Goal: Task Accomplishment & Management: Manage account settings

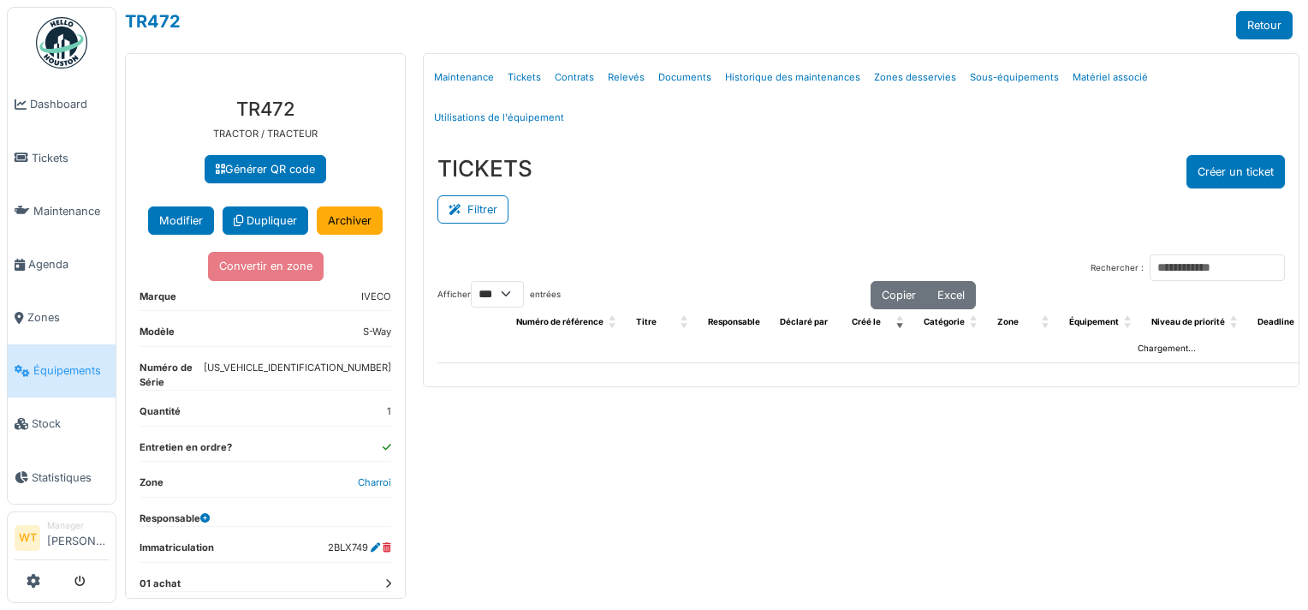
select select "***"
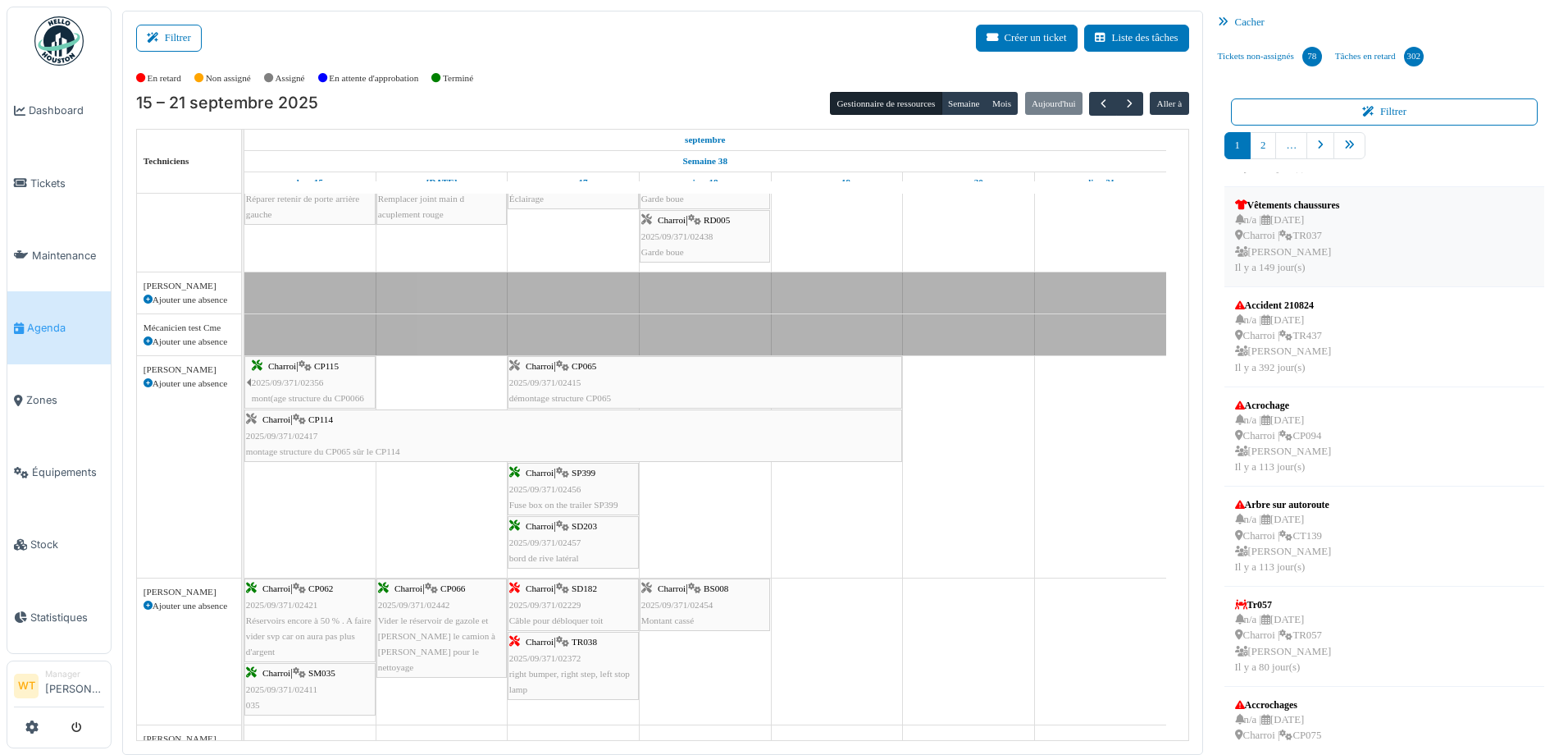
scroll to position [329, 0]
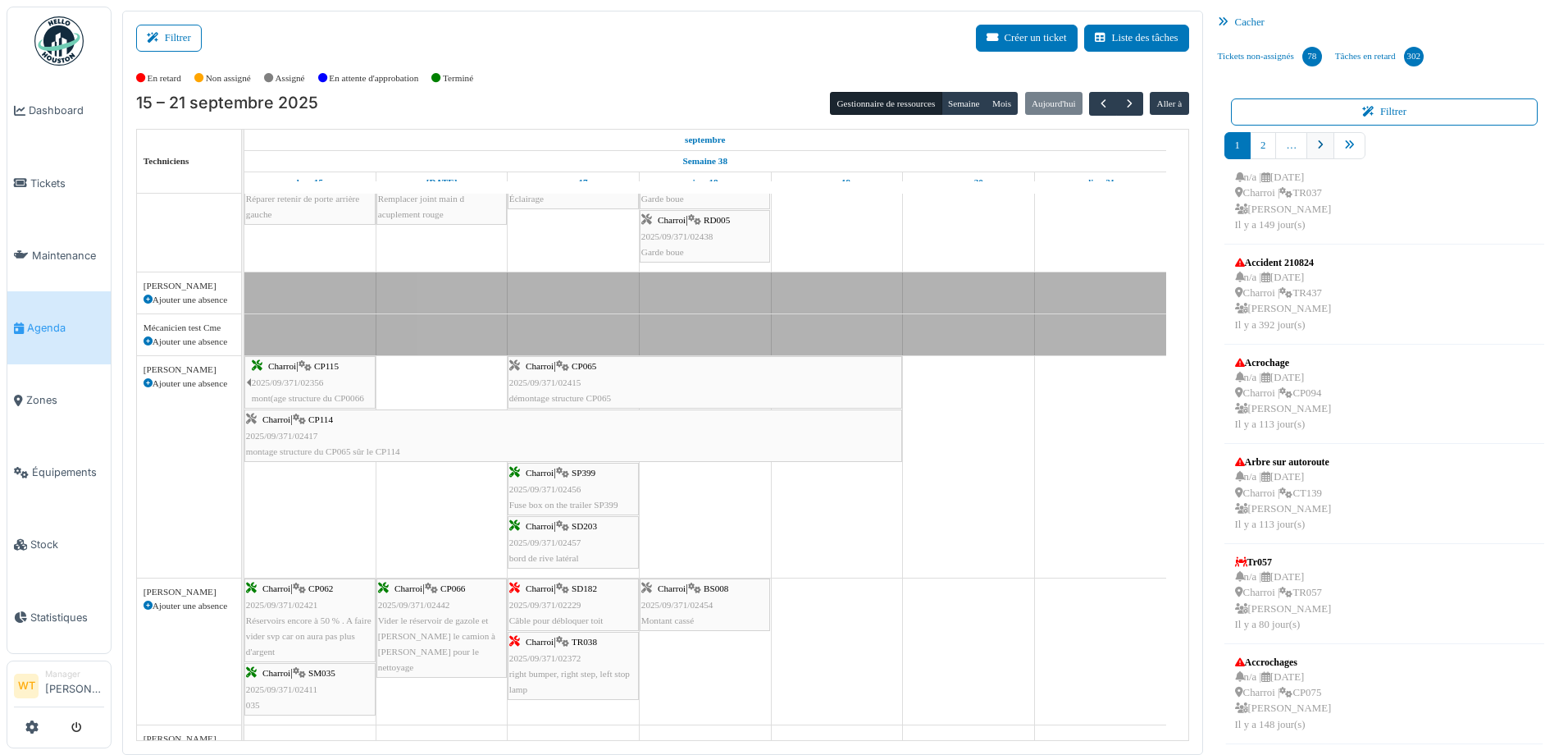
drag, startPoint x: 1350, startPoint y: 151, endPoint x: 1319, endPoint y: 157, distance: 31.6
click at [1350, 151] on link "pager" at bounding box center [1349, 146] width 32 height 27
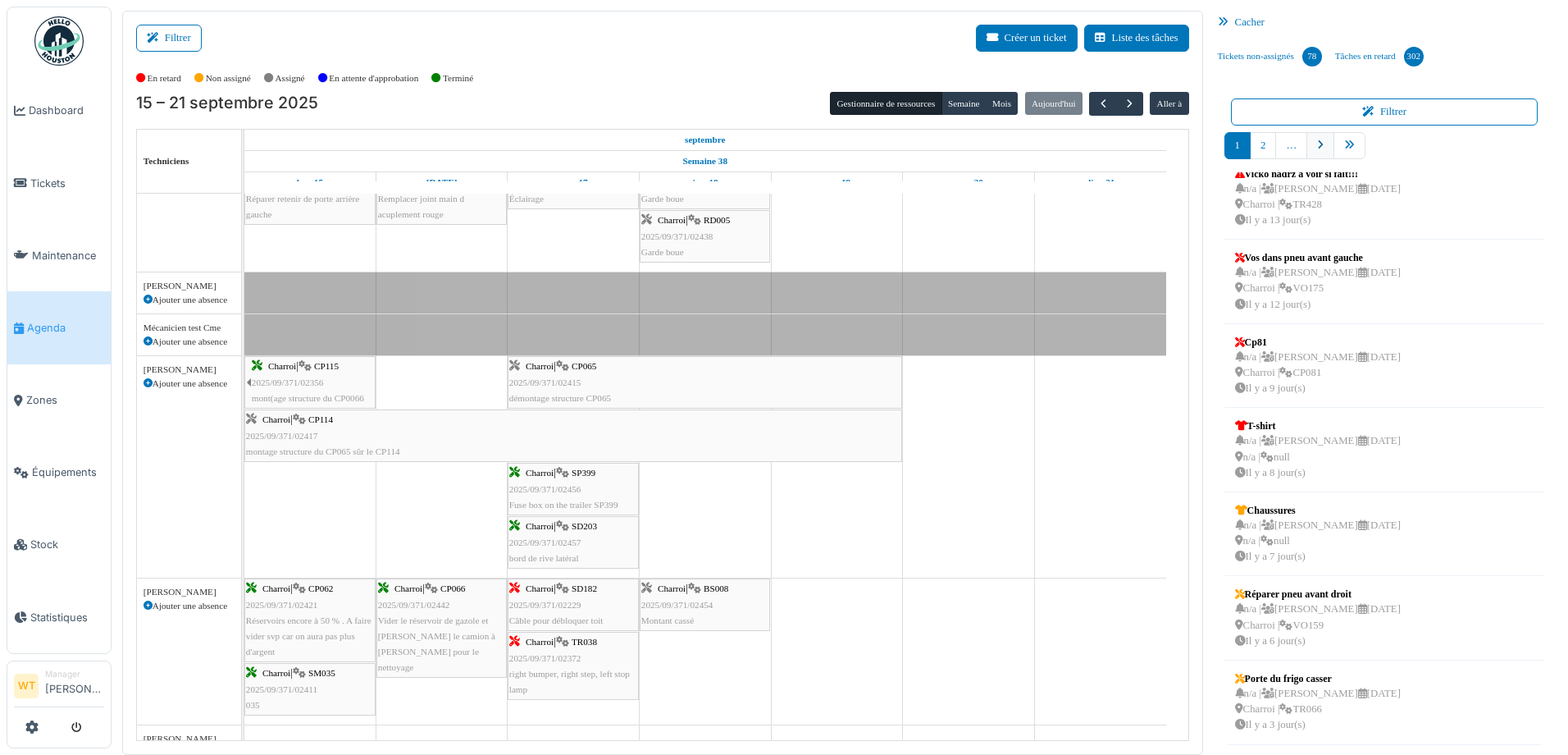
scroll to position [270, 0]
click at [1368, 138] on link "9" at bounding box center [1377, 146] width 26 height 27
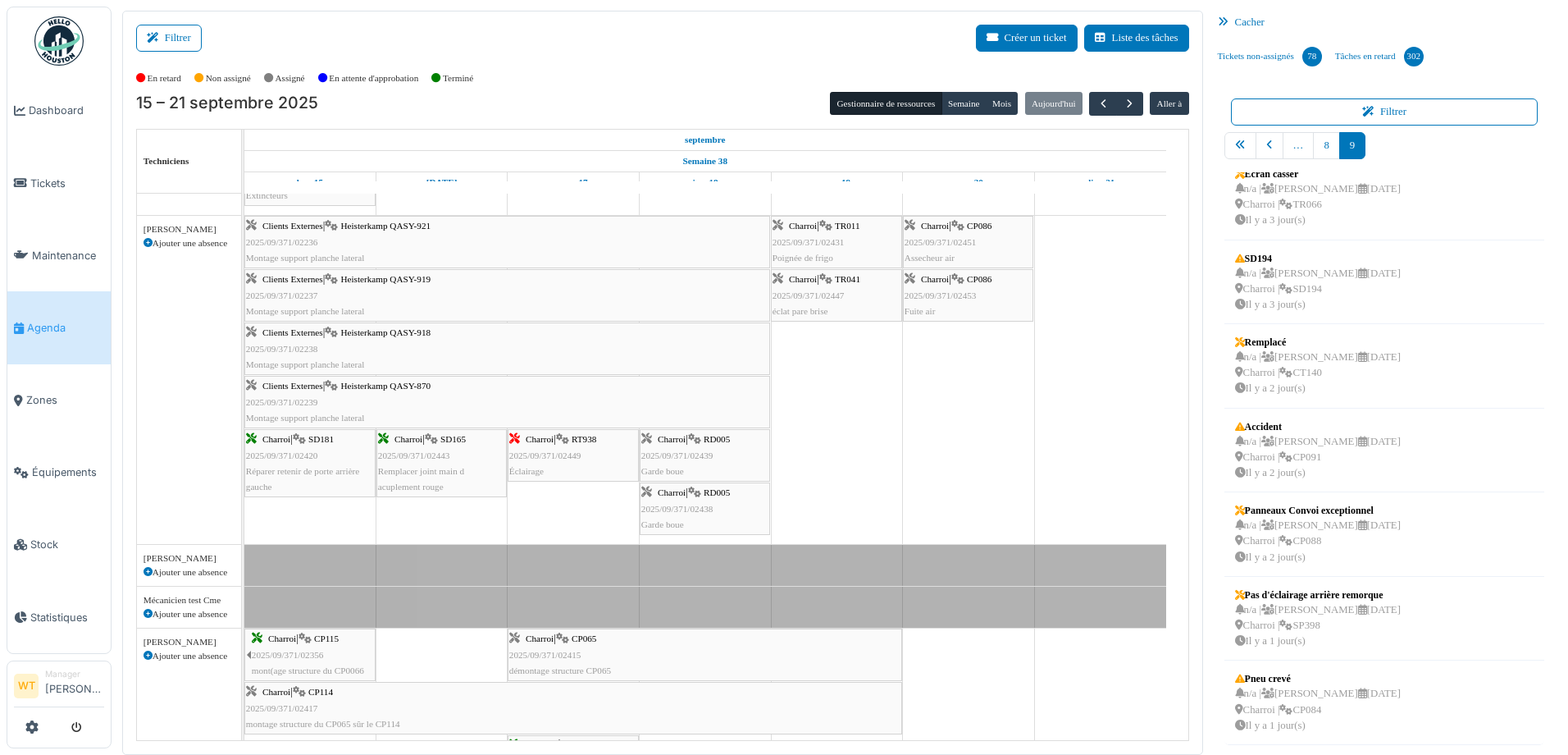
scroll to position [0, 0]
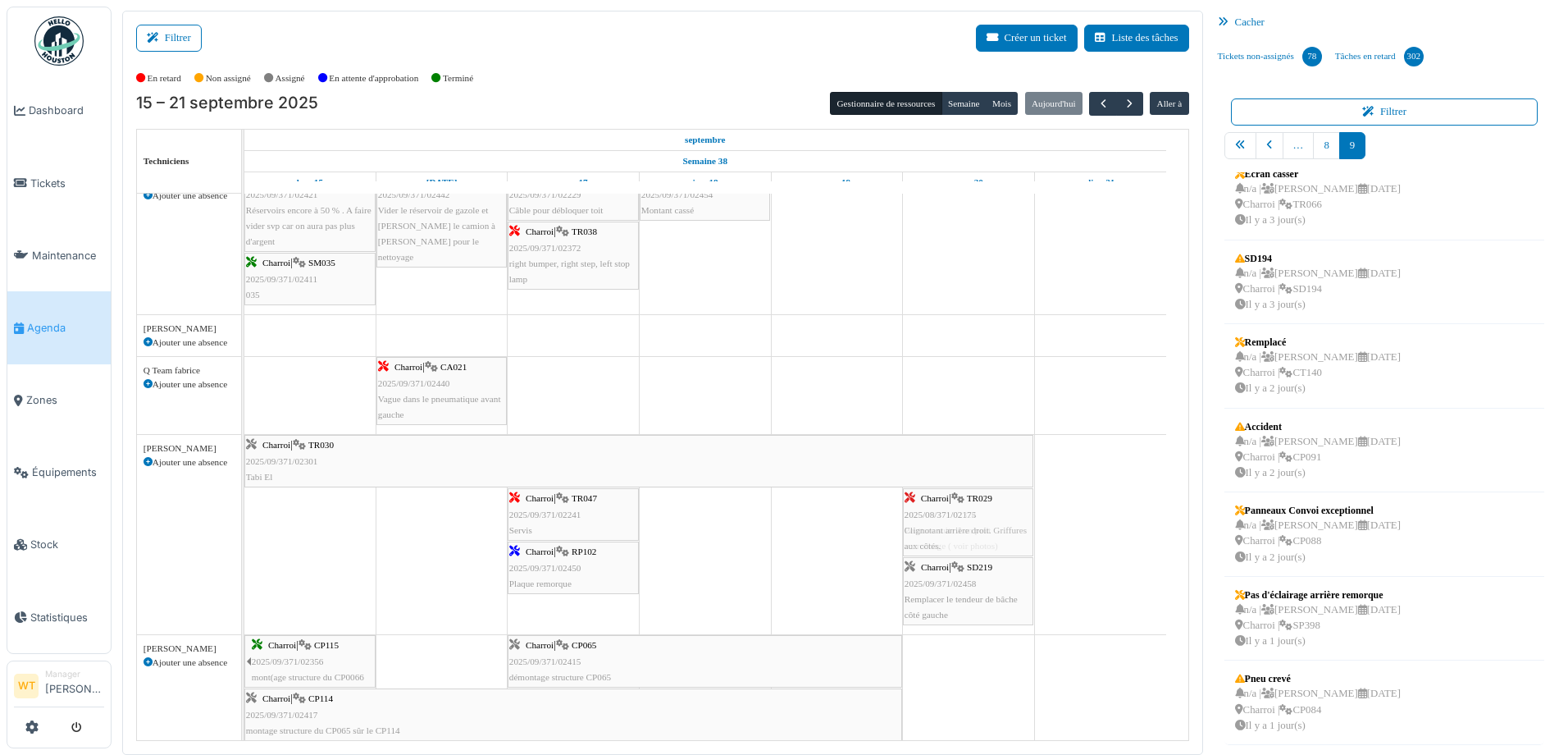
drag, startPoint x: 337, startPoint y: 539, endPoint x: 942, endPoint y: 590, distance: 607.1
click at [244, 590] on div "Charroi | TR030 2025/09/371/02301 Tabi El Charroi | TR029 2025/08/371/02175 Cli…" at bounding box center [244, 535] width 0 height 199
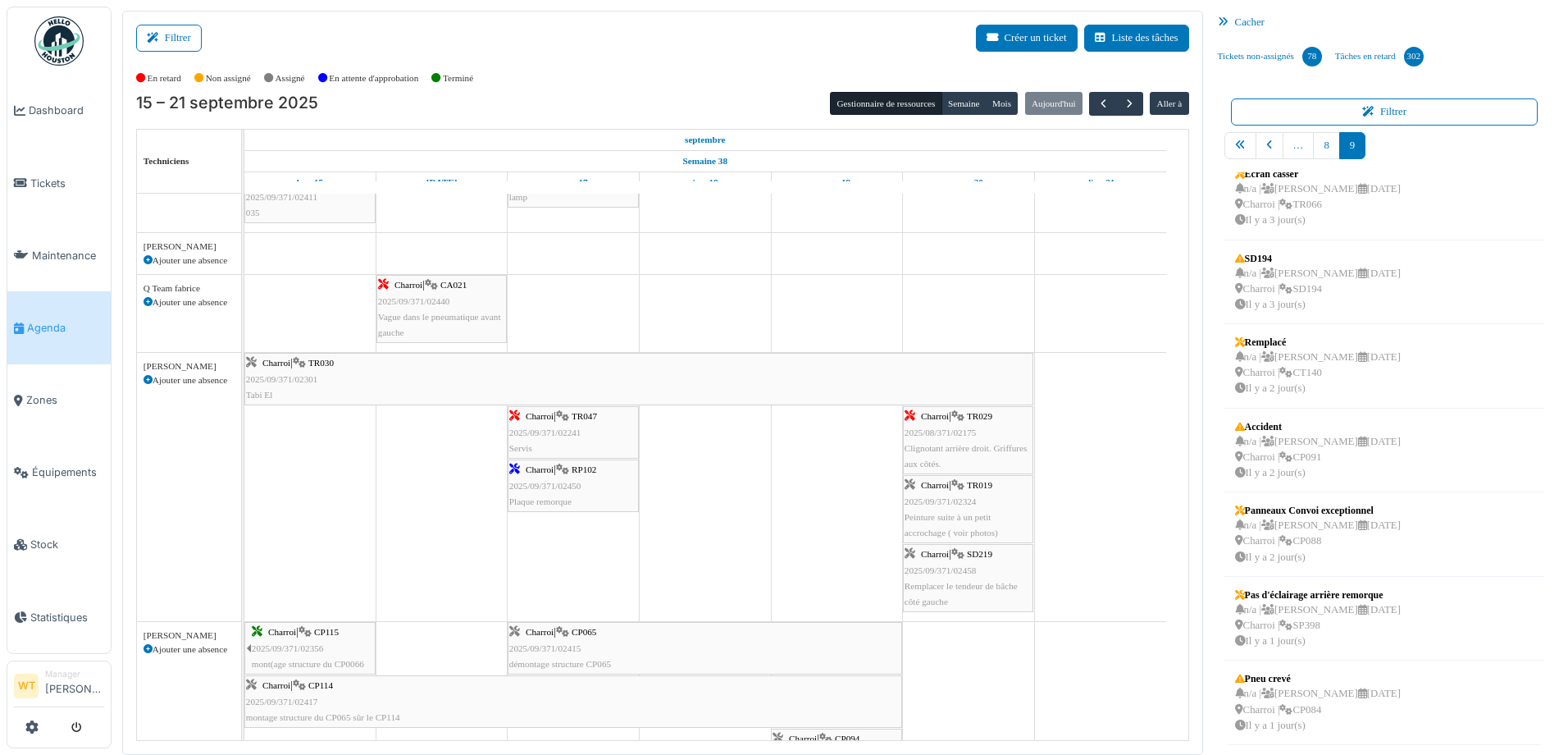
click at [603, 435] on div "Charroi | TR047 2025/09/371/02241 Servis" at bounding box center [574, 432] width 128 height 48
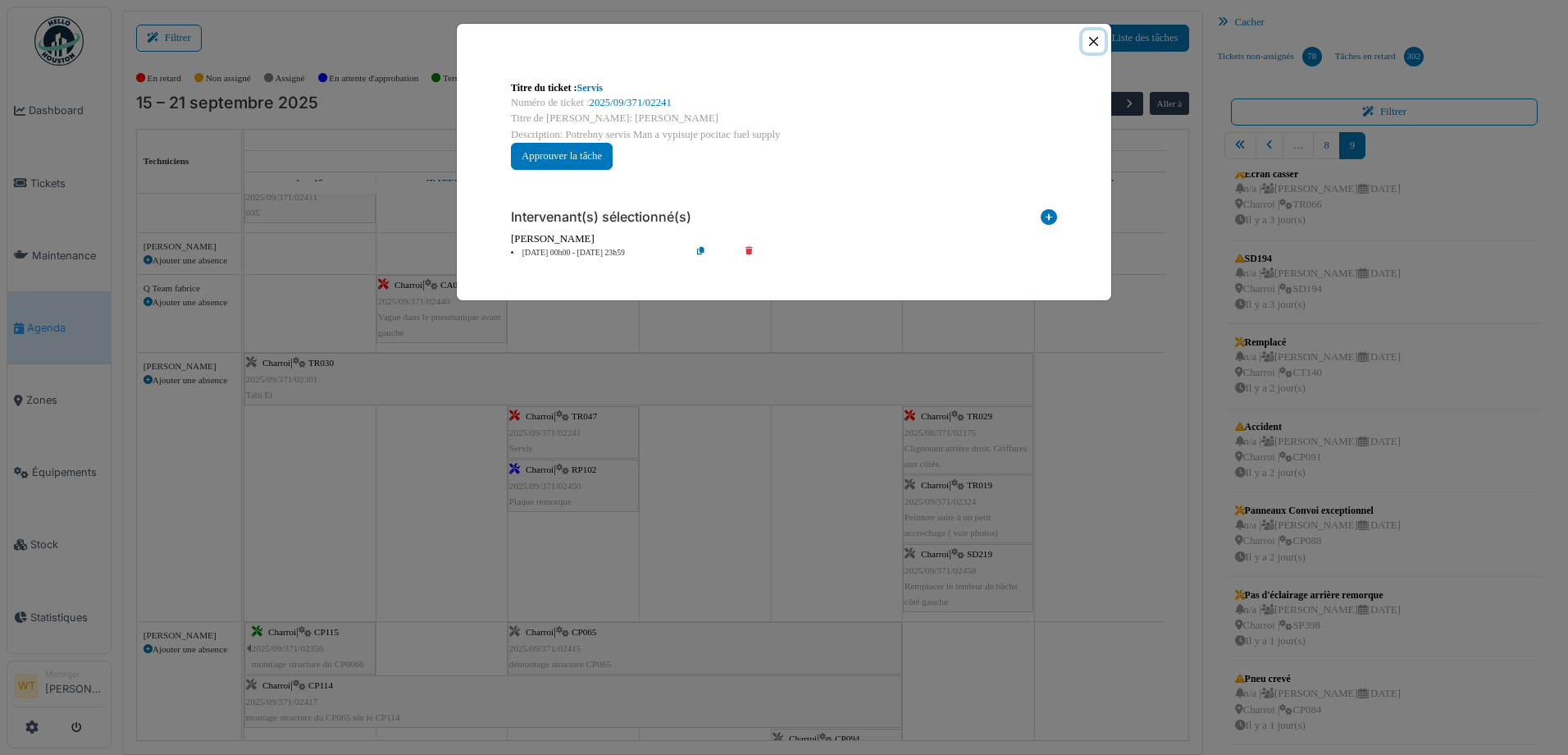
click at [1088, 48] on button "Close" at bounding box center [1093, 41] width 22 height 22
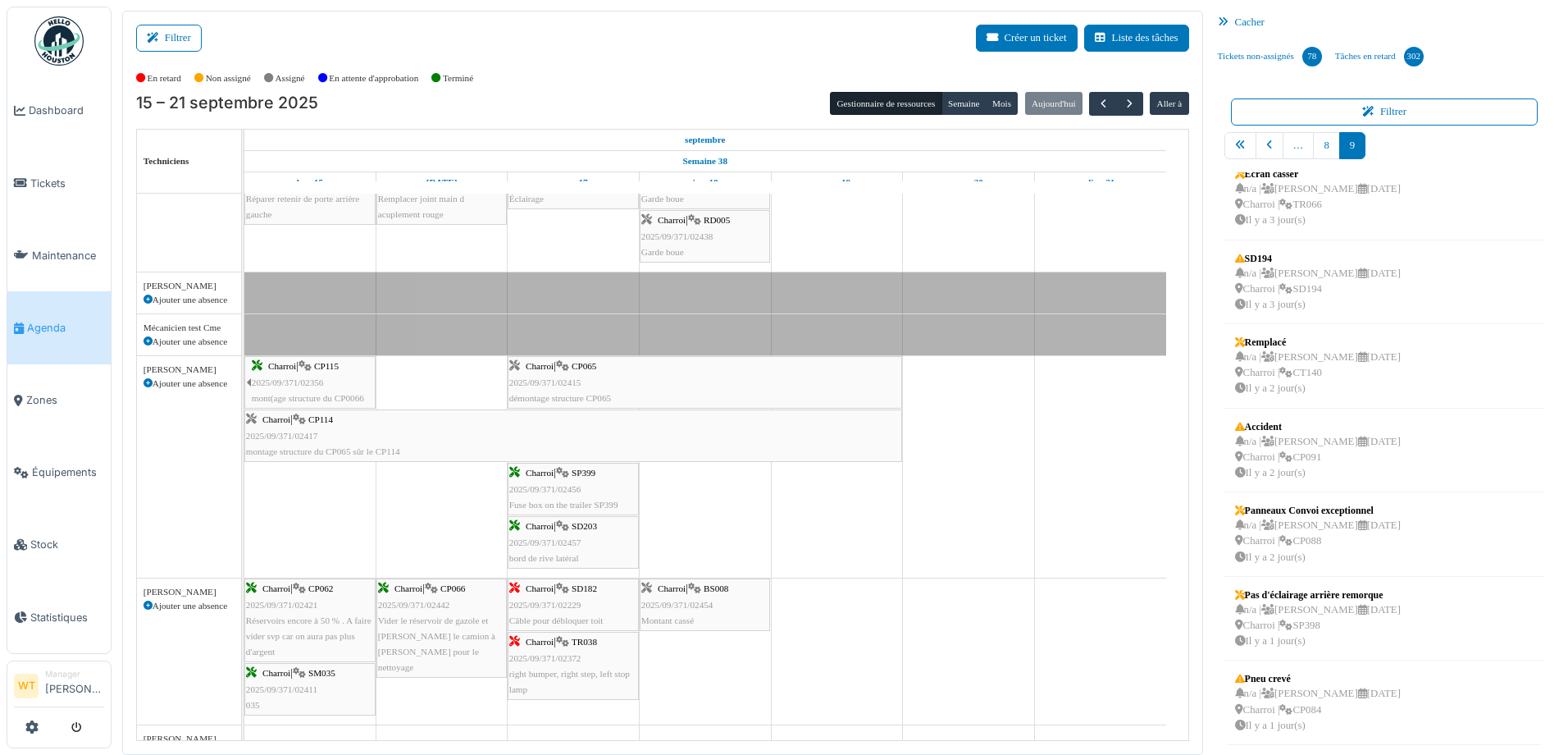
click at [148, 386] on icon at bounding box center [148, 383] width 9 height 9
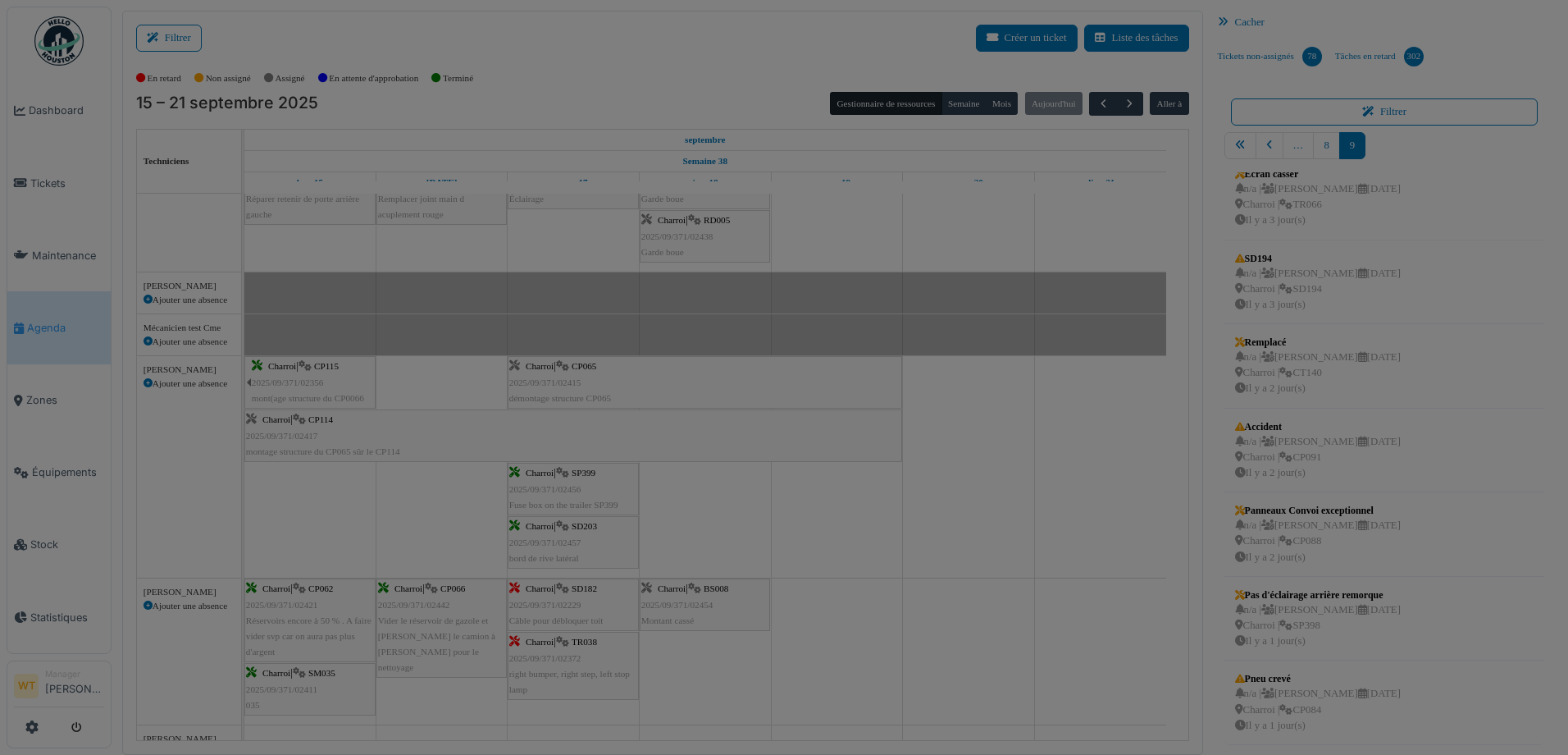
click at [148, 385] on body "Dashboard Tickets Maintenance Agenda Zones Équipements Stock Statistiques WT Ma…" at bounding box center [784, 378] width 1568 height 755
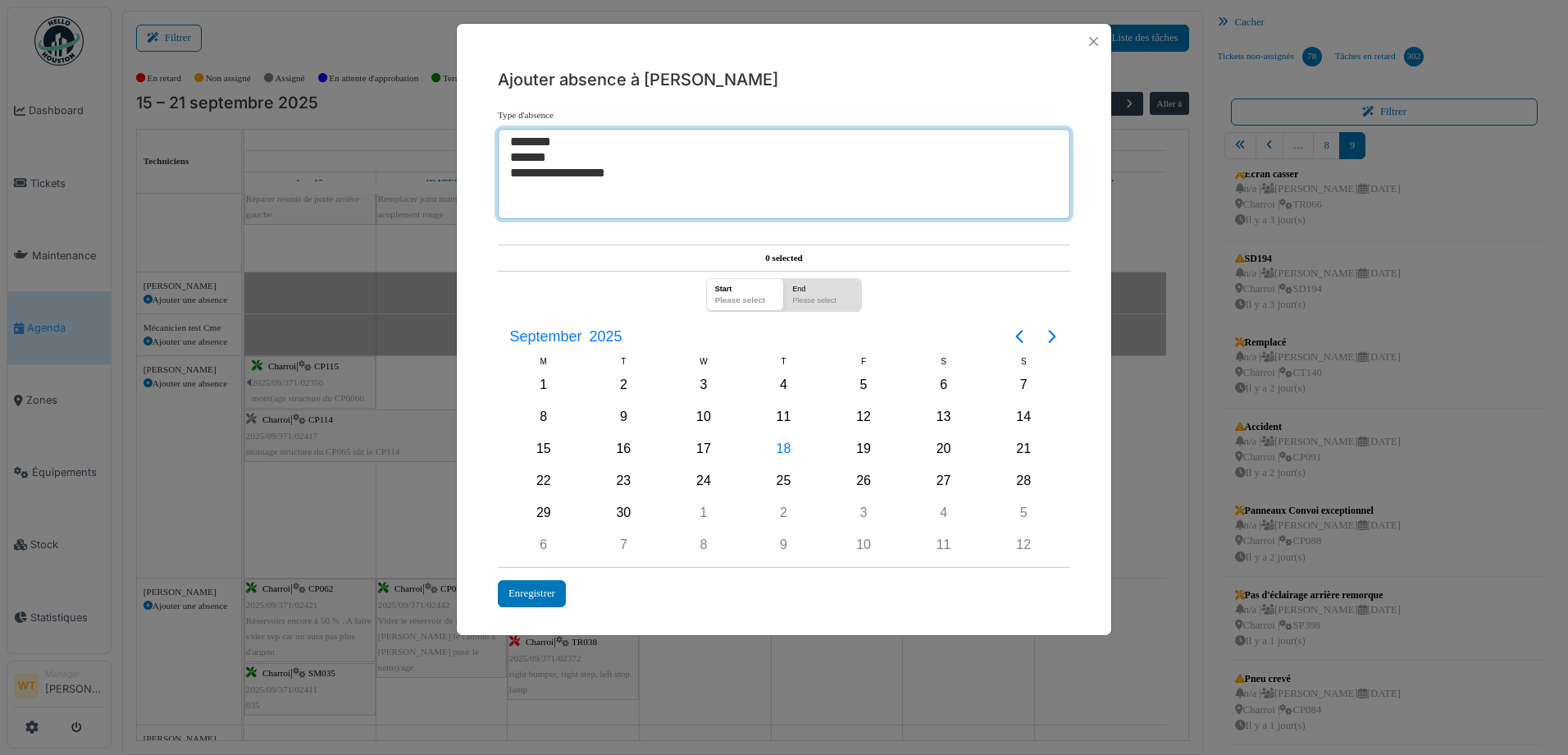
select select "***"
click at [552, 144] on option "********" at bounding box center [778, 142] width 539 height 15
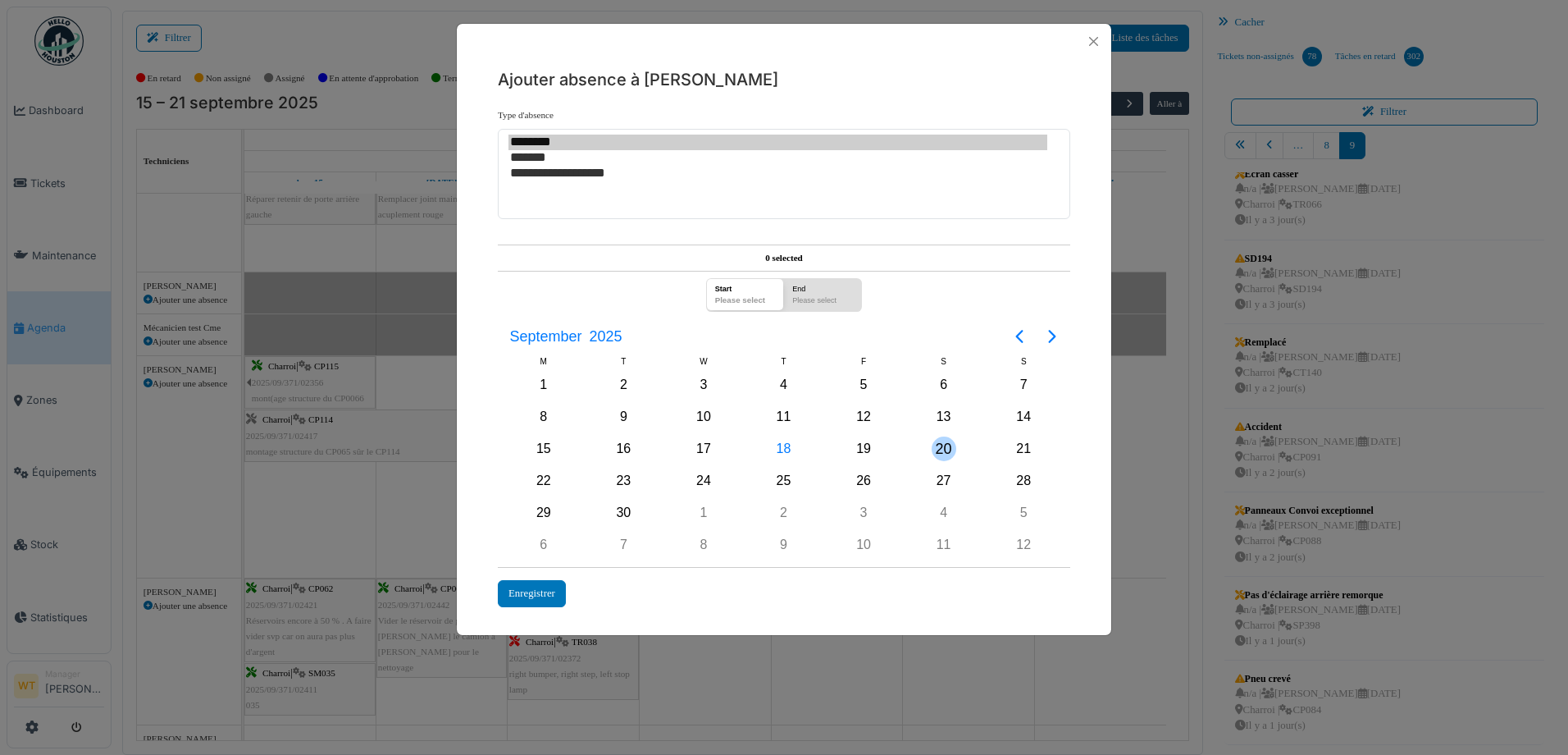
click at [939, 445] on div "20" at bounding box center [944, 449] width 25 height 25
click at [1023, 509] on div "5" at bounding box center [1024, 513] width 25 height 25
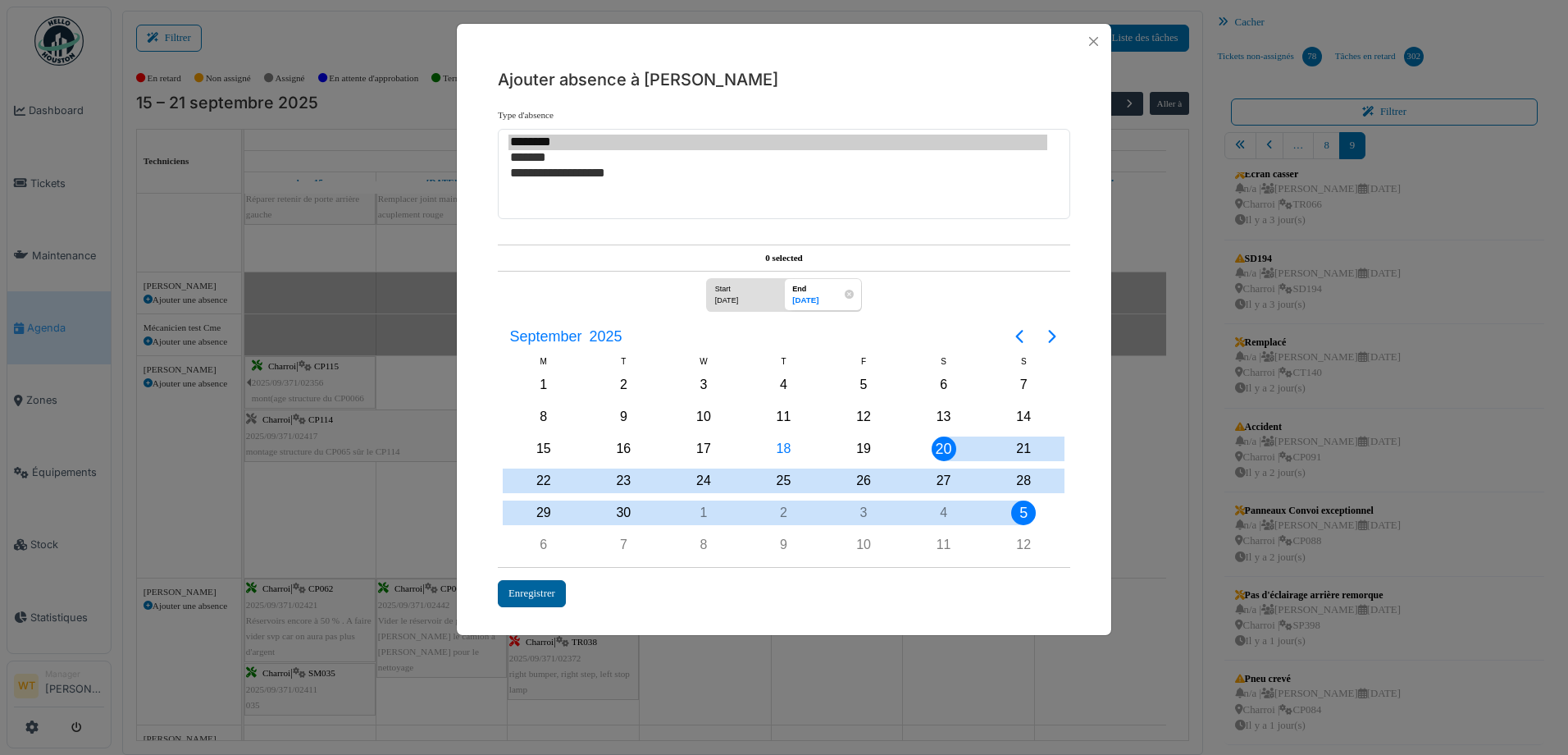
click at [534, 595] on div "Enregistrer" at bounding box center [532, 593] width 68 height 27
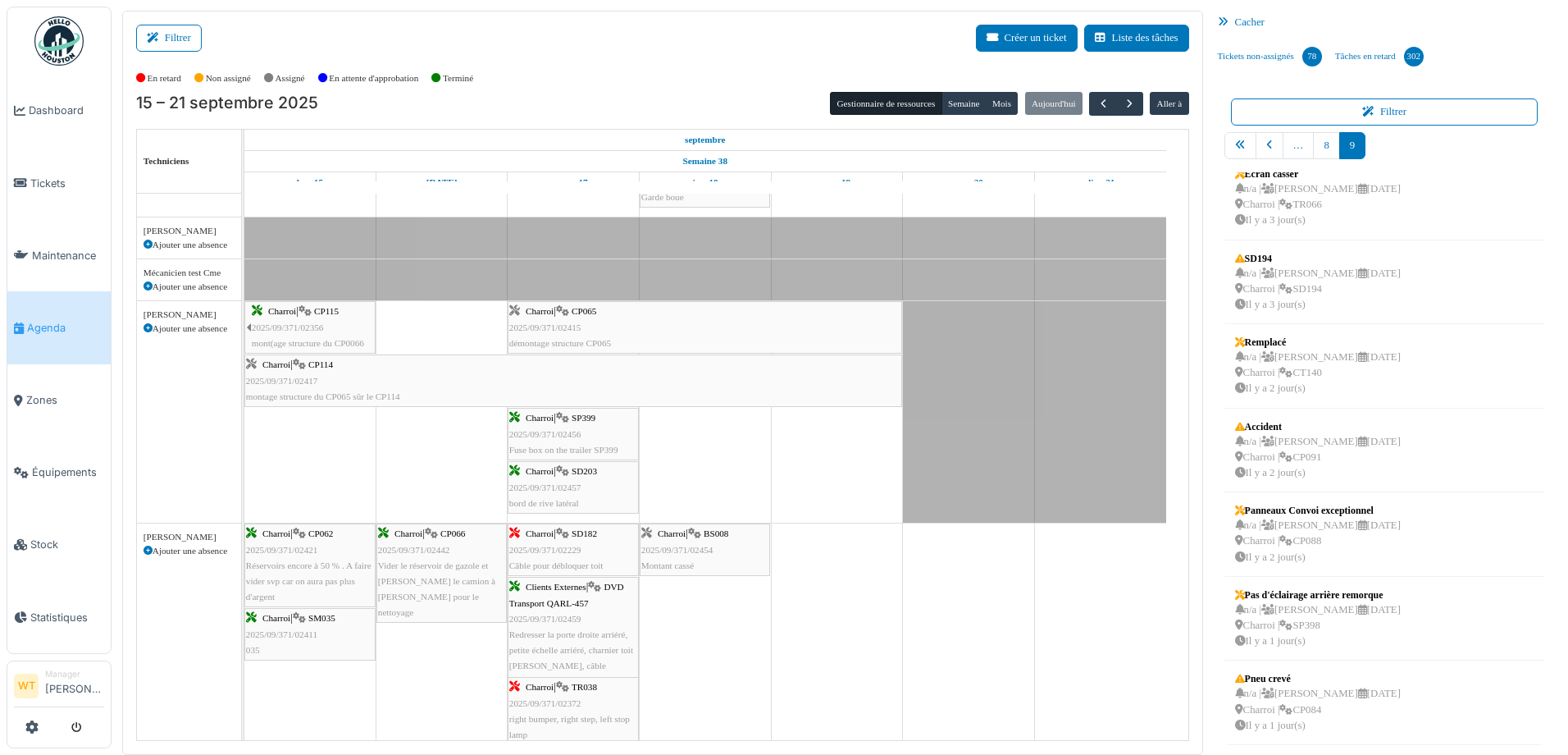
scroll to position [410, 0]
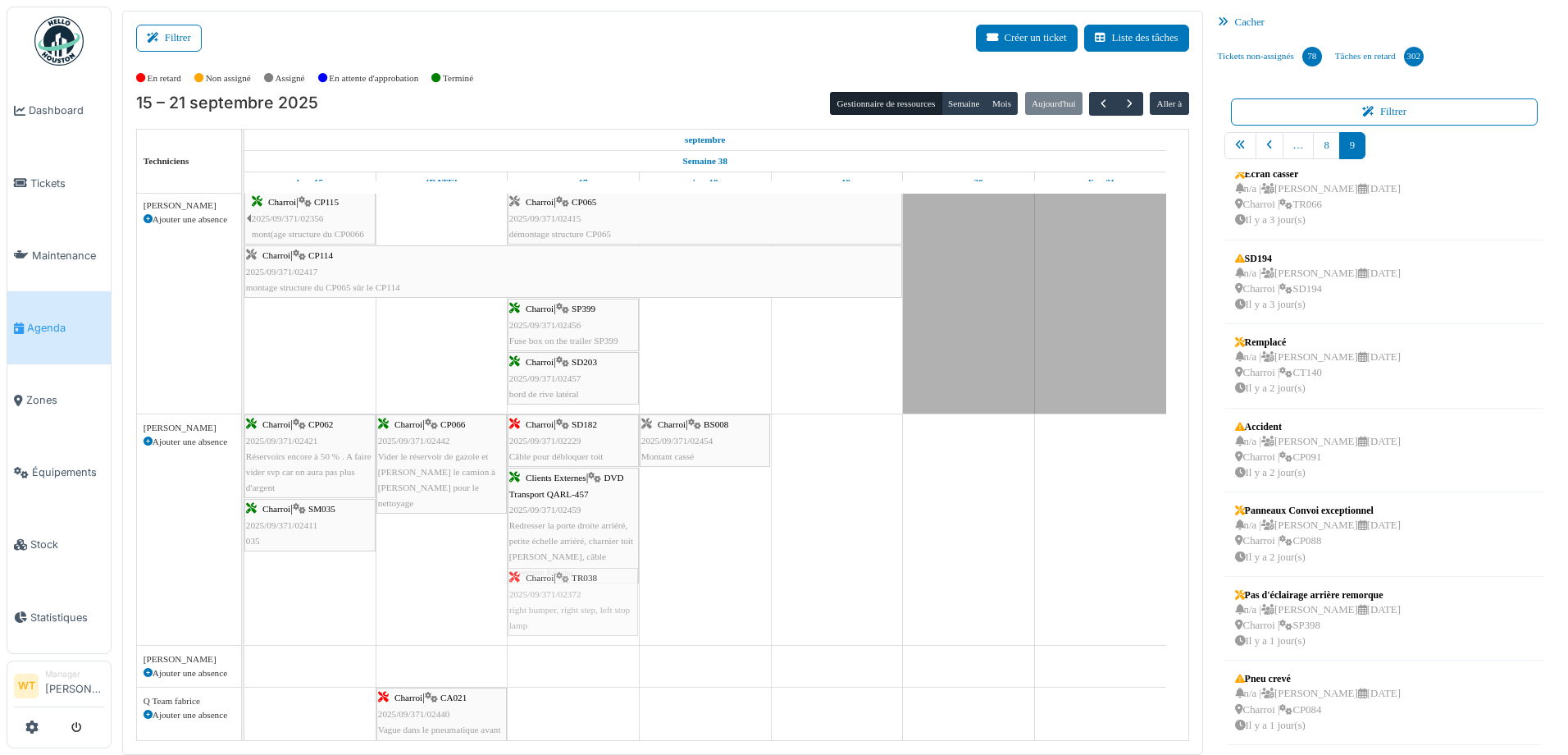
drag, startPoint x: 602, startPoint y: 604, endPoint x: 662, endPoint y: 571, distance: 68.5
click at [662, 571] on div "Bât. Admin. Hall Entrée RDC | Extincteur Hall Entrée Bât. Admin. Extincteurs Ch…" at bounding box center [716, 716] width 944 height 2029
click at [586, 607] on span "right bumper, right step, left stop lamp" at bounding box center [570, 617] width 121 height 26
click at [585, 608] on span "right bumper, right step, left stop lamp" at bounding box center [570, 617] width 121 height 26
click at [592, 603] on div "Charroi | TR038 2025/09/371/02372 right bumper, right step, left stop lamp" at bounding box center [574, 602] width 128 height 63
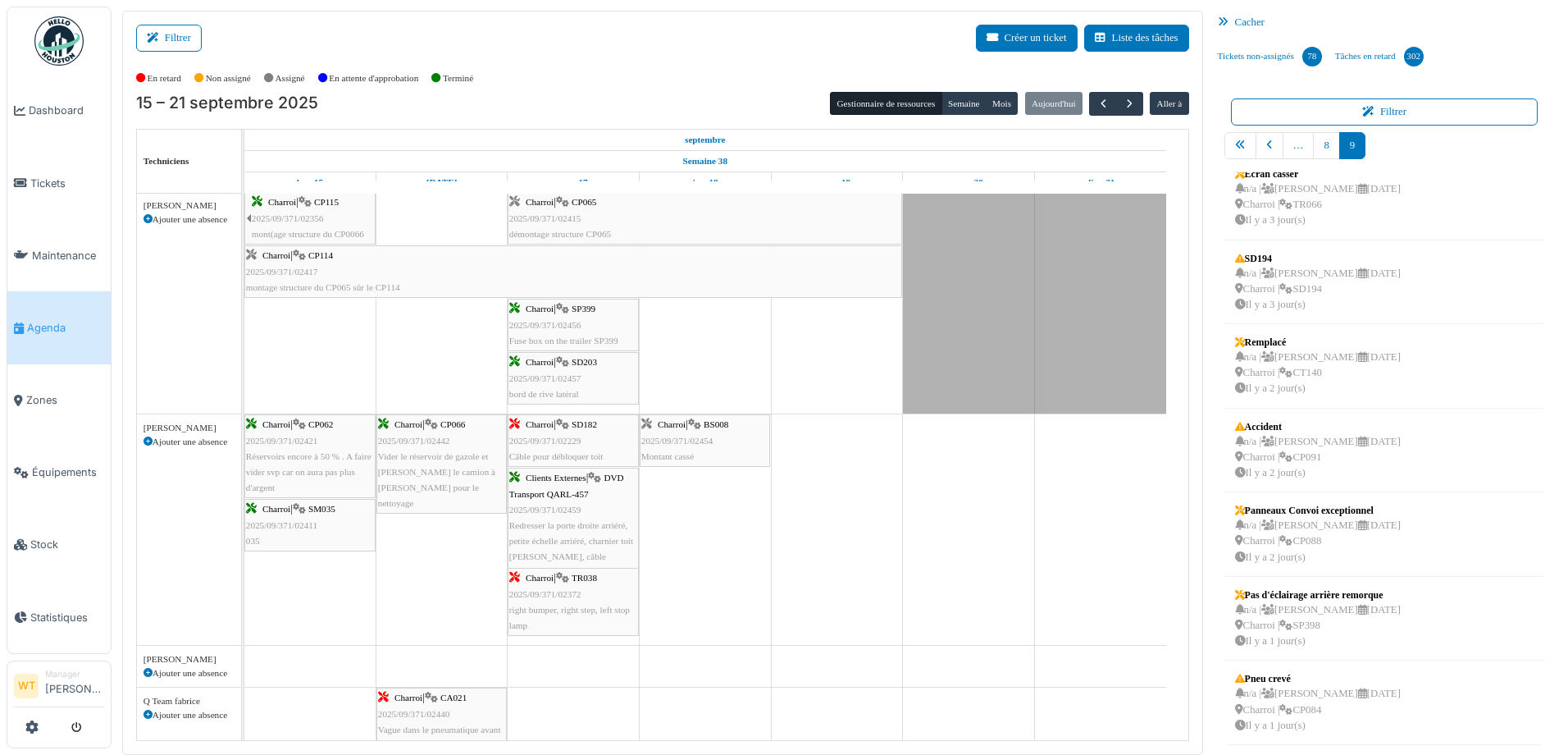
click at [592, 602] on div "Charroi | TR038 2025/09/371/02372 right bumper, right step, left stop lamp" at bounding box center [574, 602] width 128 height 63
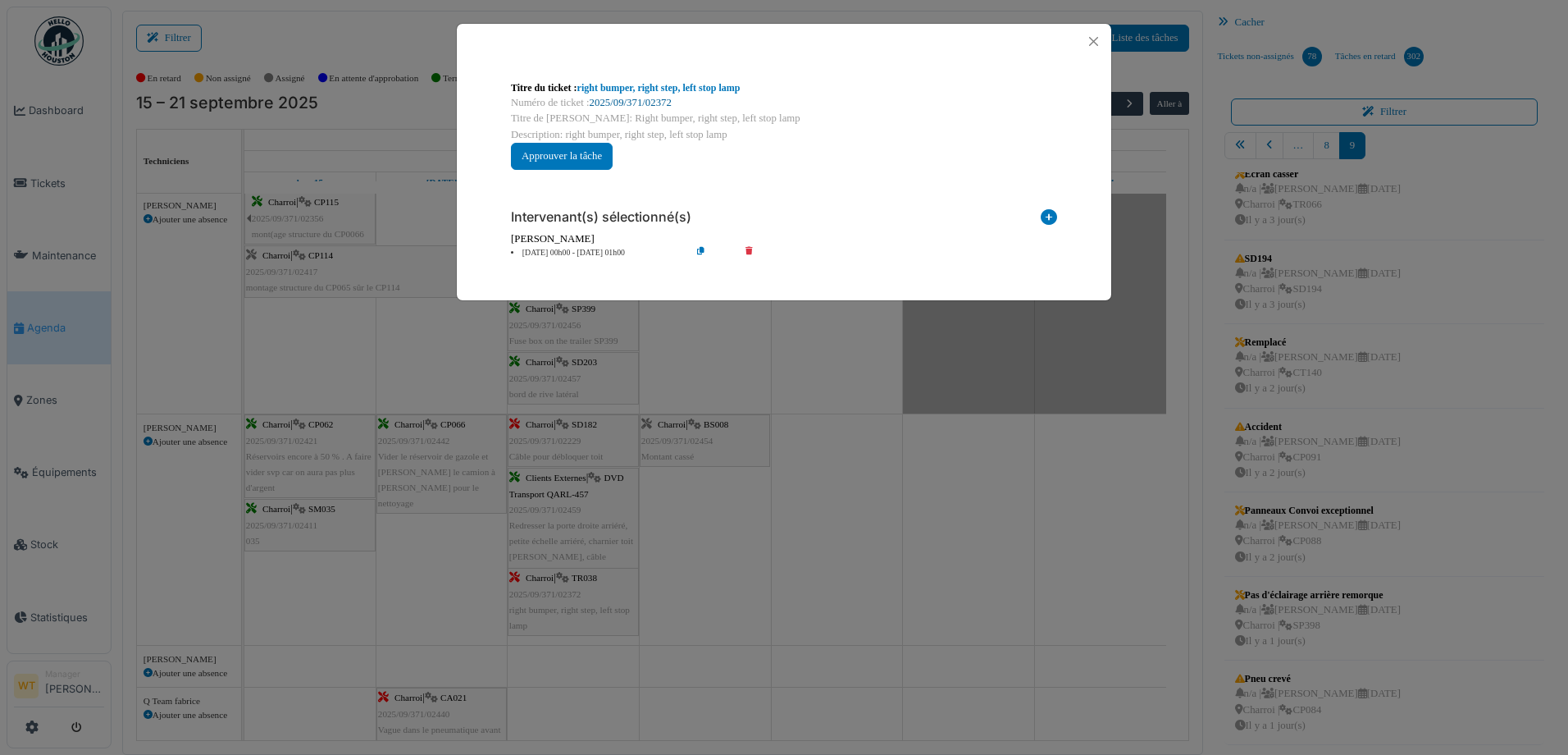
click at [621, 98] on link "2025/09/371/02372" at bounding box center [631, 103] width 82 height 11
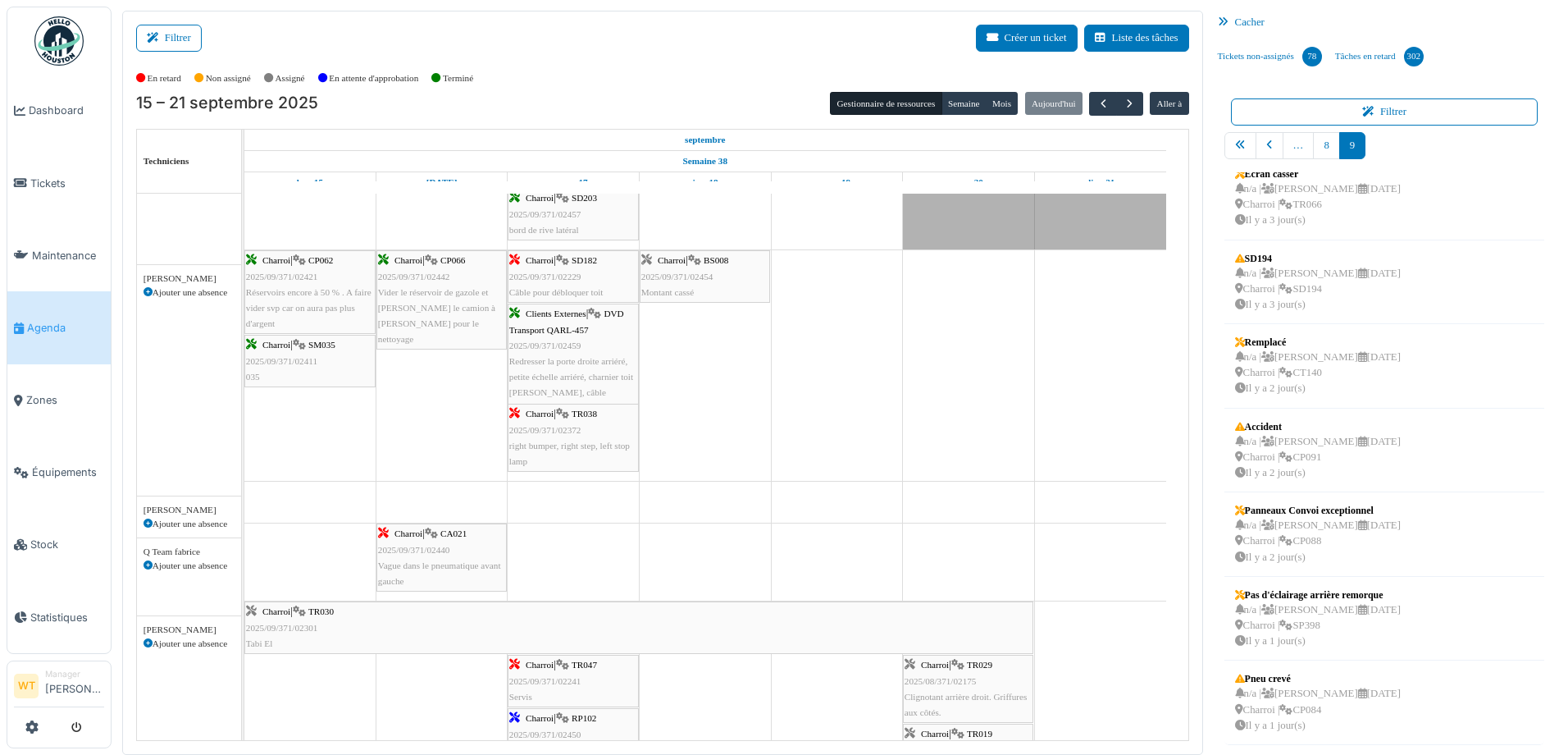
scroll to position [656, 0]
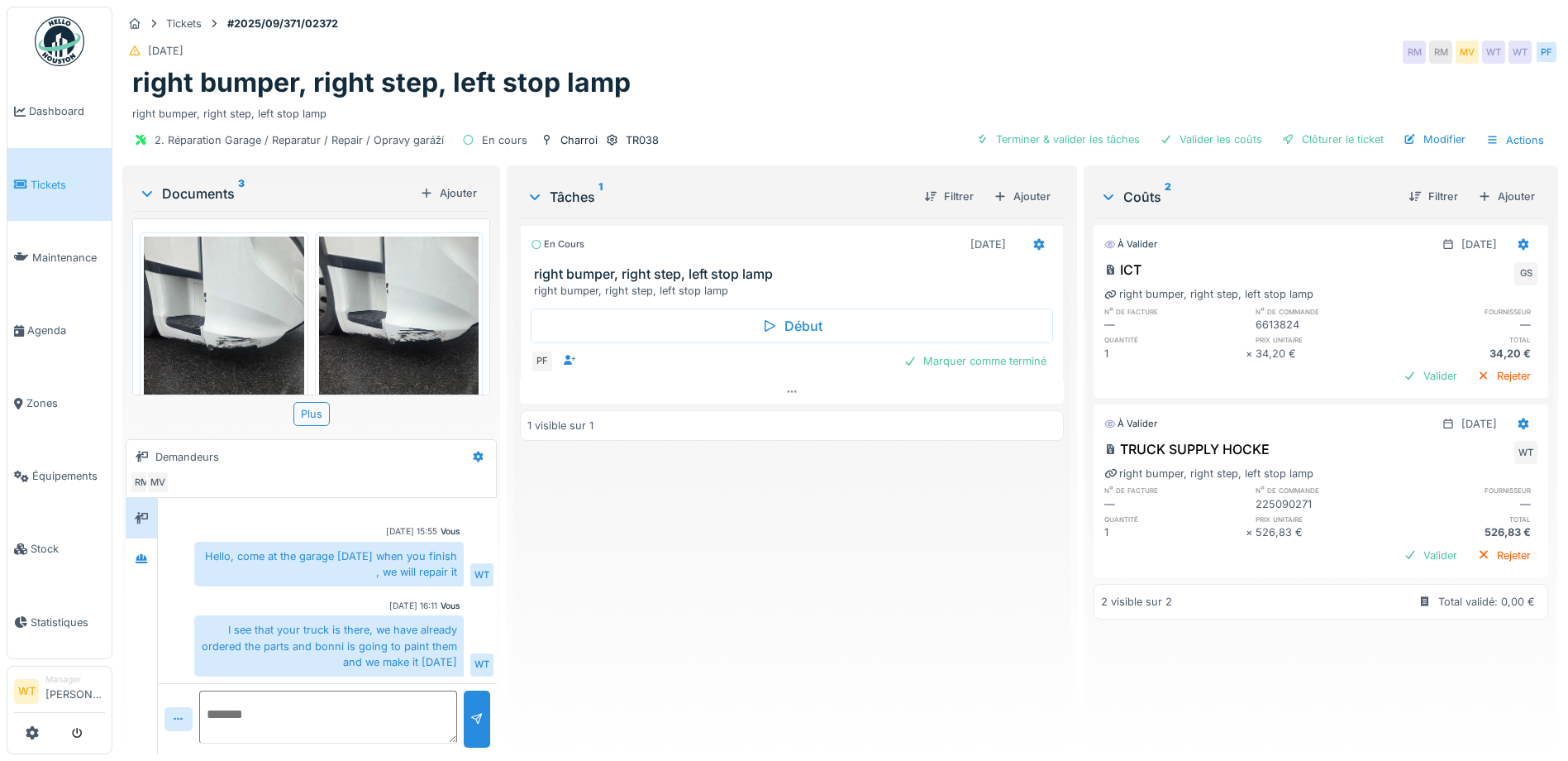
scroll to position [13, 0]
click at [1498, 185] on div "Ajouter" at bounding box center [1506, 196] width 70 height 22
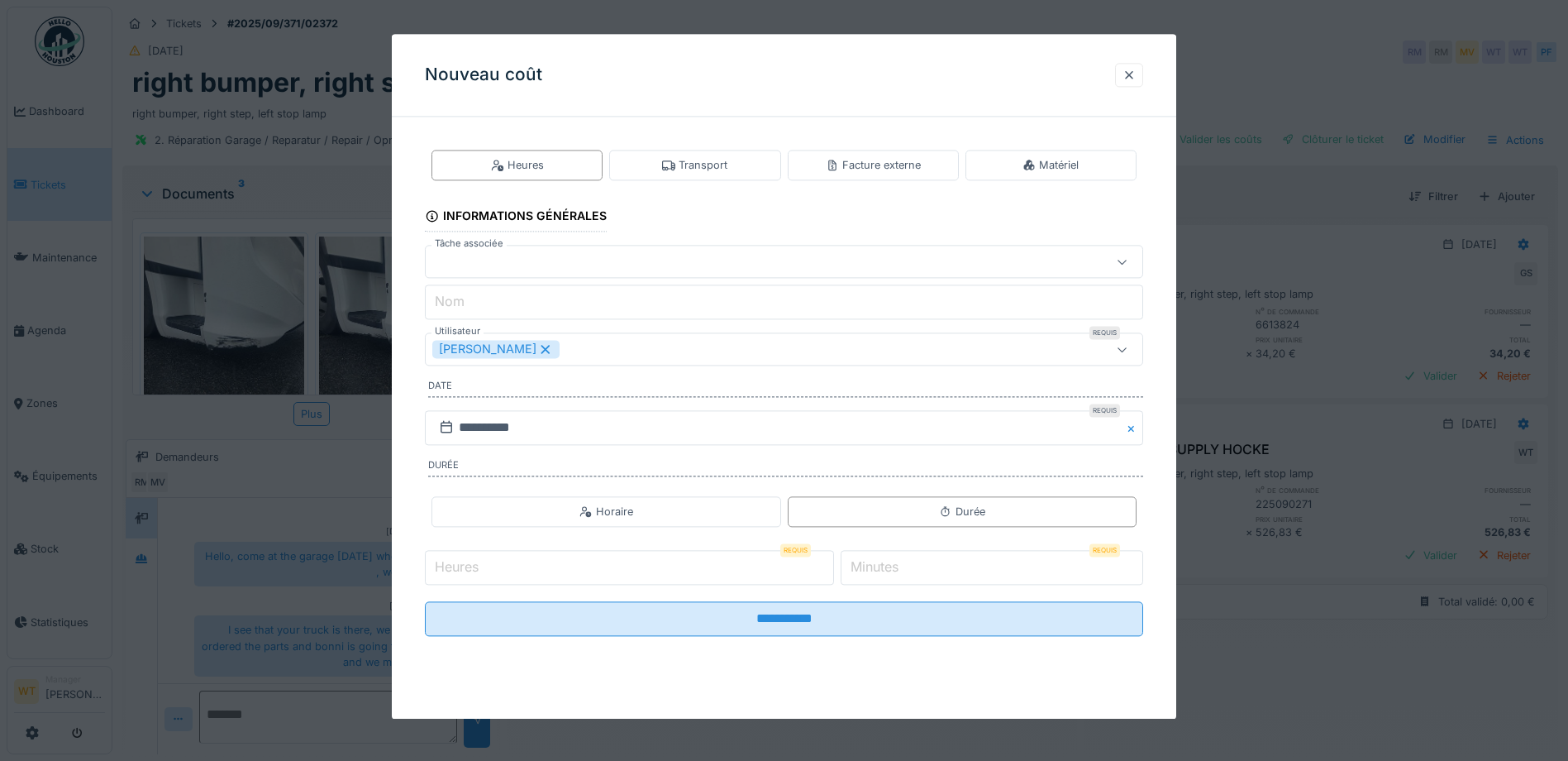
click at [538, 351] on icon at bounding box center [545, 349] width 14 height 12
click at [583, 349] on div "Utilisateurs" at bounding box center [742, 350] width 619 height 18
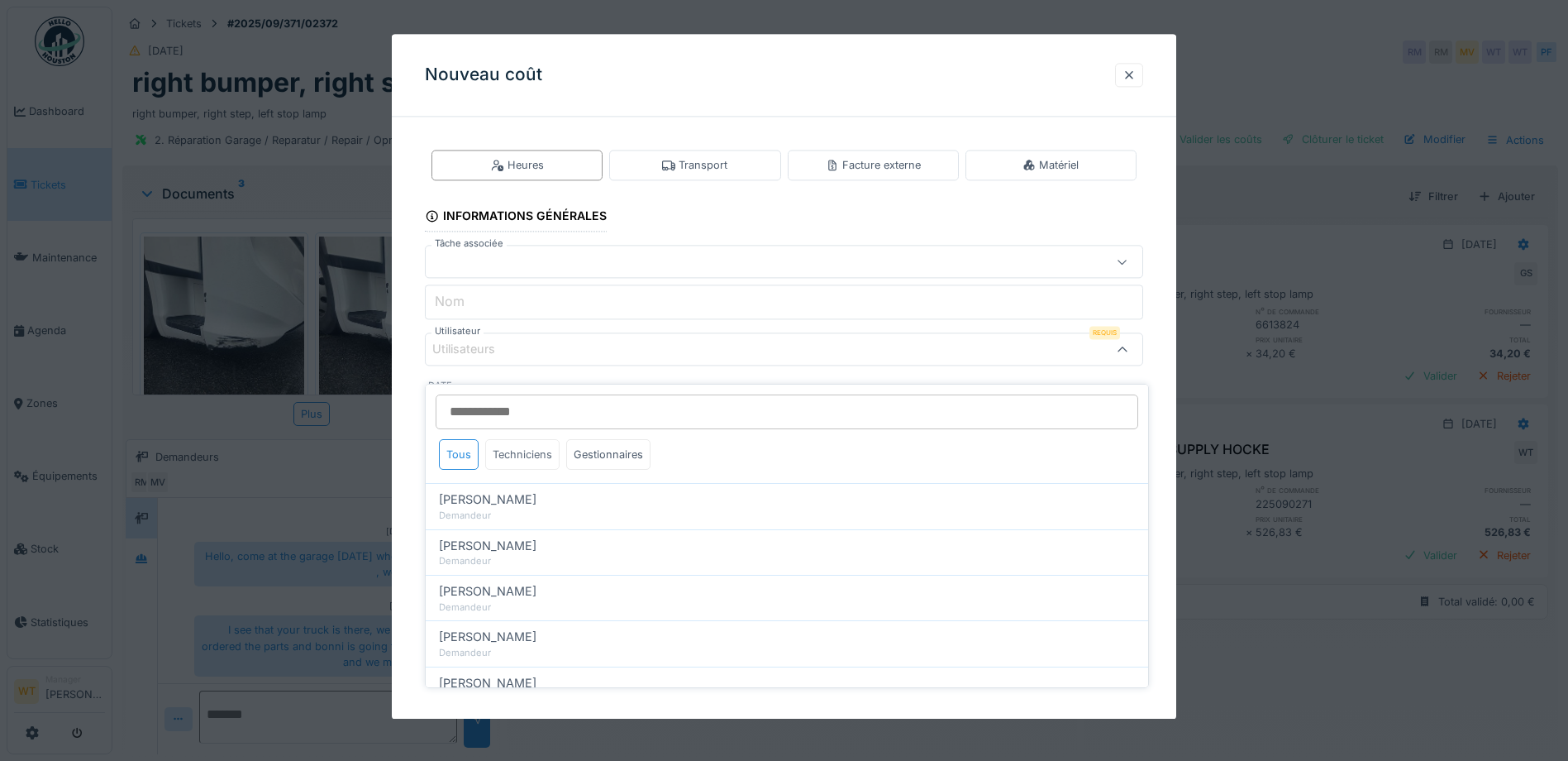
click at [536, 446] on div "Techniciens" at bounding box center [522, 455] width 74 height 31
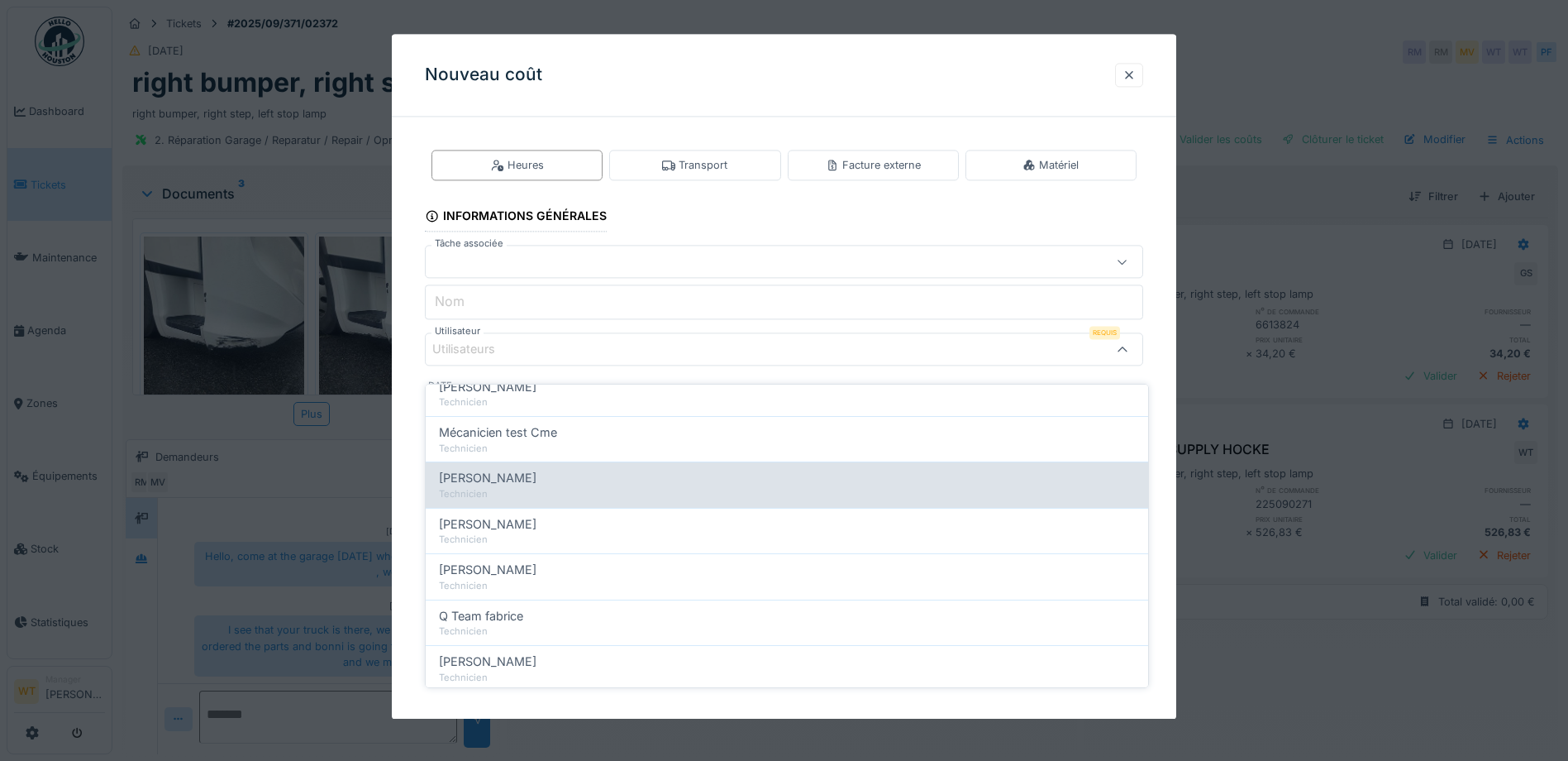
scroll to position [165, 0]
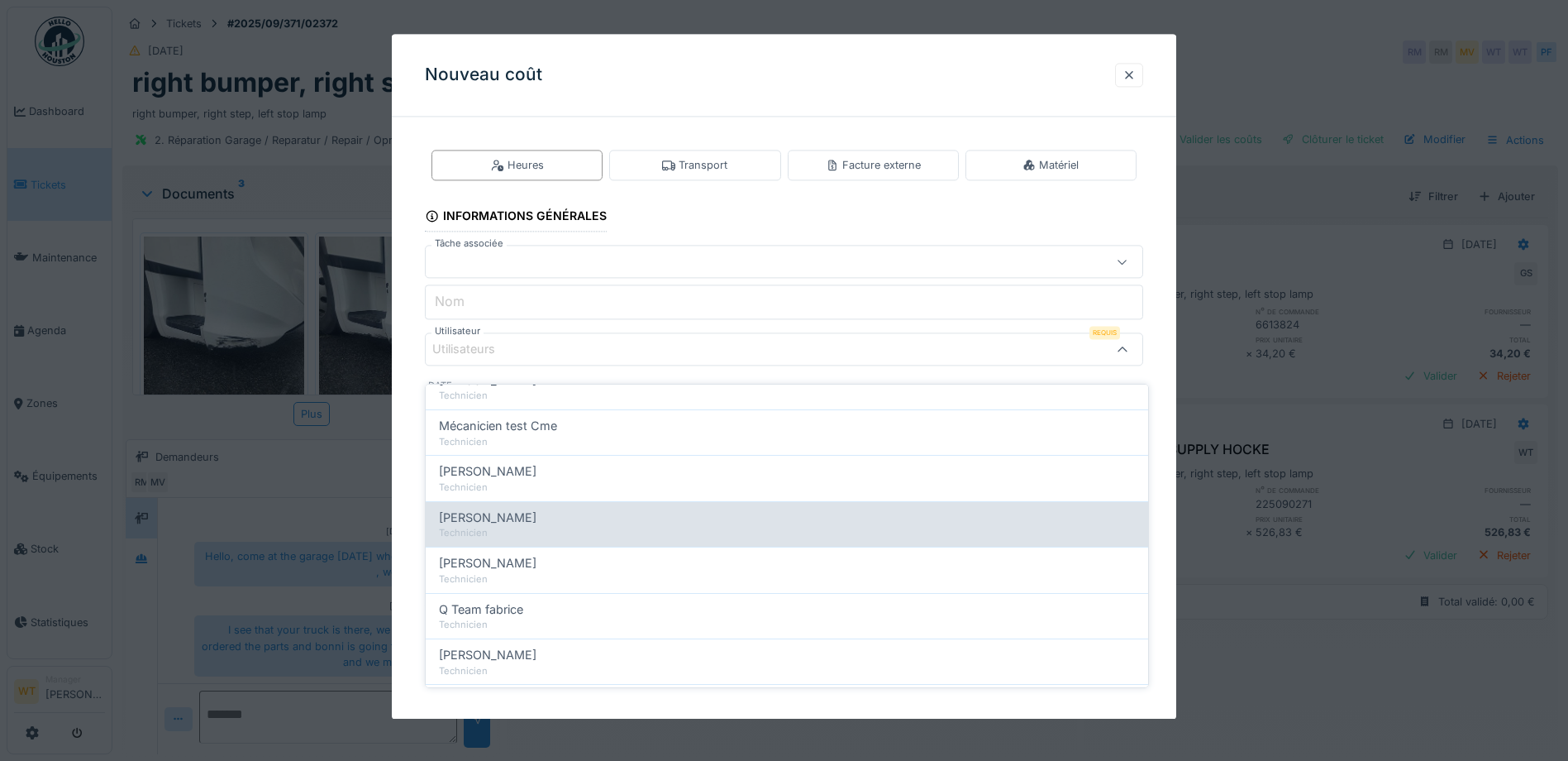
click at [526, 510] on span "[PERSON_NAME]" at bounding box center [488, 518] width 98 height 18
type input "*****"
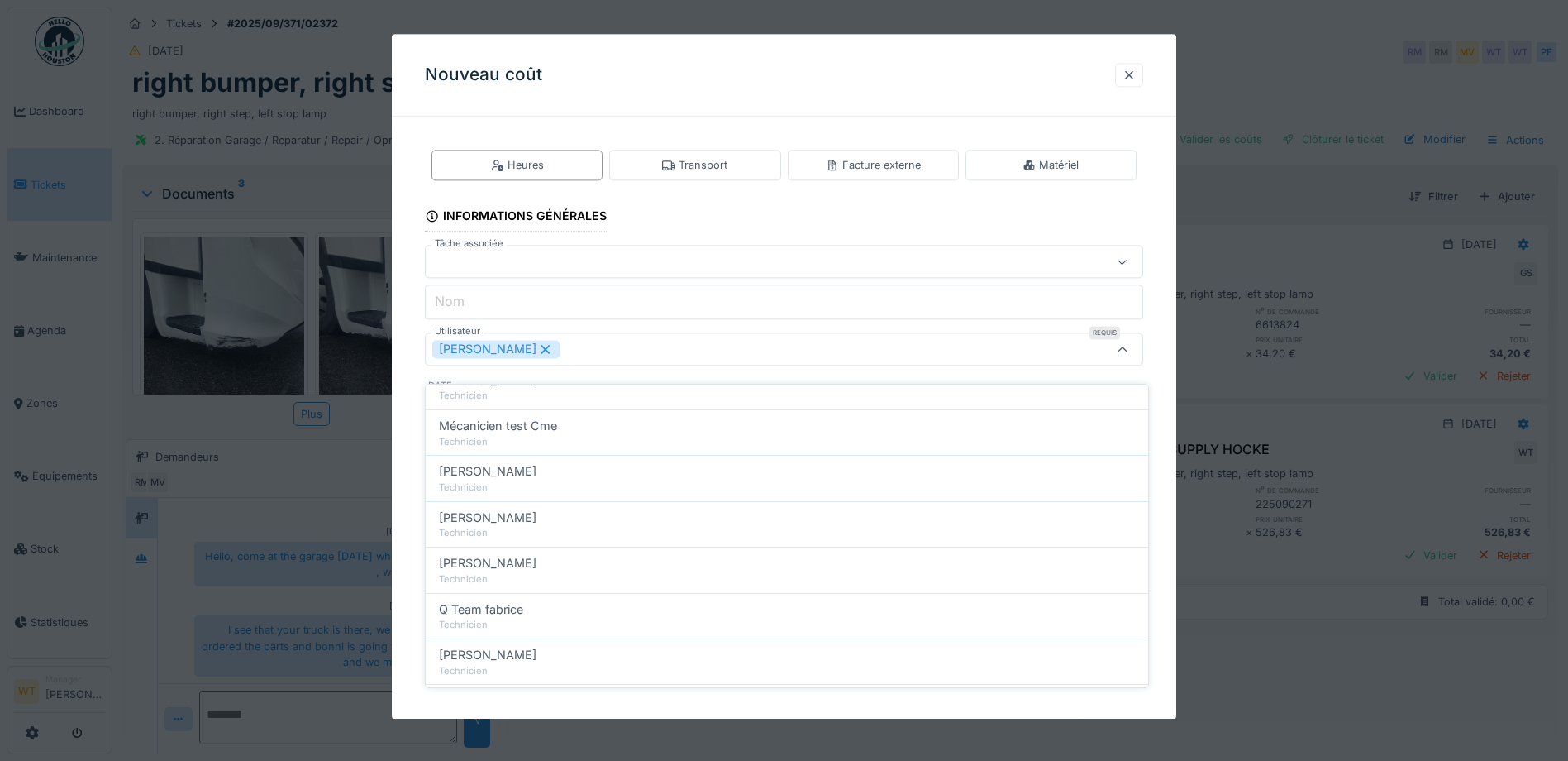
click at [603, 342] on div "[PERSON_NAME]" at bounding box center [742, 350] width 619 height 18
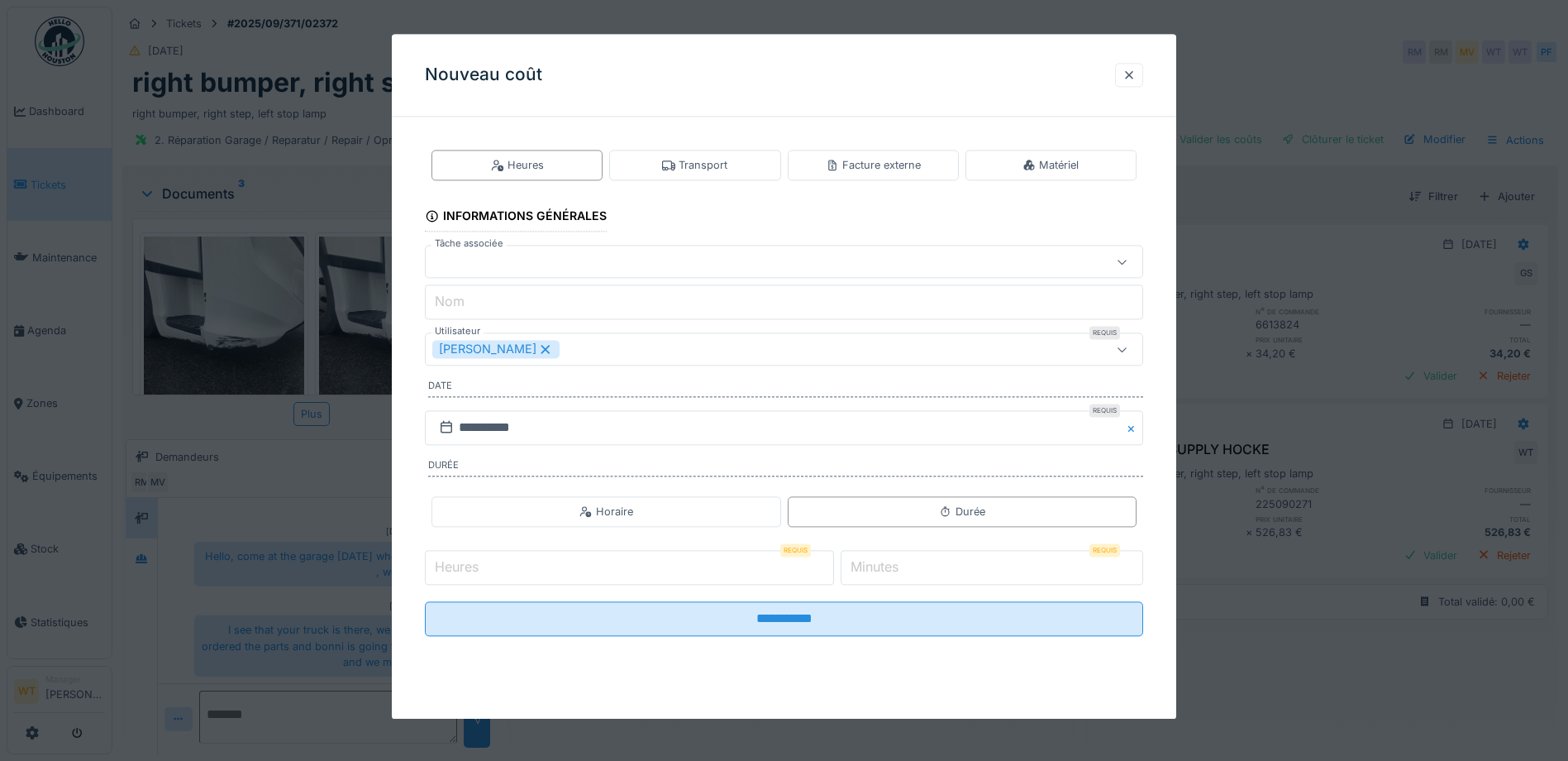
click at [546, 570] on input "Heures" at bounding box center [630, 567] width 409 height 35
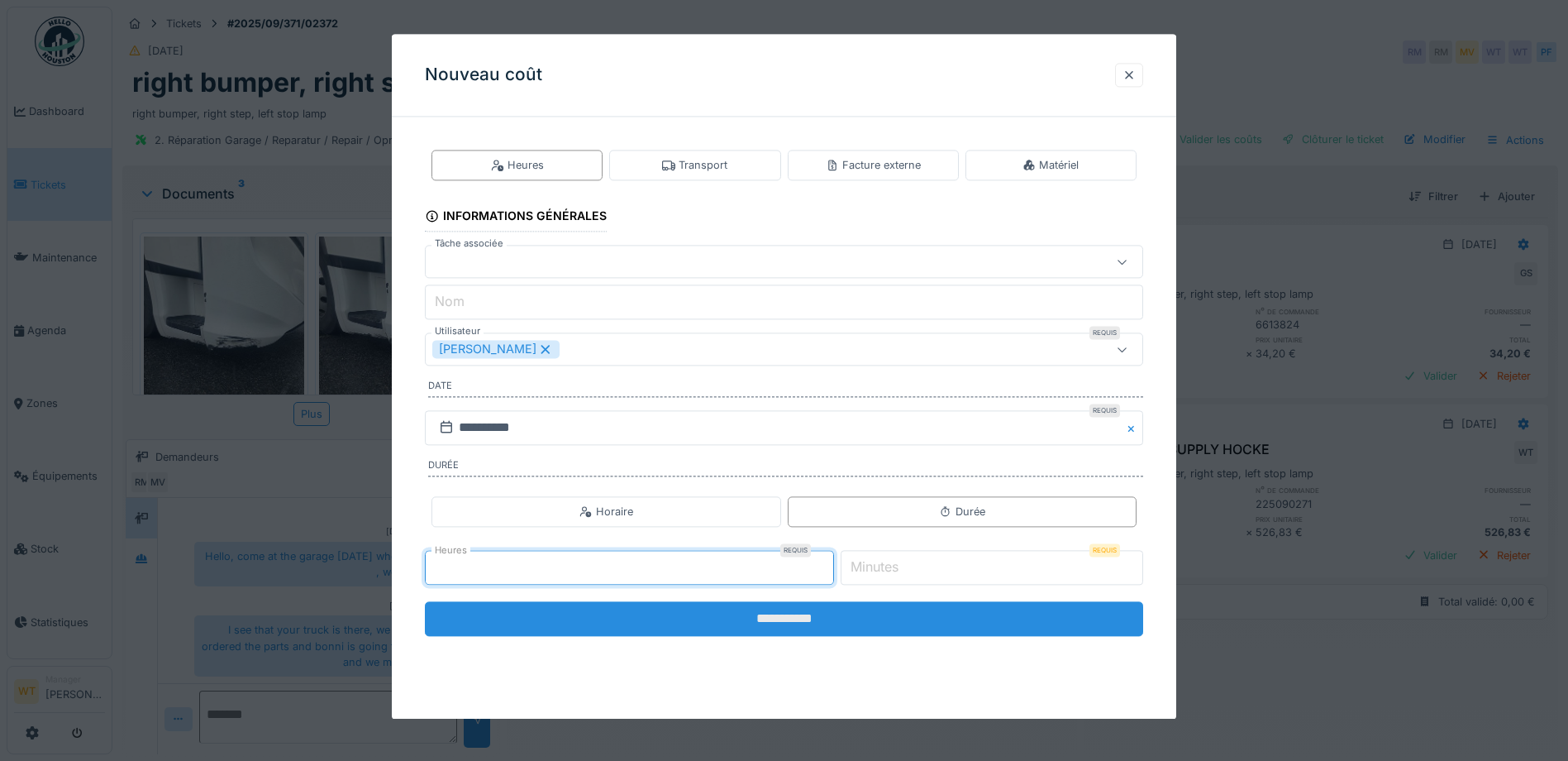
type input "*"
click at [934, 623] on input "**********" at bounding box center [784, 619] width 718 height 35
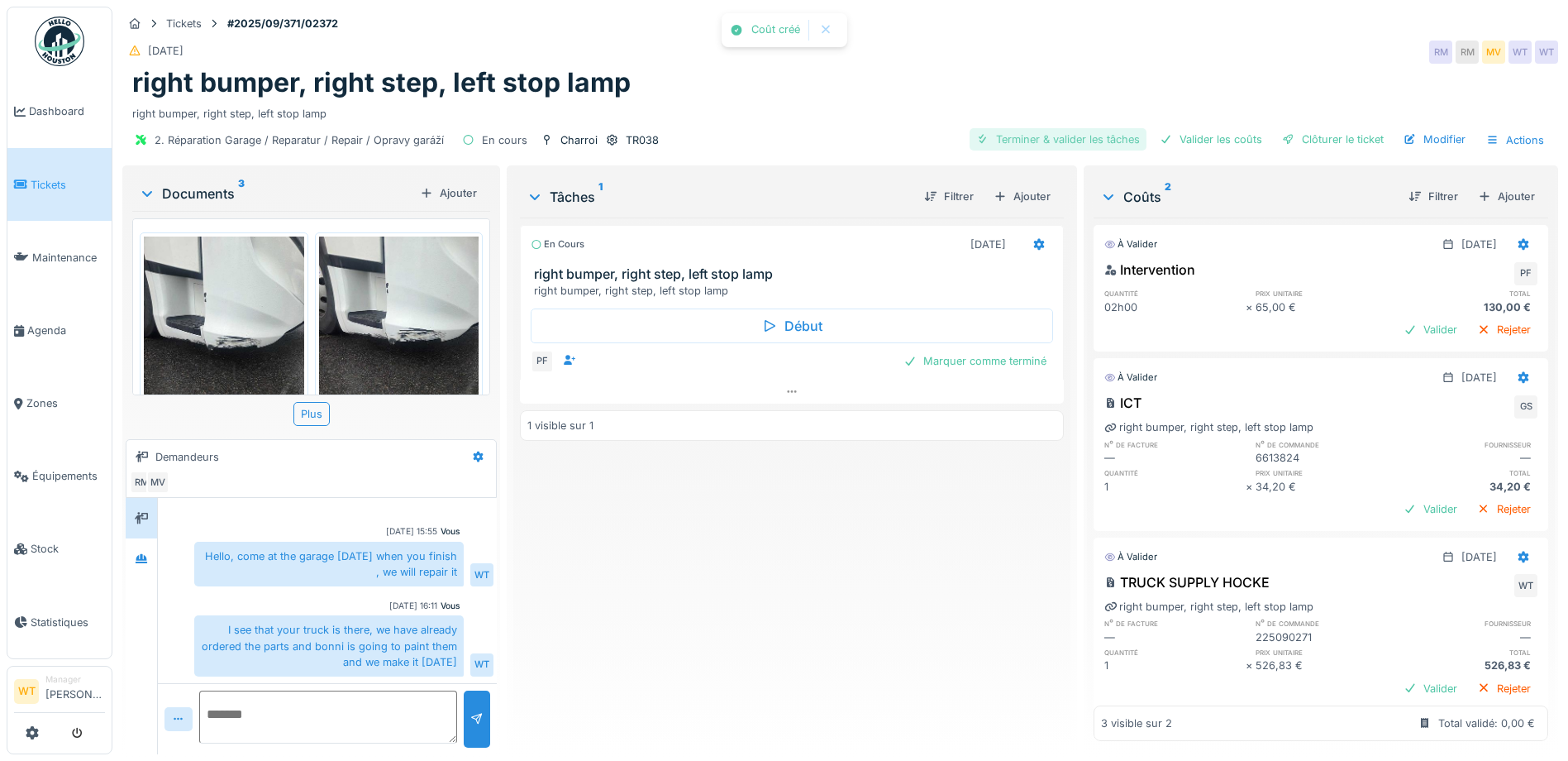
click at [1074, 134] on div "Terminer & valider les tâches" at bounding box center [1057, 139] width 177 height 22
click at [1163, 128] on div "Valider les coûts" at bounding box center [1212, 139] width 116 height 22
click at [1253, 129] on div "Valider les coûts" at bounding box center [1212, 139] width 116 height 22
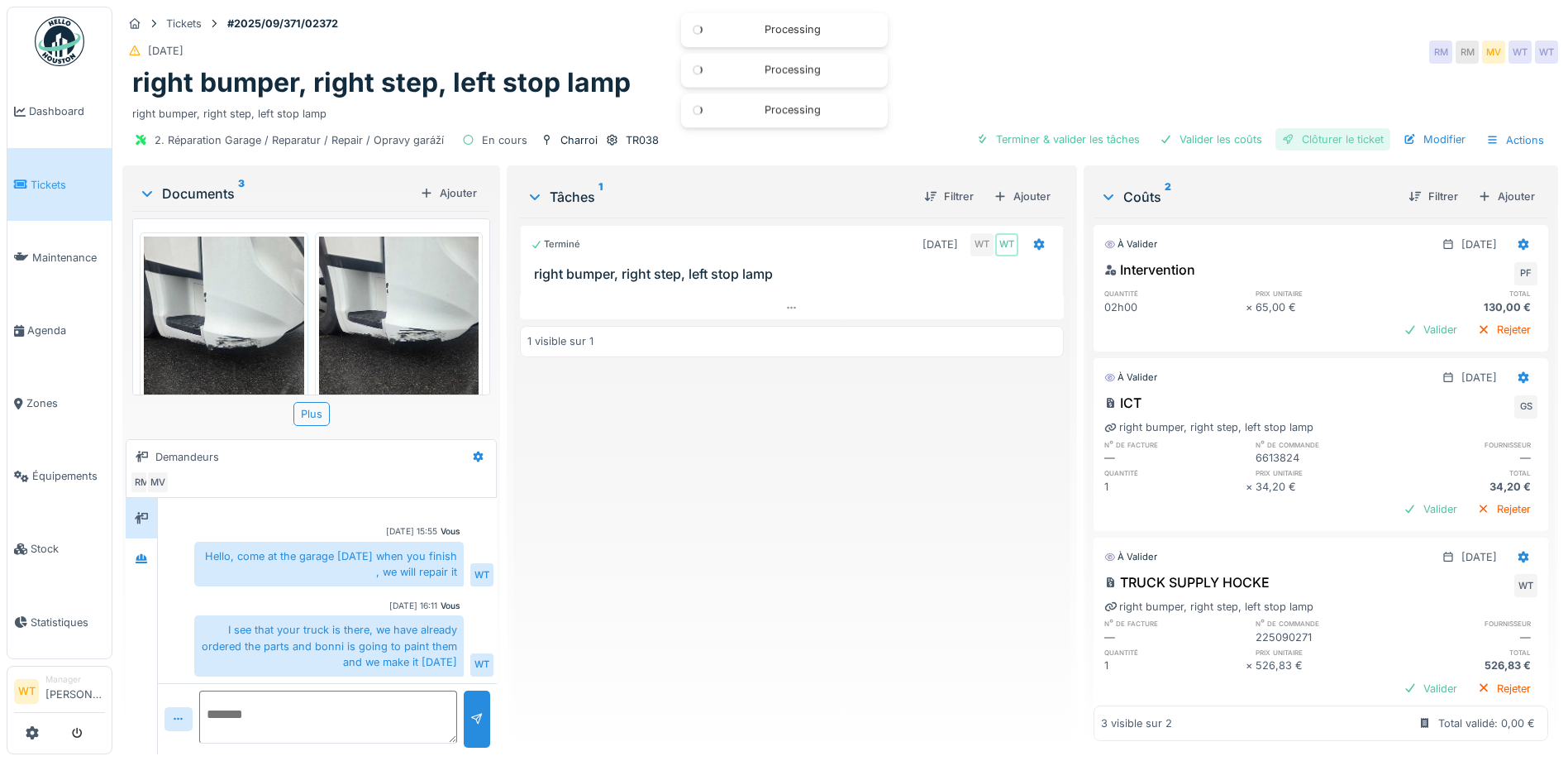
click at [1282, 131] on div at bounding box center [1289, 139] width 14 height 15
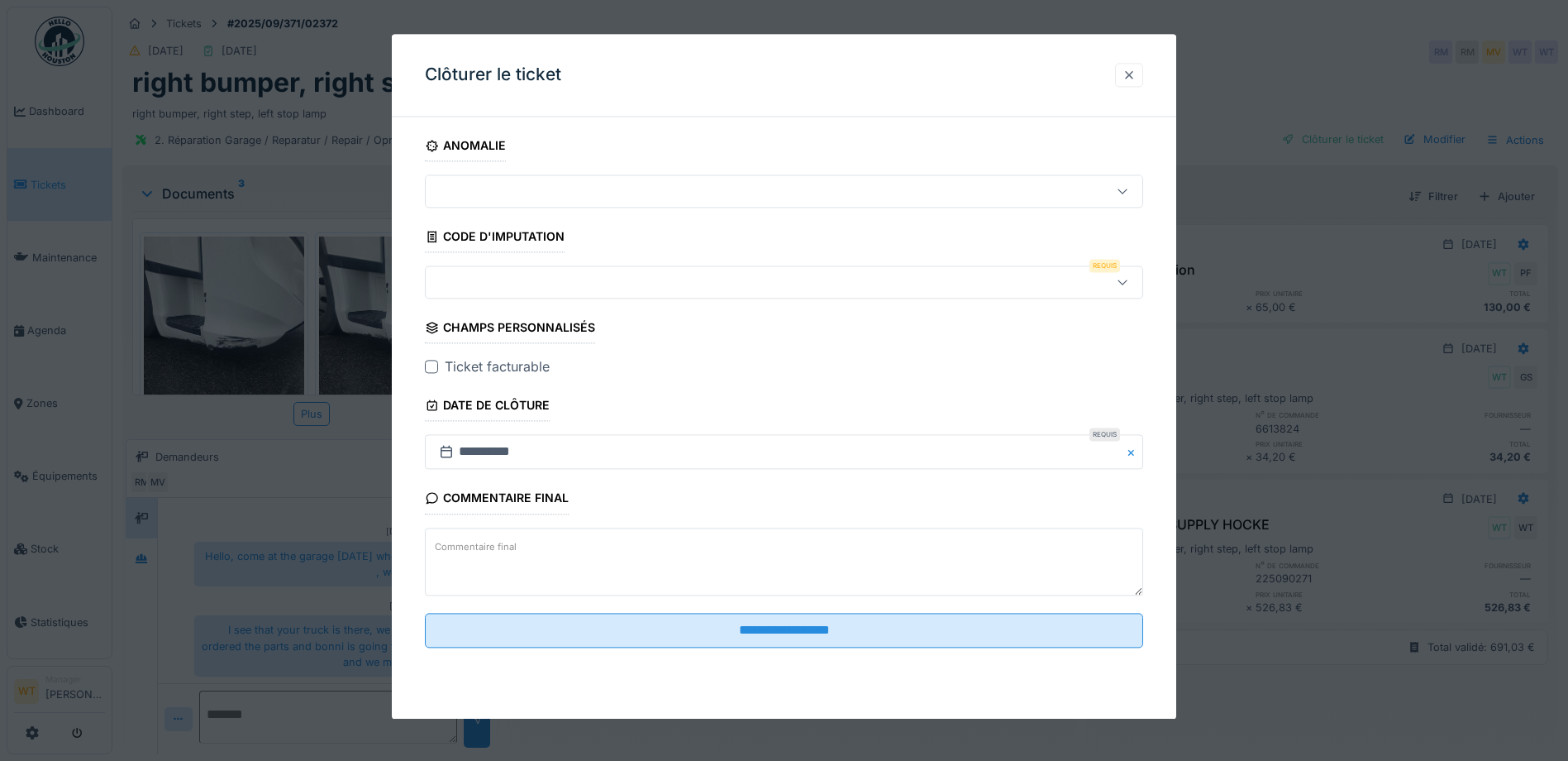
click at [1132, 81] on div at bounding box center [1130, 74] width 14 height 15
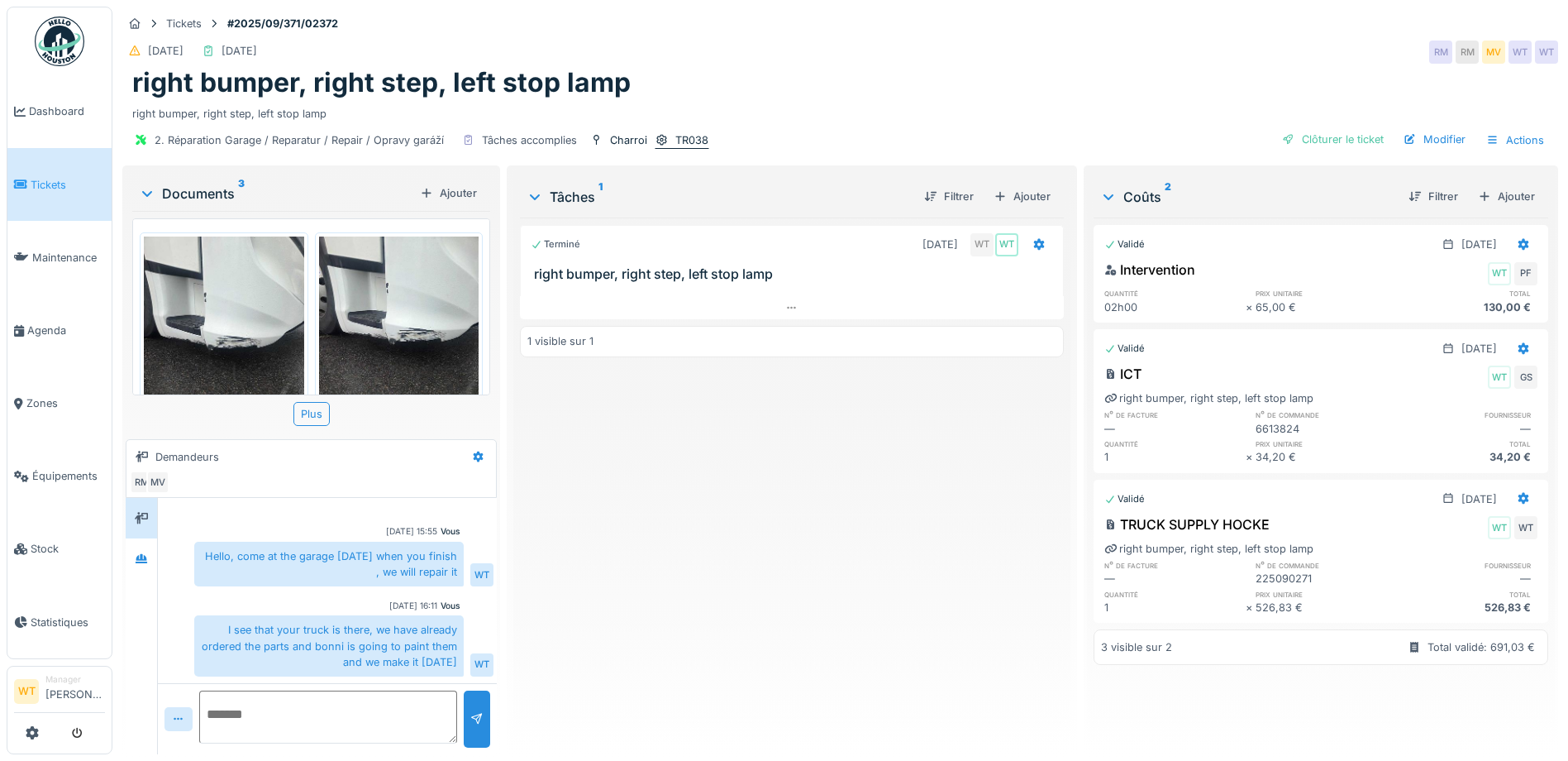
click at [658, 135] on icon at bounding box center [662, 140] width 14 height 11
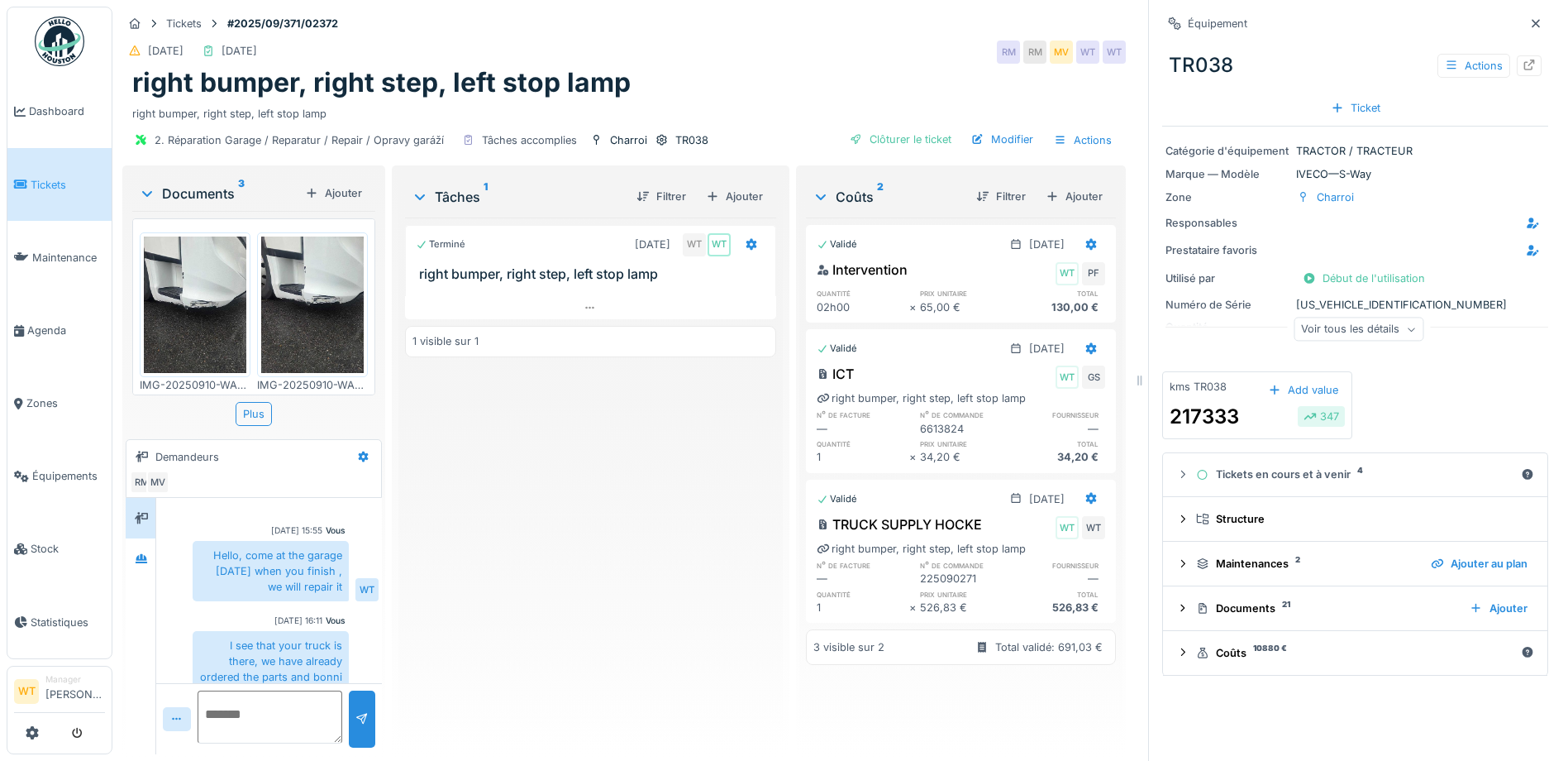
click at [1349, 320] on div "Voir tous les détails" at bounding box center [1358, 329] width 129 height 24
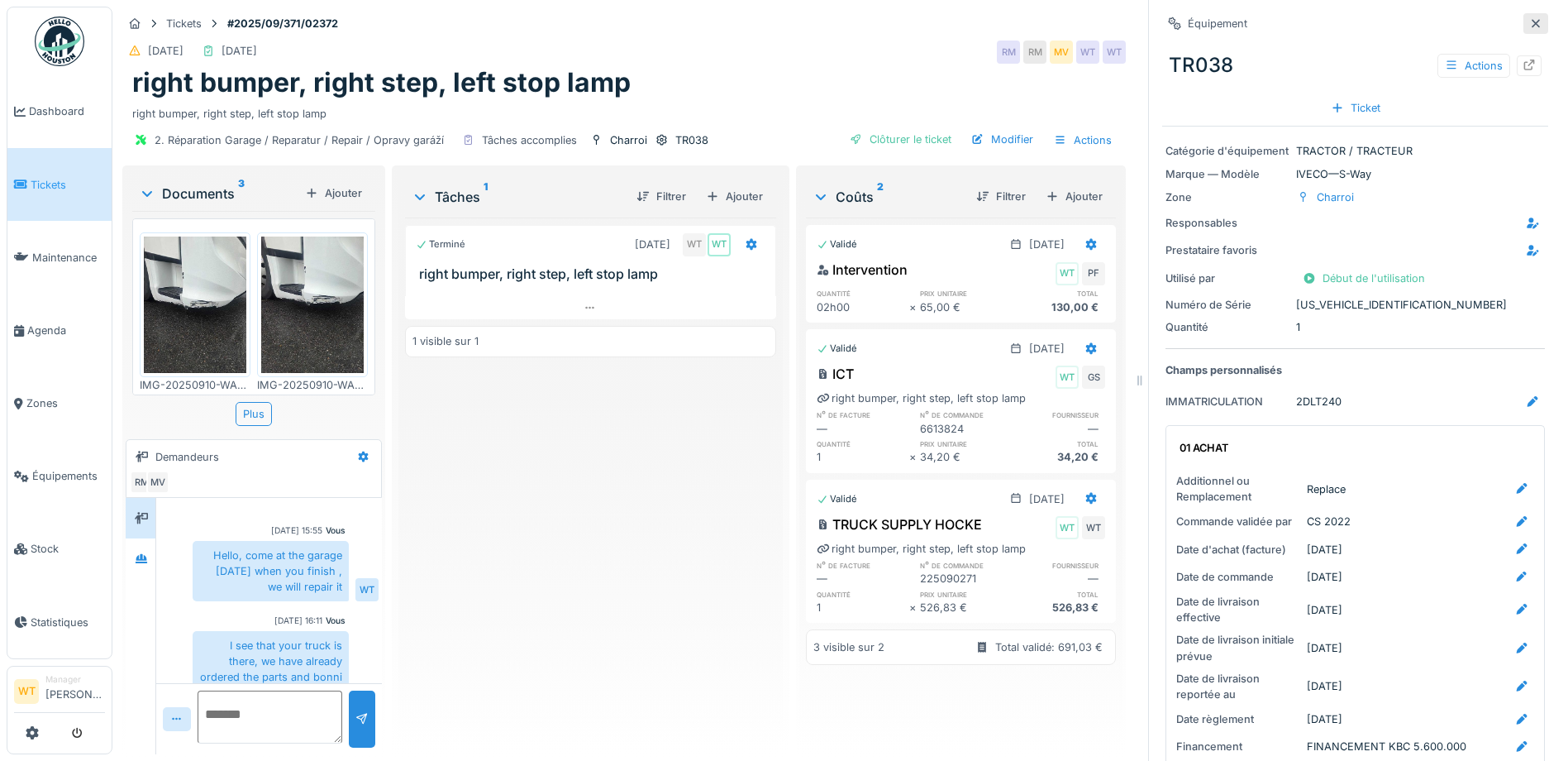
click at [1529, 18] on icon at bounding box center [1536, 23] width 14 height 11
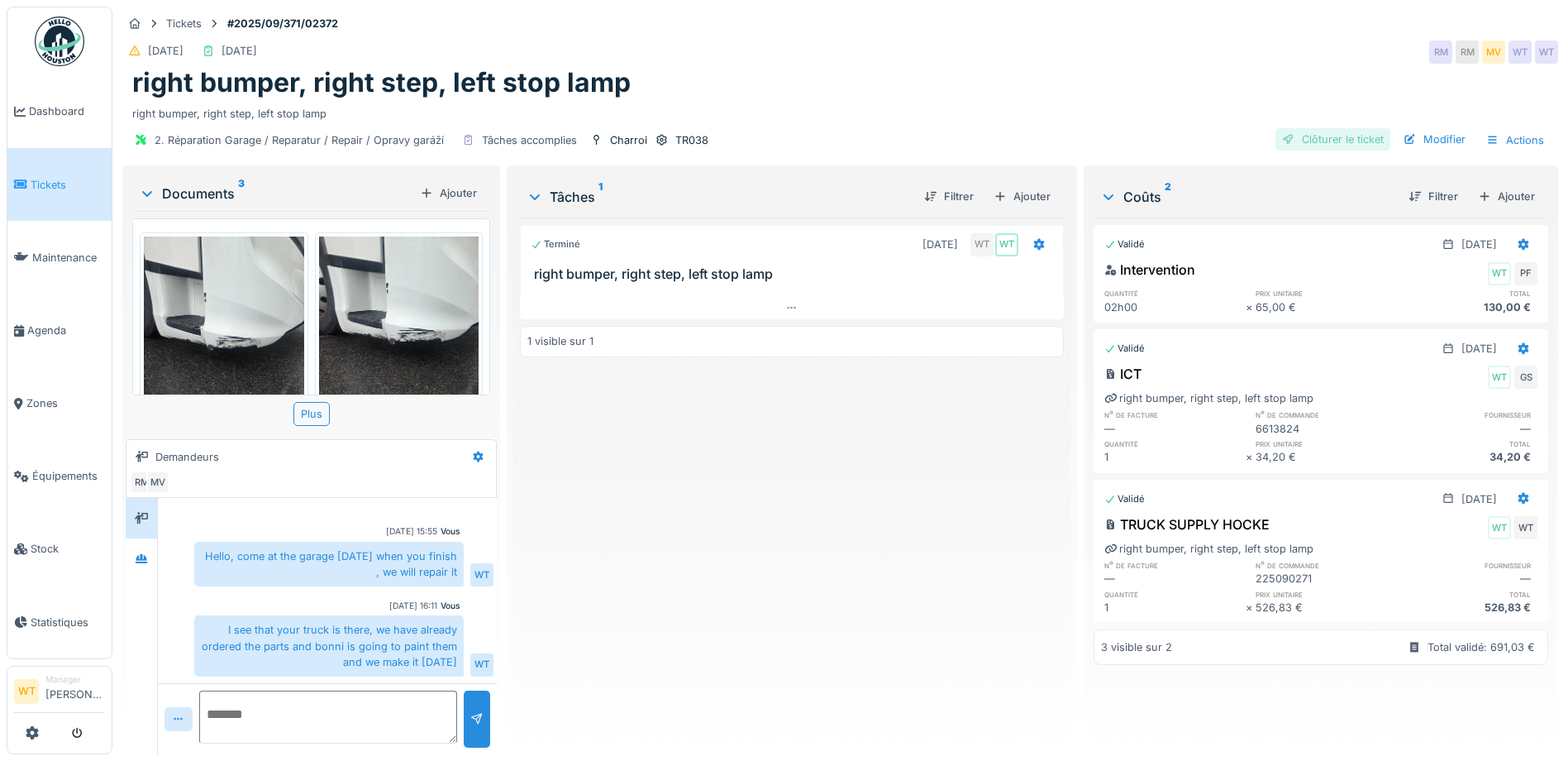
click at [1286, 128] on div "Clôturer le ticket" at bounding box center [1332, 139] width 115 height 22
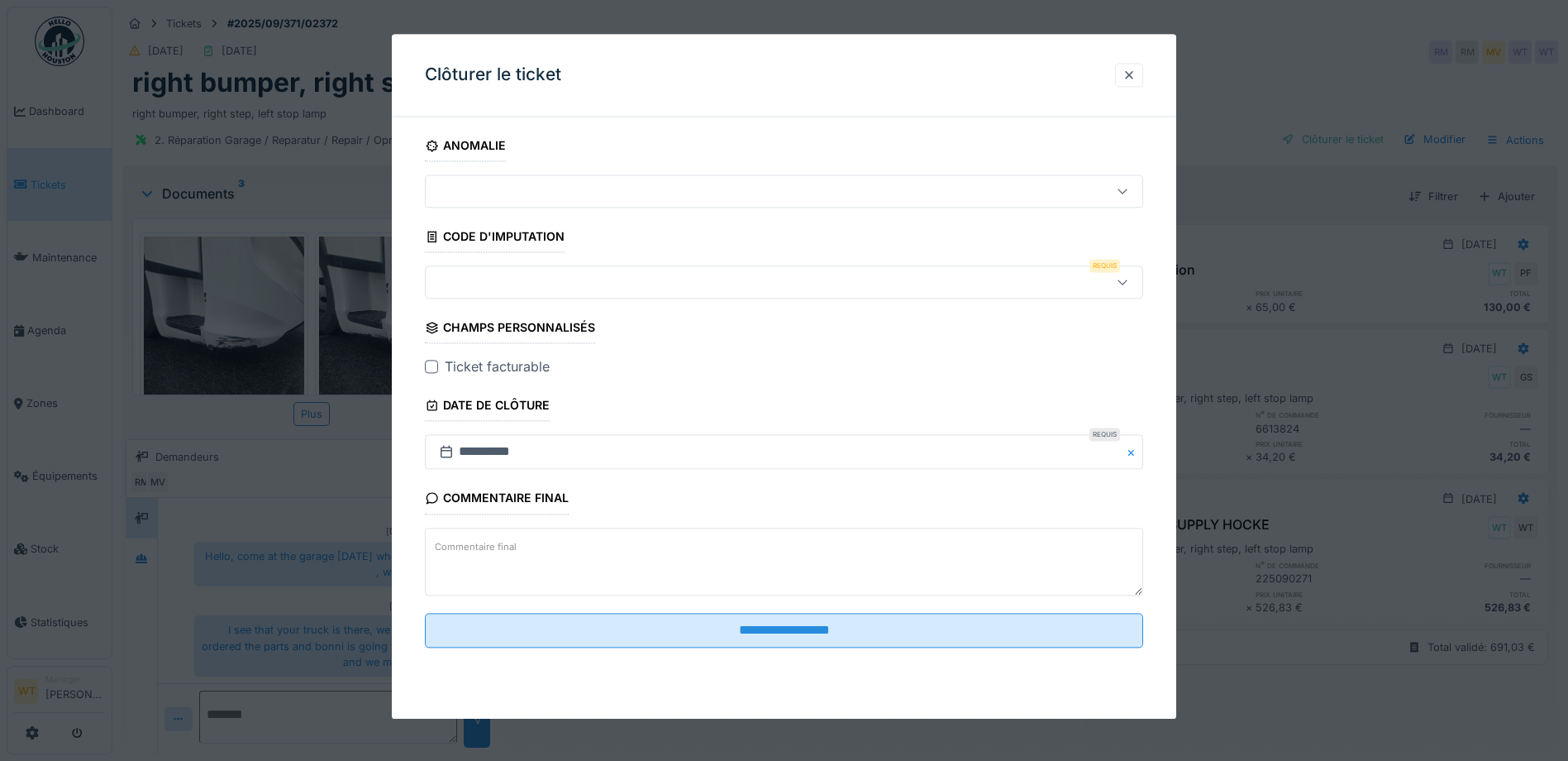
click at [503, 289] on div at bounding box center [742, 282] width 619 height 18
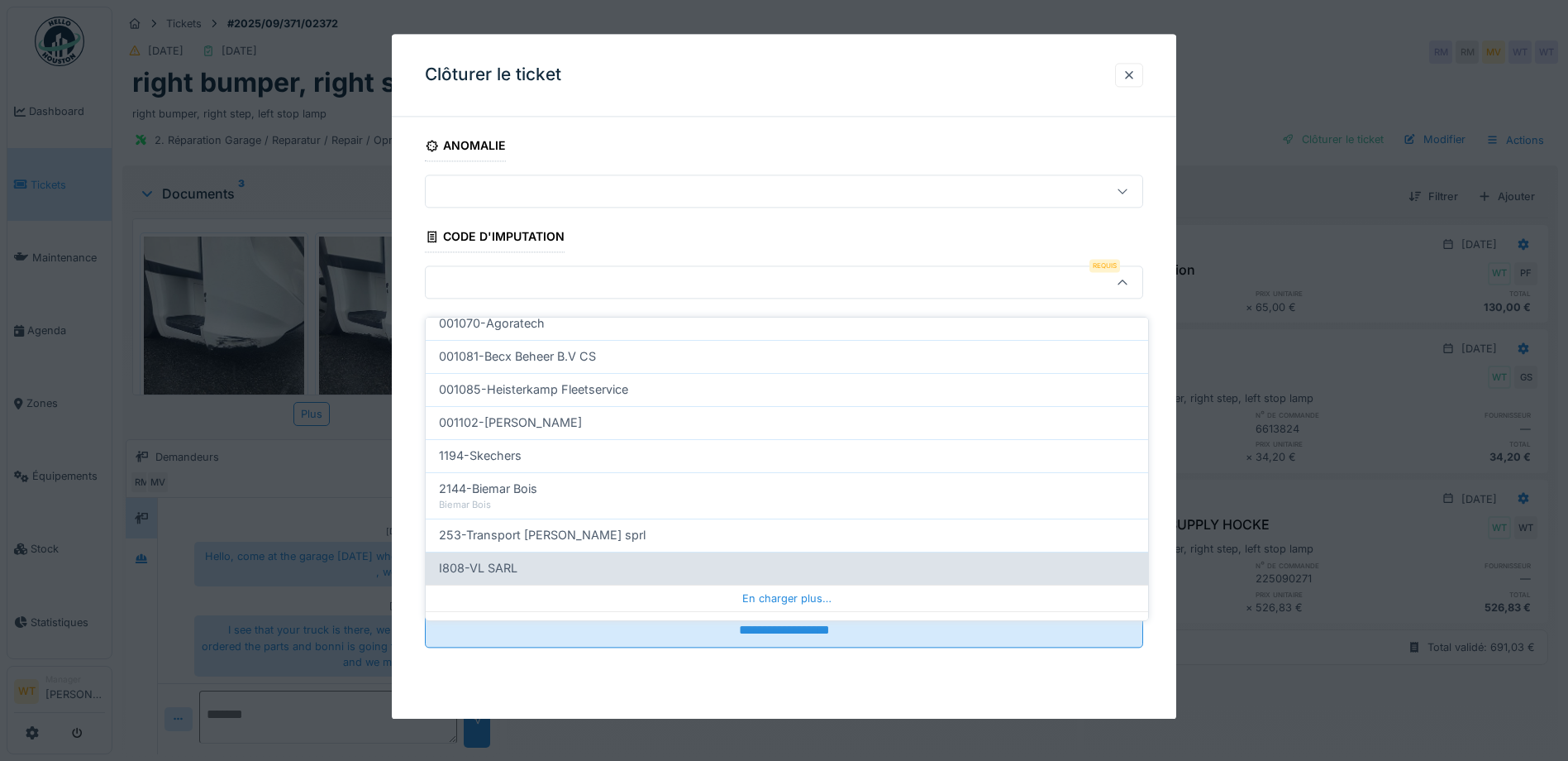
scroll to position [528, 0]
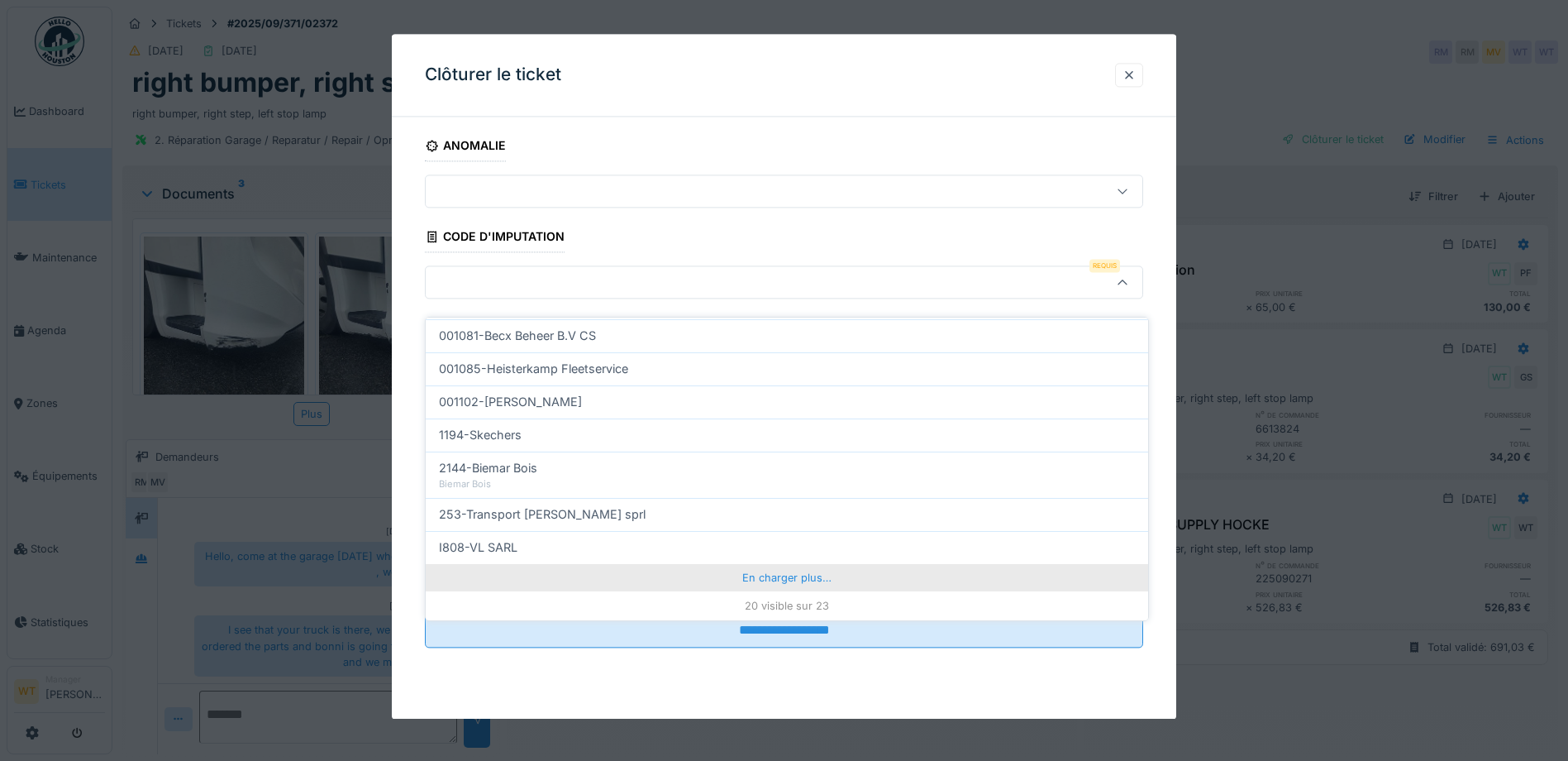
click at [723, 564] on div "En charger plus…" at bounding box center [787, 577] width 722 height 26
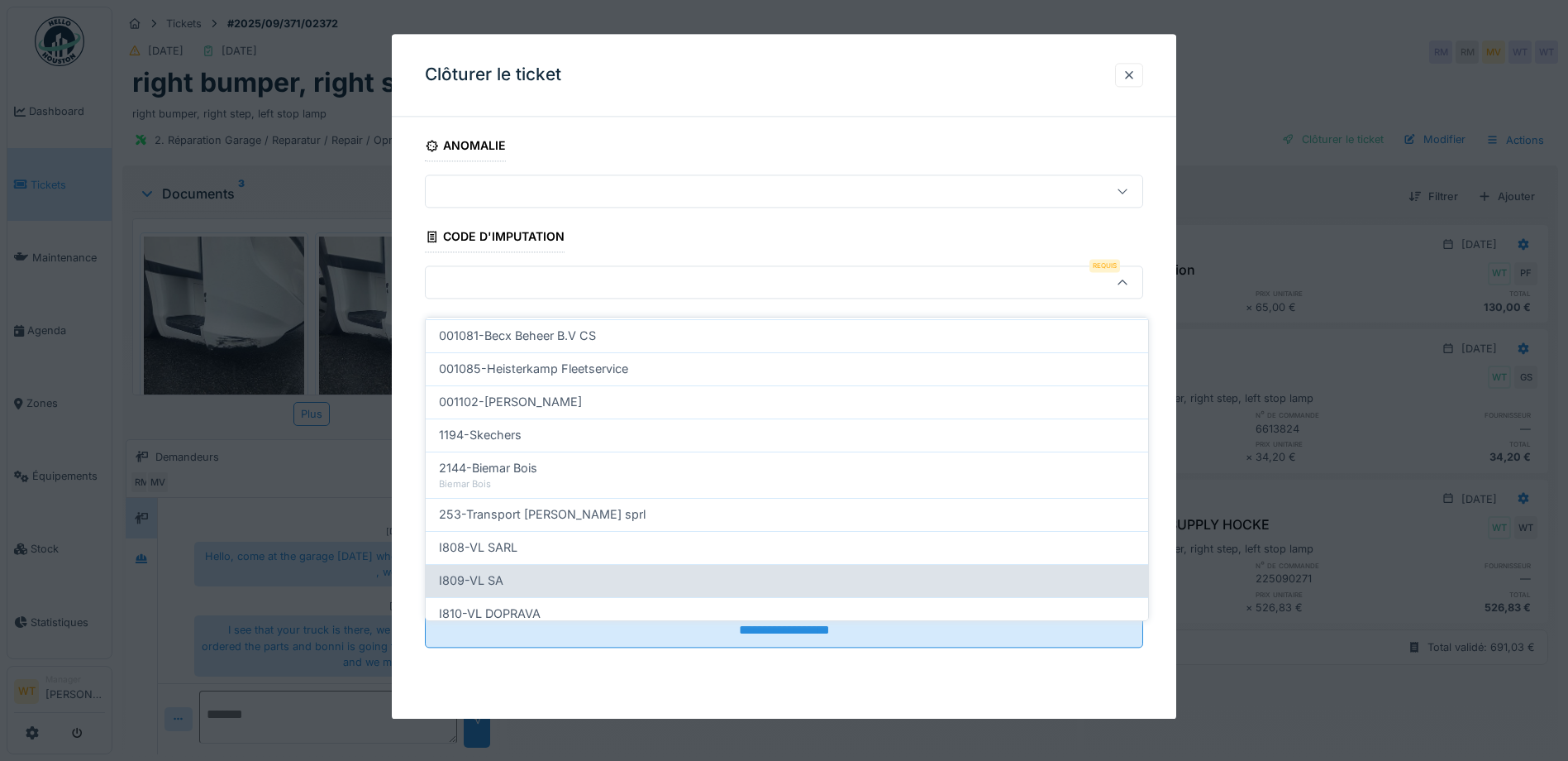
click at [532, 575] on div "I809-VL SA" at bounding box center [787, 580] width 696 height 18
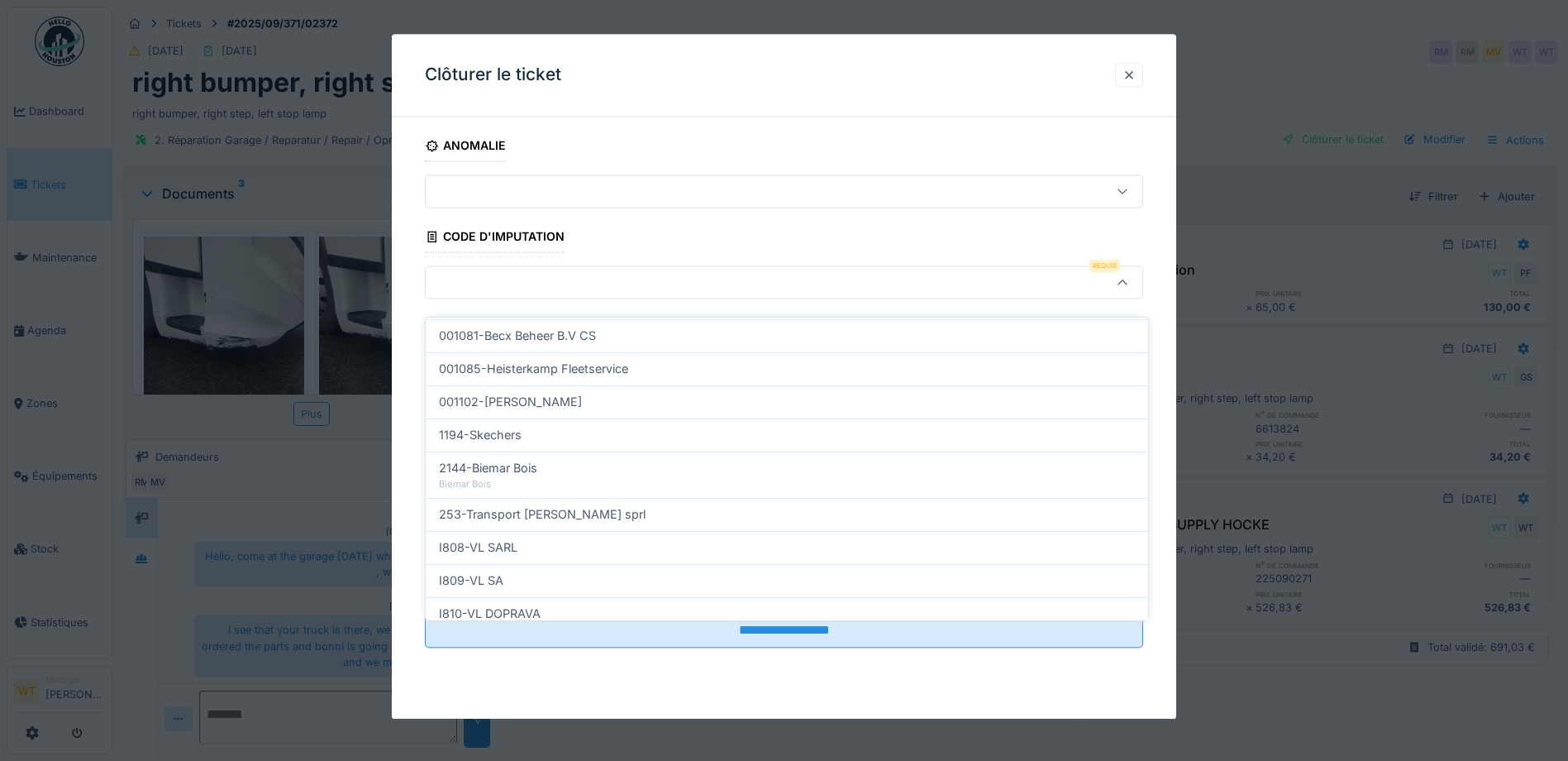
type input "***"
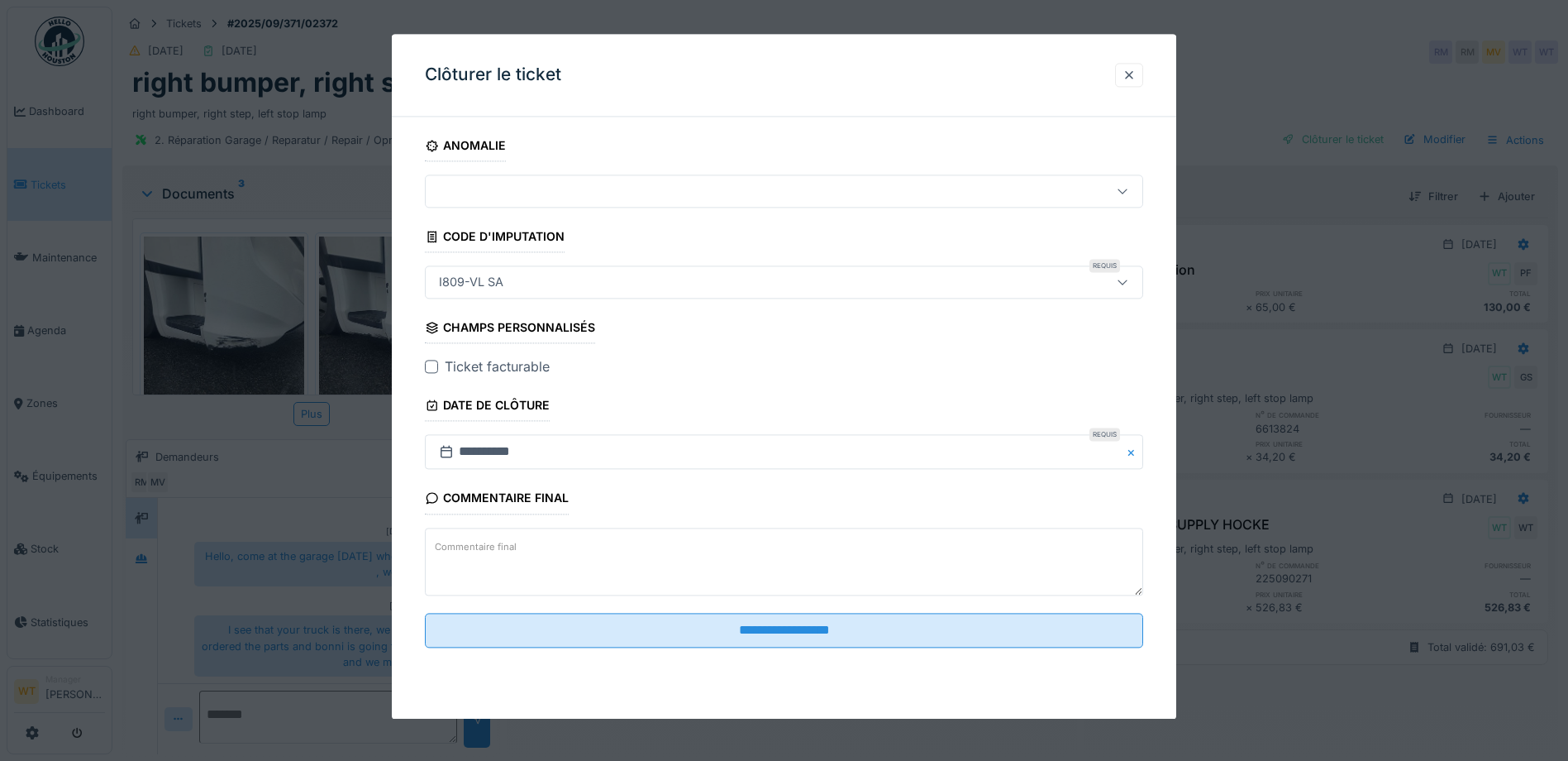
click at [427, 371] on div at bounding box center [432, 367] width 14 height 14
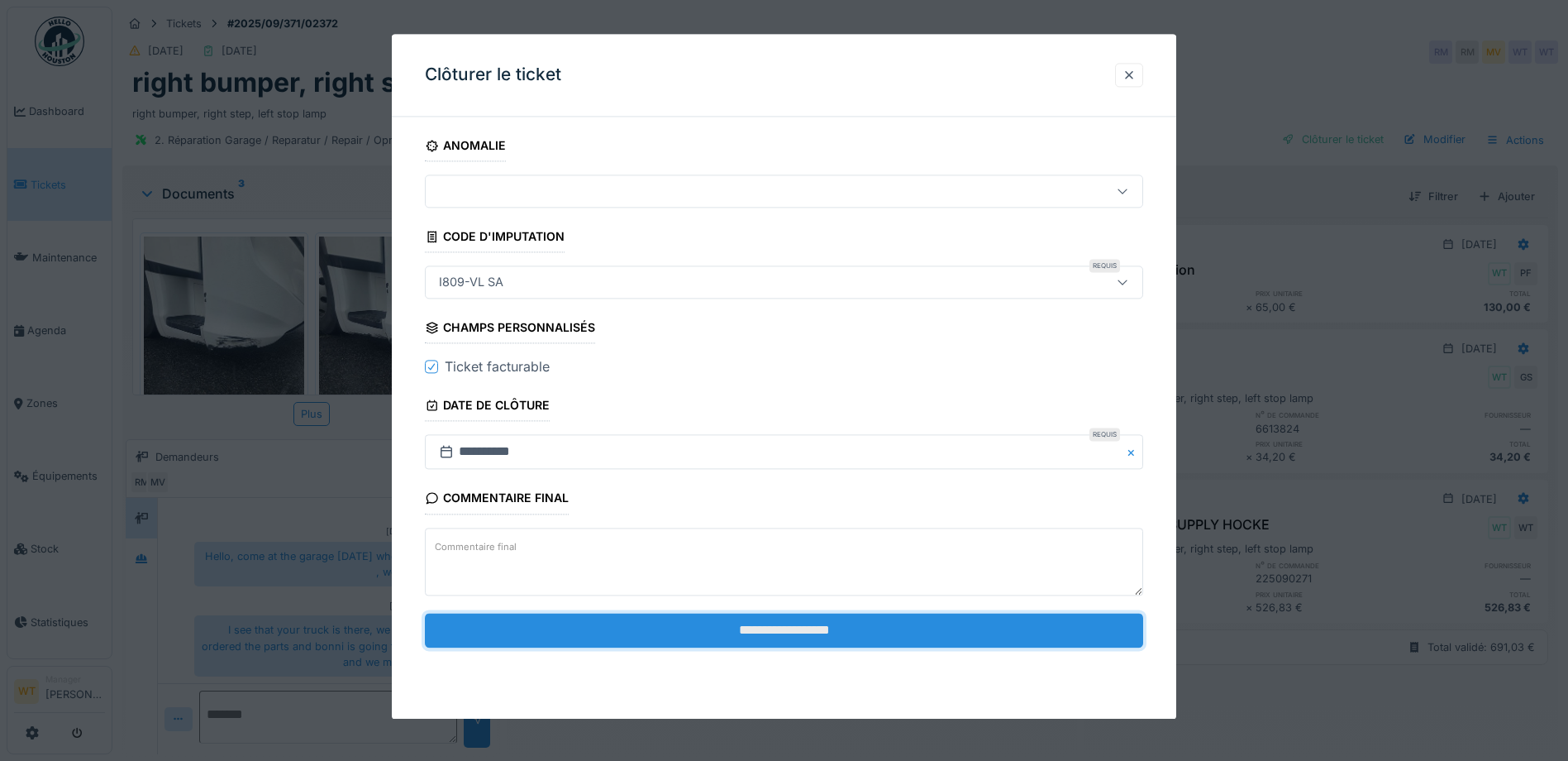
click at [608, 625] on input "**********" at bounding box center [784, 631] width 718 height 35
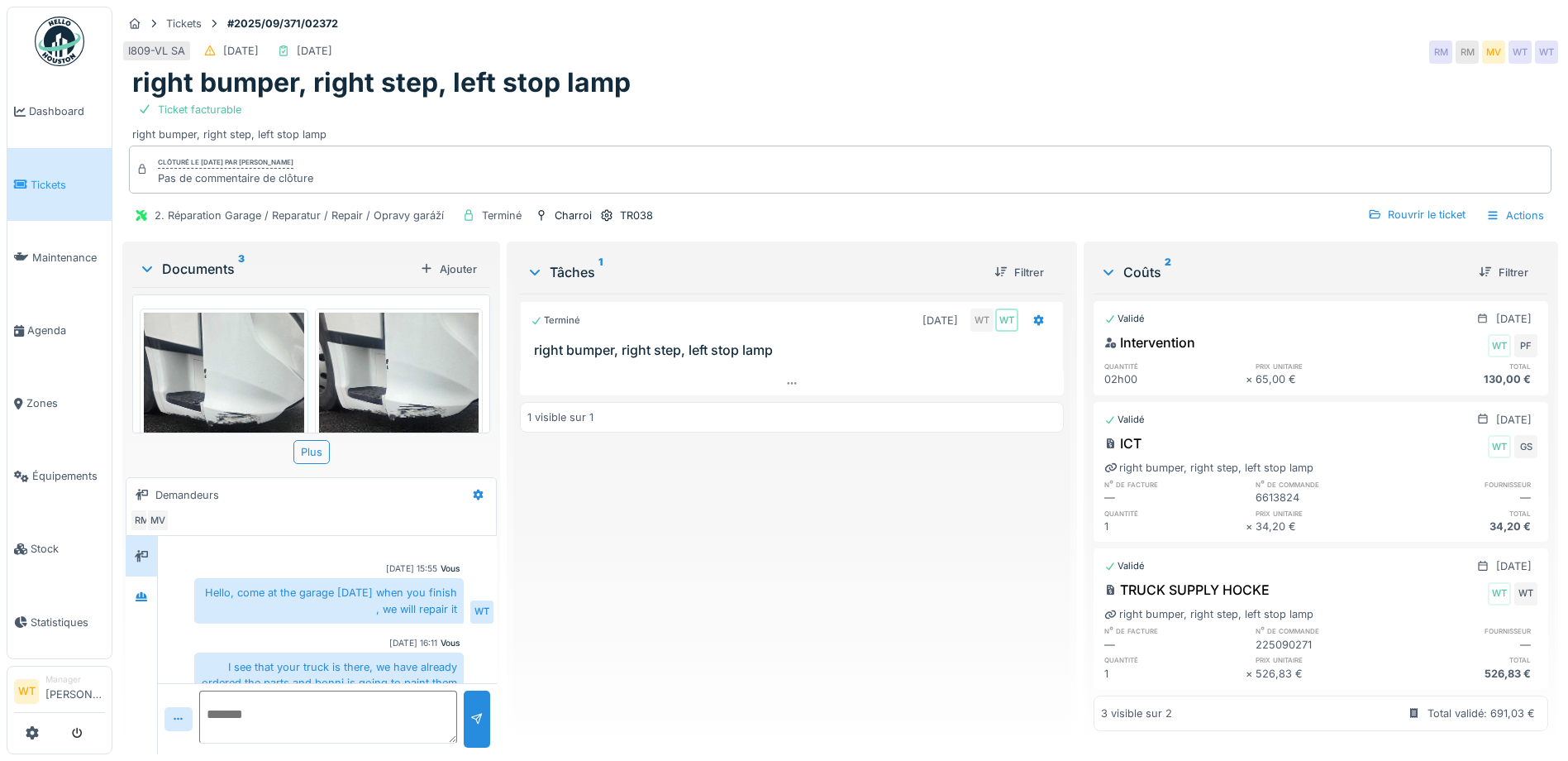
scroll to position [77, 0]
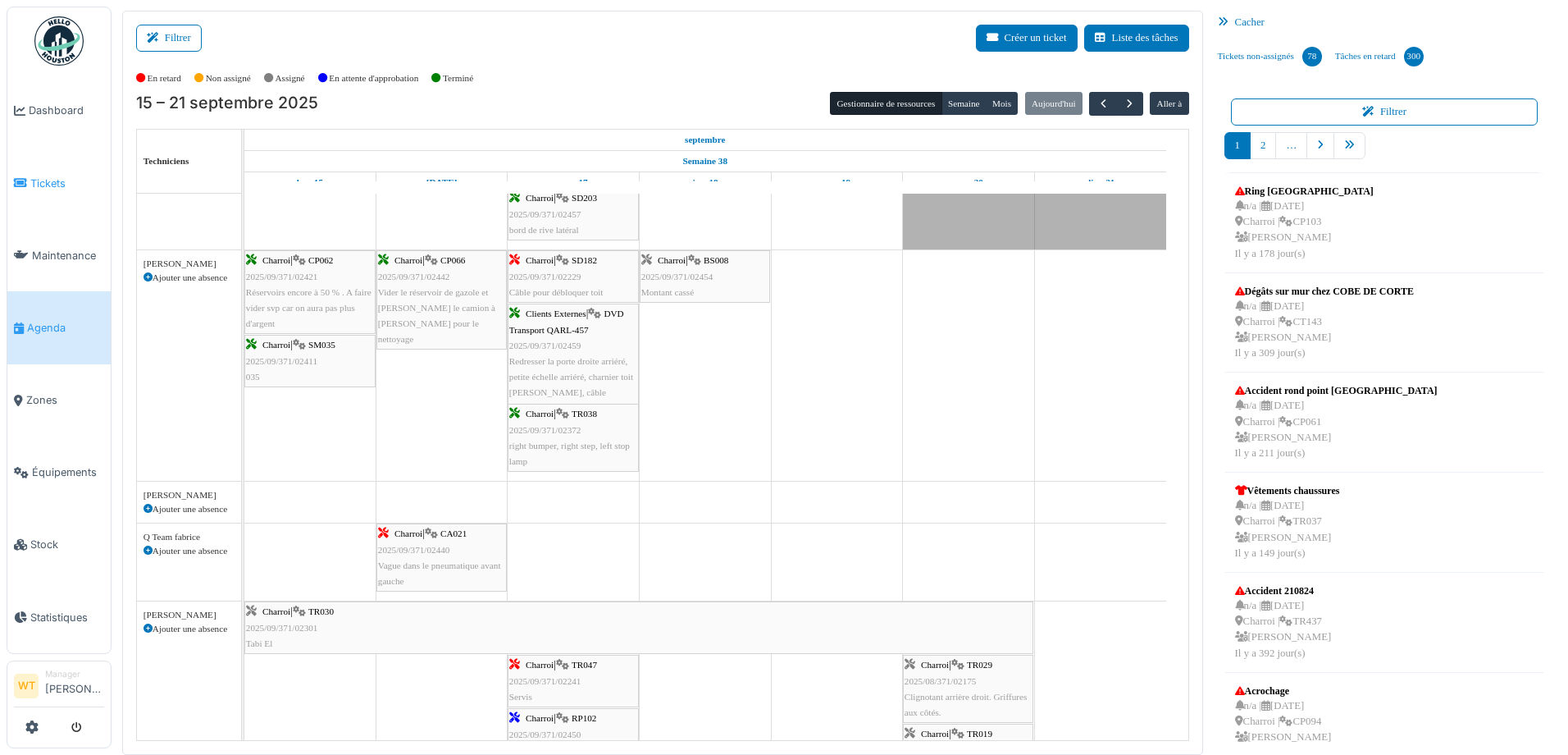
click at [68, 188] on span "Tickets" at bounding box center [67, 183] width 74 height 15
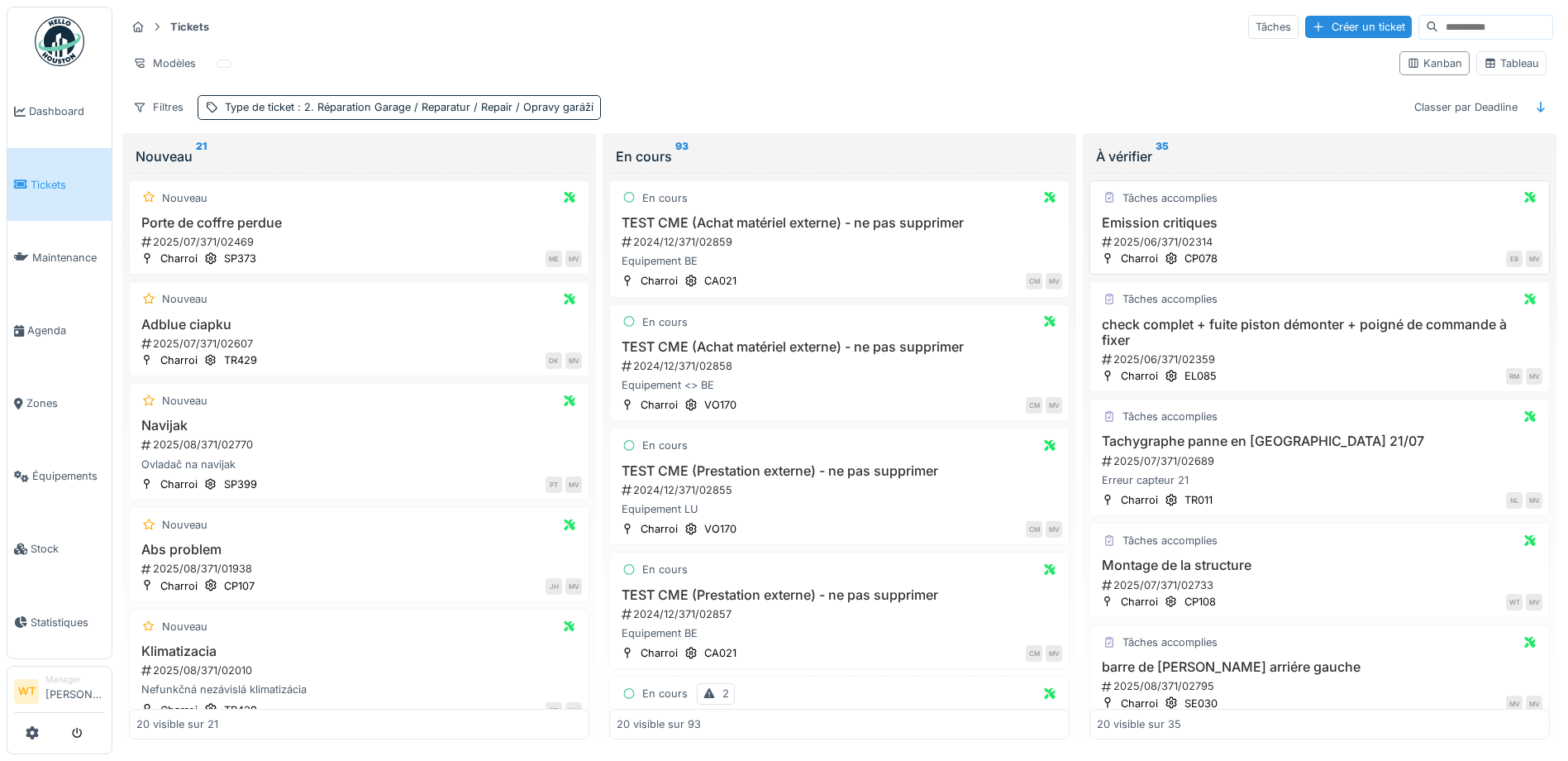
click at [1190, 226] on h3 "Emission critiques" at bounding box center [1320, 223] width 446 height 15
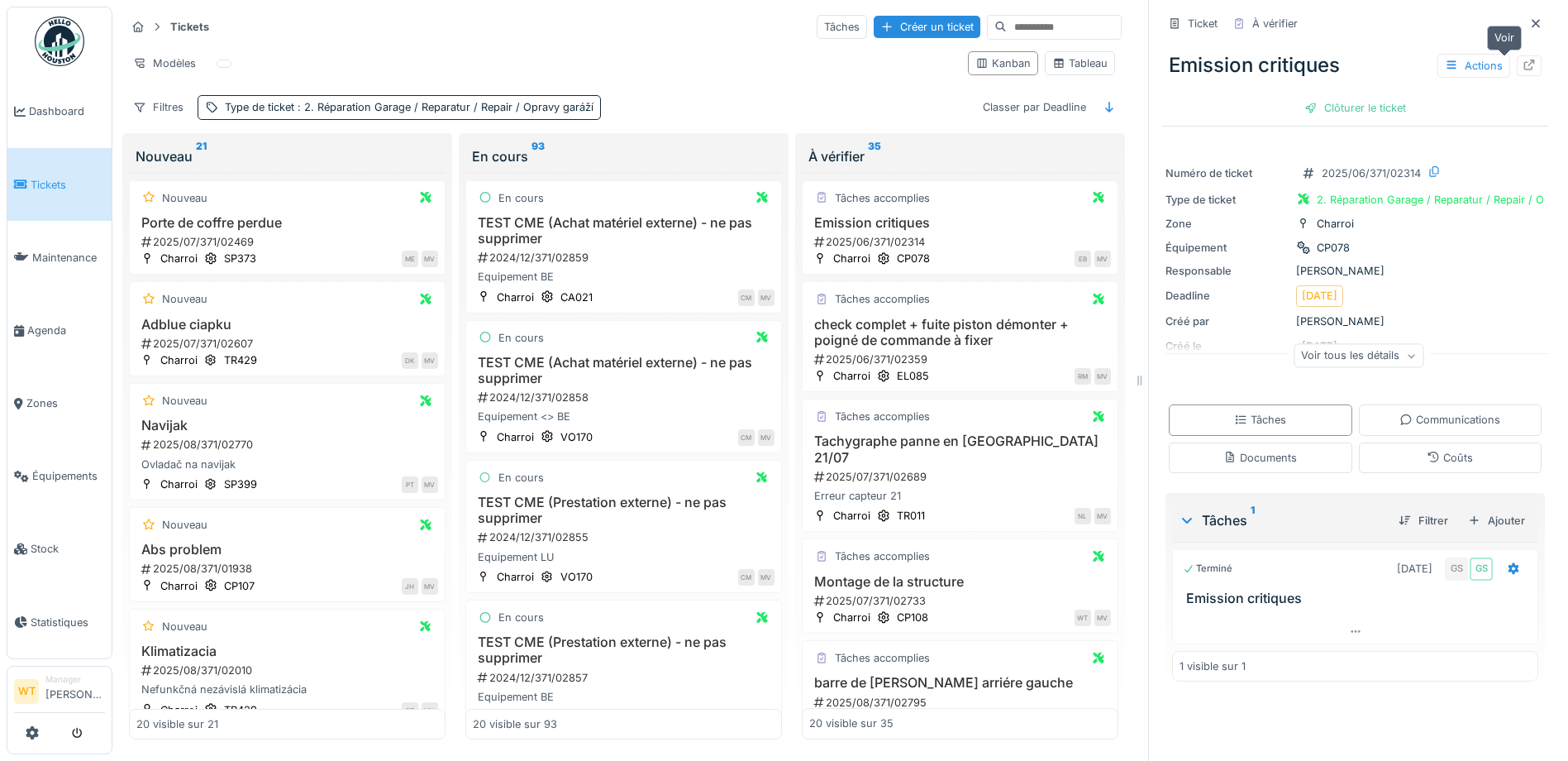
click at [1523, 61] on icon at bounding box center [1529, 65] width 14 height 11
click at [954, 331] on h3 "check complet + fuite piston démonter + poigné de commande à fixer" at bounding box center [960, 332] width 302 height 32
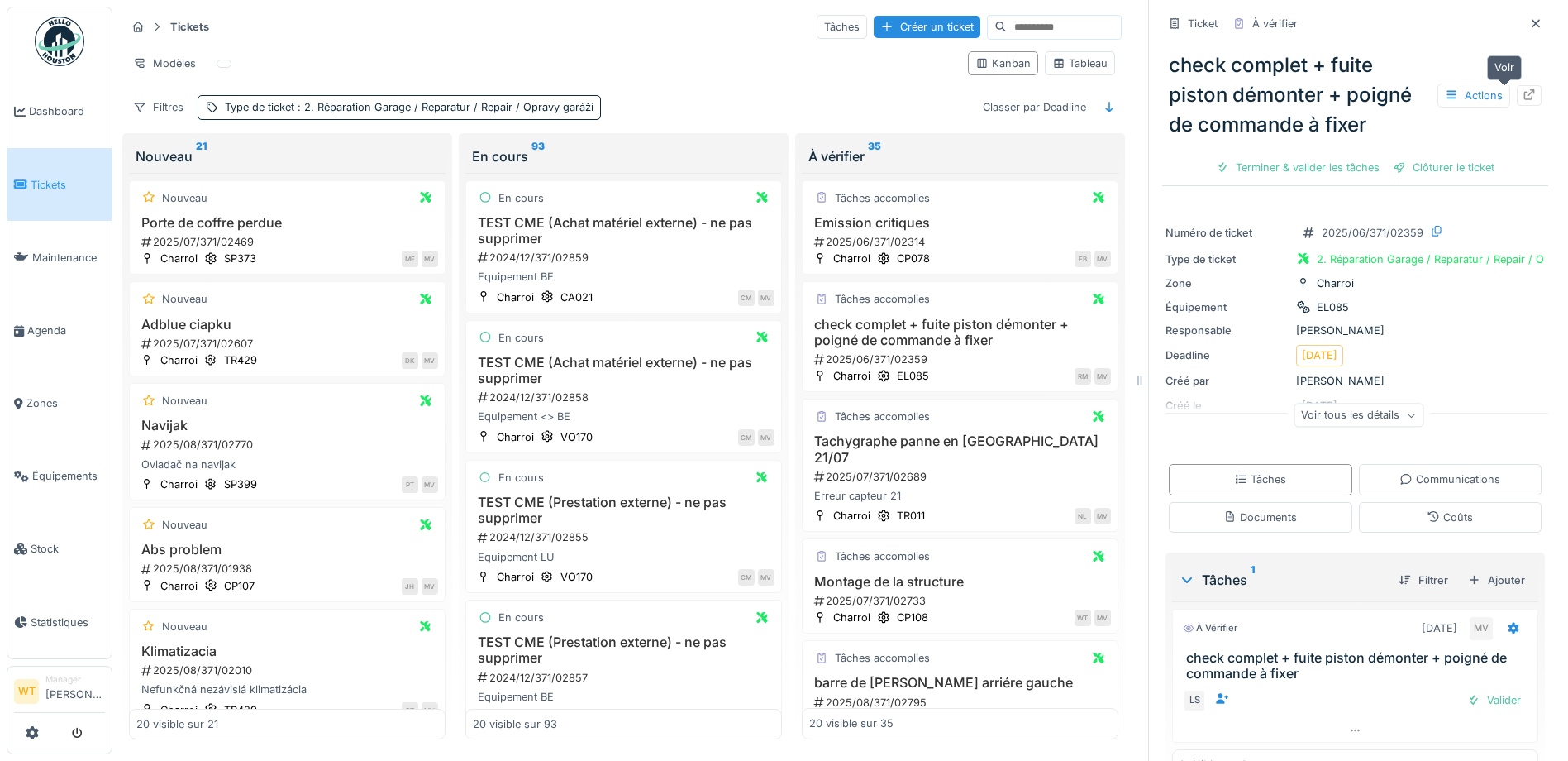
click at [1523, 100] on div at bounding box center [1529, 96] width 14 height 15
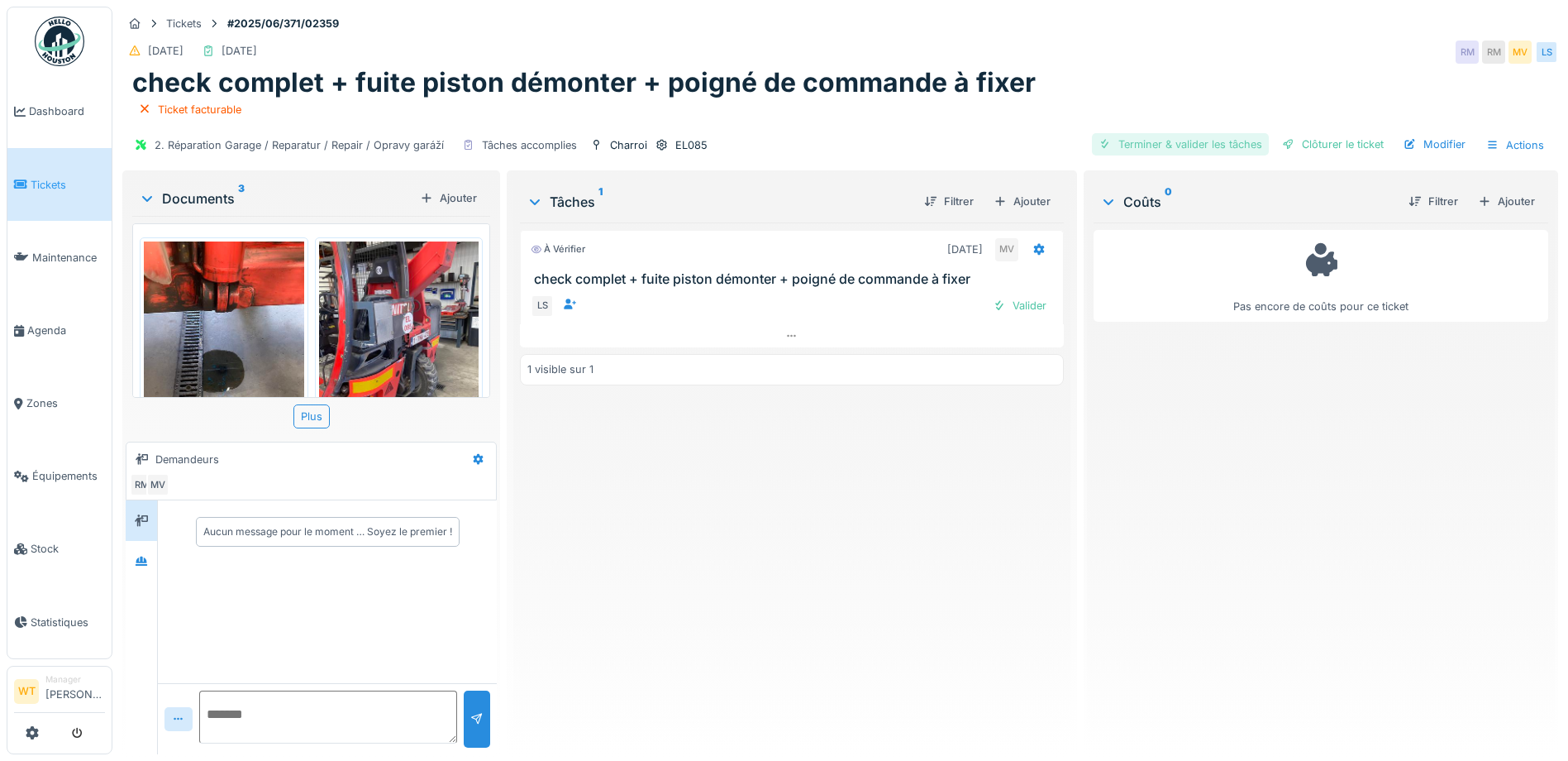
click at [1219, 145] on div "Terminer & valider les tâches" at bounding box center [1180, 144] width 177 height 22
click at [1327, 155] on div "Clôturer le ticket" at bounding box center [1332, 144] width 115 height 22
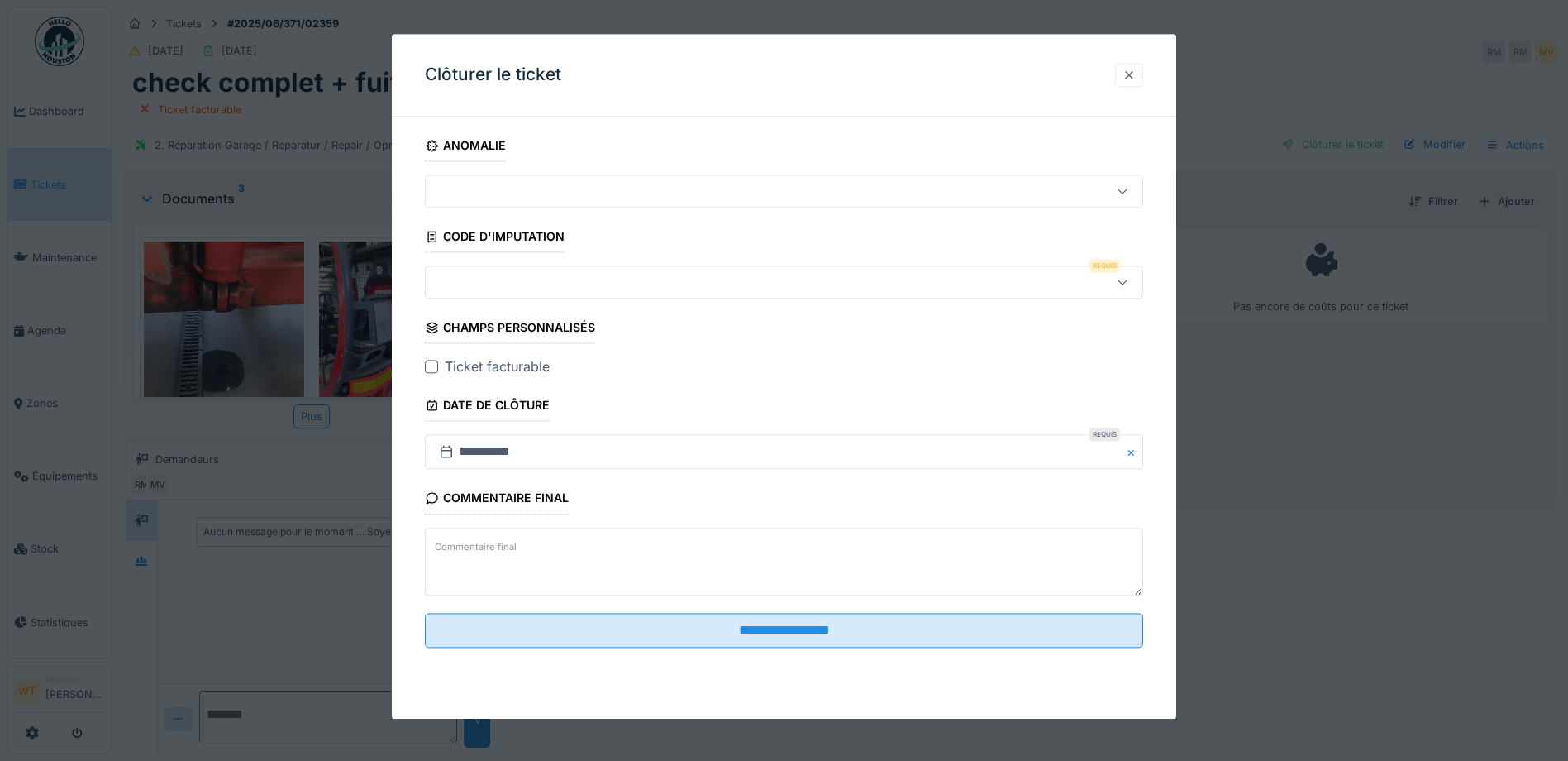
click at [1121, 74] on div at bounding box center [1129, 74] width 28 height 24
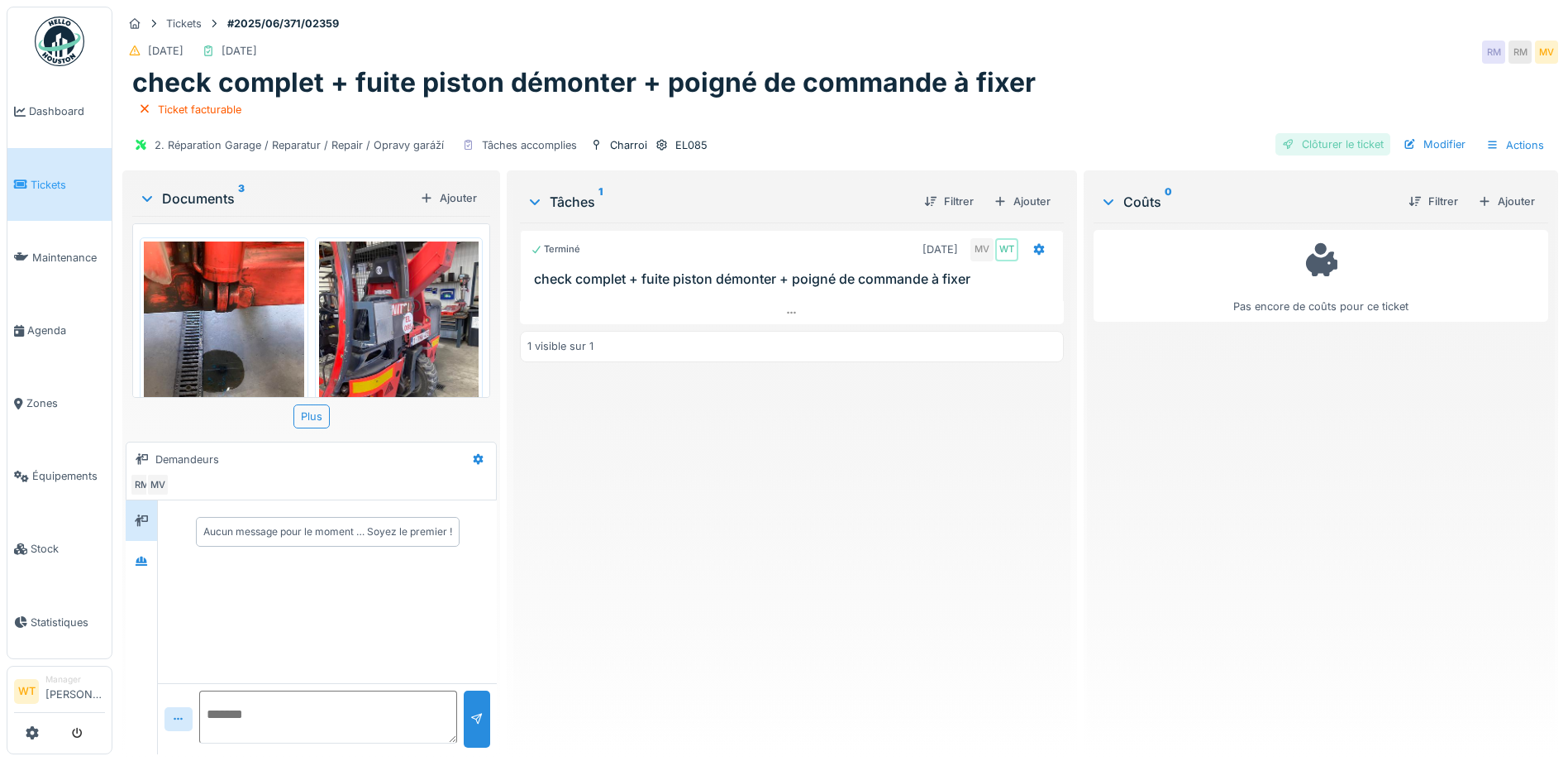
click at [1298, 146] on div "Clôturer le ticket" at bounding box center [1332, 144] width 115 height 22
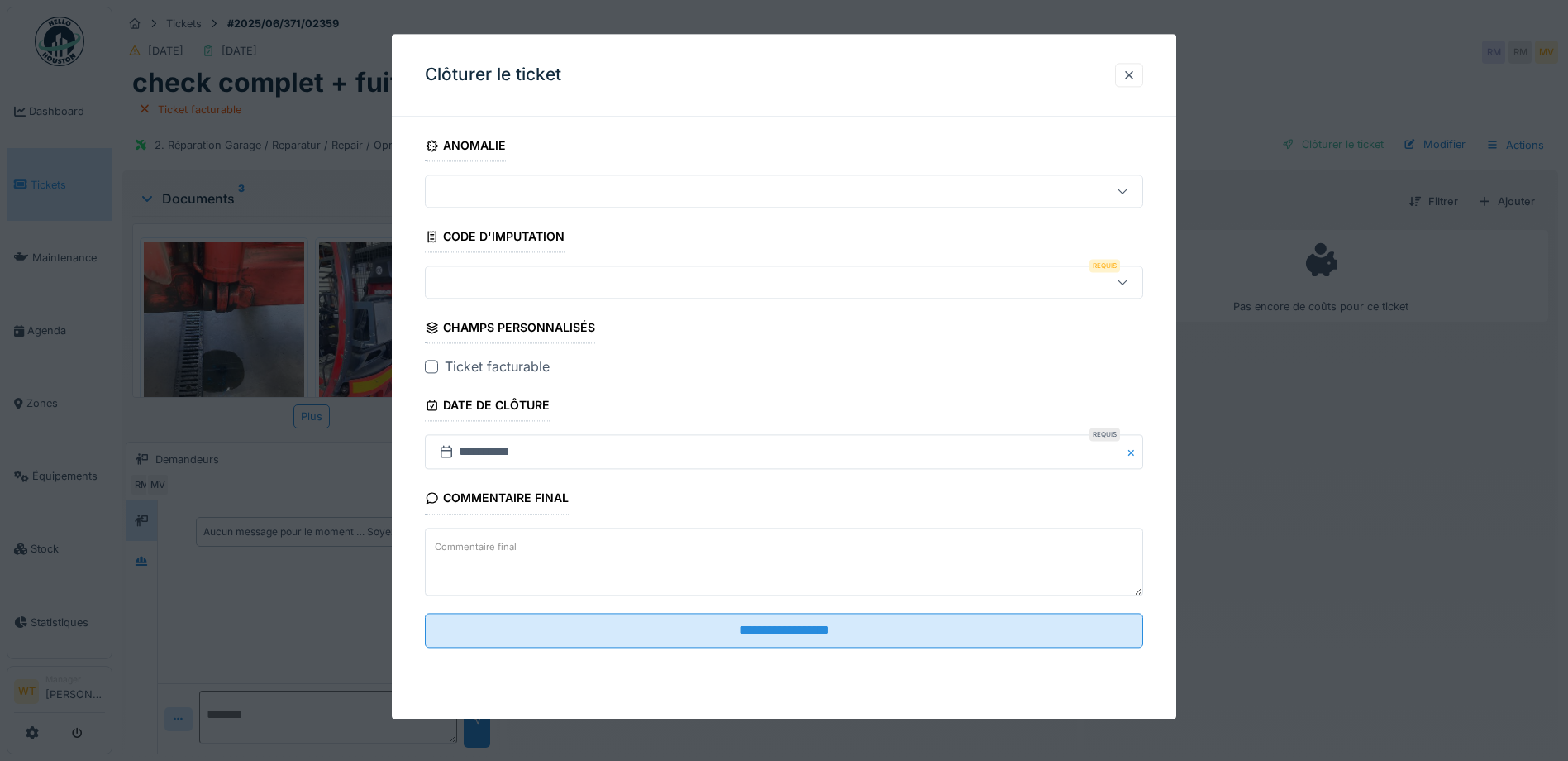
click at [546, 291] on div at bounding box center [742, 282] width 619 height 18
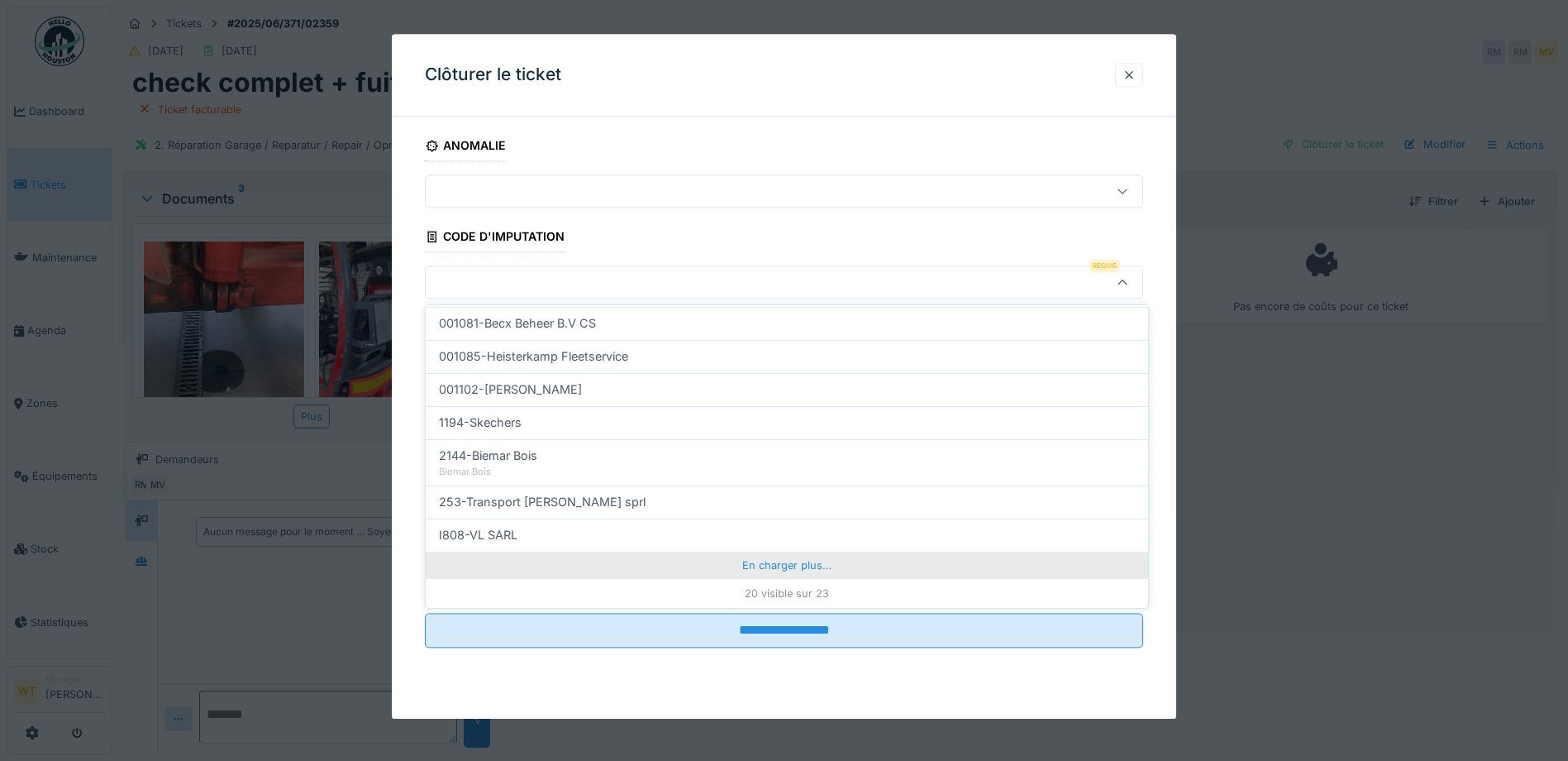
click at [655, 557] on div "En charger plus…" at bounding box center [787, 564] width 722 height 26
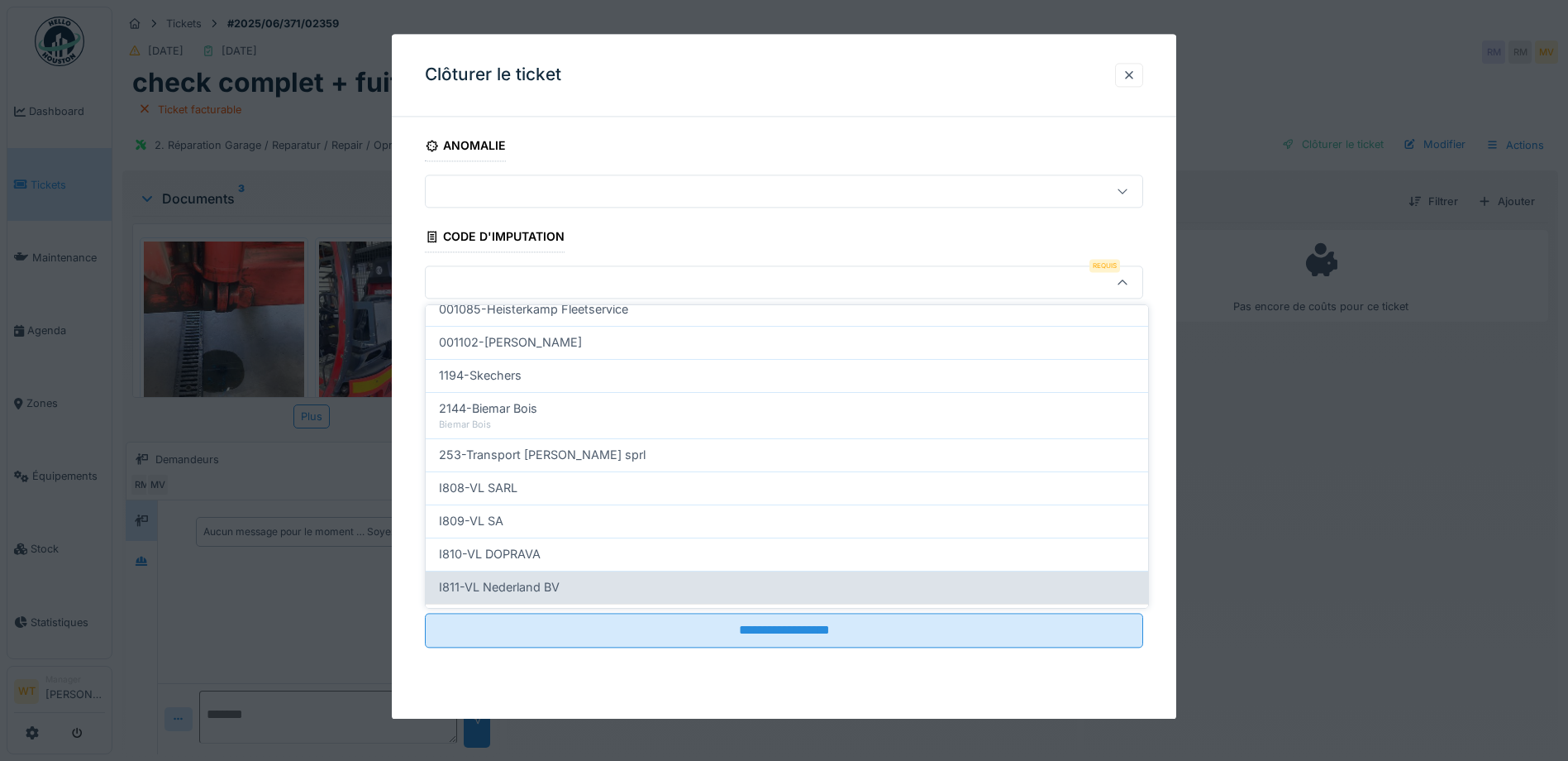
scroll to position [602, 0]
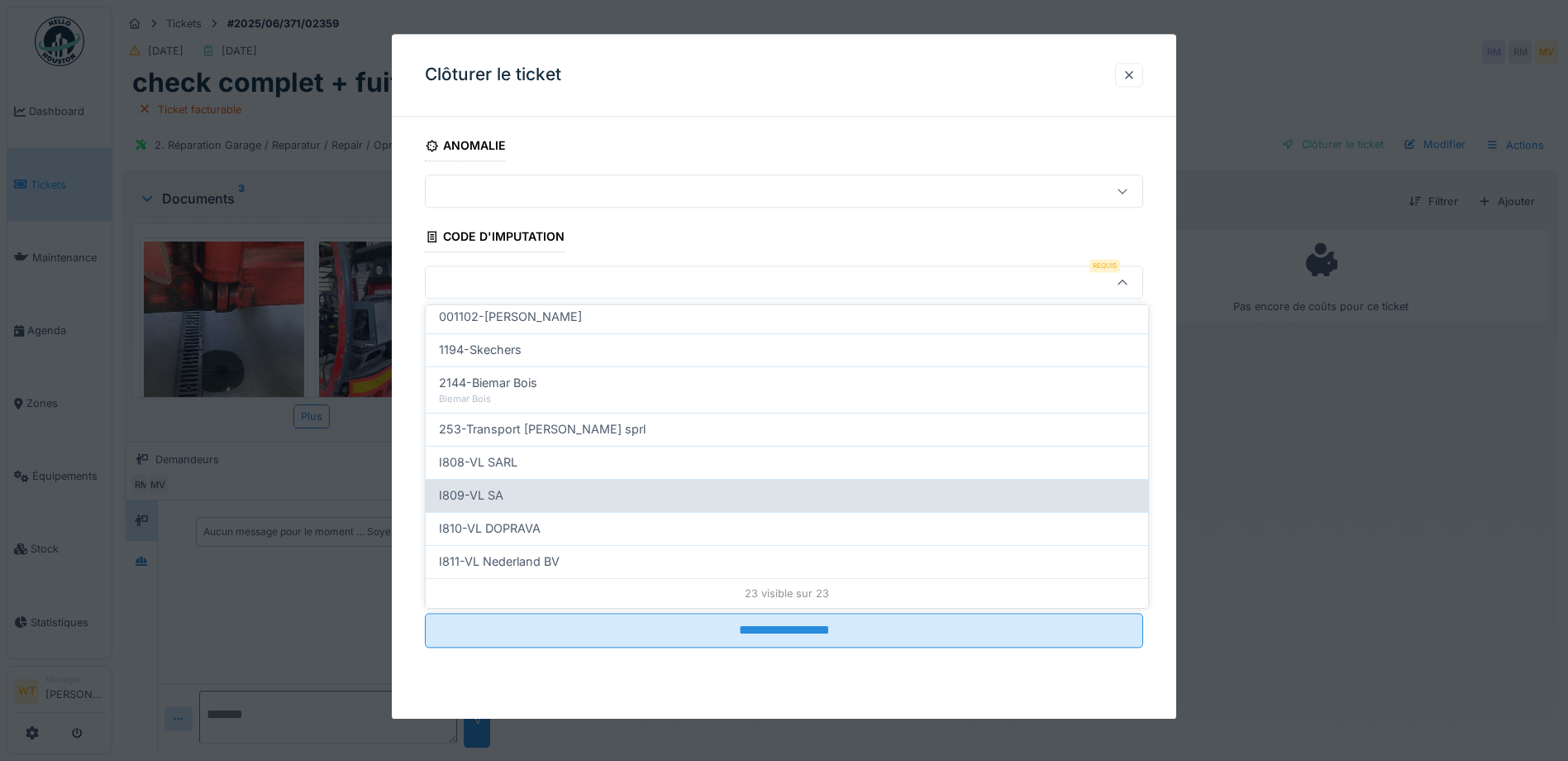
click at [505, 503] on div "I809-VL SA" at bounding box center [787, 495] width 696 height 18
type input "***"
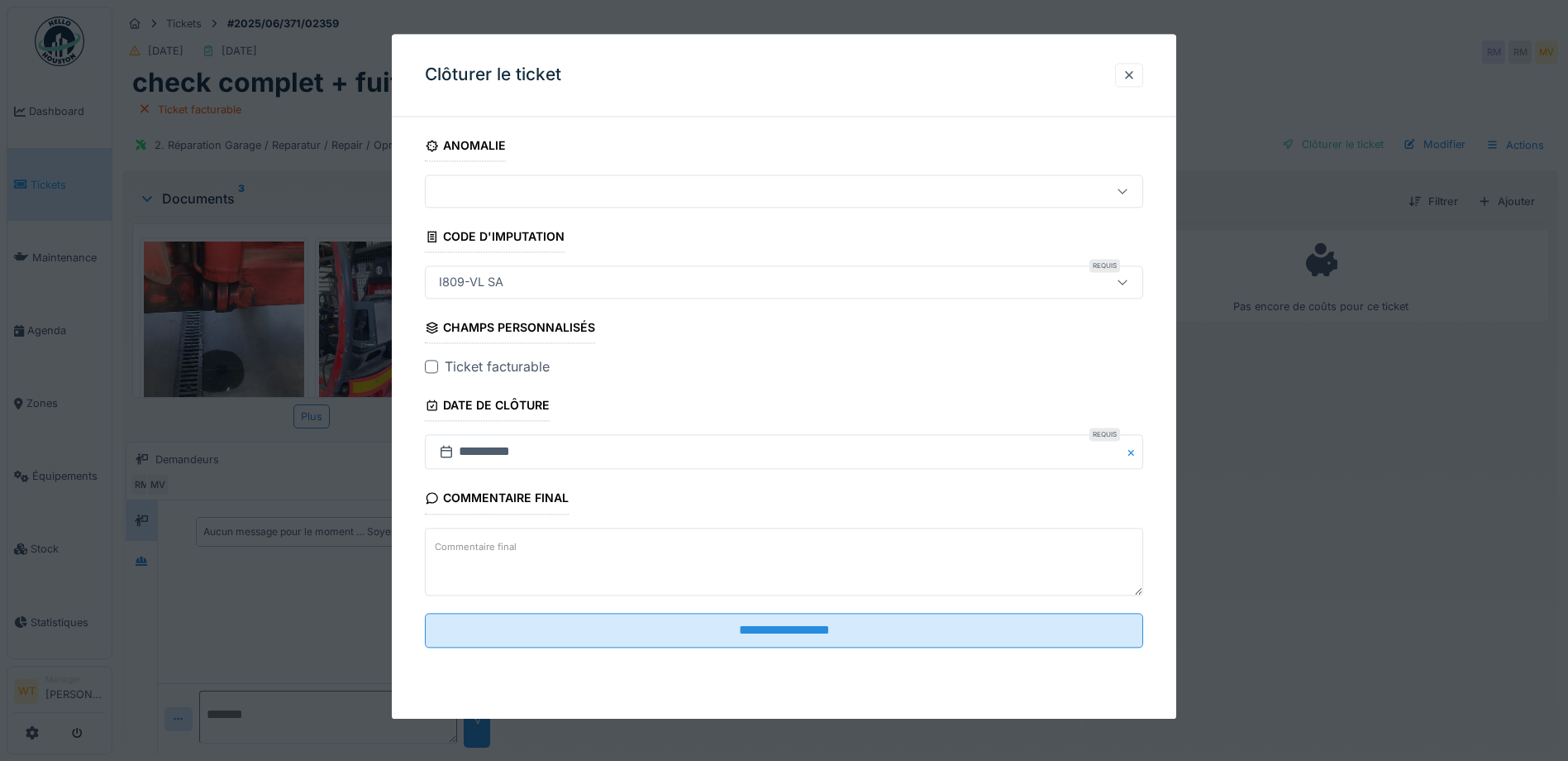
click at [429, 371] on div at bounding box center [432, 367] width 14 height 14
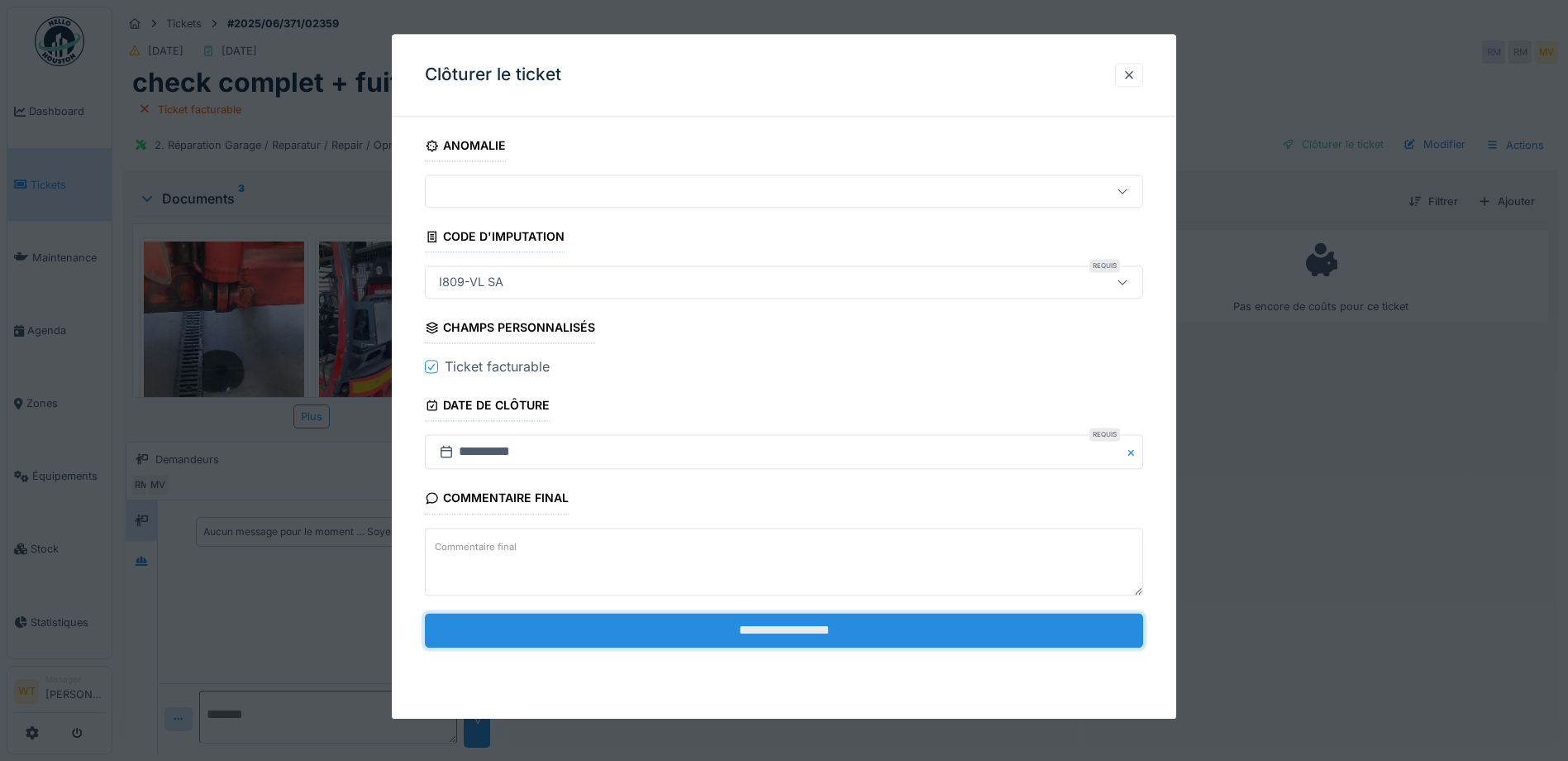
click at [544, 621] on input "**********" at bounding box center [784, 631] width 718 height 35
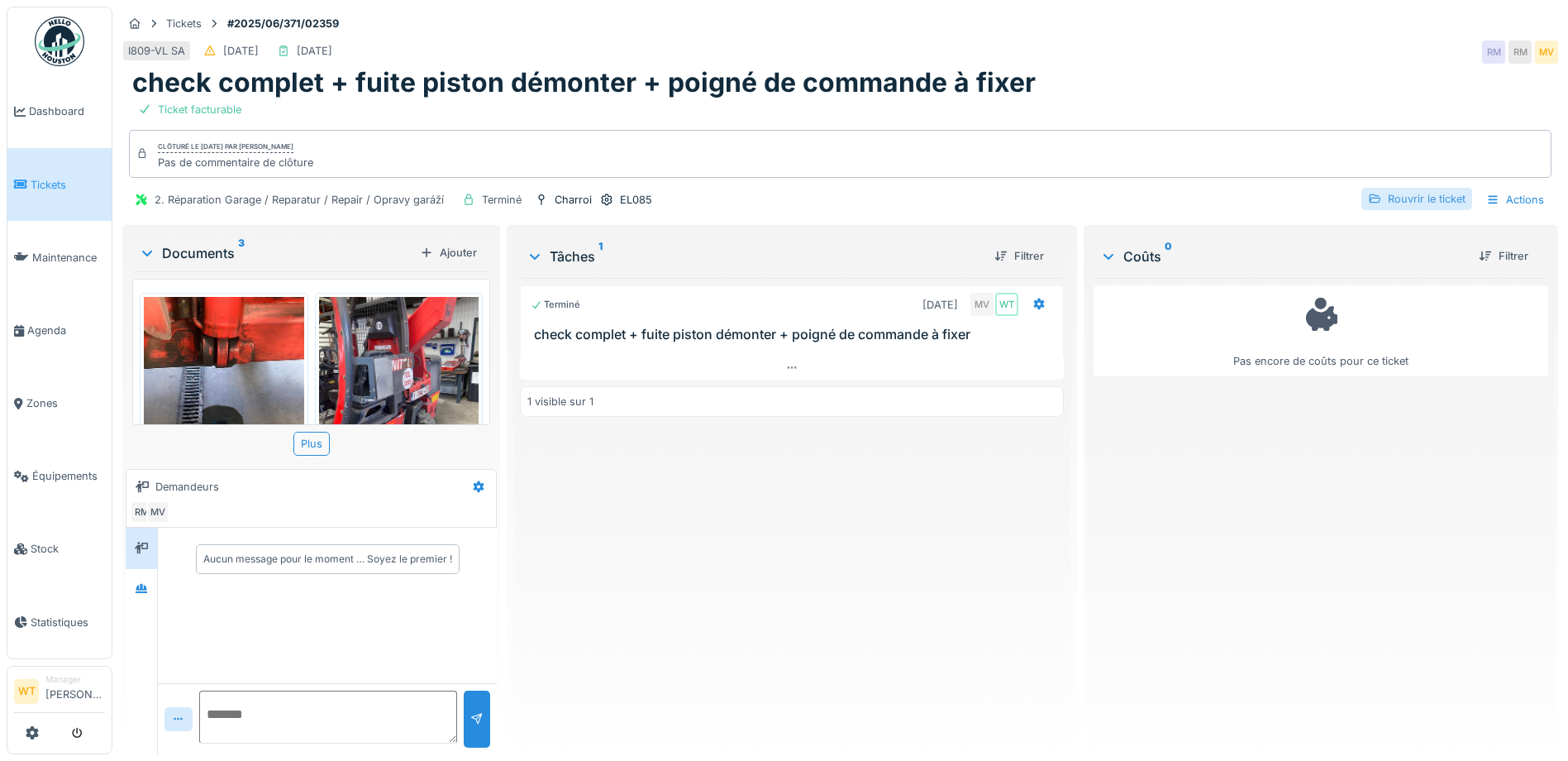
click at [1398, 194] on div "Rouvrir le ticket" at bounding box center [1416, 198] width 111 height 22
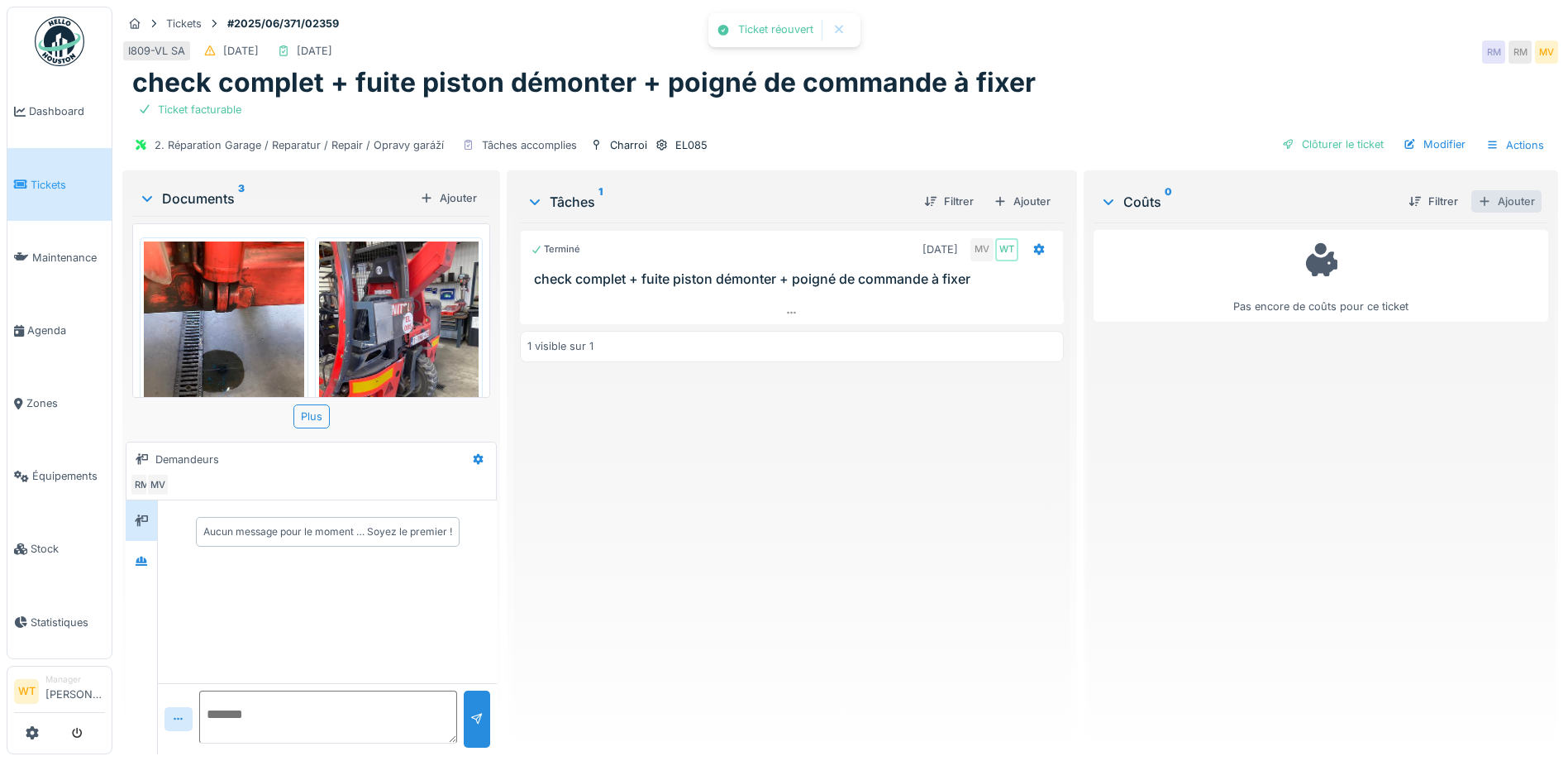
click at [1487, 206] on div "Ajouter" at bounding box center [1506, 201] width 70 height 22
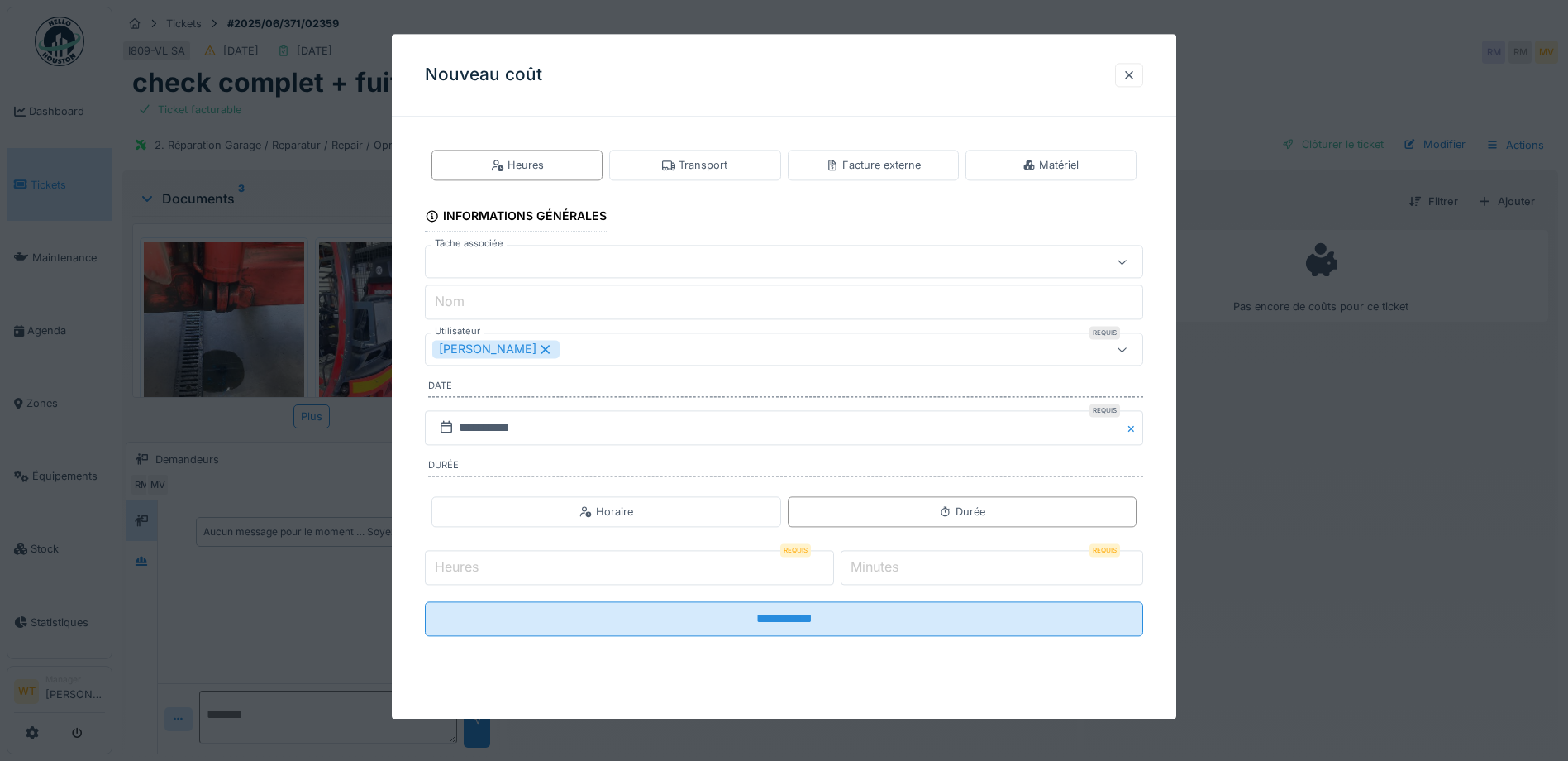
click at [542, 352] on icon at bounding box center [546, 349] width 9 height 9
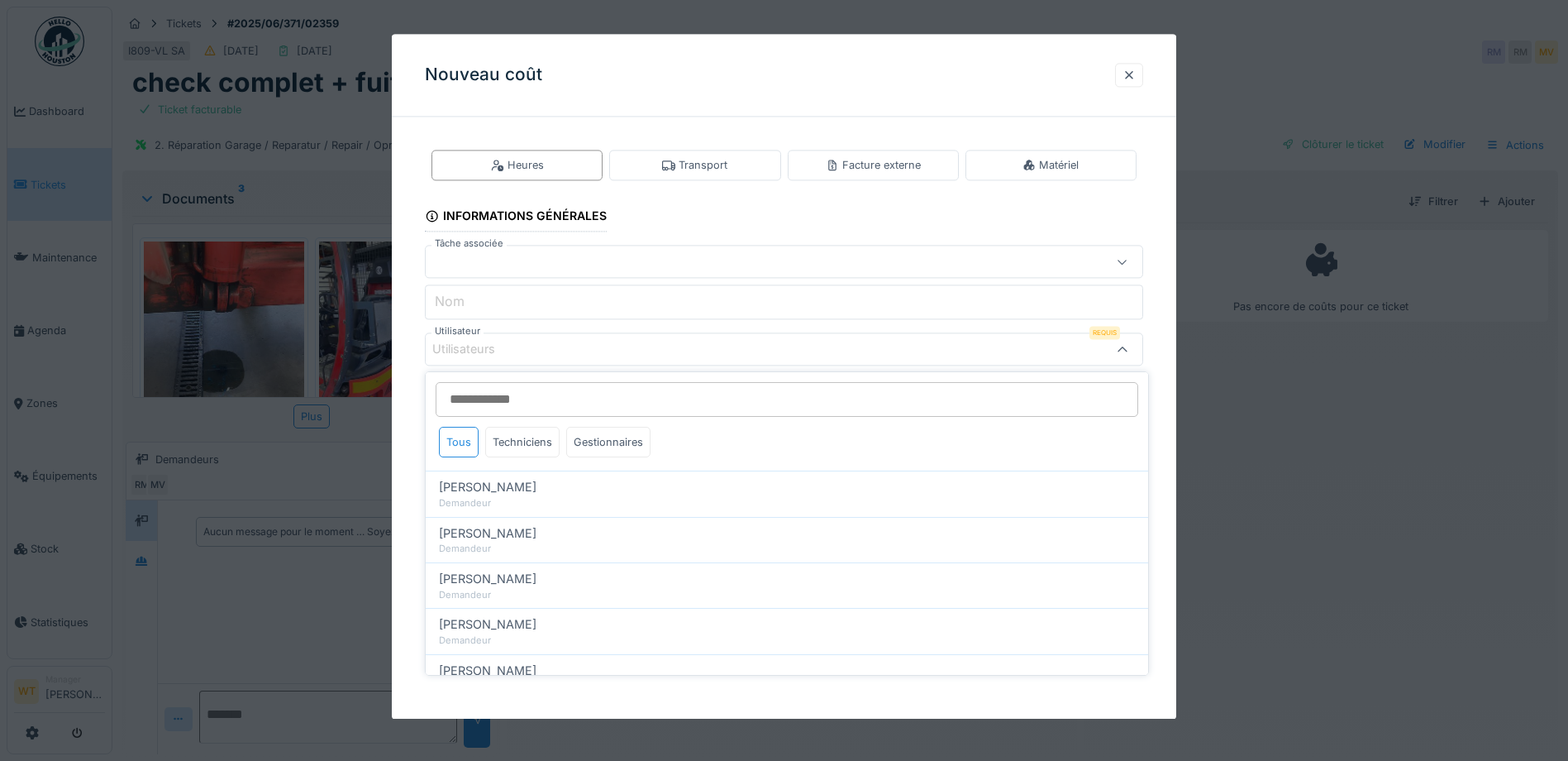
click at [531, 352] on div "Utilisateurs" at bounding box center [742, 350] width 619 height 18
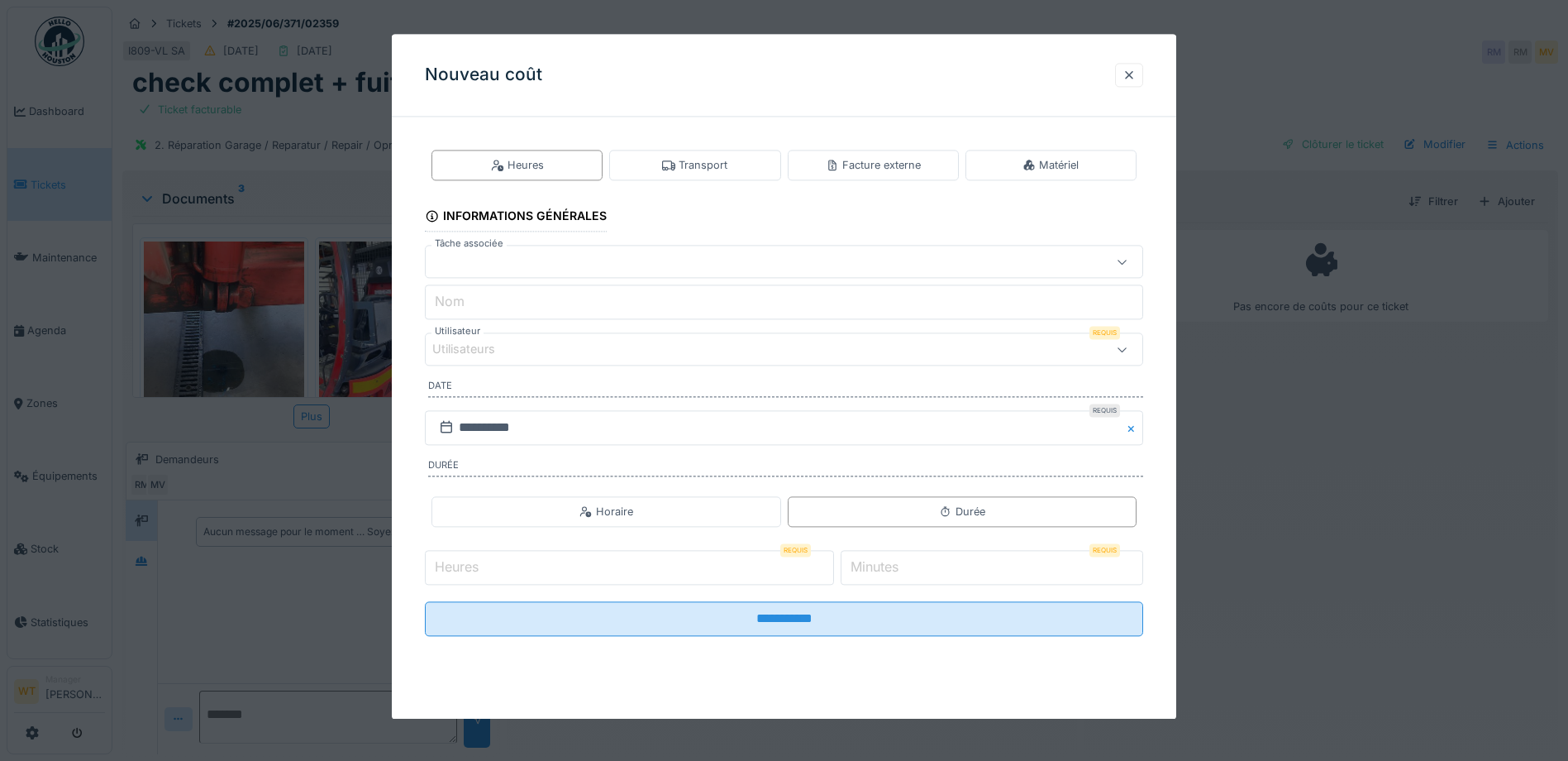
click at [531, 352] on div "Utilisateurs" at bounding box center [742, 350] width 619 height 18
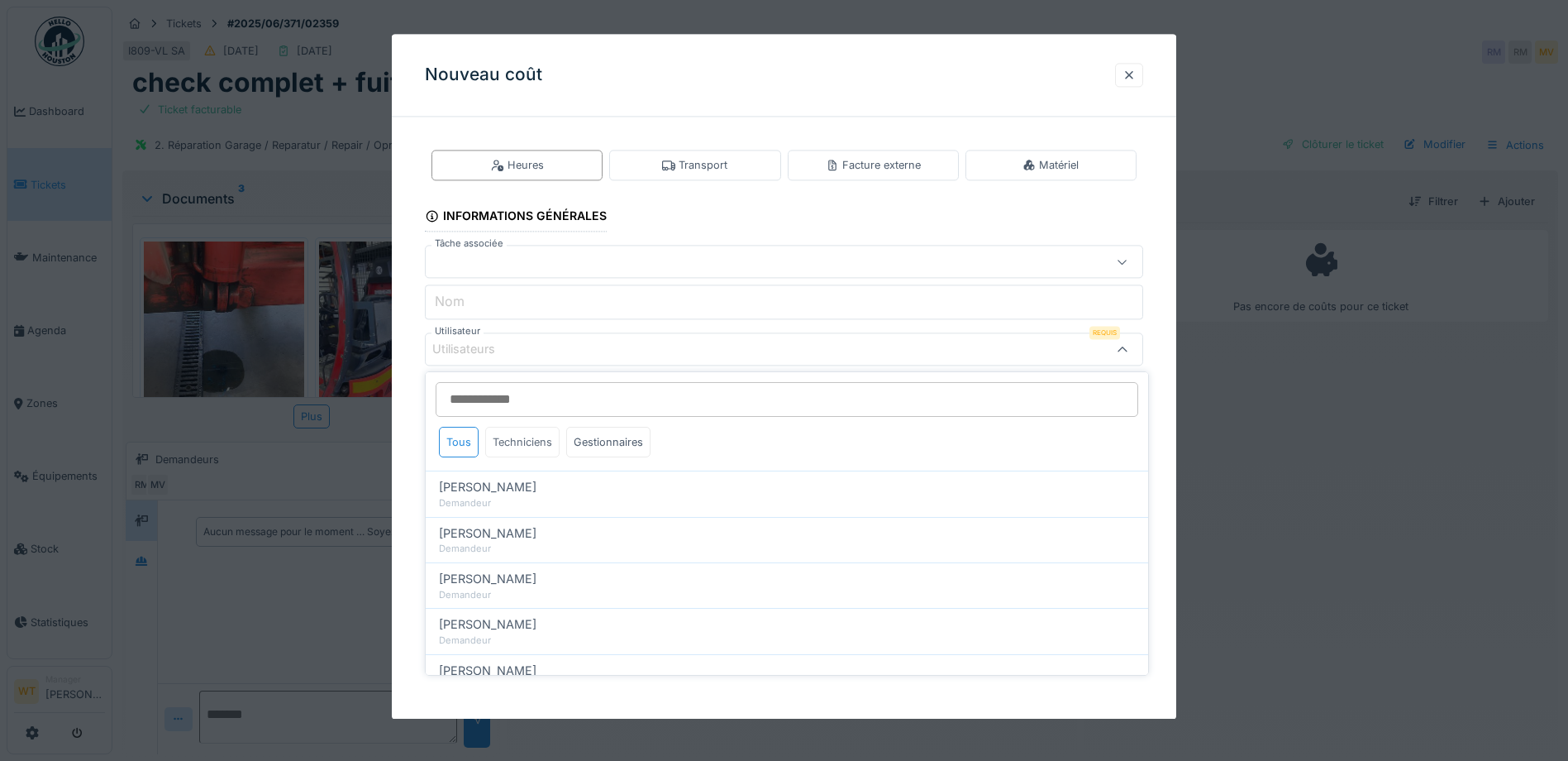
click at [523, 437] on div "Techniciens" at bounding box center [522, 442] width 74 height 31
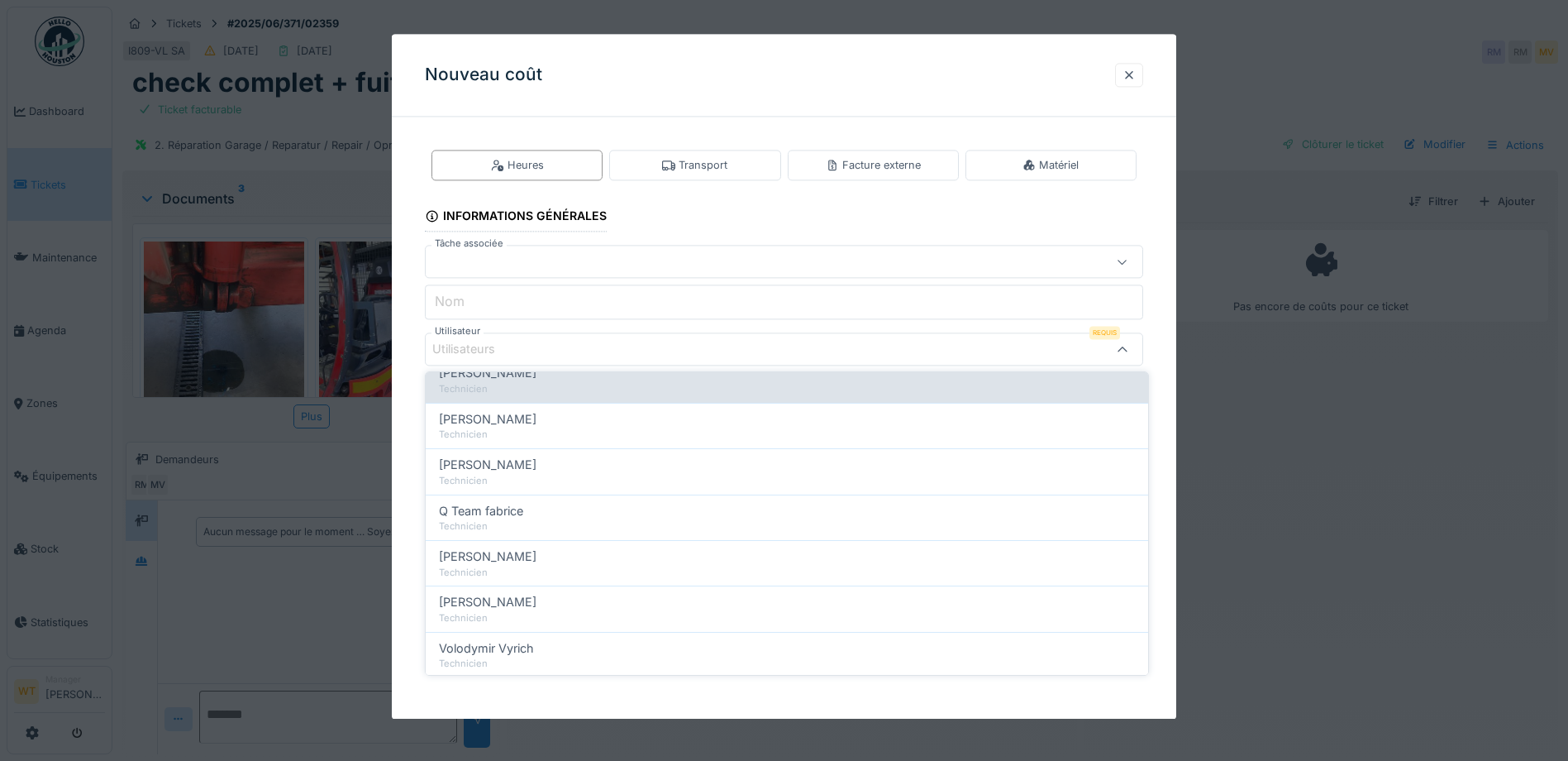
scroll to position [284, 0]
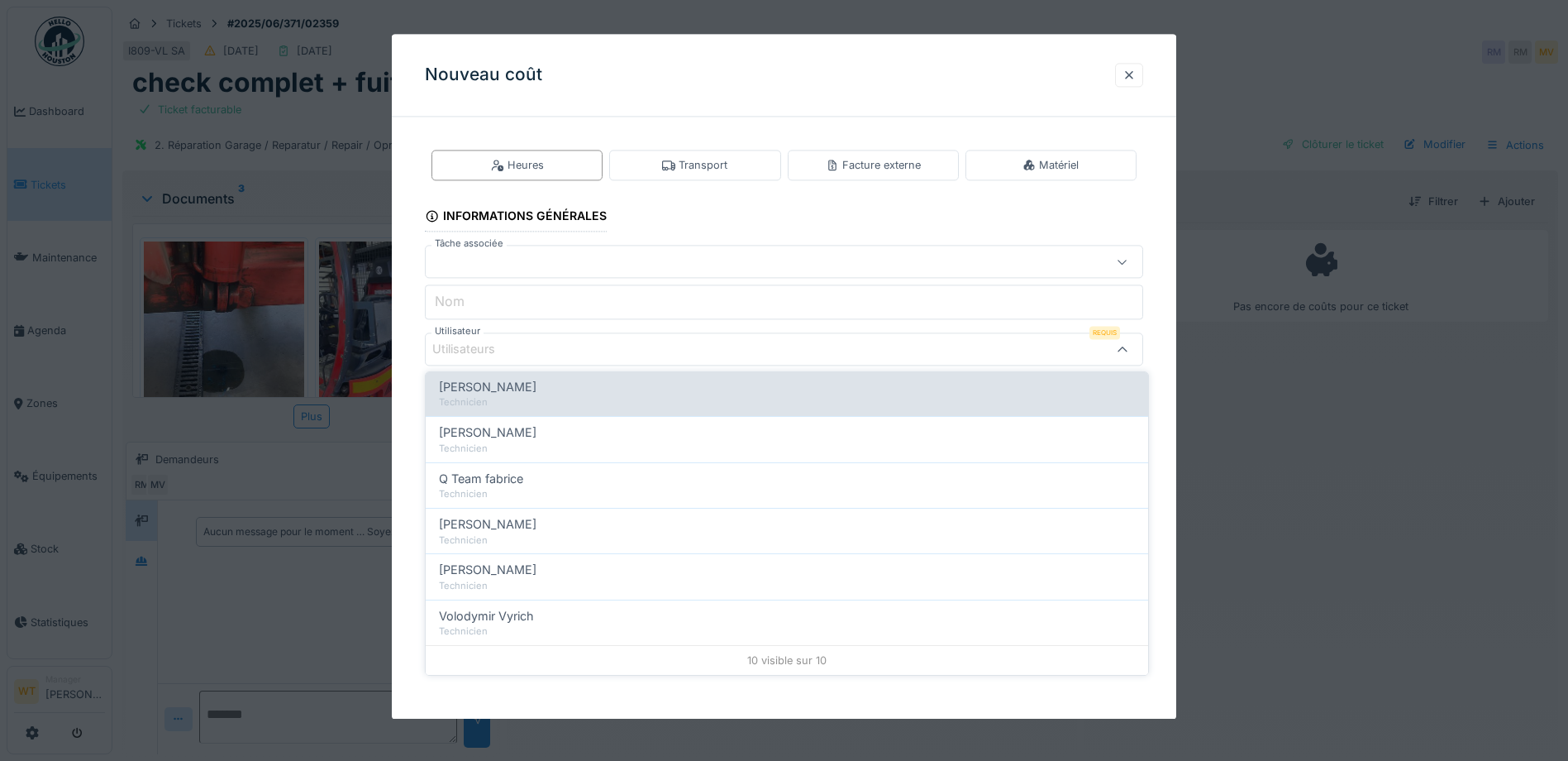
click at [537, 394] on span "Patrick Fridmansky" at bounding box center [488, 386] width 98 height 18
type input "*****"
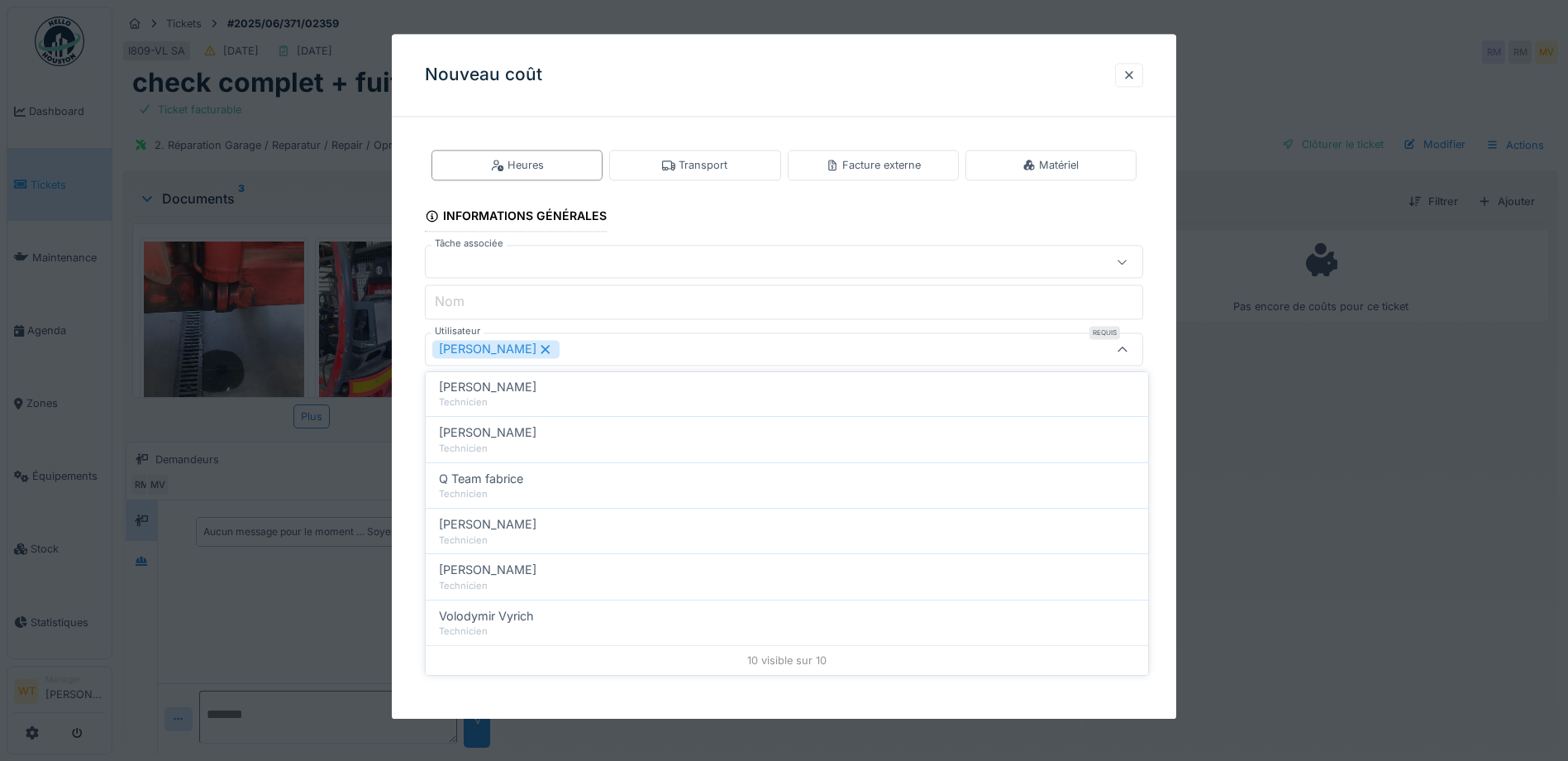
click at [671, 349] on div "Patrick Fridmansky" at bounding box center [742, 350] width 619 height 18
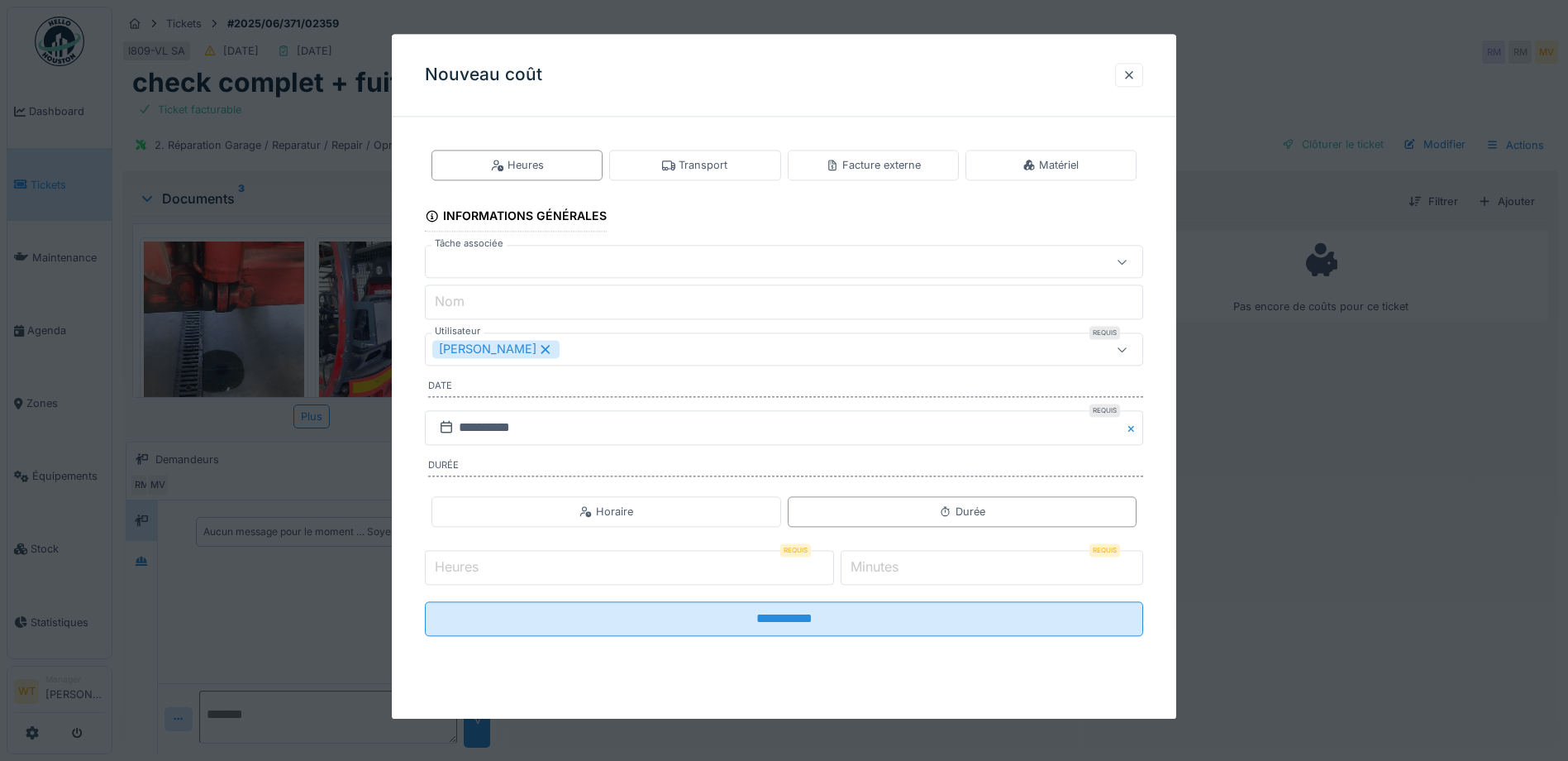
click at [604, 567] on input "Heures" at bounding box center [630, 567] width 409 height 35
type input "*"
click at [895, 578] on input "*" at bounding box center [992, 567] width 302 height 35
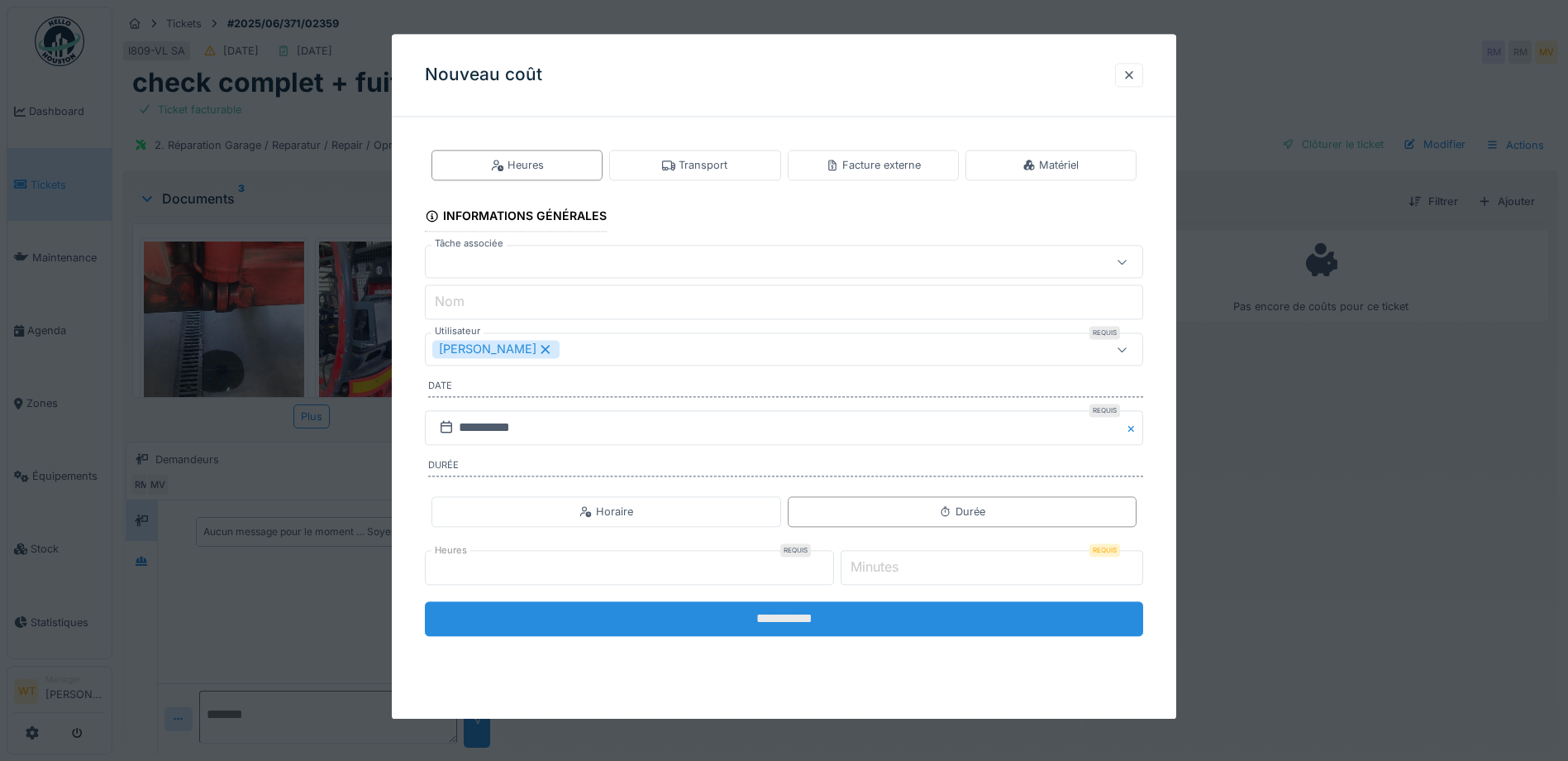
click at [849, 625] on input "**********" at bounding box center [784, 619] width 718 height 35
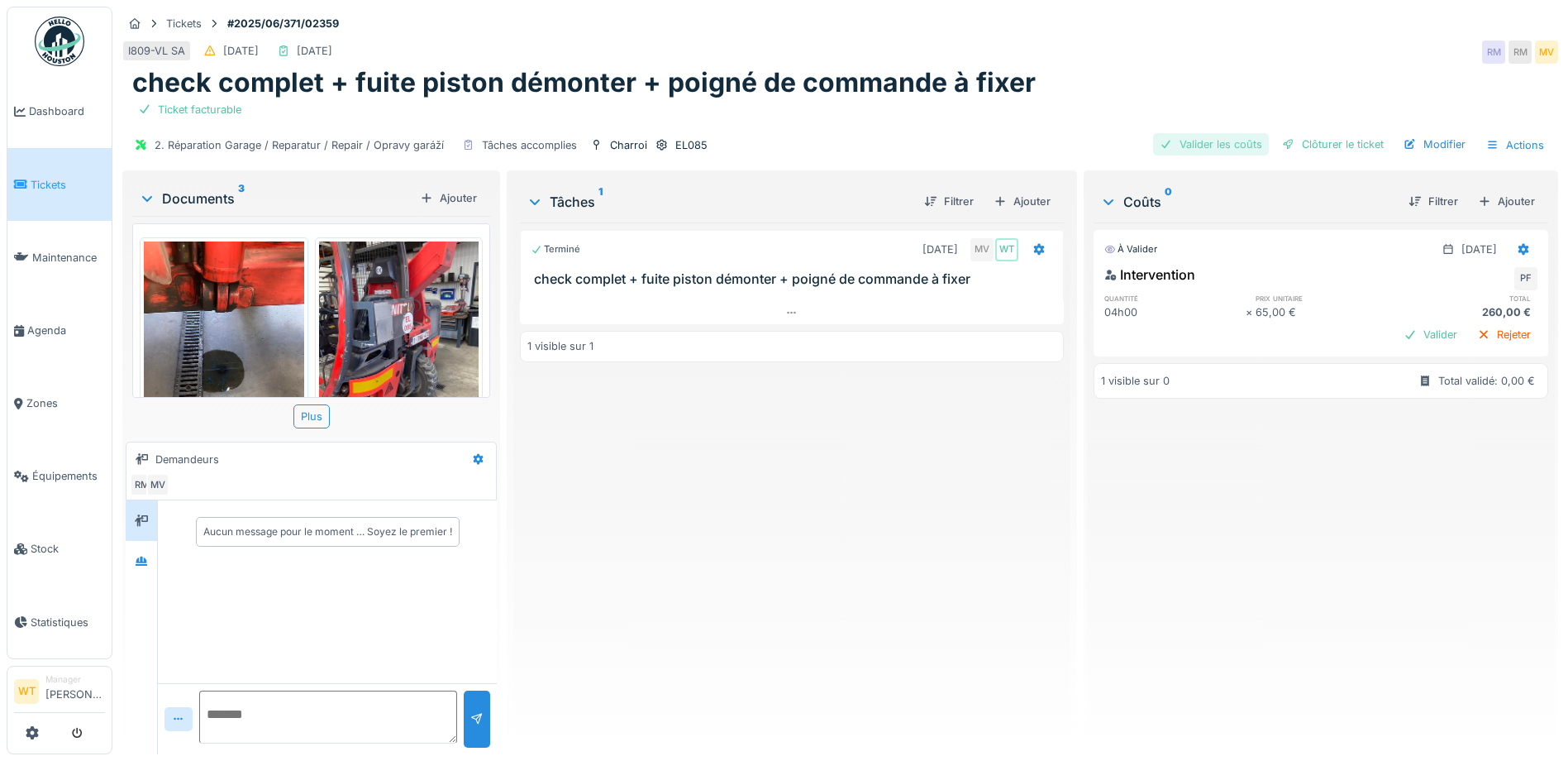
click at [1202, 144] on div "Valider les coûts" at bounding box center [1212, 144] width 116 height 22
click at [1300, 141] on div "Clôturer le ticket" at bounding box center [1332, 144] width 115 height 22
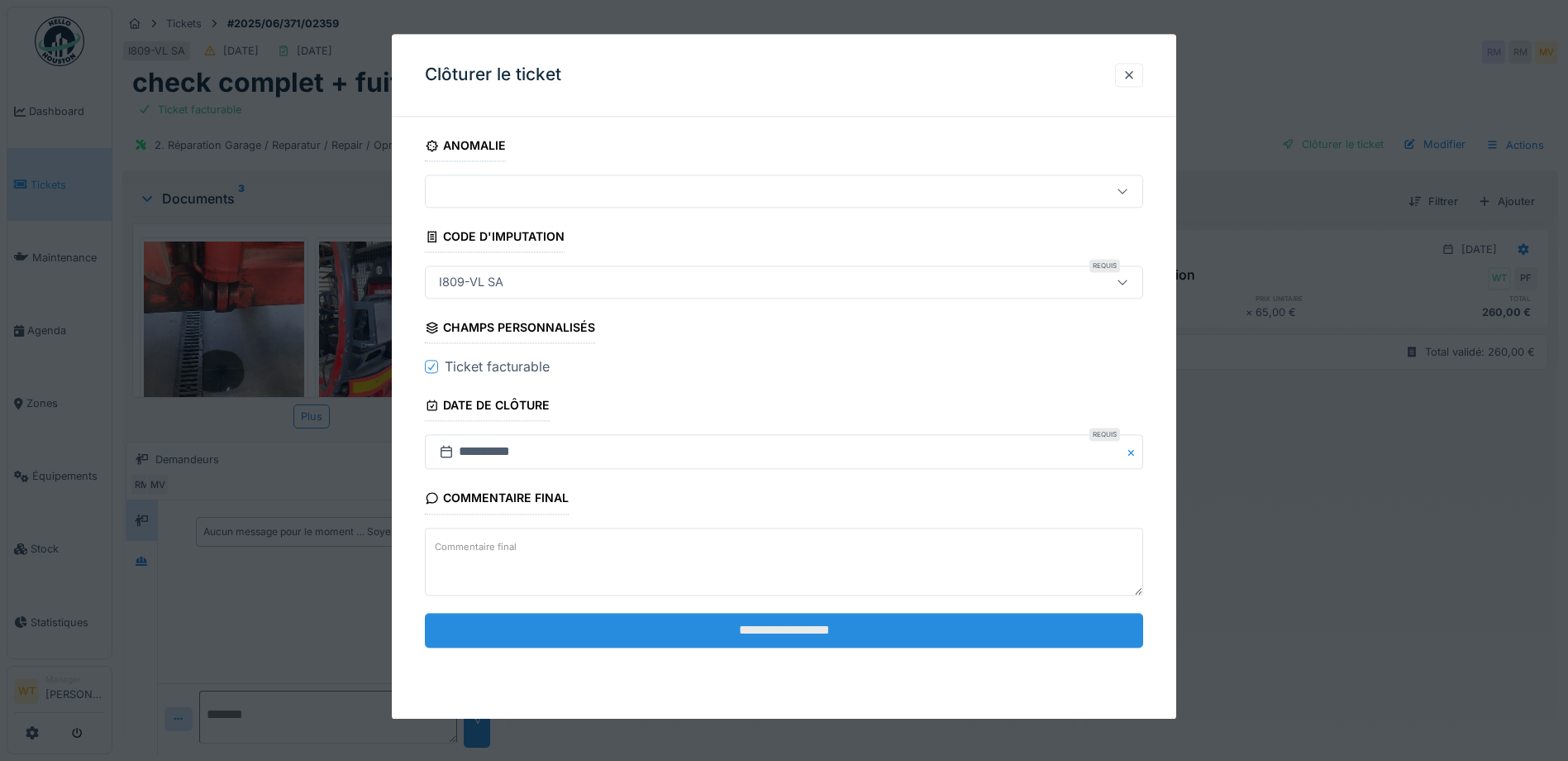
click at [636, 613] on input "**********" at bounding box center [784, 631] width 718 height 35
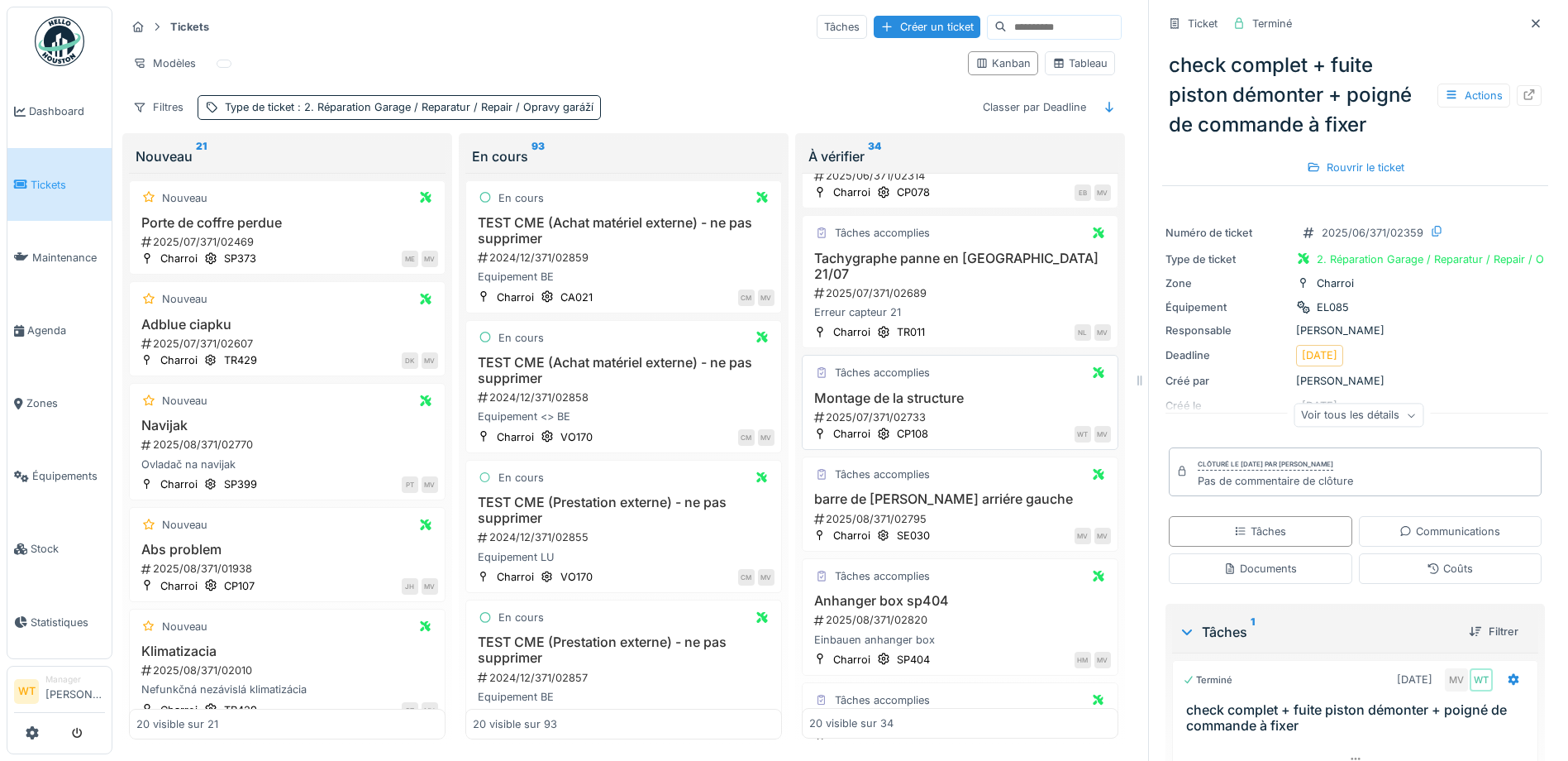
scroll to position [83, 0]
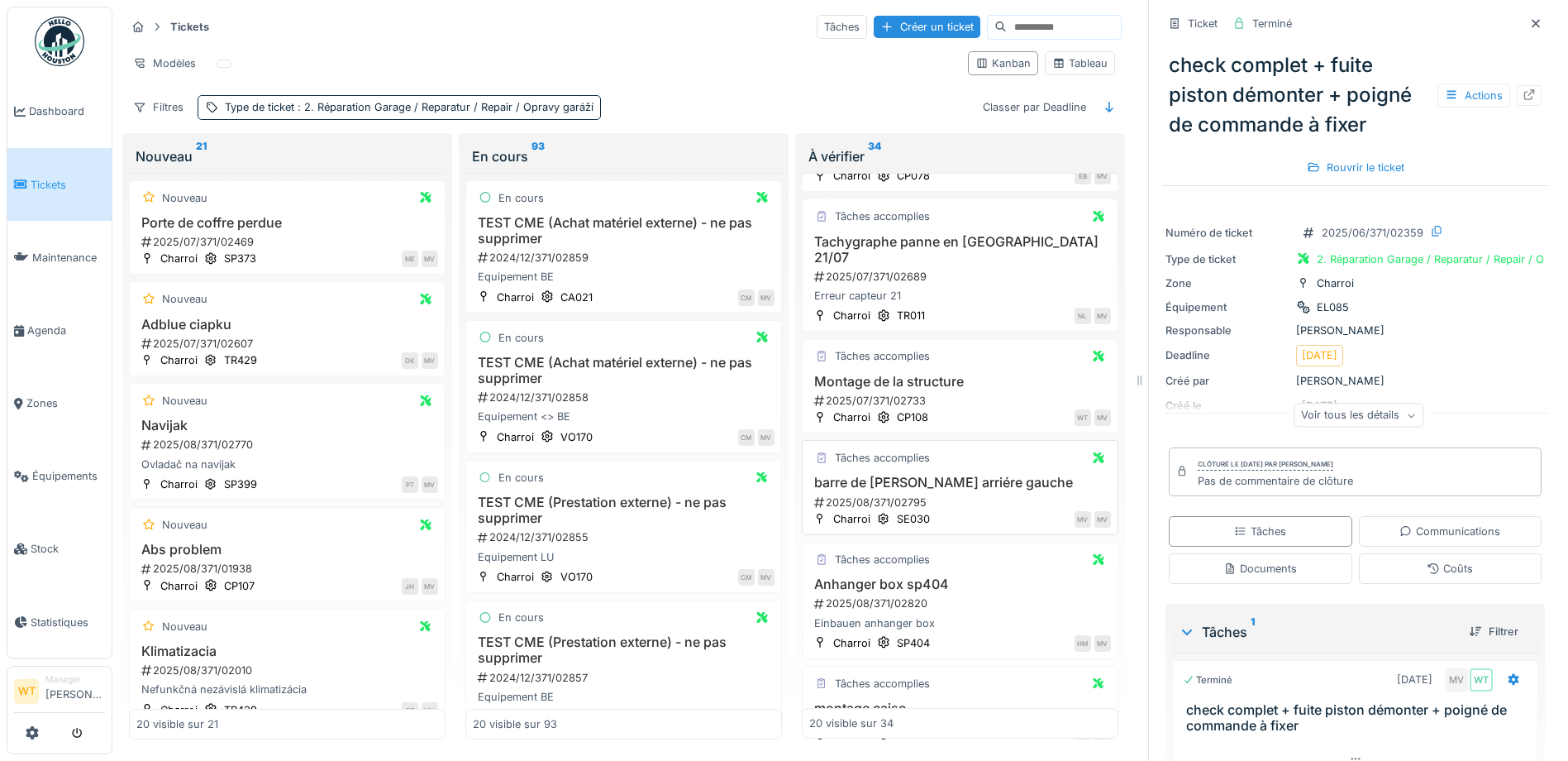
click at [947, 475] on h3 "barre de [PERSON_NAME] arriére gauche" at bounding box center [960, 483] width 302 height 15
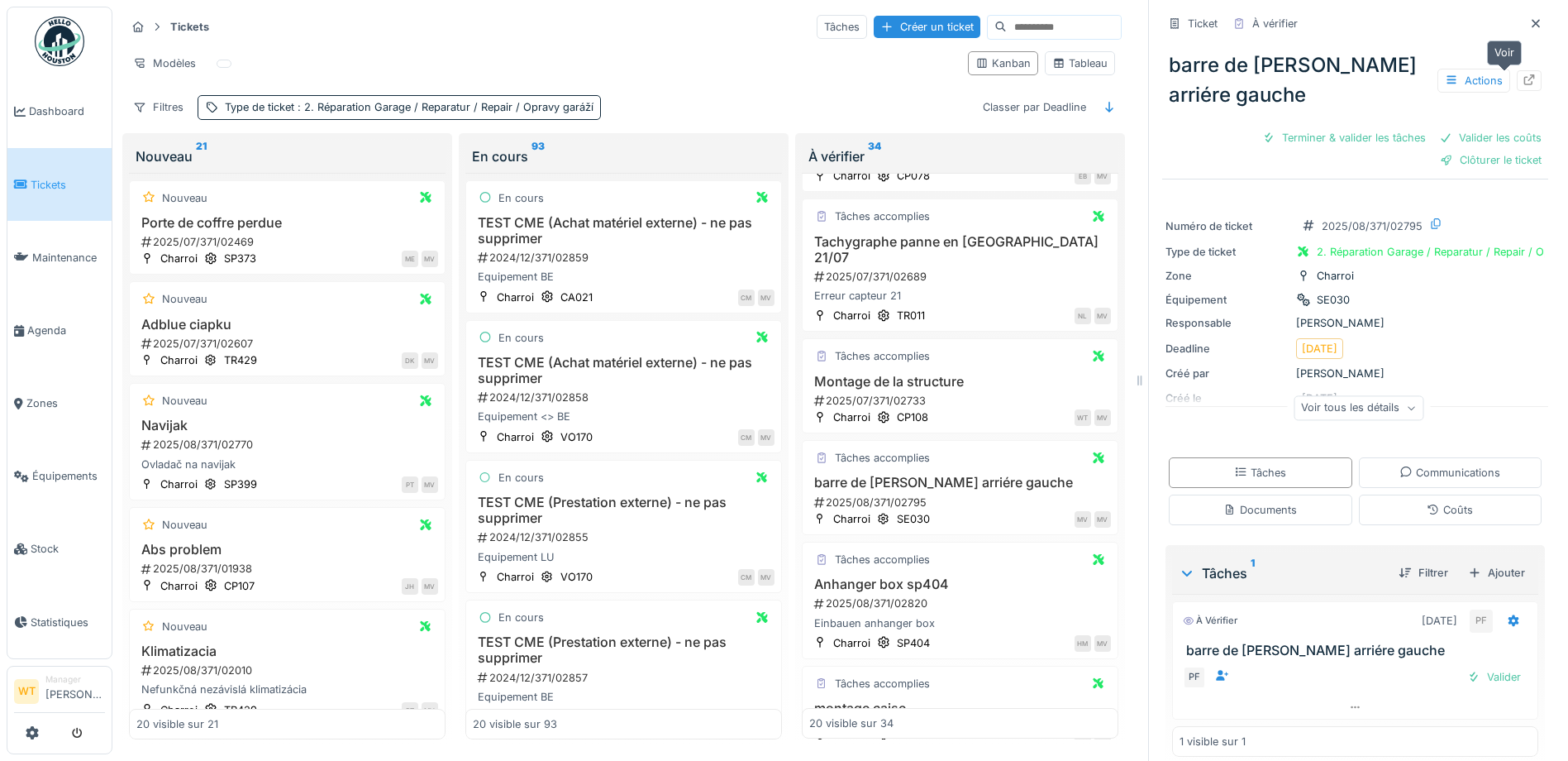
click at [1523, 87] on div at bounding box center [1529, 80] width 14 height 15
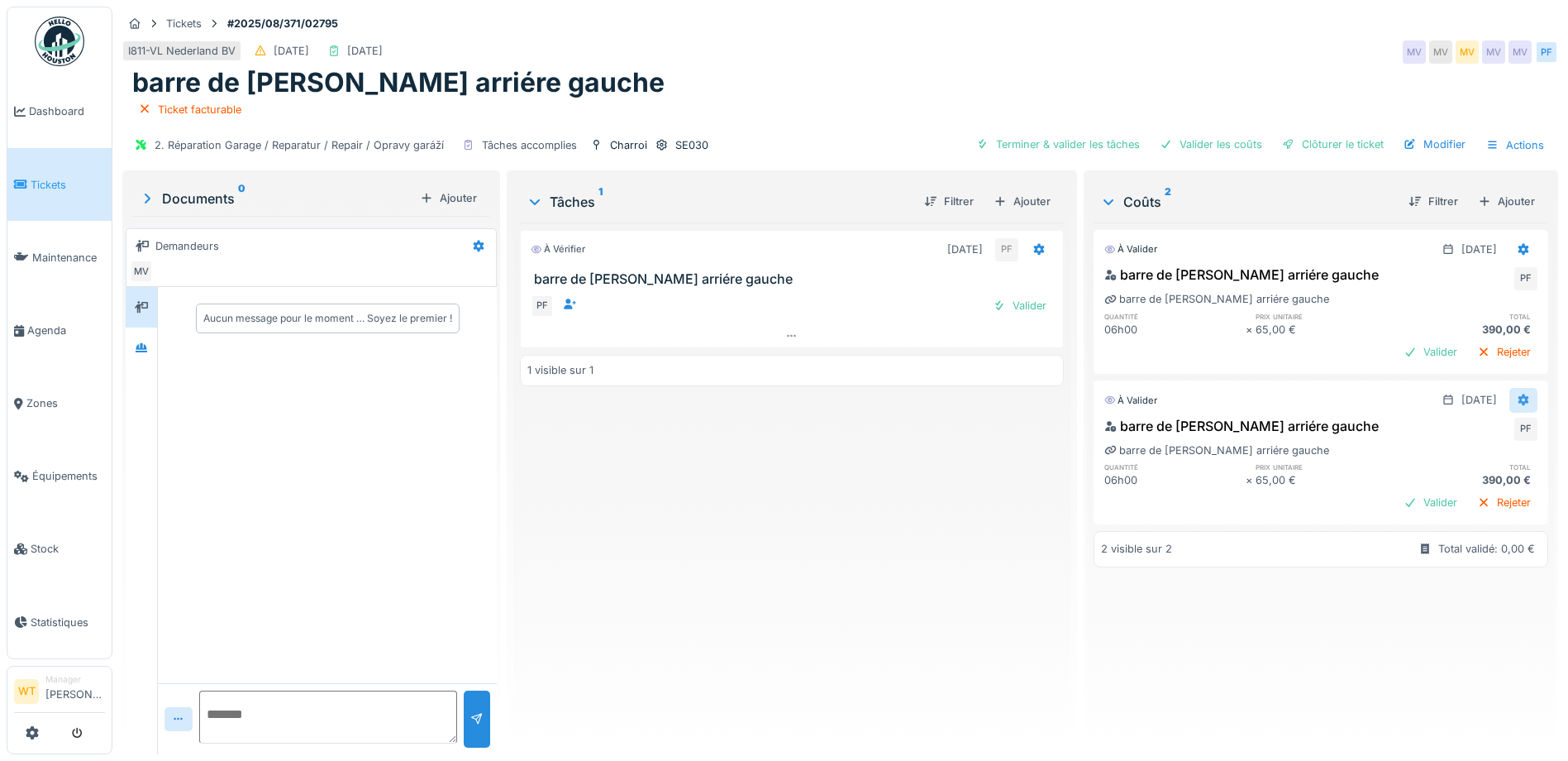
click at [1517, 406] on div at bounding box center [1524, 400] width 14 height 15
click at [1459, 460] on div "Supprimer" at bounding box center [1442, 462] width 80 height 25
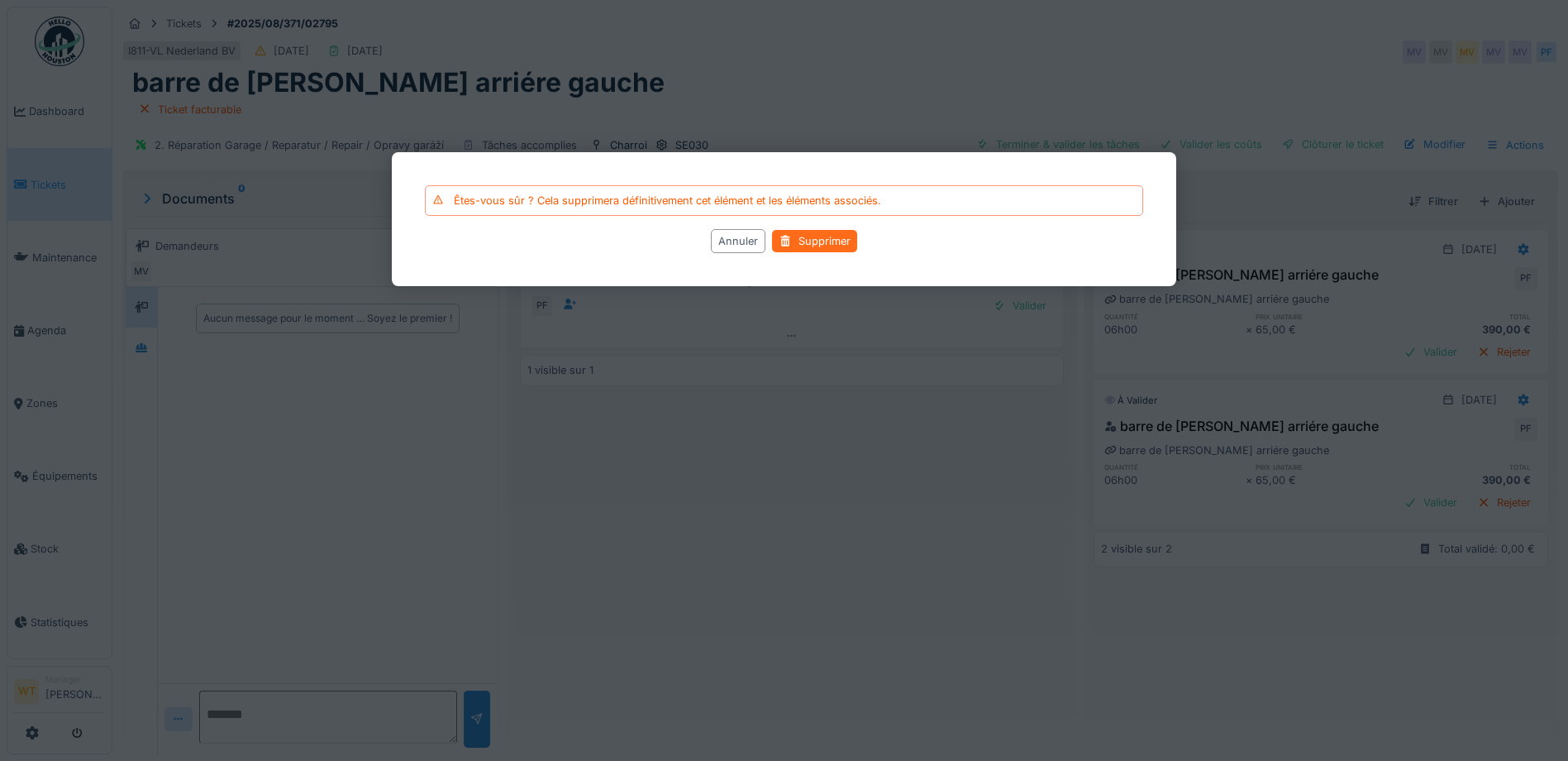
click at [803, 244] on div "Supprimer" at bounding box center [815, 240] width 85 height 22
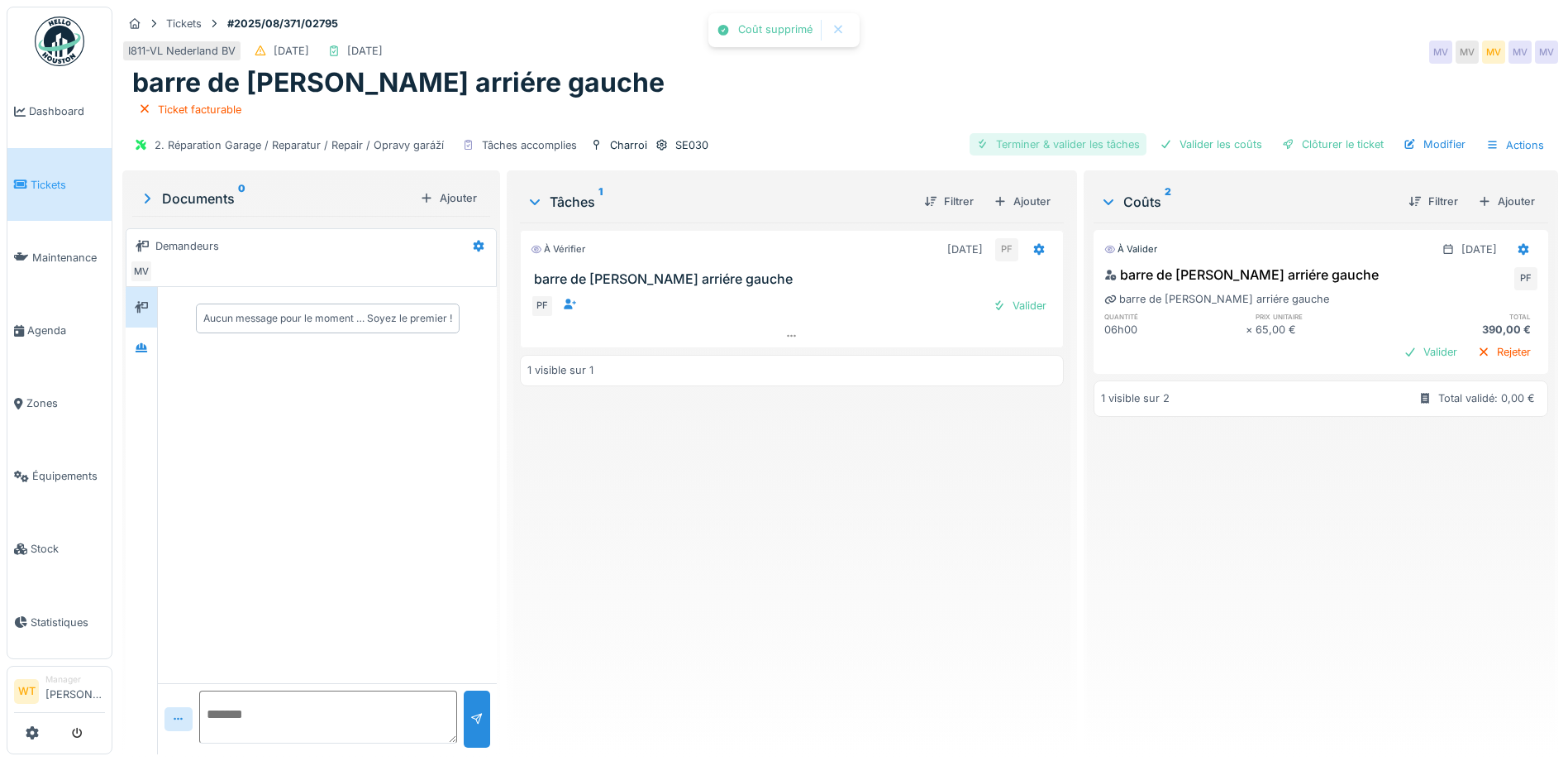
click at [1054, 146] on div "Terminer & valider les tâches" at bounding box center [1057, 144] width 177 height 22
click at [1160, 150] on div at bounding box center [1166, 144] width 14 height 15
click at [1282, 147] on div at bounding box center [1289, 144] width 14 height 15
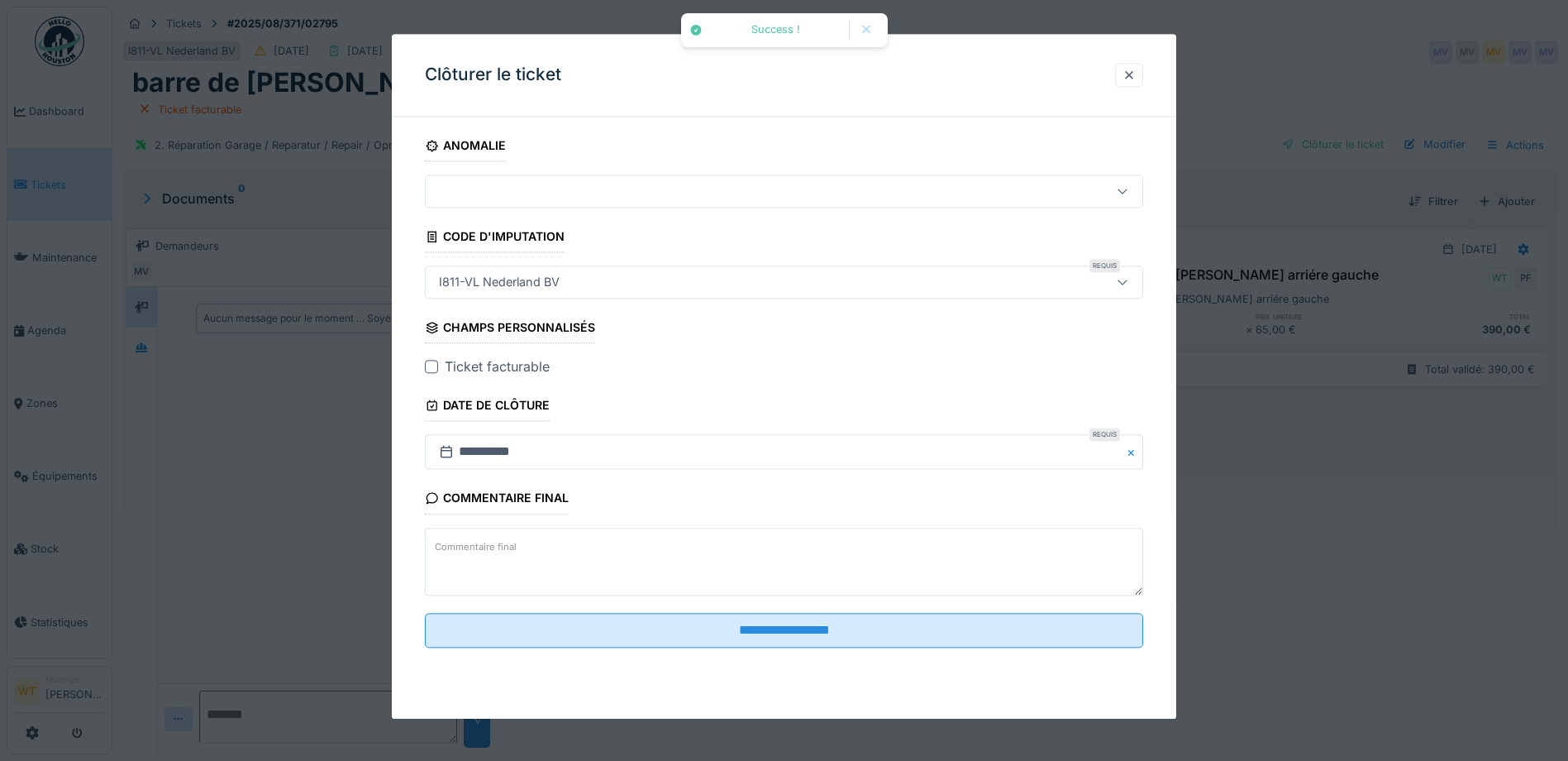
click at [438, 367] on div at bounding box center [432, 367] width 14 height 14
click at [711, 651] on fieldset "**********" at bounding box center [784, 395] width 718 height 531
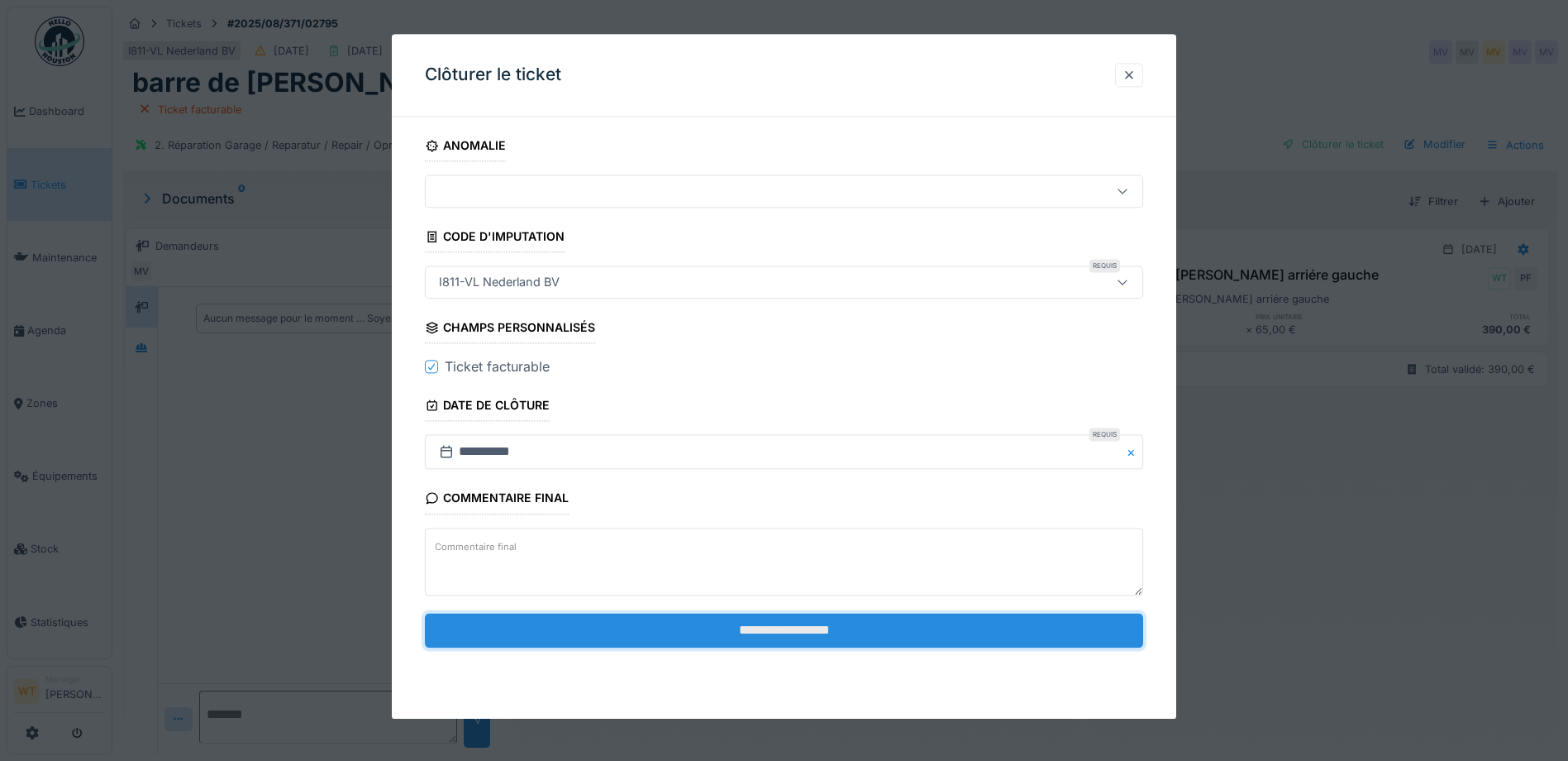
click at [717, 639] on input "**********" at bounding box center [784, 631] width 718 height 35
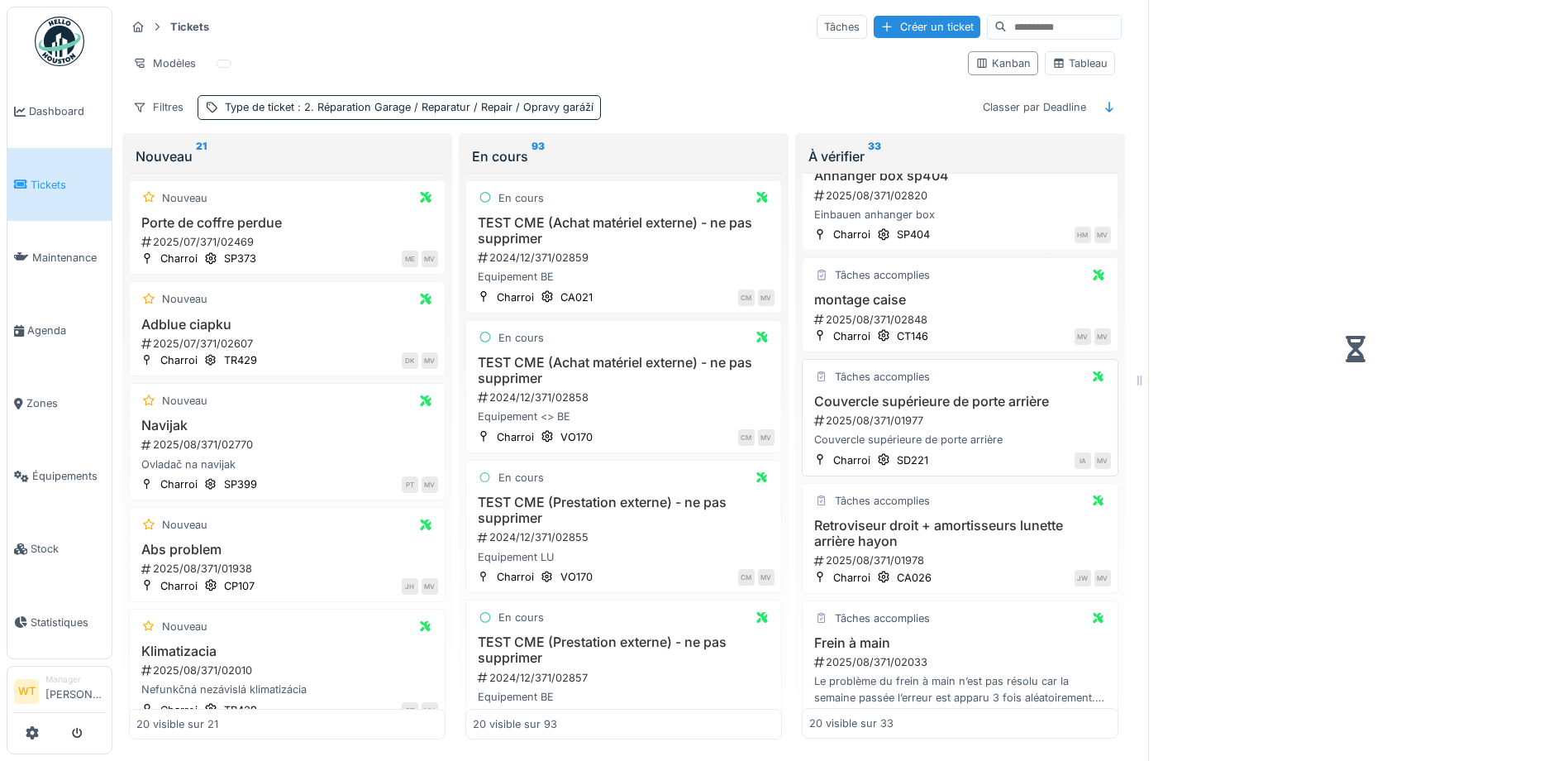
scroll to position [413, 0]
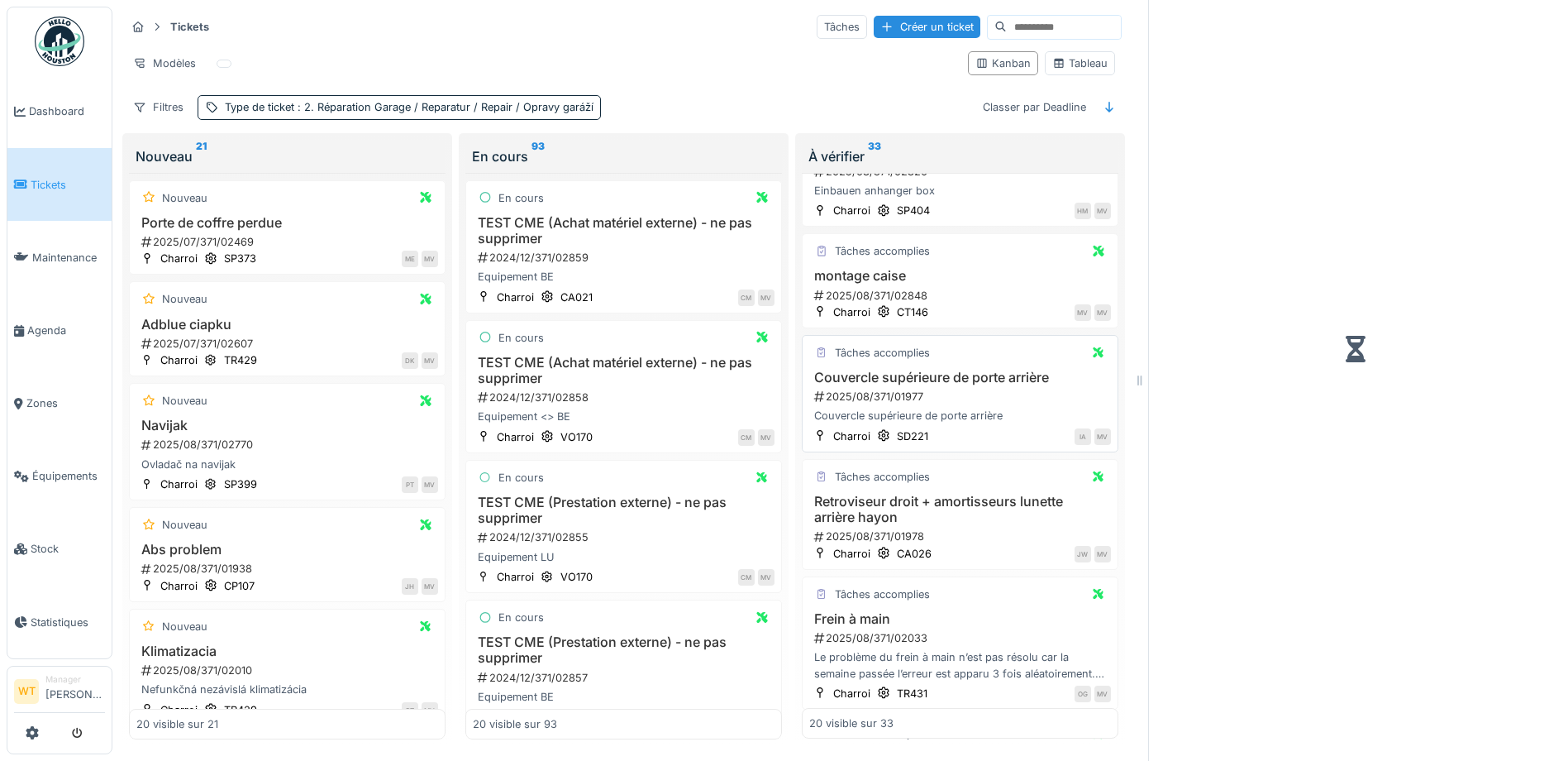
click at [914, 370] on h3 "Couvercle supérieure de porte arrière" at bounding box center [960, 378] width 302 height 15
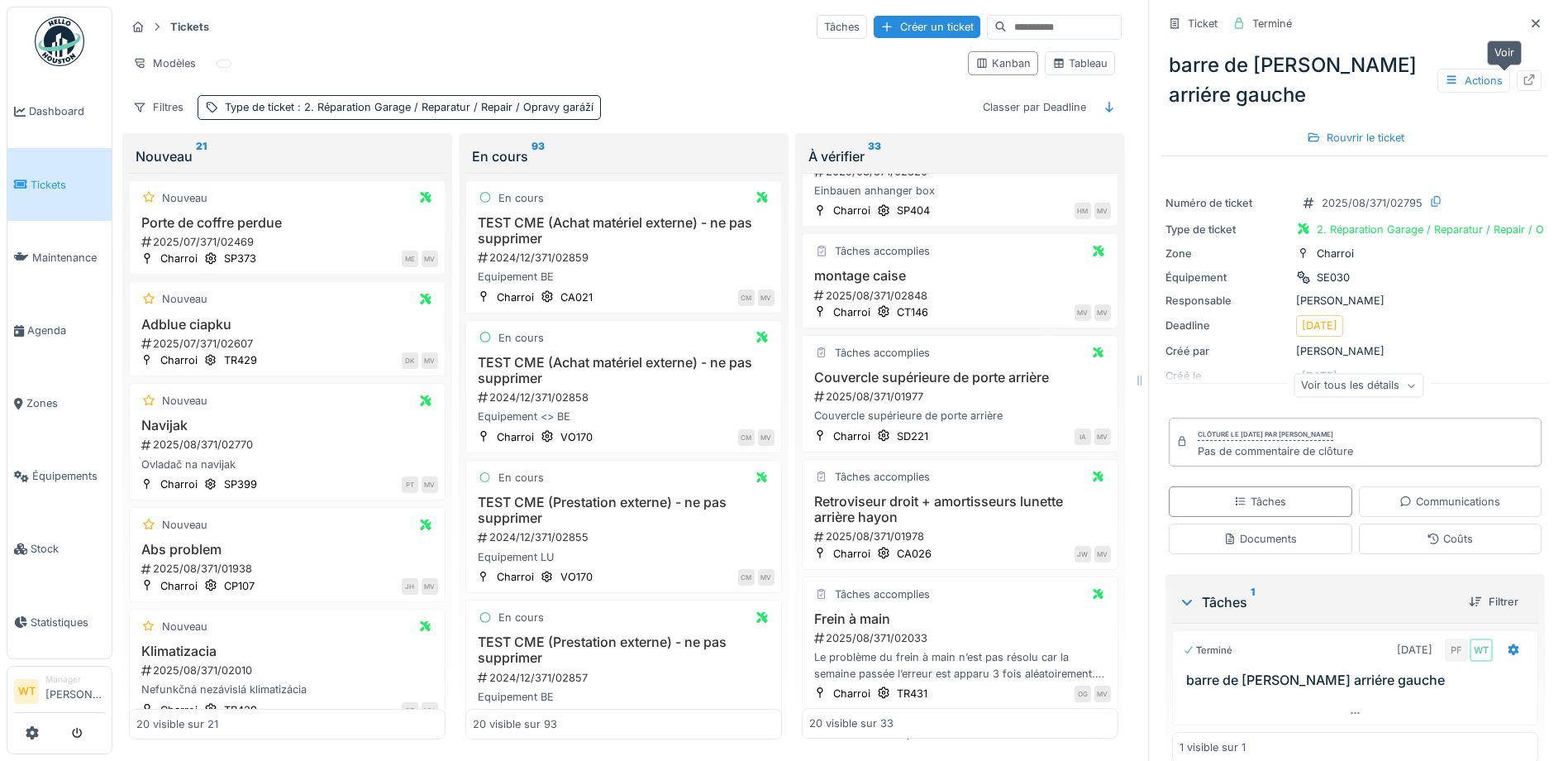
click at [1523, 77] on icon at bounding box center [1529, 79] width 14 height 11
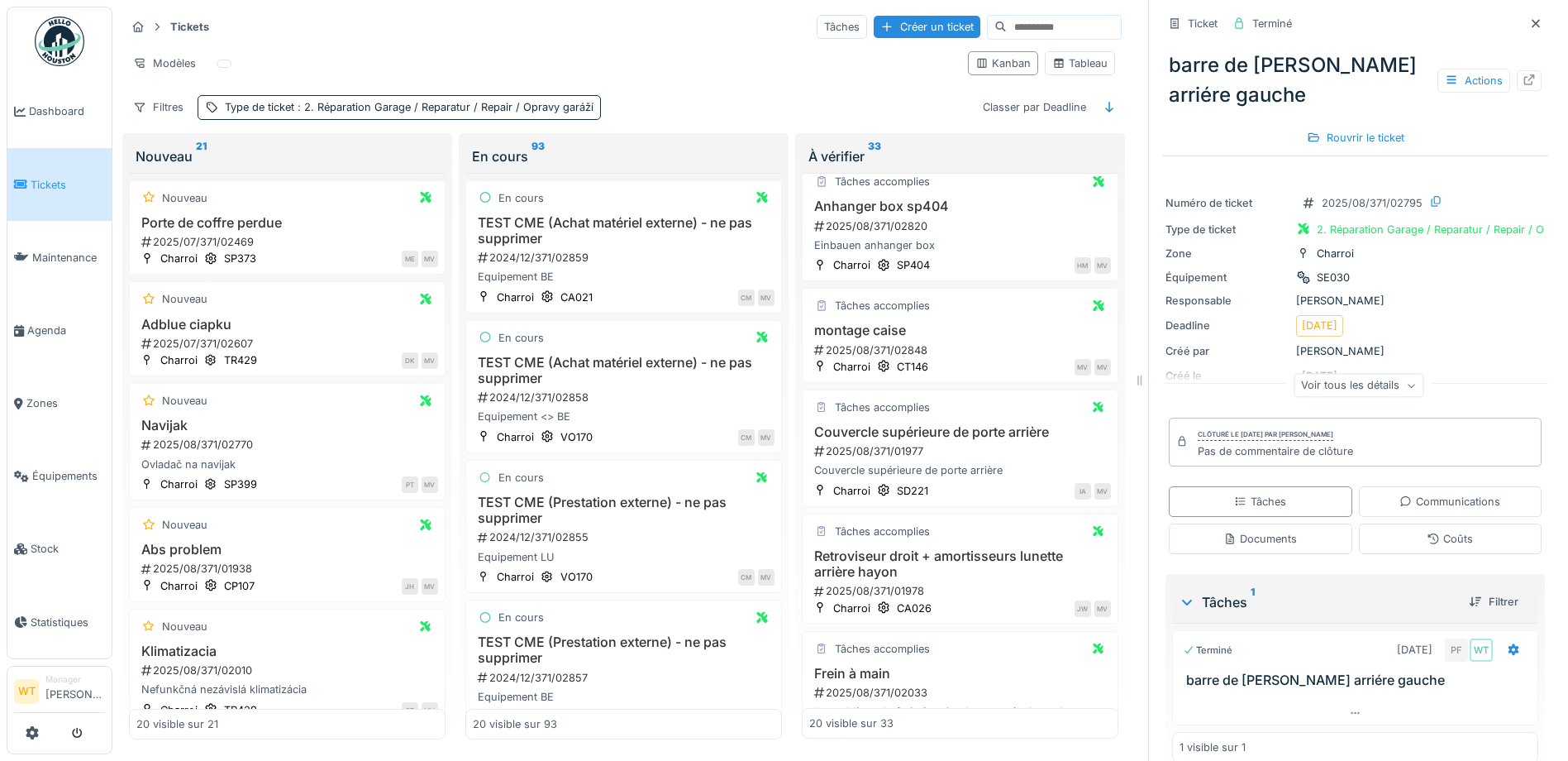
scroll to position [331, 0]
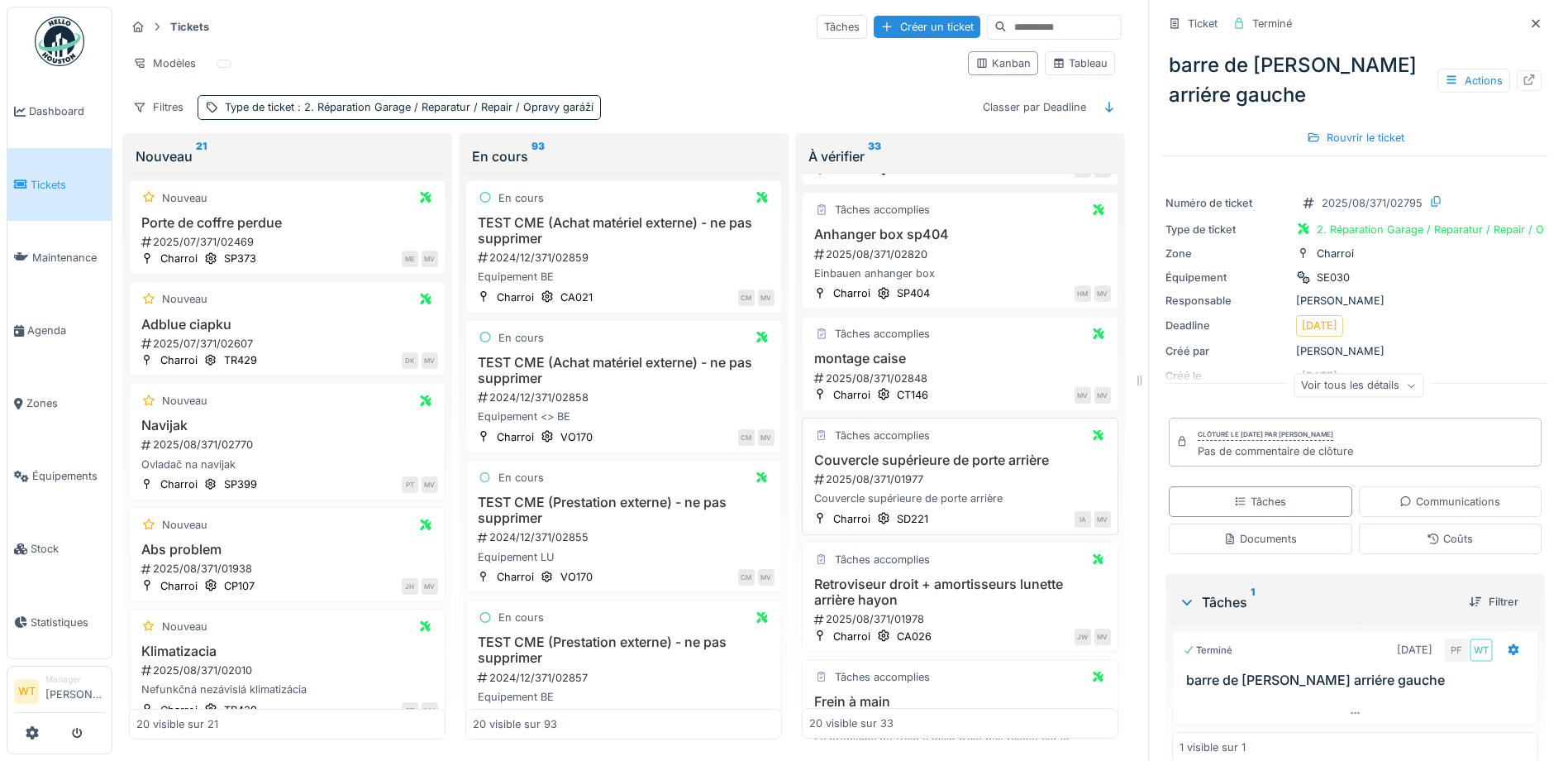
click at [944, 452] on h3 "Couvercle supérieure de porte arrière" at bounding box center [960, 460] width 302 height 15
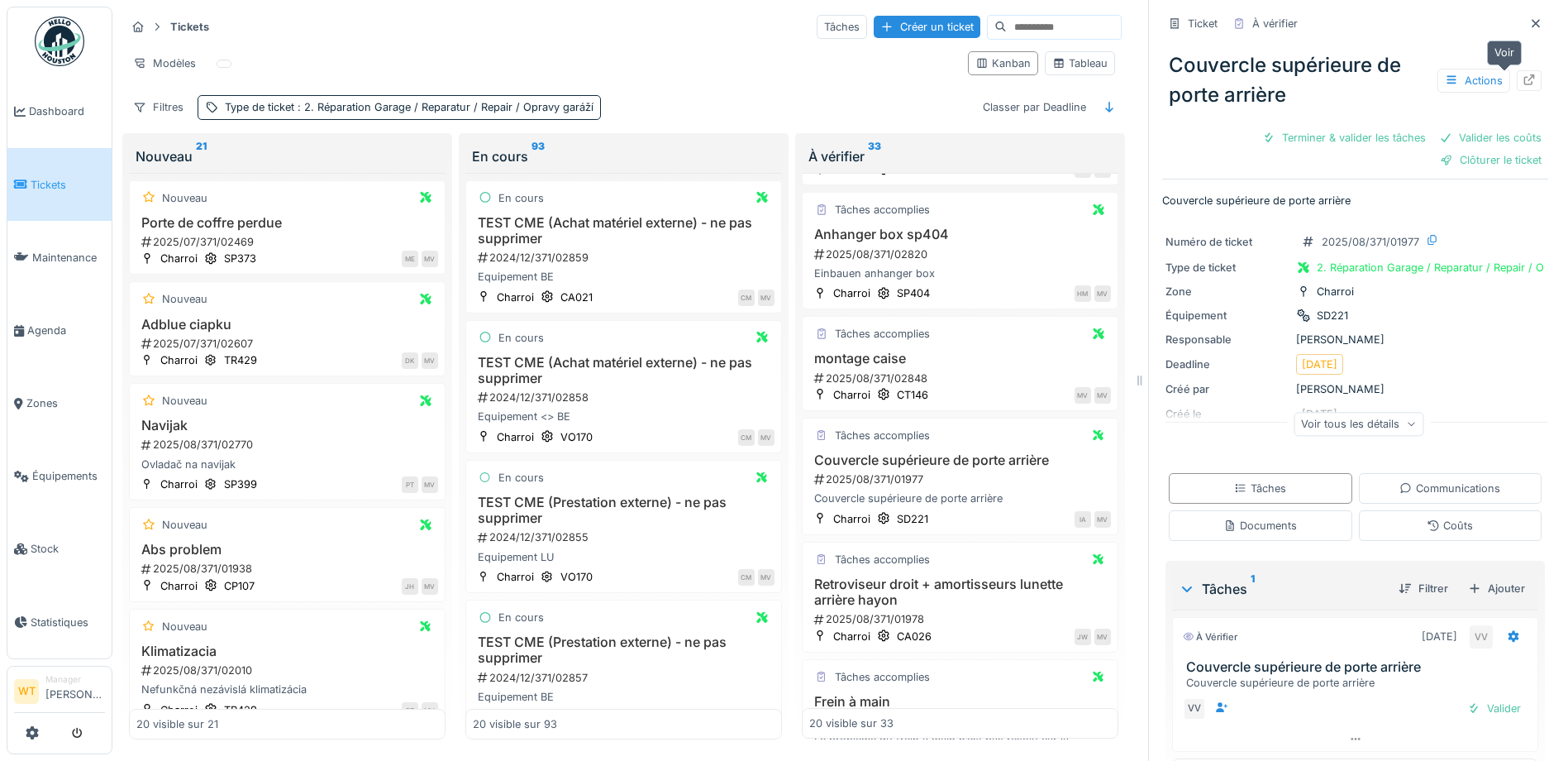
click at [1517, 72] on div at bounding box center [1529, 80] width 25 height 20
click at [38, 305] on link "Agenda" at bounding box center [60, 329] width 104 height 72
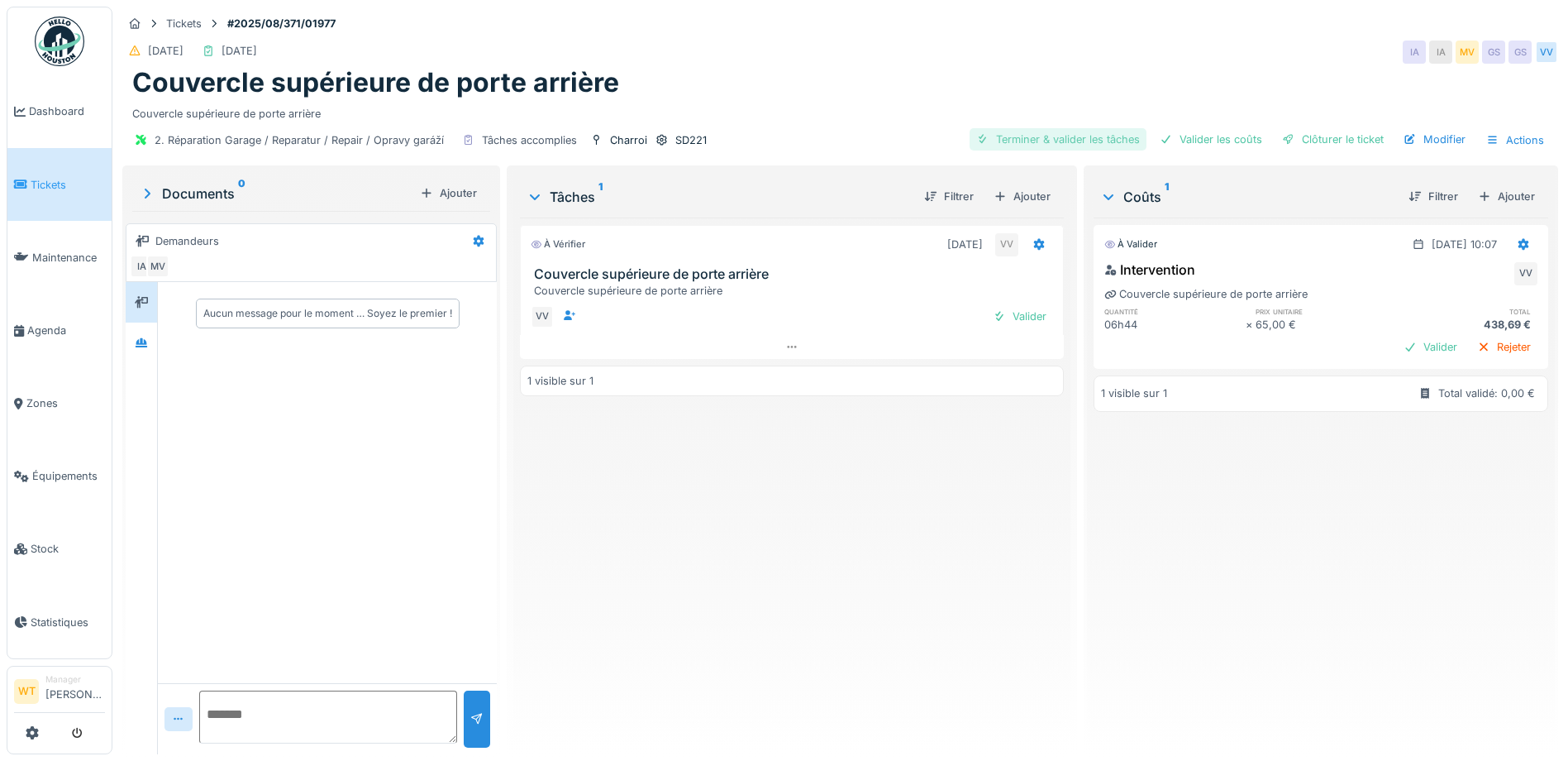
click at [1106, 144] on div "Terminer & valider les tâches" at bounding box center [1057, 139] width 177 height 22
click at [1171, 142] on div "Valider les coûts" at bounding box center [1212, 139] width 116 height 22
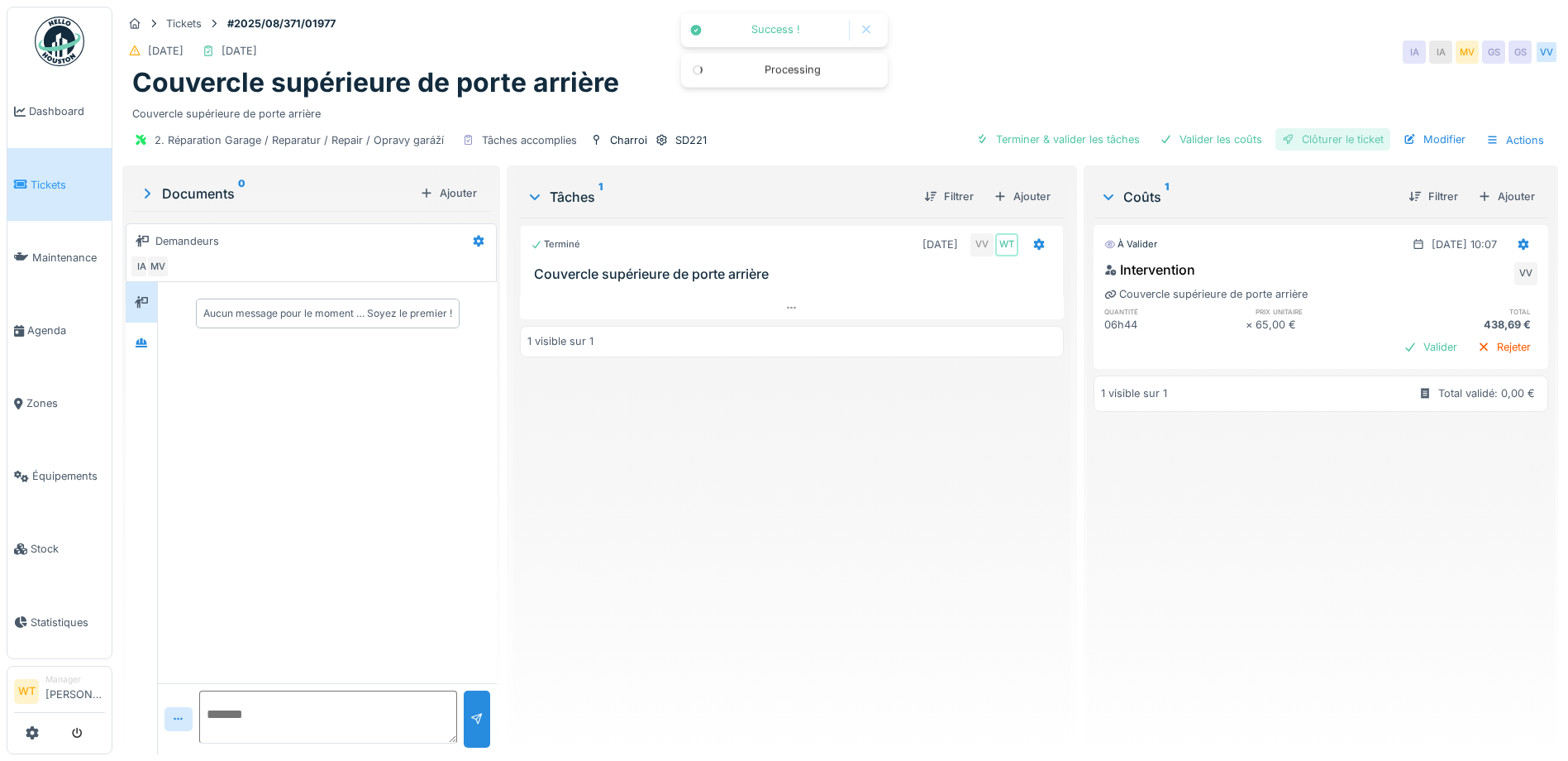
click at [1302, 147] on div "Clôturer le ticket" at bounding box center [1332, 139] width 115 height 22
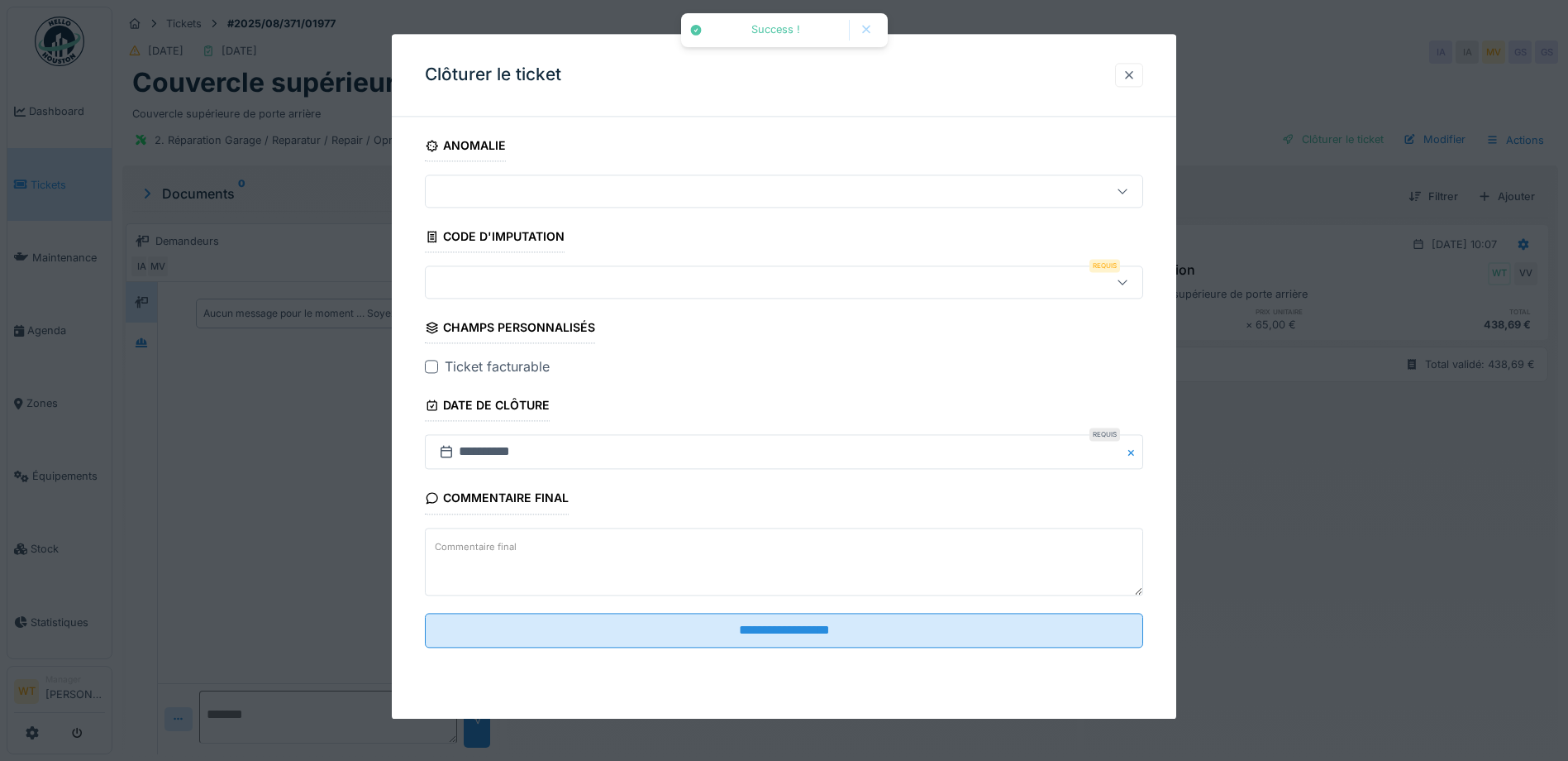
click at [1136, 76] on div at bounding box center [1130, 74] width 14 height 15
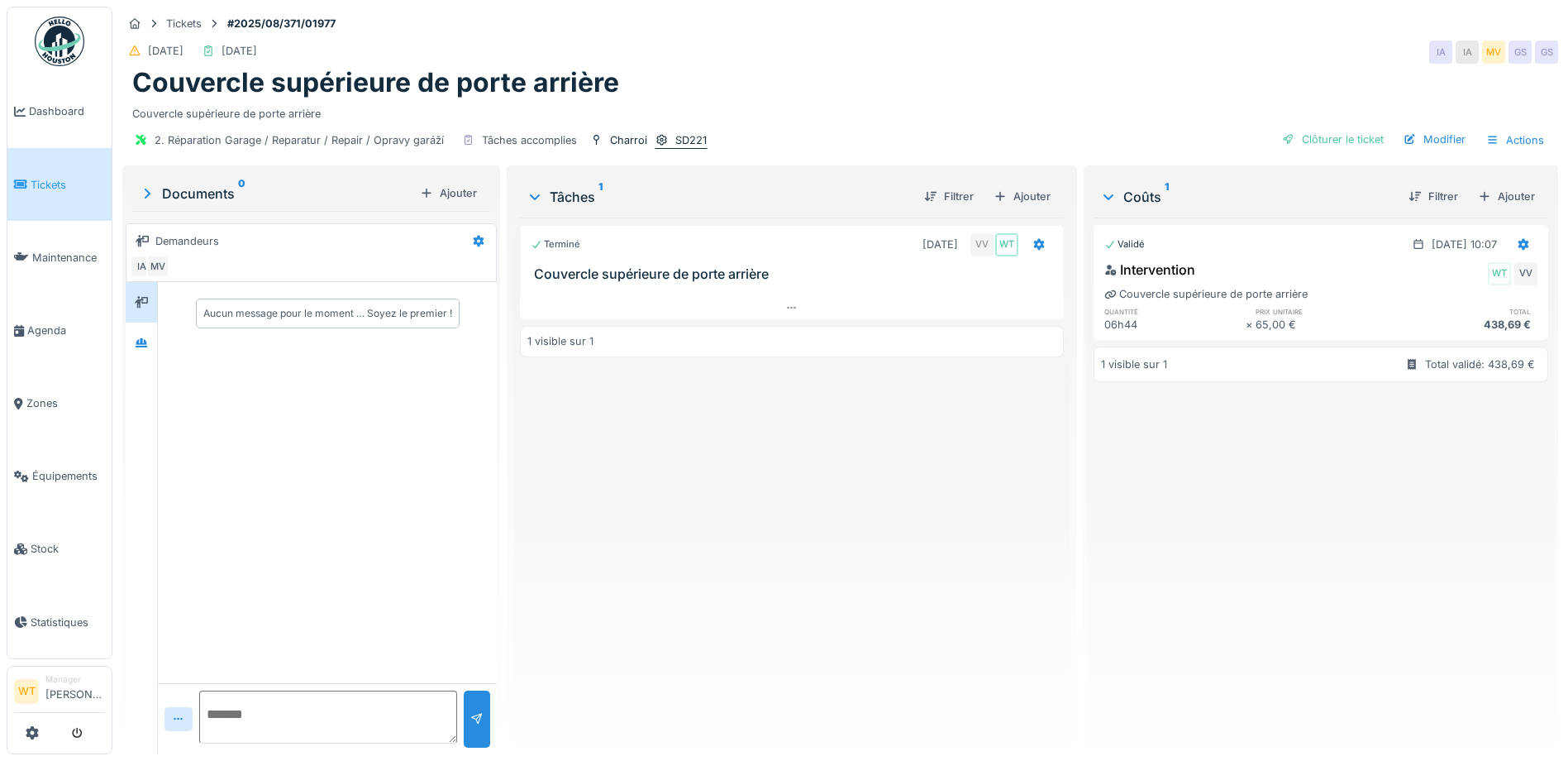
click at [658, 140] on icon at bounding box center [661, 140] width 11 height 12
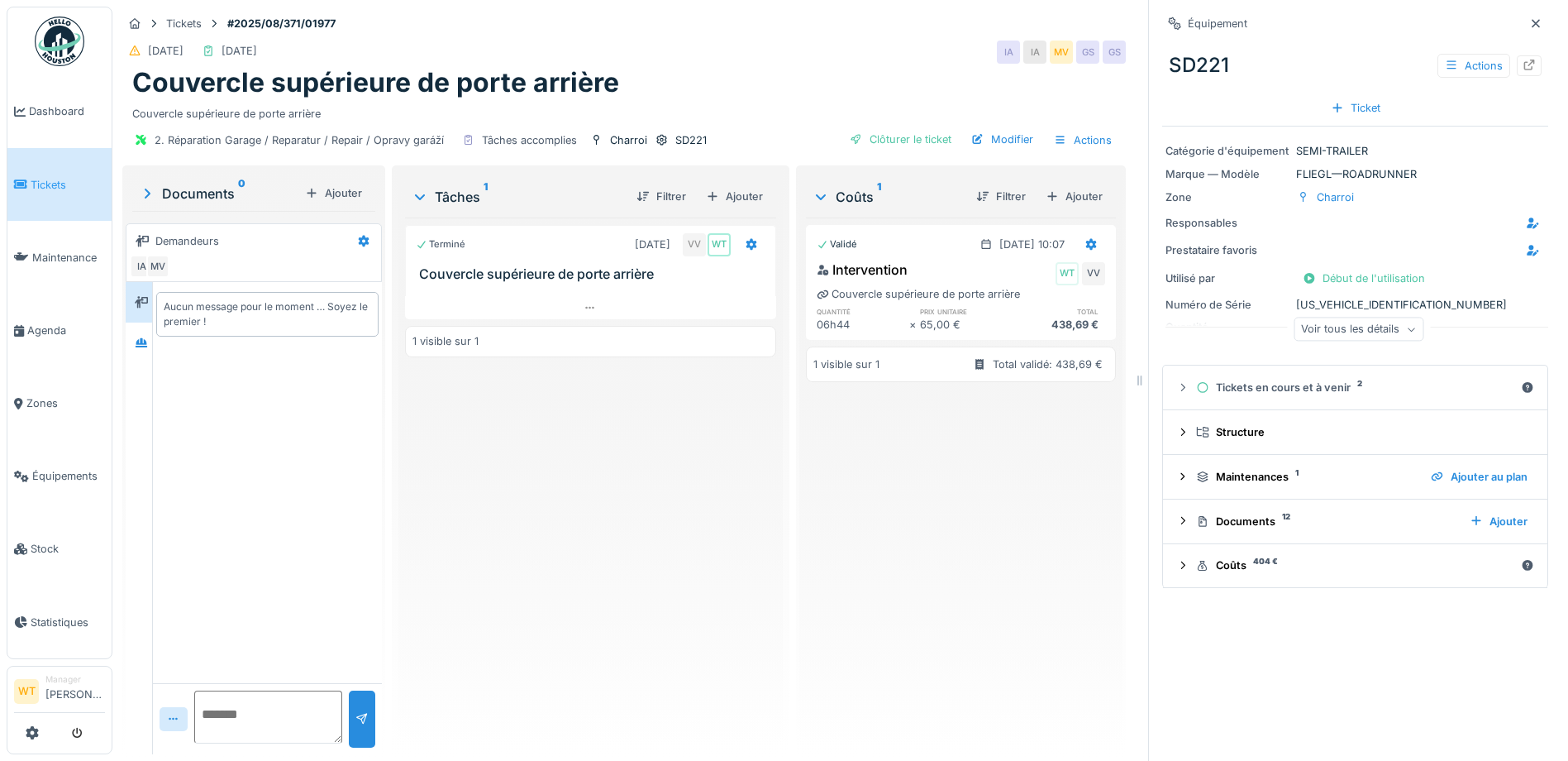
click at [1327, 332] on div "Voir tous les détails" at bounding box center [1358, 329] width 129 height 24
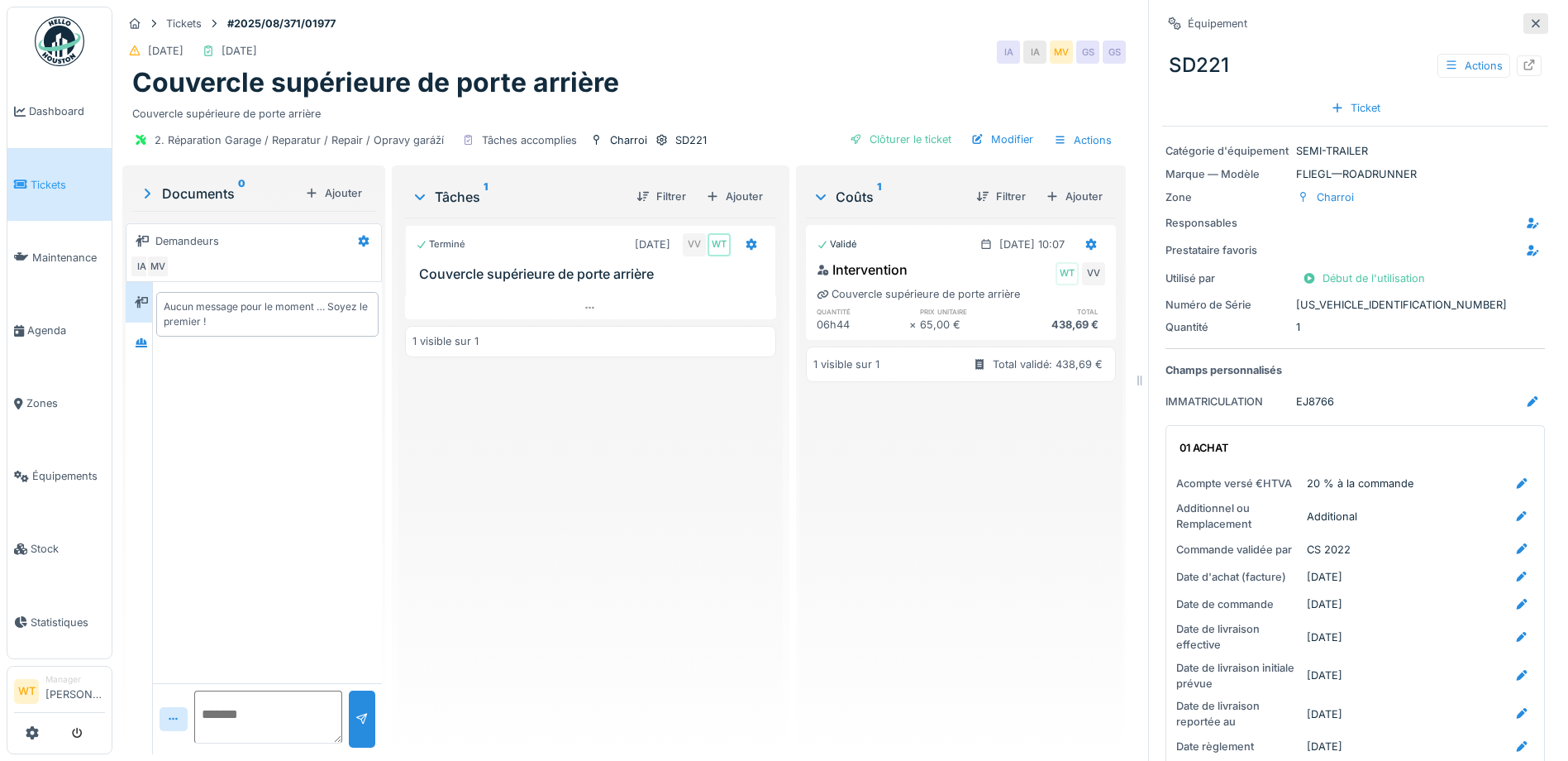
click at [1529, 25] on icon at bounding box center [1536, 23] width 14 height 11
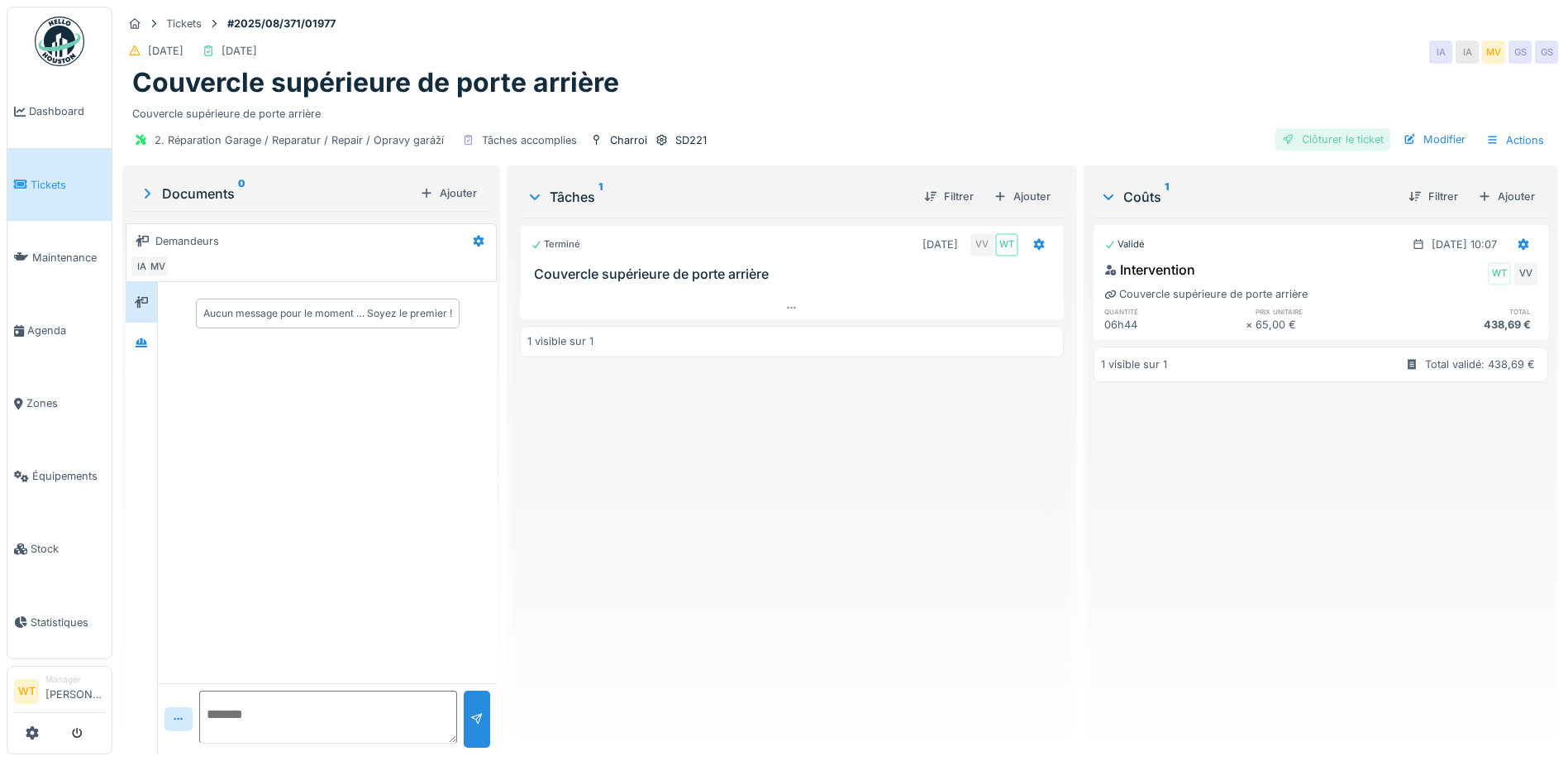
click at [1286, 138] on div "Clôturer le ticket" at bounding box center [1332, 139] width 115 height 22
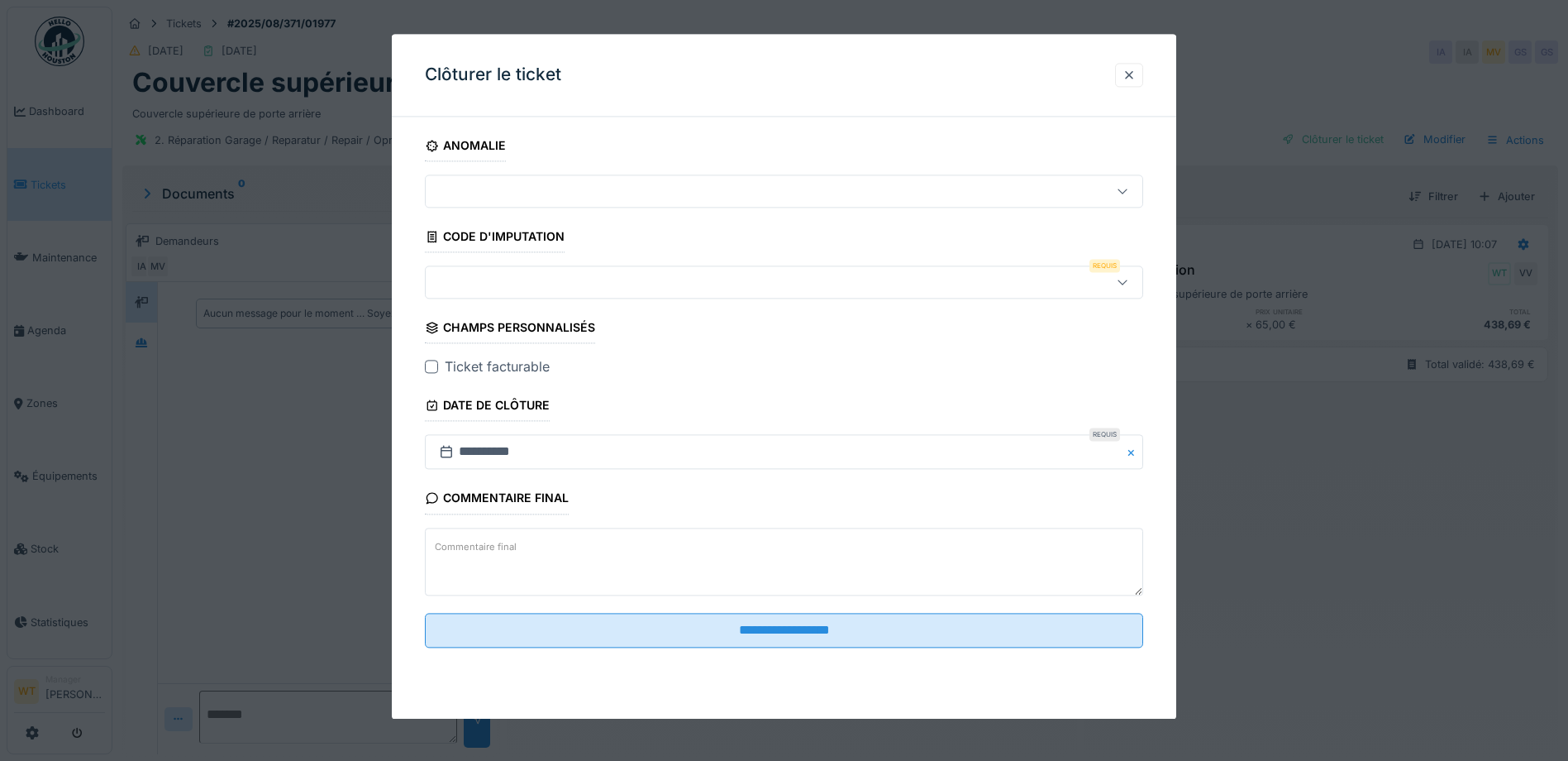
click at [505, 284] on div at bounding box center [742, 282] width 619 height 18
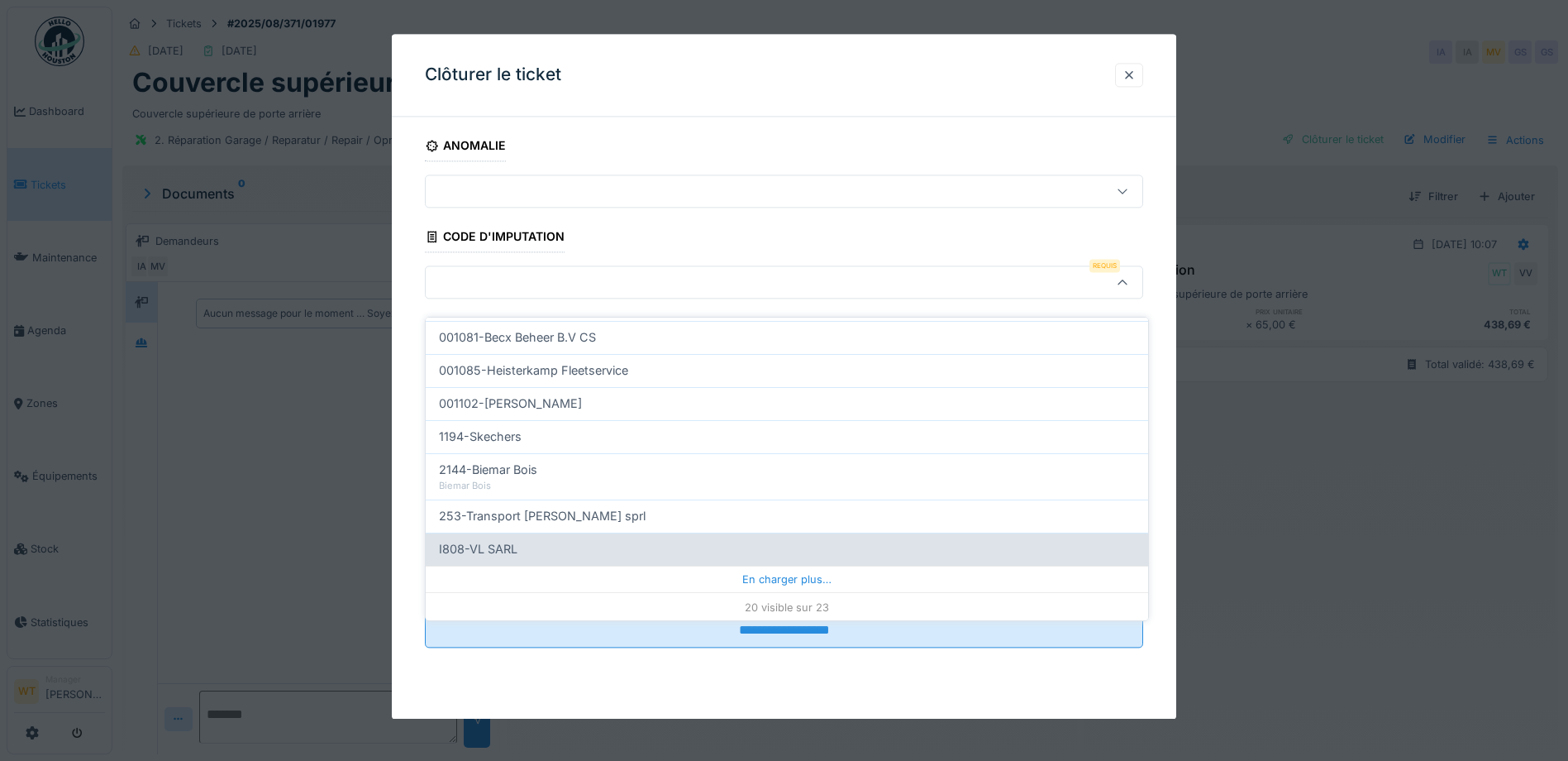
scroll to position [528, 0]
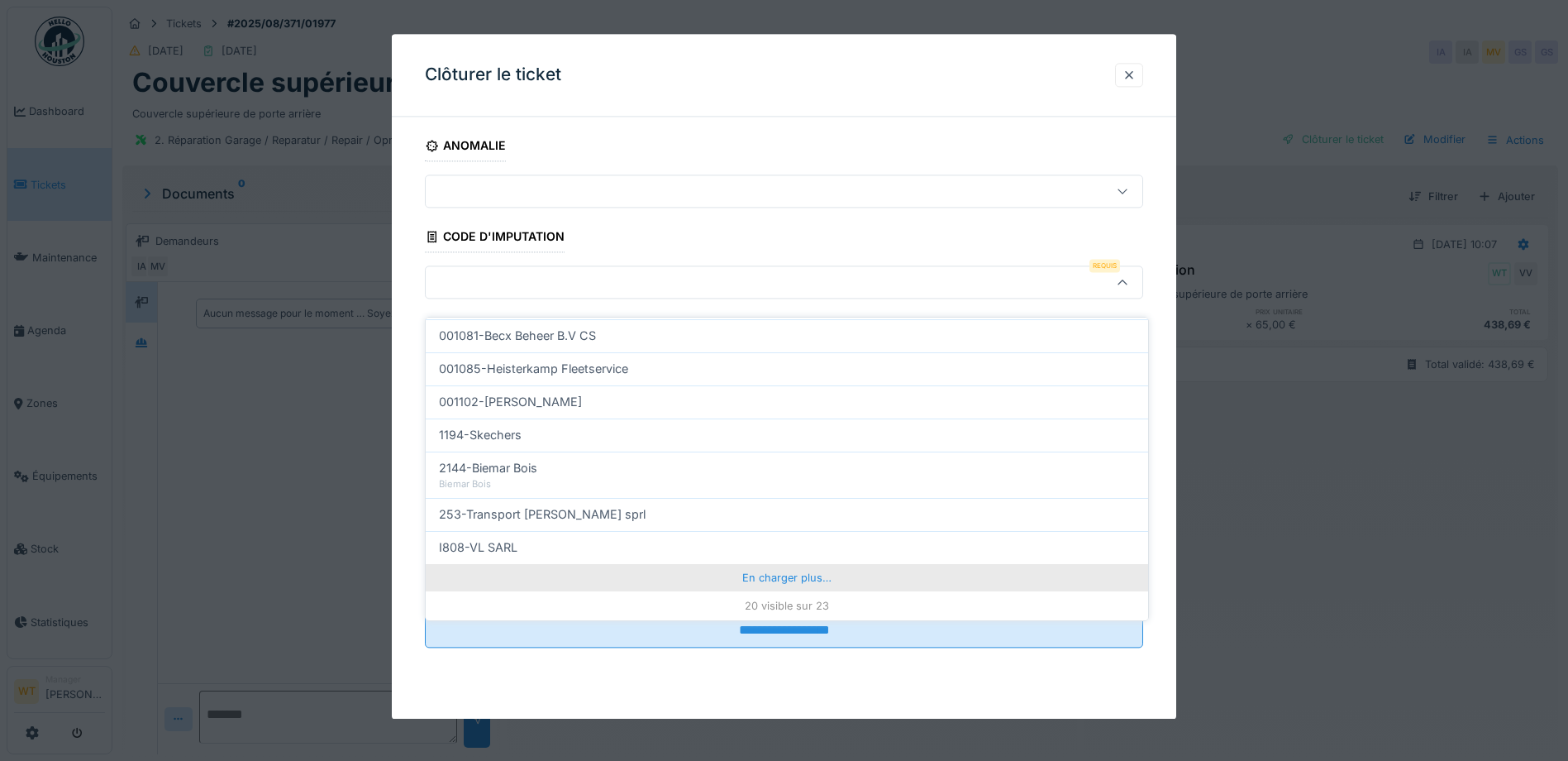
click at [663, 566] on div "En charger plus…" at bounding box center [787, 577] width 722 height 26
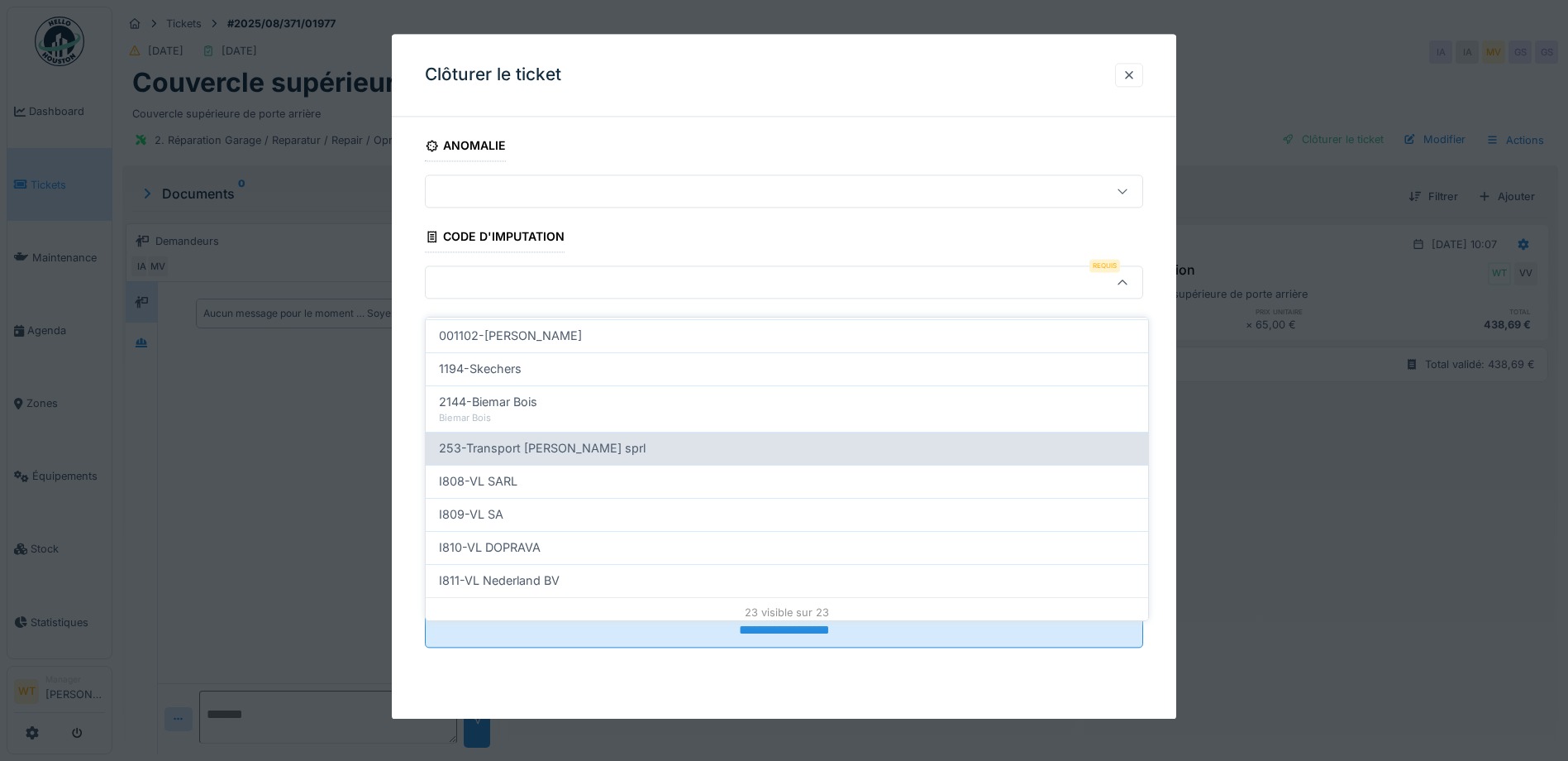
scroll to position [602, 0]
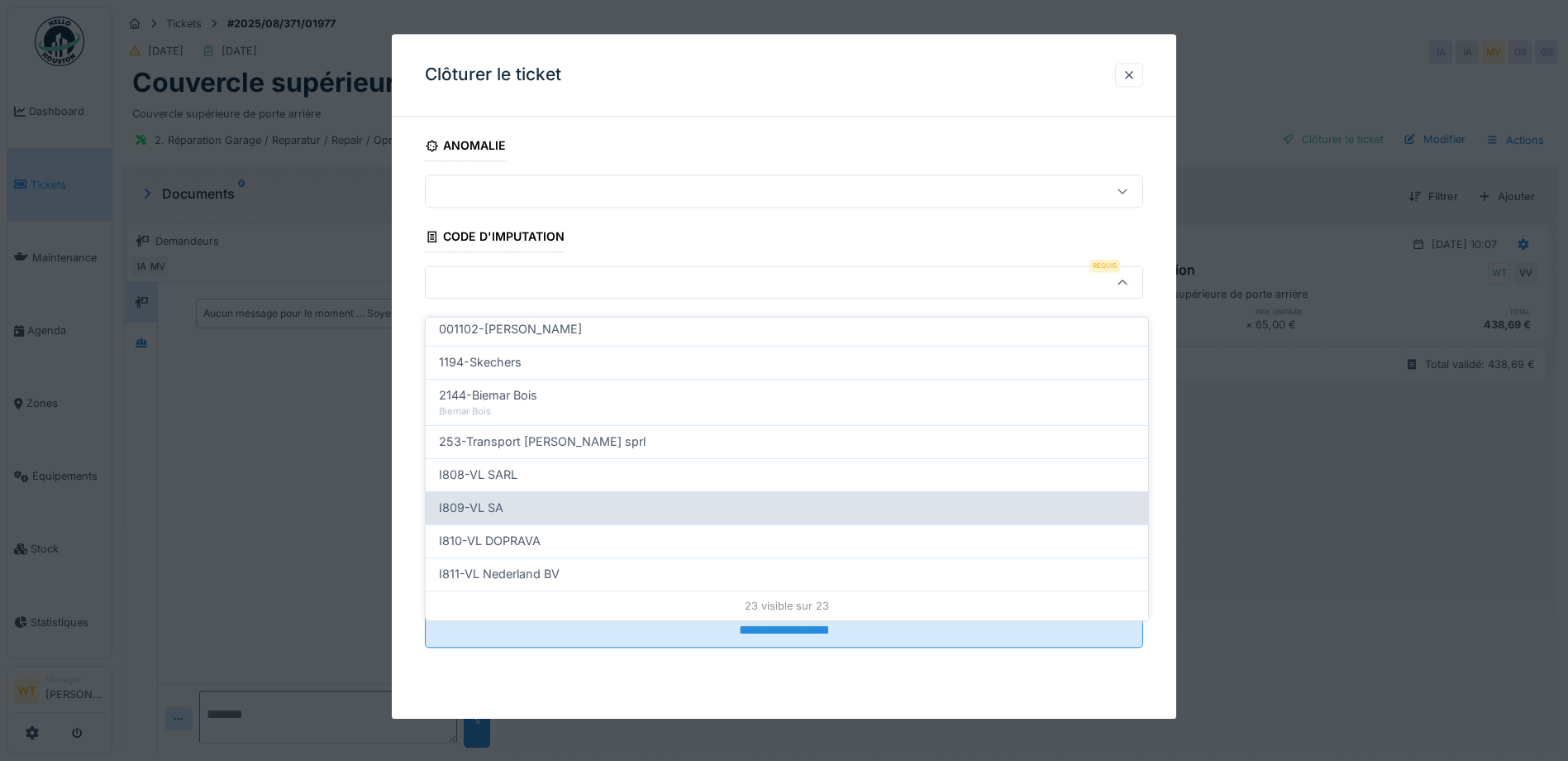
click at [569, 498] on div "I809-VL SA" at bounding box center [787, 507] width 696 height 18
type input "***"
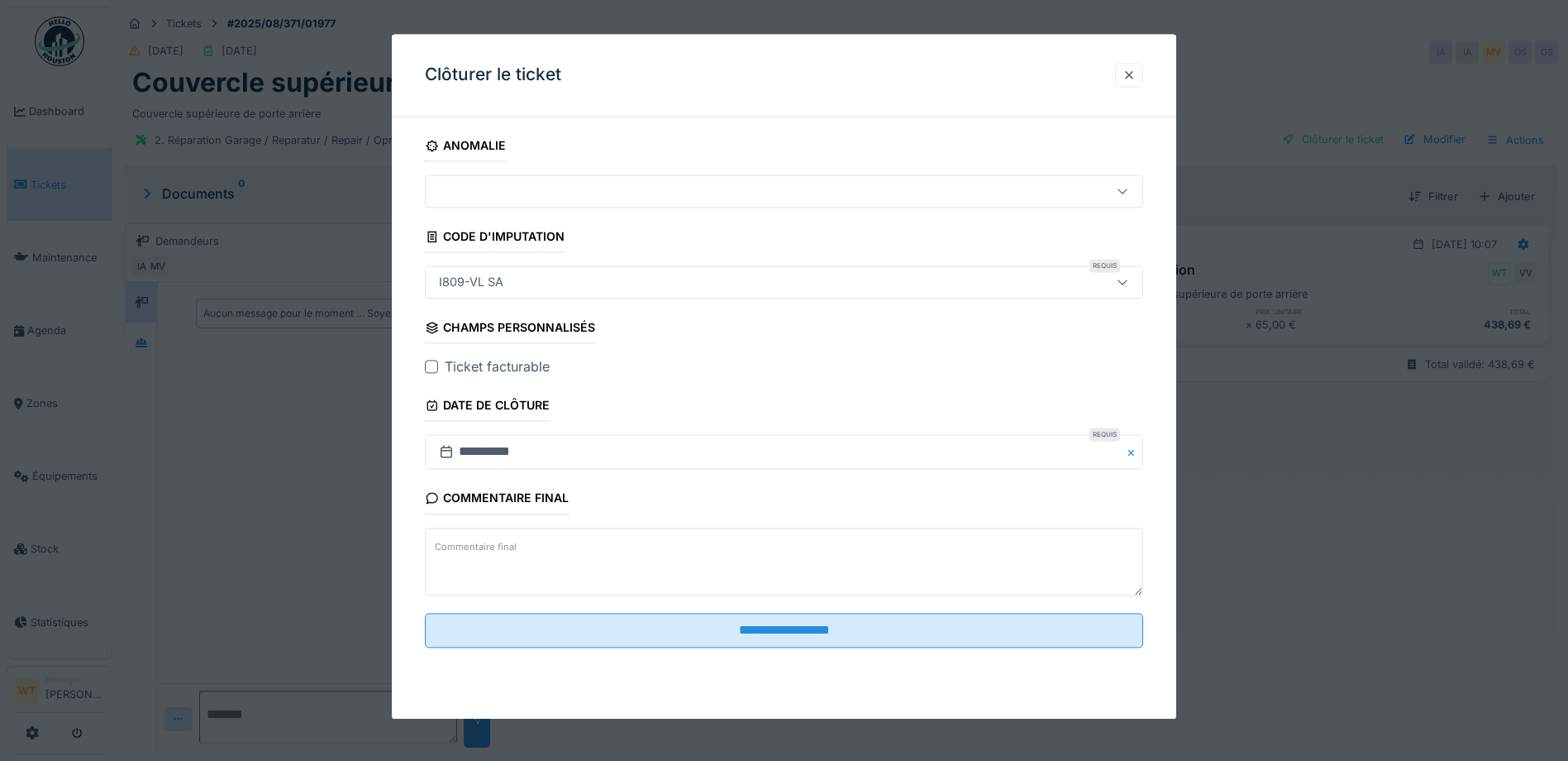
click at [432, 371] on div at bounding box center [432, 367] width 14 height 14
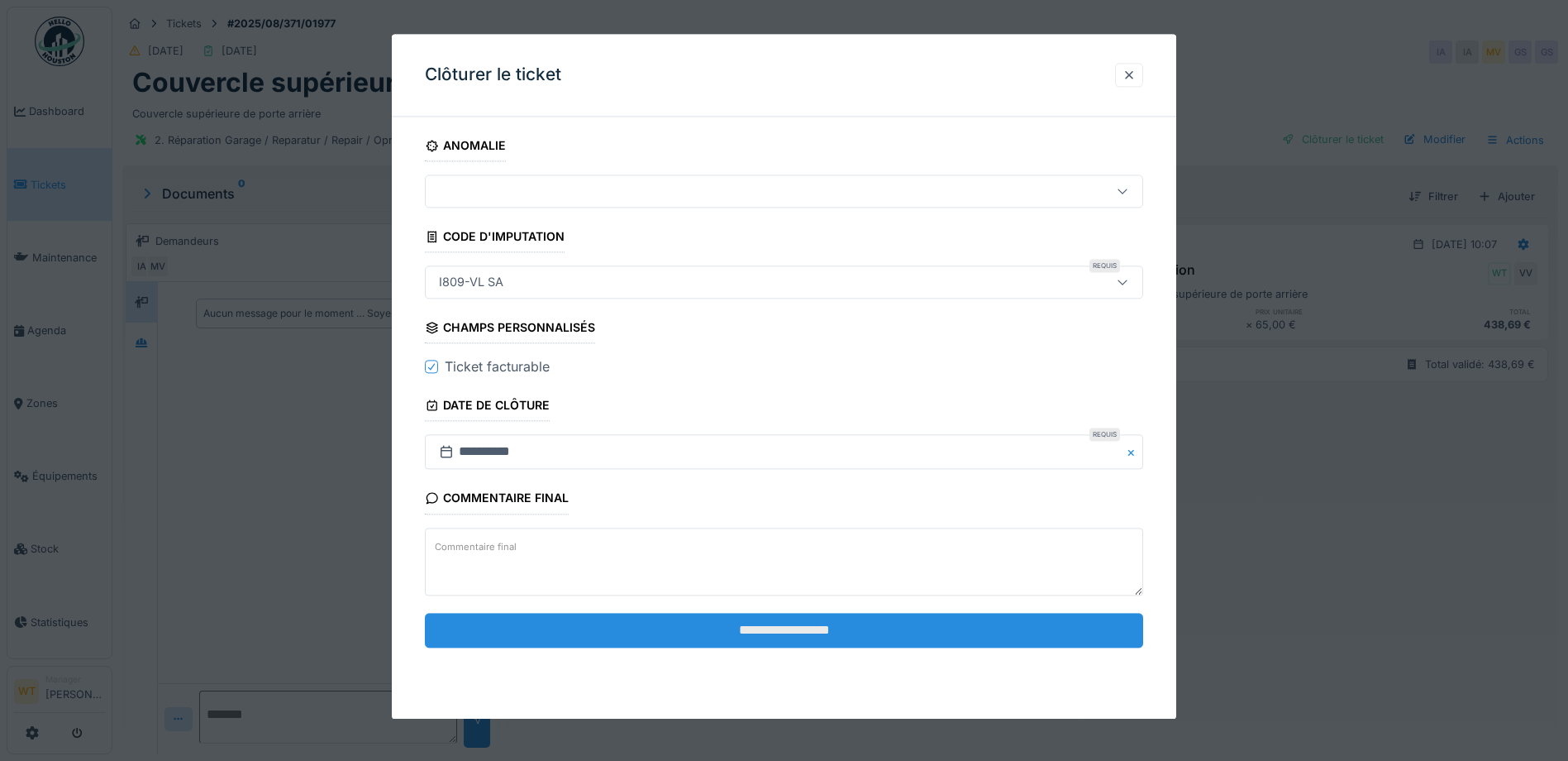
click at [697, 619] on input "**********" at bounding box center [784, 631] width 718 height 35
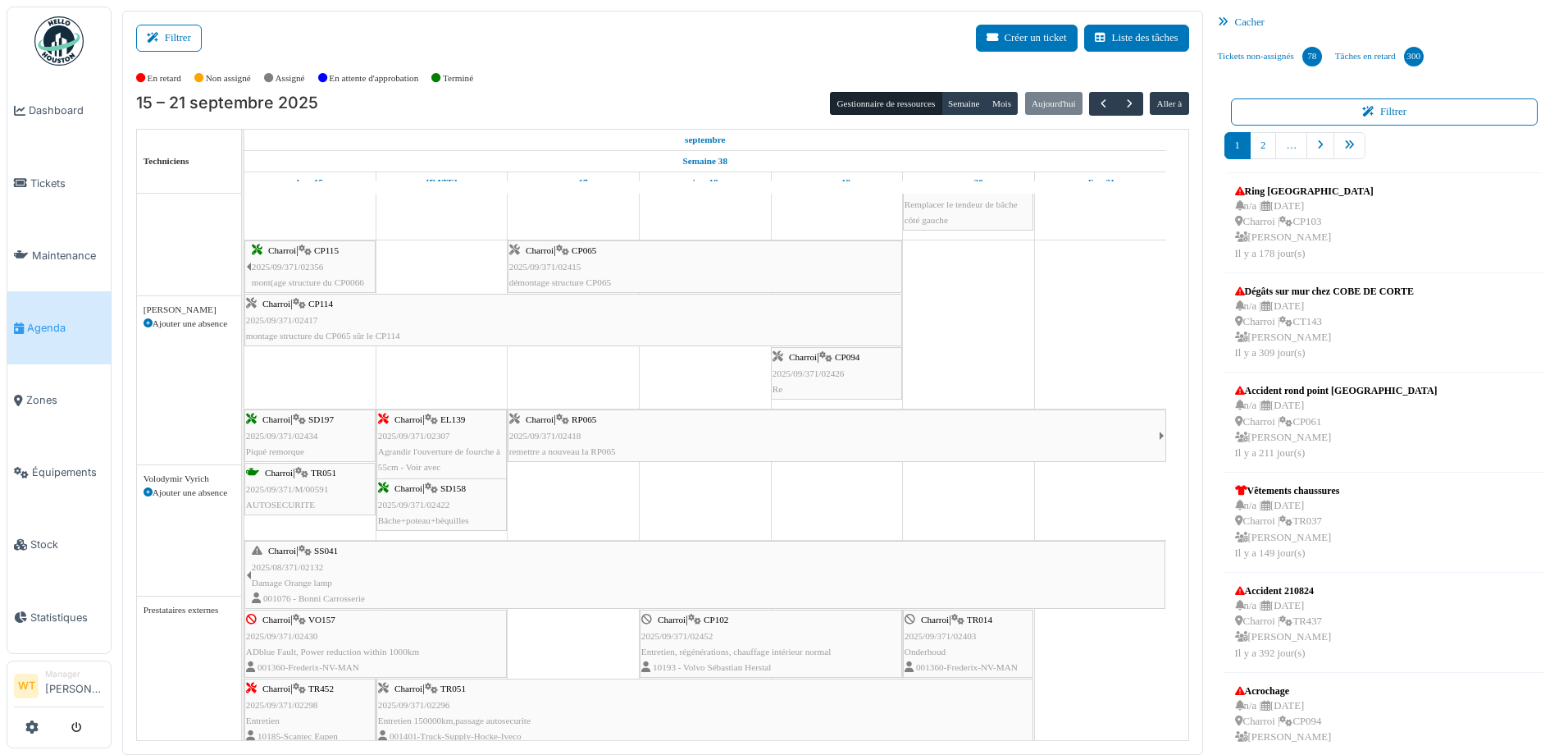
scroll to position [1313, 0]
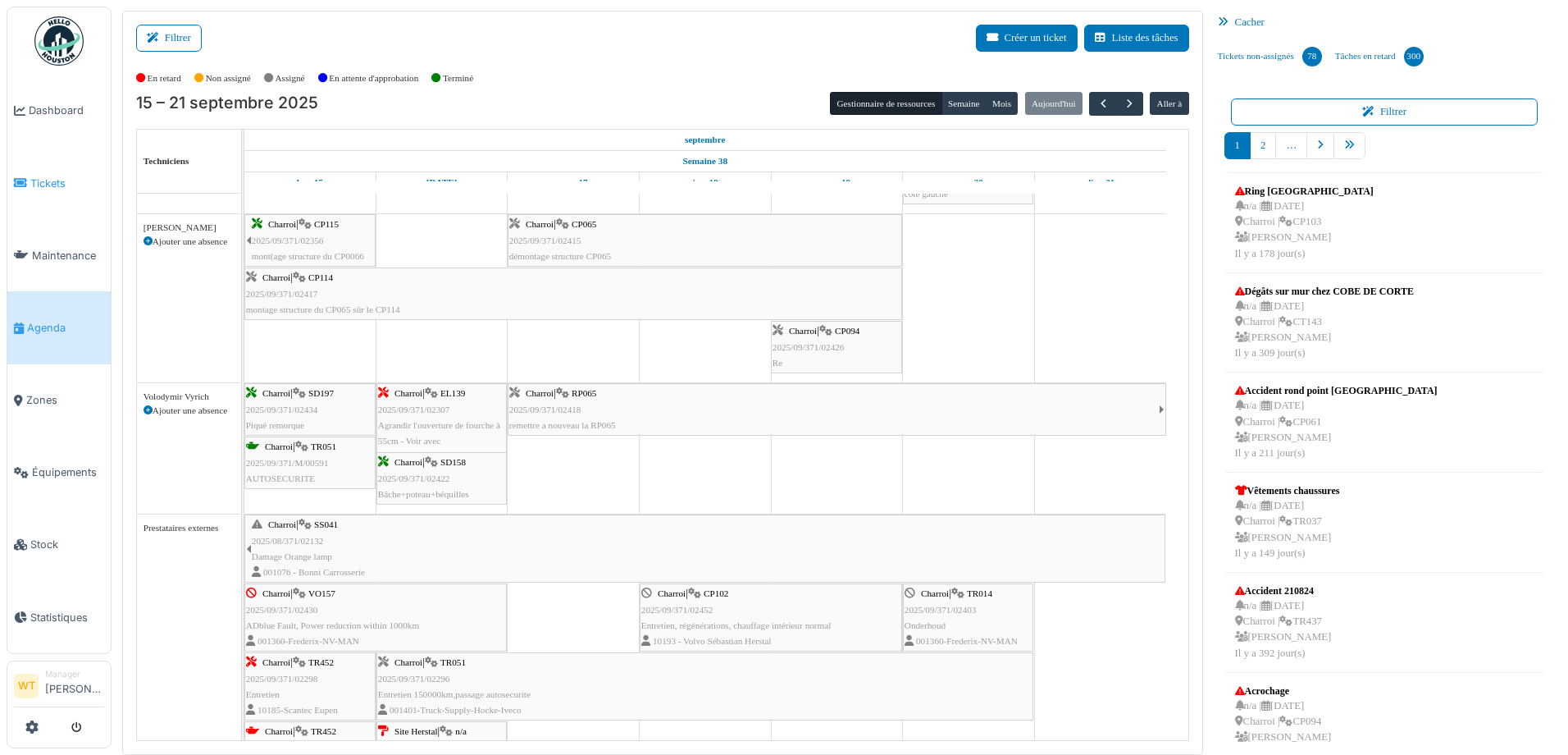
click at [50, 189] on link "Tickets" at bounding box center [59, 182] width 103 height 72
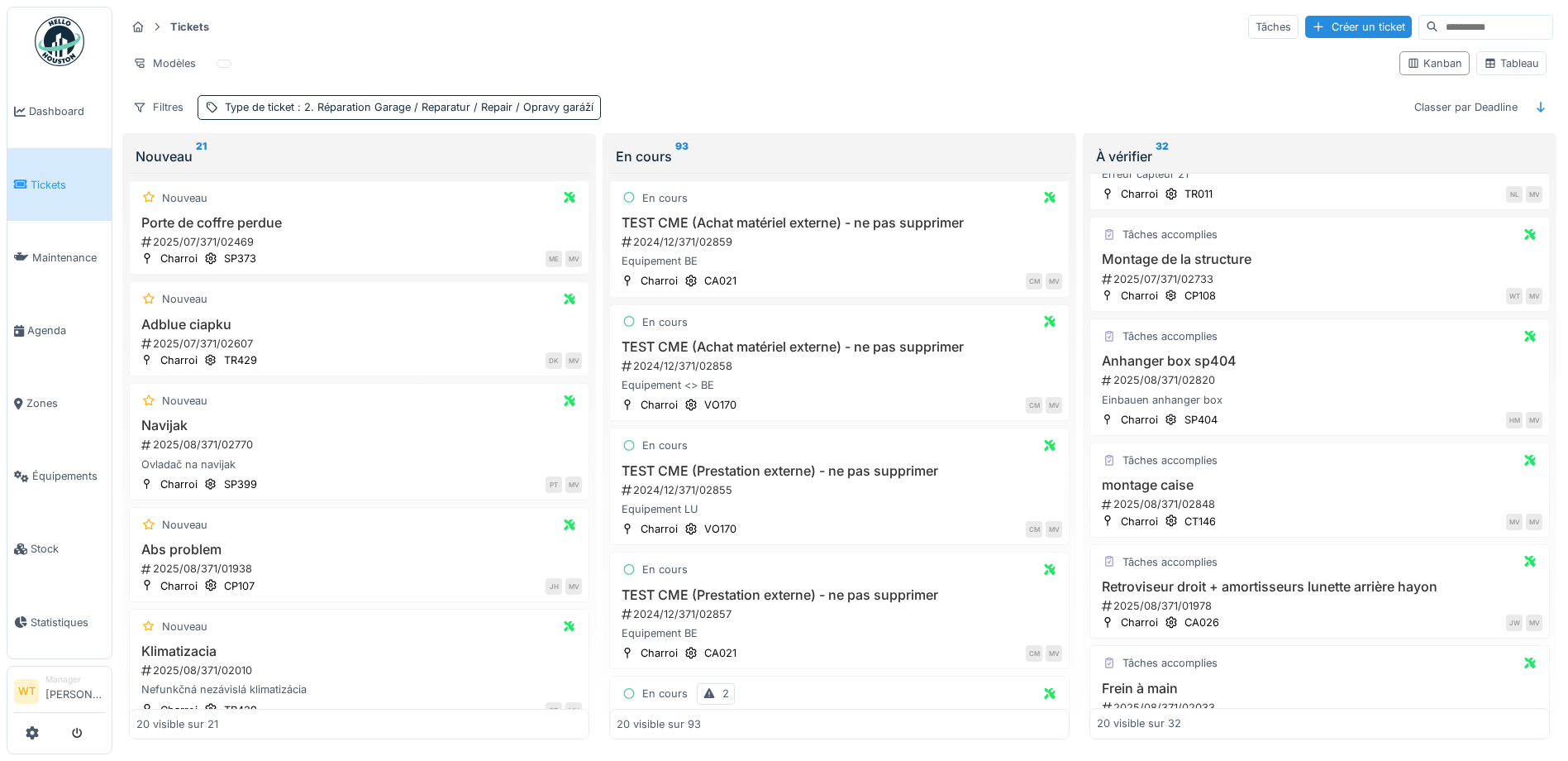
scroll to position [165, 0]
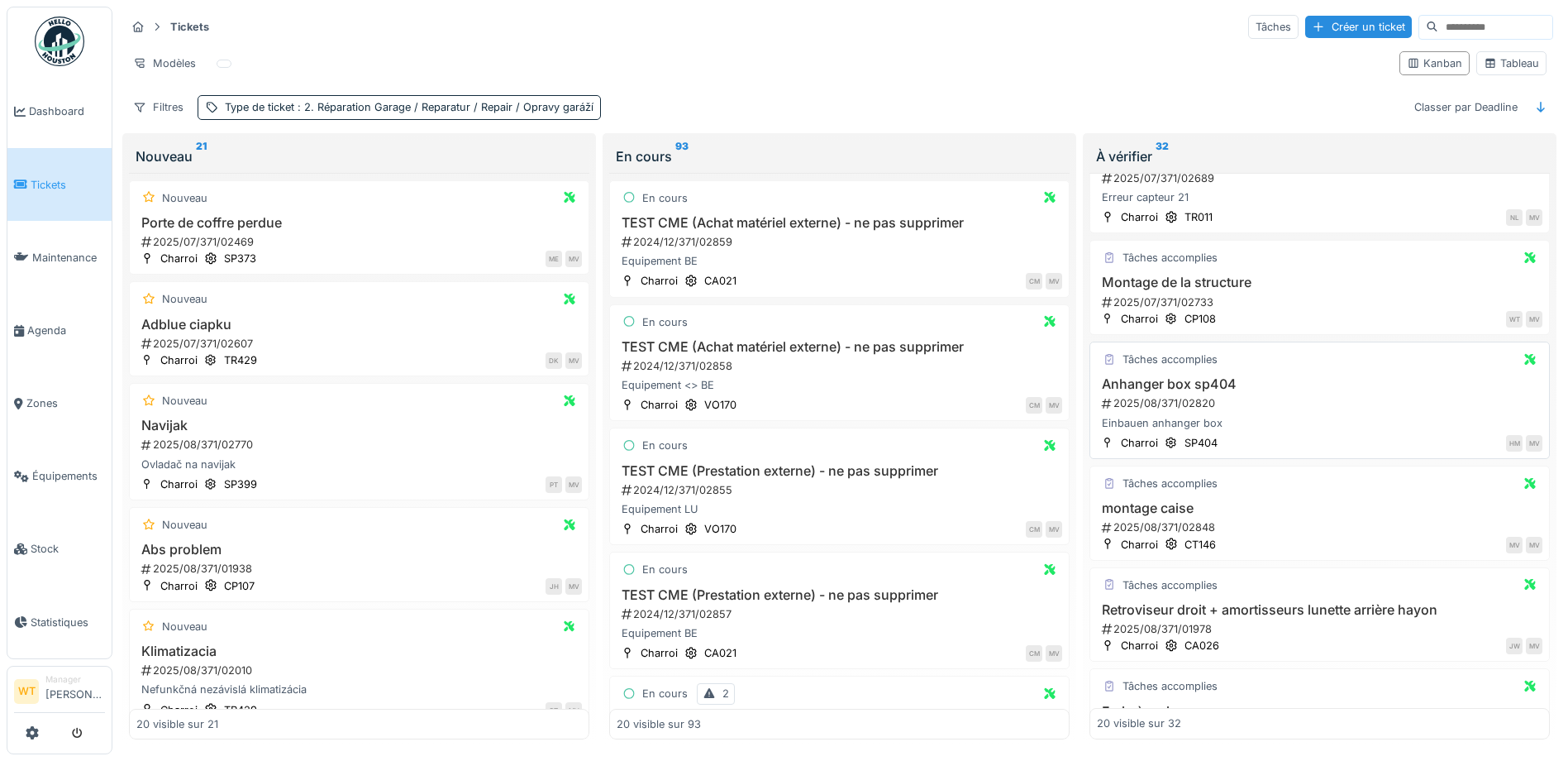
click at [1178, 387] on h3 "Anhanger box sp404" at bounding box center [1320, 384] width 446 height 15
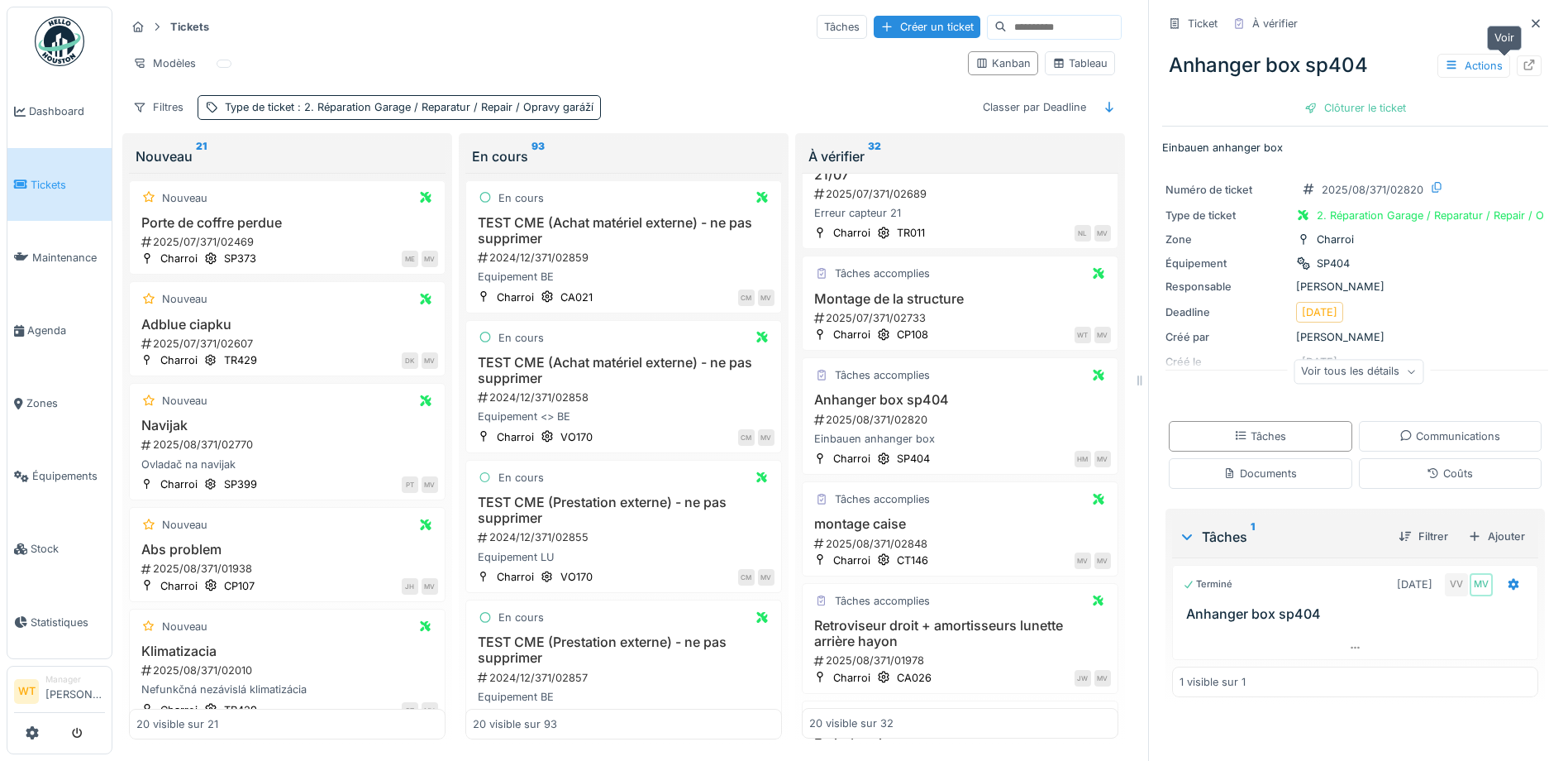
click at [1523, 63] on icon at bounding box center [1529, 65] width 14 height 11
drag, startPoint x: 1509, startPoint y: 23, endPoint x: 1477, endPoint y: 23, distance: 32.0
click at [1529, 23] on icon at bounding box center [1536, 23] width 14 height 11
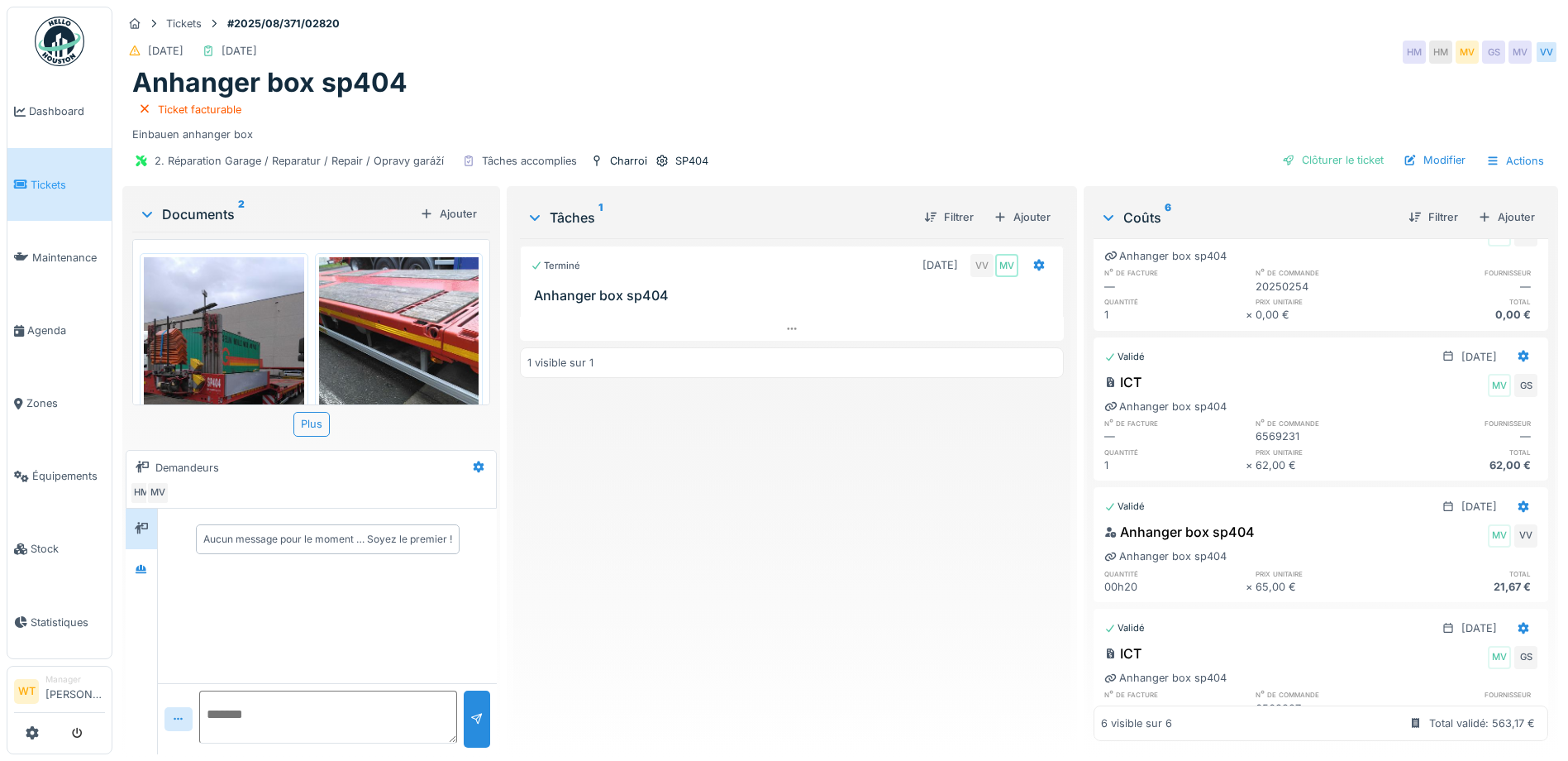
scroll to position [409, 0]
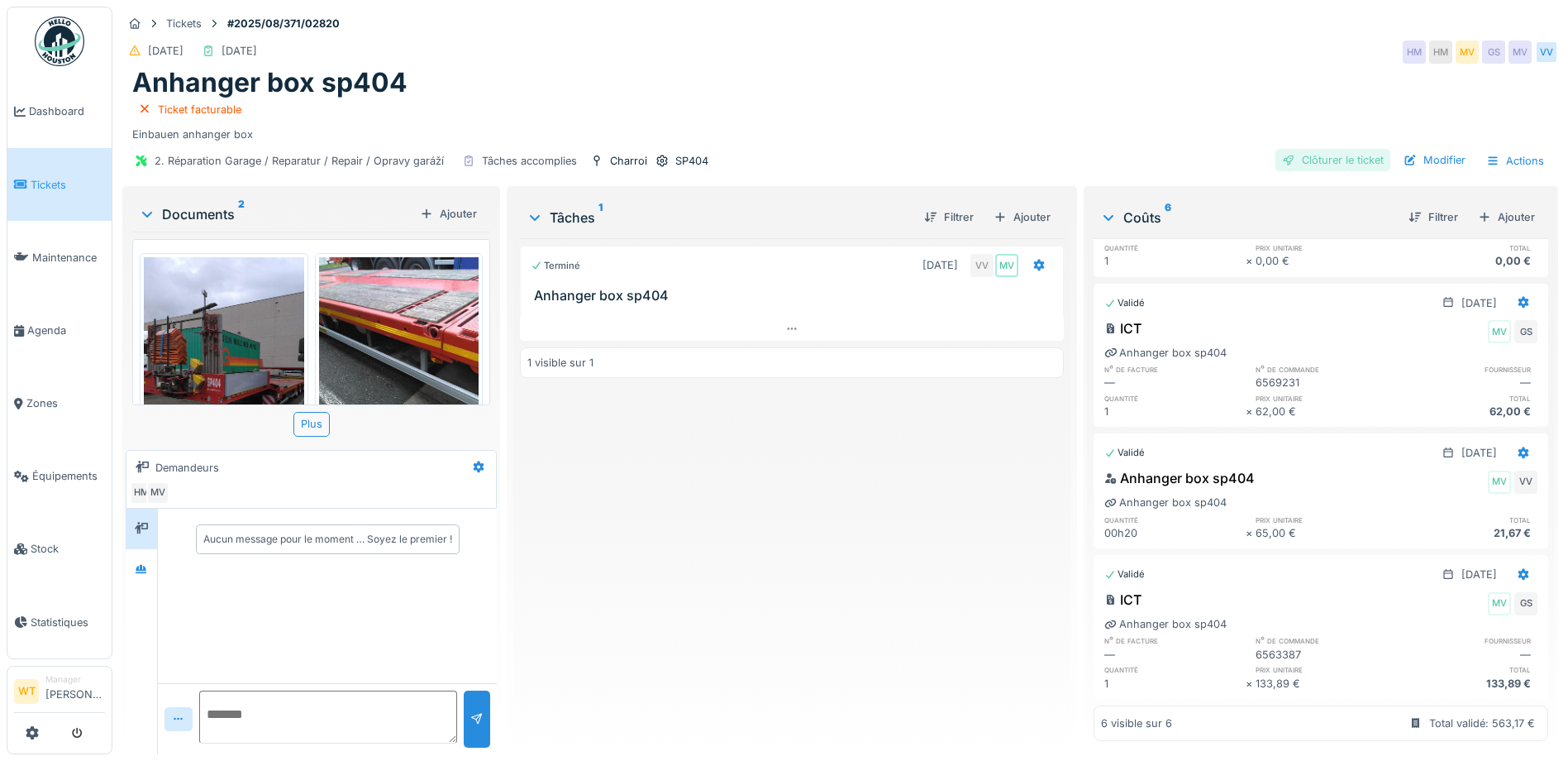
click at [1334, 160] on div "Clôturer le ticket" at bounding box center [1332, 159] width 115 height 22
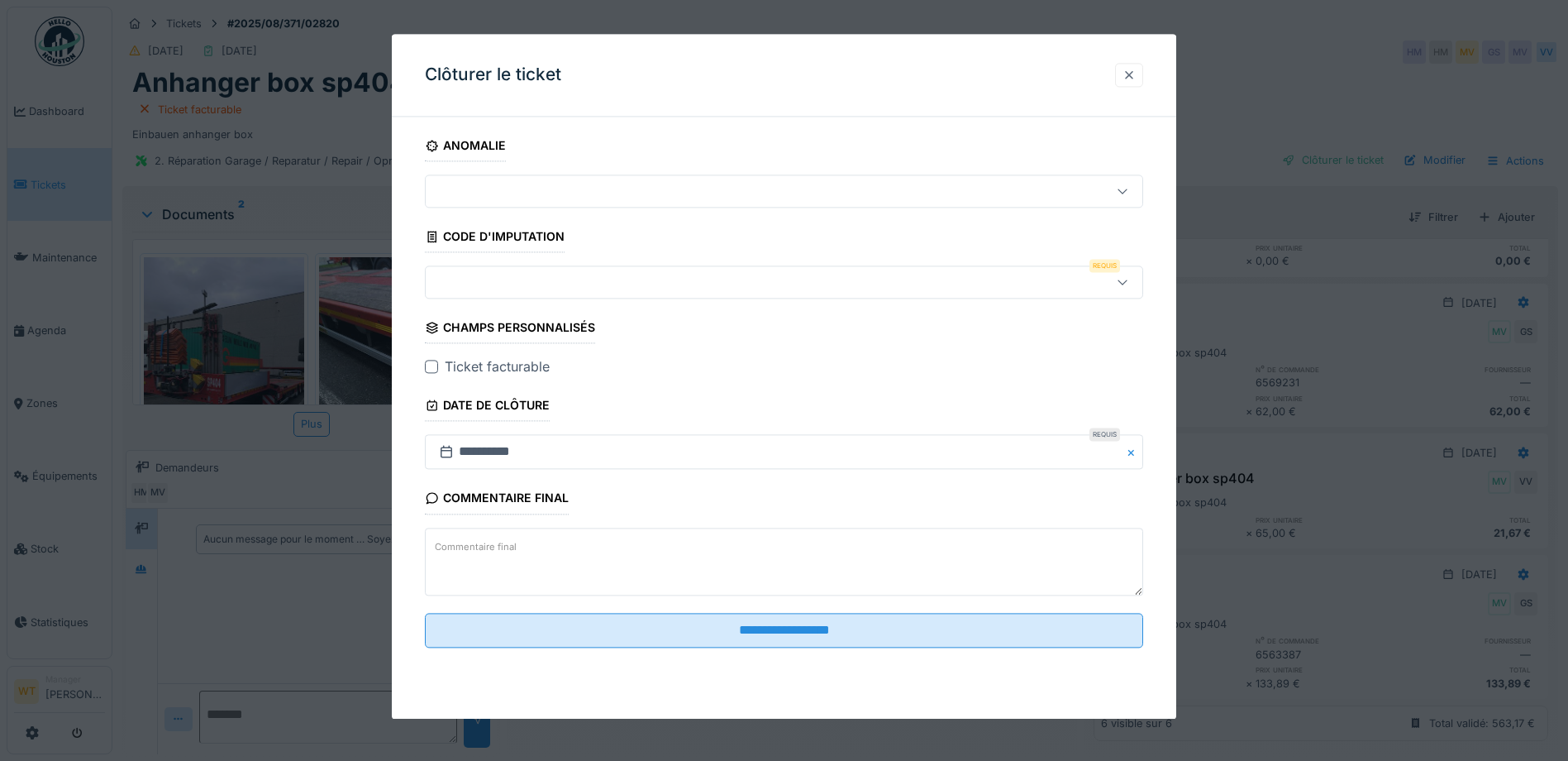
click at [1134, 78] on div at bounding box center [1130, 74] width 14 height 15
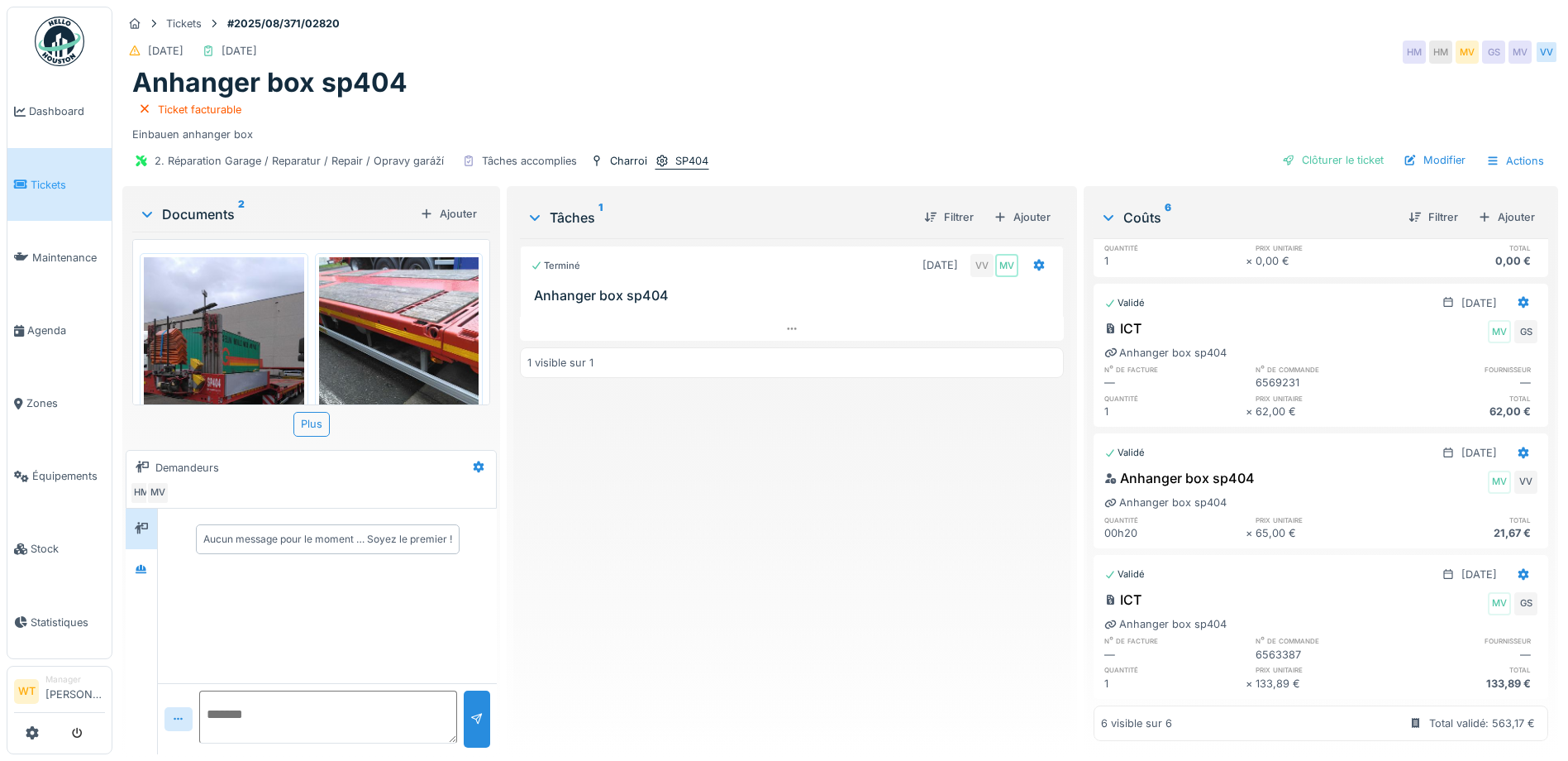
click at [658, 153] on div at bounding box center [662, 160] width 14 height 15
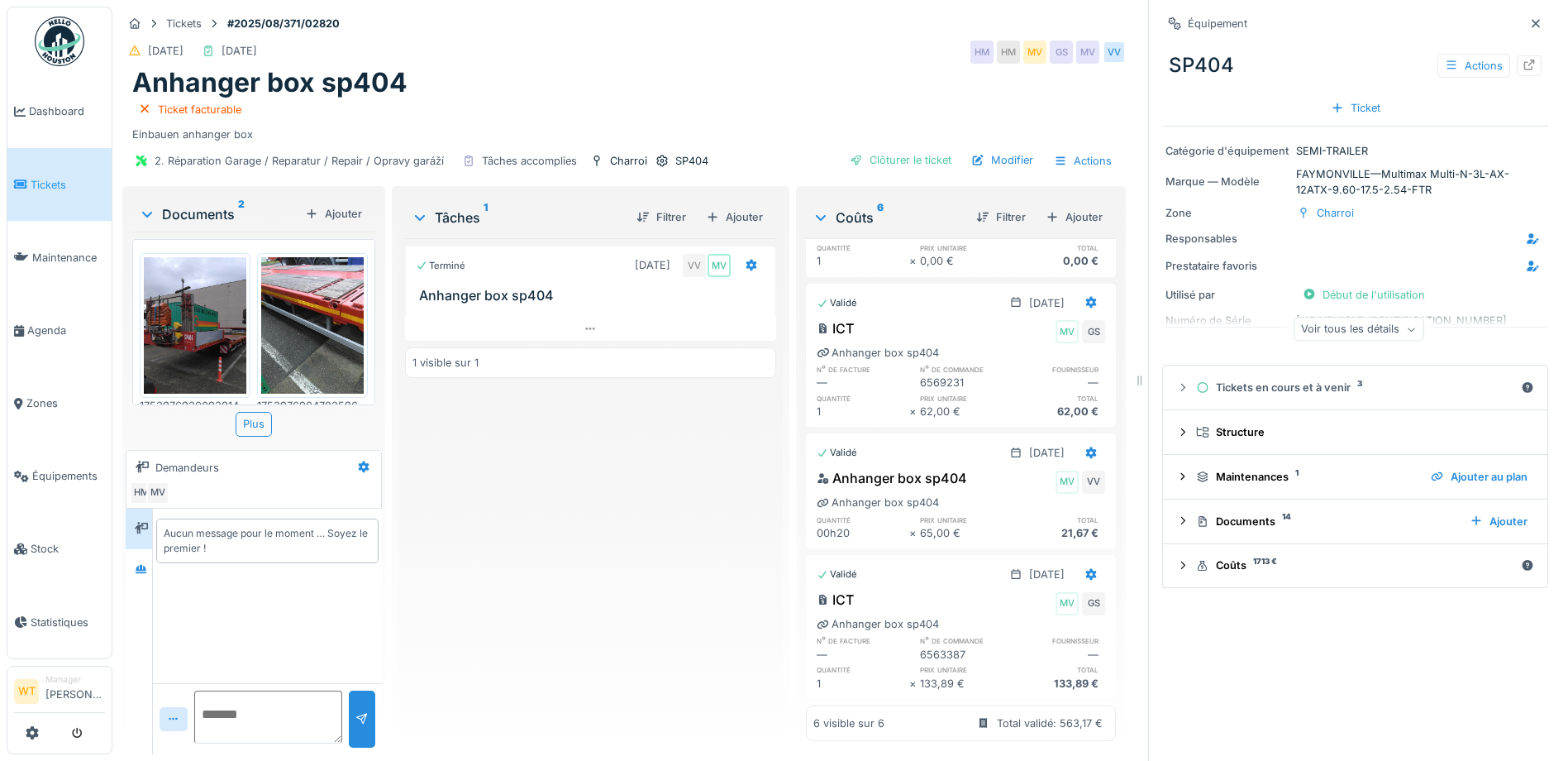
click at [1365, 327] on div "Voir tous les détails" at bounding box center [1358, 329] width 129 height 24
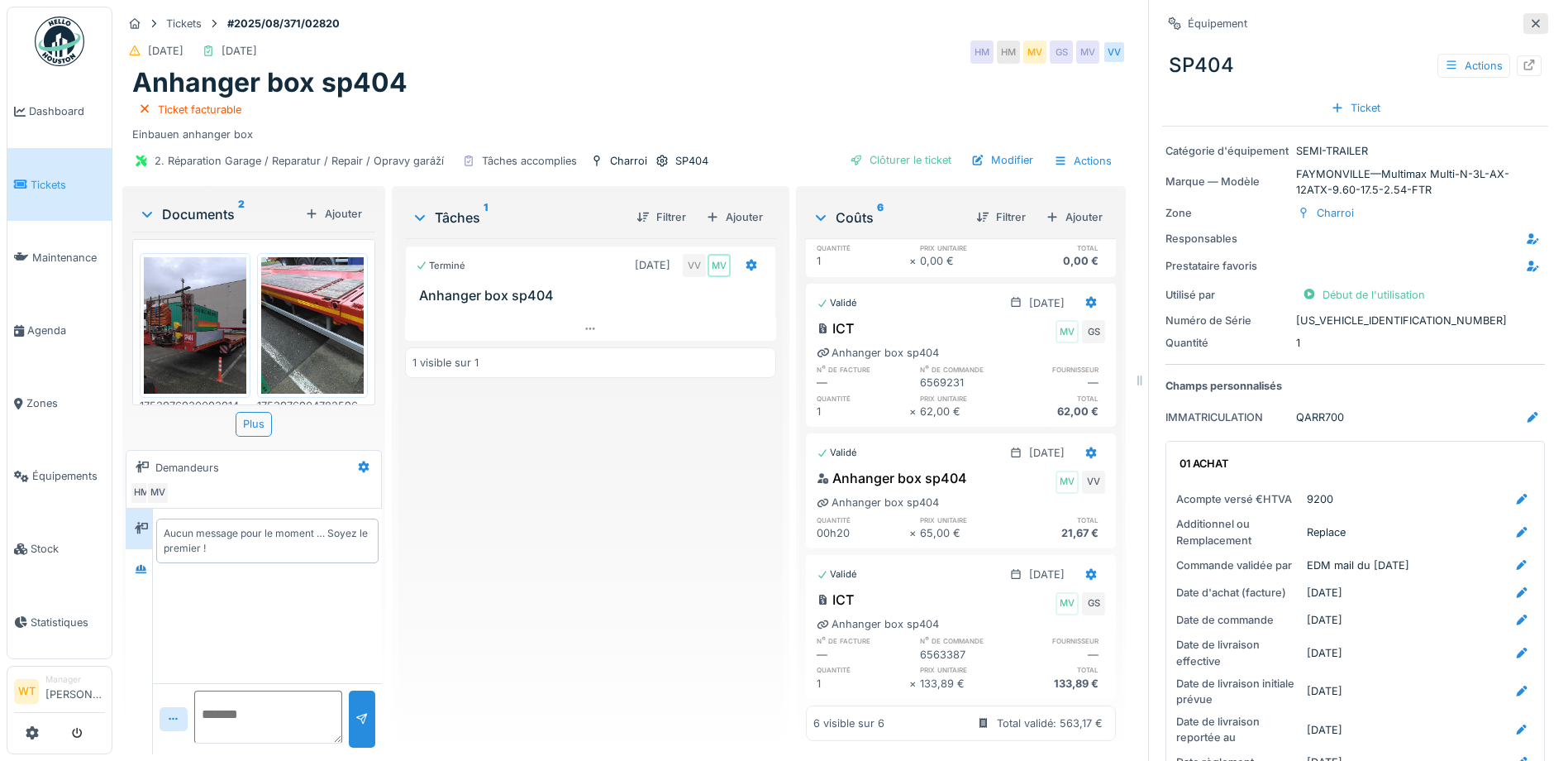
click at [1529, 22] on icon at bounding box center [1536, 23] width 14 height 11
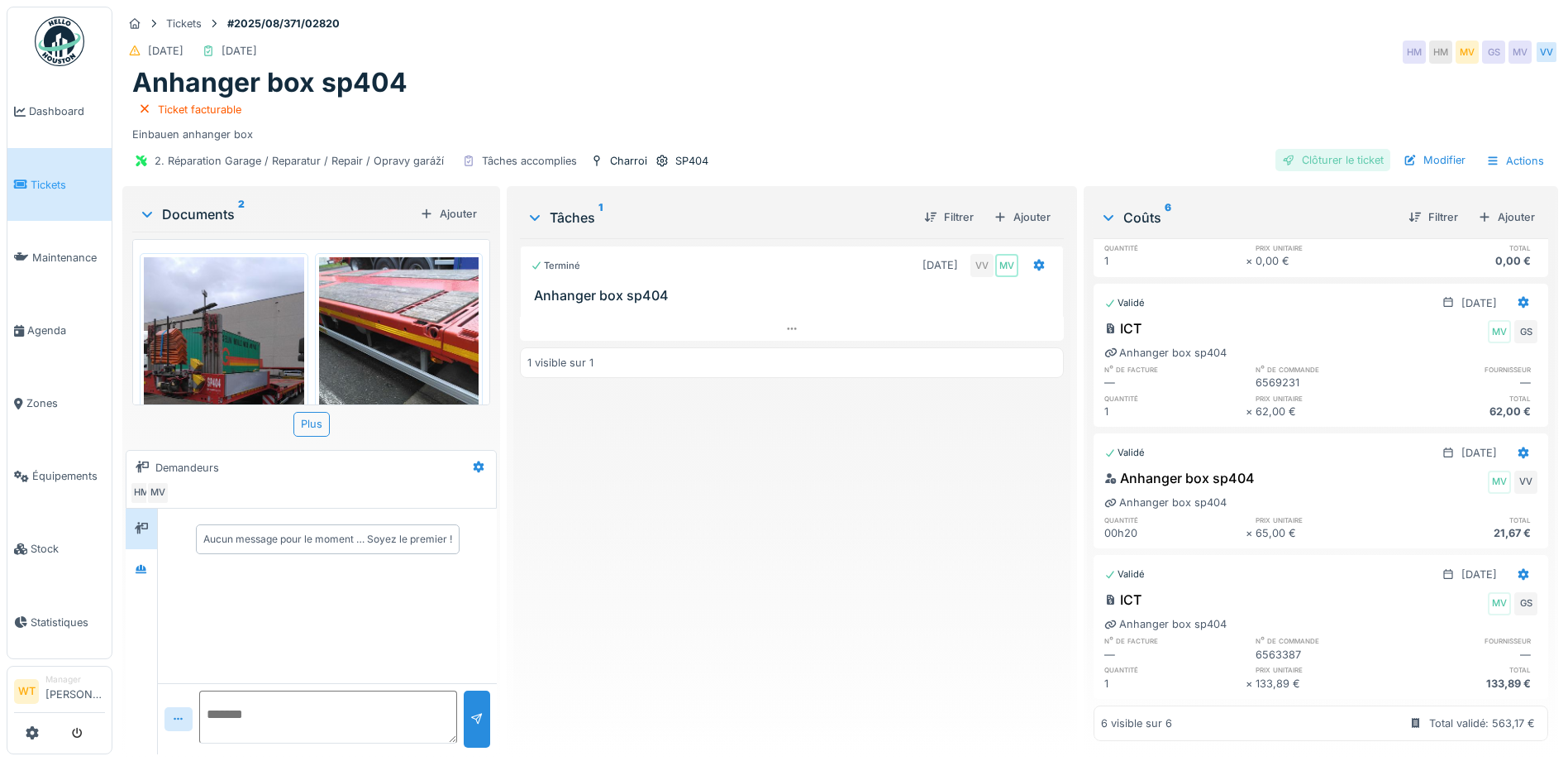
click at [1299, 151] on div "Clôturer le ticket" at bounding box center [1332, 159] width 115 height 22
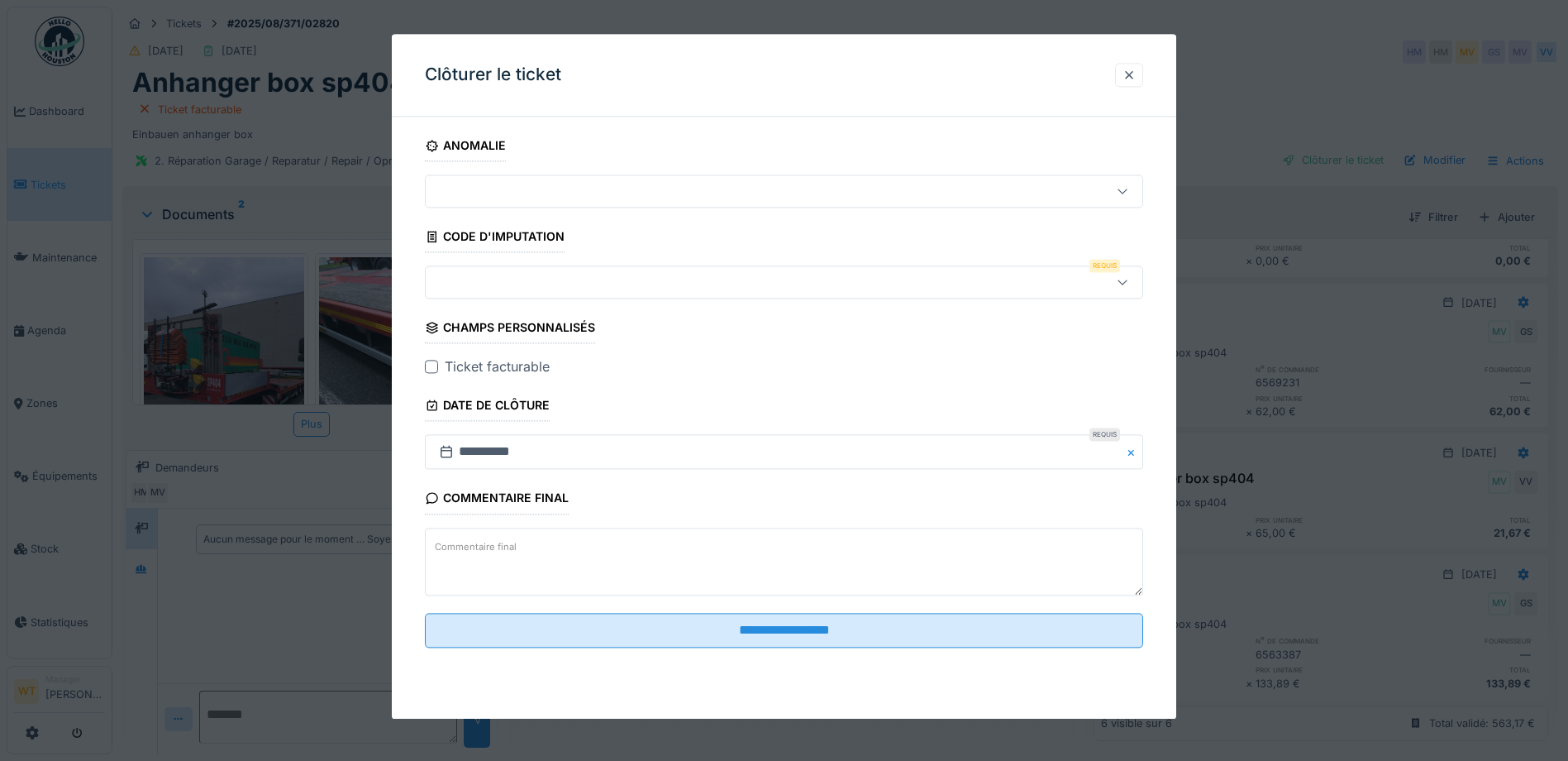
click at [530, 283] on div at bounding box center [742, 282] width 619 height 18
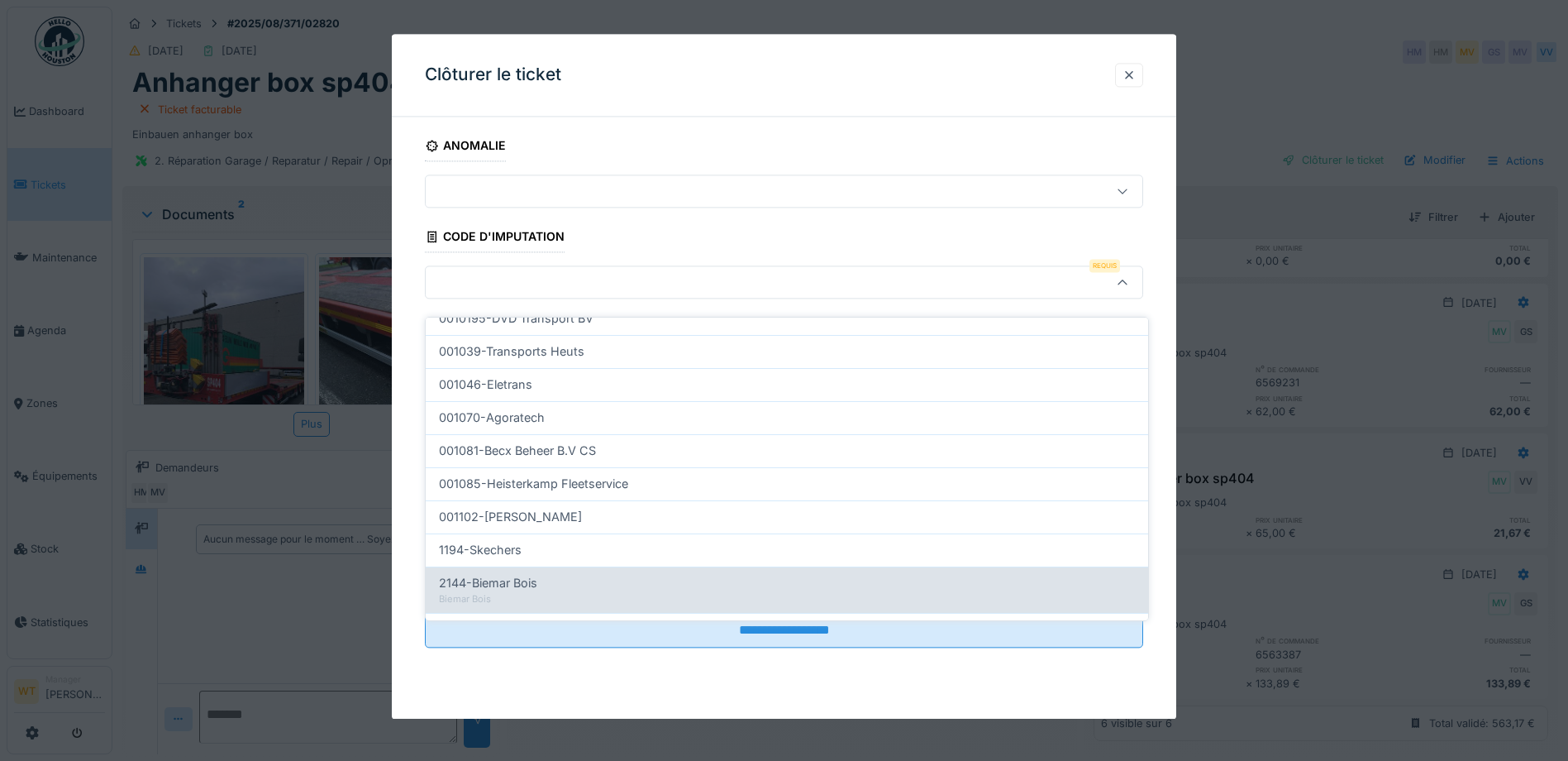
scroll to position [528, 0]
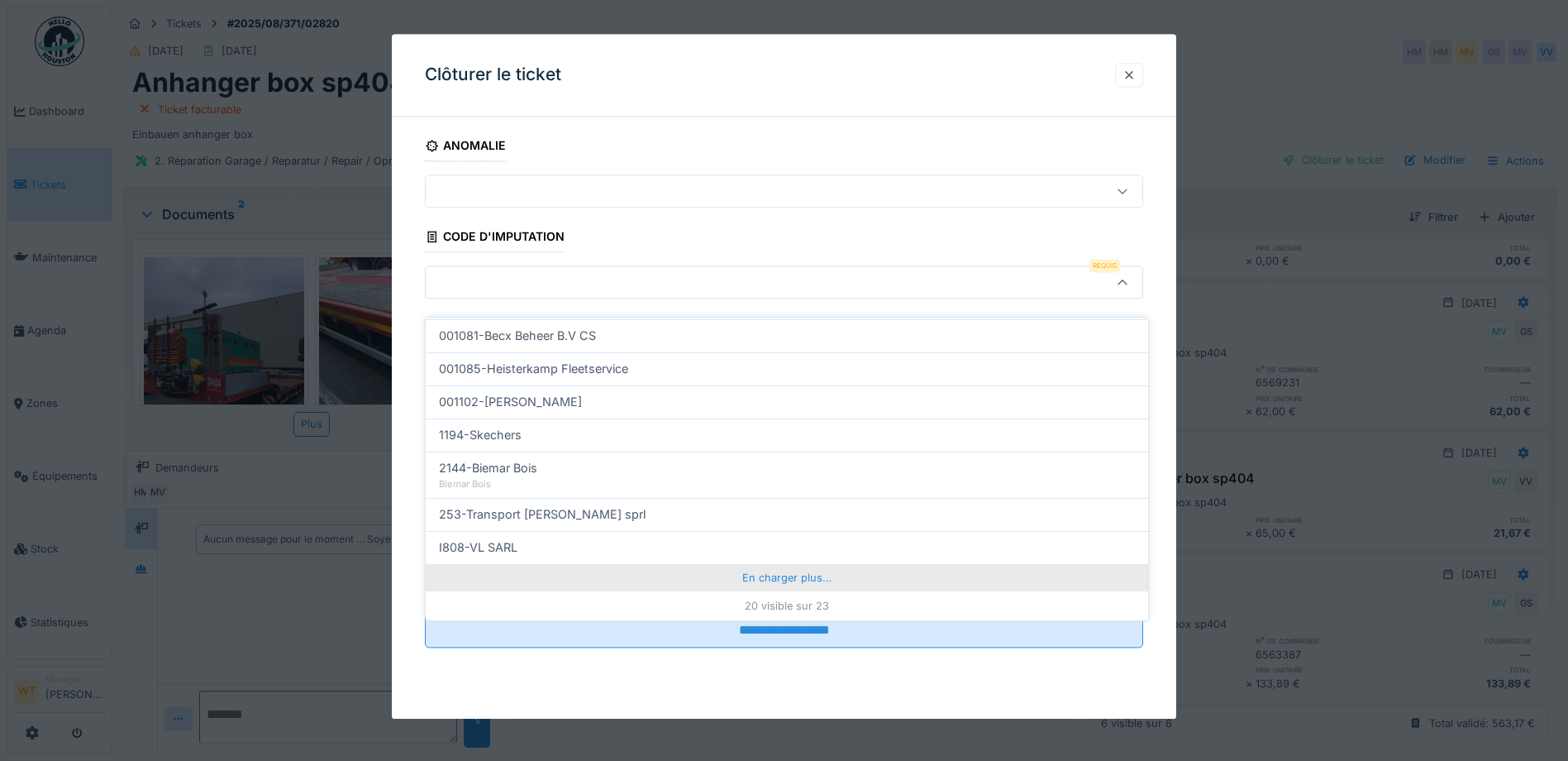
click at [633, 564] on div "En charger plus…" at bounding box center [787, 577] width 722 height 26
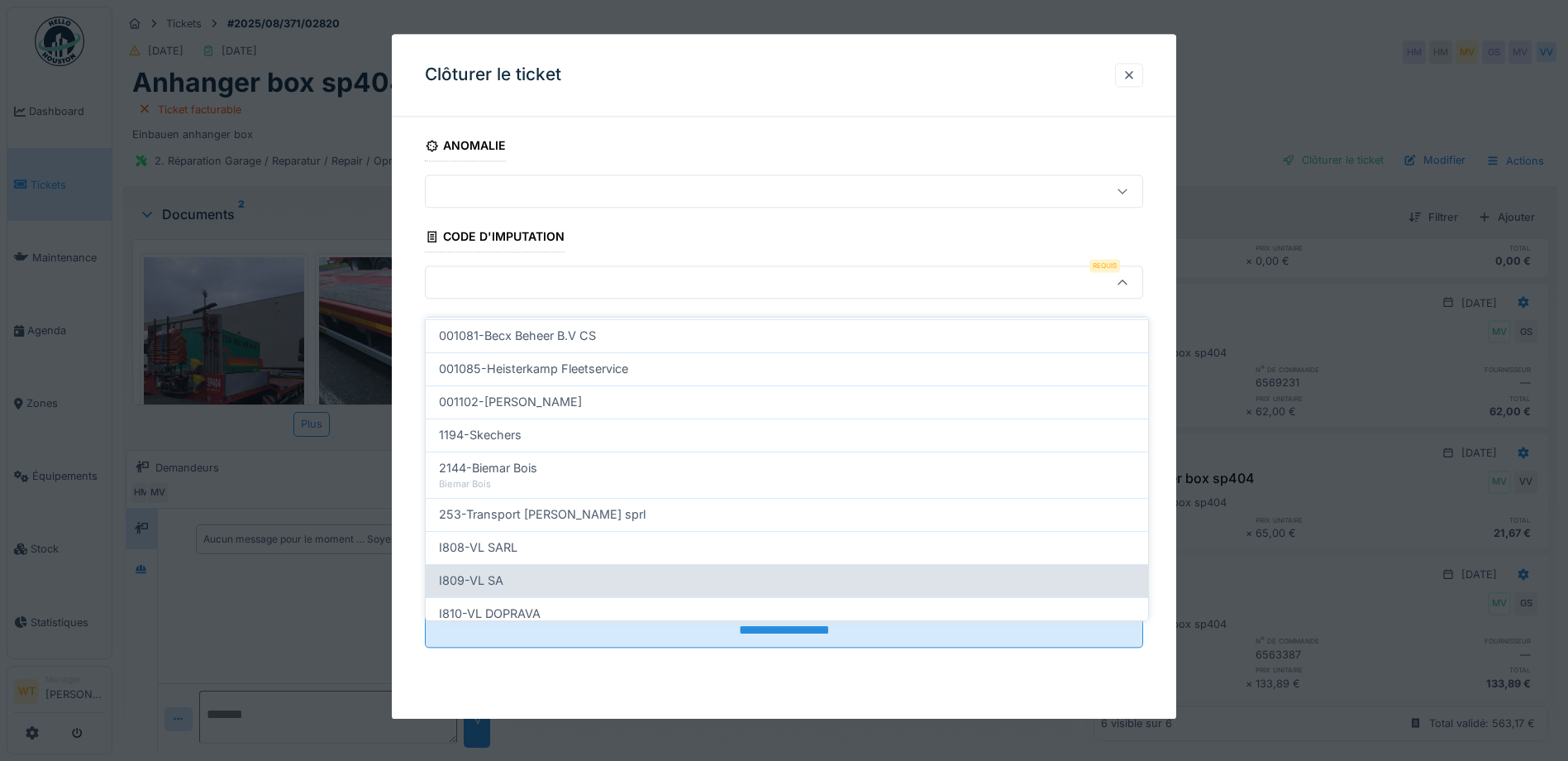
scroll to position [602, 0]
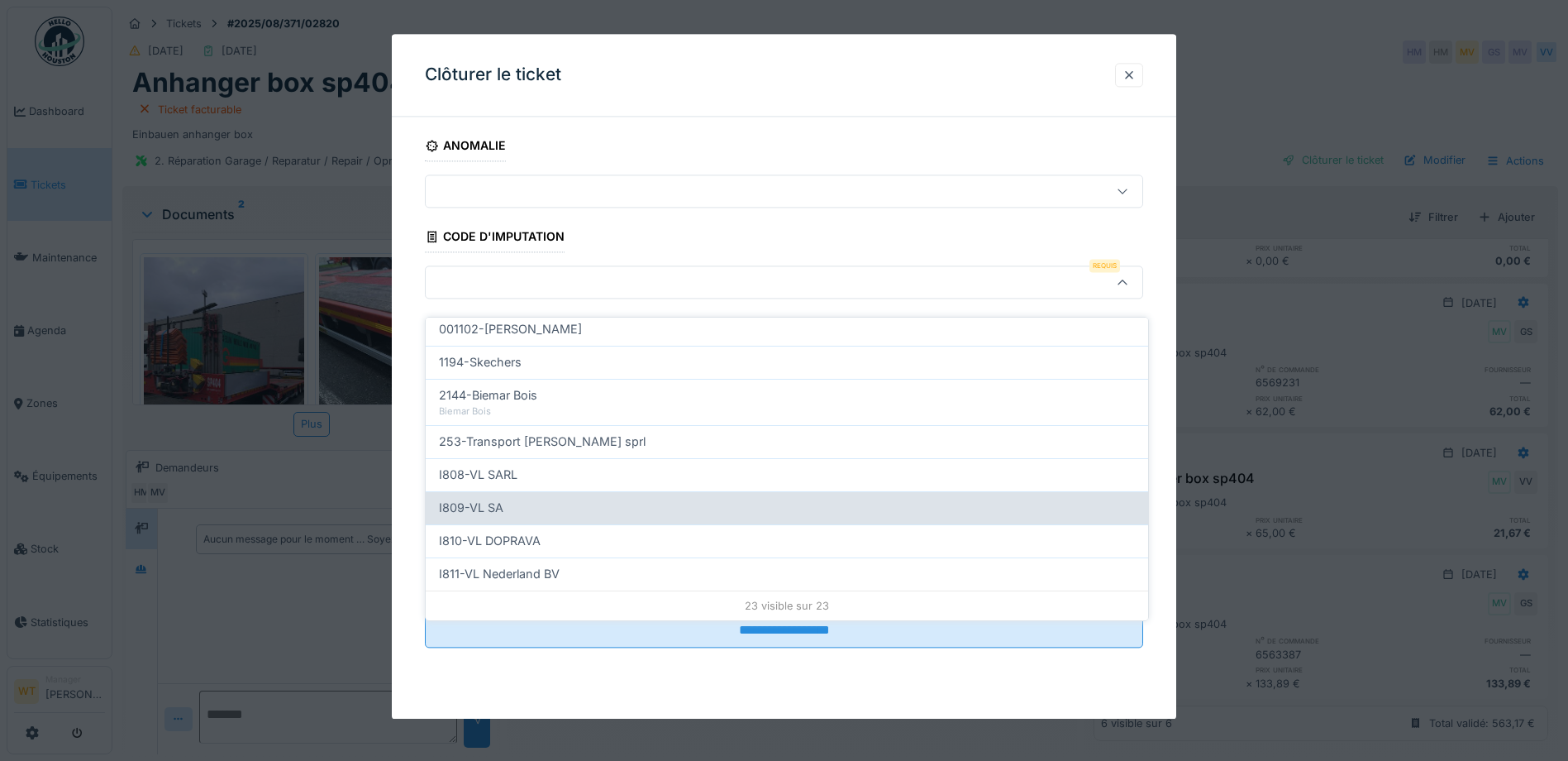
click at [527, 498] on div "I809-VL SA" at bounding box center [787, 507] width 696 height 18
type input "***"
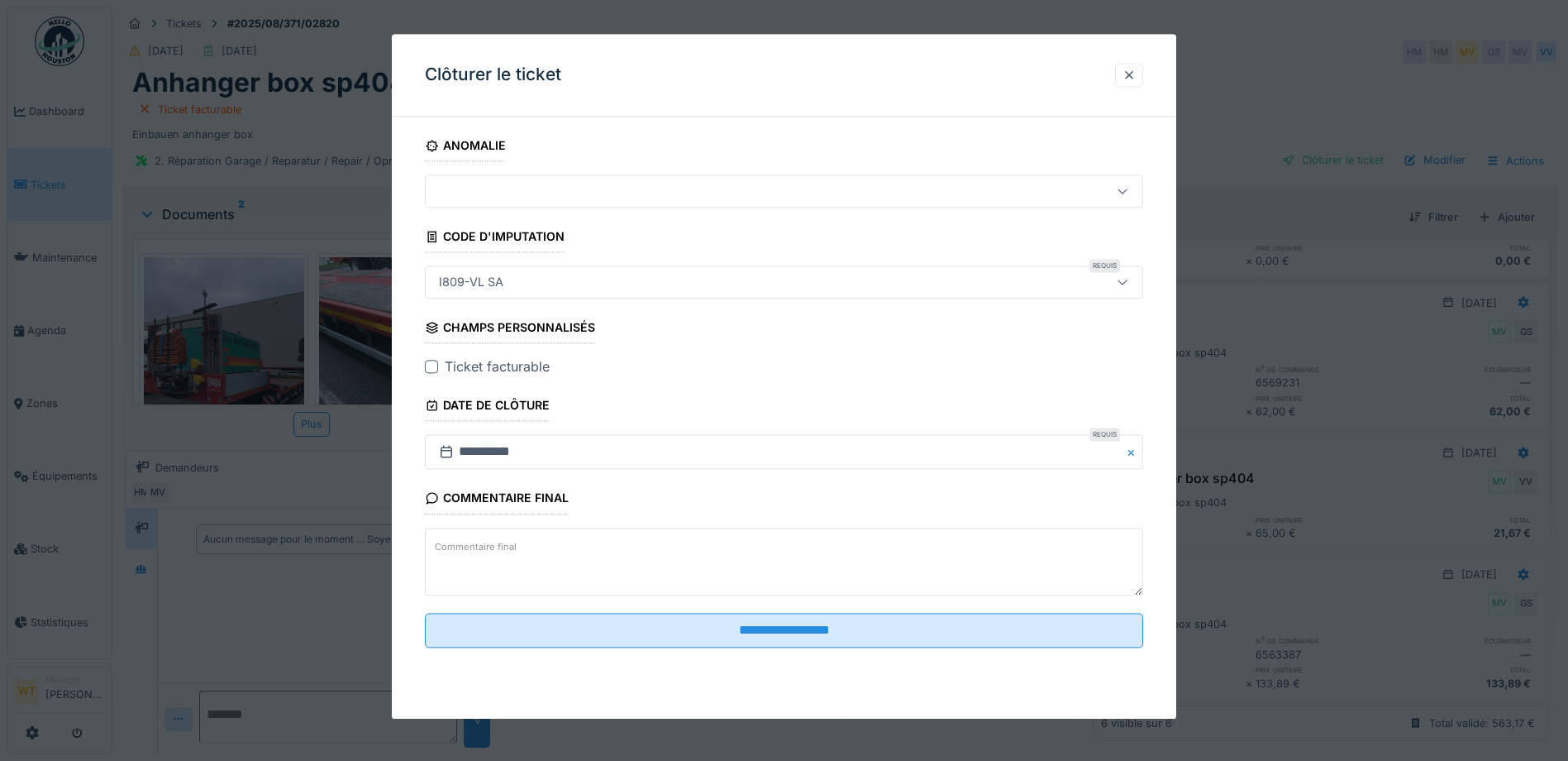
click at [430, 366] on div at bounding box center [432, 367] width 14 height 14
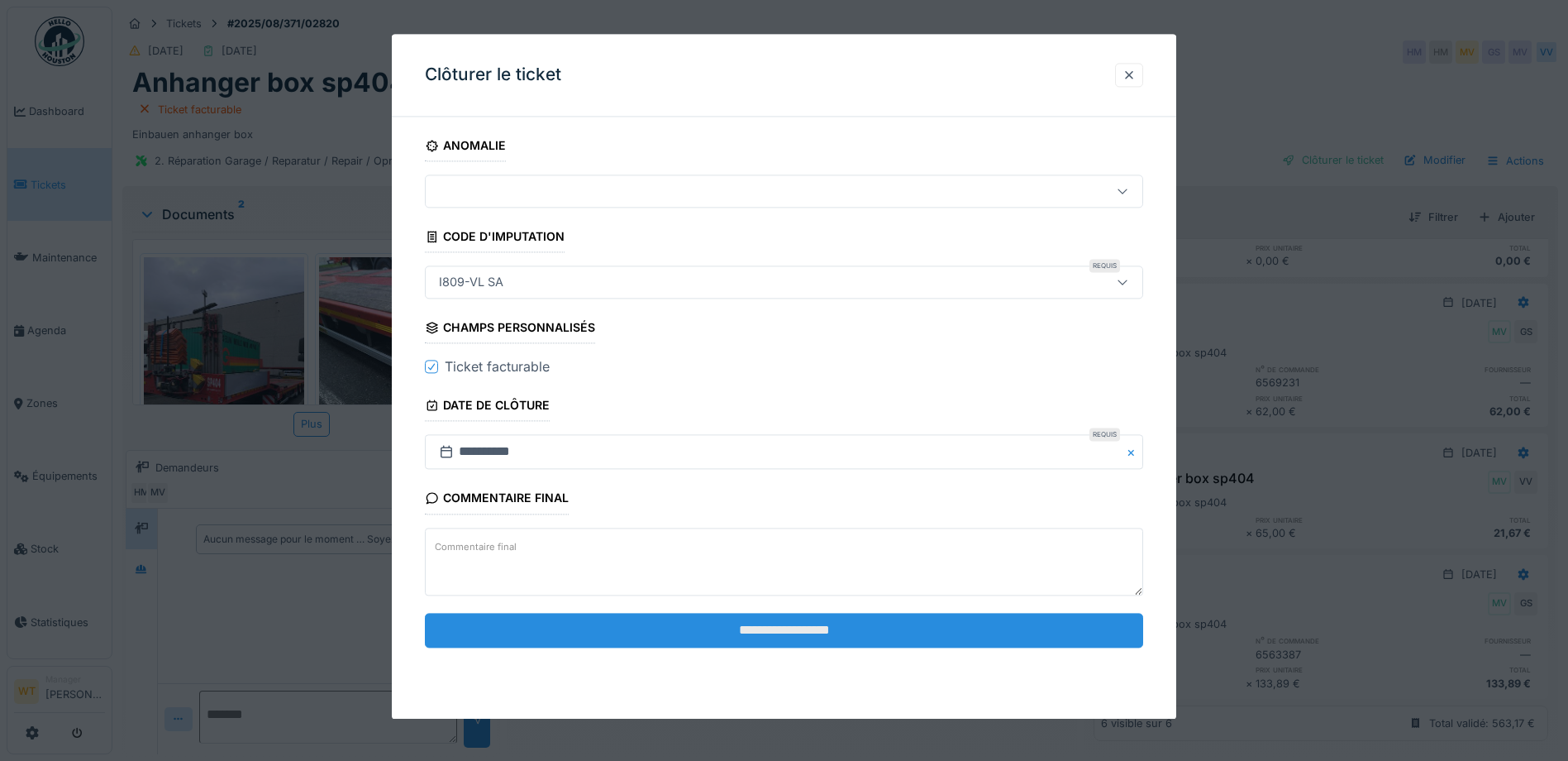
click at [687, 630] on input "**********" at bounding box center [784, 631] width 718 height 35
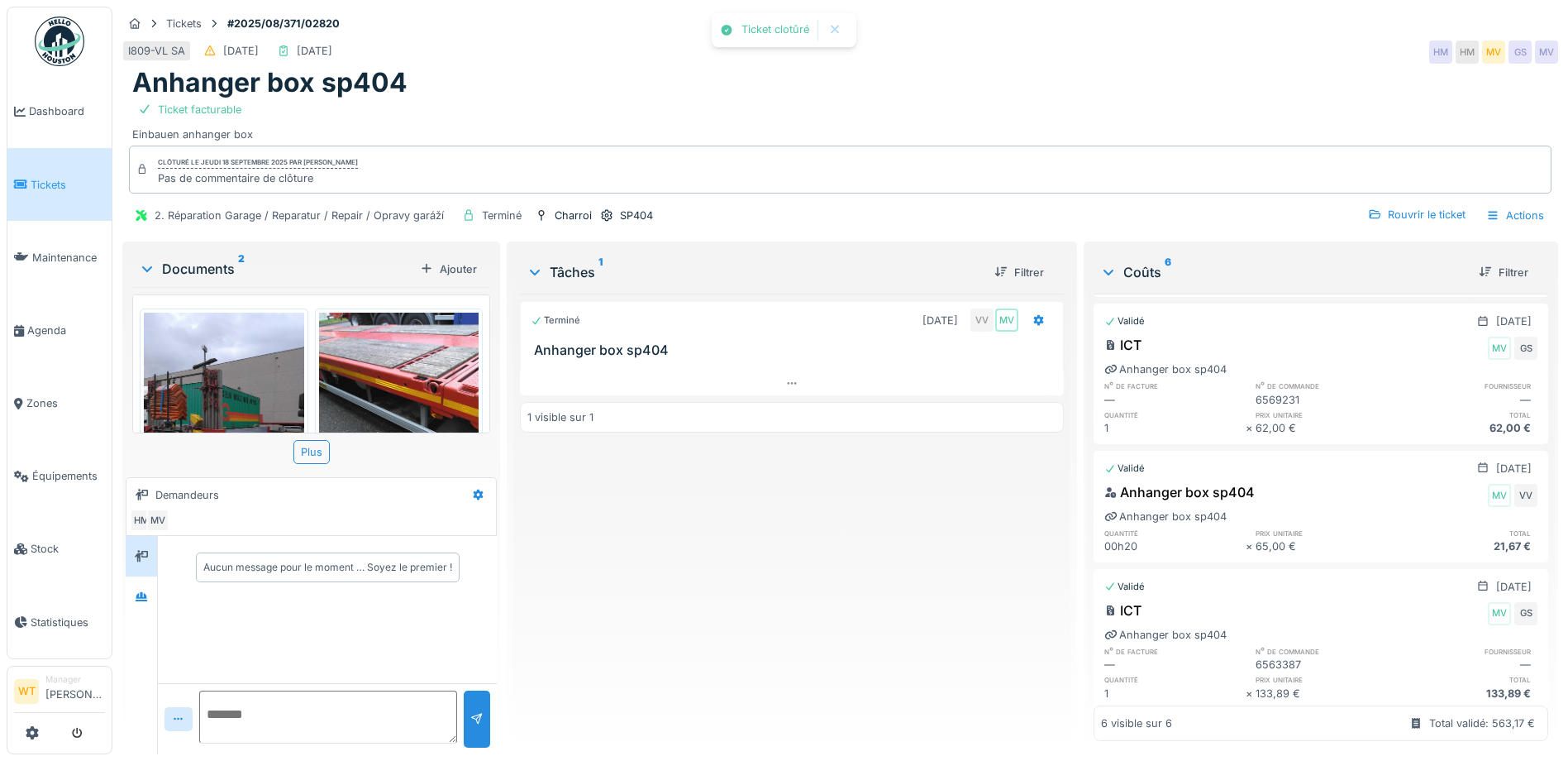
scroll to position [400, 0]
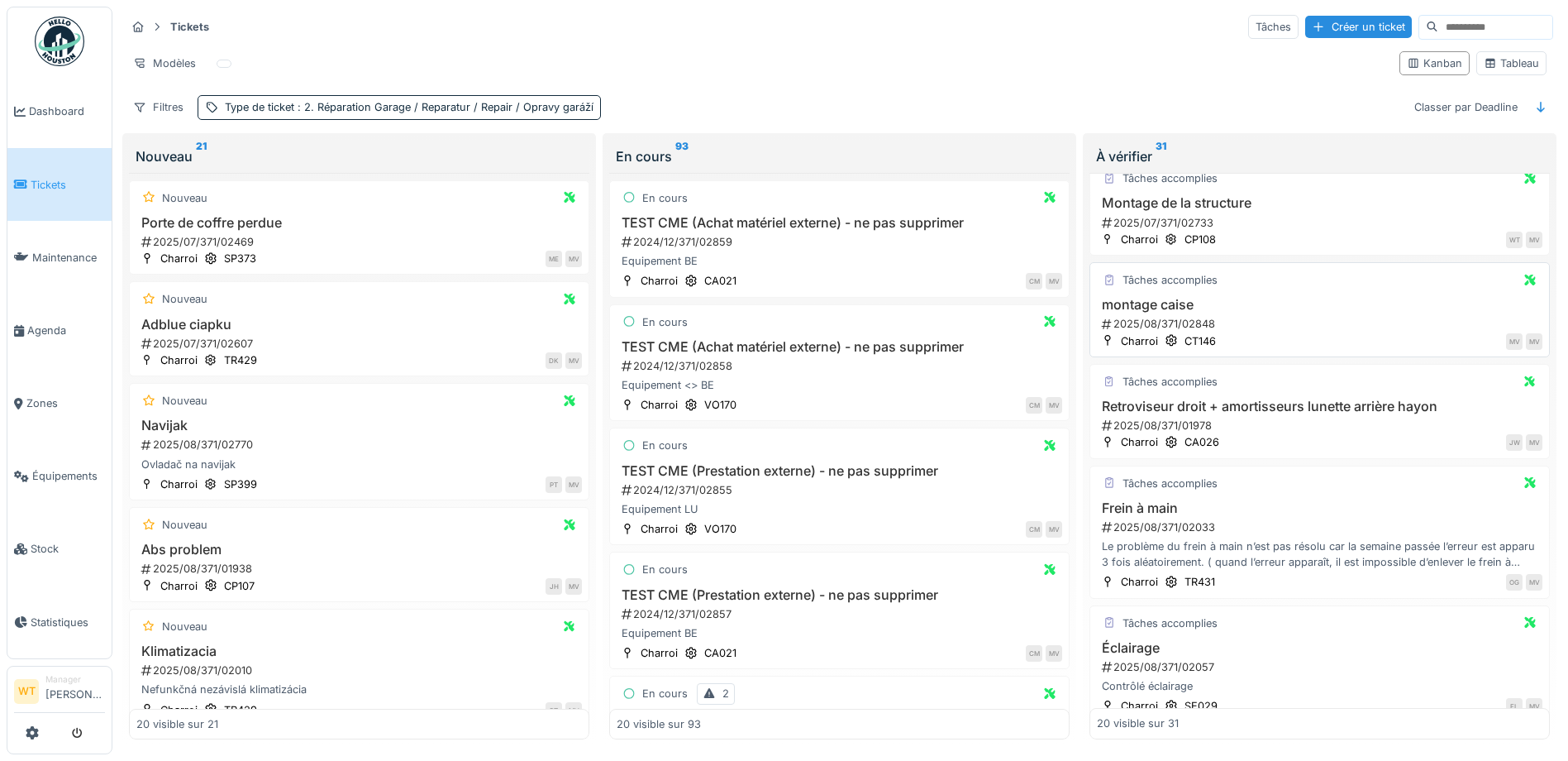
scroll to position [248, 0]
click at [1245, 404] on h3 "Retroviseur droit + amortisseurs lunette arrière hayon" at bounding box center [1320, 403] width 446 height 15
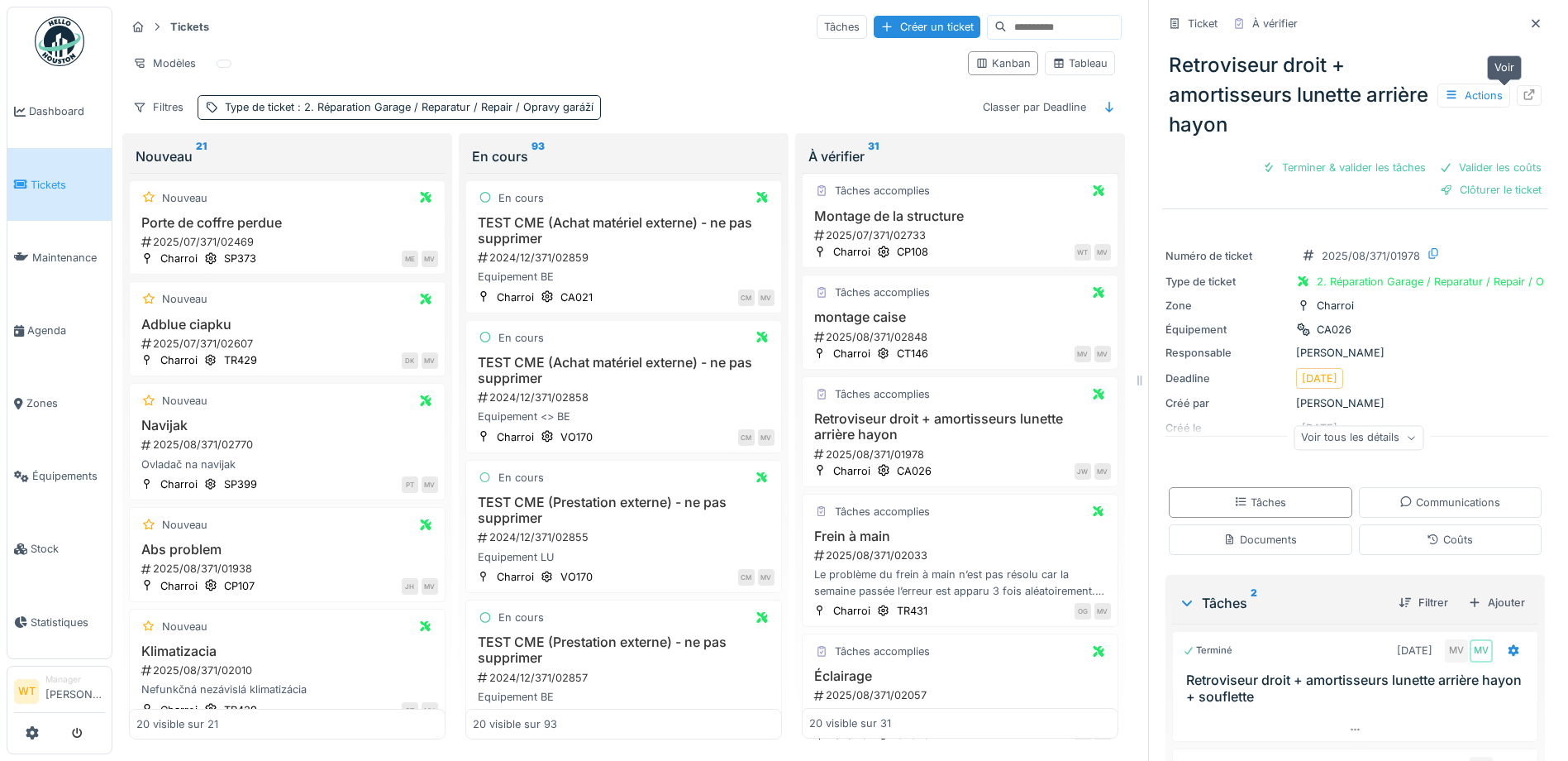
click at [1525, 93] on icon at bounding box center [1529, 94] width 11 height 11
click at [1524, 22] on div at bounding box center [1536, 23] width 25 height 20
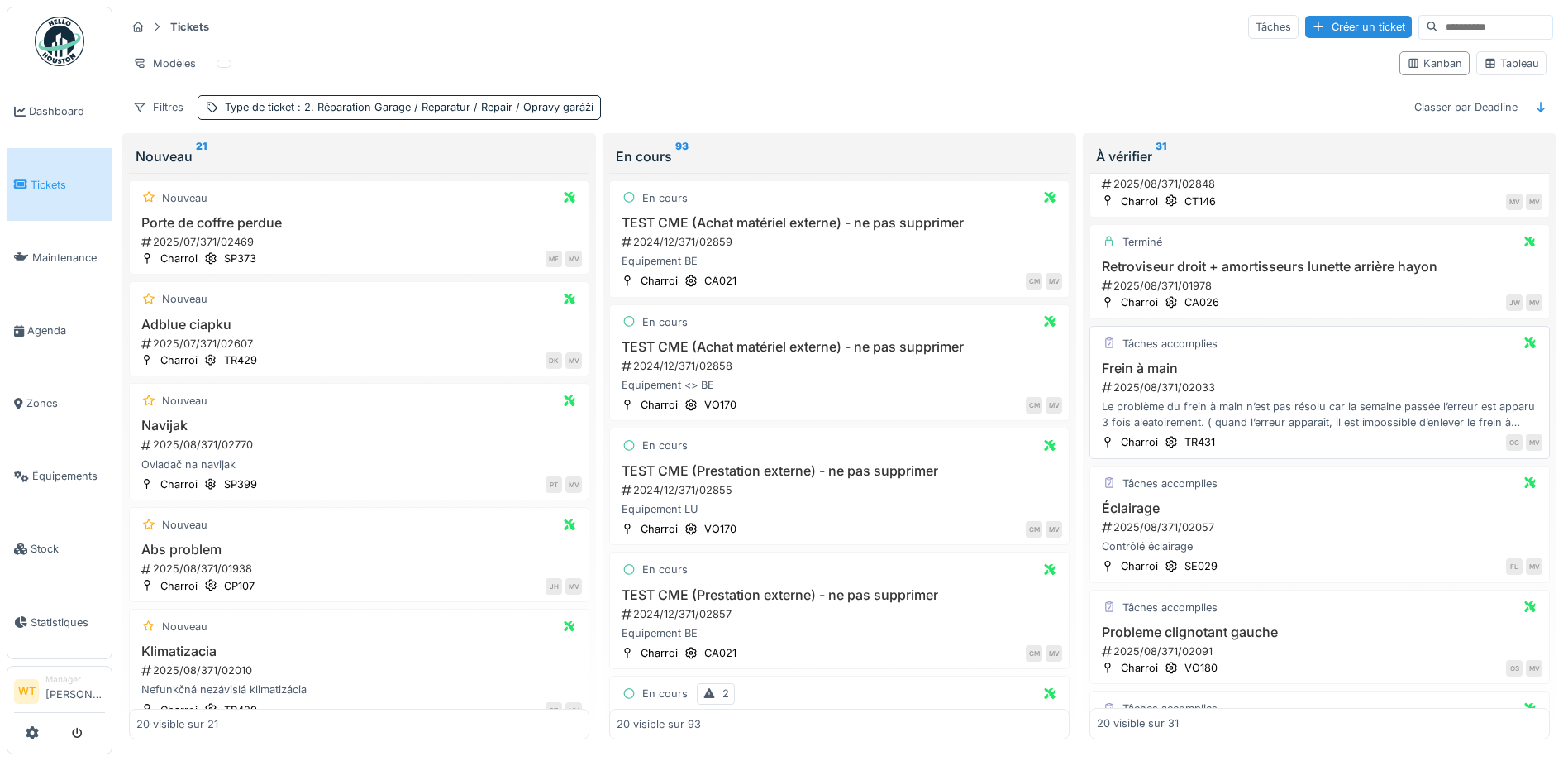
scroll to position [413, 0]
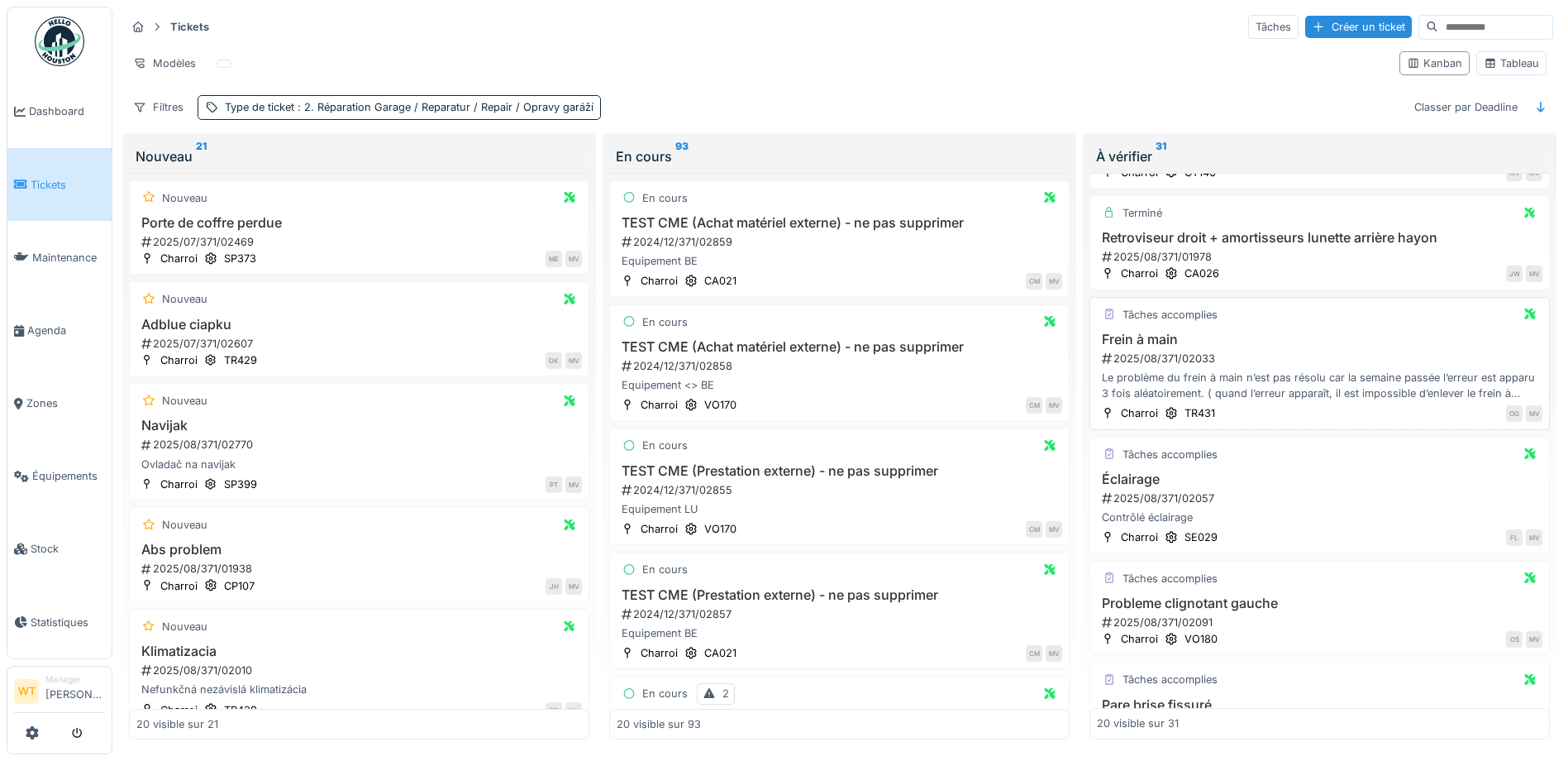
click at [1238, 342] on h3 "Frein à main" at bounding box center [1320, 339] width 446 height 15
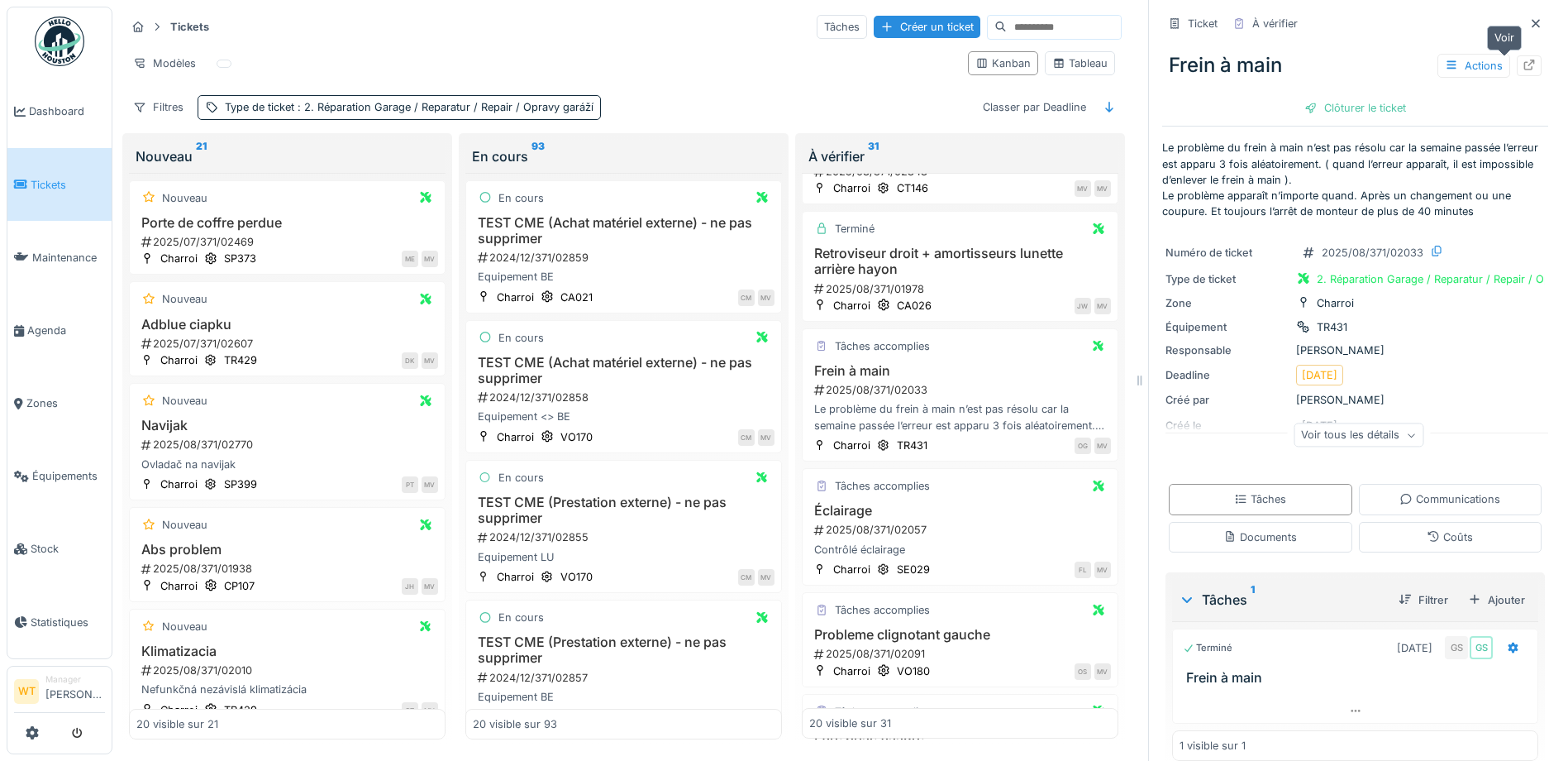
click at [1523, 72] on div at bounding box center [1529, 66] width 14 height 15
click at [1529, 19] on icon at bounding box center [1536, 23] width 14 height 11
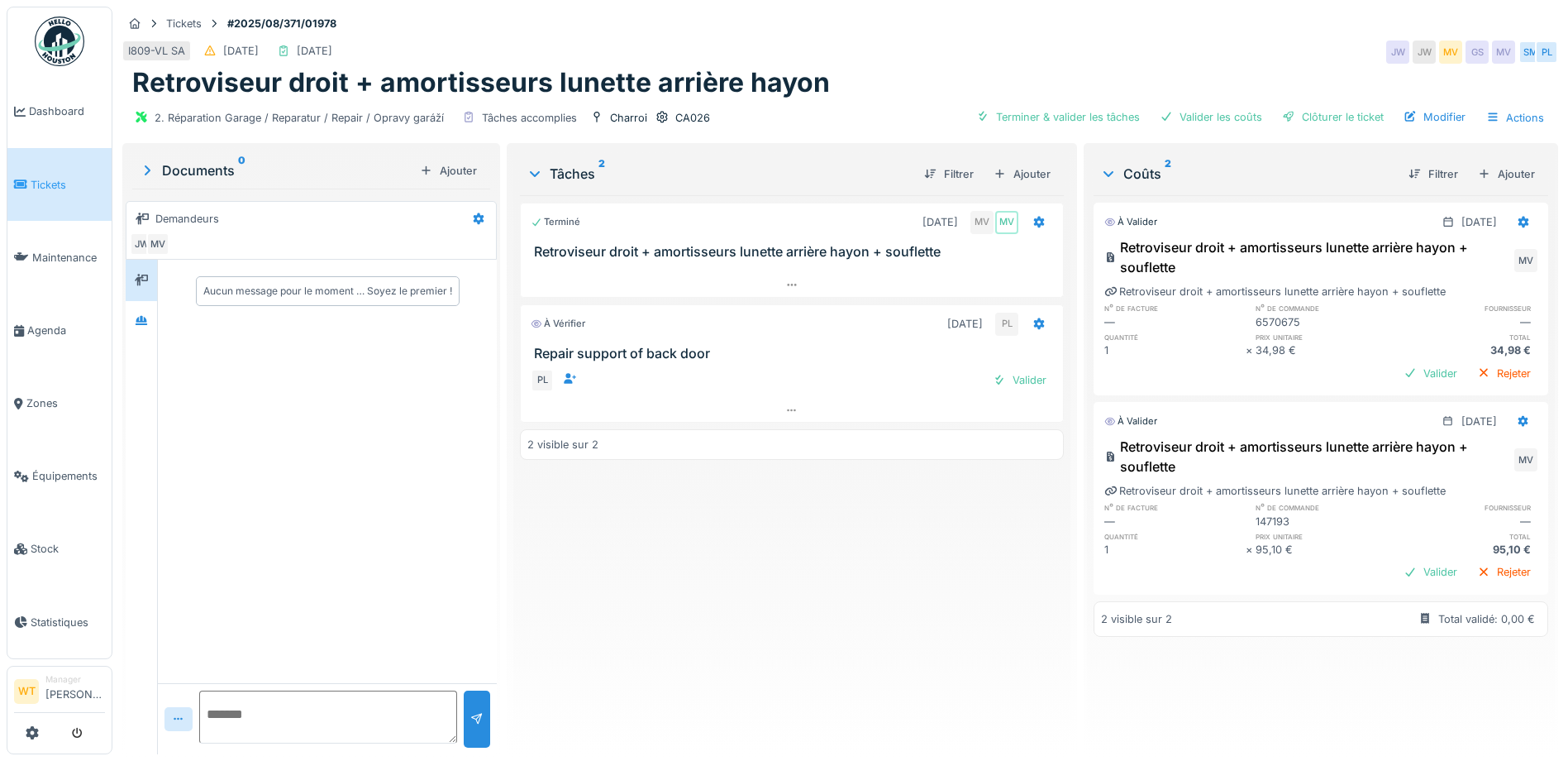
scroll to position [13, 0]
click at [1496, 163] on div "Ajouter" at bounding box center [1506, 174] width 70 height 22
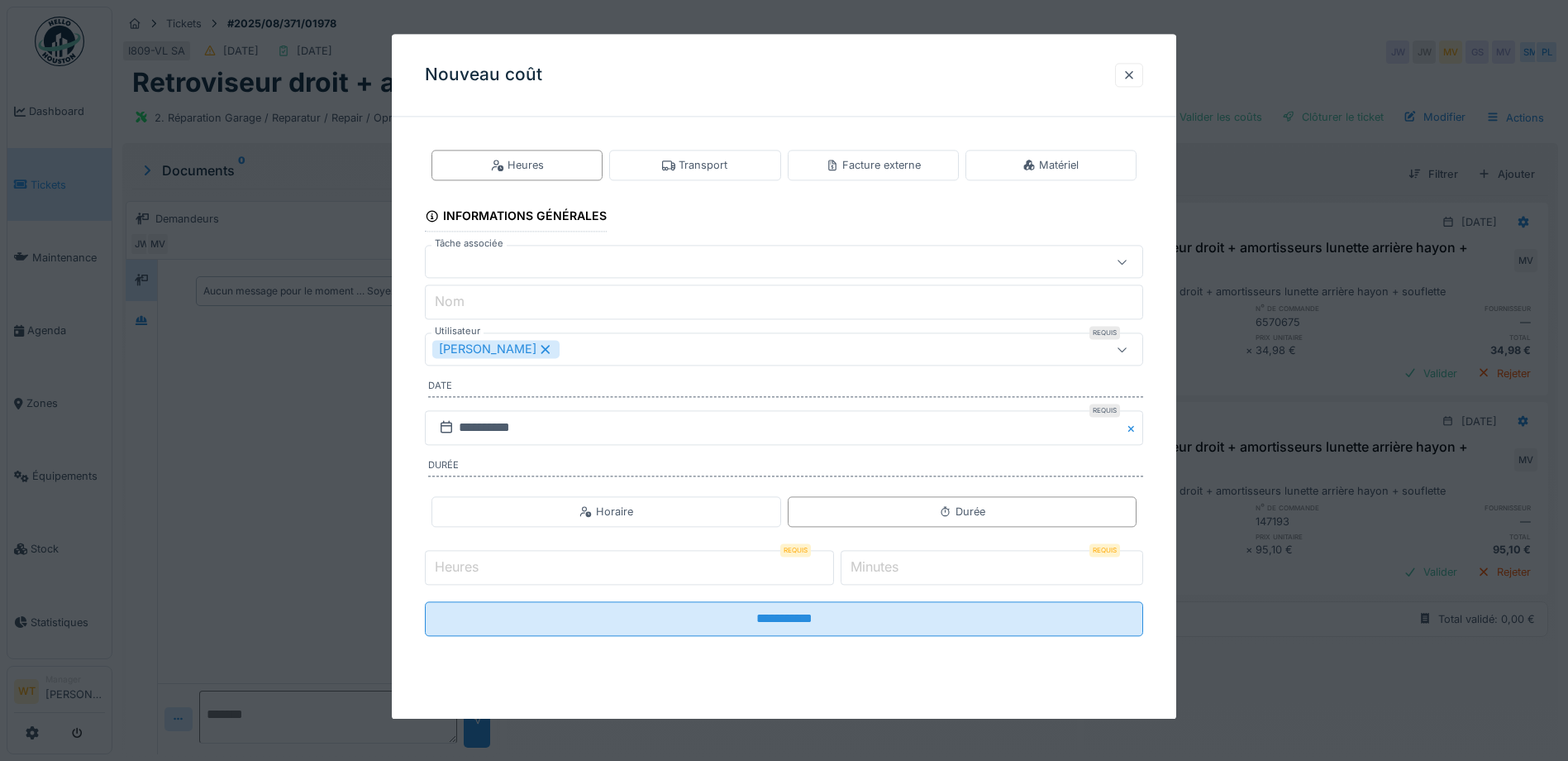
click at [544, 346] on div "[PERSON_NAME]" at bounding box center [496, 350] width 127 height 18
click at [534, 350] on div "Utilisateurs" at bounding box center [742, 350] width 619 height 18
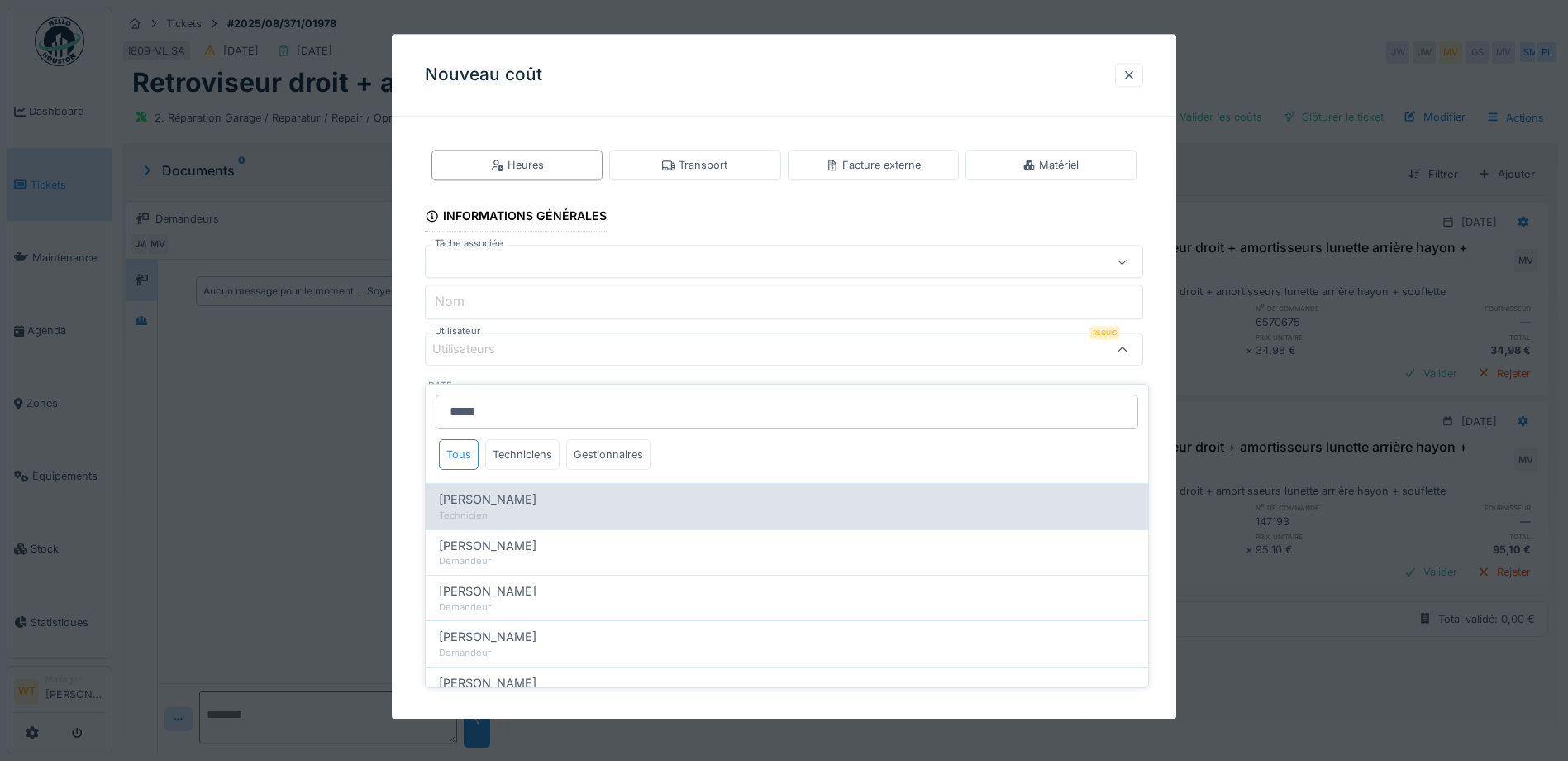
type input "*****"
click at [530, 509] on div "Technicien" at bounding box center [787, 516] width 696 height 14
type input "*****"
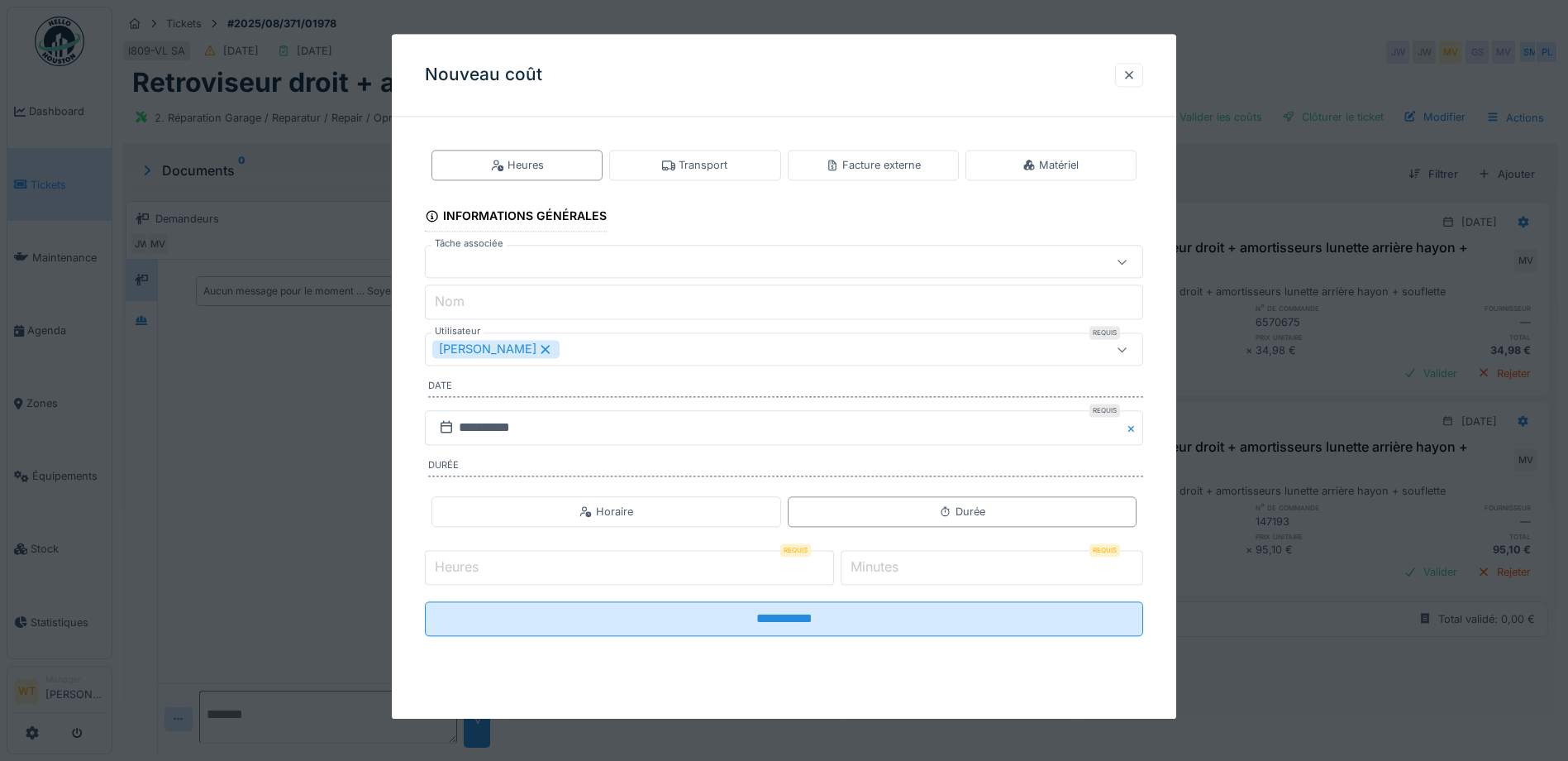
click at [620, 368] on fieldset "**********" at bounding box center [784, 389] width 718 height 520
click at [573, 563] on input "Heures" at bounding box center [630, 567] width 409 height 35
type input "*"
click at [885, 575] on label "Minutes" at bounding box center [875, 567] width 55 height 20
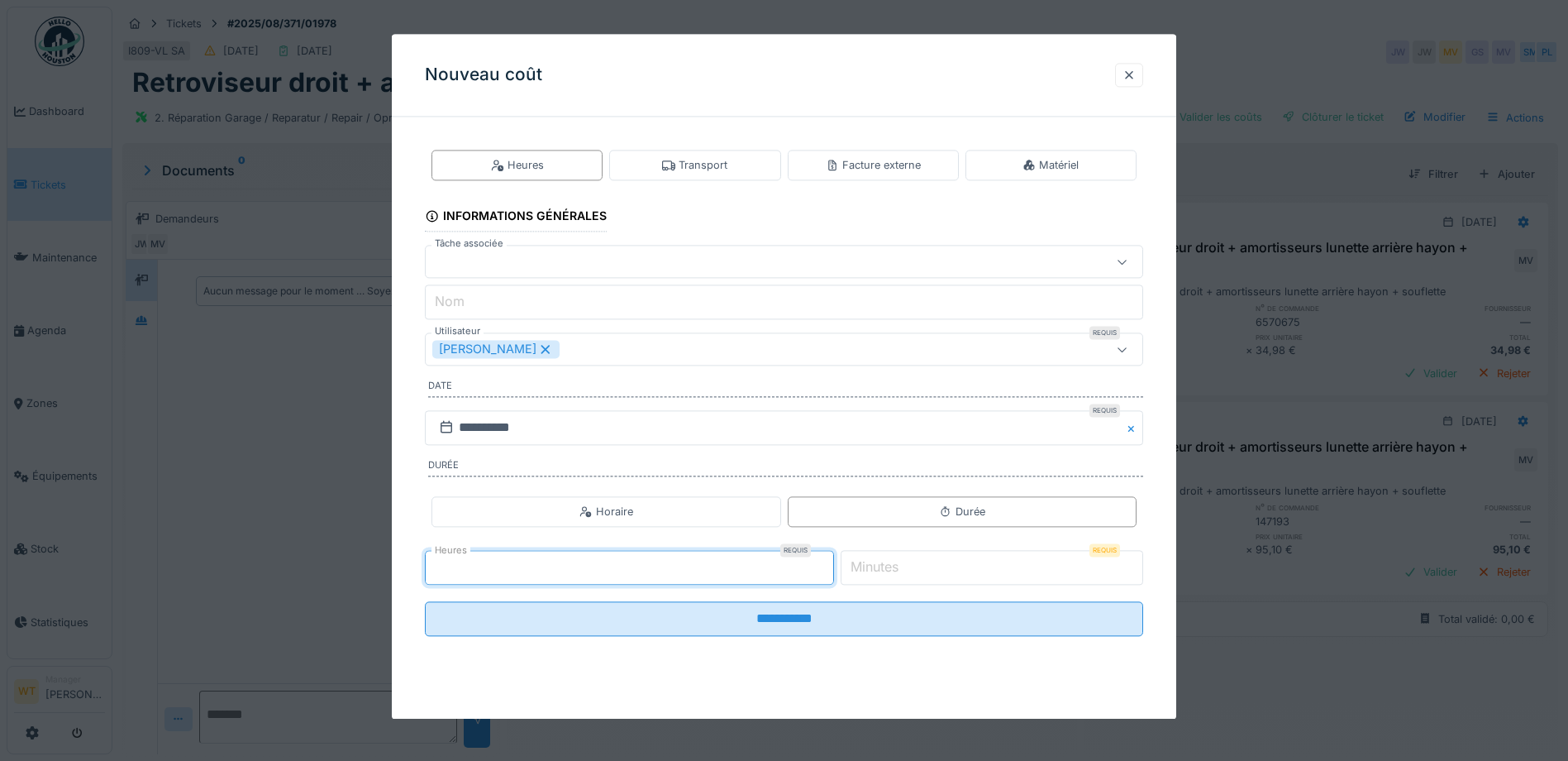
click at [885, 575] on input "*" at bounding box center [992, 567] width 302 height 35
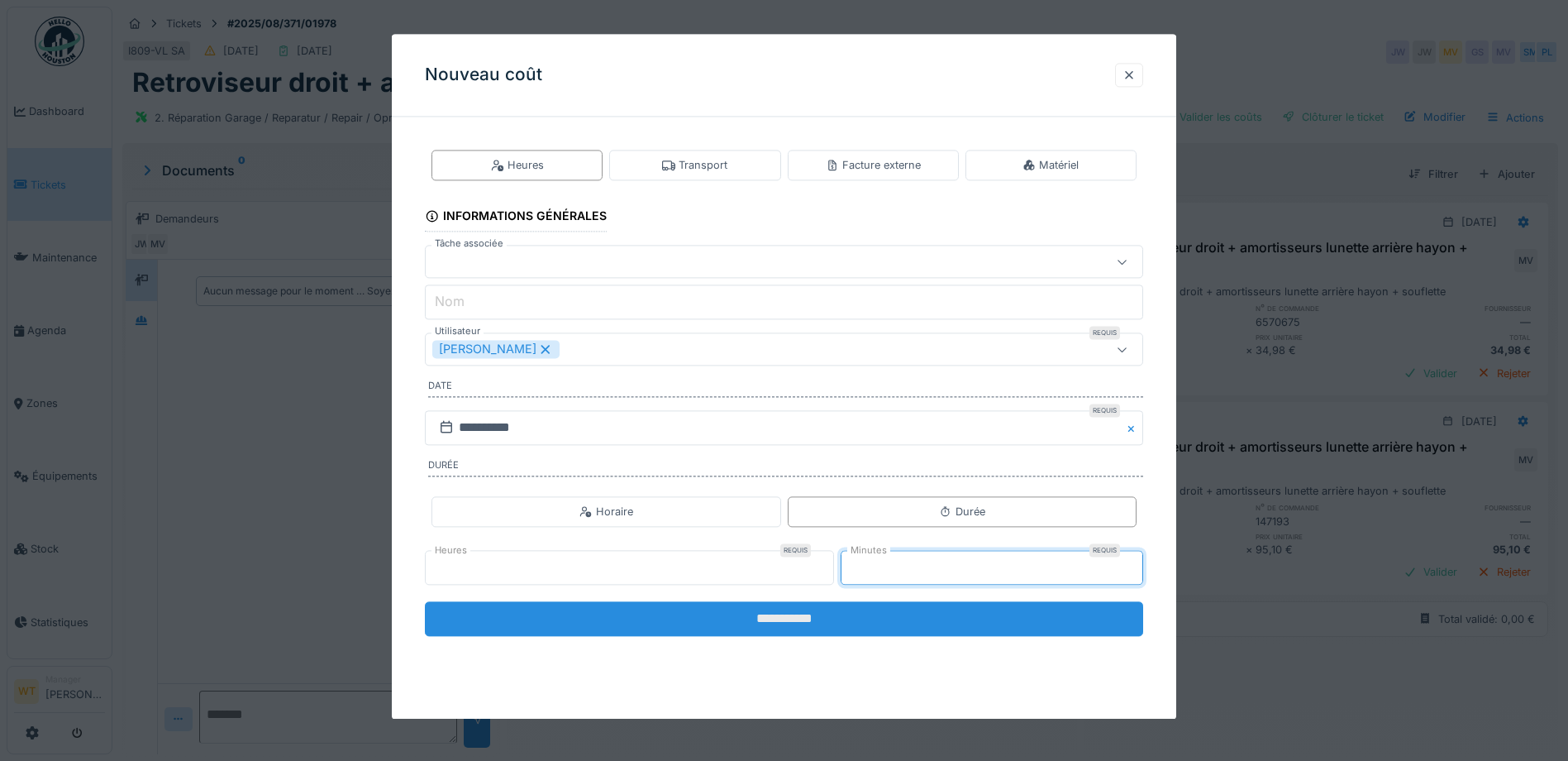
type input "**"
click at [829, 613] on input "**********" at bounding box center [784, 619] width 718 height 35
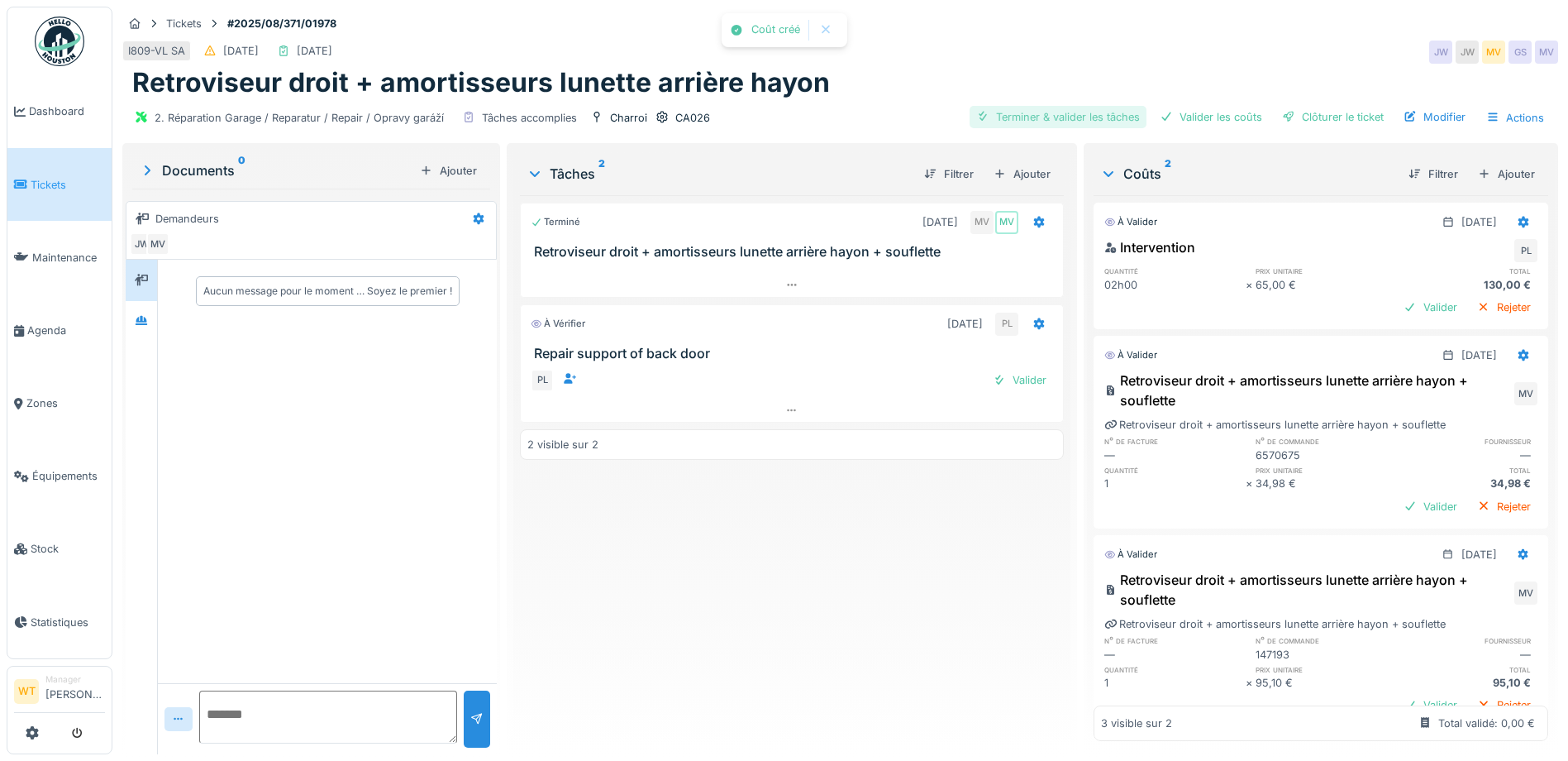
click at [1088, 106] on div "Terminer & valider les tâches" at bounding box center [1057, 117] width 177 height 22
drag, startPoint x: 1211, startPoint y: 111, endPoint x: 1223, endPoint y: 112, distance: 12.0
click at [1211, 112] on div "Valider les coûts" at bounding box center [1212, 117] width 116 height 22
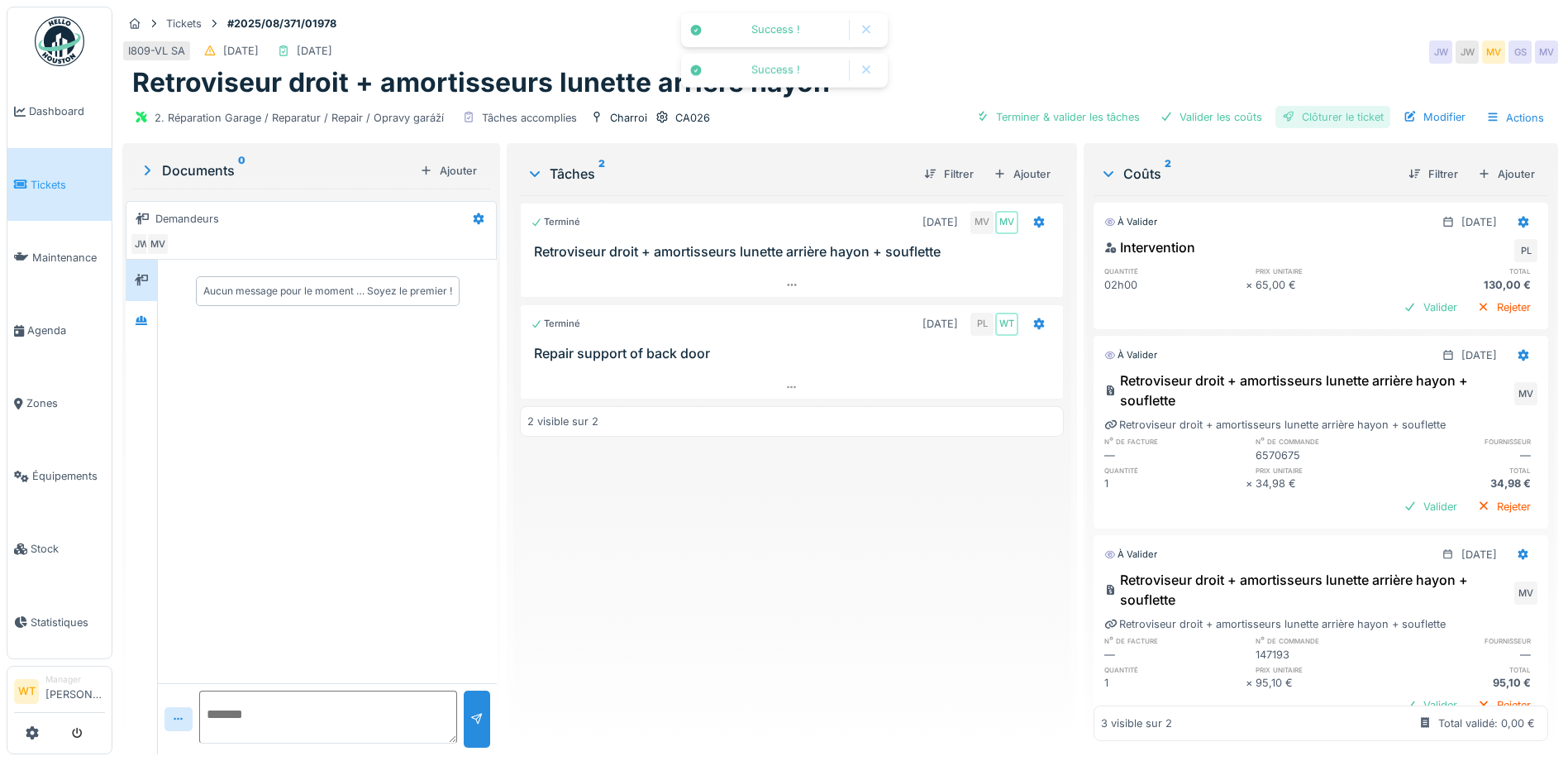
click at [1302, 112] on div "Clôturer le ticket" at bounding box center [1332, 117] width 115 height 22
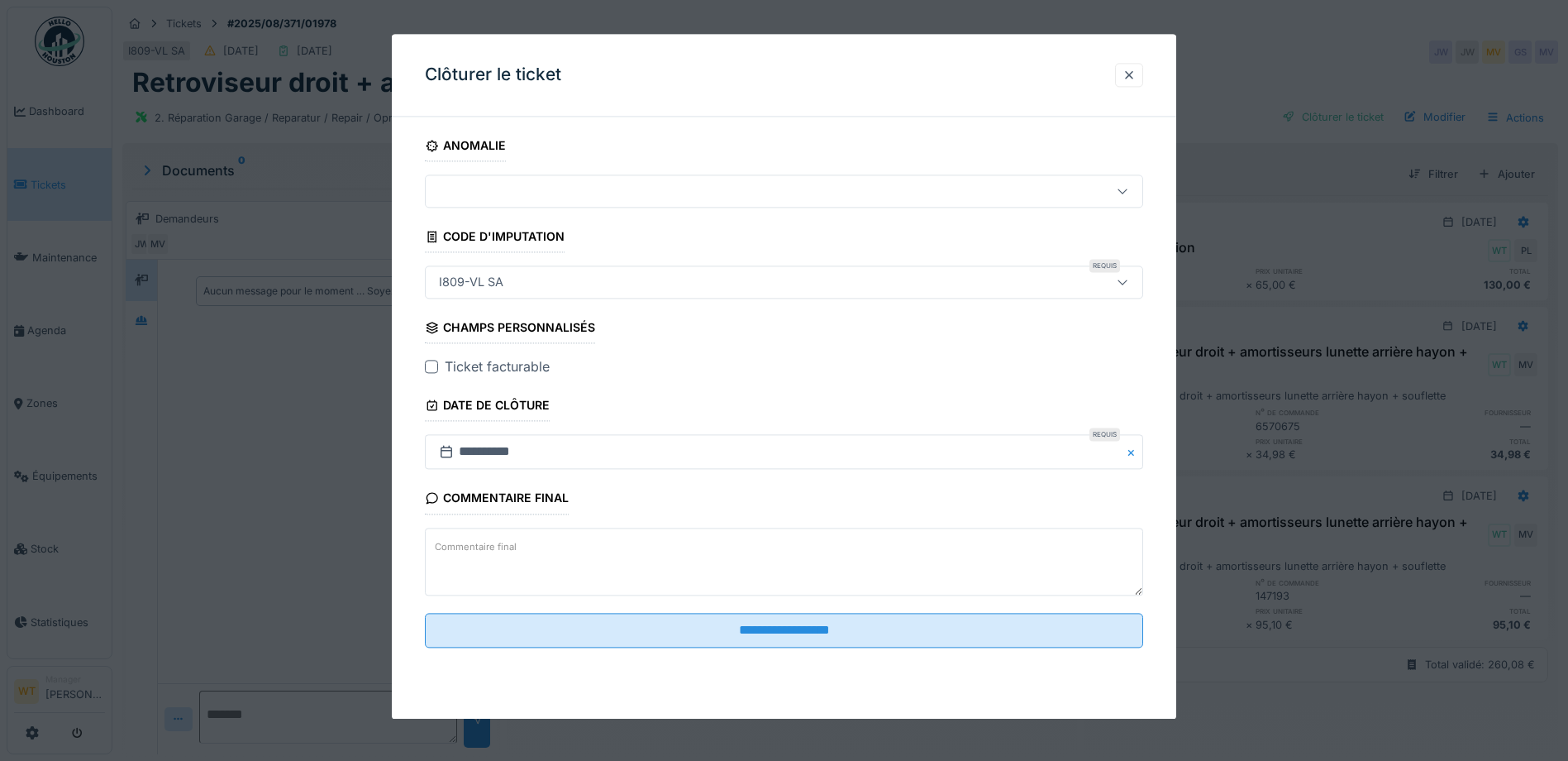
click at [429, 371] on div at bounding box center [432, 367] width 14 height 14
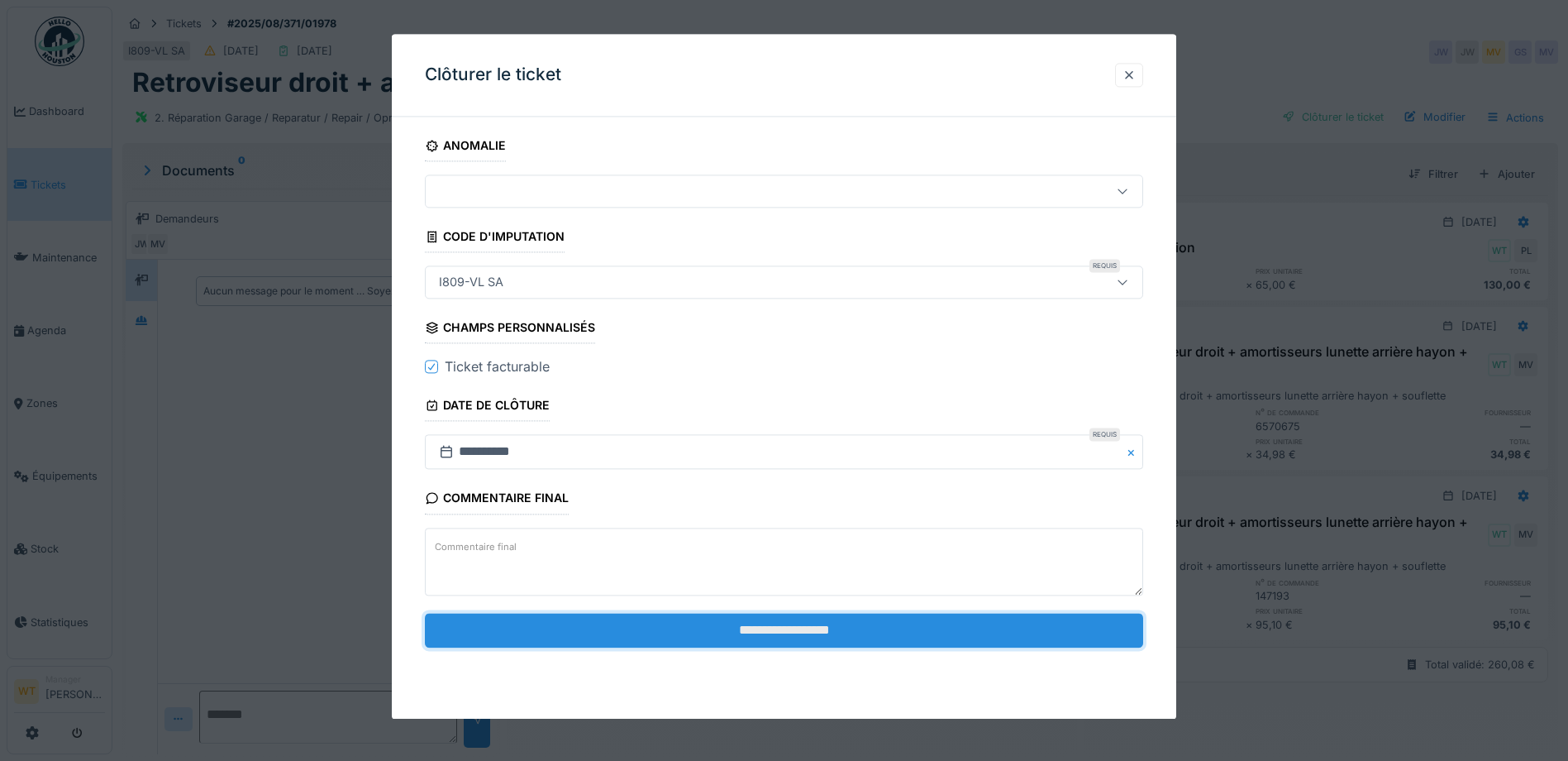
click at [608, 618] on input "**********" at bounding box center [784, 631] width 718 height 35
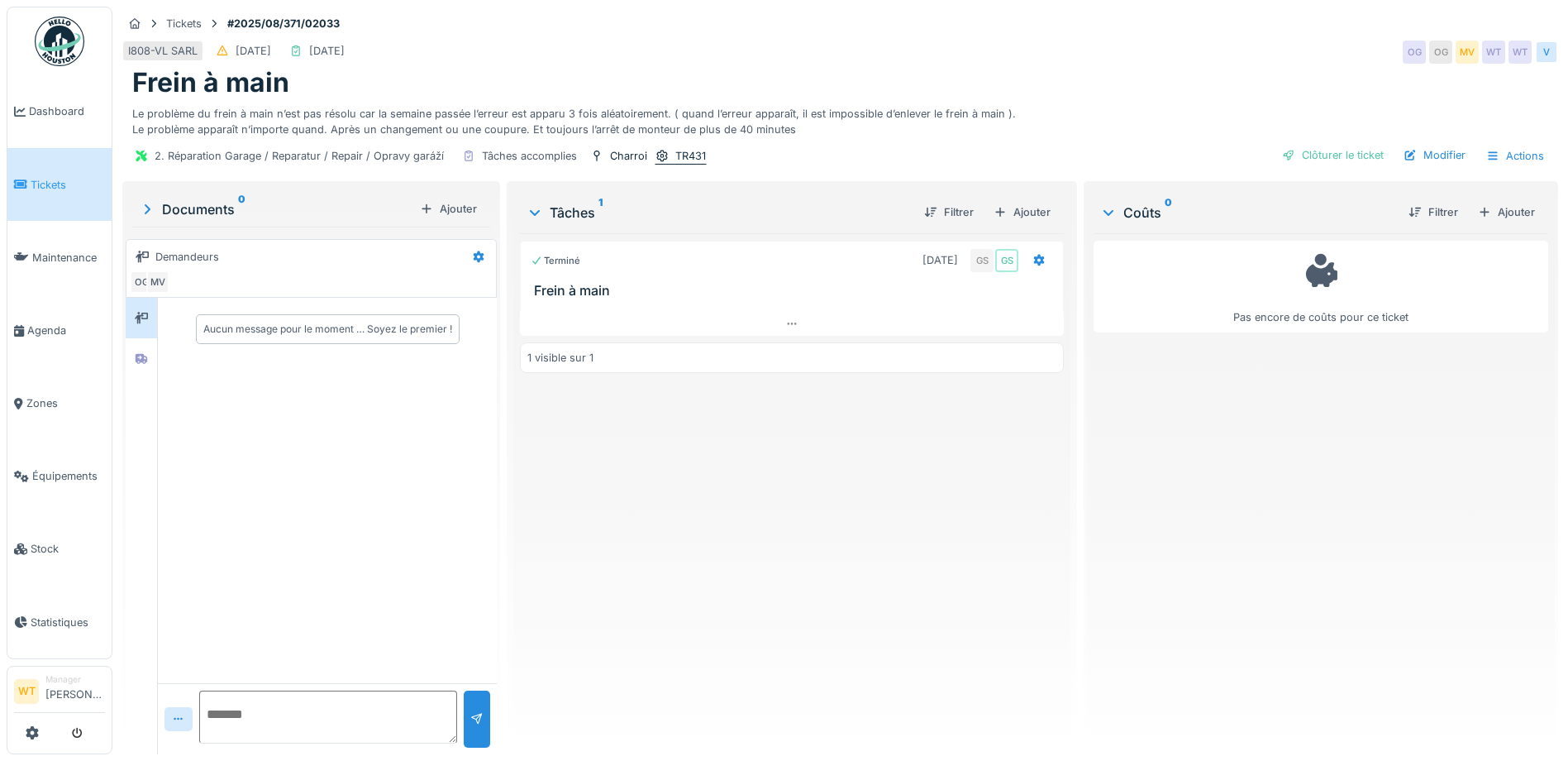
click at [690, 158] on div "TR431" at bounding box center [691, 155] width 31 height 15
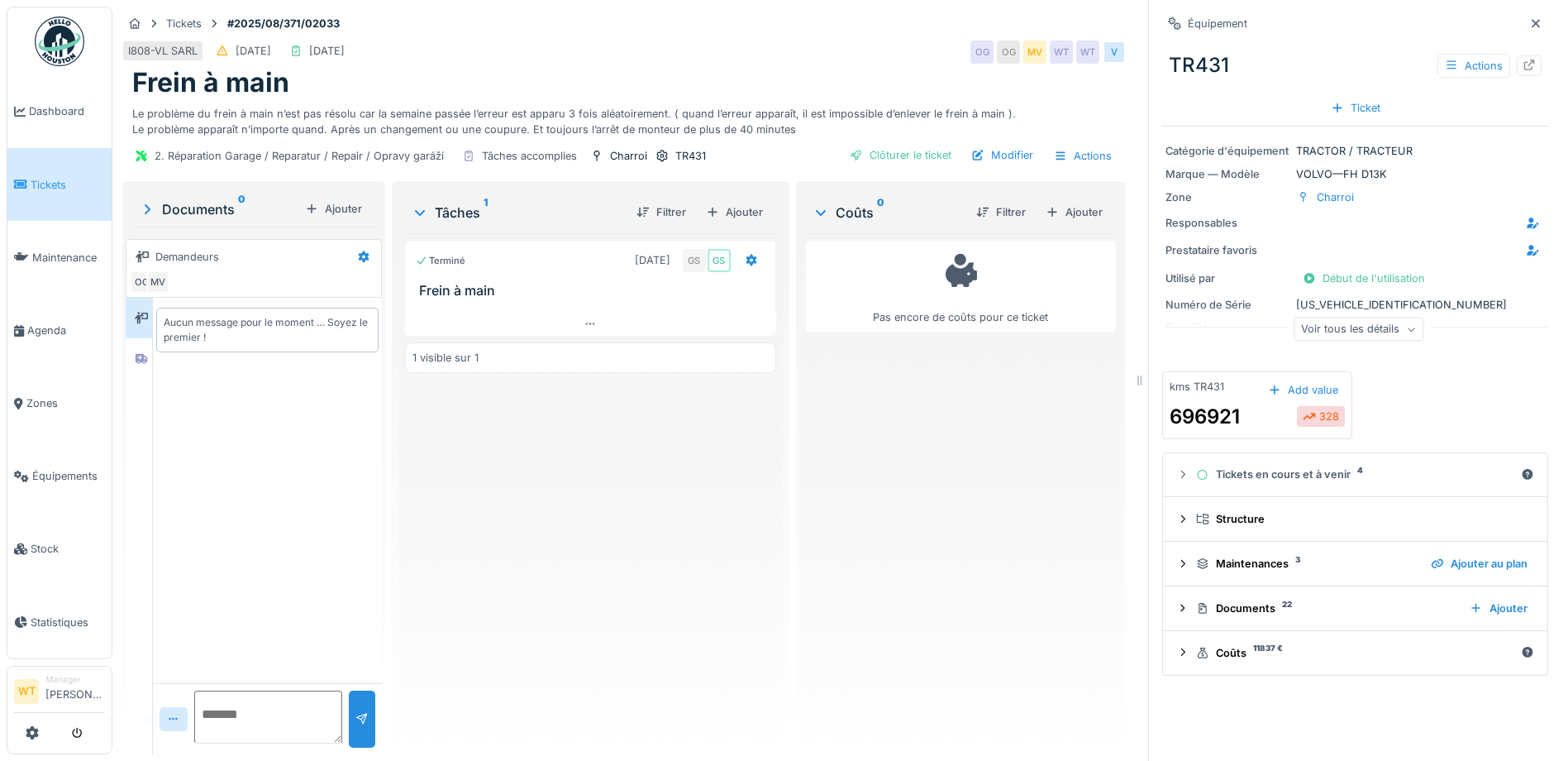
click at [1345, 334] on div "Voir tous les détails" at bounding box center [1358, 329] width 129 height 24
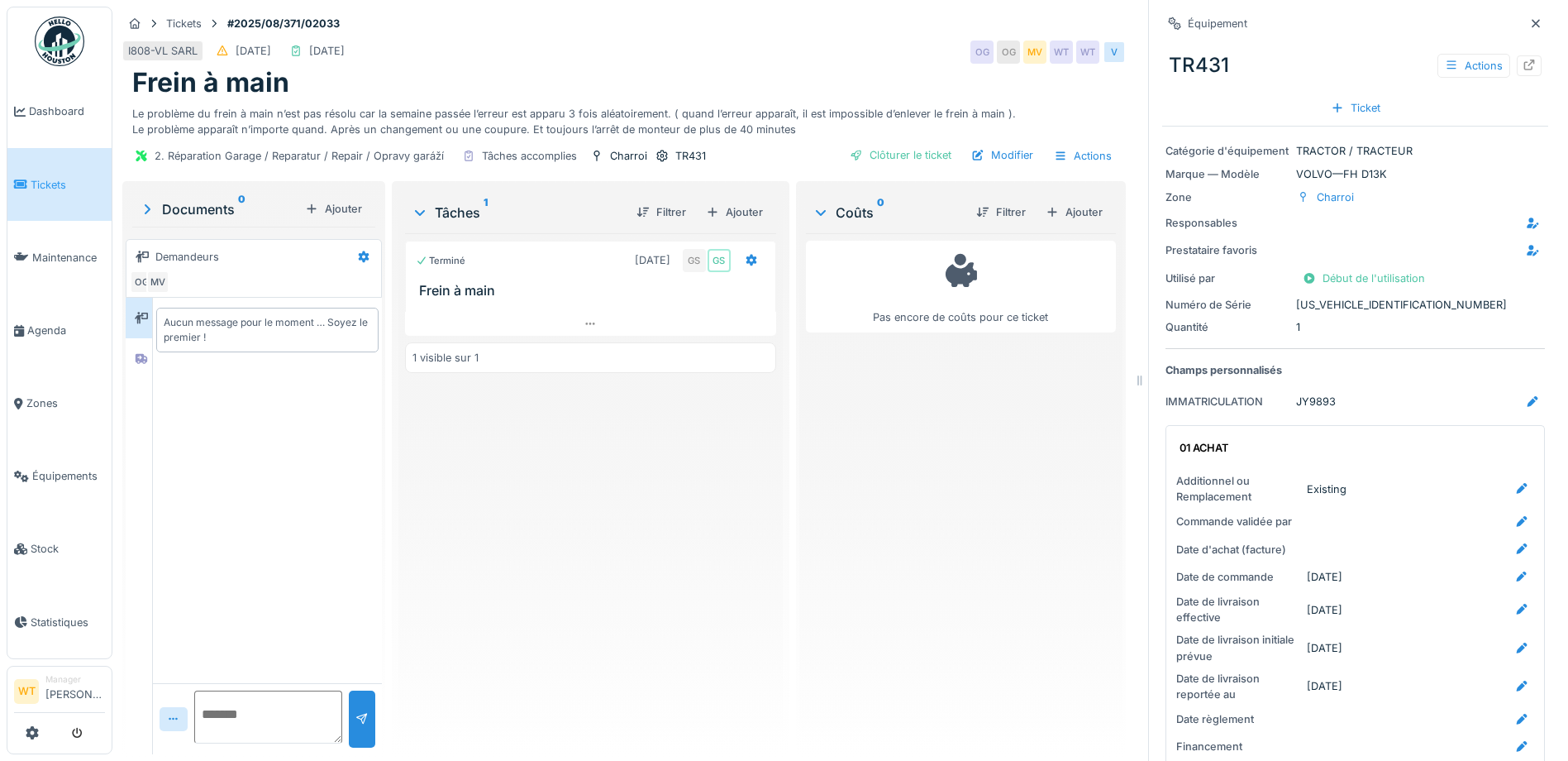
drag, startPoint x: 1515, startPoint y: 26, endPoint x: 1486, endPoint y: 3, distance: 37.0
click at [1532, 26] on icon at bounding box center [1536, 23] width 9 height 9
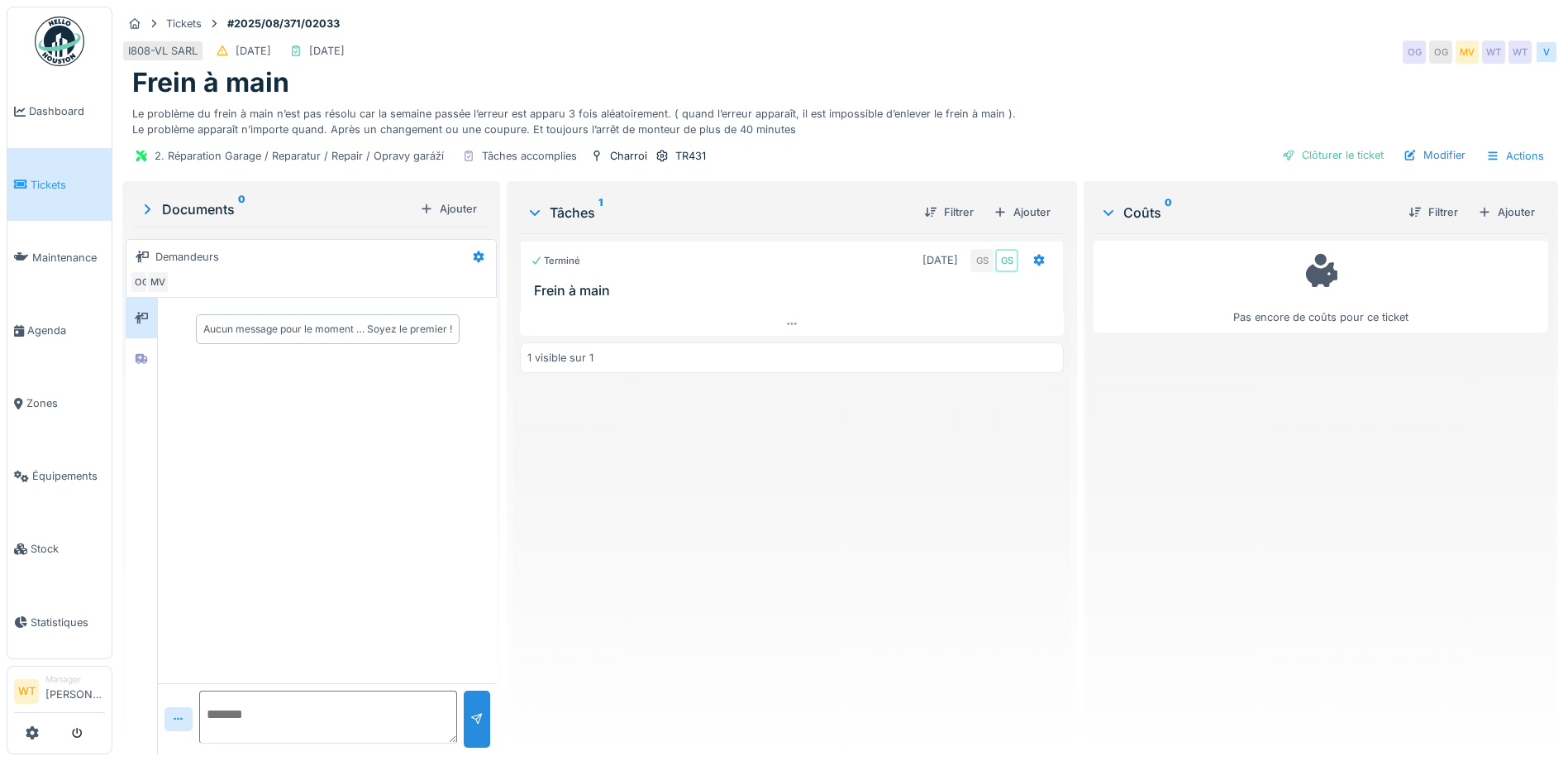
click at [49, 186] on span "Tickets" at bounding box center [68, 184] width 74 height 15
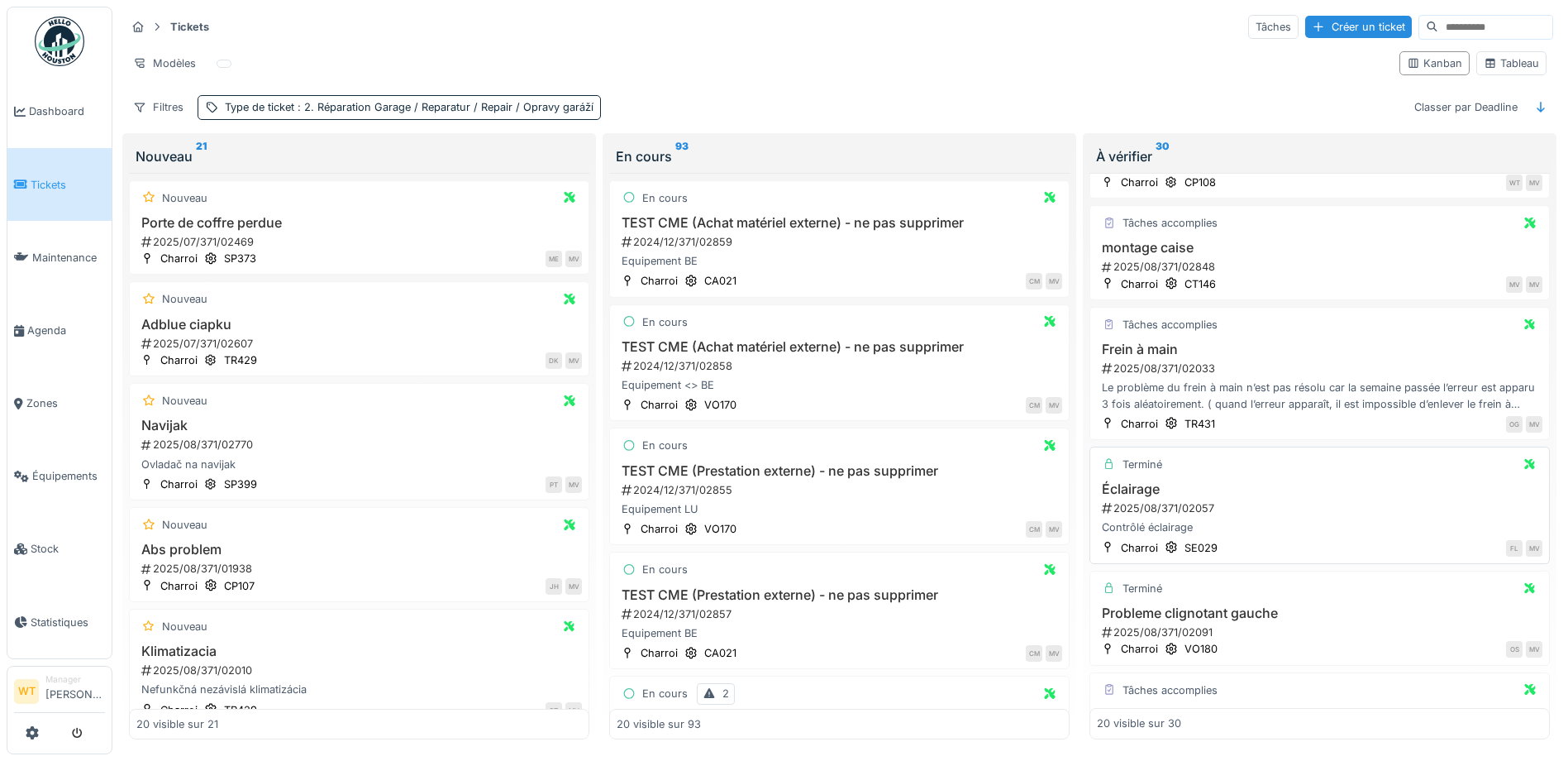
scroll to position [331, 0]
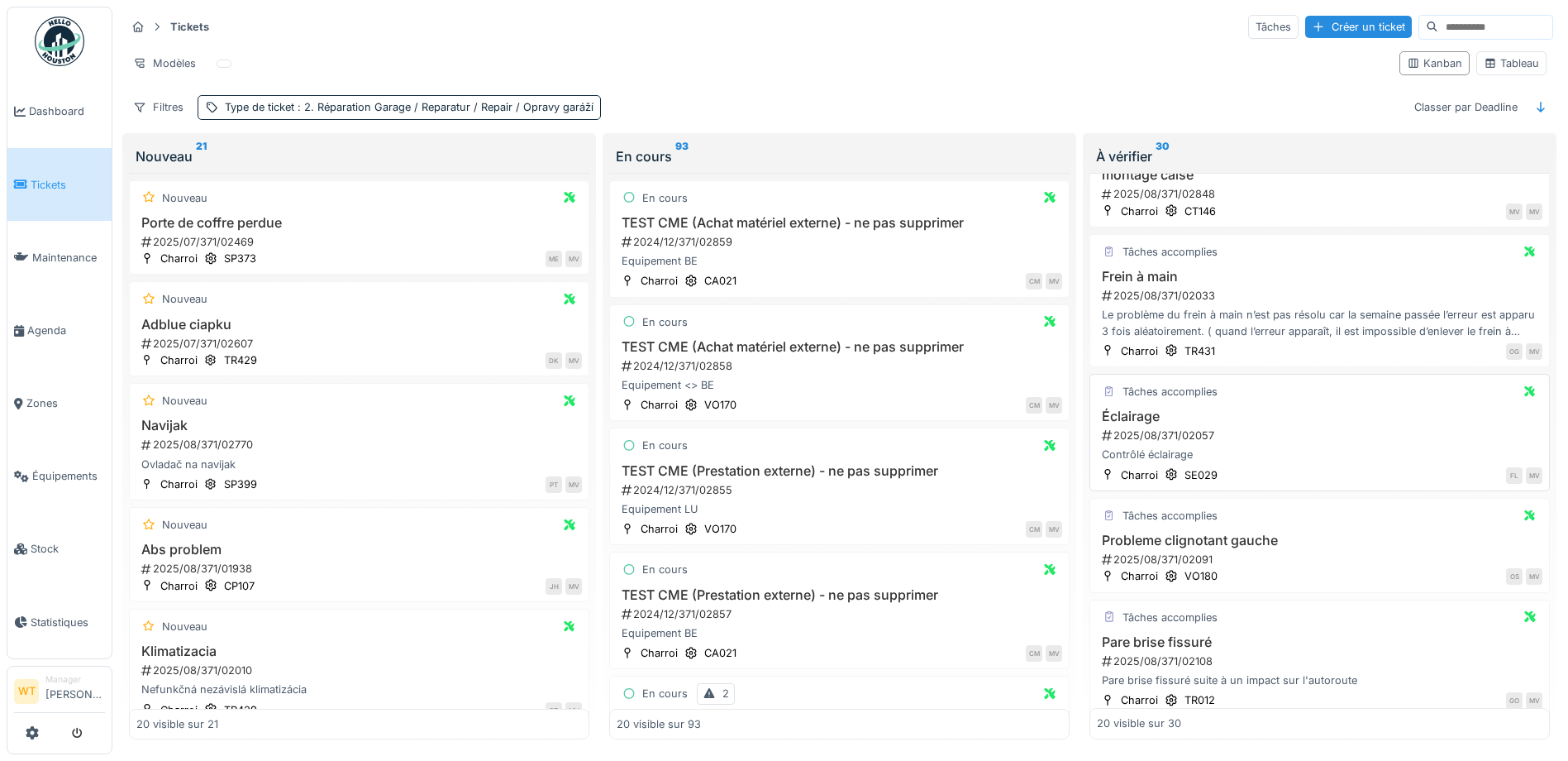
scroll to position [413, 0]
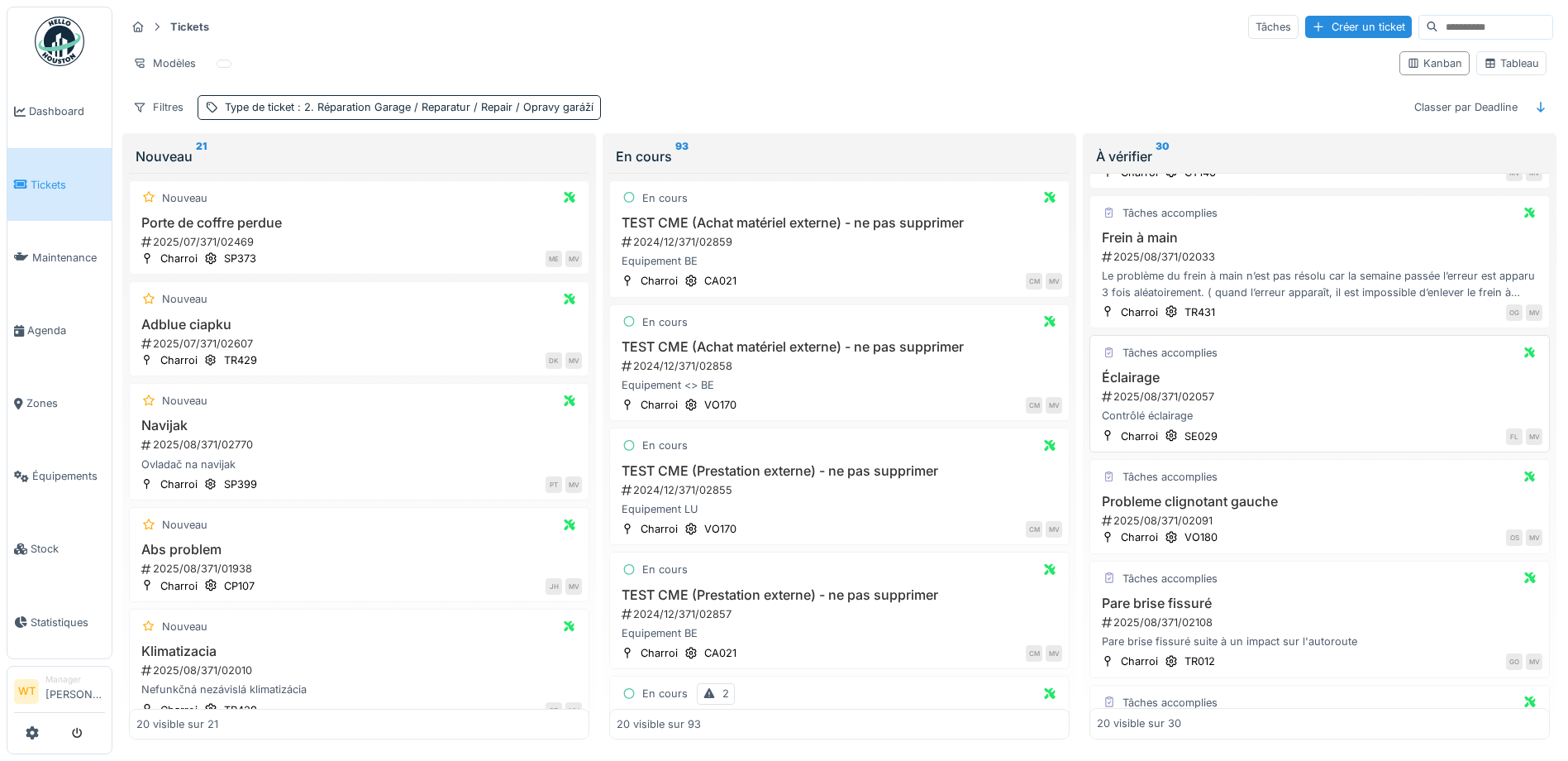
click at [1113, 366] on div "Tâches accomplies Éclairage 2025/08/371/02057 Contrôlé éclairage Charroi SE029 …" at bounding box center [1320, 394] width 461 height 118
click at [1125, 372] on h3 "Éclairage" at bounding box center [1320, 378] width 446 height 15
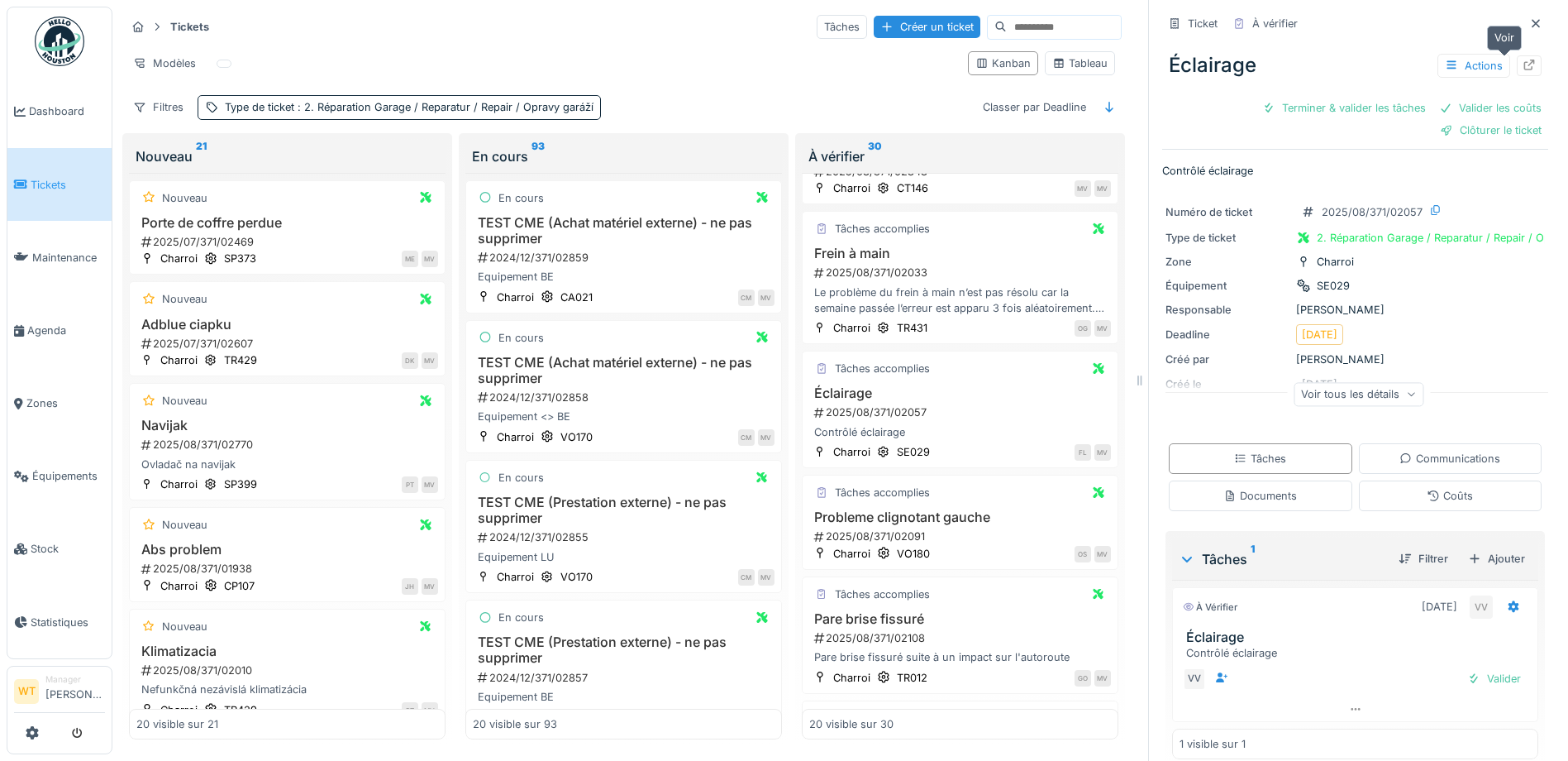
click at [1523, 68] on icon at bounding box center [1529, 65] width 14 height 11
click at [1529, 23] on icon at bounding box center [1536, 23] width 14 height 11
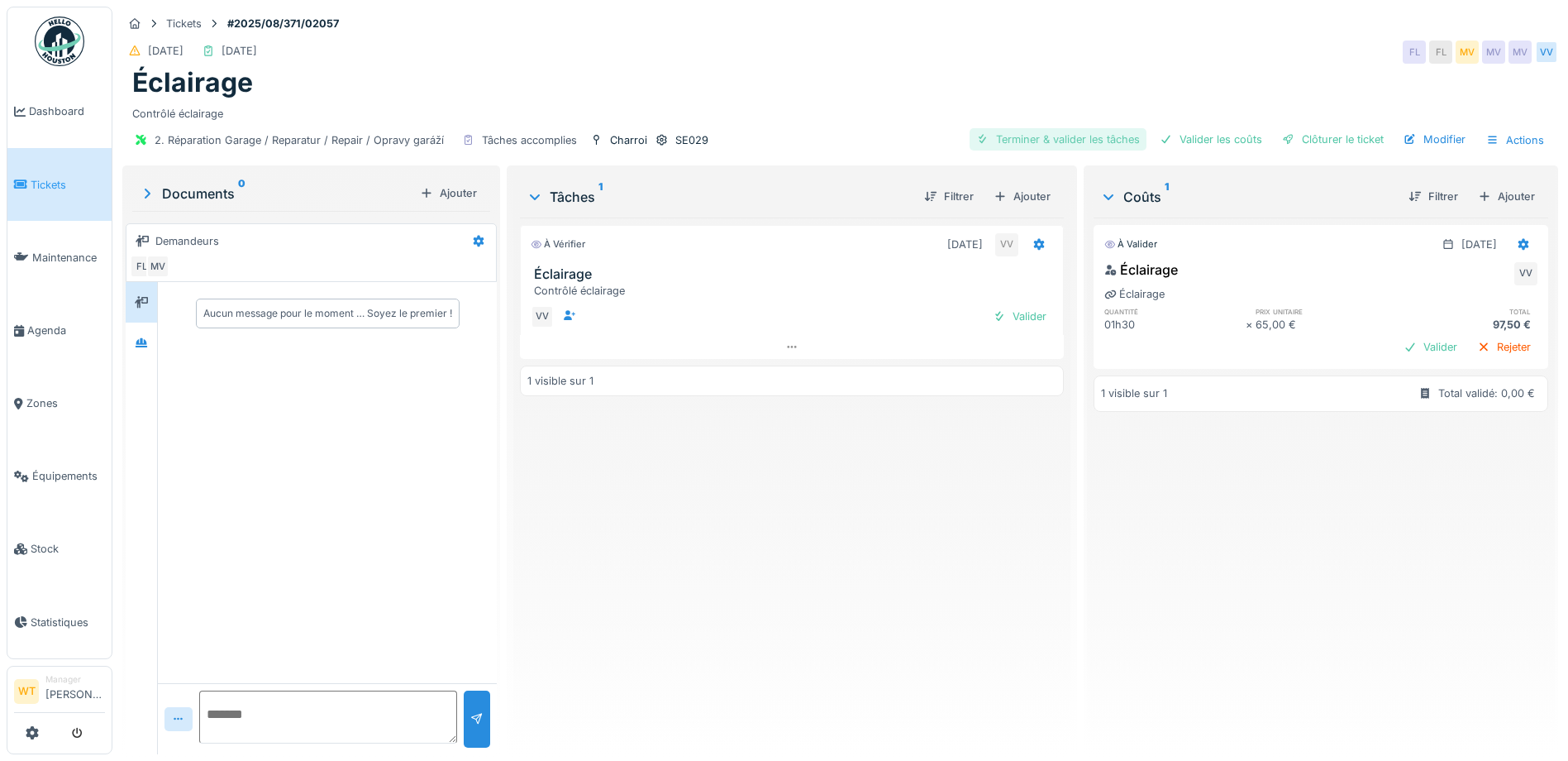
click at [1050, 147] on div "Terminer & valider les tâches" at bounding box center [1057, 139] width 177 height 22
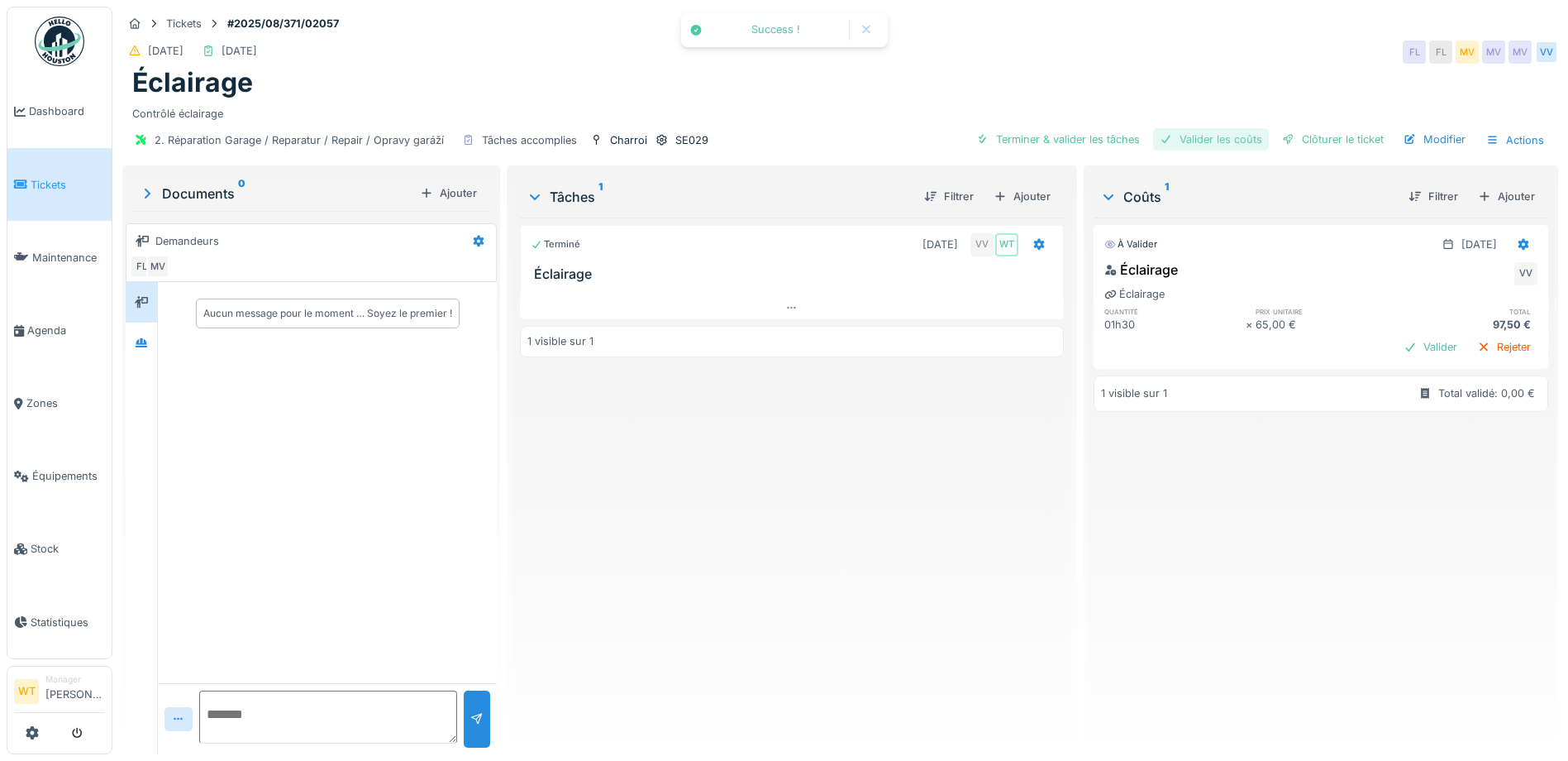
click at [1228, 134] on div "Valider les coûts" at bounding box center [1212, 139] width 116 height 22
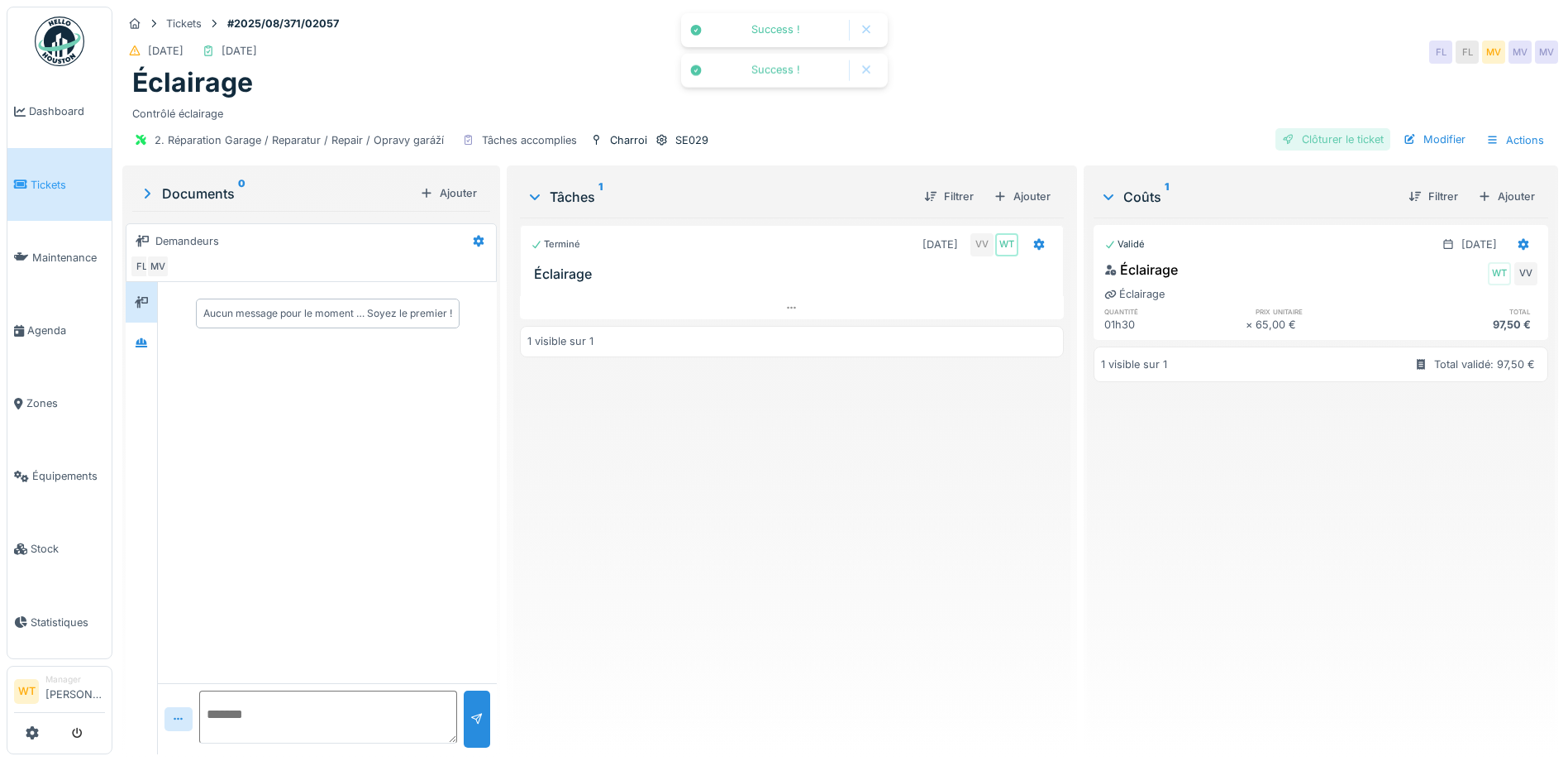
click at [1309, 141] on div "Clôturer le ticket" at bounding box center [1332, 139] width 115 height 22
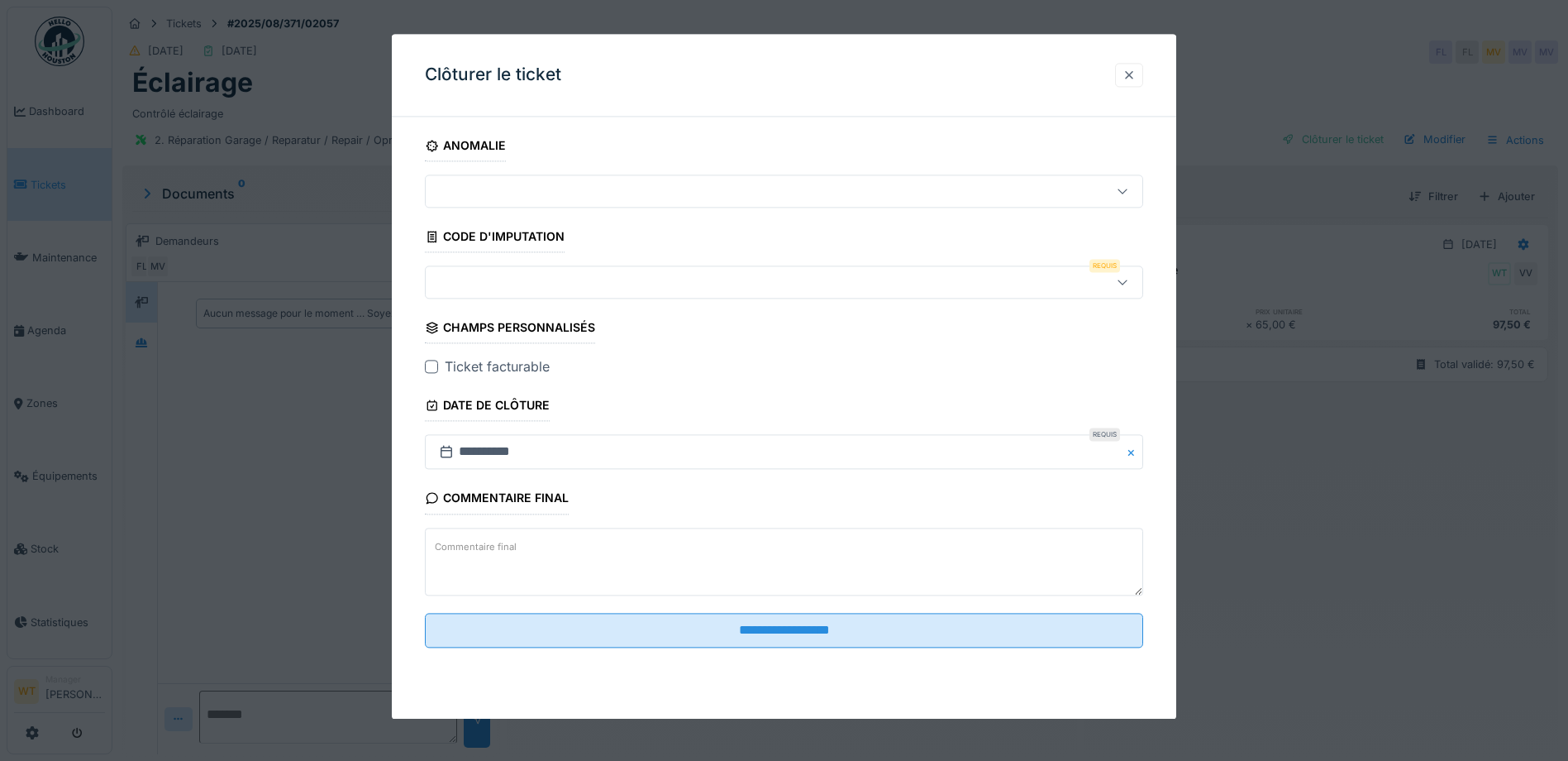
click at [1136, 73] on div at bounding box center [1130, 74] width 14 height 15
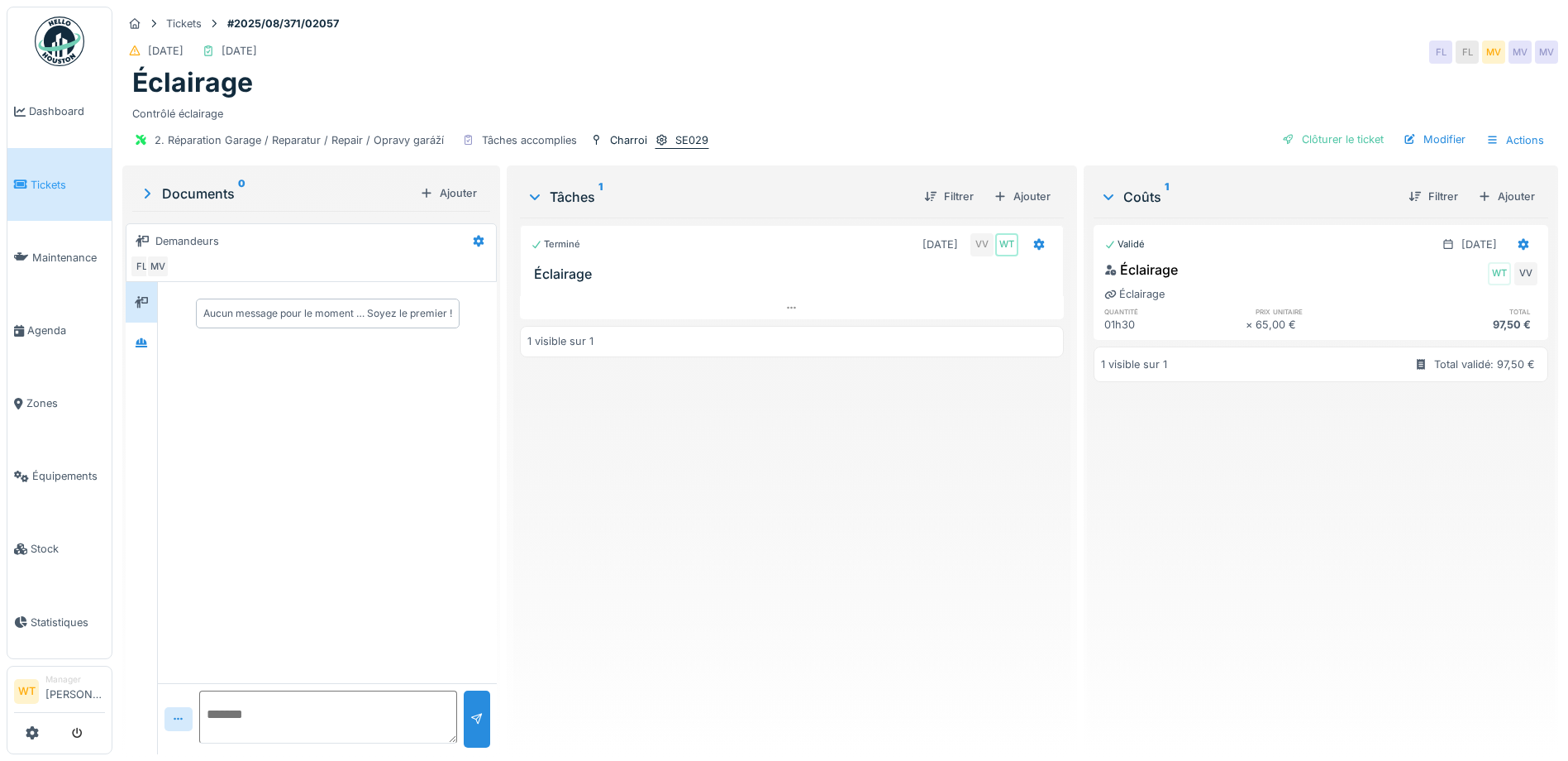
click at [700, 138] on div "SE029" at bounding box center [692, 140] width 33 height 15
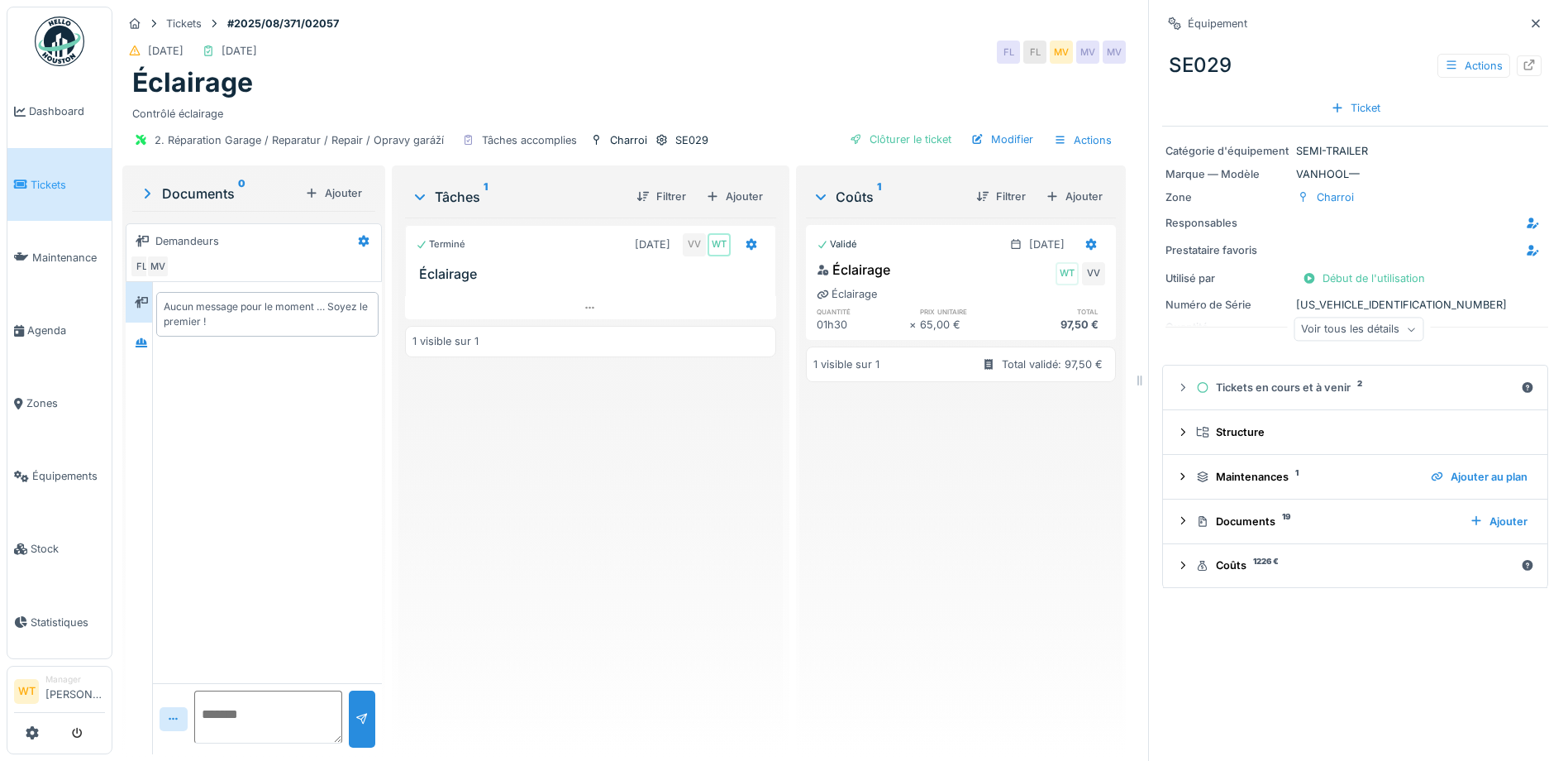
click at [1353, 327] on div "Voir tous les détails" at bounding box center [1358, 329] width 129 height 24
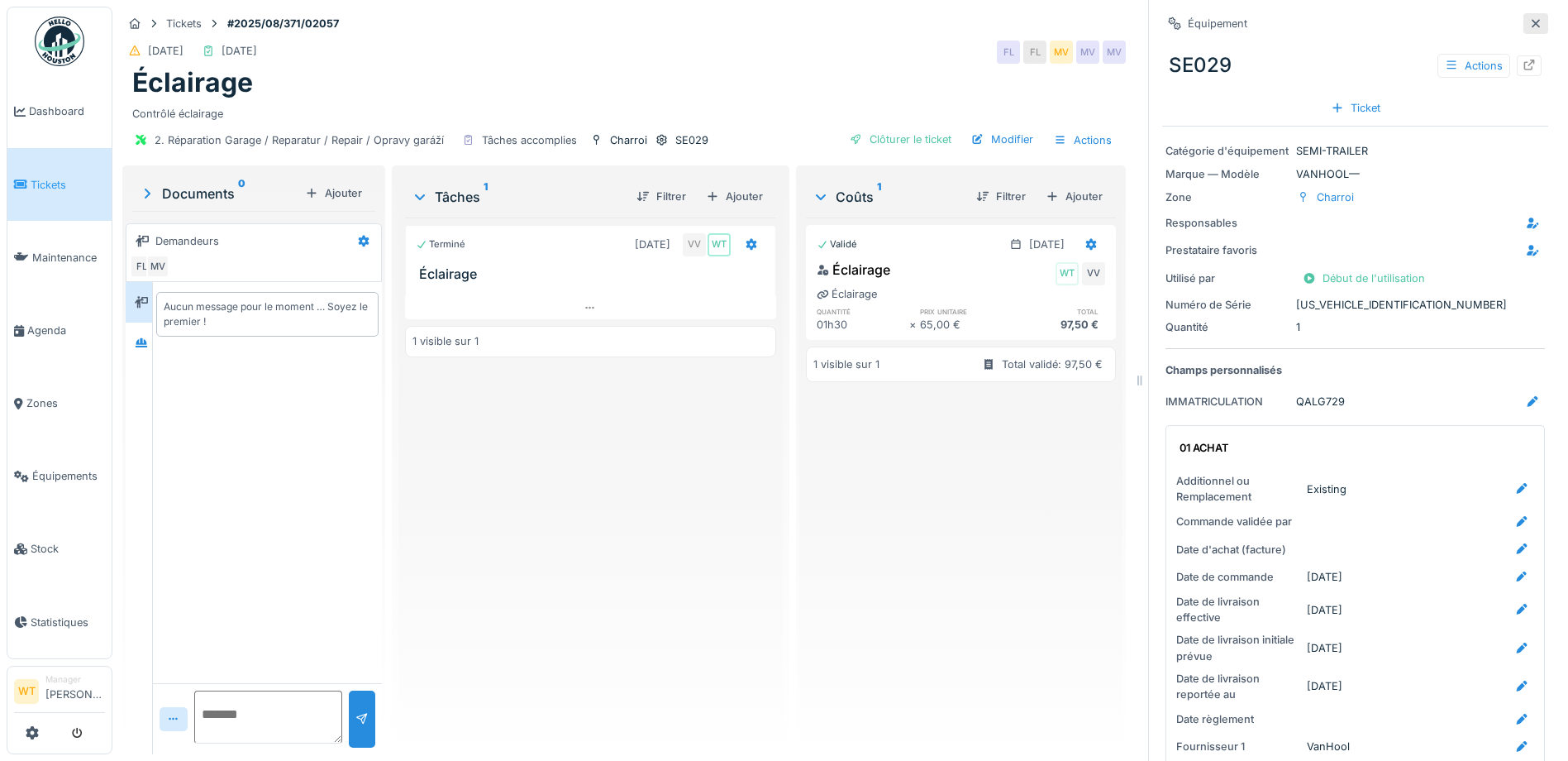
click at [1532, 26] on icon at bounding box center [1536, 23] width 9 height 9
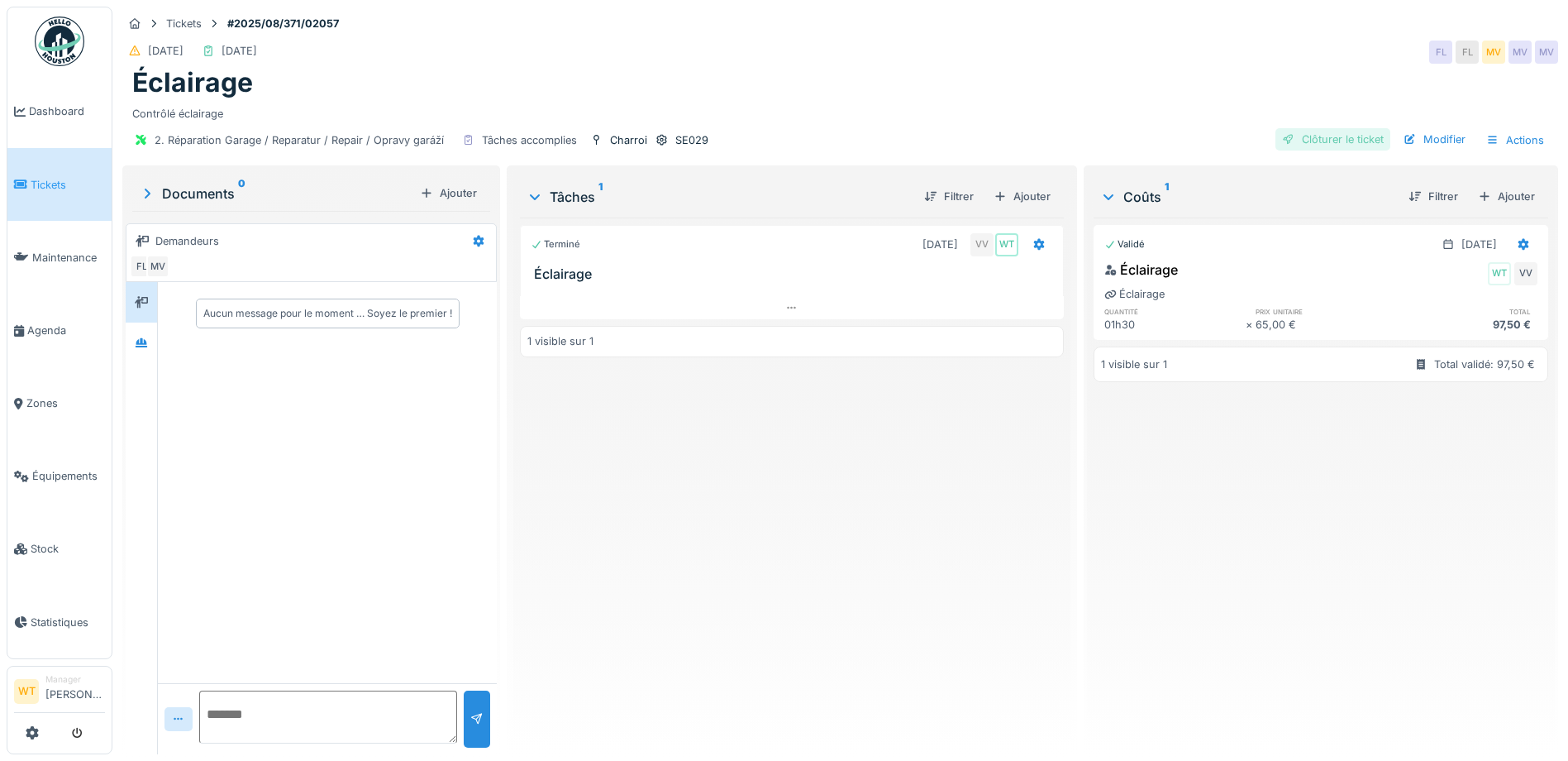
click at [1327, 134] on div "Clôturer le ticket" at bounding box center [1332, 139] width 115 height 22
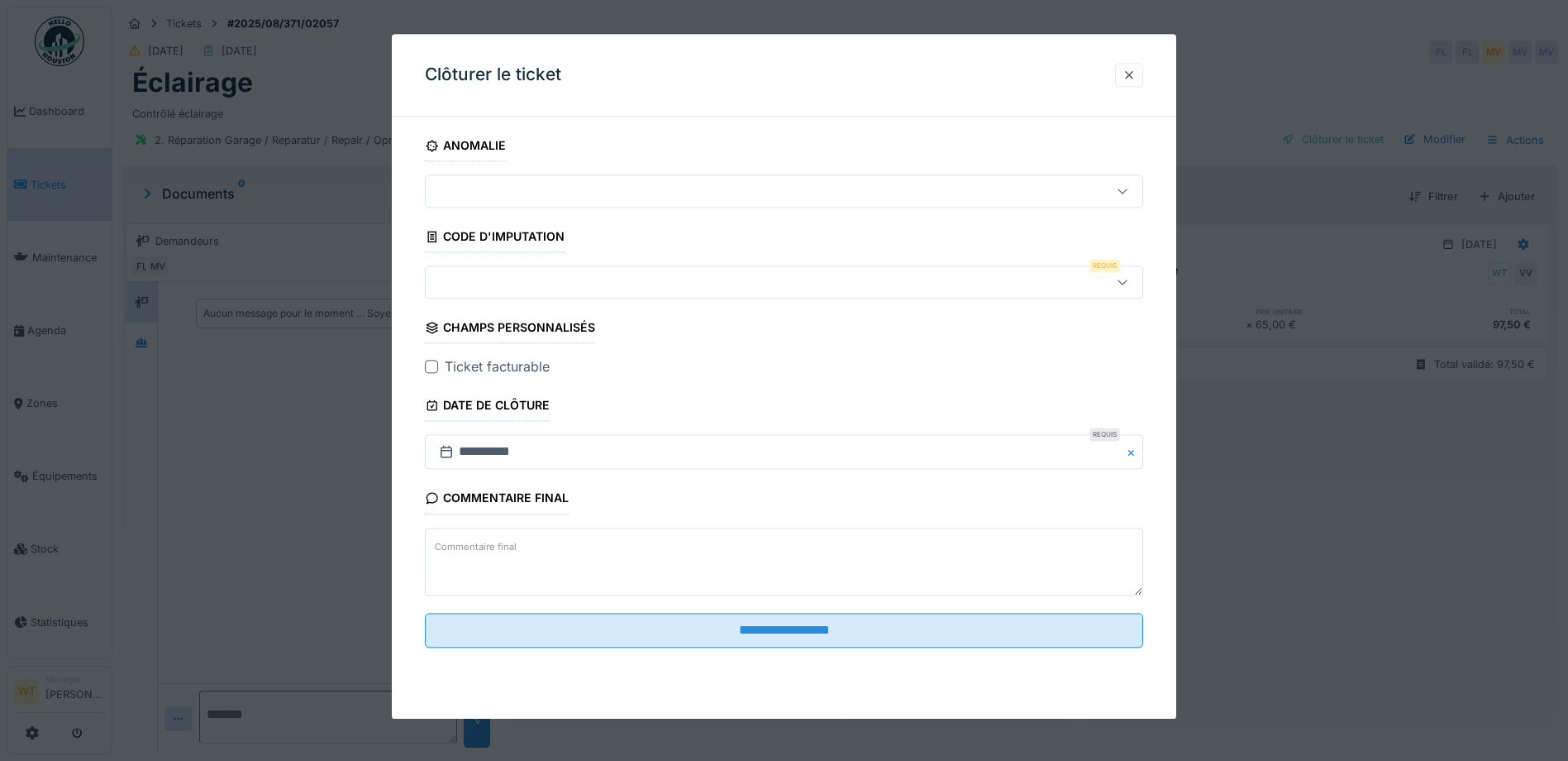
click at [478, 275] on div at bounding box center [742, 282] width 619 height 18
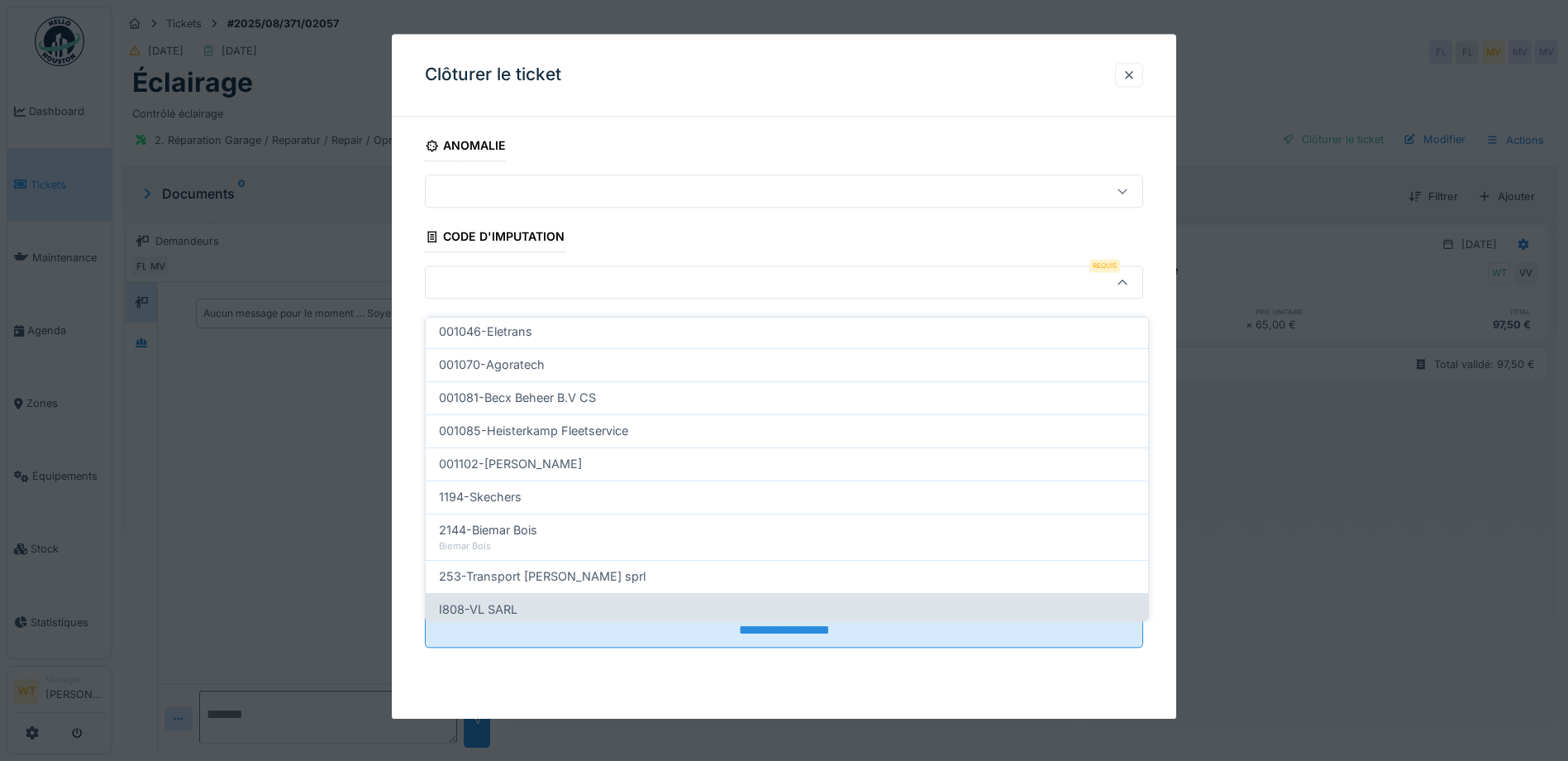
scroll to position [528, 0]
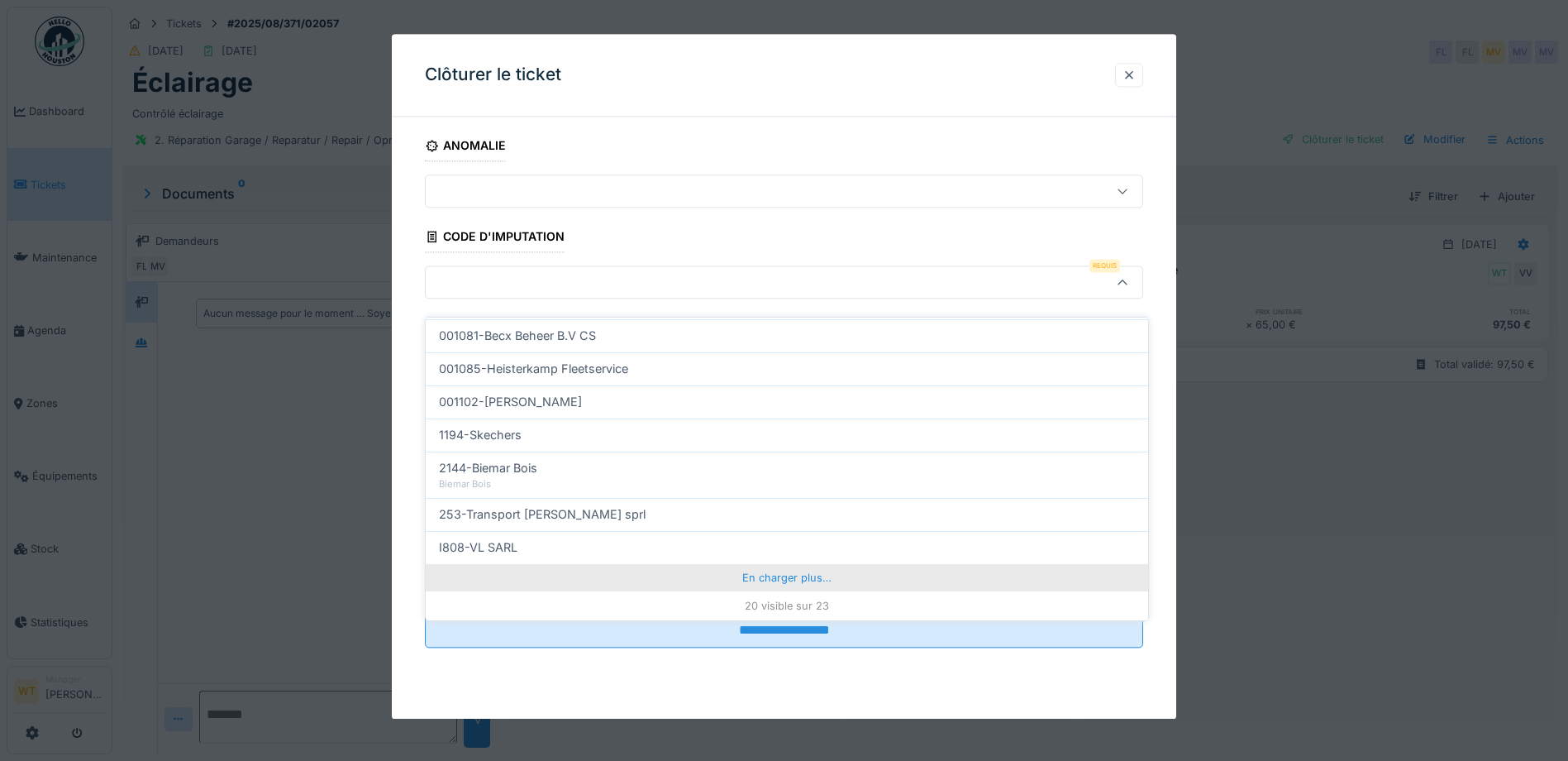
click at [752, 564] on div "En charger plus…" at bounding box center [787, 577] width 722 height 26
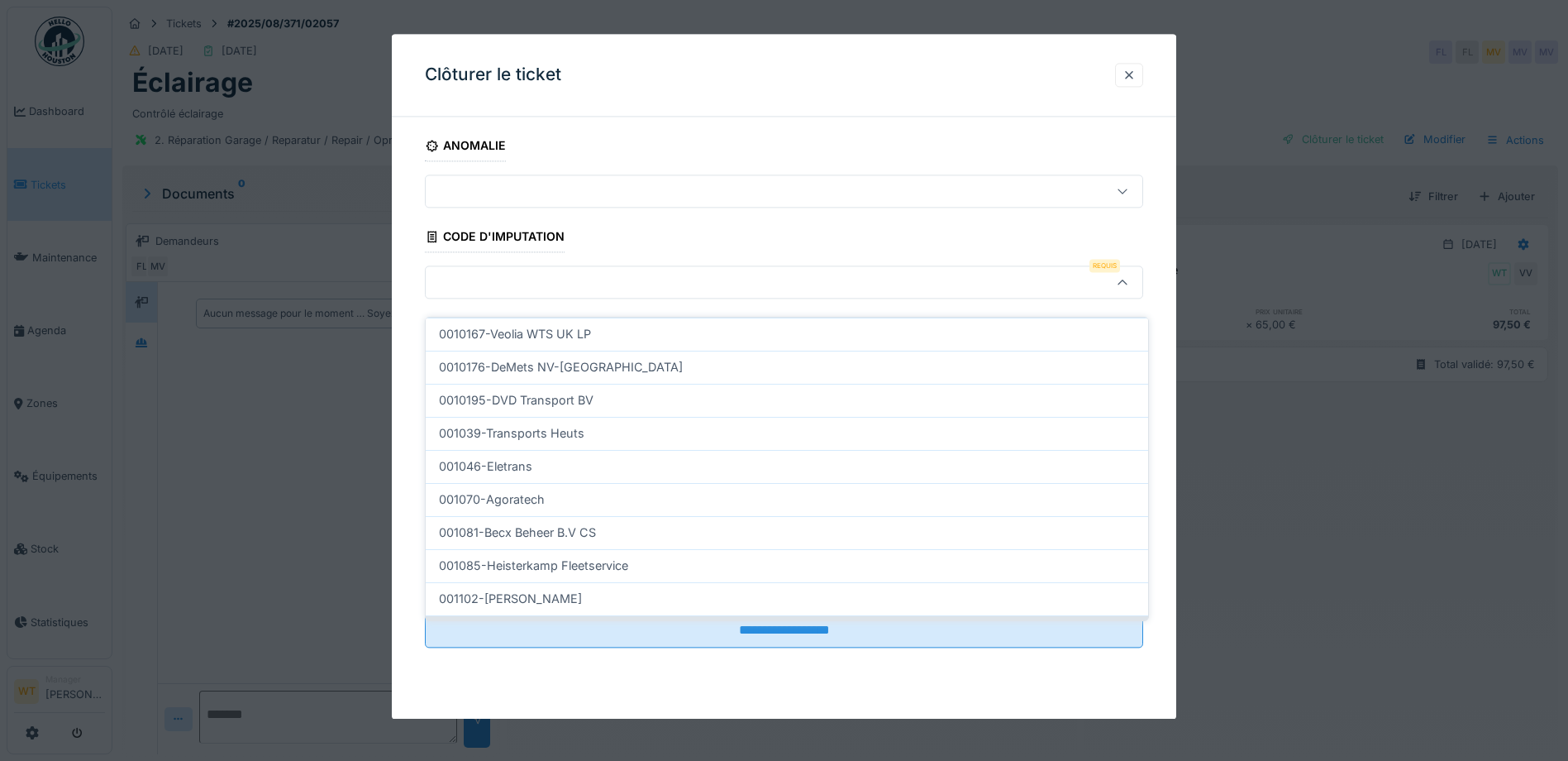
scroll to position [497, 0]
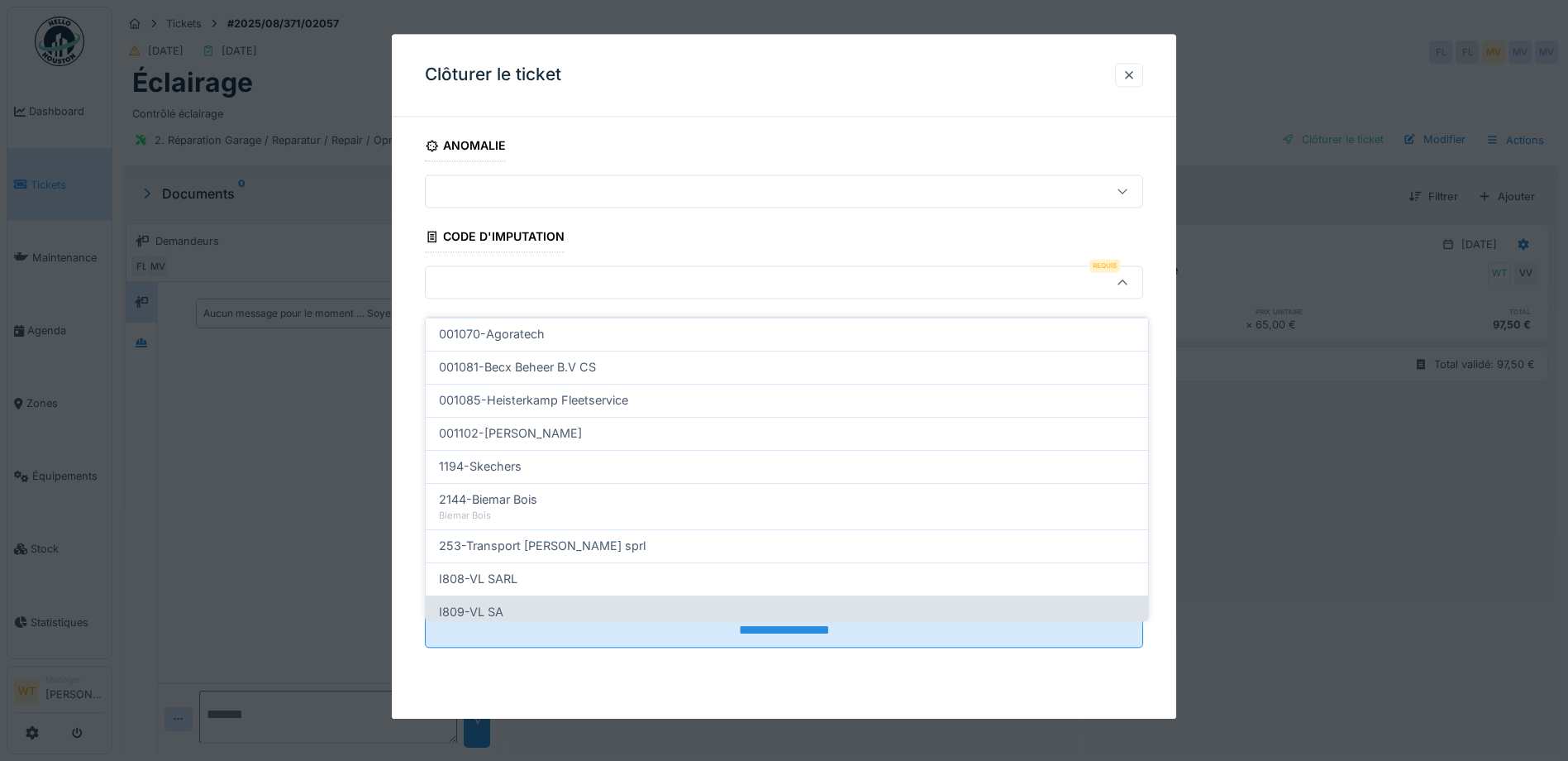
click at [579, 603] on div "I809-VL SA" at bounding box center [787, 611] width 696 height 18
type input "***"
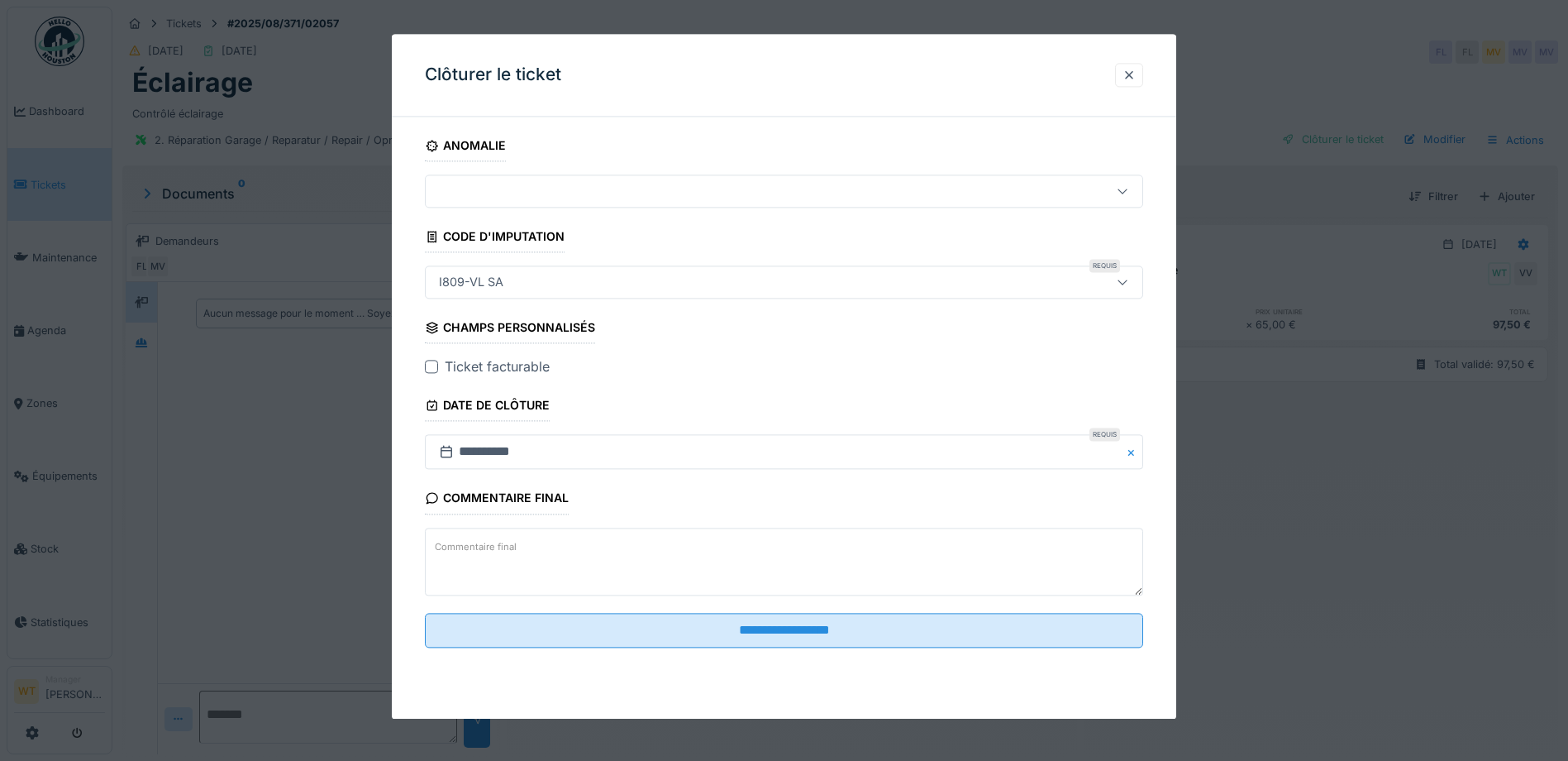
click at [434, 371] on div at bounding box center [432, 367] width 14 height 14
click at [653, 649] on fieldset "**********" at bounding box center [784, 395] width 718 height 531
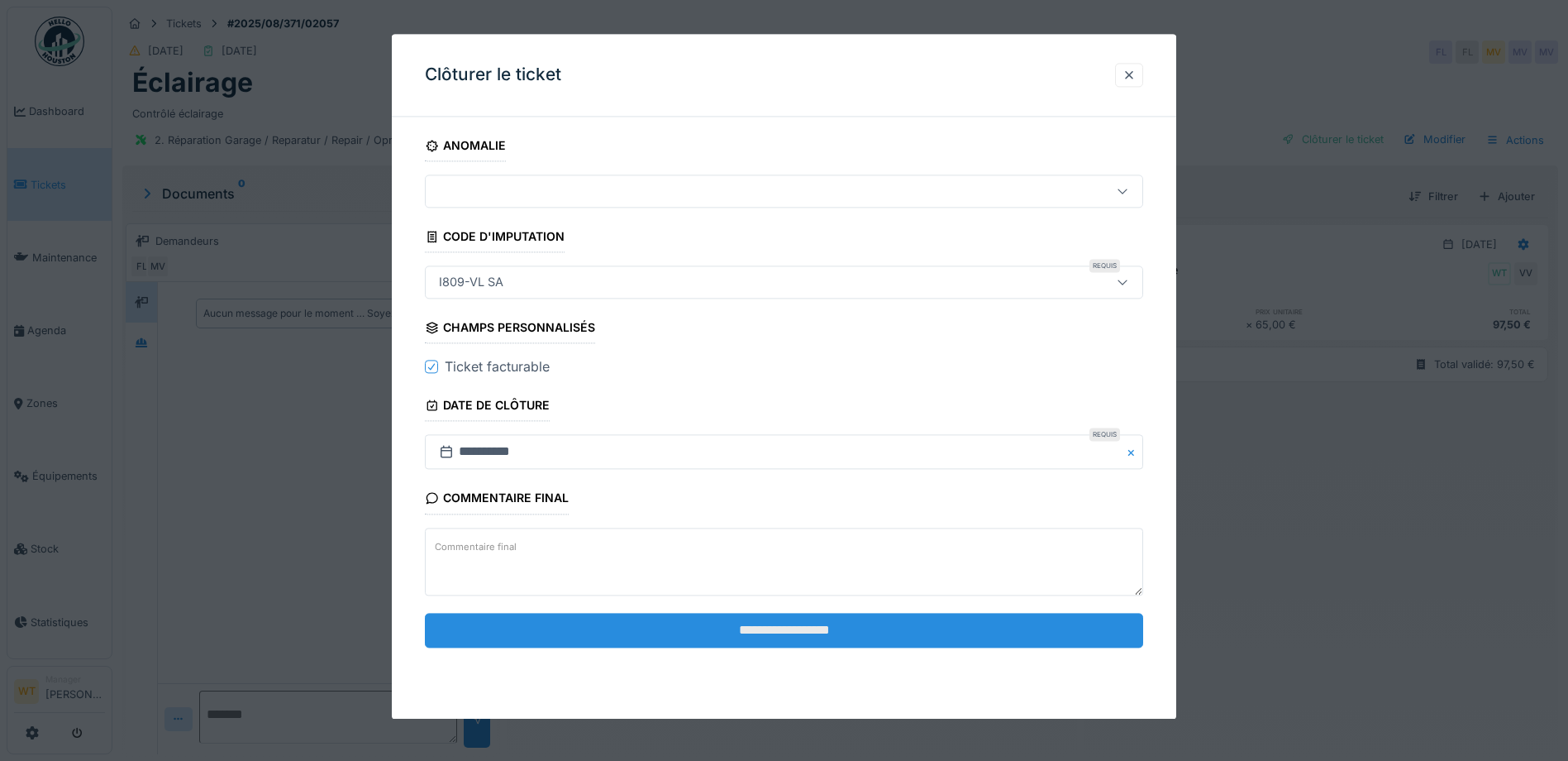
click at [655, 635] on input "**********" at bounding box center [784, 631] width 718 height 35
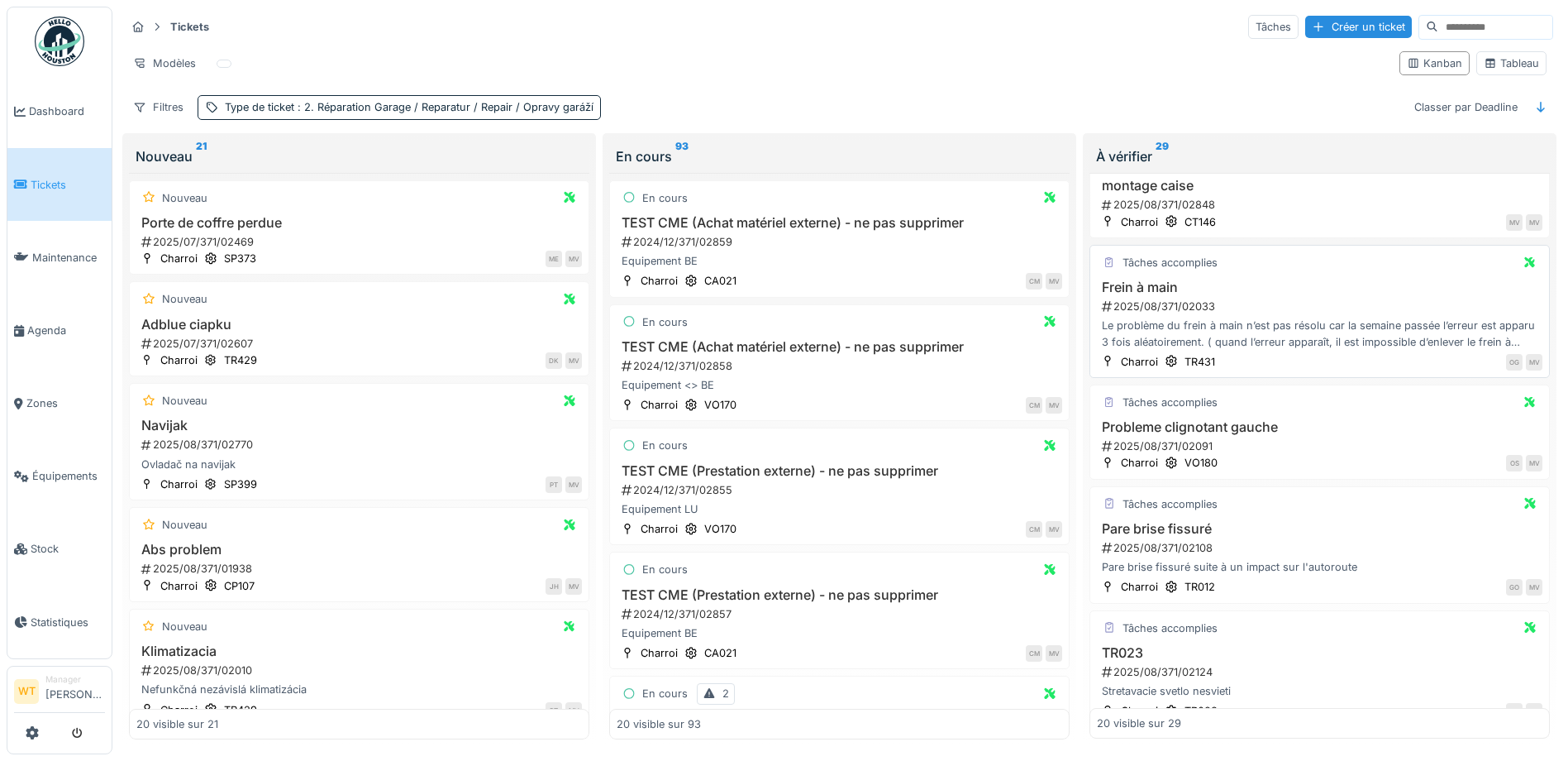
scroll to position [413, 0]
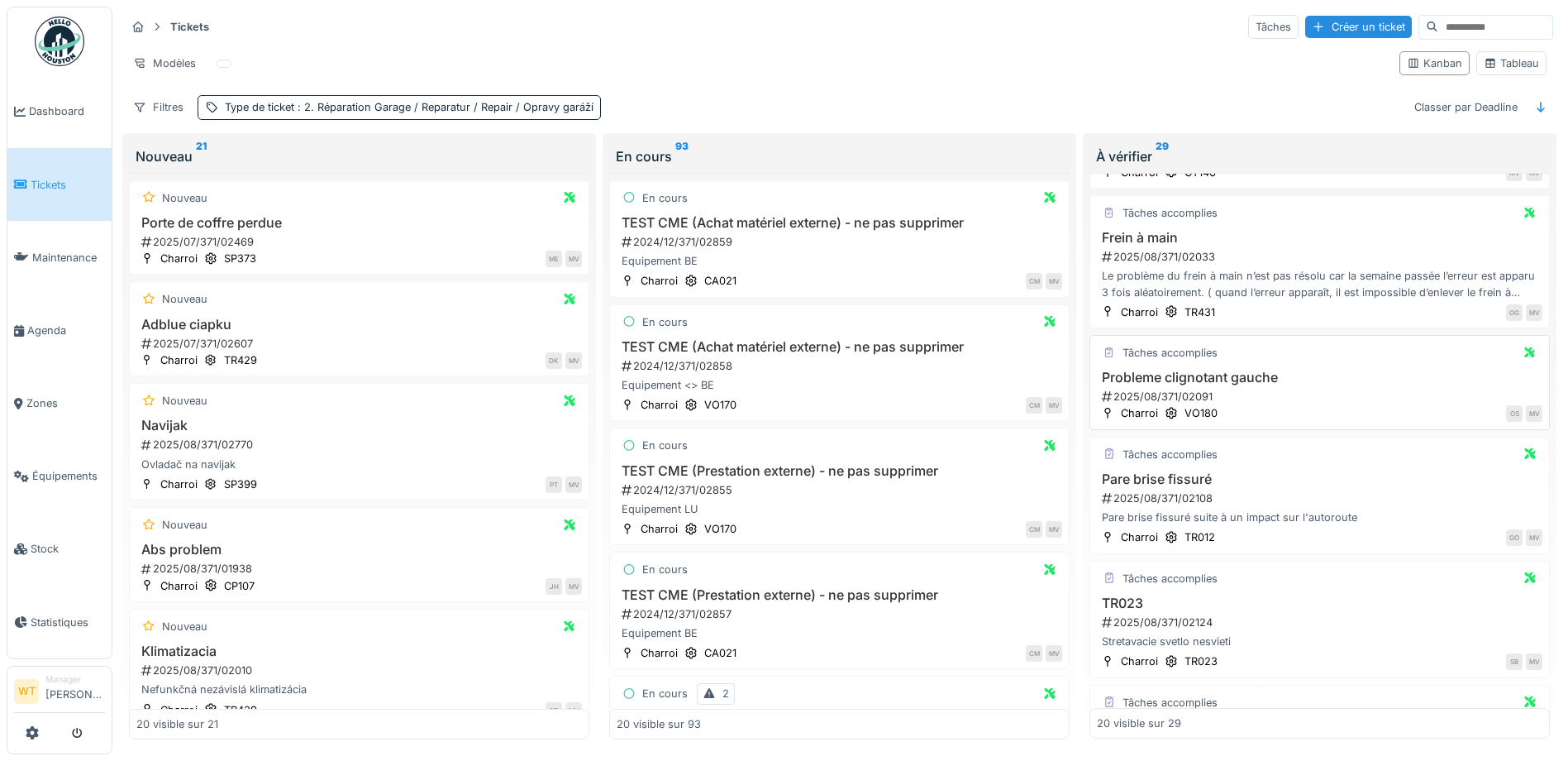
click at [1219, 380] on h3 "Probleme clignotant gauche" at bounding box center [1320, 378] width 446 height 15
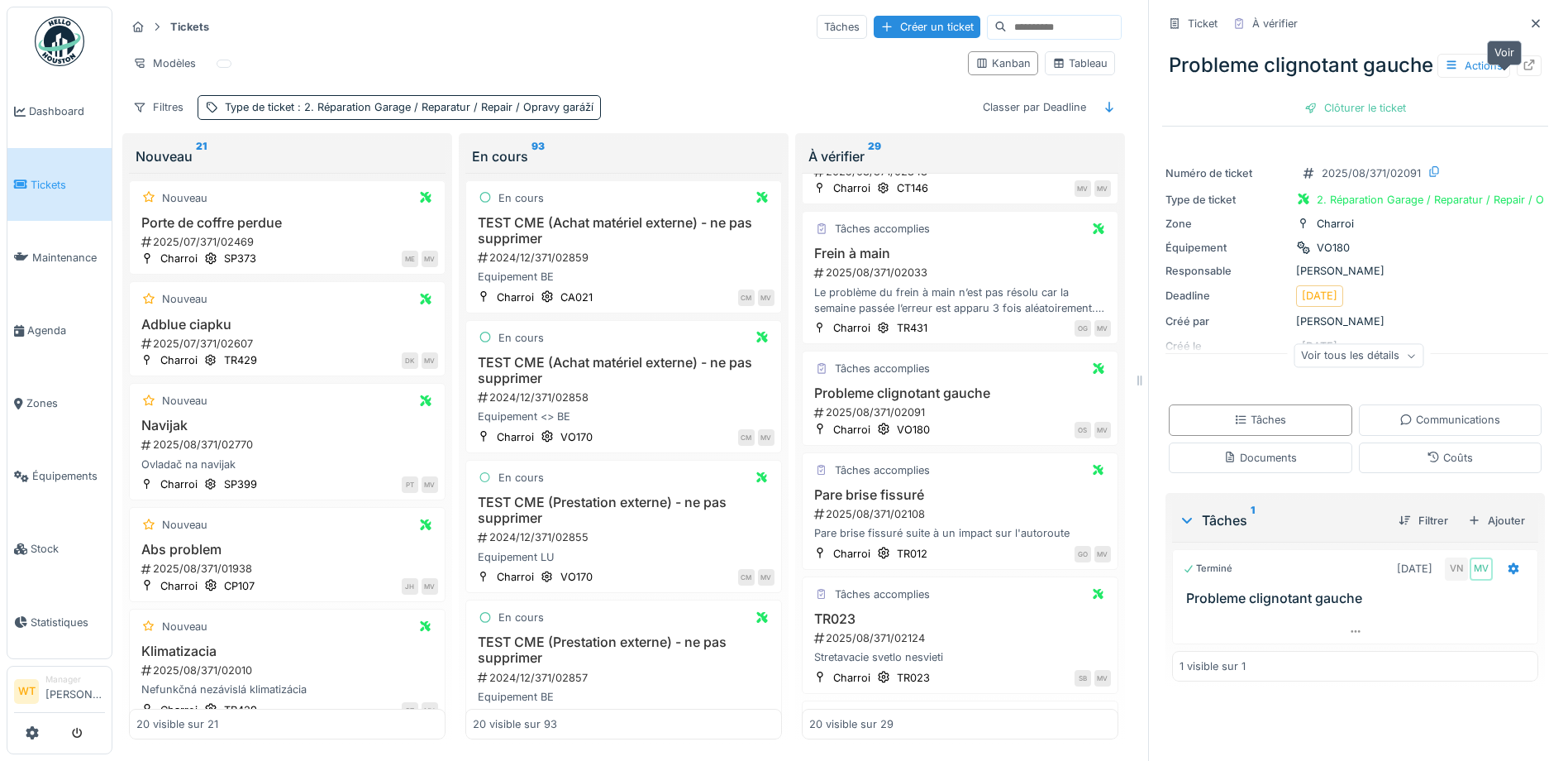
click at [1523, 70] on icon at bounding box center [1529, 65] width 14 height 11
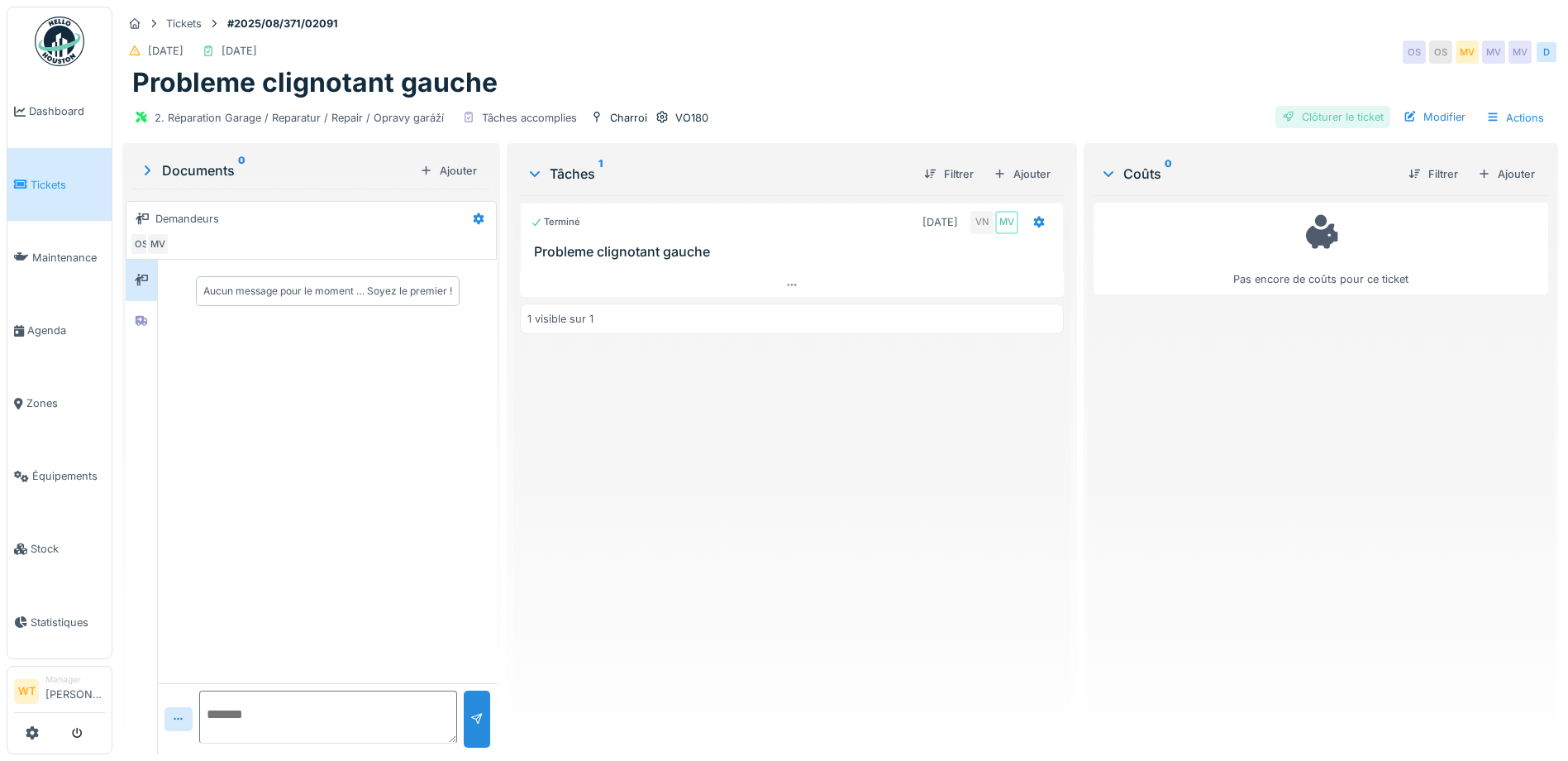
click at [1328, 122] on div "Clôturer le ticket" at bounding box center [1332, 117] width 115 height 22
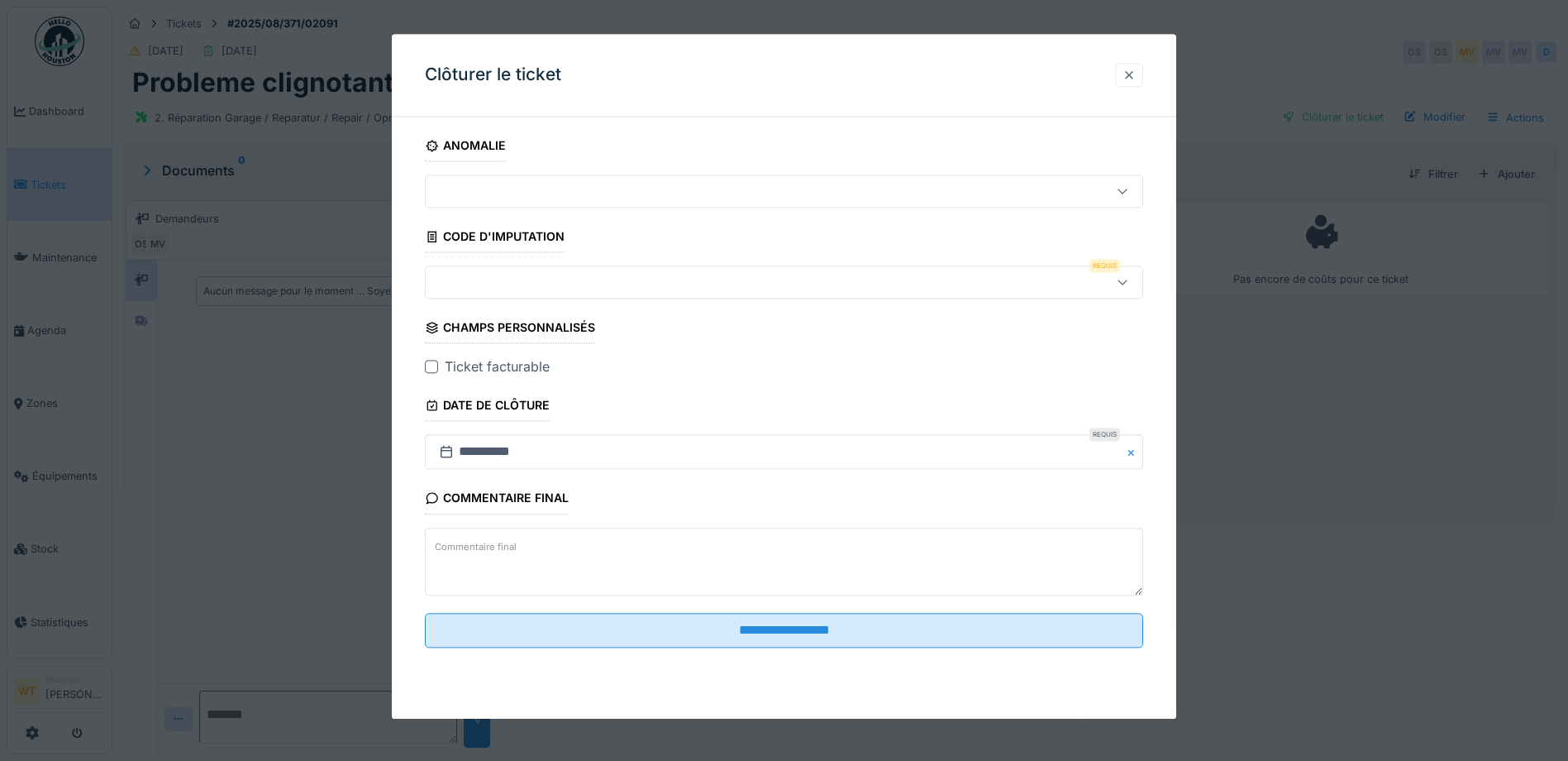
click at [1130, 81] on div at bounding box center [1130, 74] width 14 height 15
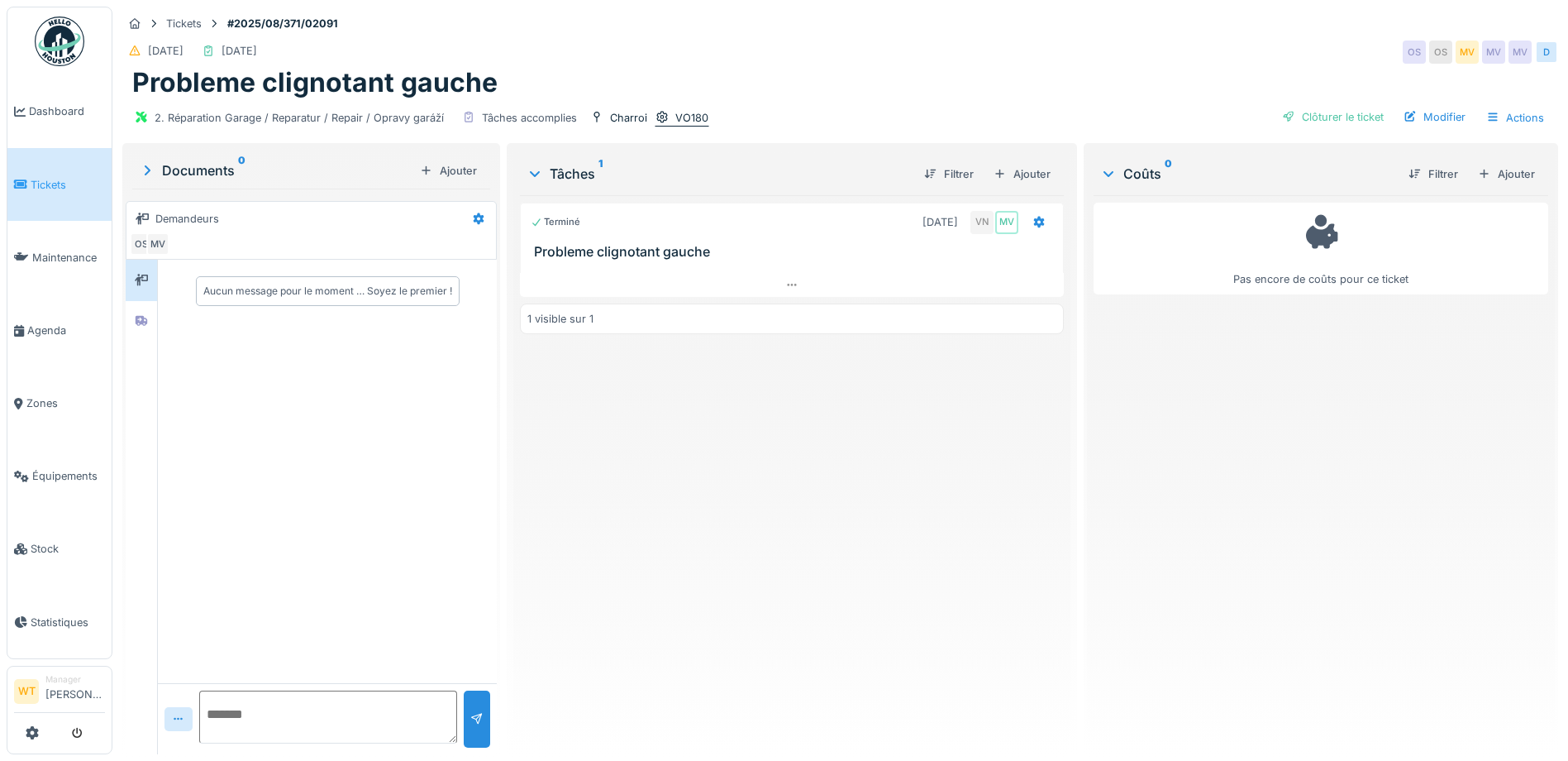
click at [692, 125] on div "VO180" at bounding box center [692, 118] width 33 height 15
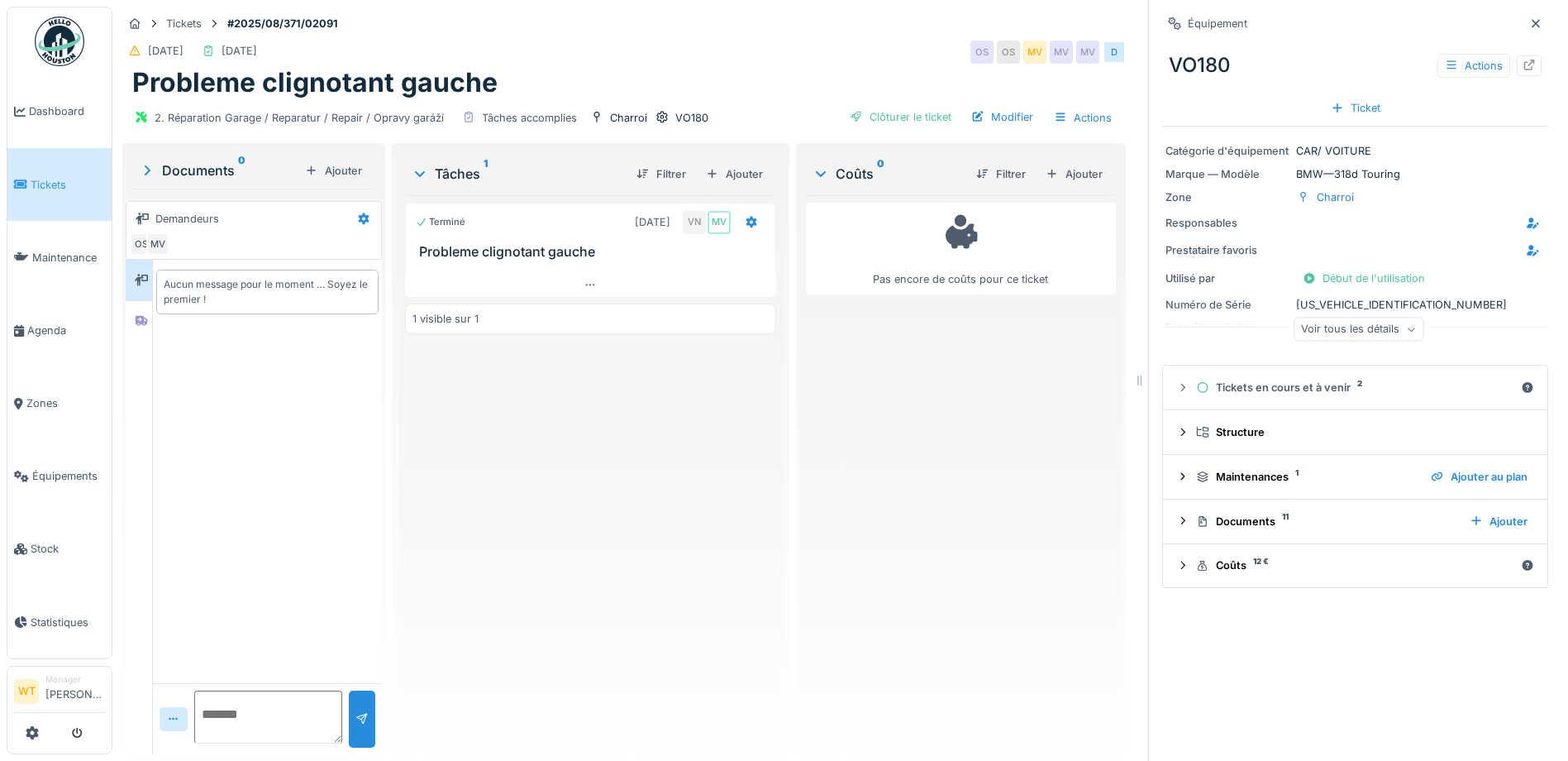
click at [1349, 331] on div "Voir tous les détails" at bounding box center [1358, 329] width 129 height 24
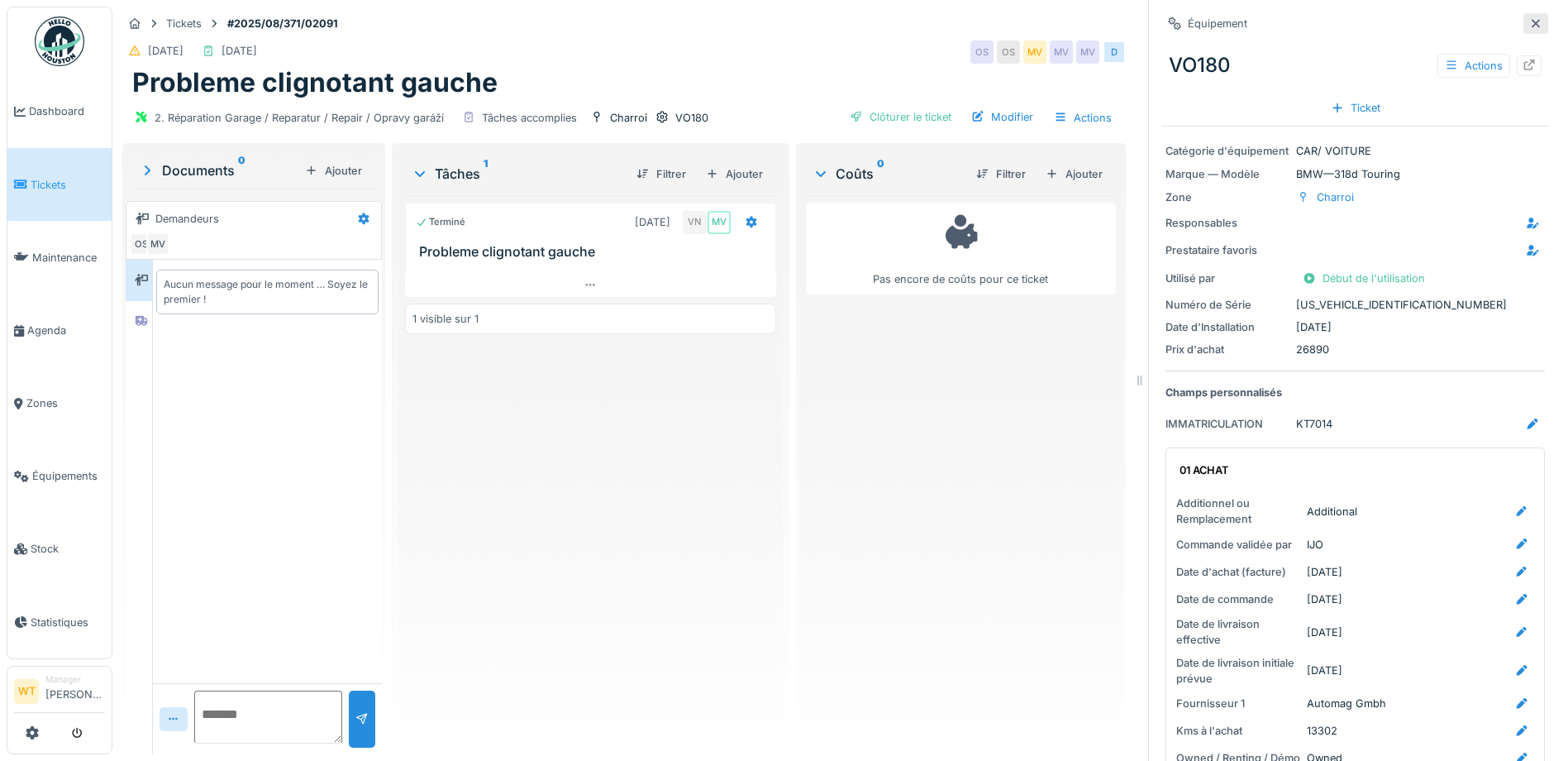
click at [1529, 23] on icon at bounding box center [1536, 23] width 14 height 11
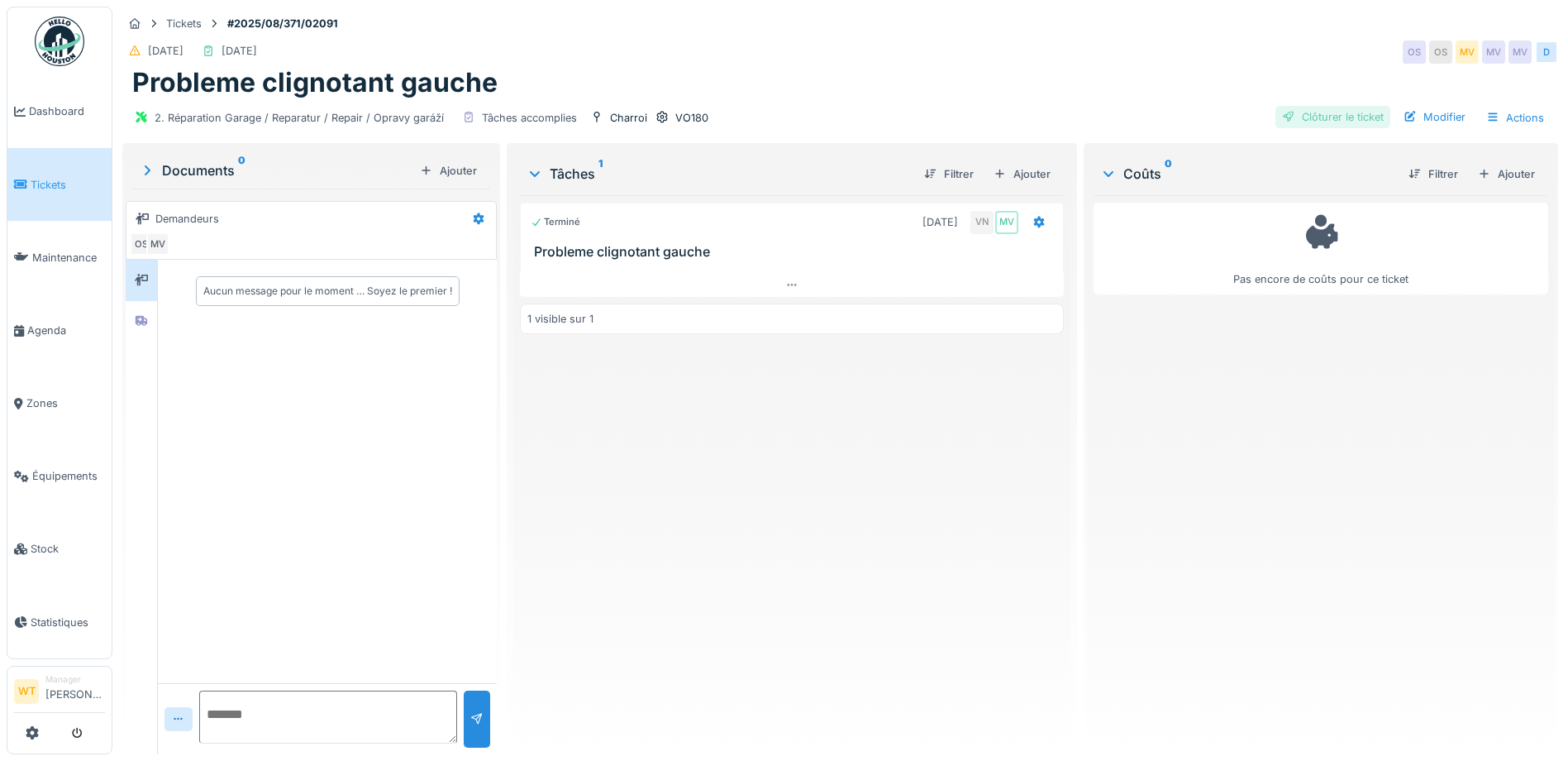
click at [1323, 118] on div "Clôturer le ticket" at bounding box center [1332, 117] width 115 height 22
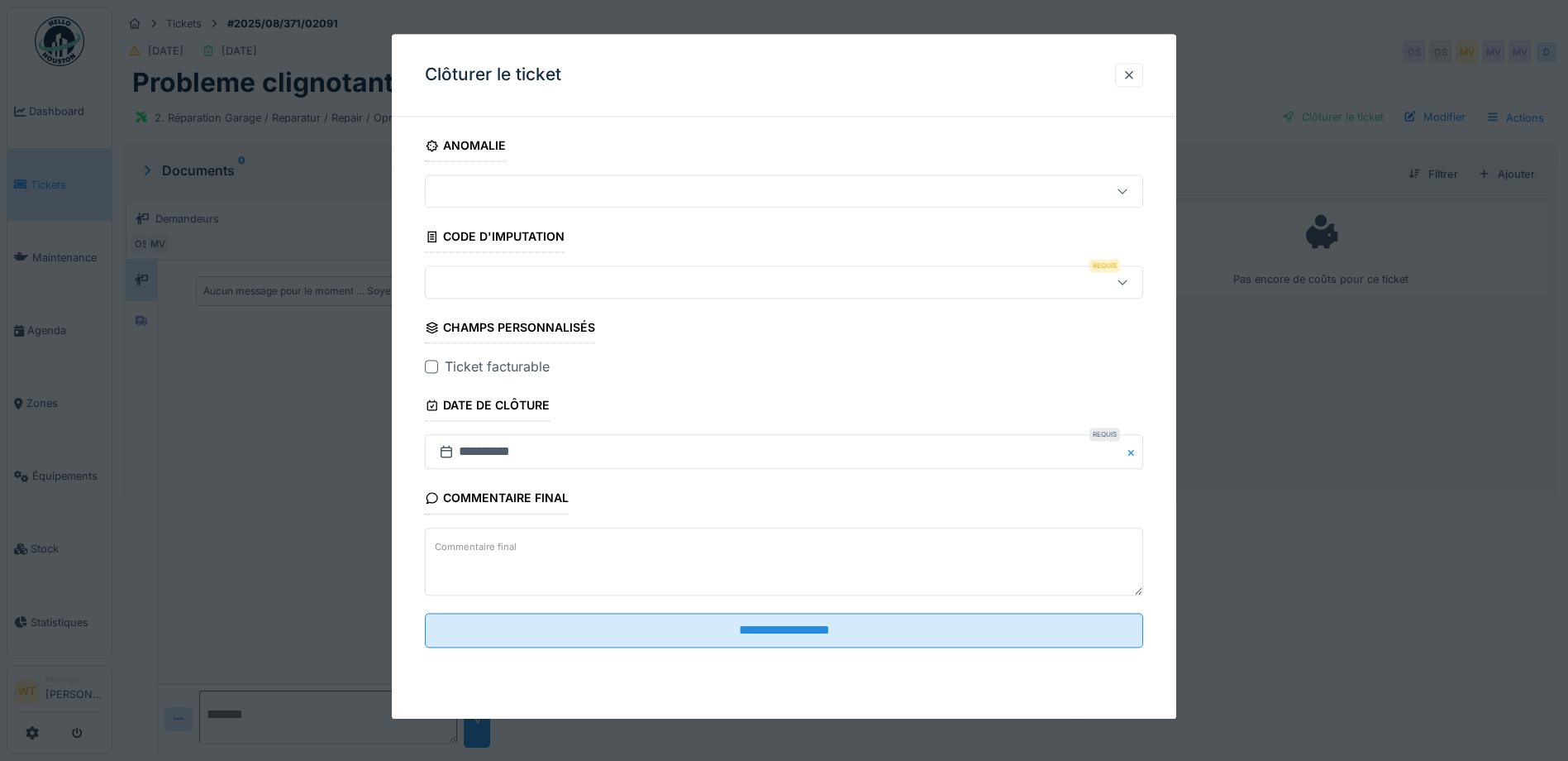
click at [594, 286] on div at bounding box center [742, 282] width 619 height 18
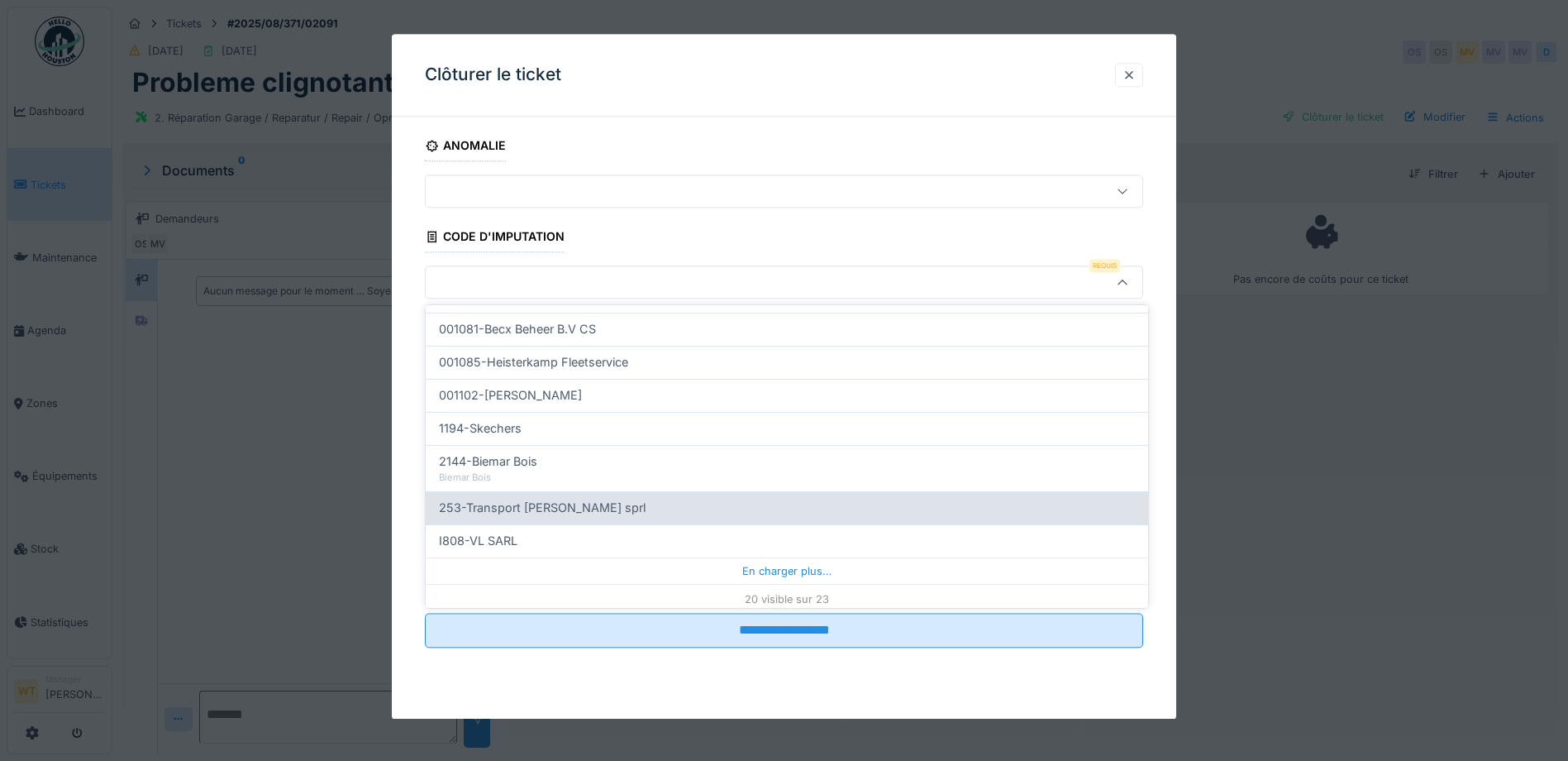
scroll to position [528, 0]
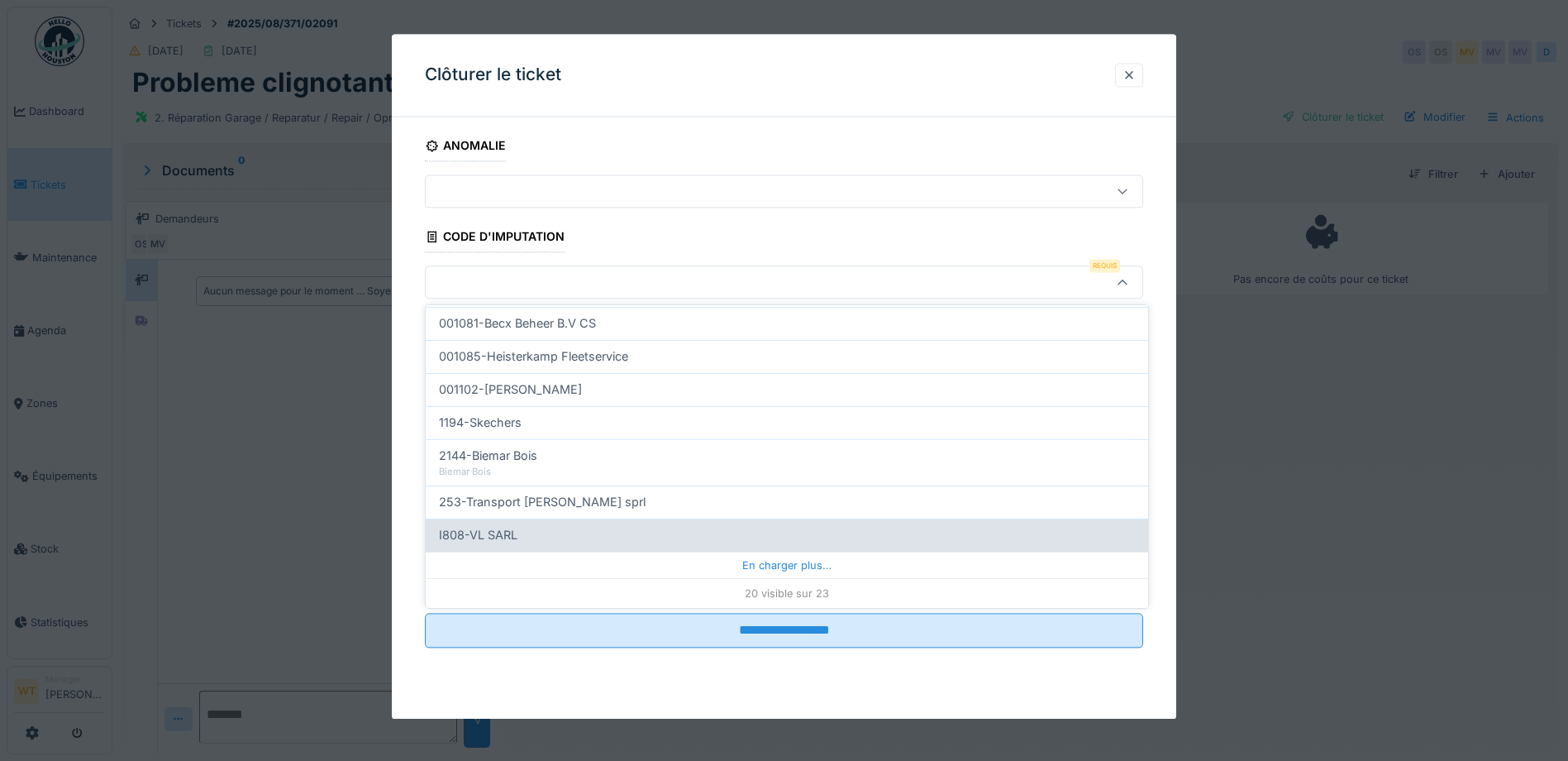
click at [612, 524] on div "I808-VL SARL" at bounding box center [787, 535] width 722 height 33
type input "***"
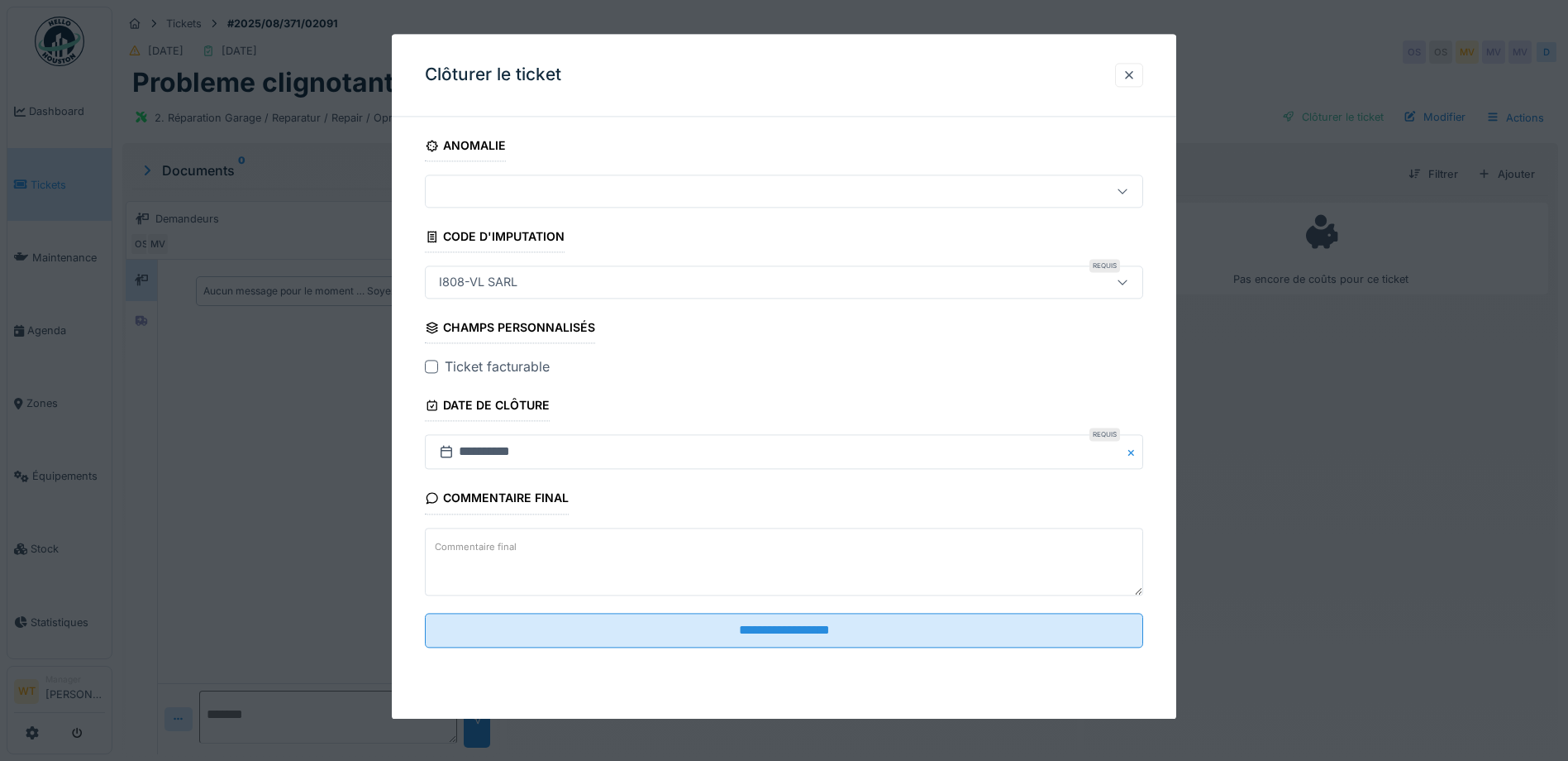
click at [431, 367] on div at bounding box center [432, 367] width 14 height 14
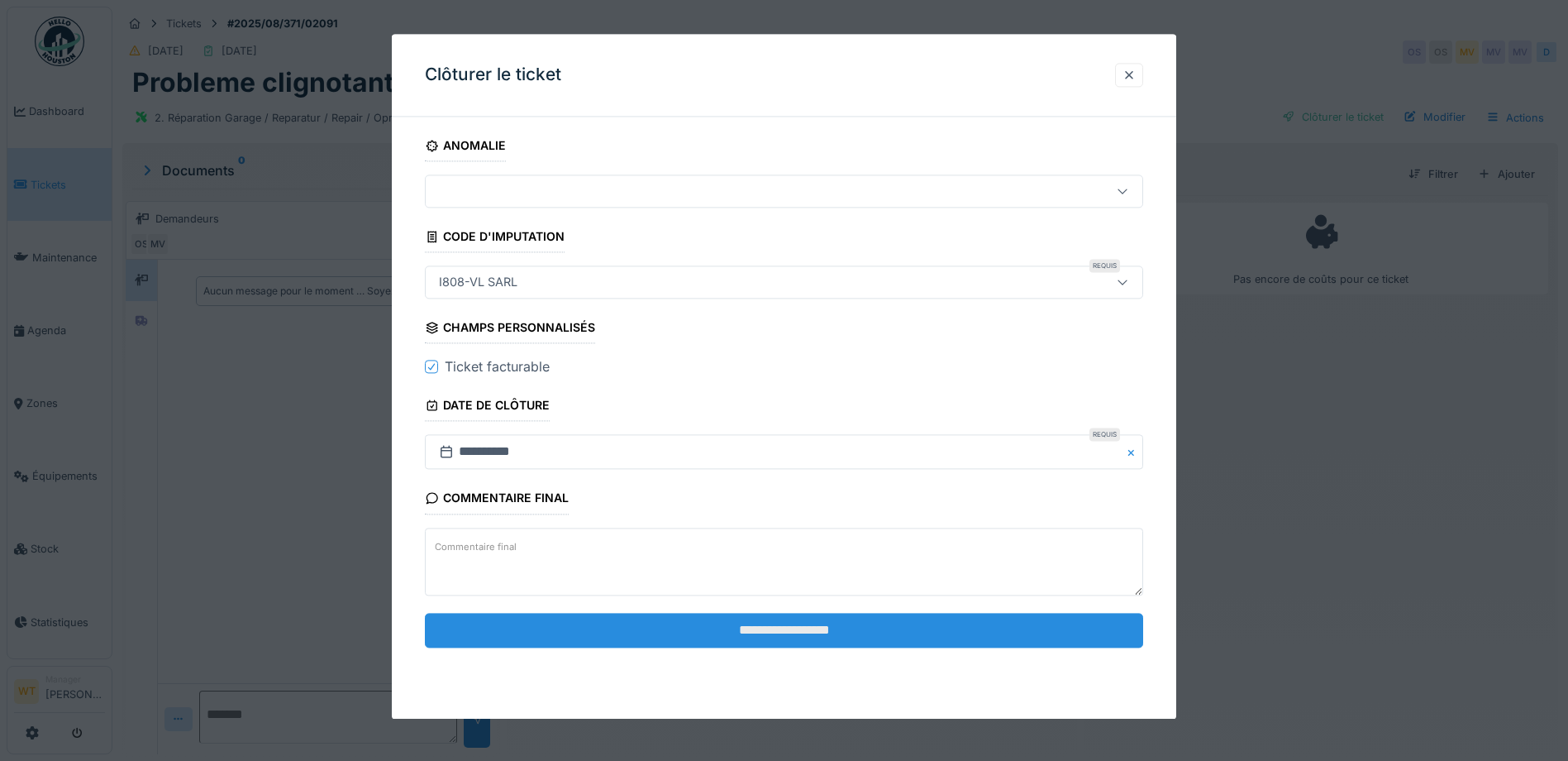
click at [676, 632] on input "**********" at bounding box center [784, 631] width 718 height 35
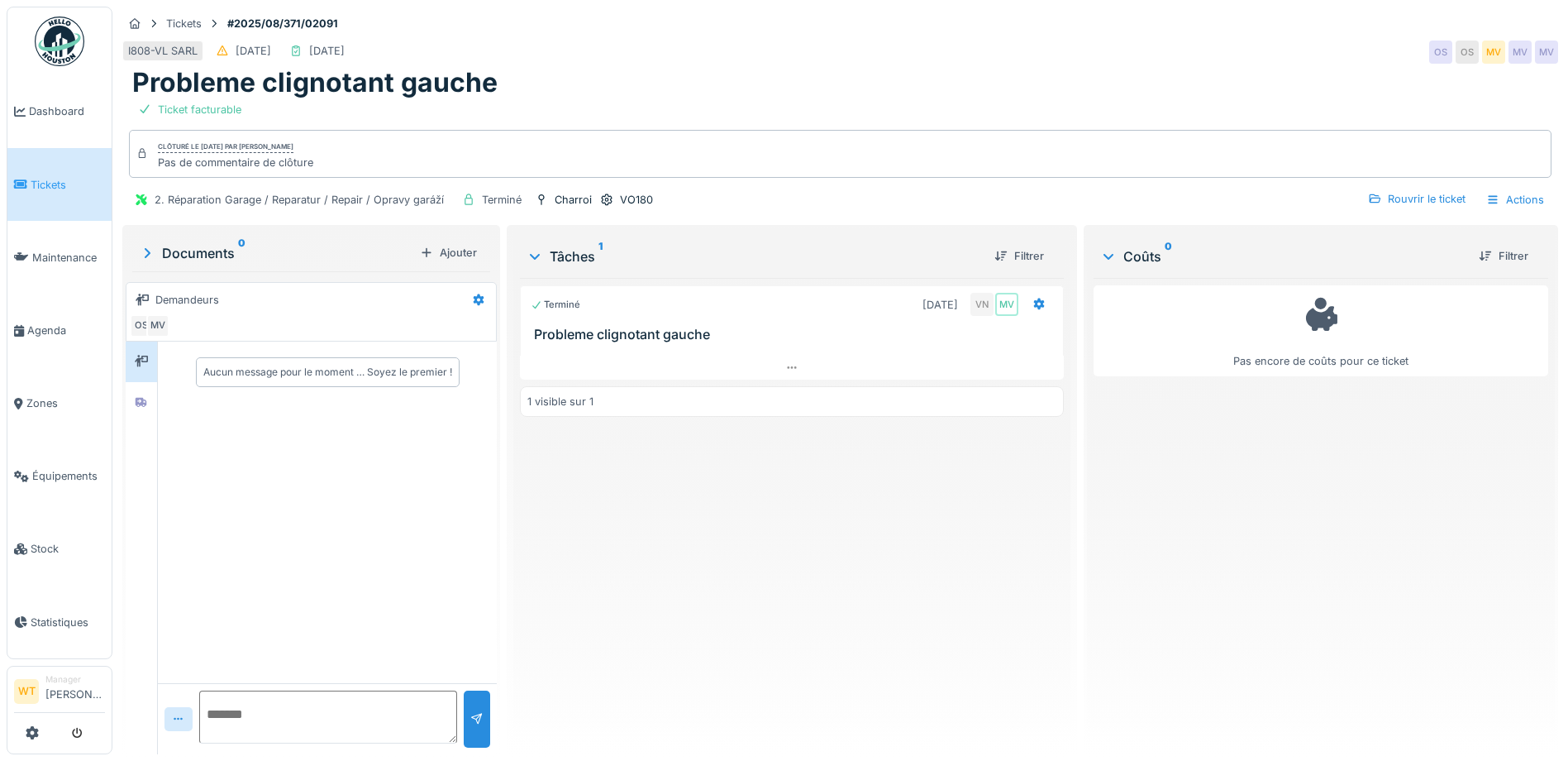
click at [65, 184] on span "Tickets" at bounding box center [68, 184] width 74 height 15
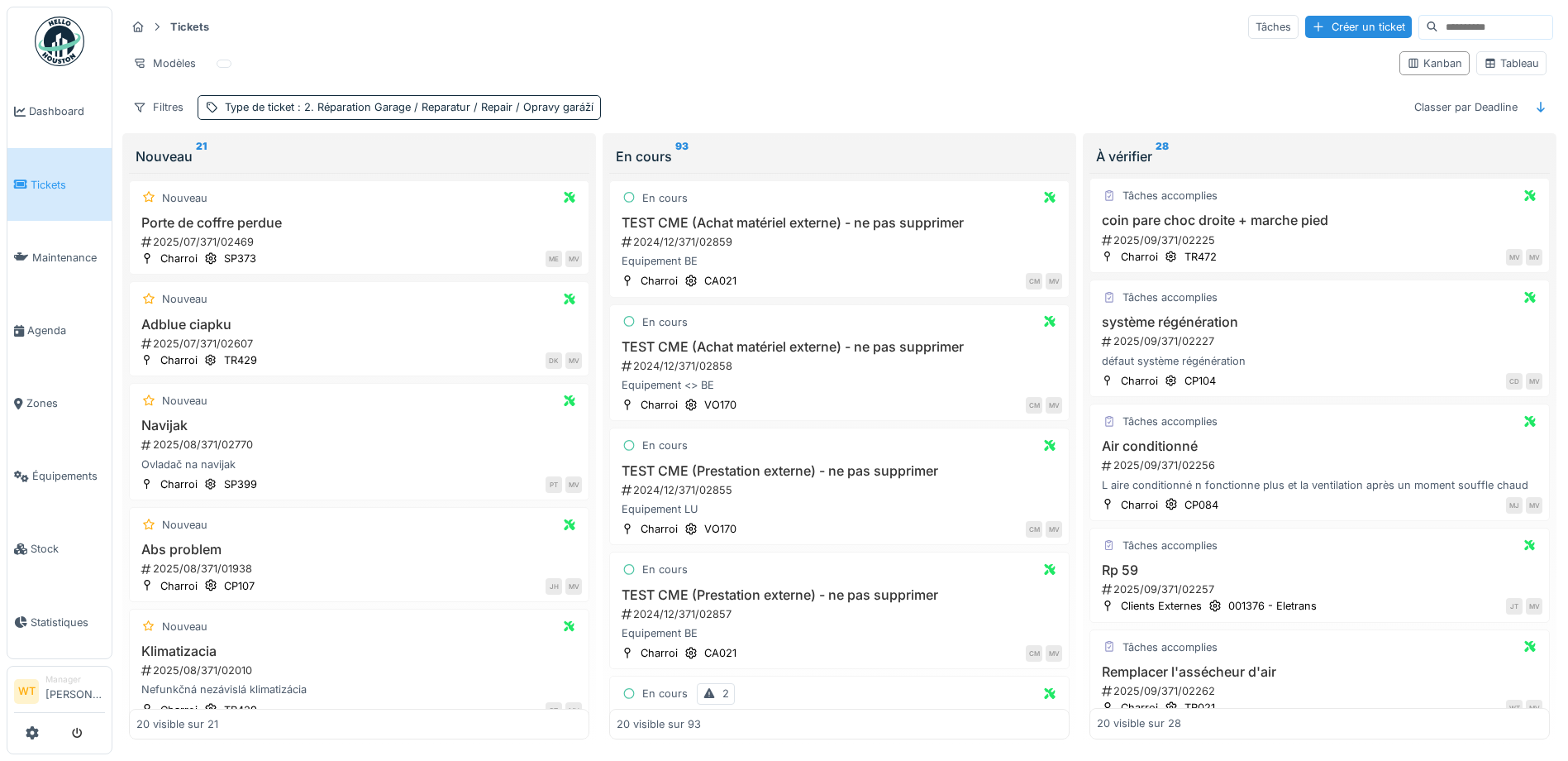
scroll to position [993, 0]
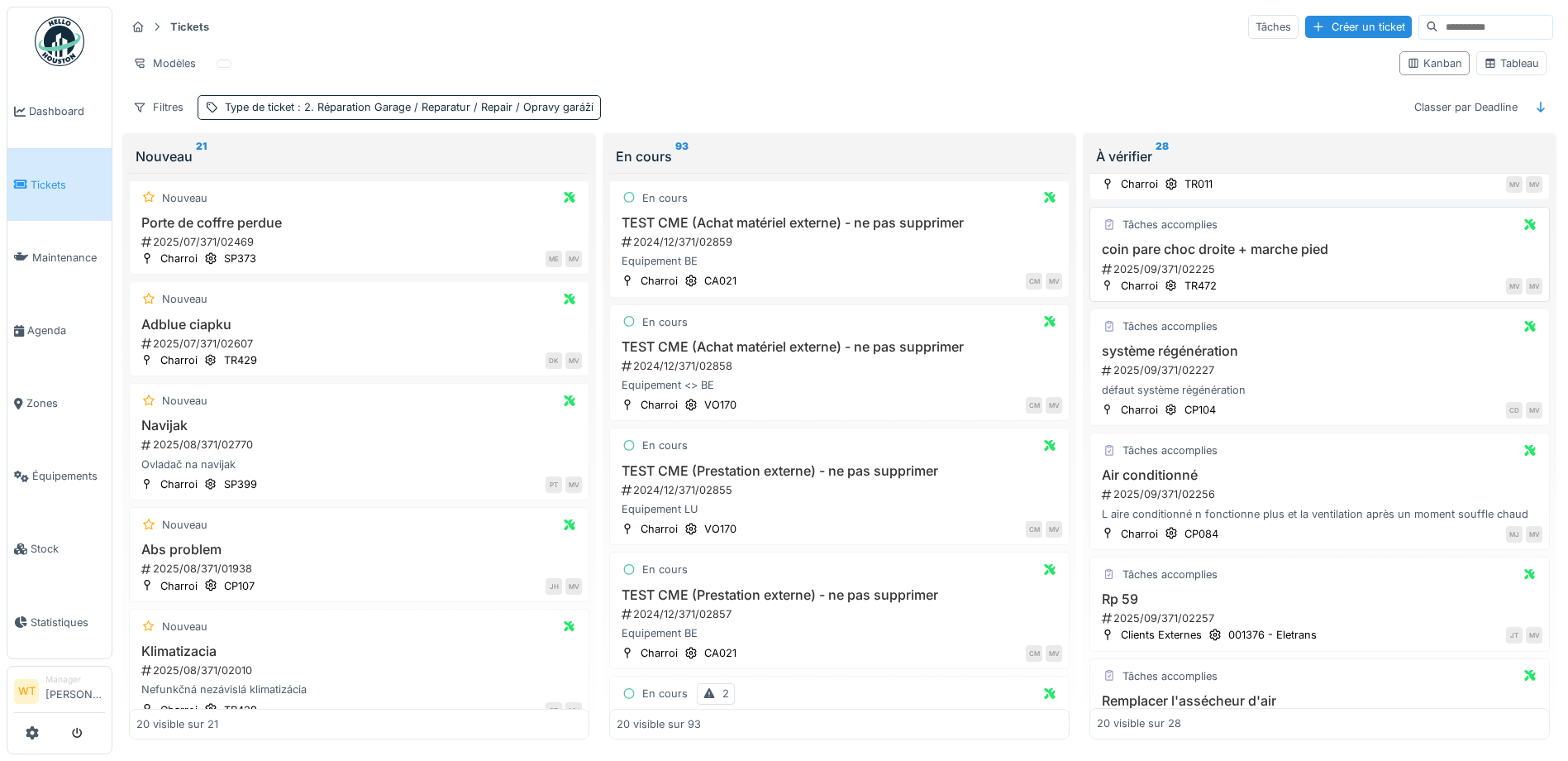
click at [1234, 248] on h3 "coin pare choc droite + marche pied" at bounding box center [1320, 249] width 446 height 15
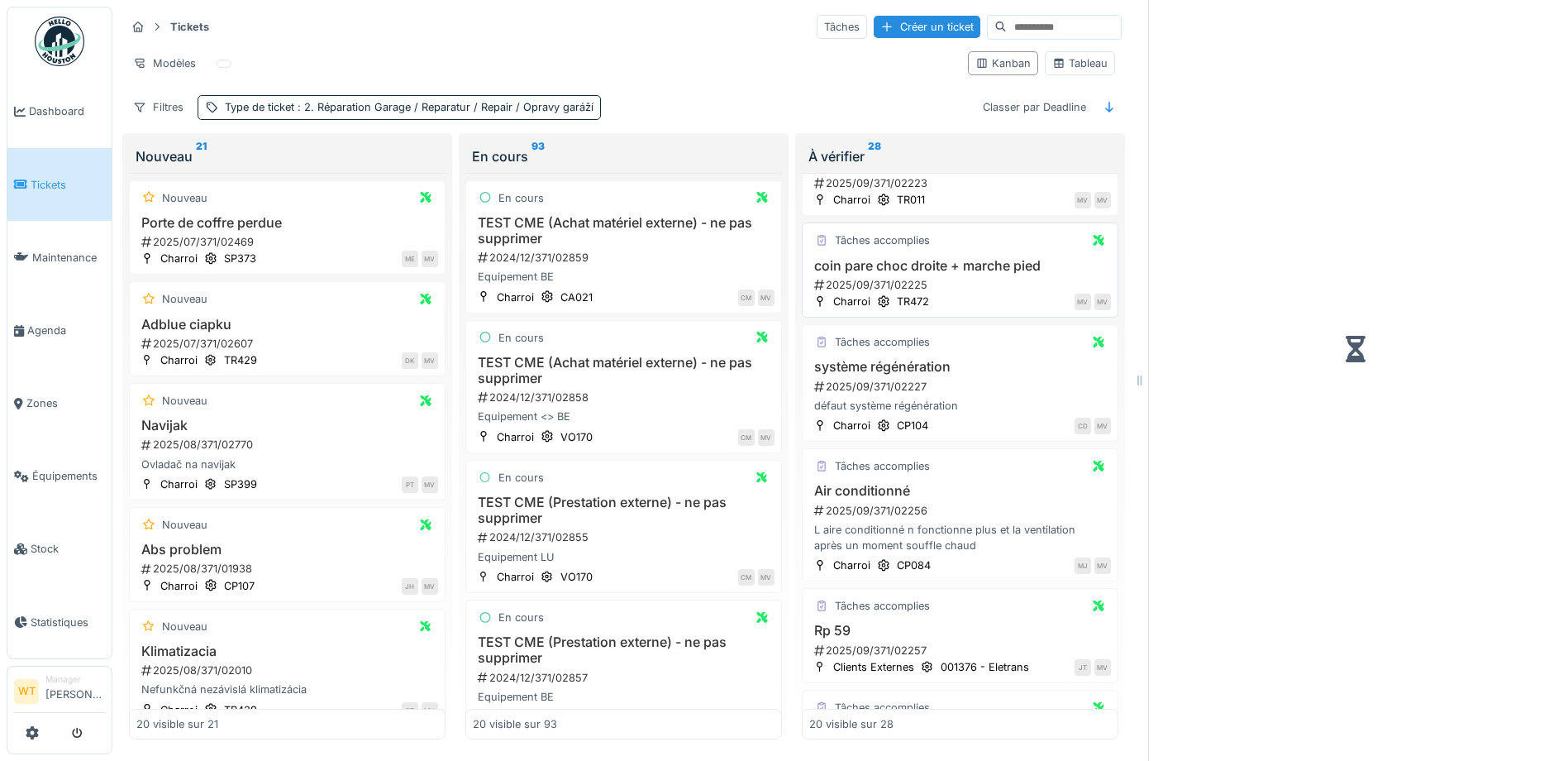
scroll to position [1009, 0]
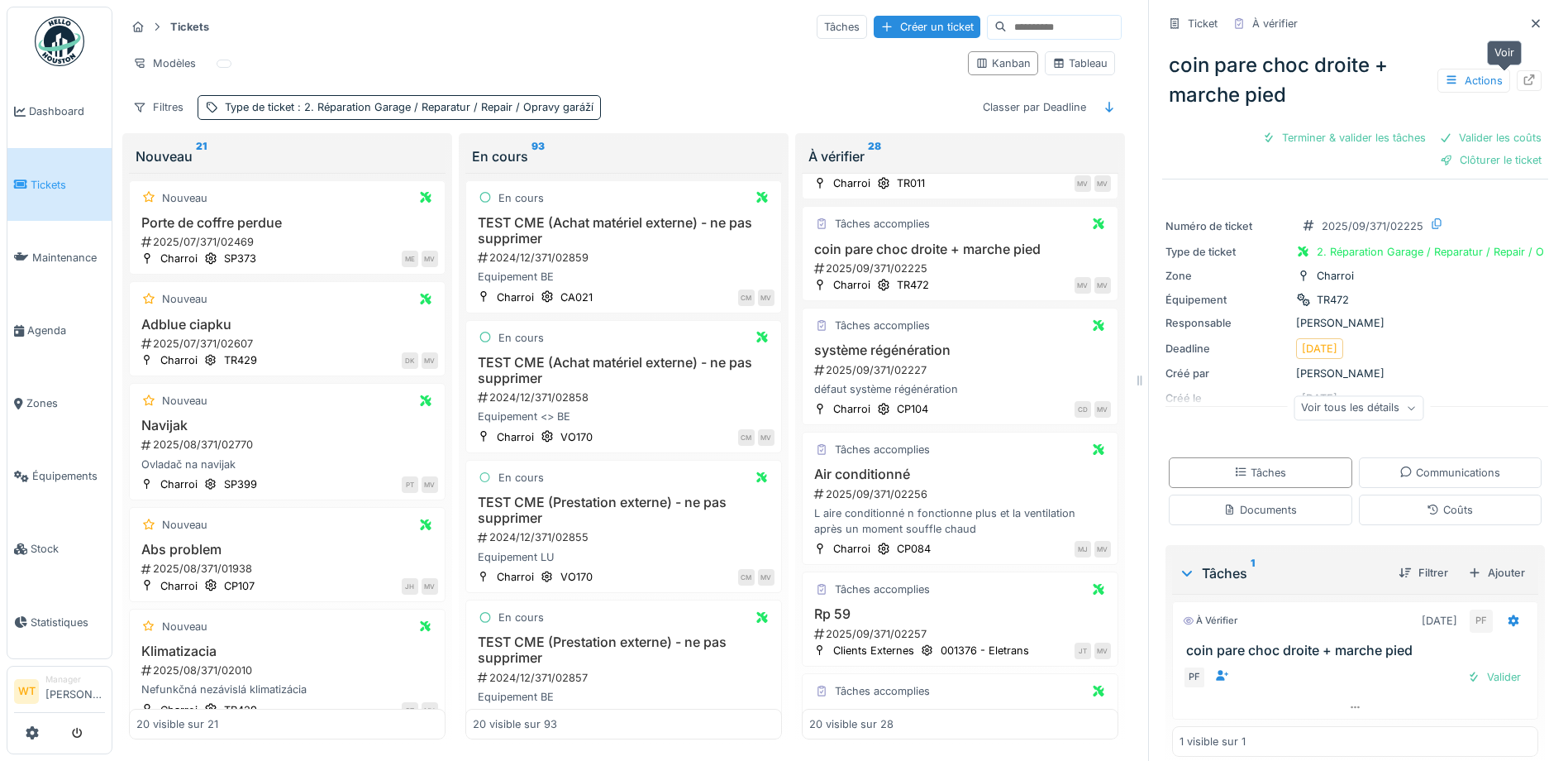
click at [1523, 79] on icon at bounding box center [1529, 79] width 14 height 11
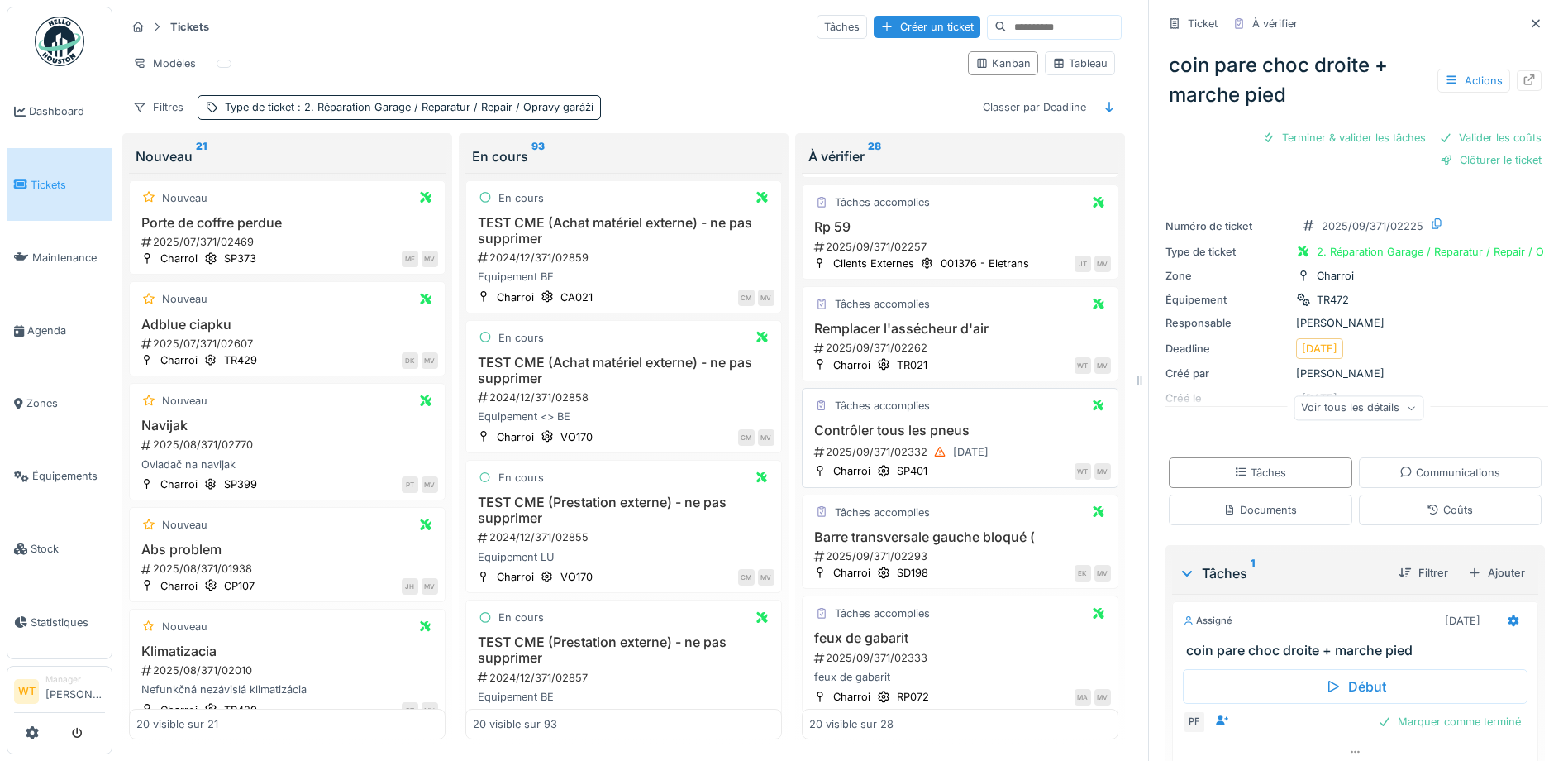
scroll to position [1423, 0]
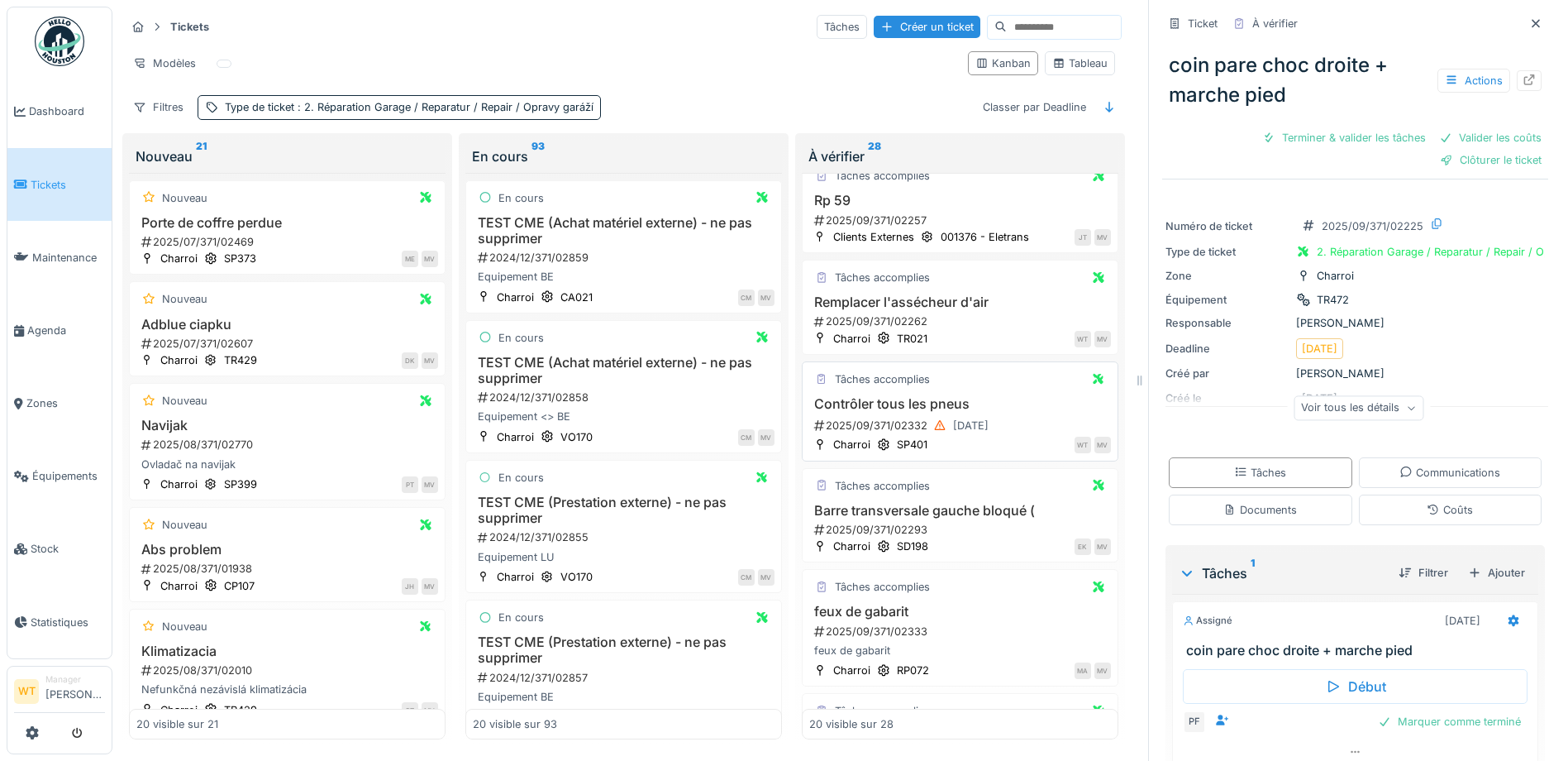
click at [926, 402] on h3 "Contrôler tous les pneus" at bounding box center [960, 404] width 302 height 15
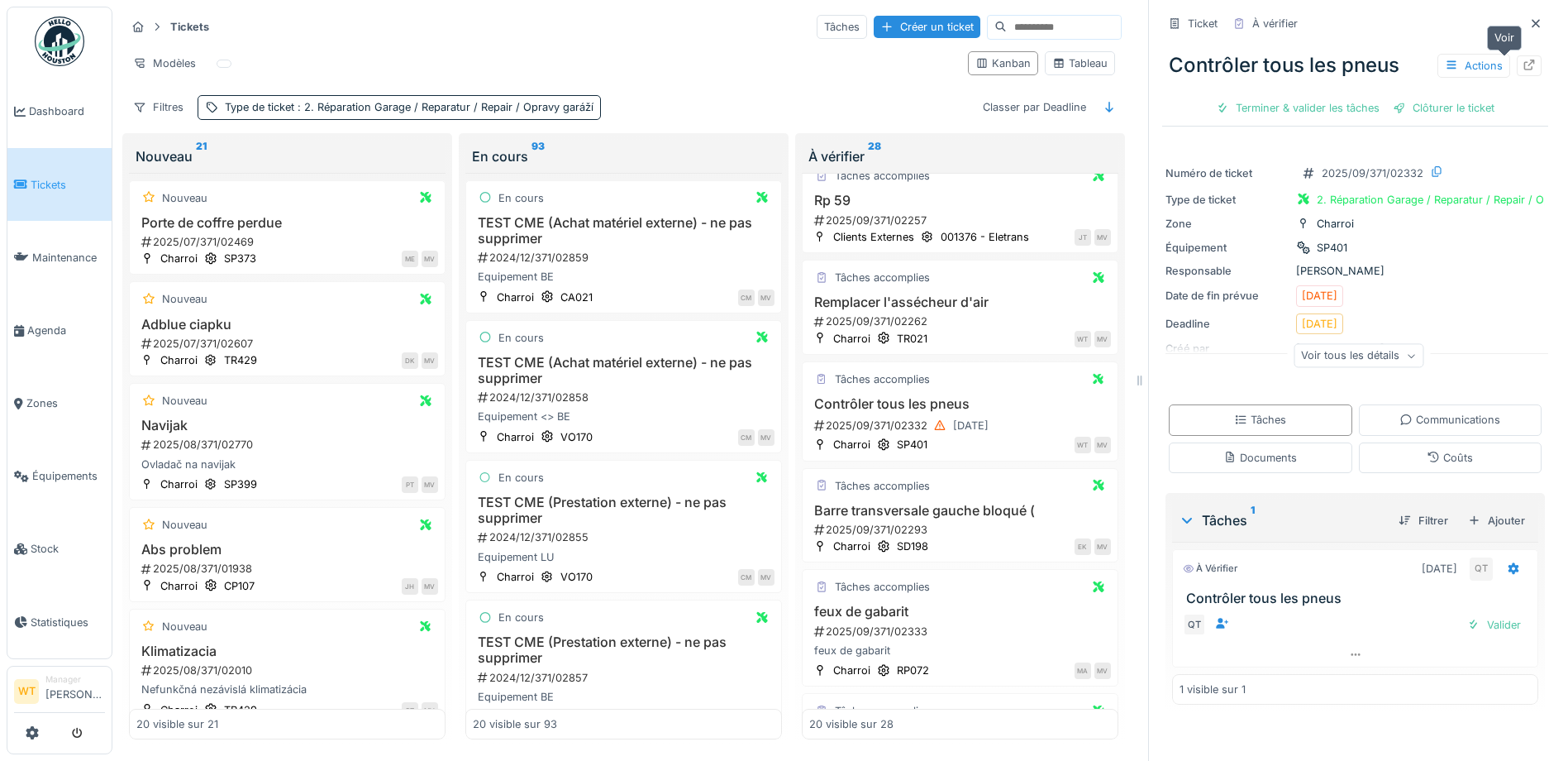
click at [1523, 62] on icon at bounding box center [1529, 65] width 14 height 11
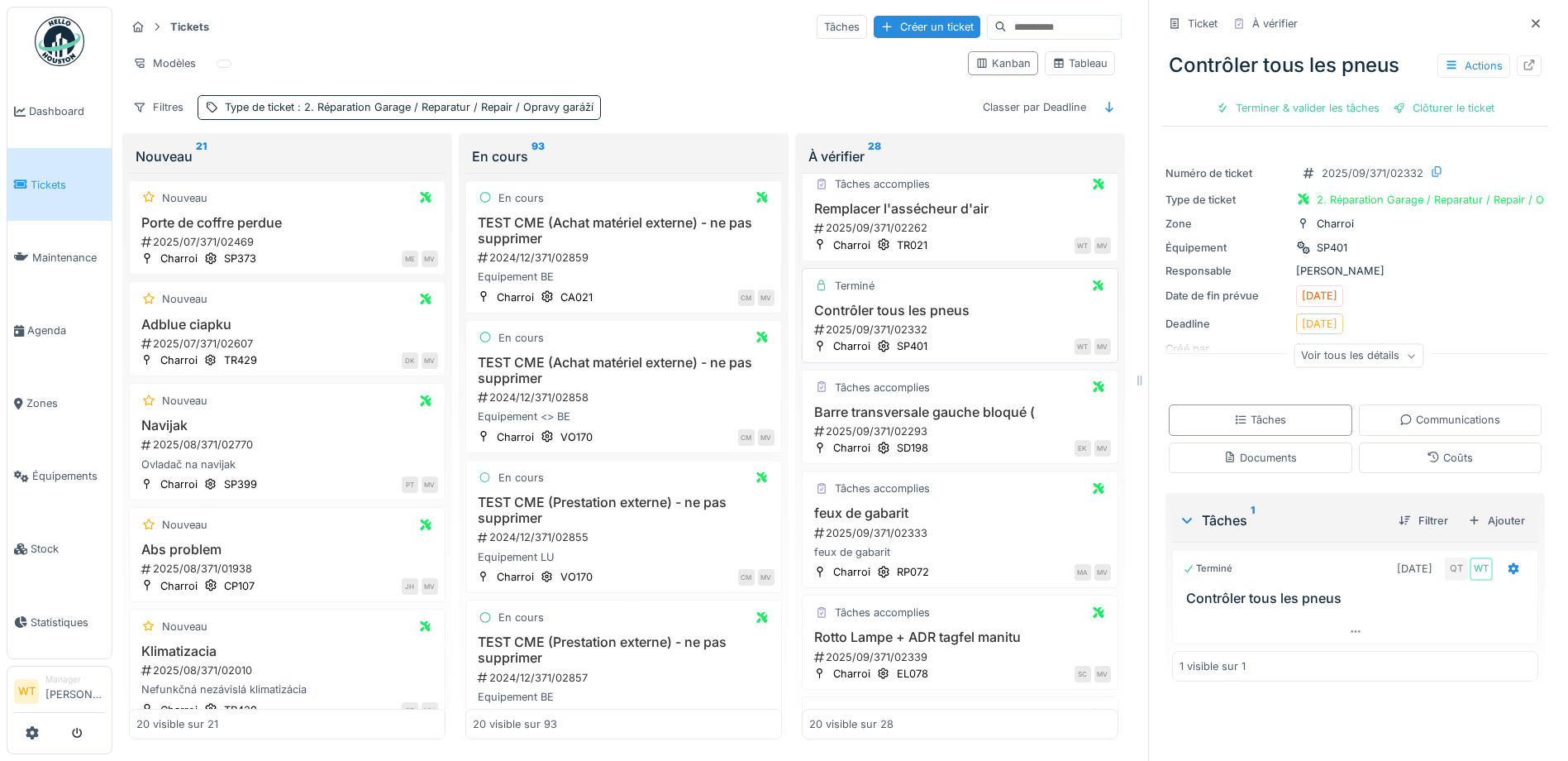
scroll to position [1588, 0]
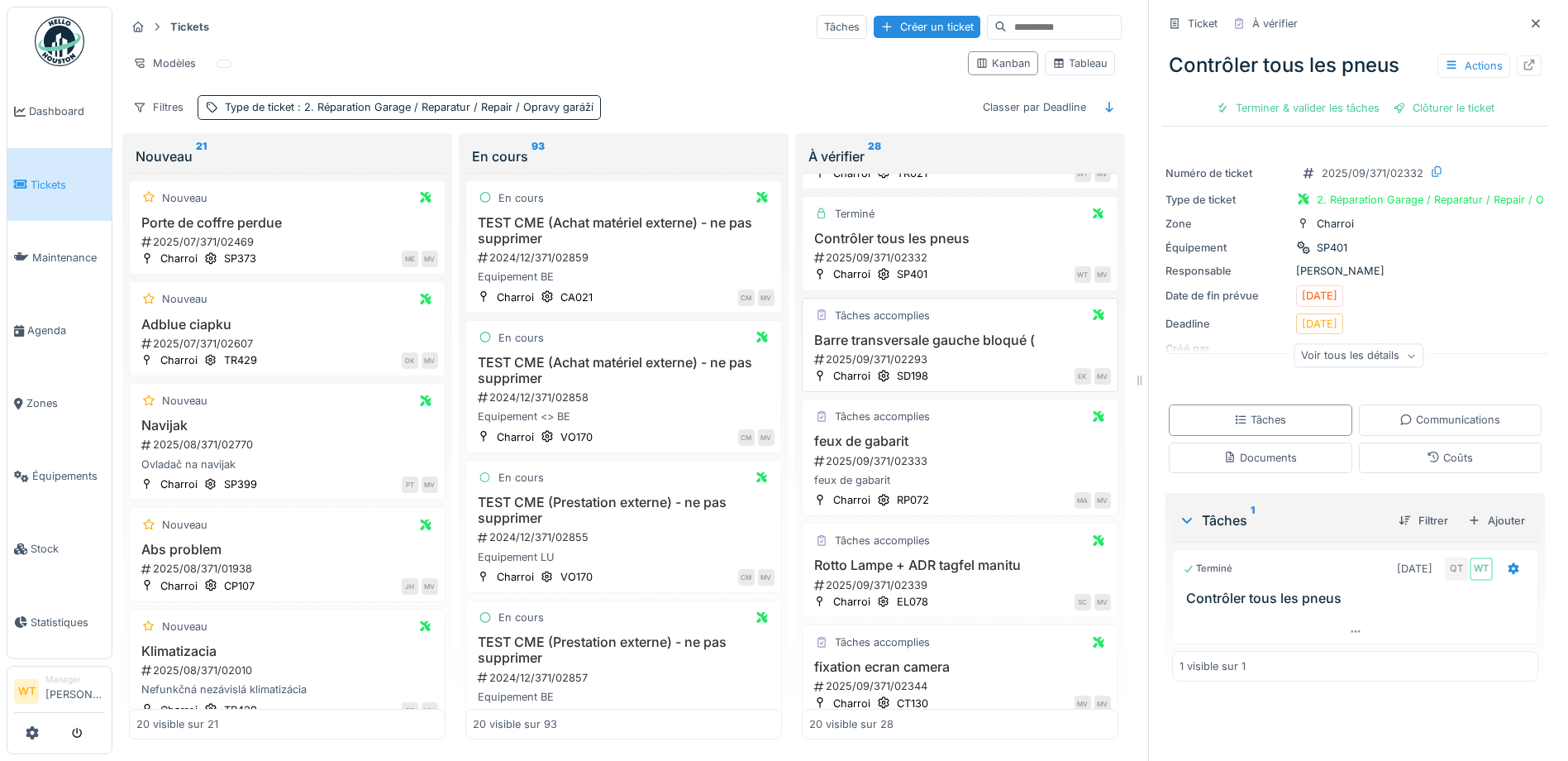
click at [929, 333] on h3 "Barre transversale gauche bloqué (" at bounding box center [960, 340] width 302 height 15
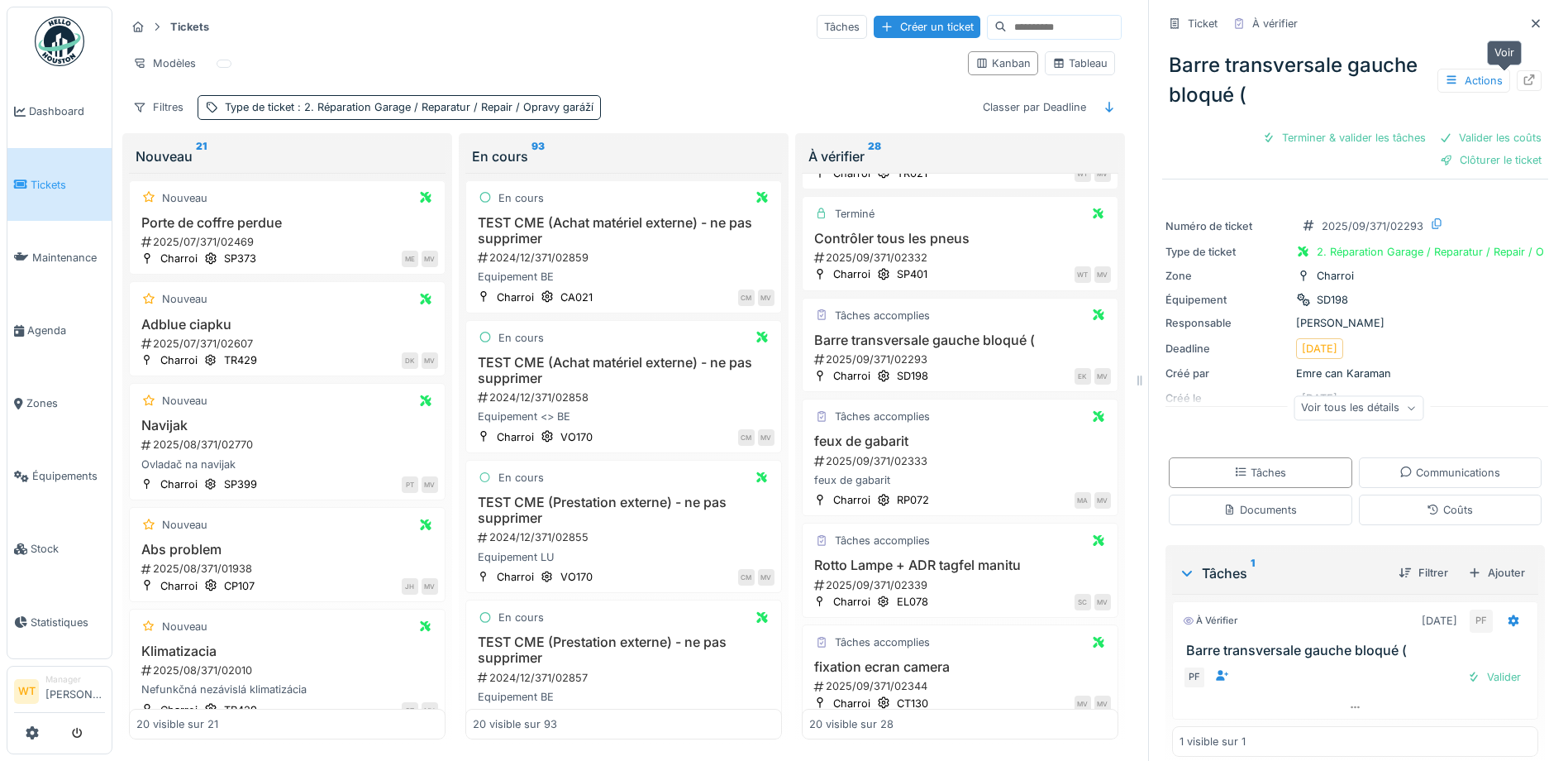
click at [1525, 78] on icon at bounding box center [1529, 79] width 11 height 11
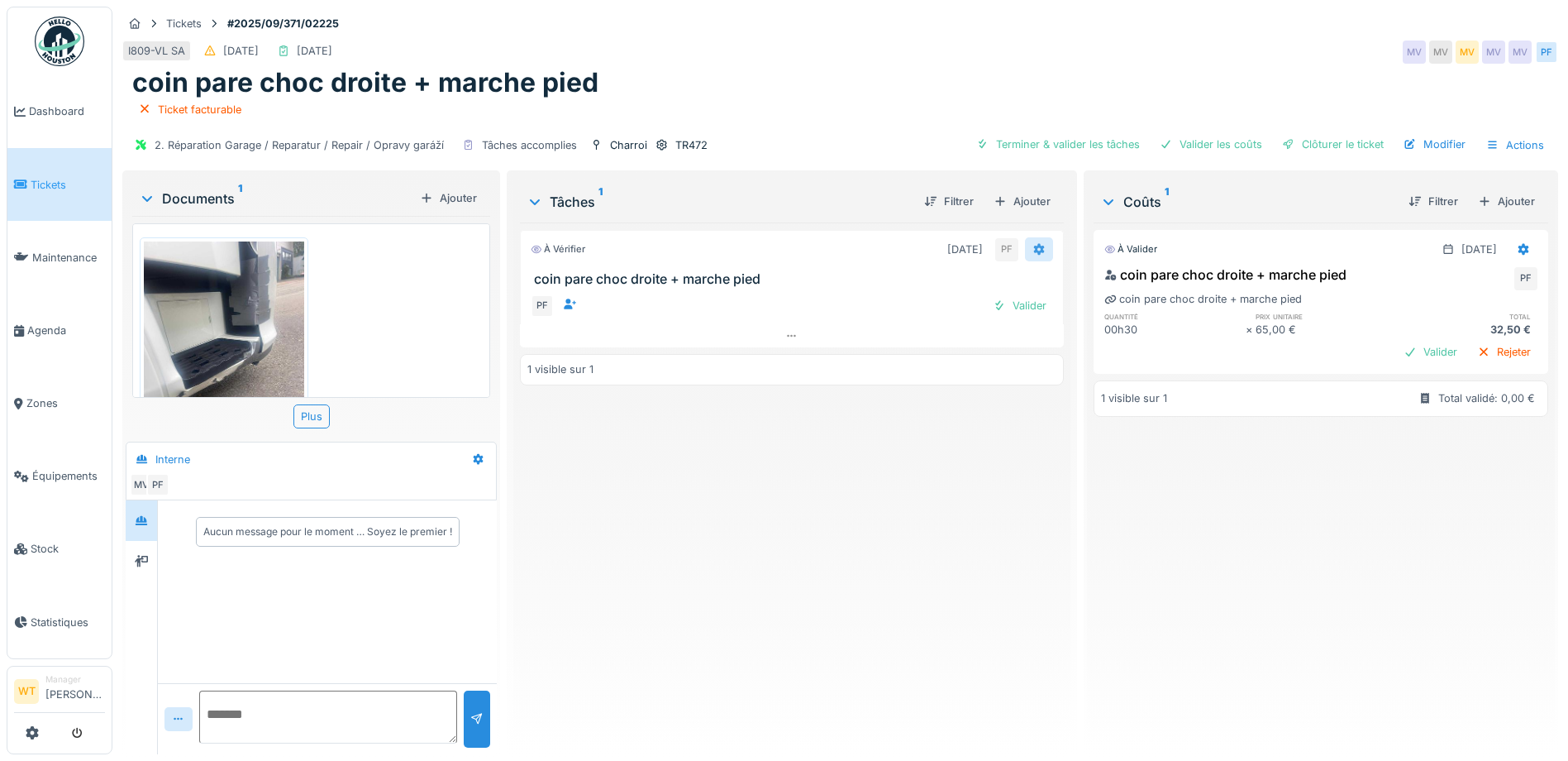
click at [1033, 245] on icon at bounding box center [1040, 249] width 14 height 11
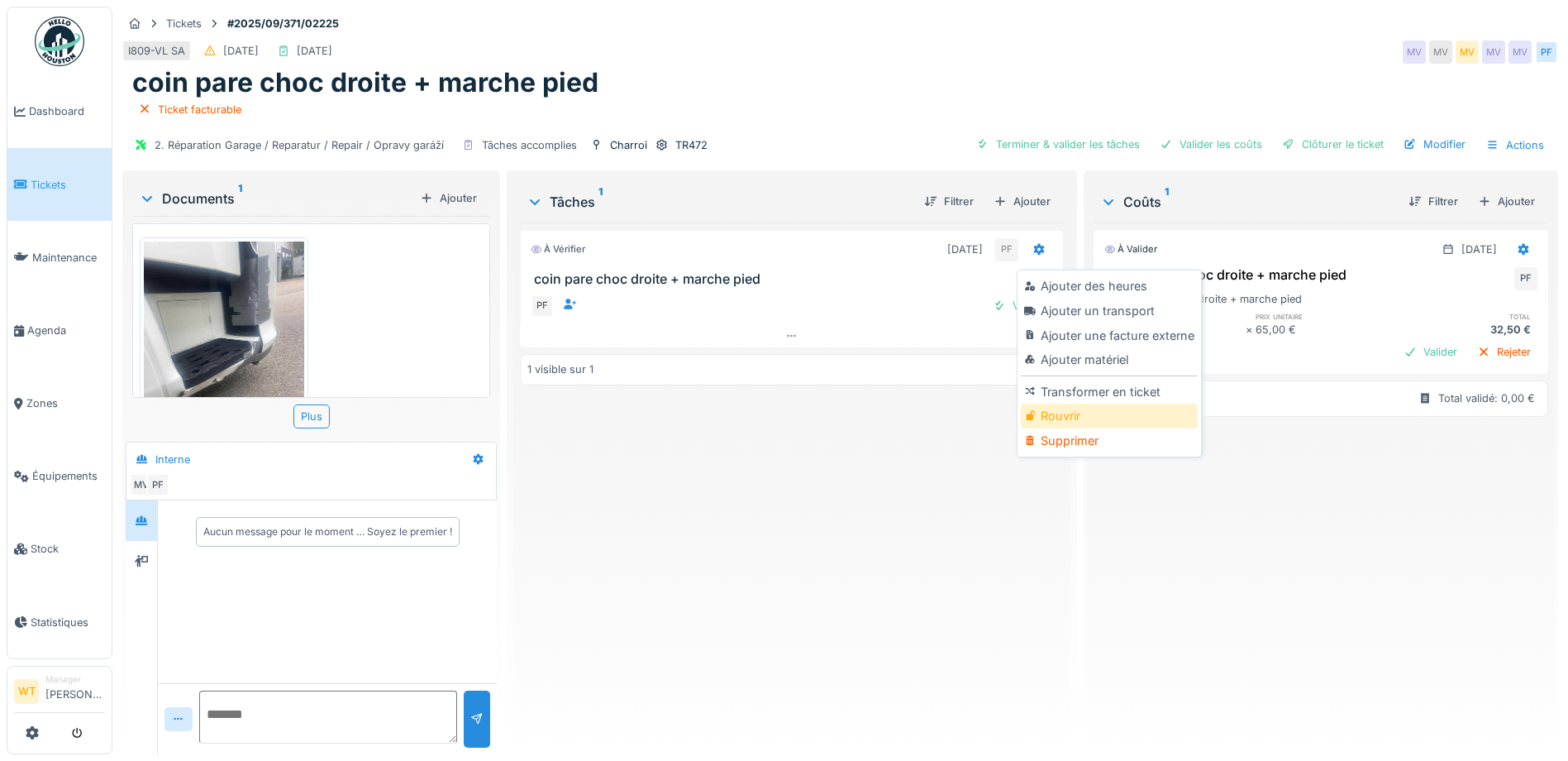
click at [1078, 406] on div "Rouvrir" at bounding box center [1109, 416] width 176 height 25
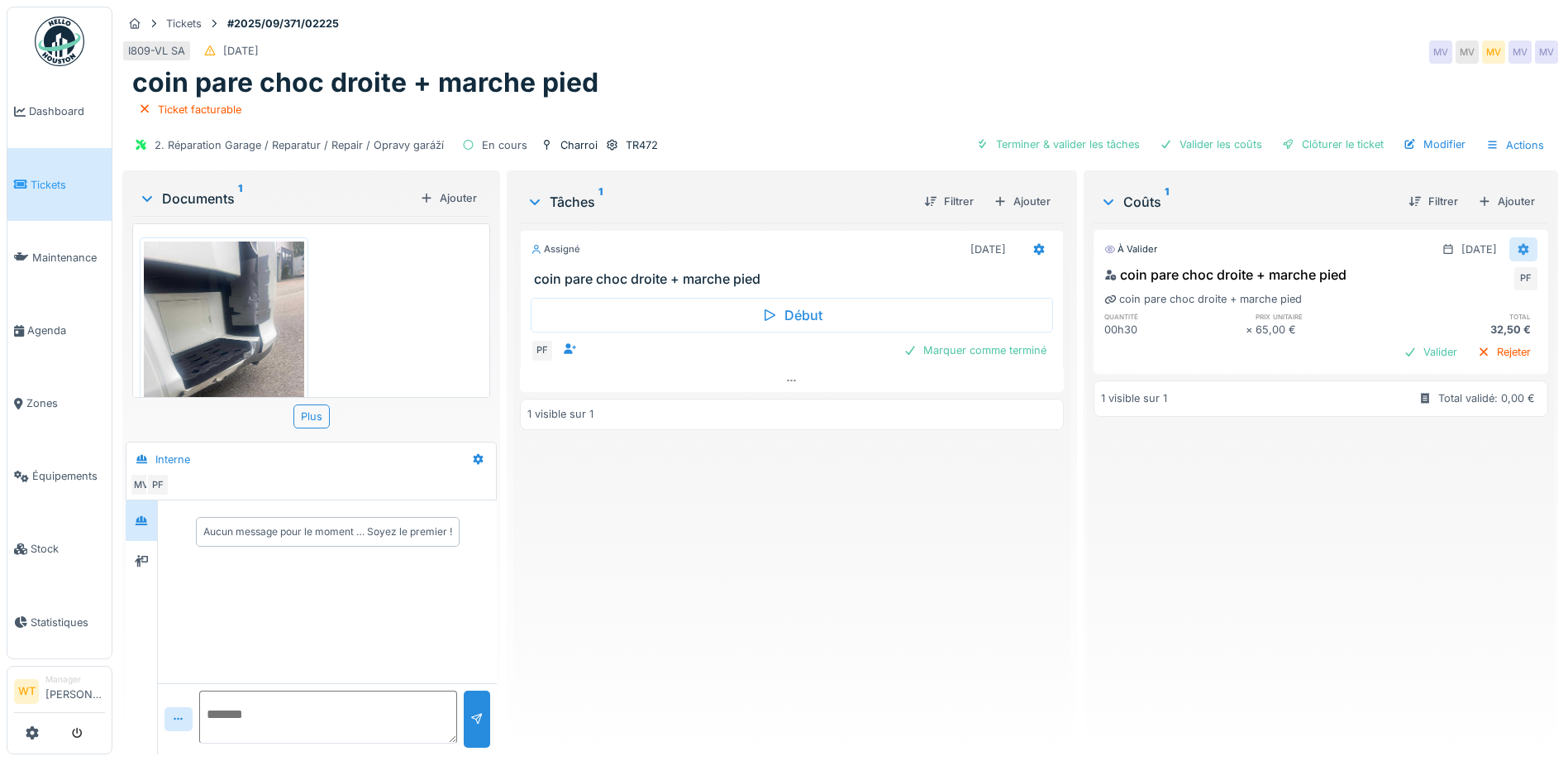
click at [1519, 249] on icon at bounding box center [1524, 250] width 11 height 12
click at [1033, 252] on icon at bounding box center [1040, 249] width 14 height 11
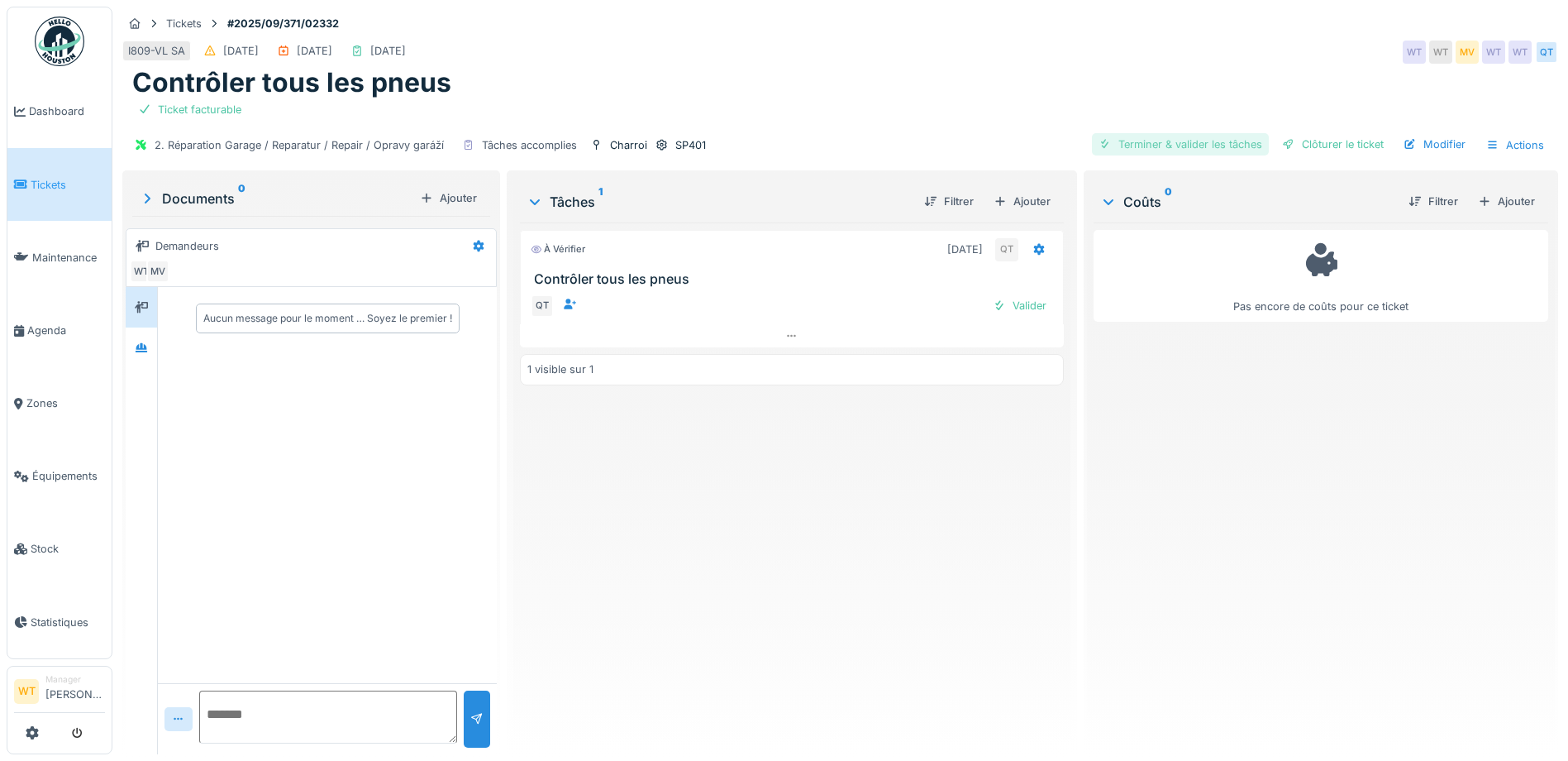
click at [1193, 151] on div "Terminer & valider les tâches" at bounding box center [1180, 144] width 177 height 22
click at [1287, 148] on div "Clôturer le ticket" at bounding box center [1332, 144] width 115 height 22
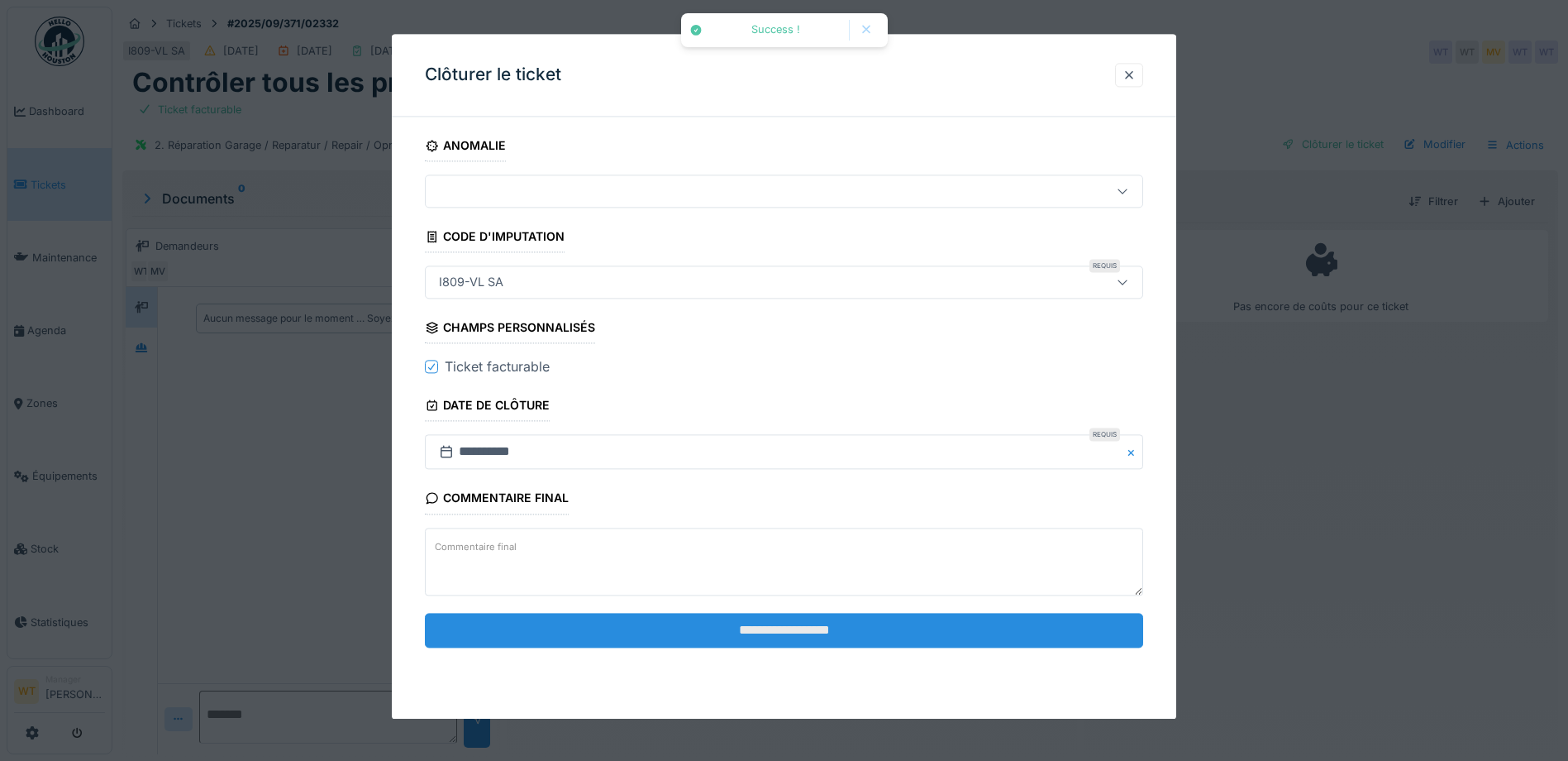
click at [731, 639] on input "**********" at bounding box center [784, 631] width 718 height 35
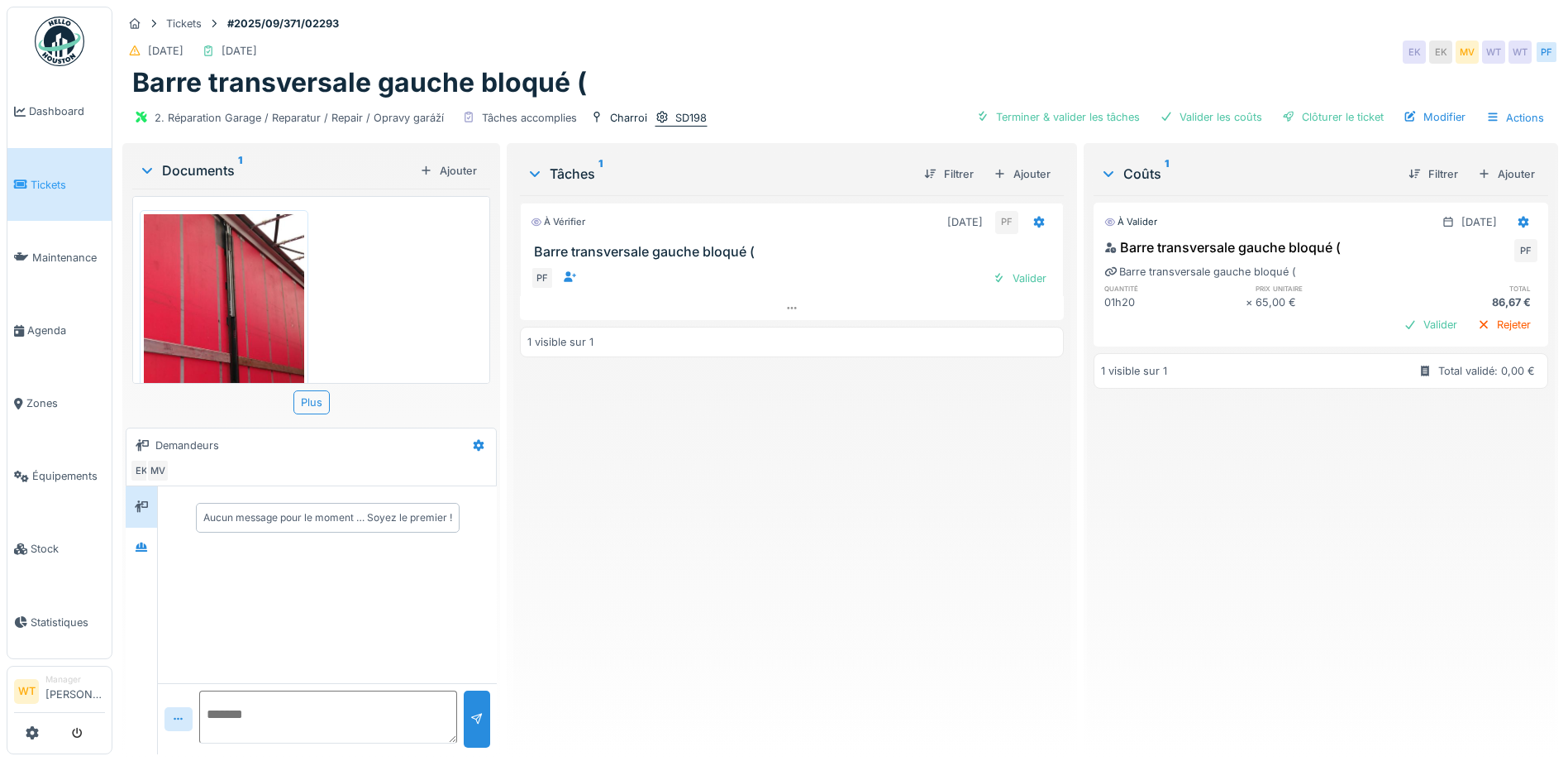
click at [659, 116] on icon at bounding box center [661, 118] width 11 height 12
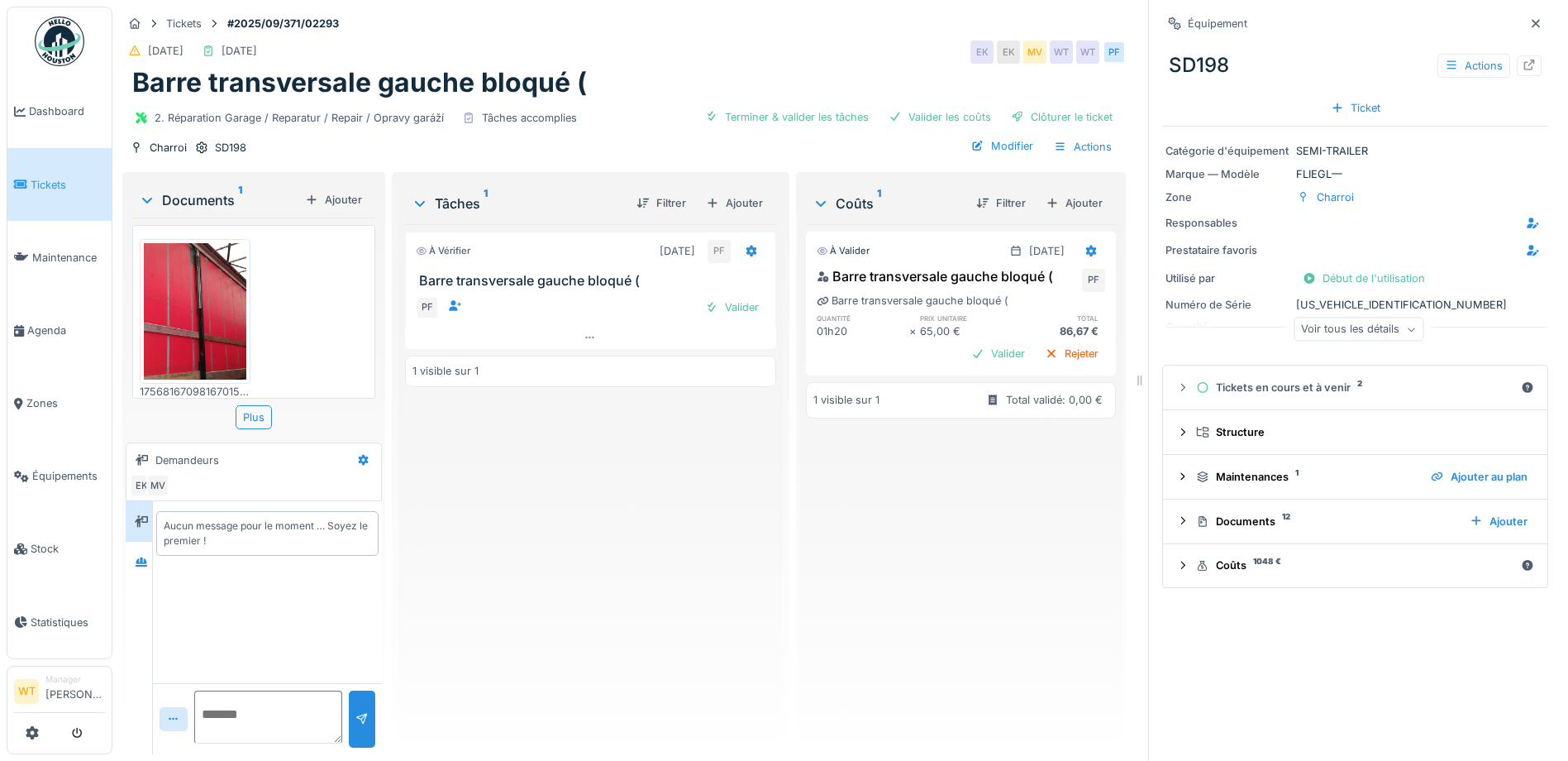
click at [1349, 328] on div "Voir tous les détails" at bounding box center [1358, 329] width 129 height 24
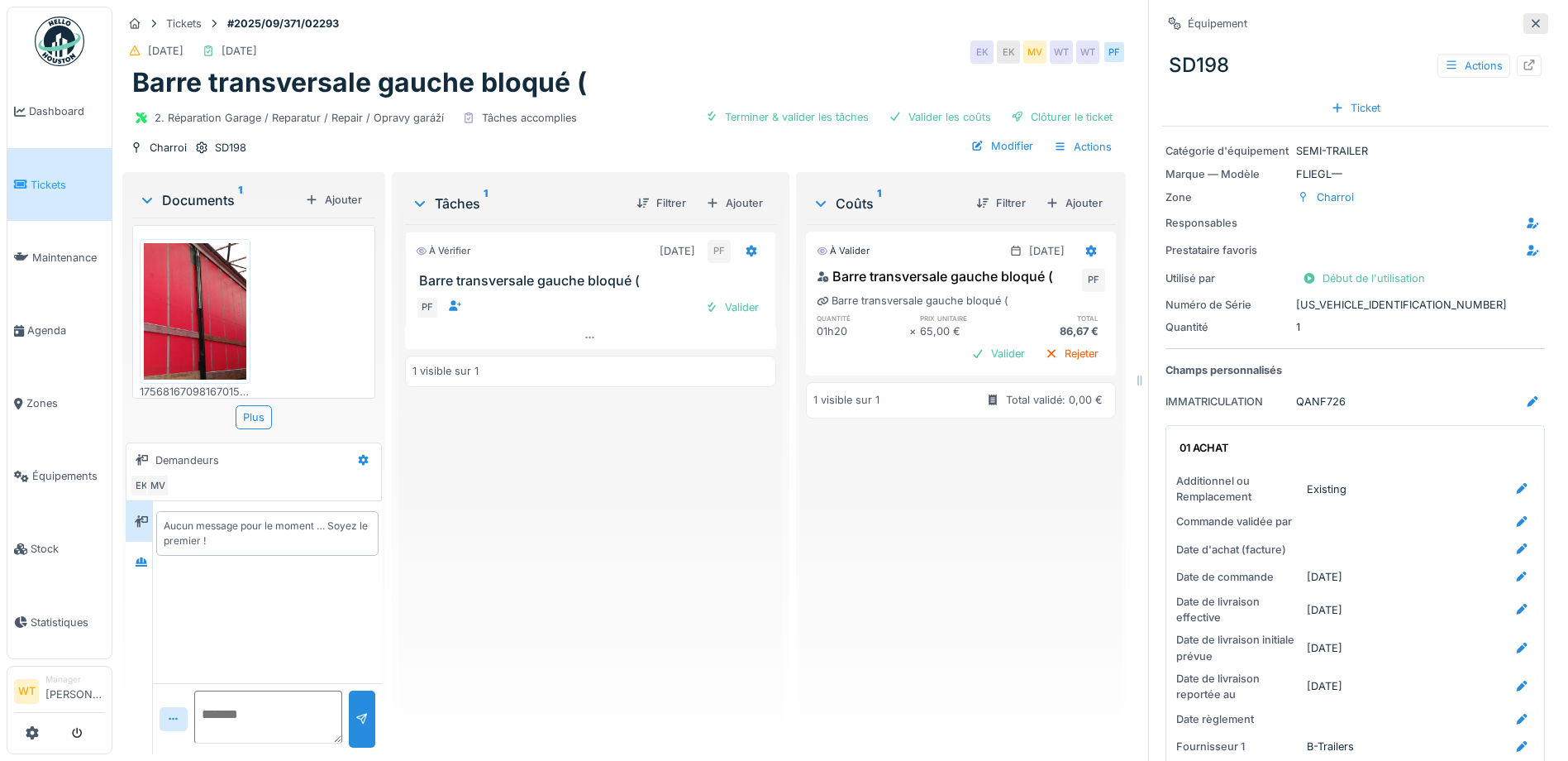
click at [1529, 23] on icon at bounding box center [1536, 23] width 14 height 11
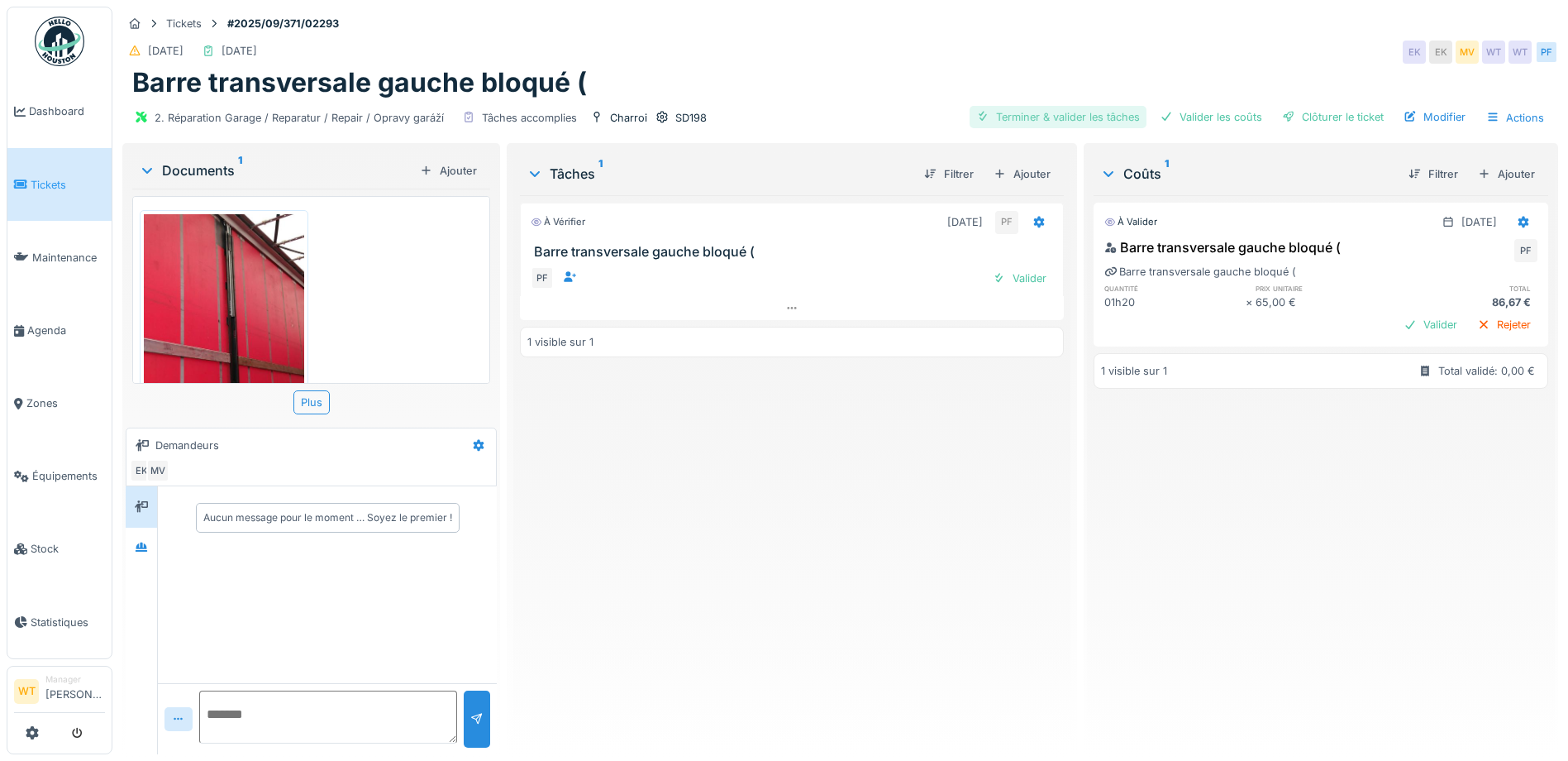
click at [1072, 118] on div "Terminer & valider les tâches" at bounding box center [1057, 117] width 177 height 22
click at [1183, 117] on div "Valider les coûts" at bounding box center [1212, 117] width 116 height 22
click at [1286, 116] on div "Clôturer le ticket" at bounding box center [1332, 117] width 115 height 22
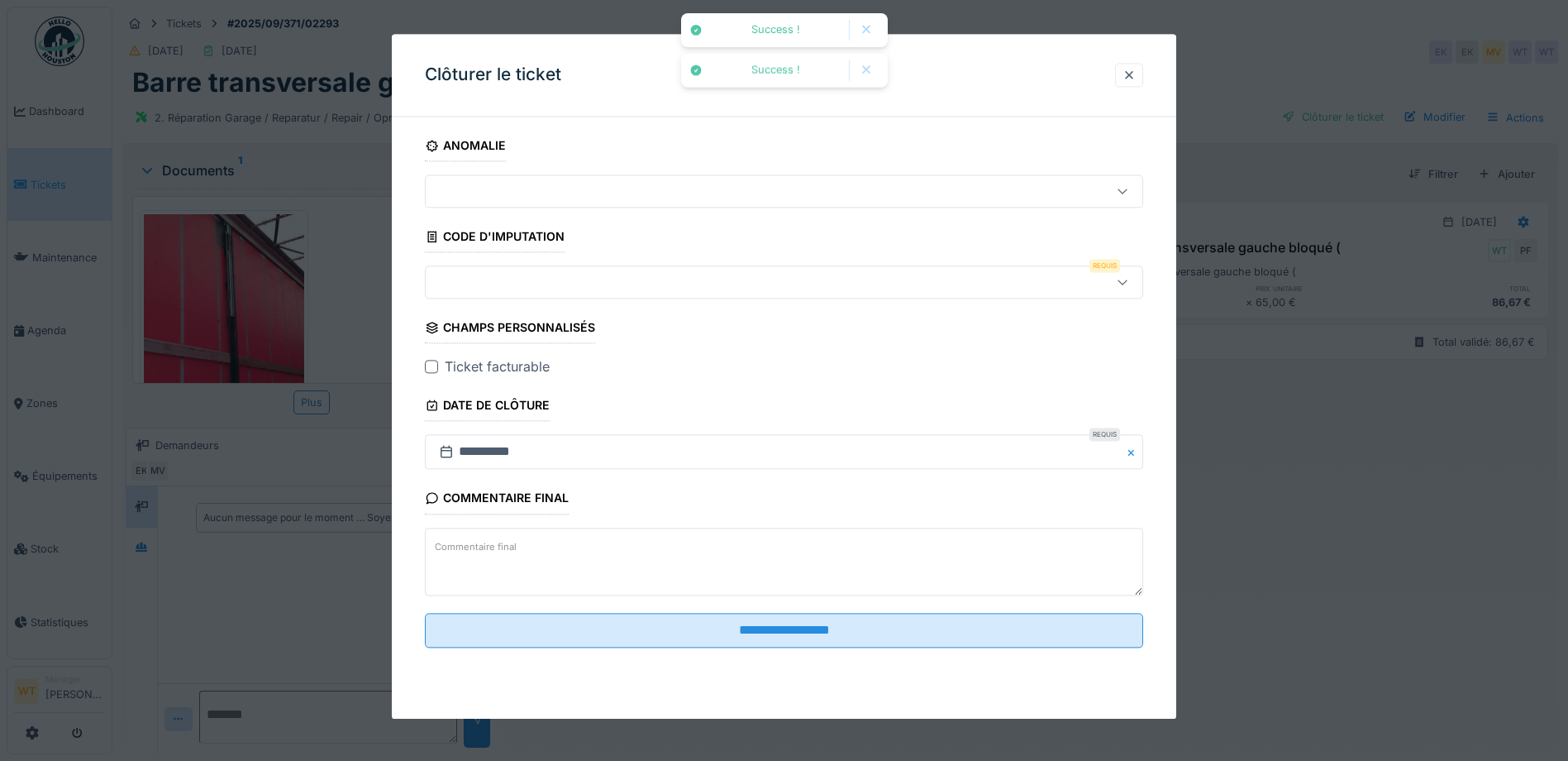
click at [498, 290] on div at bounding box center [742, 282] width 619 height 18
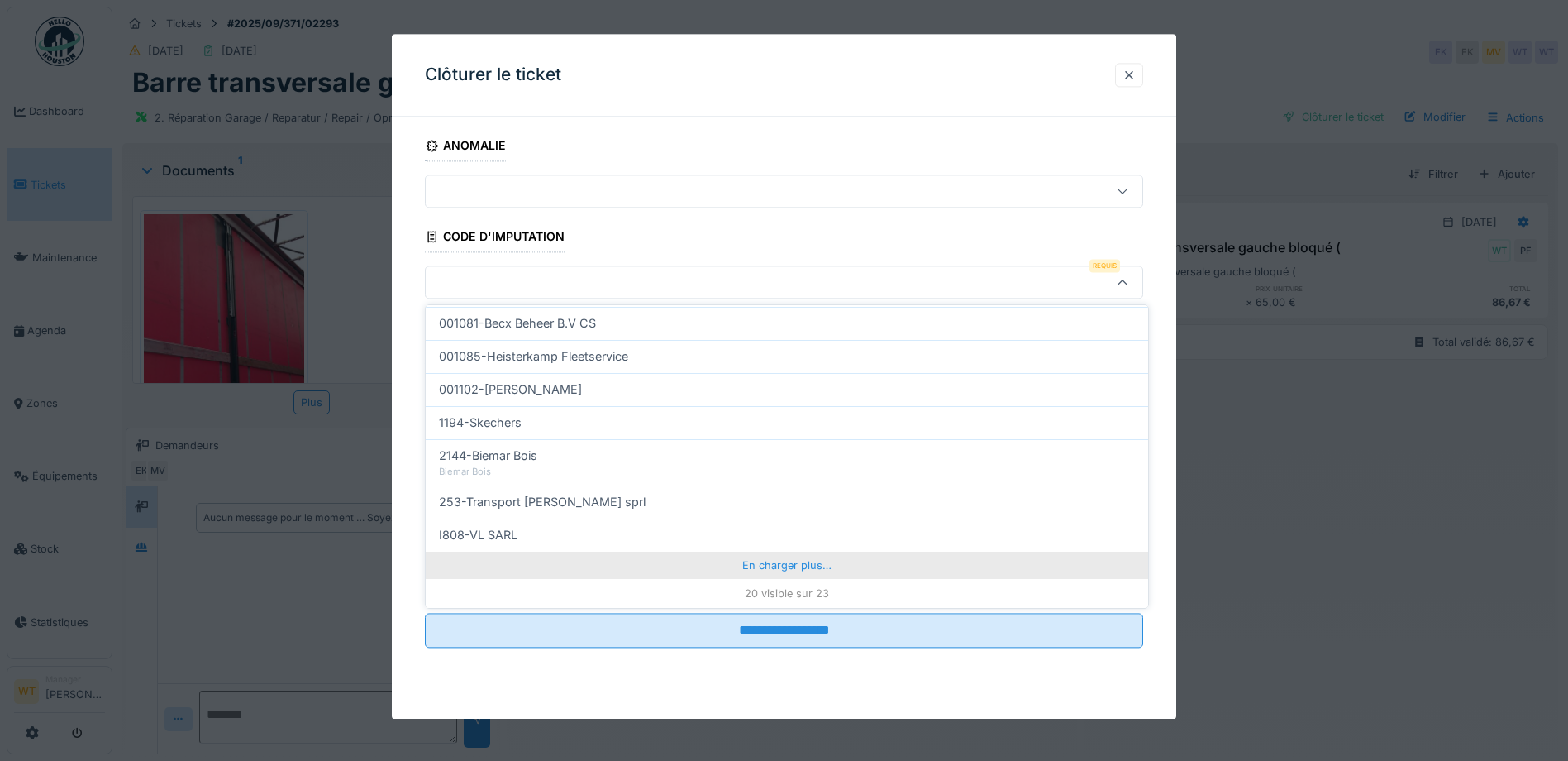
click at [712, 563] on div "En charger plus…" at bounding box center [787, 564] width 722 height 26
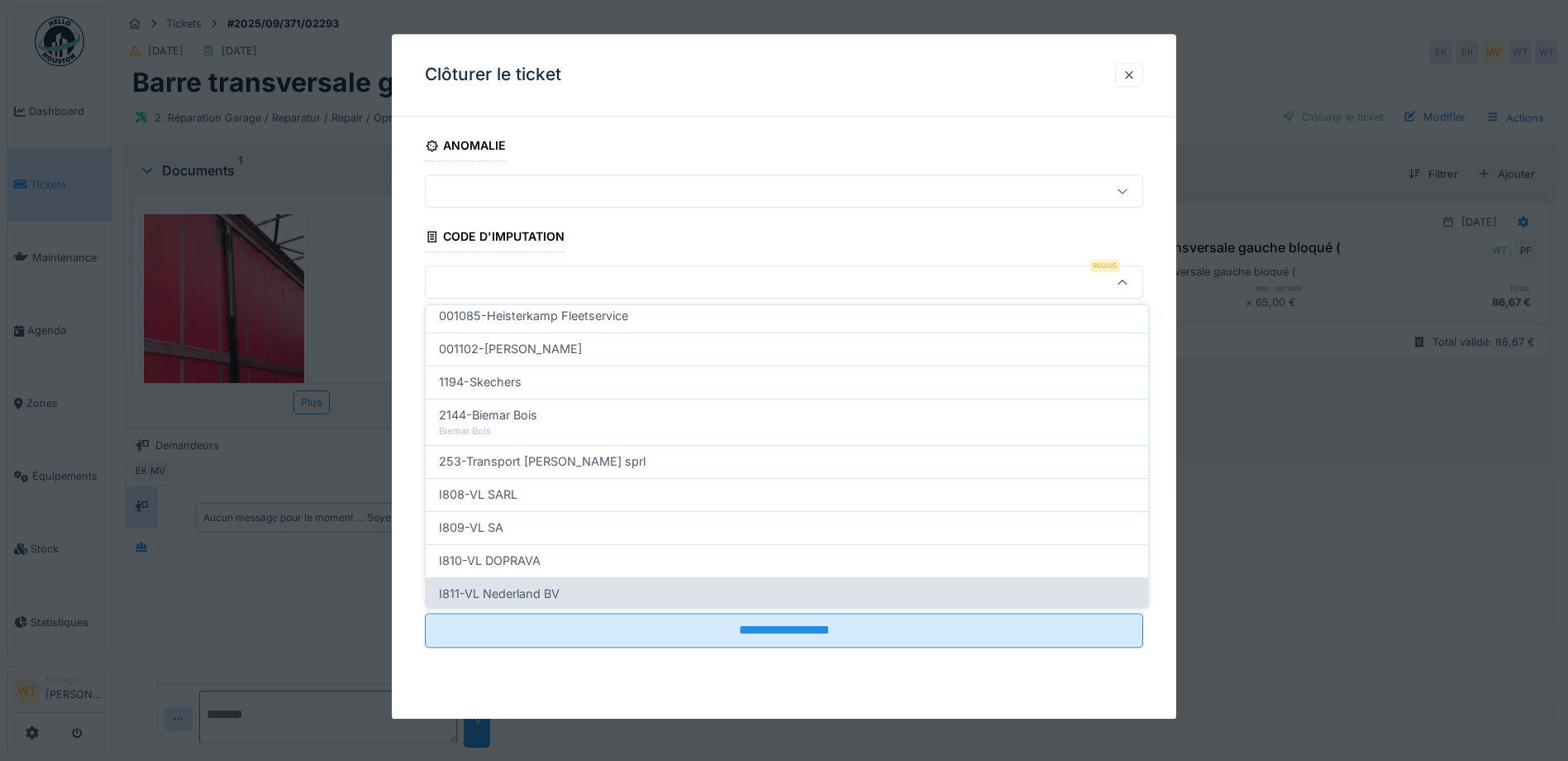
scroll to position [602, 0]
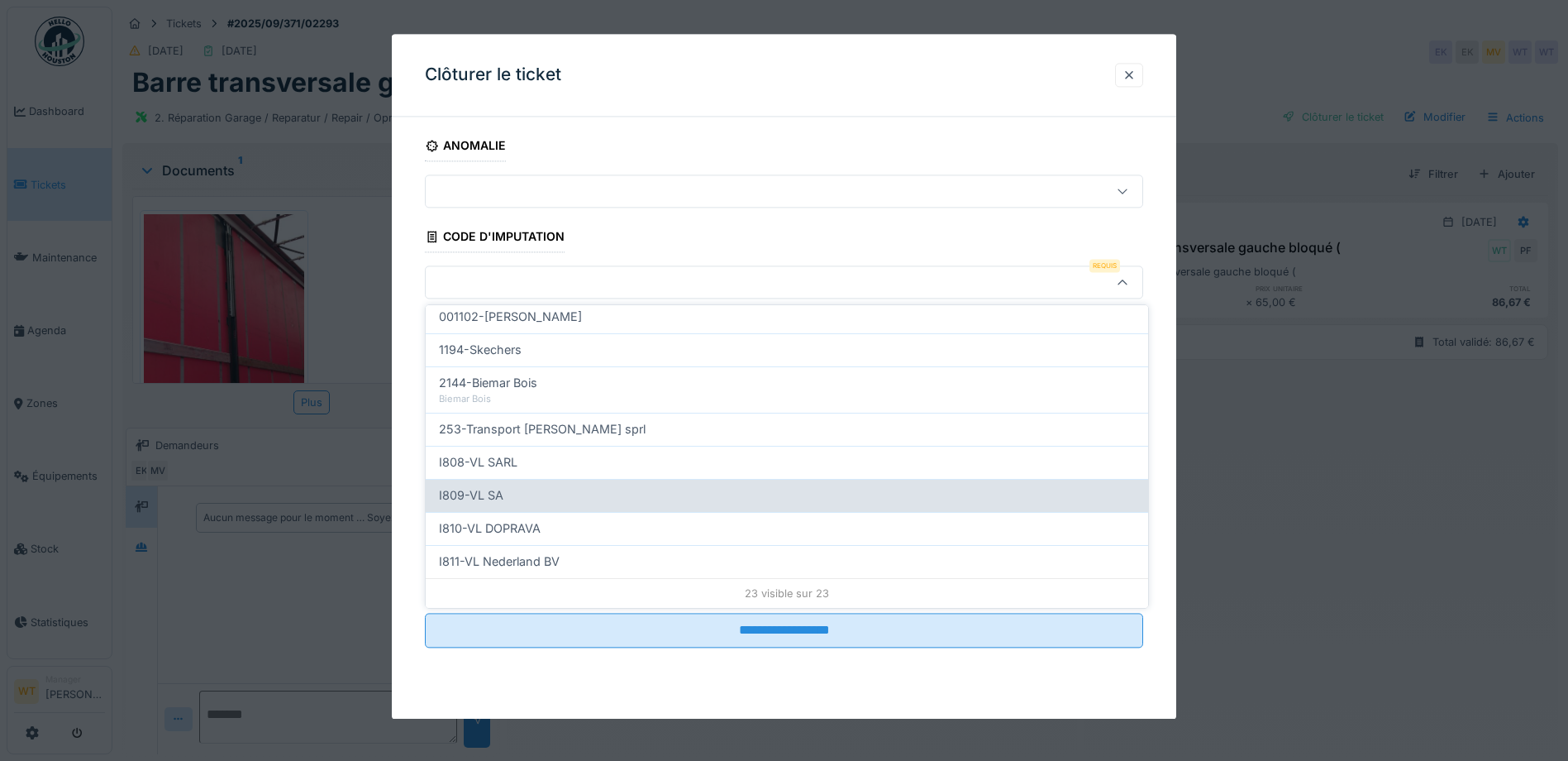
click at [545, 500] on div "I809-VL SA" at bounding box center [787, 495] width 696 height 18
type input "***"
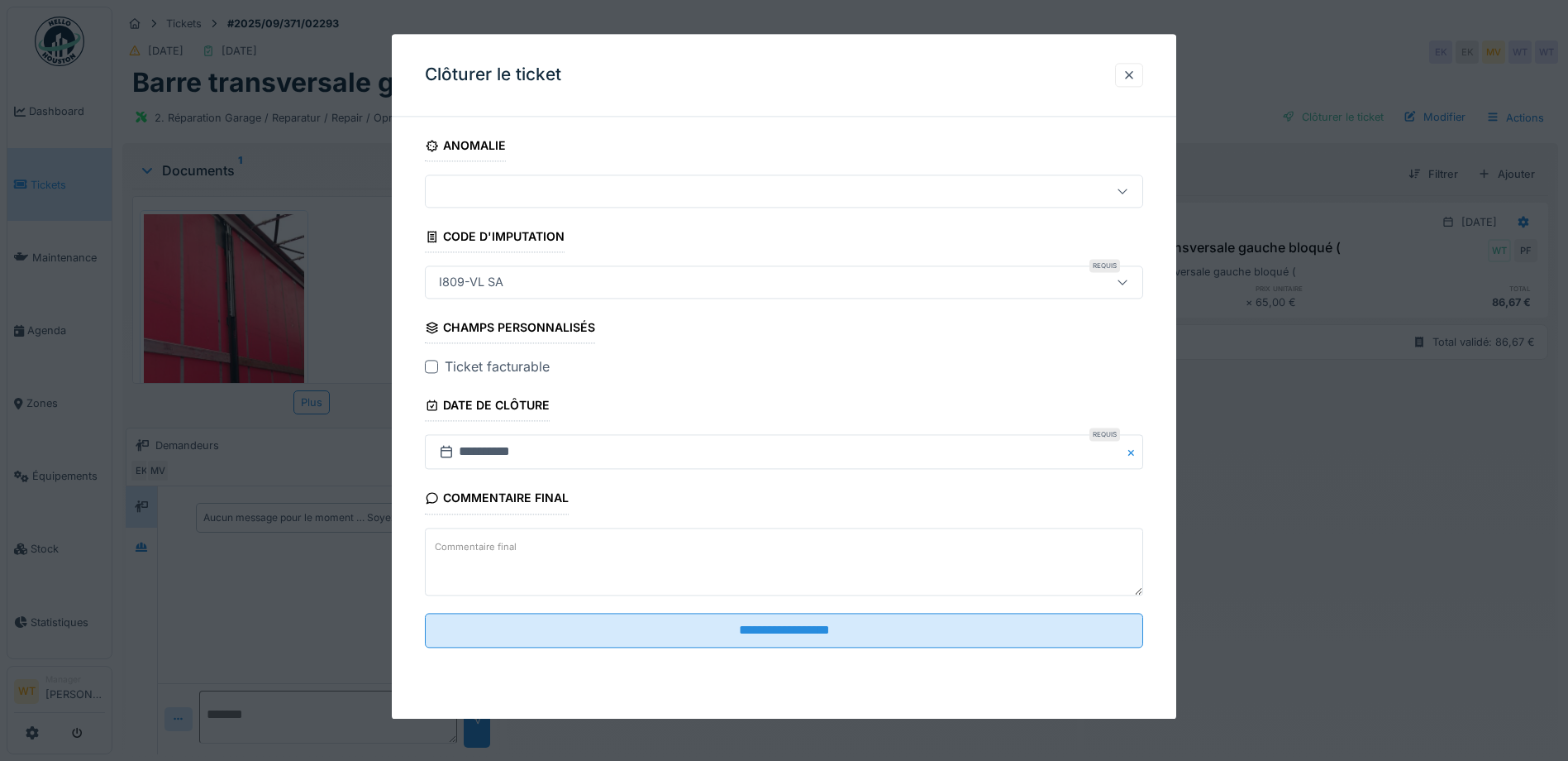
click at [434, 371] on div at bounding box center [432, 367] width 14 height 14
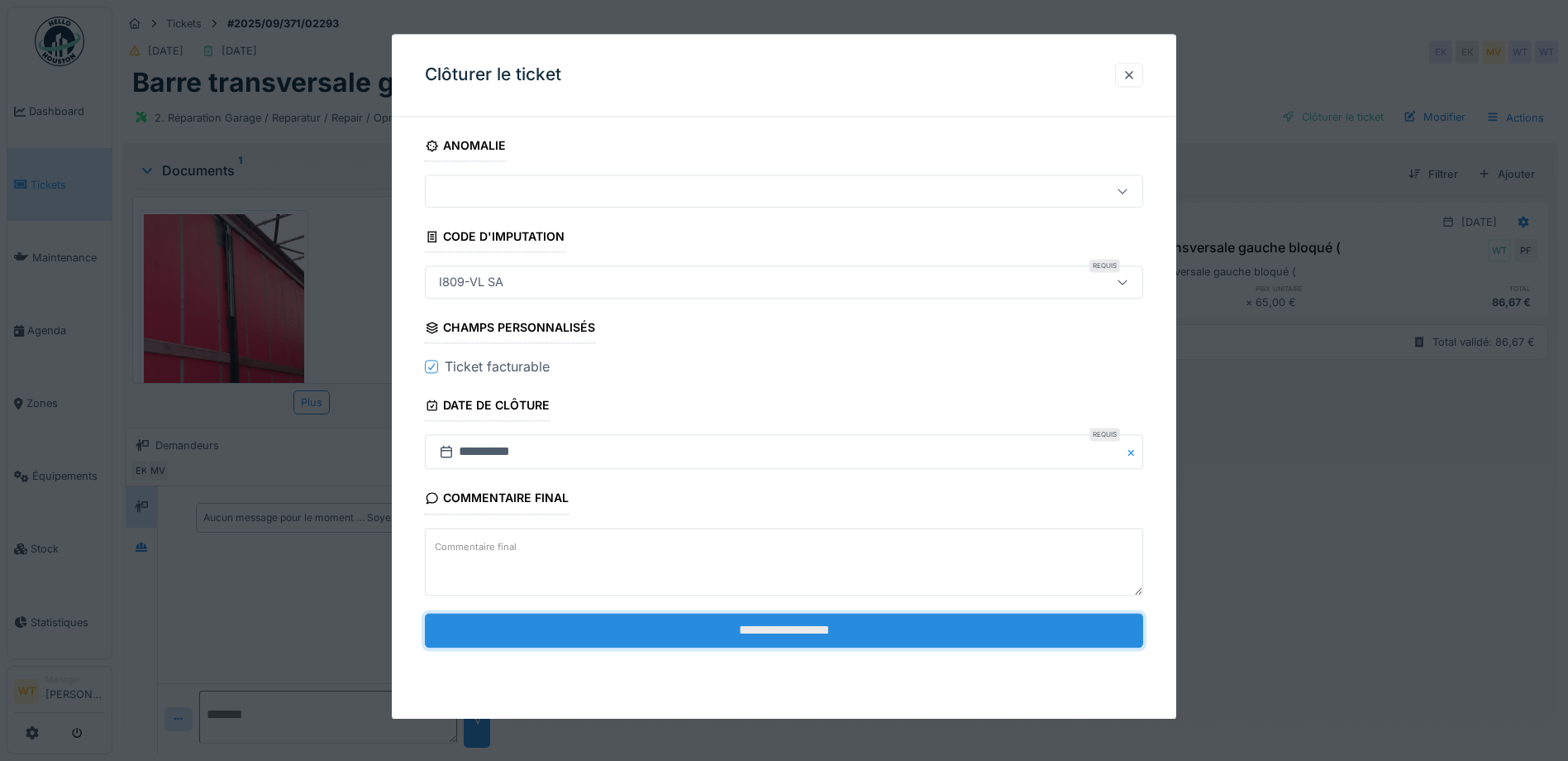
click at [589, 630] on input "**********" at bounding box center [784, 631] width 718 height 35
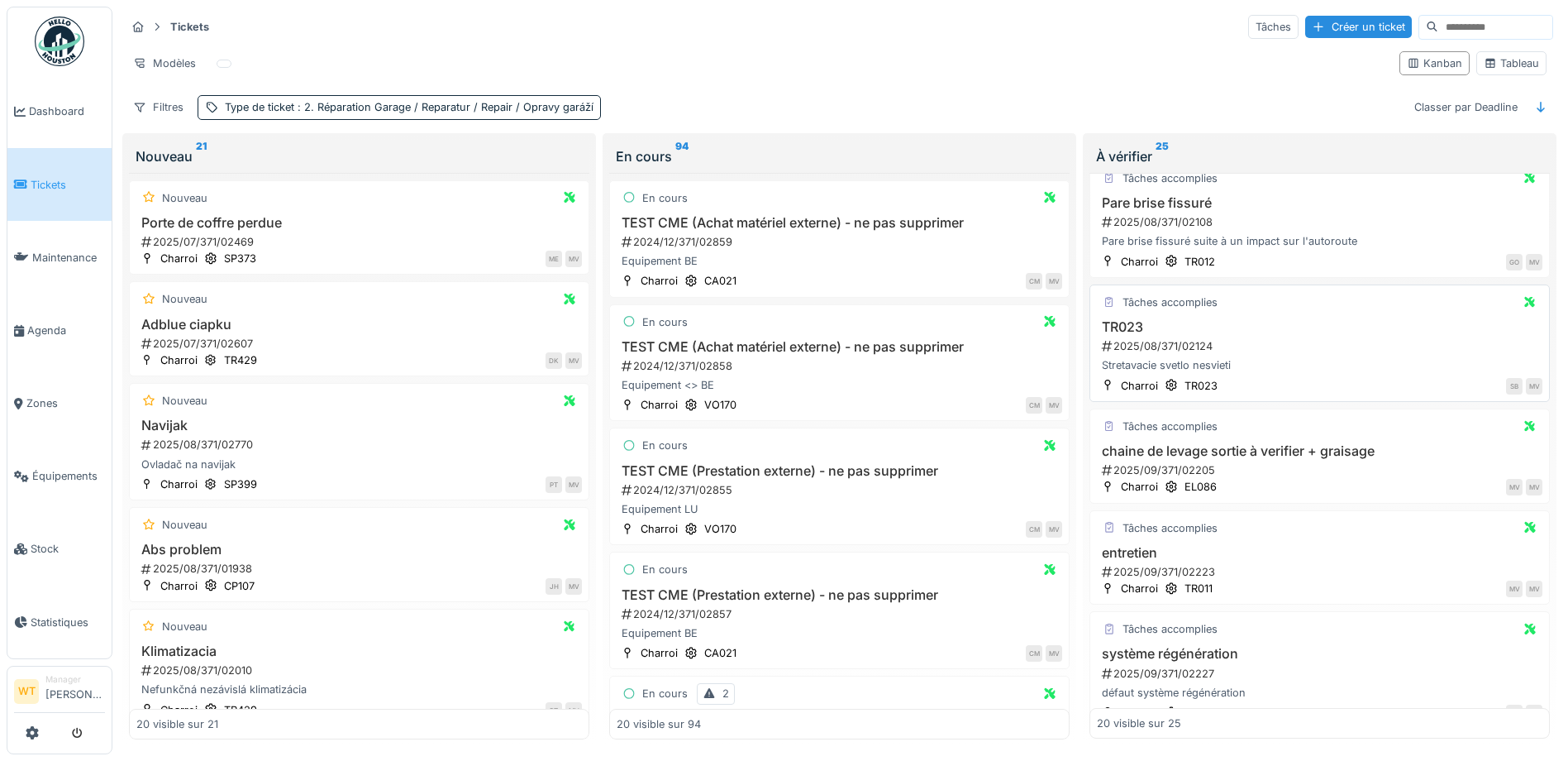
scroll to position [662, 0]
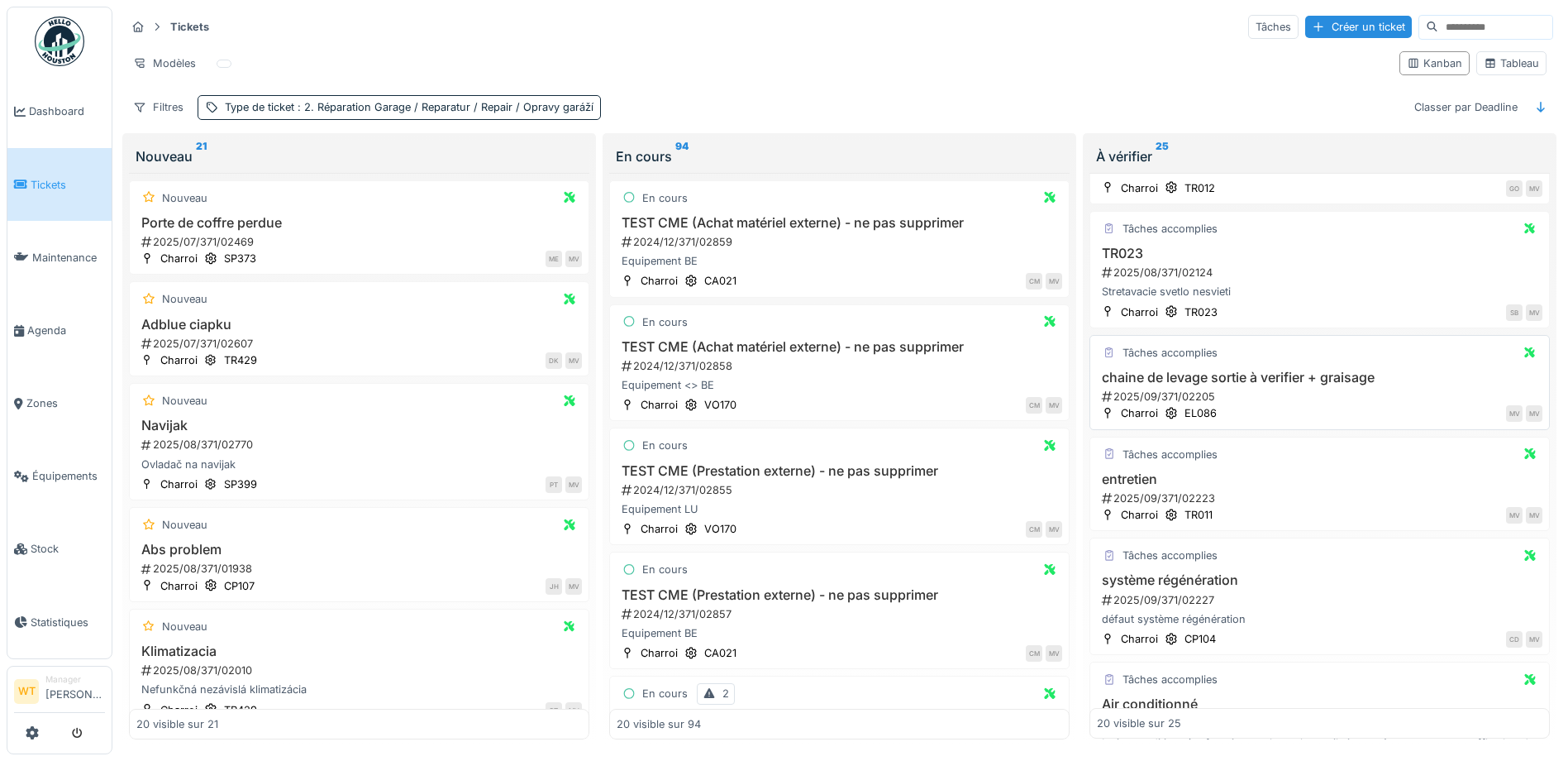
click at [1231, 382] on h3 "chaine de levage sortie à verifier + graisage" at bounding box center [1320, 378] width 446 height 15
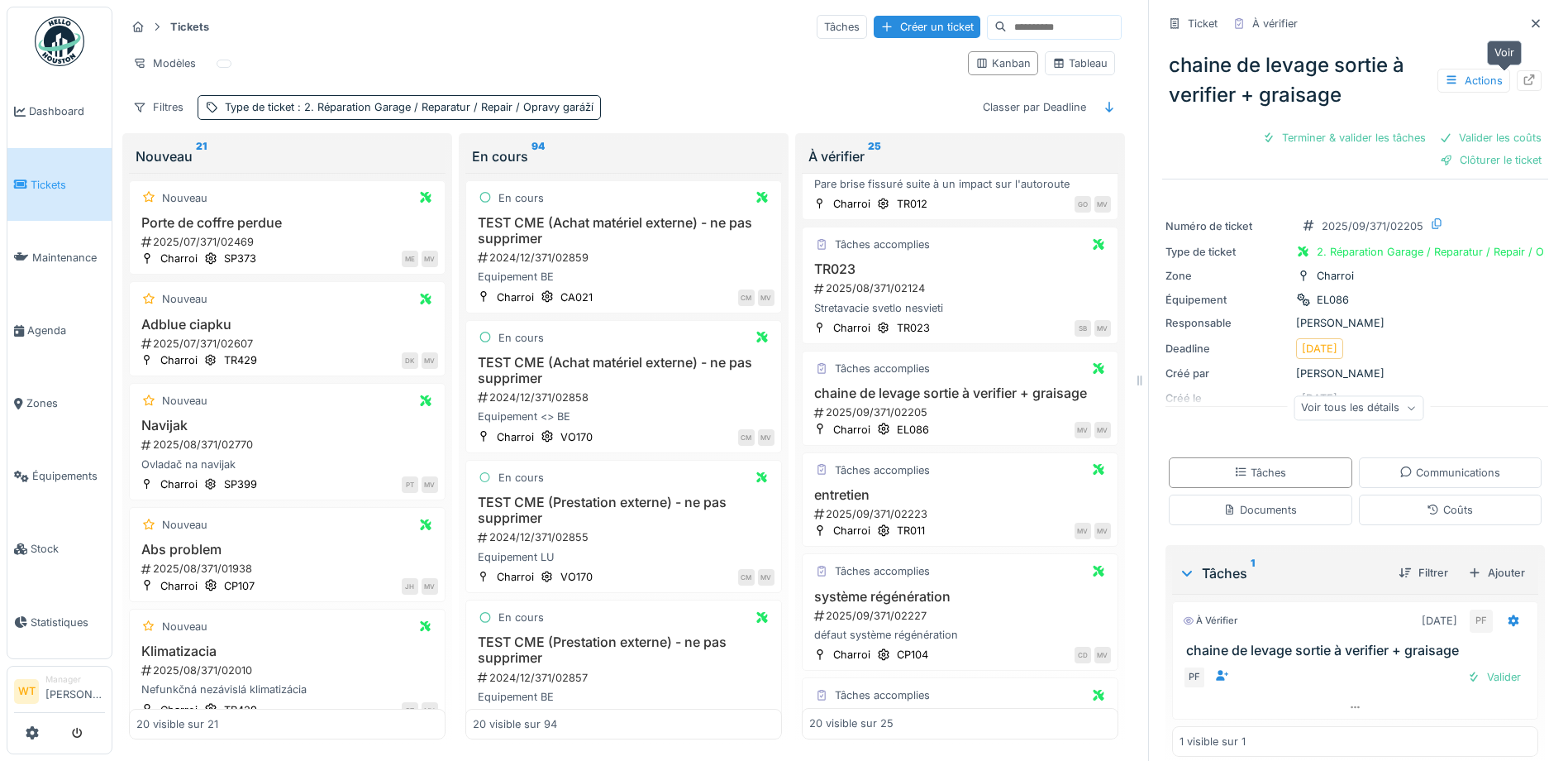
click at [1517, 83] on div at bounding box center [1529, 80] width 25 height 20
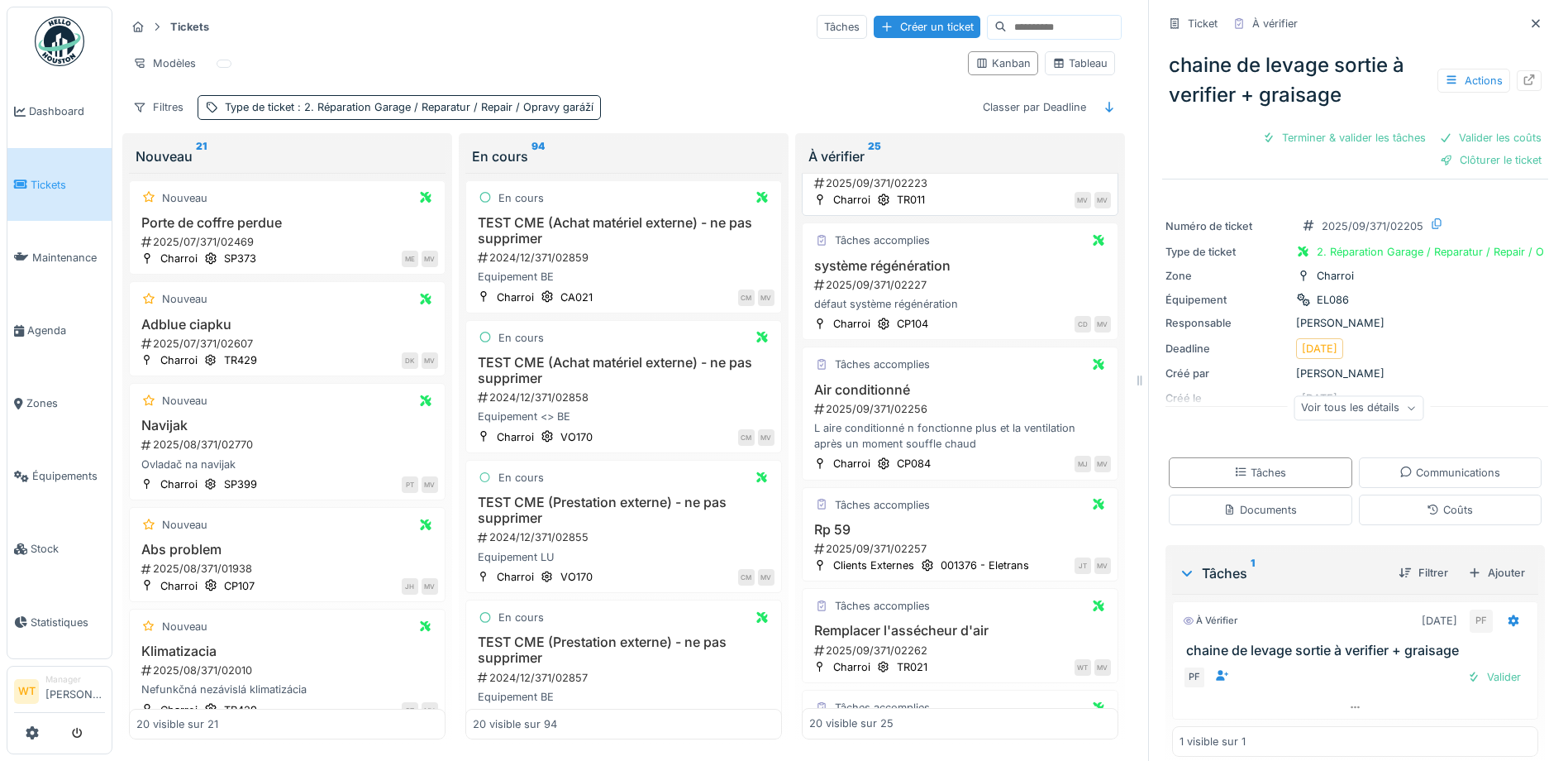
scroll to position [1075, 0]
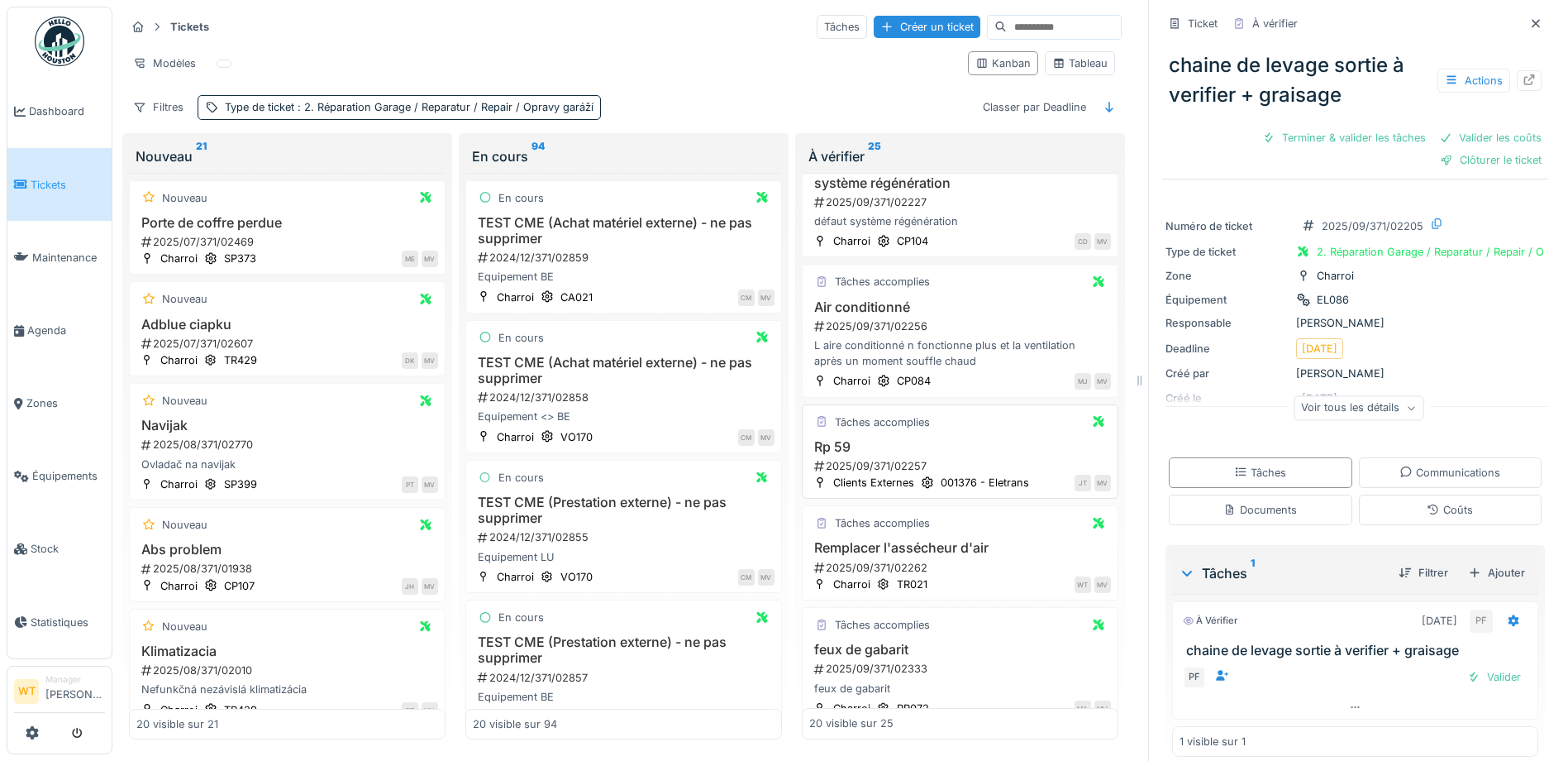
click at [902, 437] on div "Tâches accomplies Rp 59 2025/09/371/02257 Clients Externes 001376 - Eletrans JT…" at bounding box center [961, 452] width 317 height 95
click at [873, 417] on div "Tâches accomplies" at bounding box center [882, 422] width 95 height 15
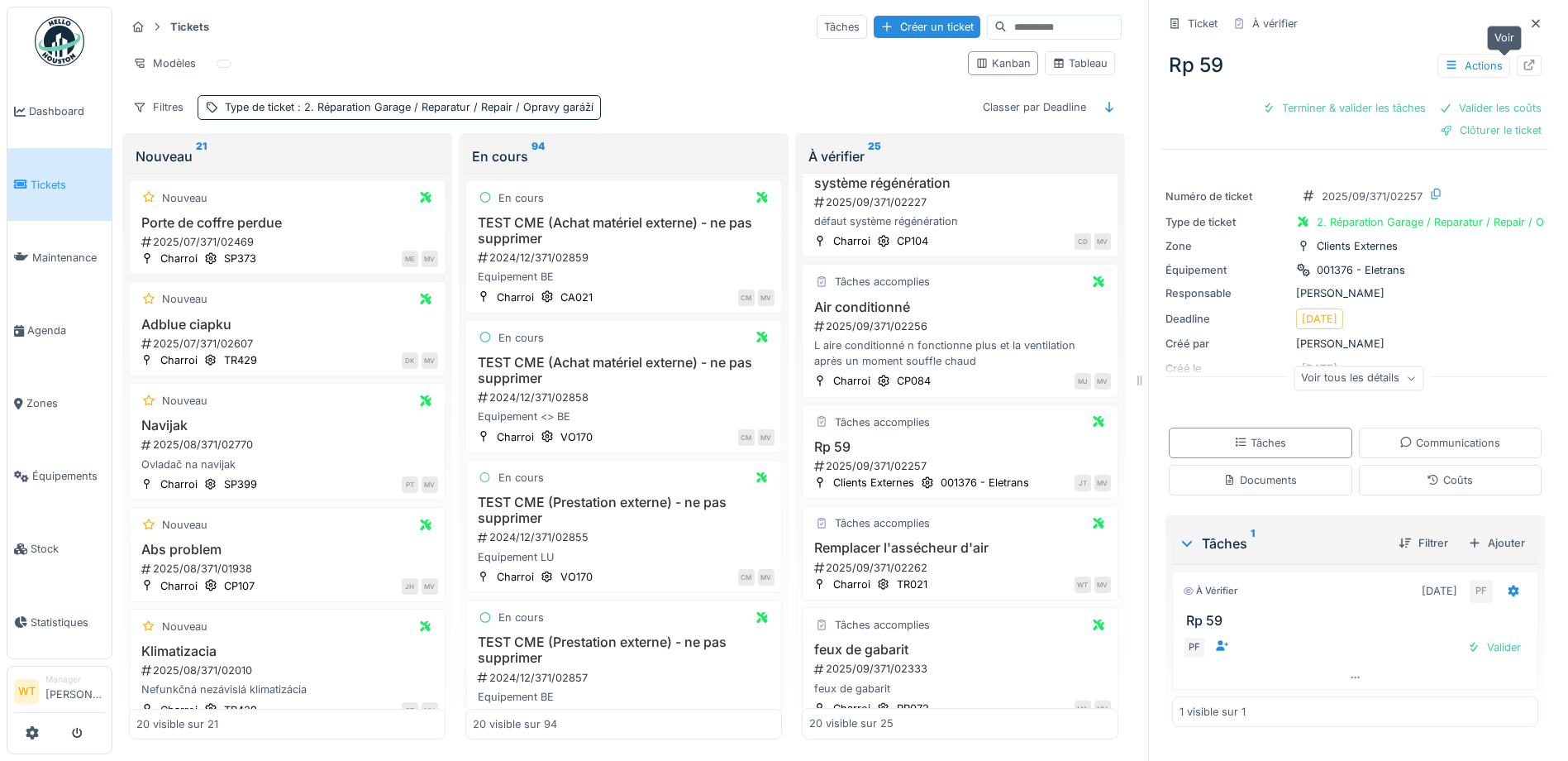
click at [1517, 68] on div at bounding box center [1529, 65] width 25 height 20
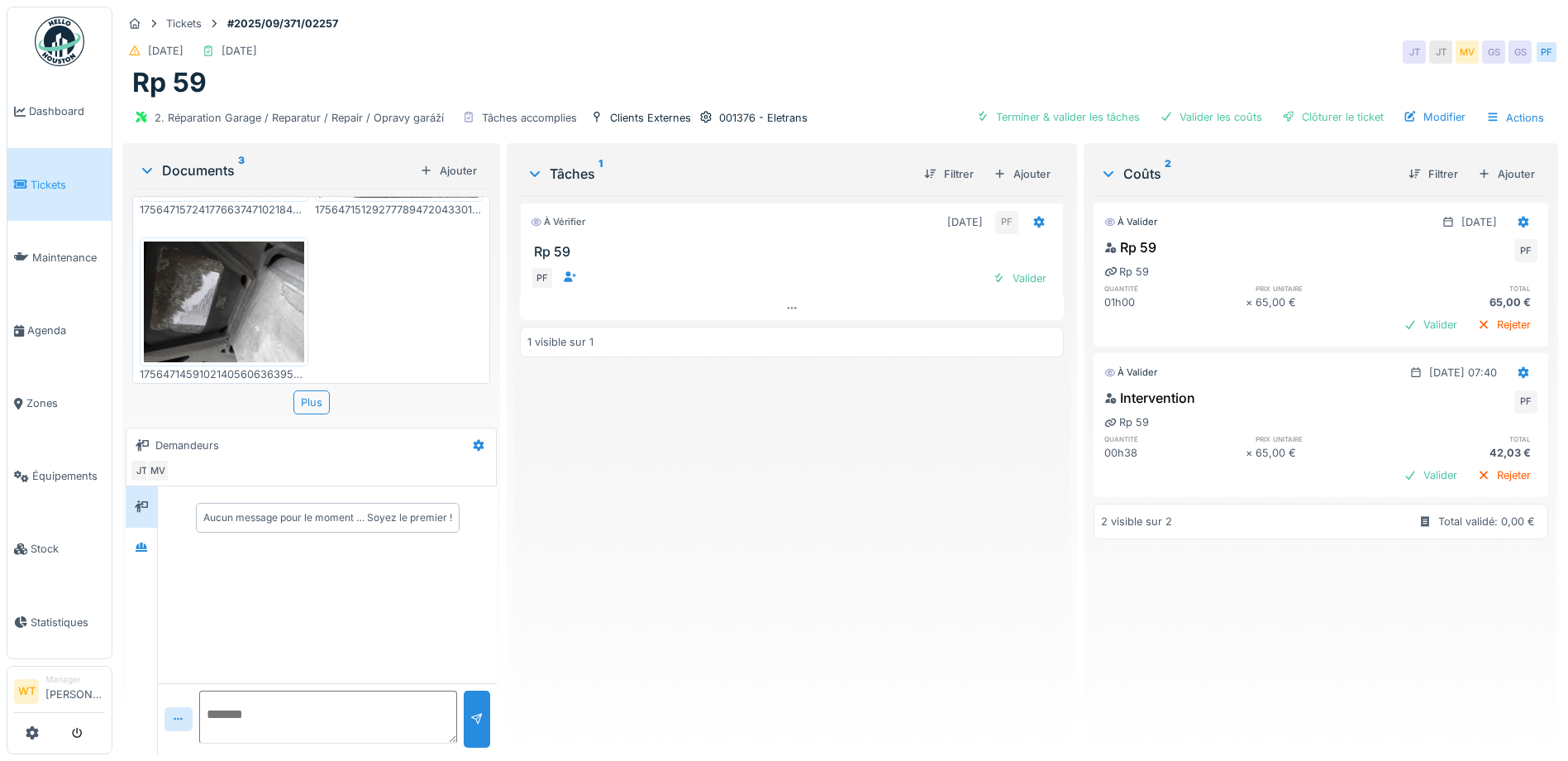
scroll to position [137, 0]
click at [202, 304] on img at bounding box center [224, 300] width 160 height 120
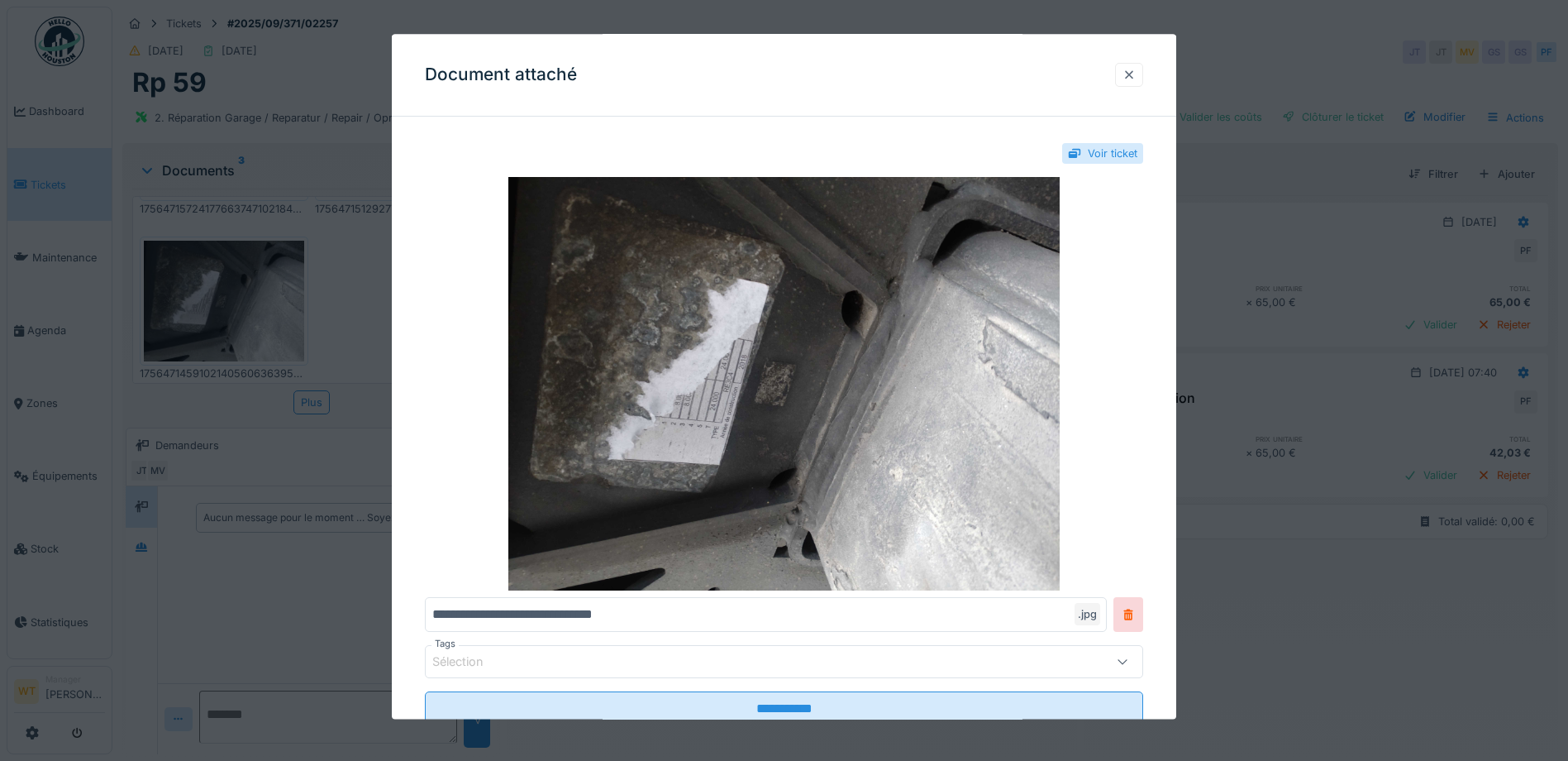
click at [1136, 71] on div at bounding box center [1130, 74] width 14 height 15
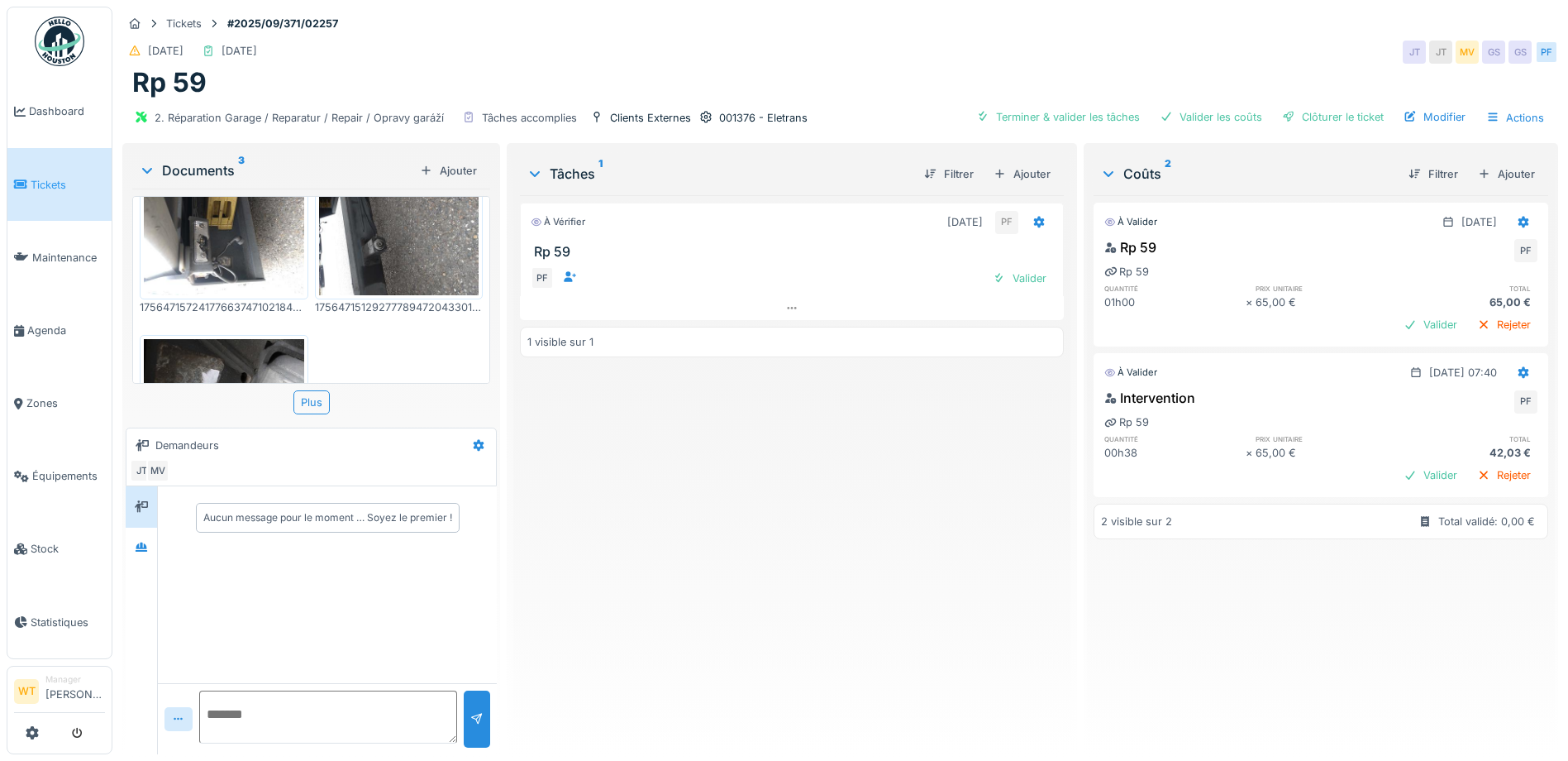
scroll to position [0, 0]
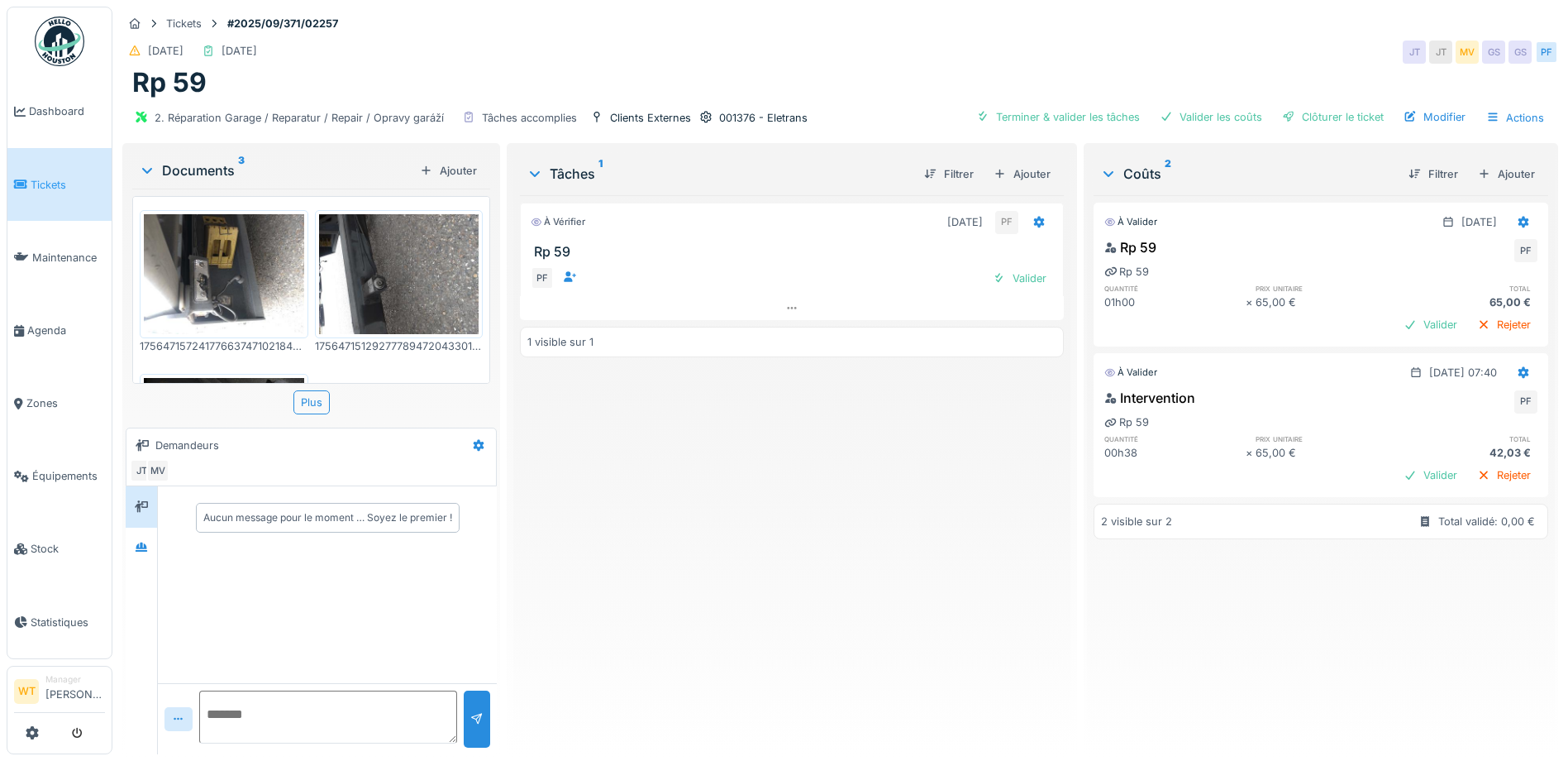
click at [418, 284] on img at bounding box center [400, 274] width 160 height 120
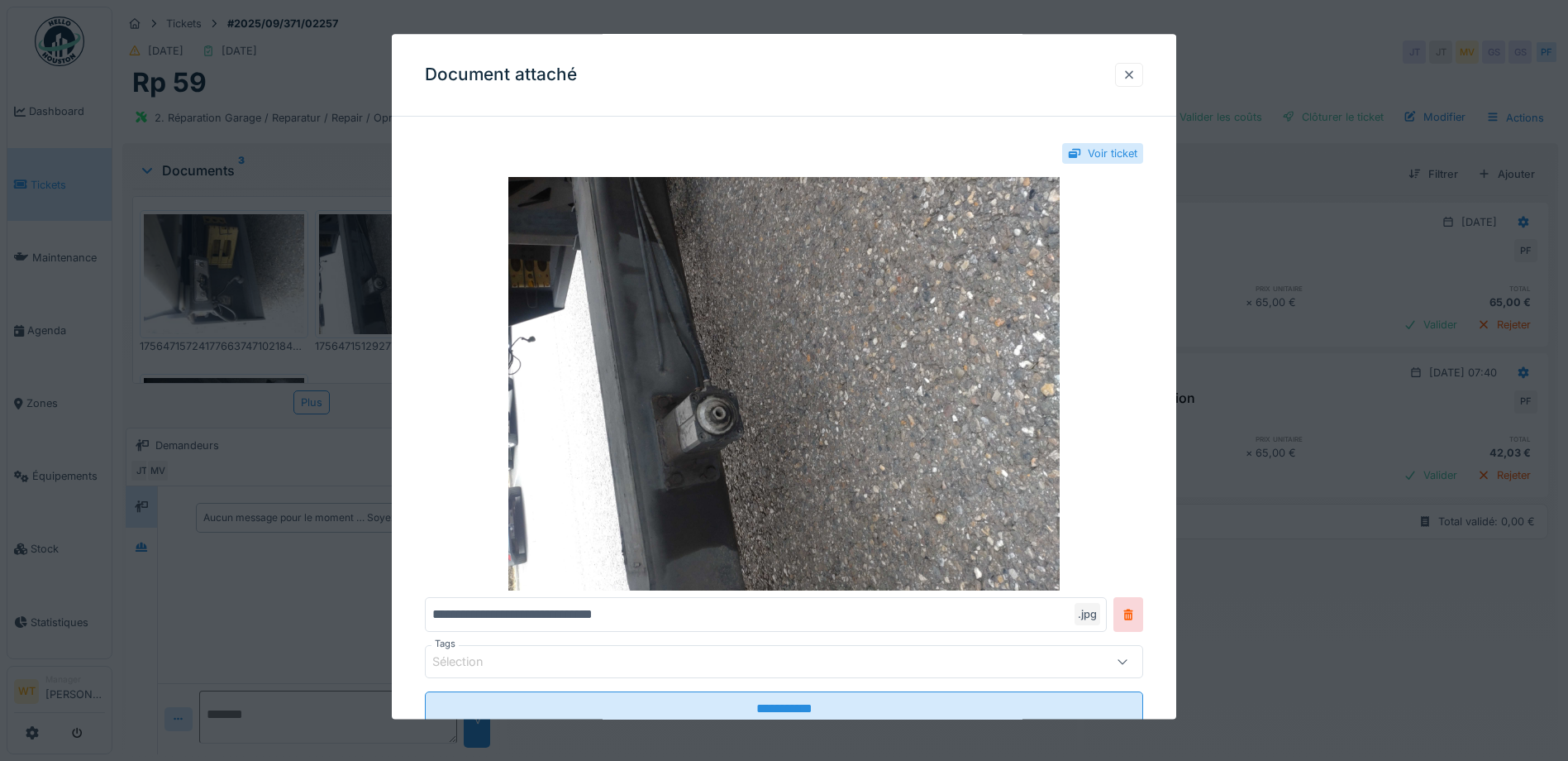
click at [1133, 66] on div at bounding box center [1129, 74] width 28 height 24
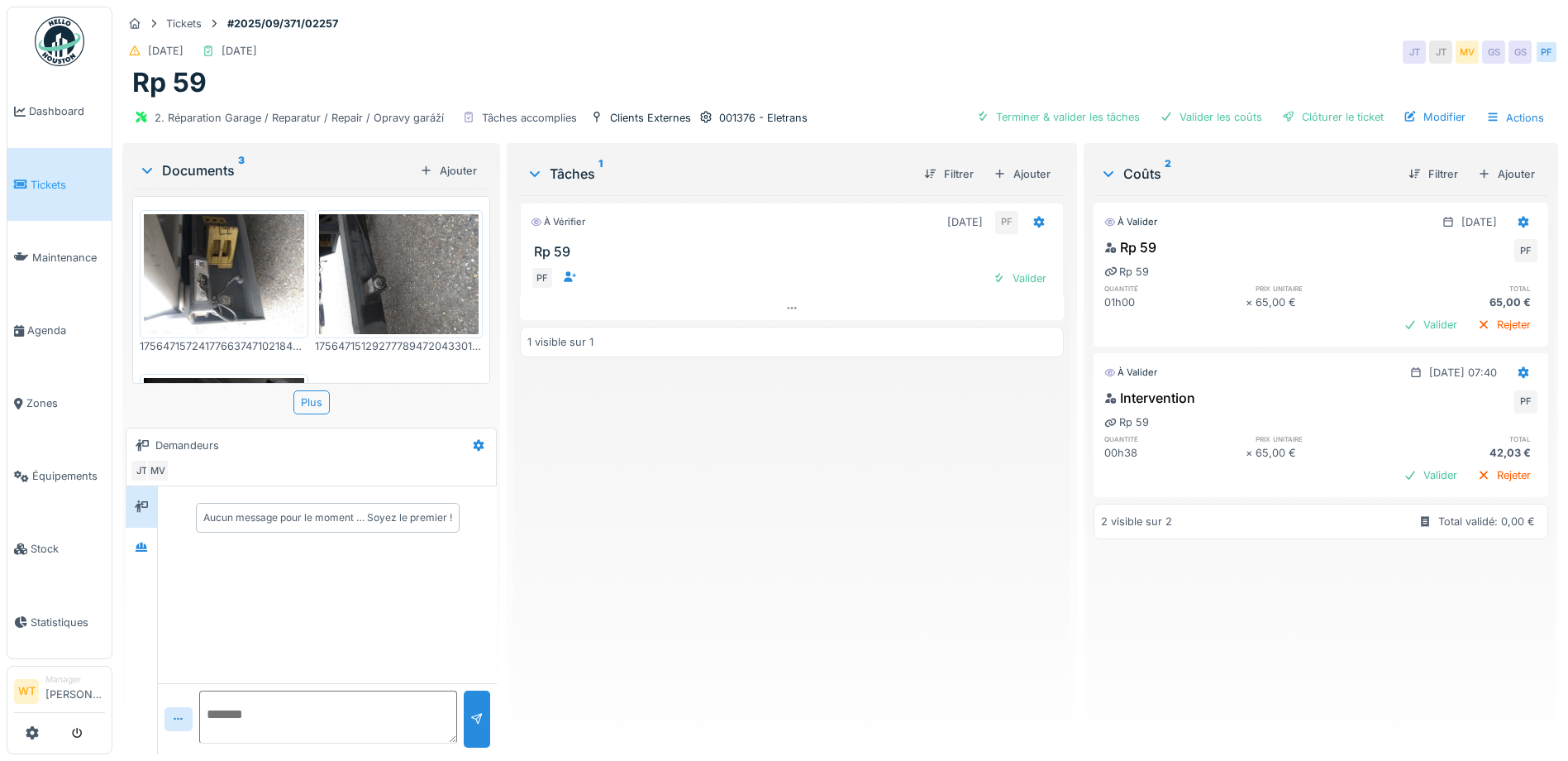
click at [262, 283] on img at bounding box center [224, 274] width 160 height 120
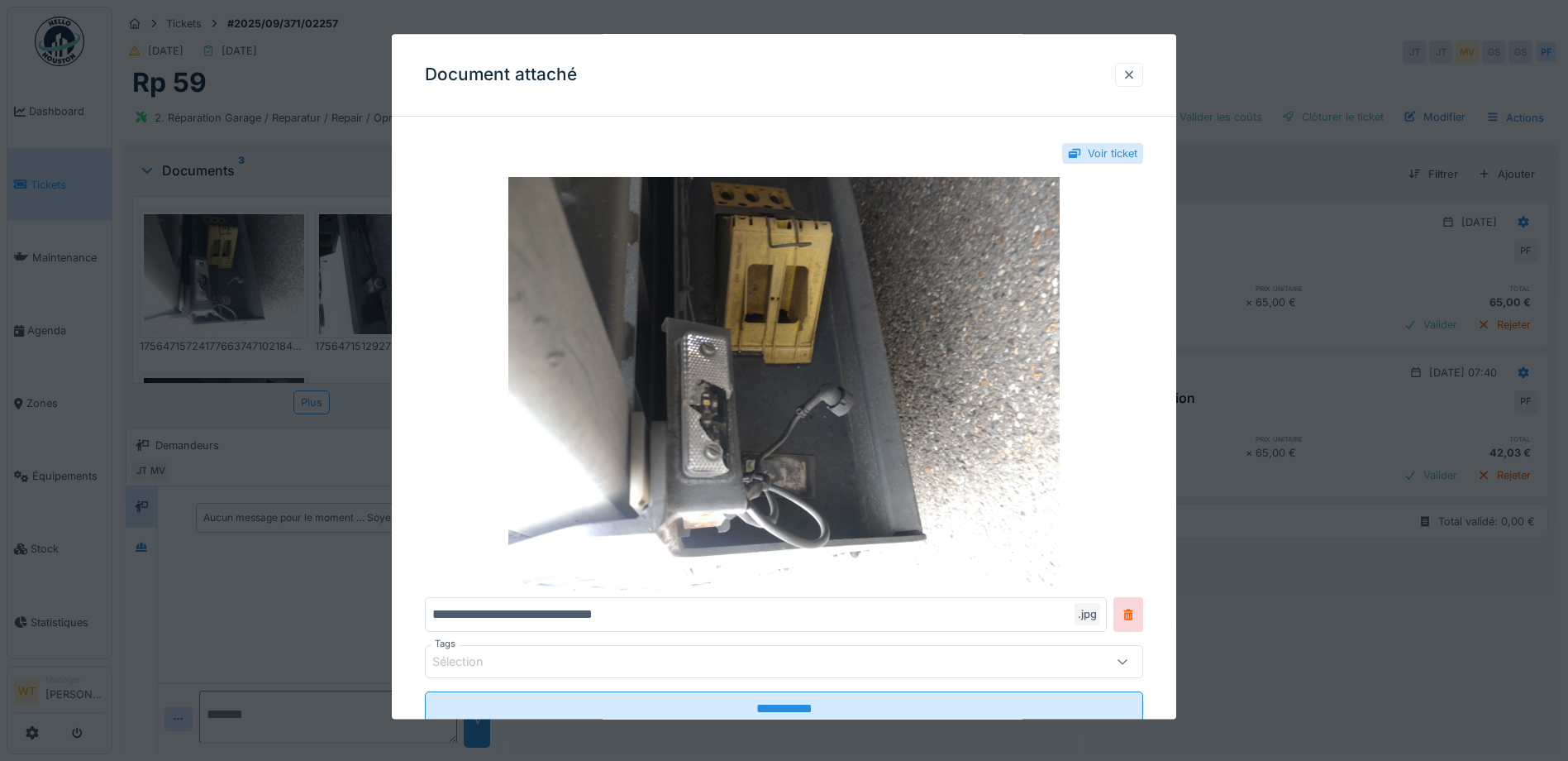
click at [1133, 66] on div at bounding box center [1129, 74] width 28 height 24
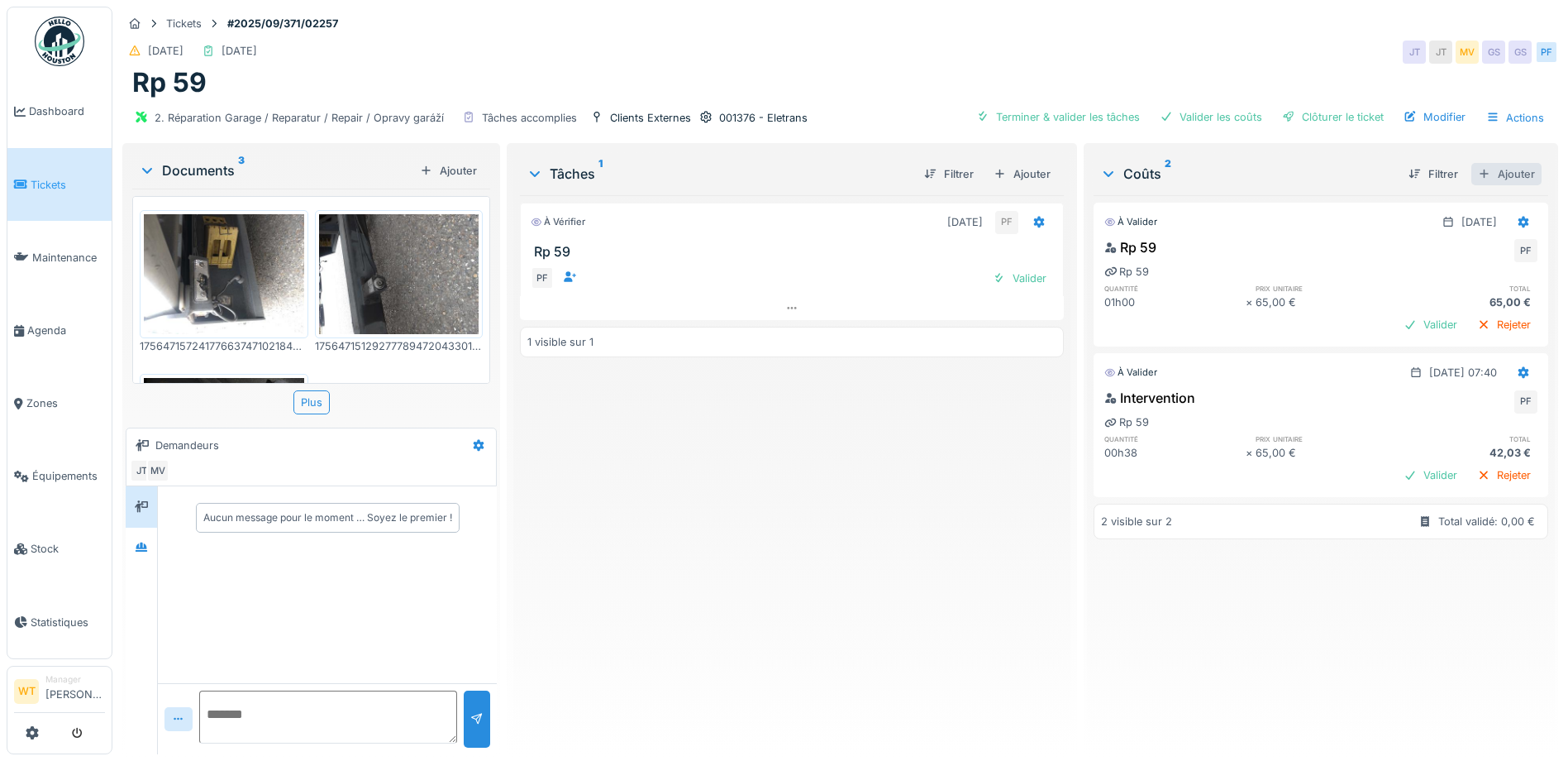
click at [1504, 175] on div "Ajouter" at bounding box center [1506, 174] width 70 height 22
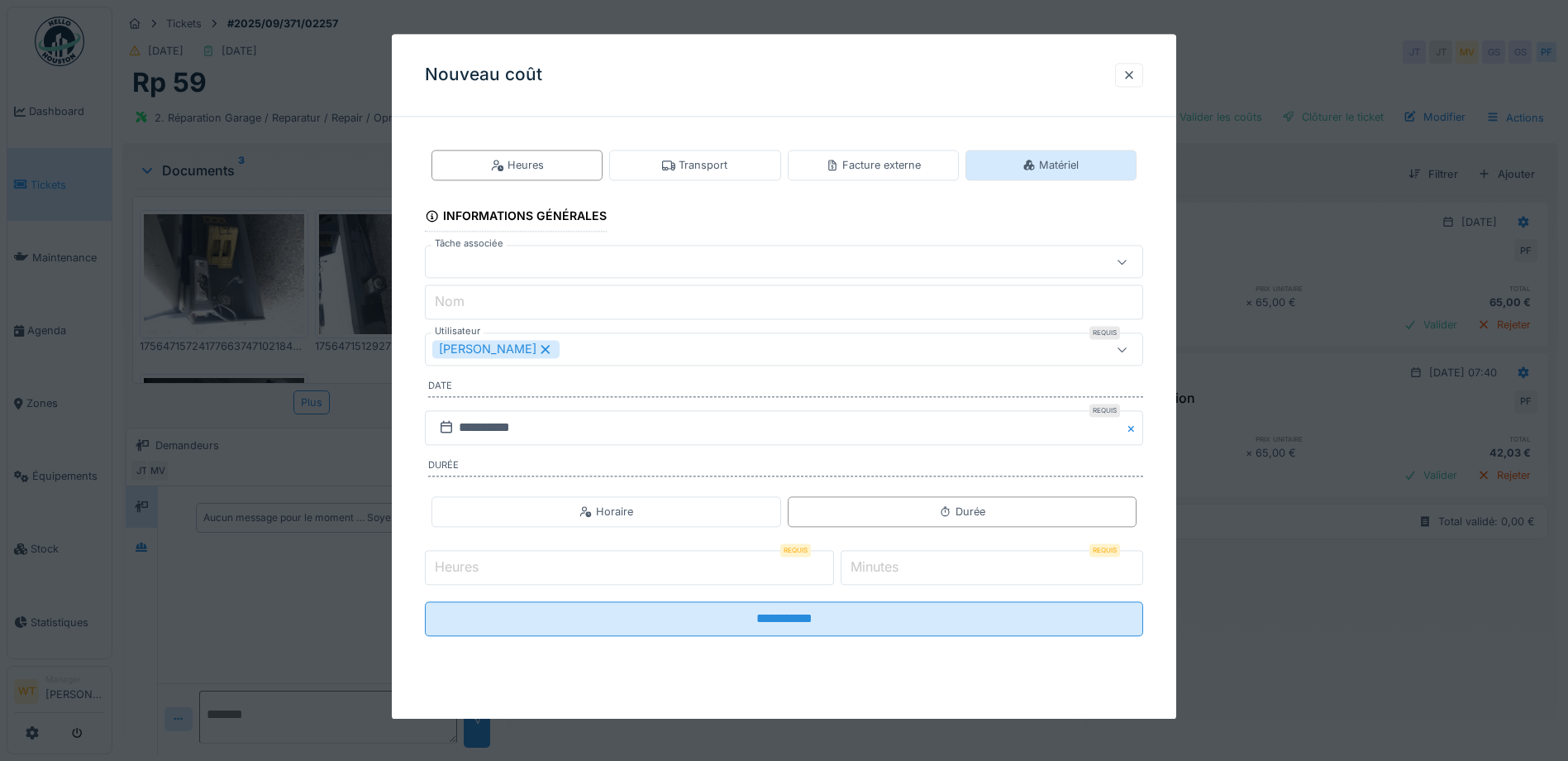
click at [1035, 165] on icon at bounding box center [1029, 164] width 11 height 11
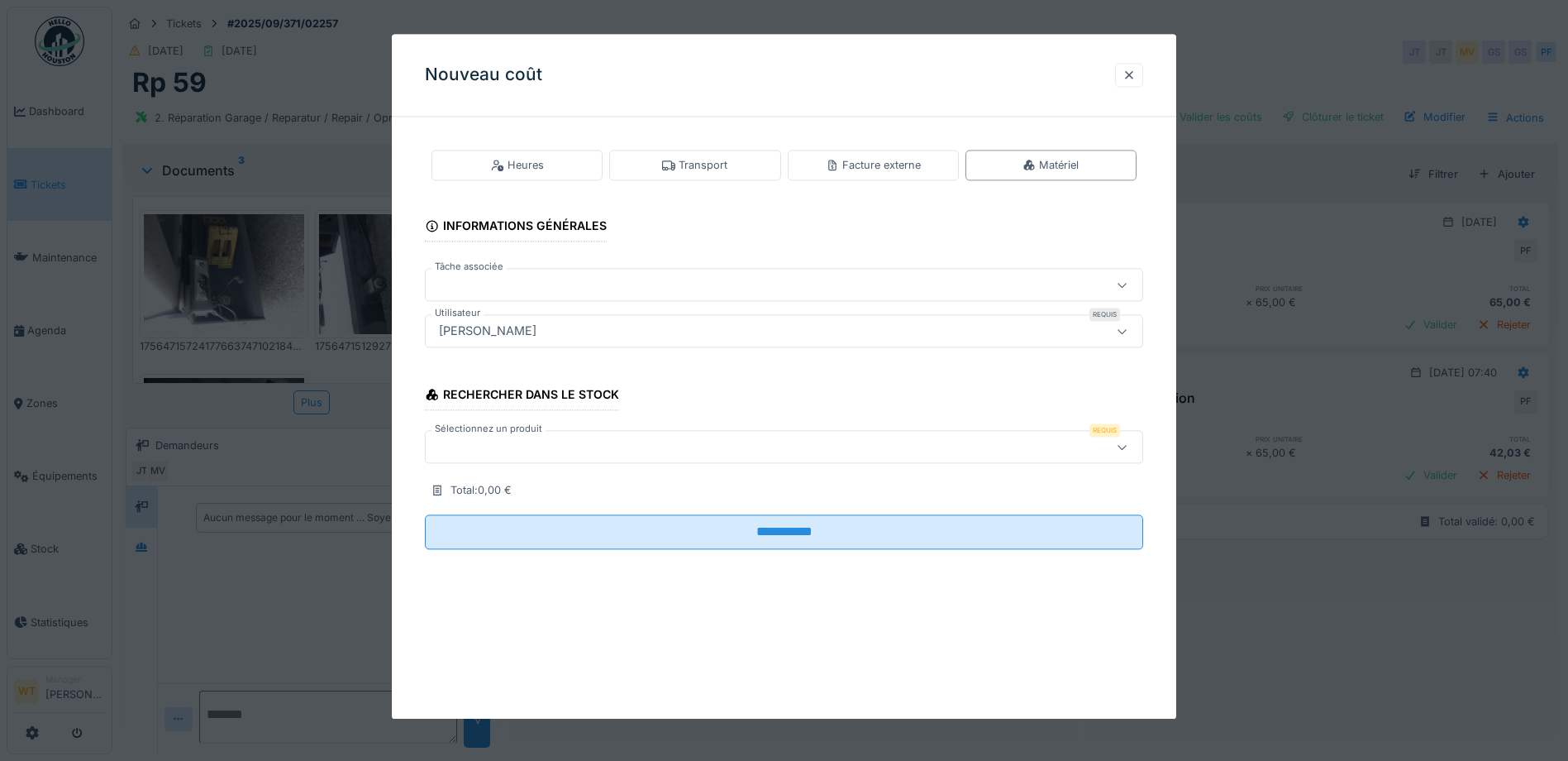
click at [591, 440] on div at bounding box center [742, 447] width 619 height 18
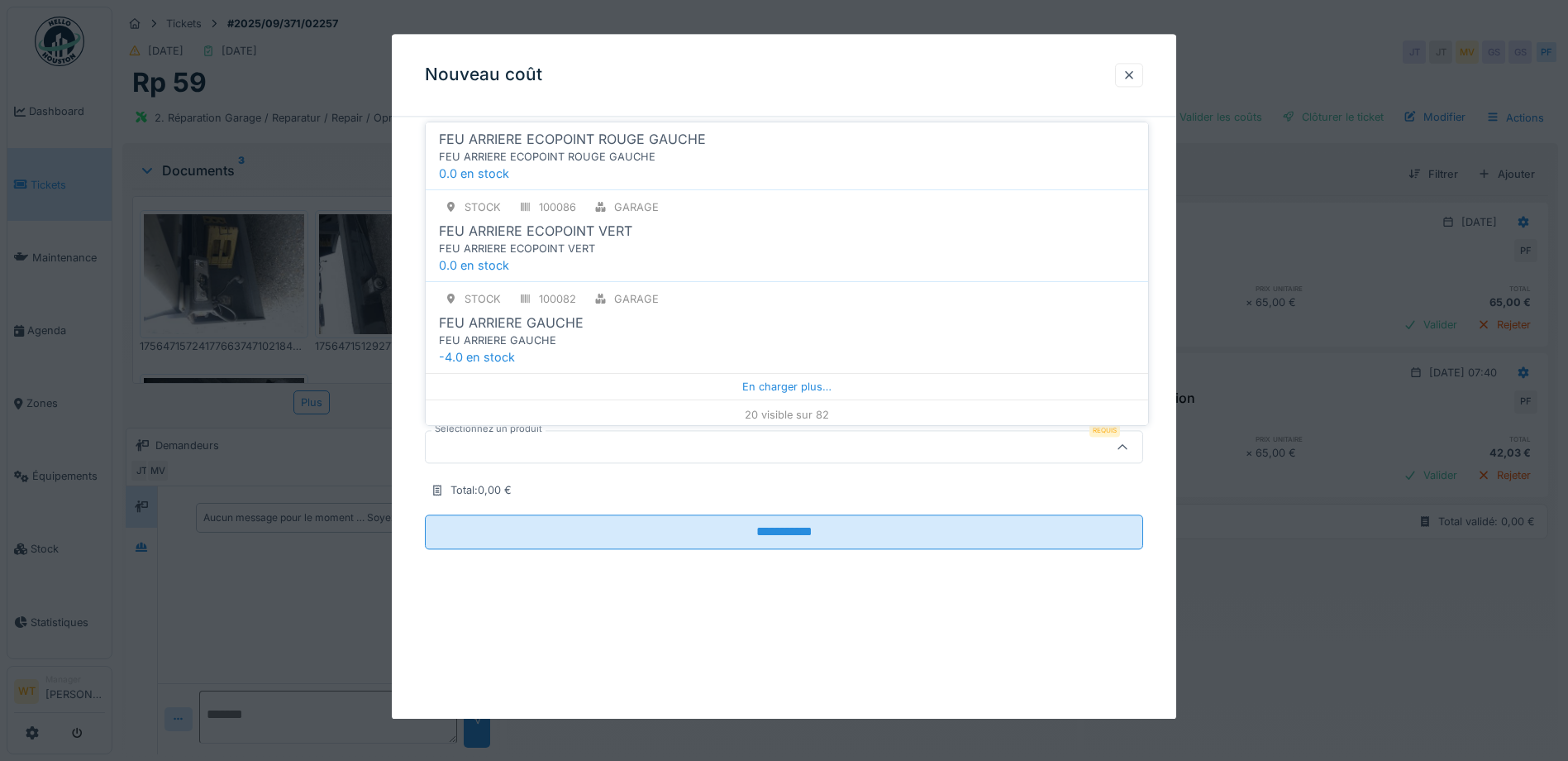
scroll to position [1690, 0]
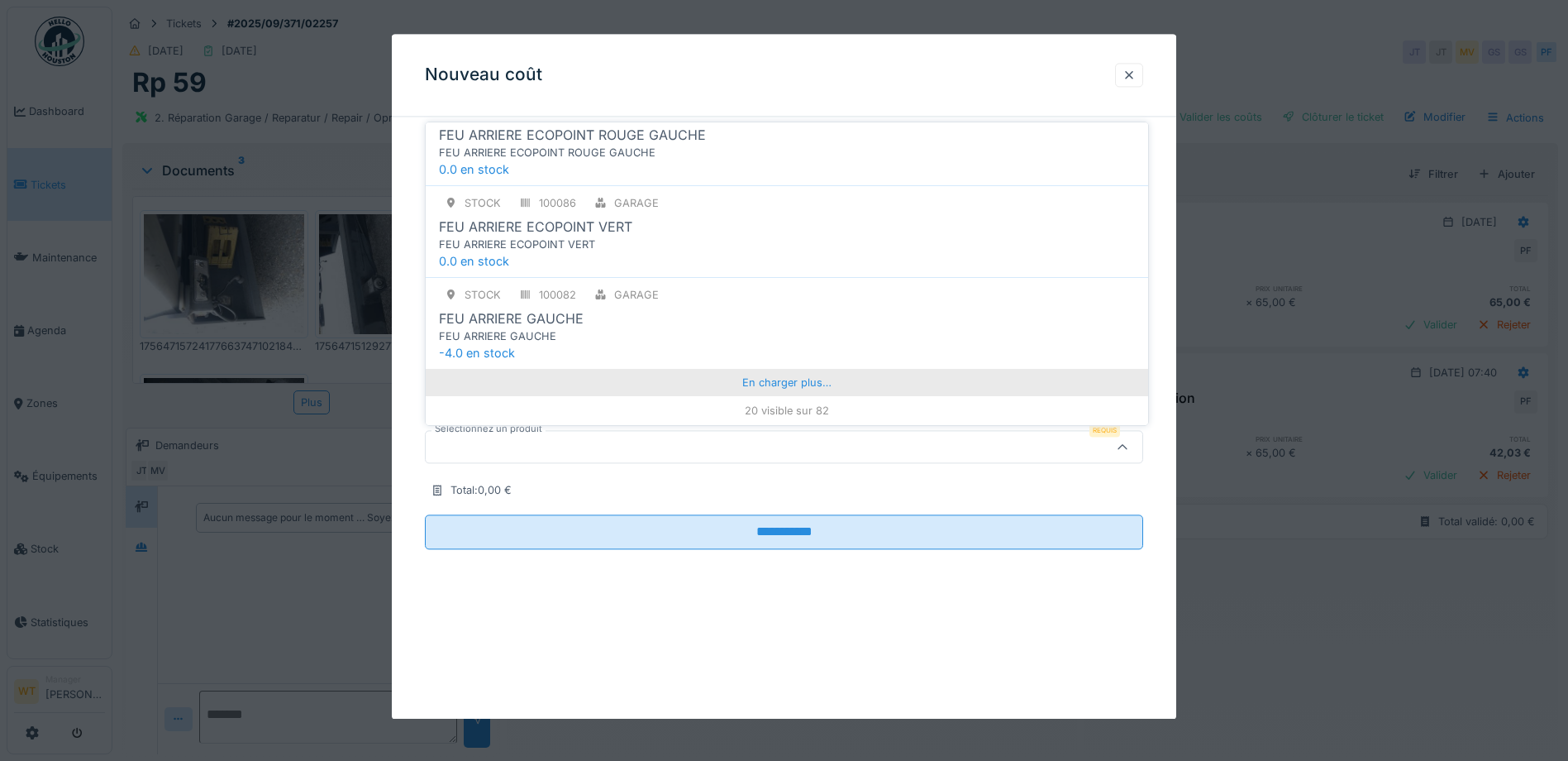
click at [778, 377] on div "En charger plus…" at bounding box center [787, 381] width 722 height 26
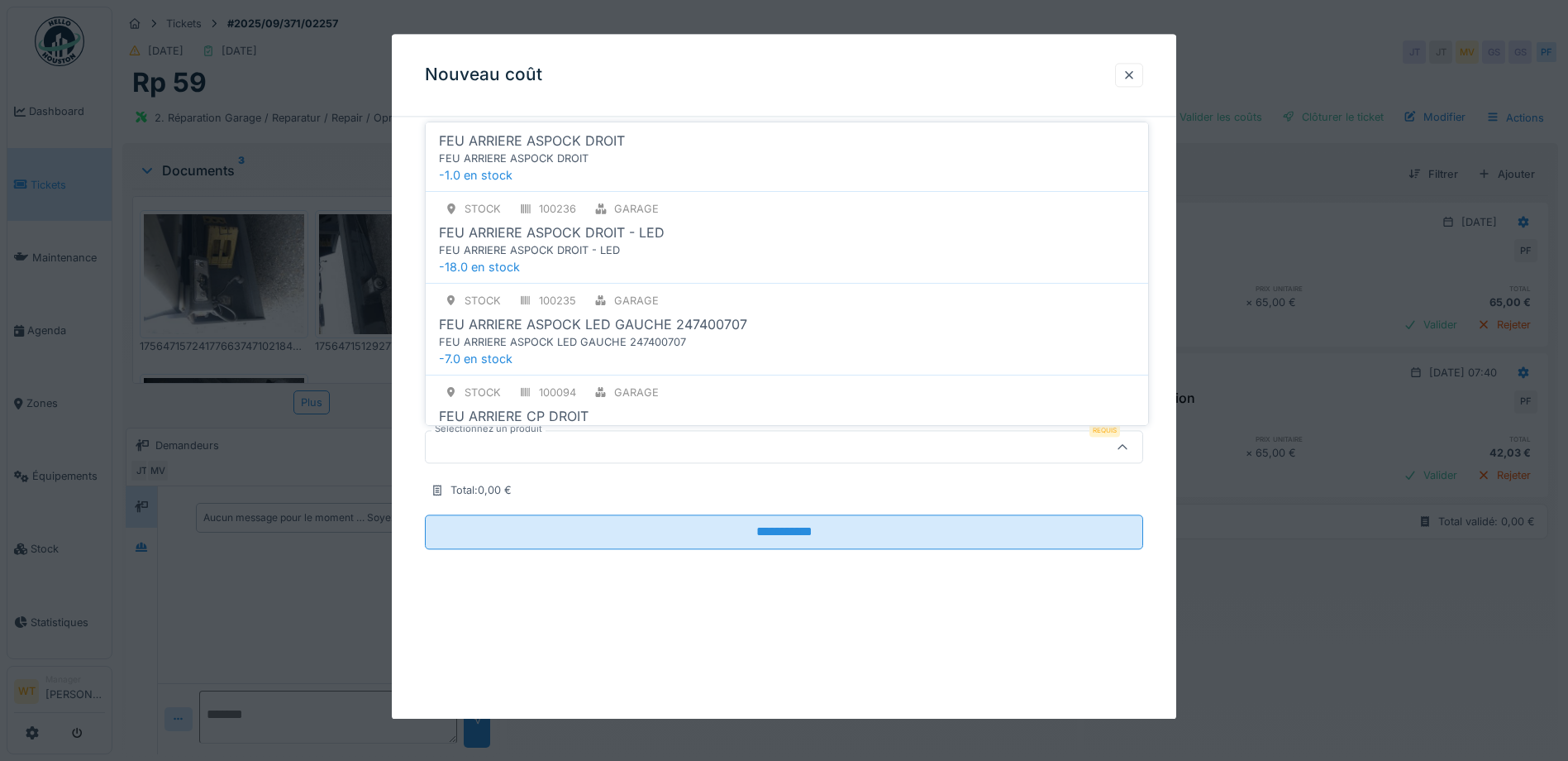
scroll to position [0, 0]
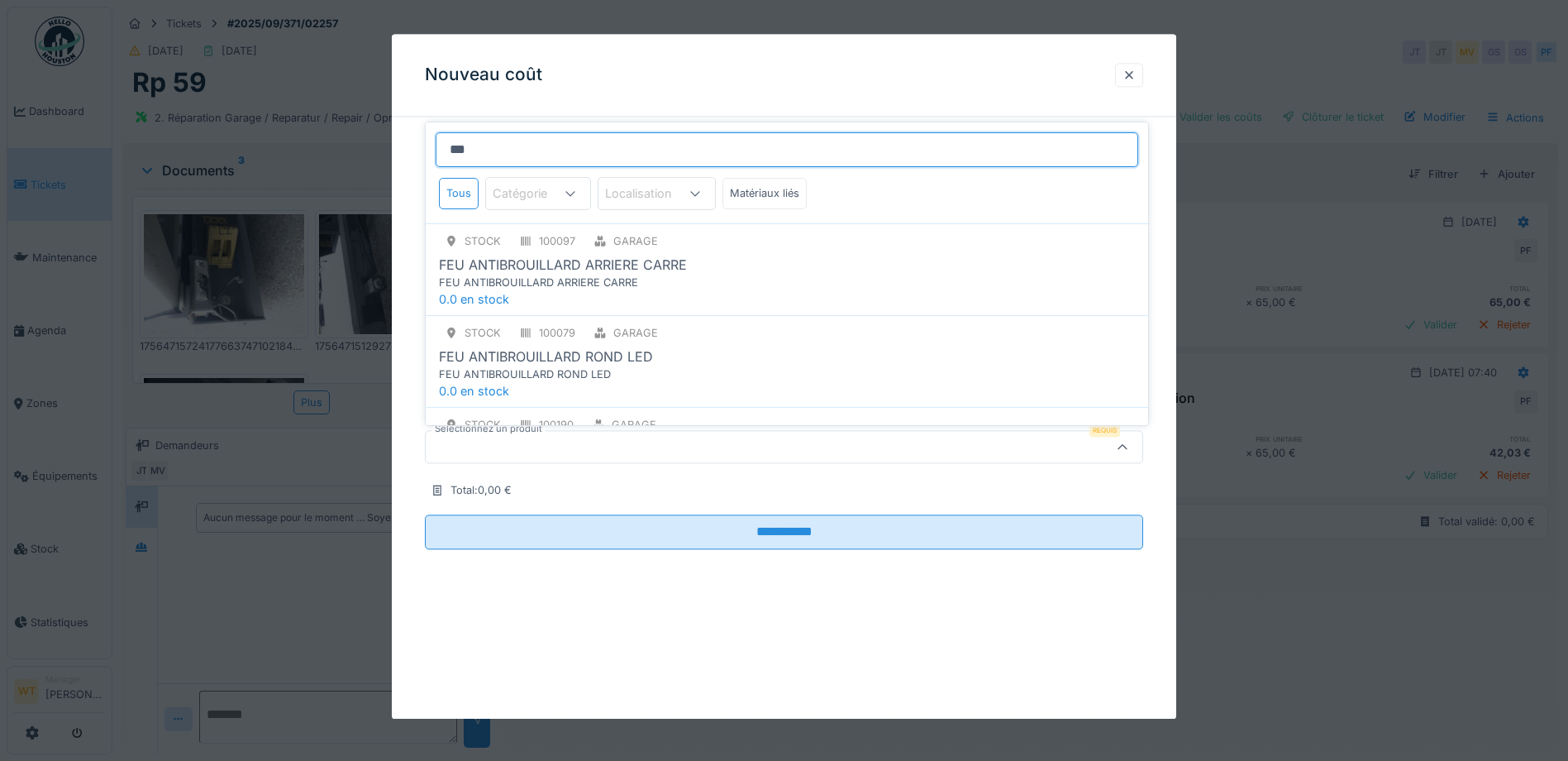
click at [961, 147] on input "***" at bounding box center [787, 150] width 703 height 35
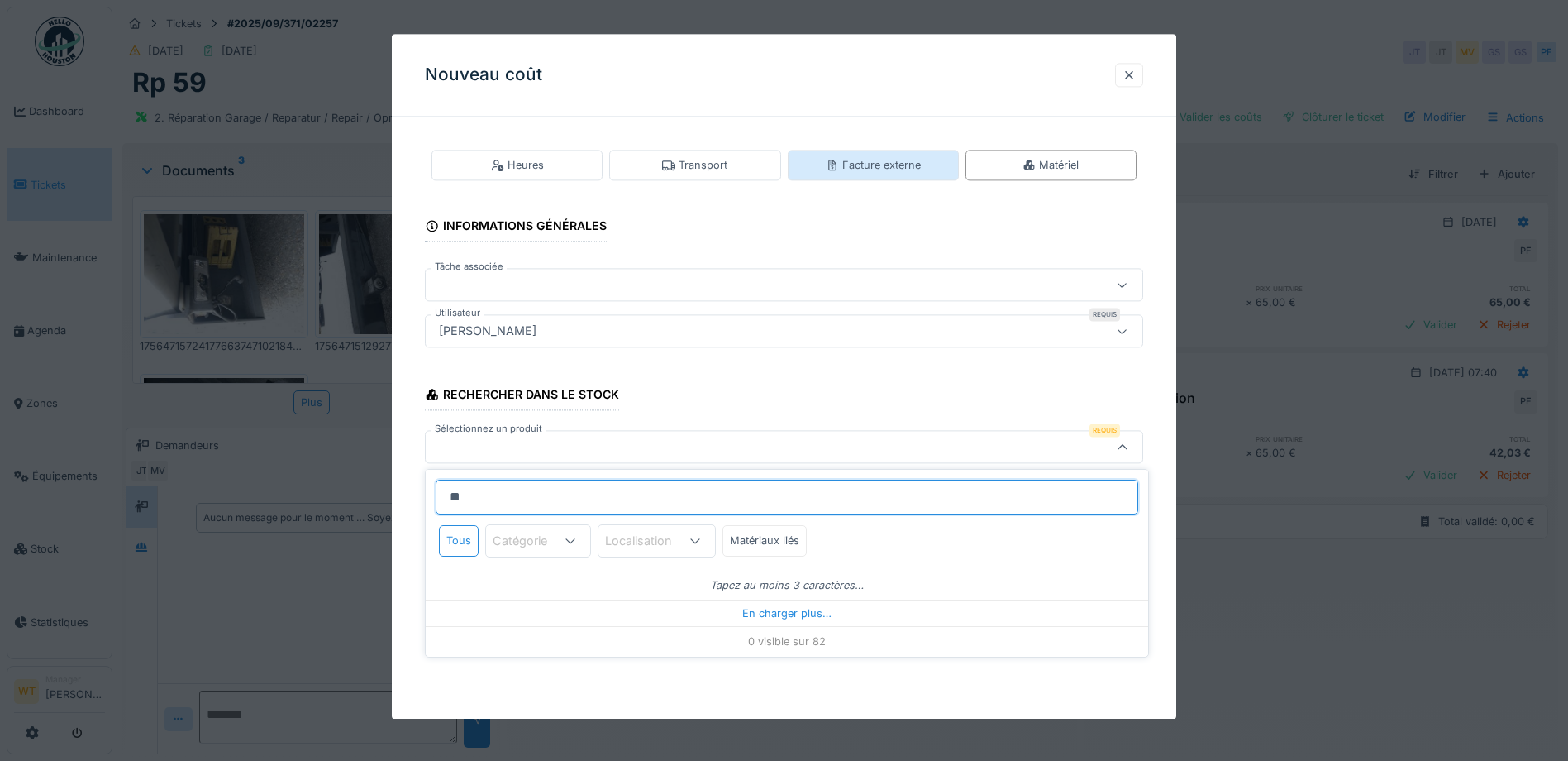
type input "*"
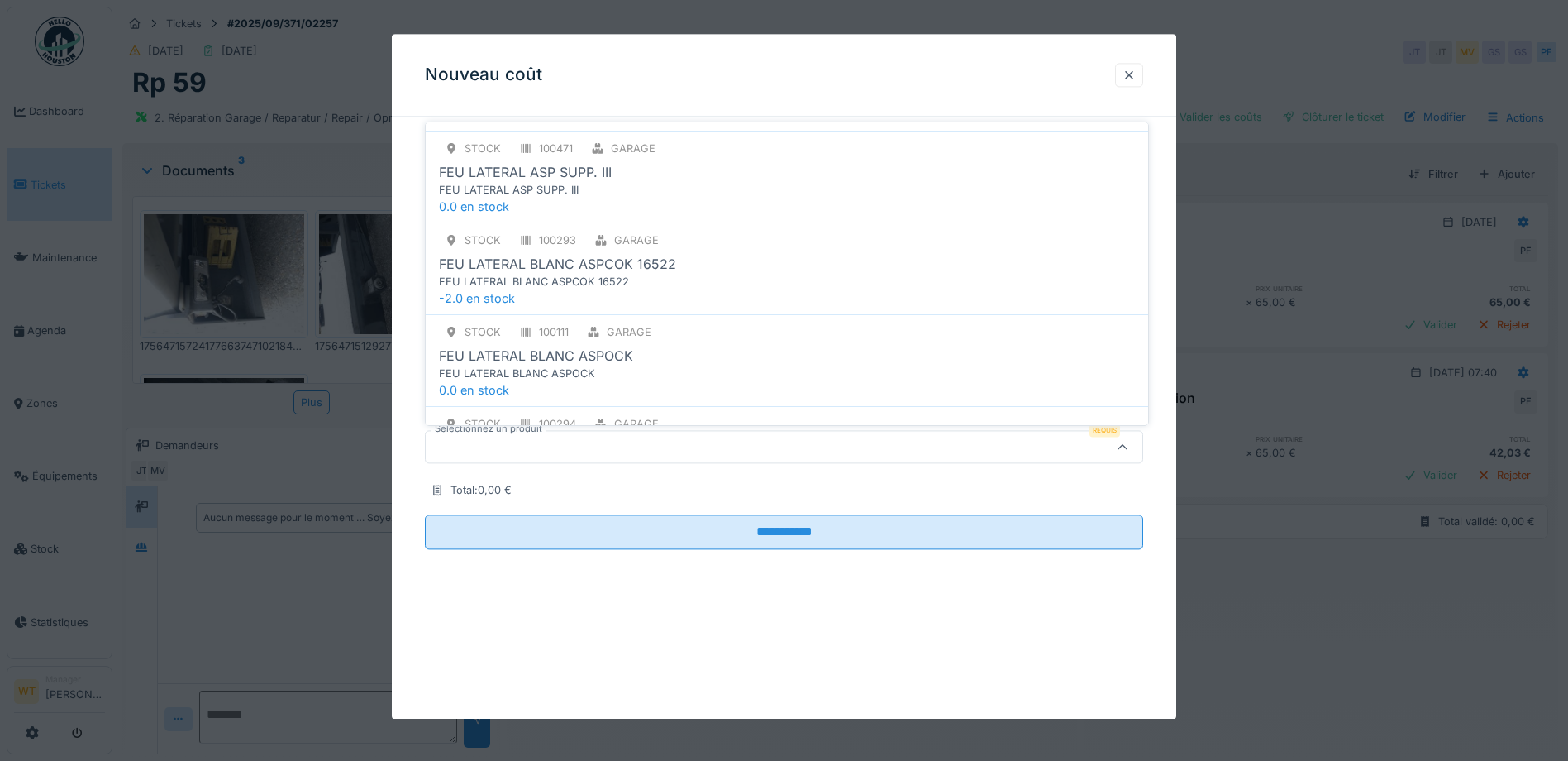
scroll to position [496, 0]
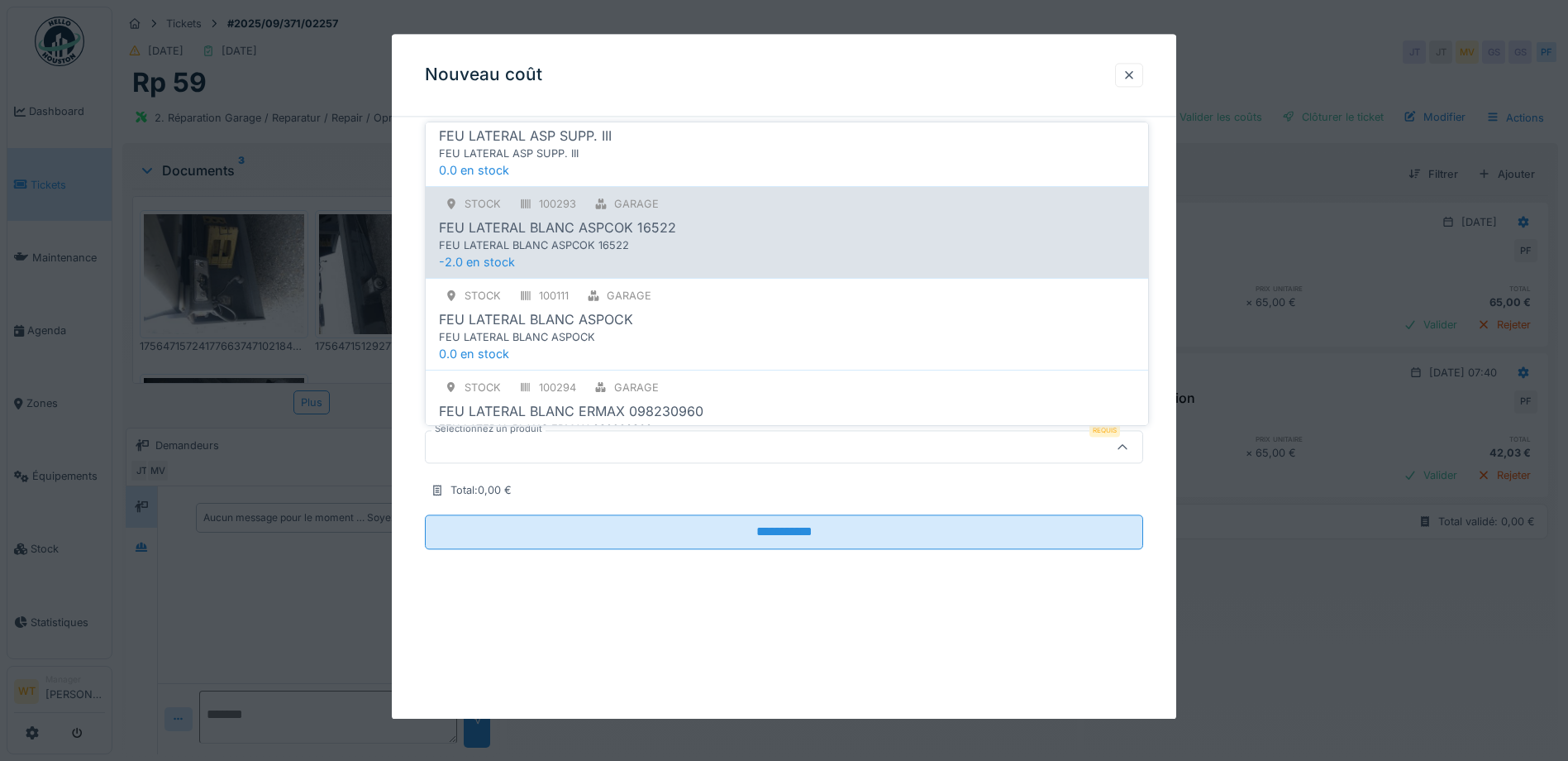
type input "*******"
click at [636, 233] on div "FEU LATERAL BLANC ASPCOK 16522" at bounding box center [558, 227] width 238 height 20
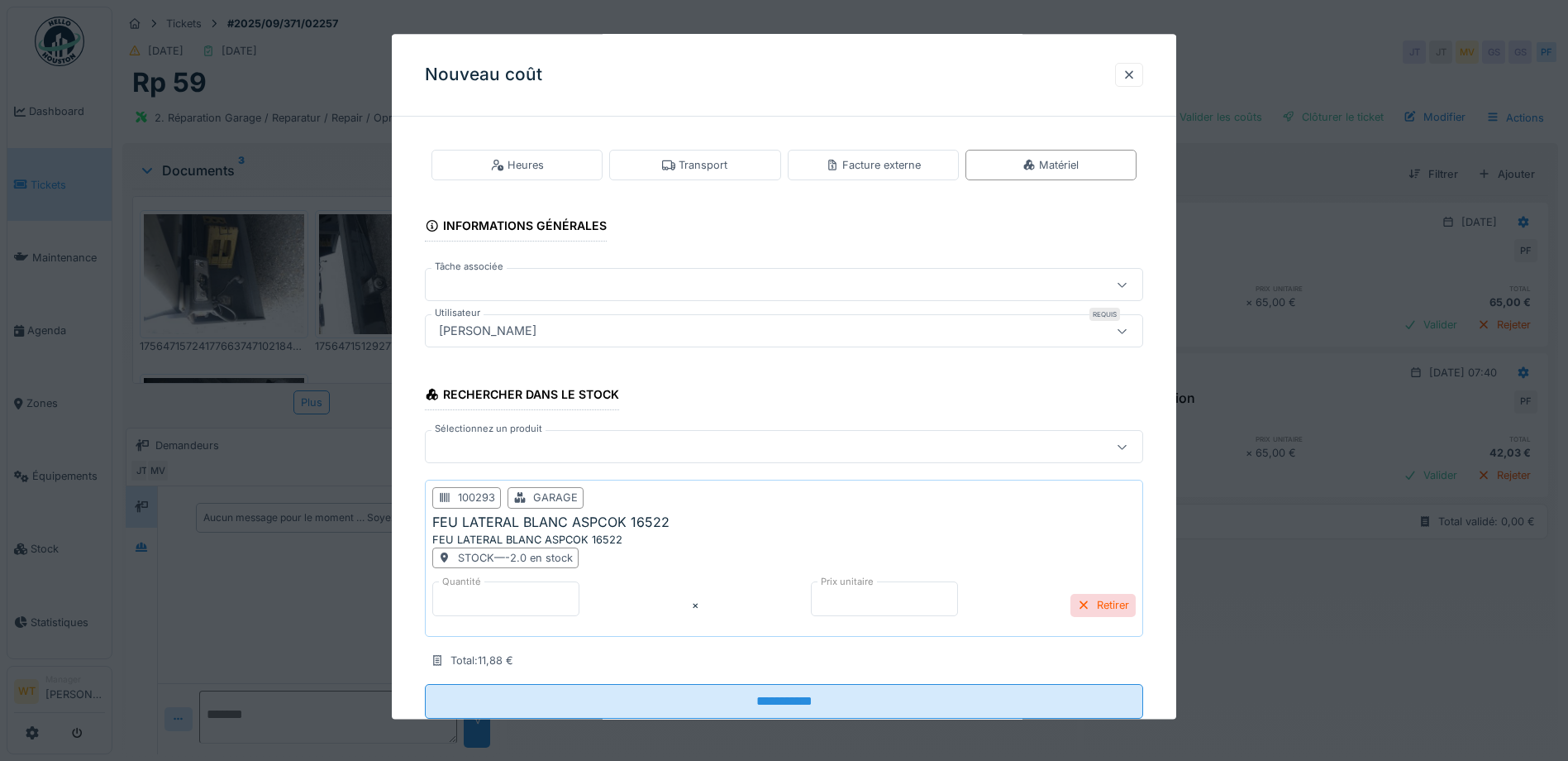
scroll to position [46, 0]
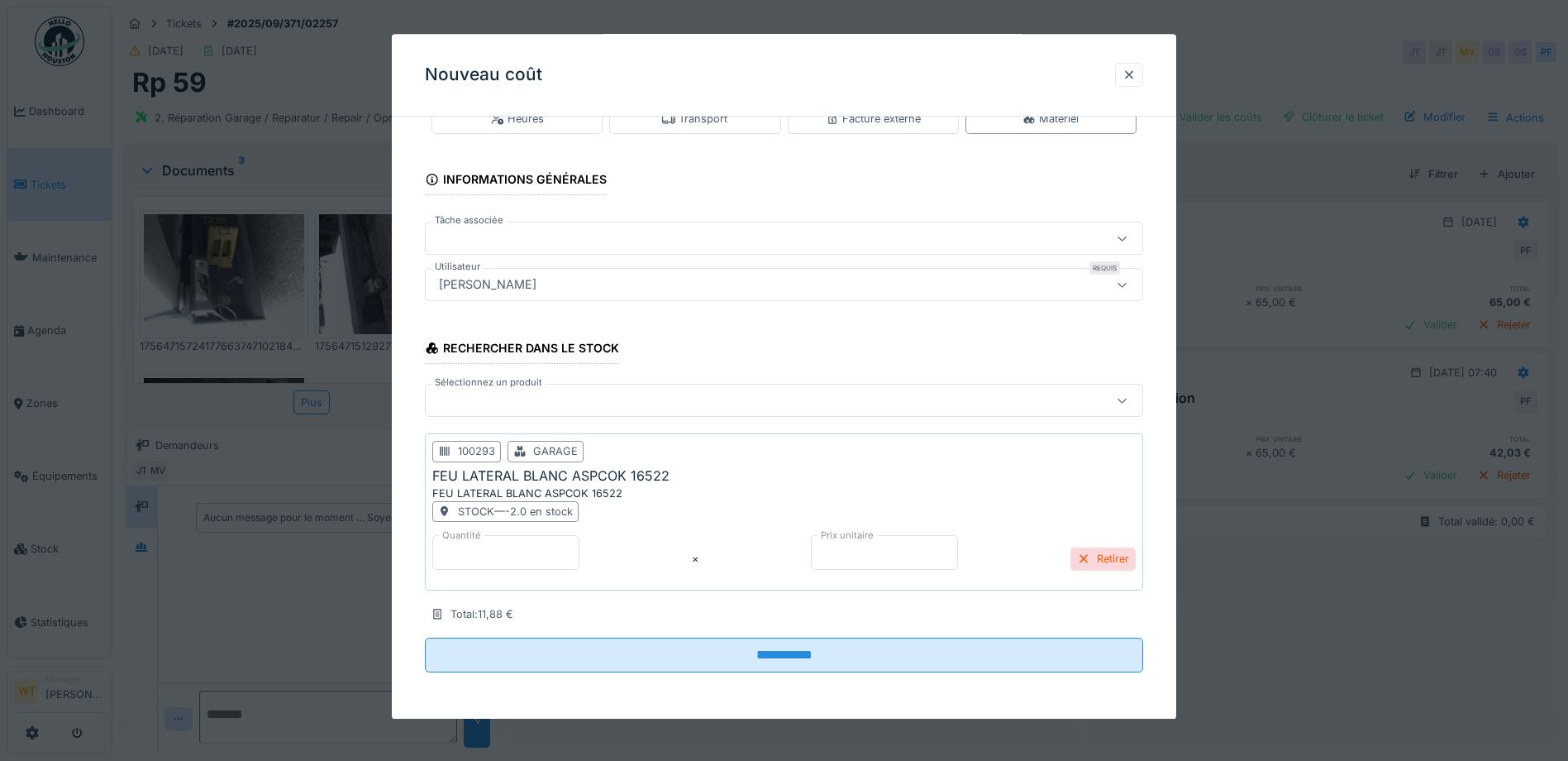
click at [543, 550] on input "*" at bounding box center [506, 552] width 147 height 35
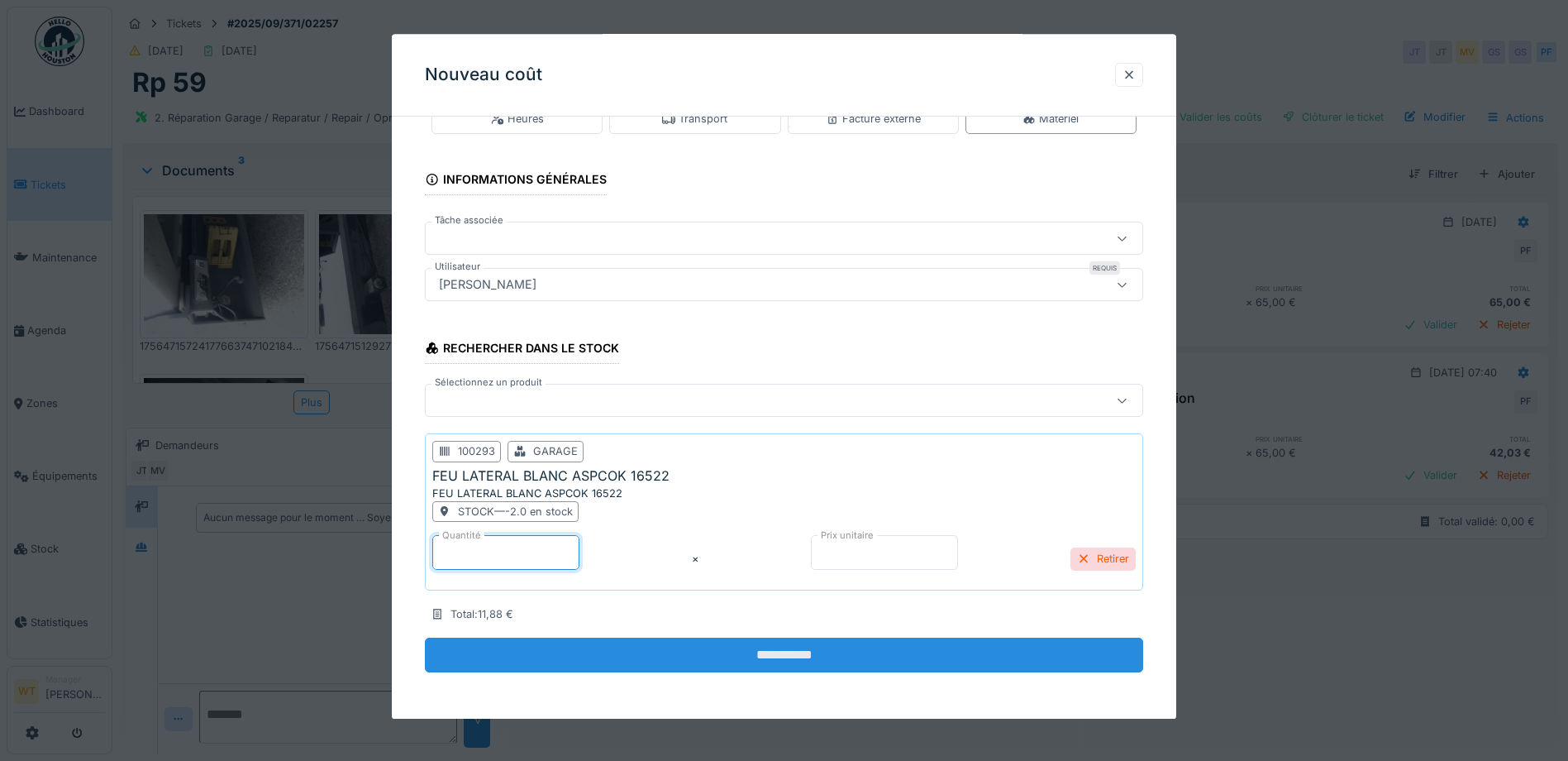
click at [770, 661] on input "**********" at bounding box center [784, 656] width 718 height 35
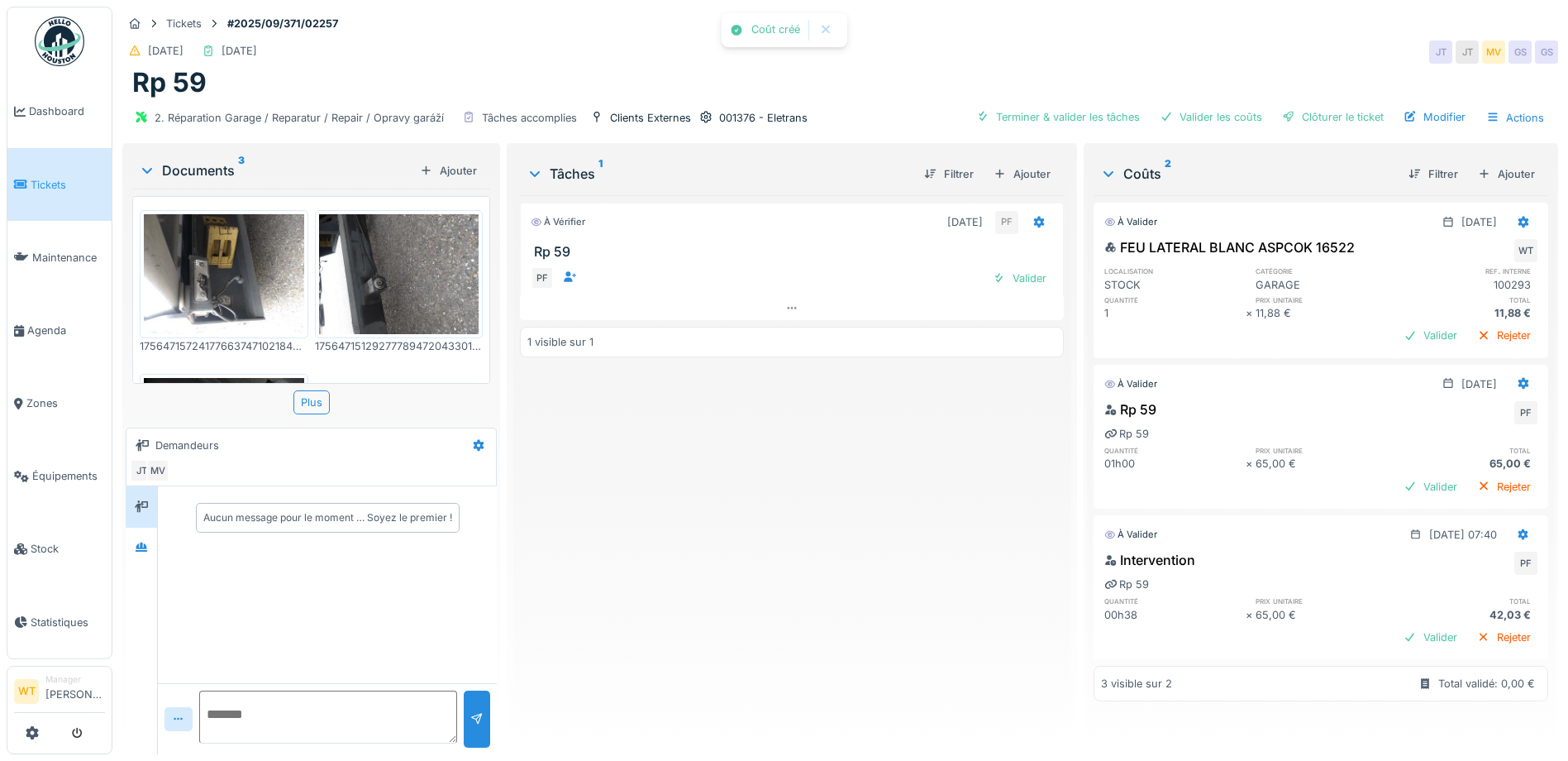
scroll to position [13, 0]
click at [1510, 211] on div at bounding box center [1524, 222] width 28 height 24
click at [1468, 250] on div "Modifier" at bounding box center [1442, 259] width 80 height 25
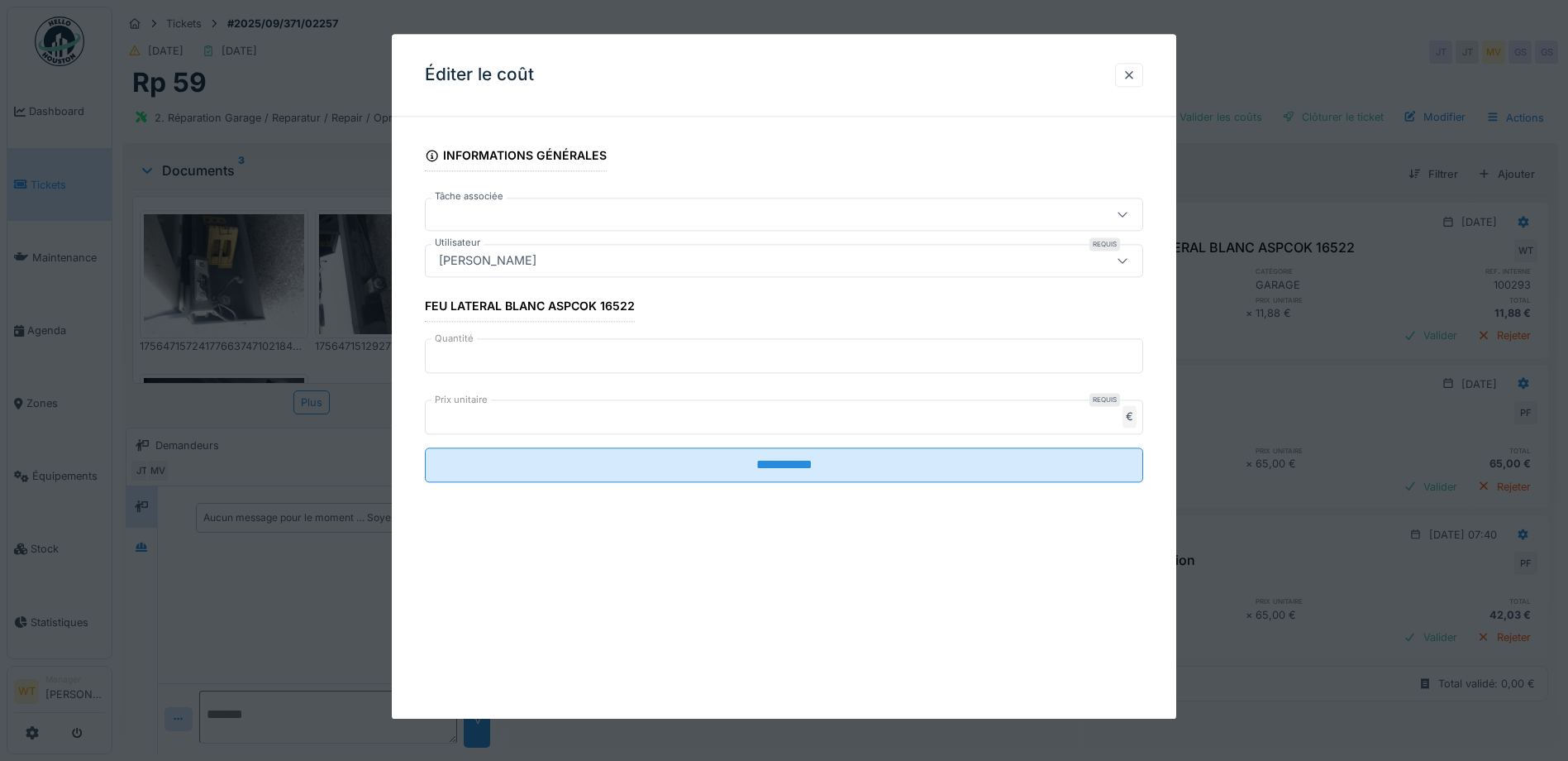
click at [527, 263] on div "[PERSON_NAME]" at bounding box center [488, 261] width 111 height 18
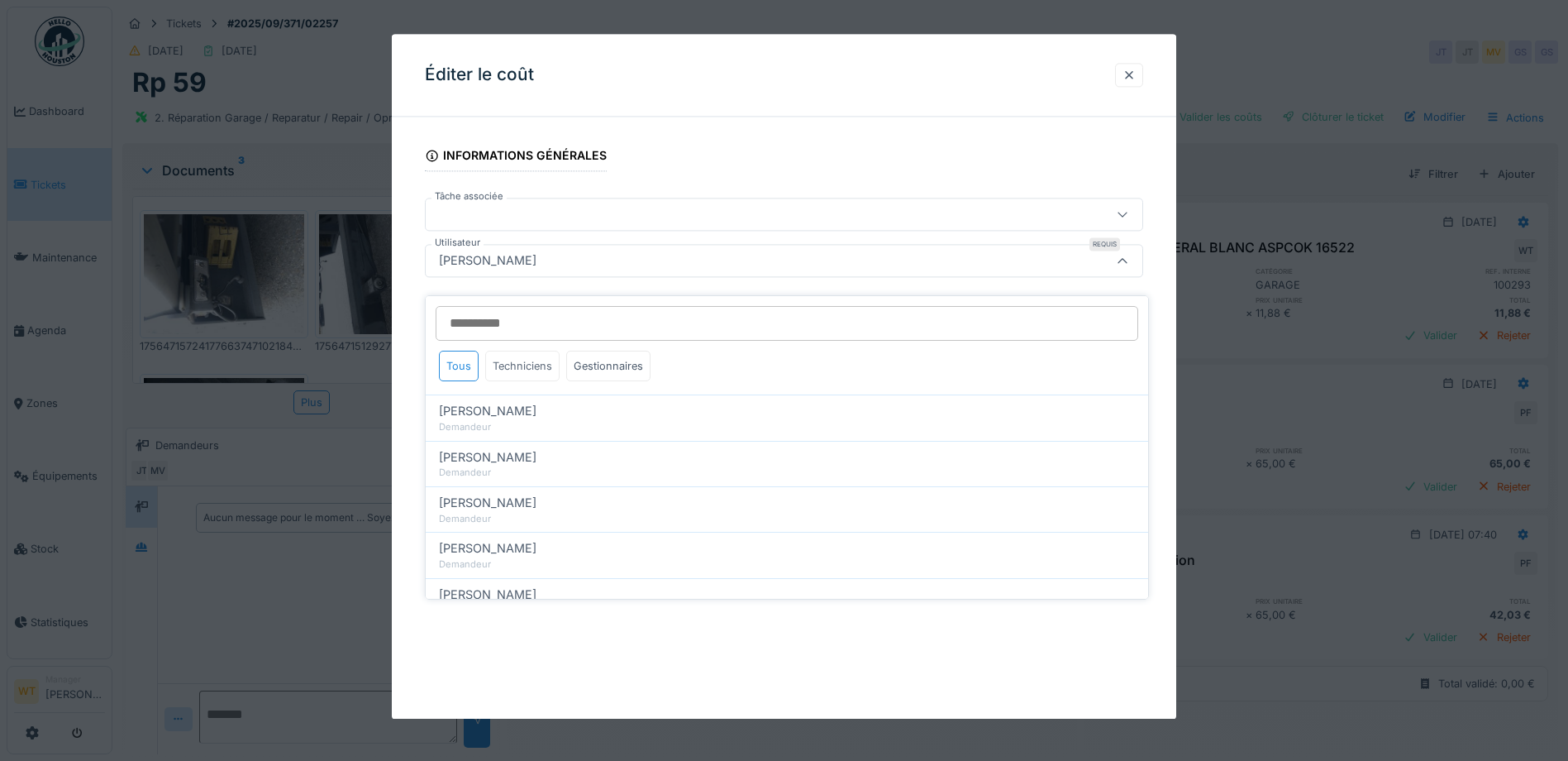
click at [540, 351] on div "Techniciens" at bounding box center [522, 366] width 74 height 31
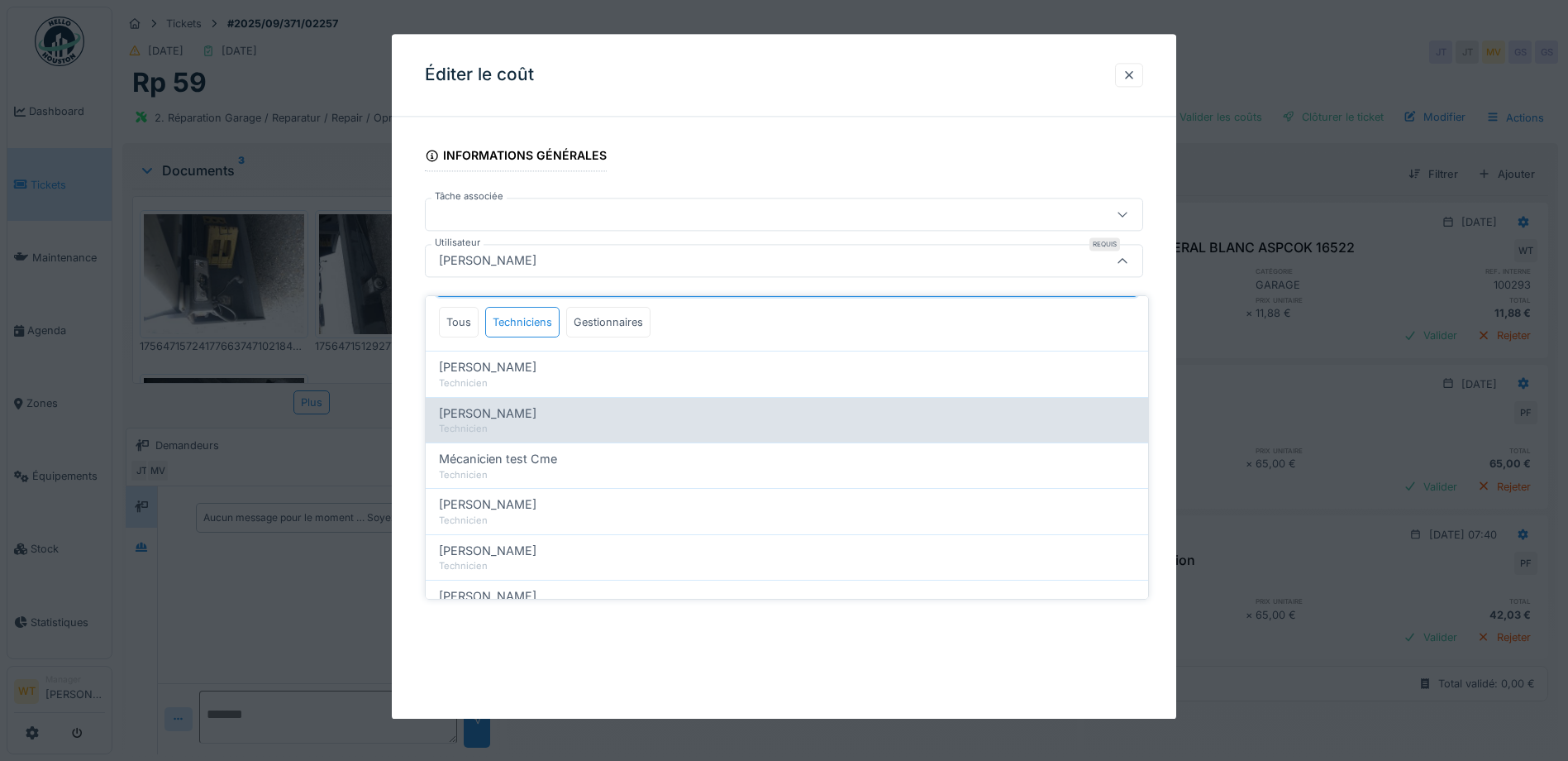
scroll to position [83, 0]
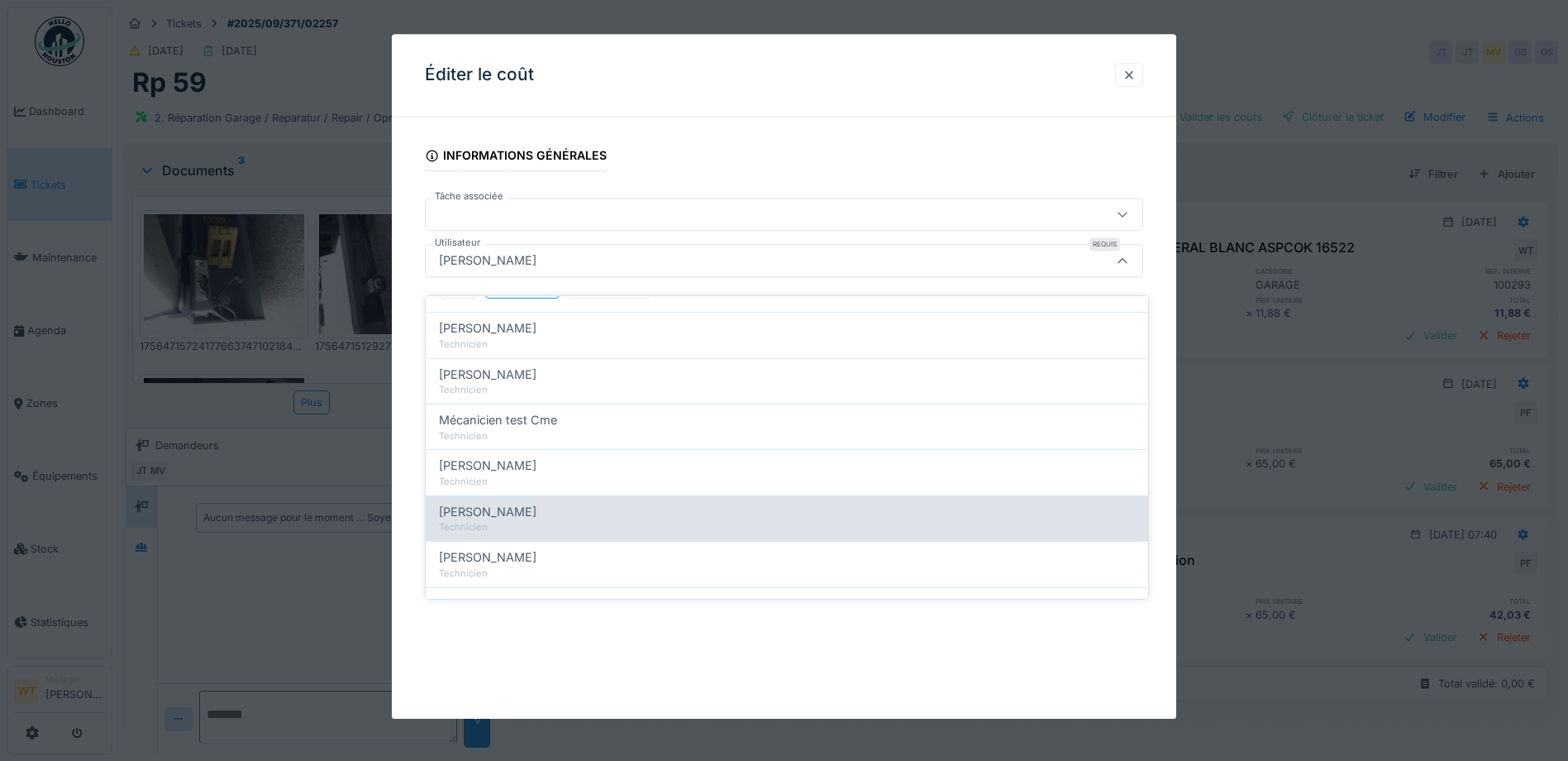
click at [560, 503] on div "Patrick Fridmansky" at bounding box center [787, 512] width 696 height 18
type input "*****"
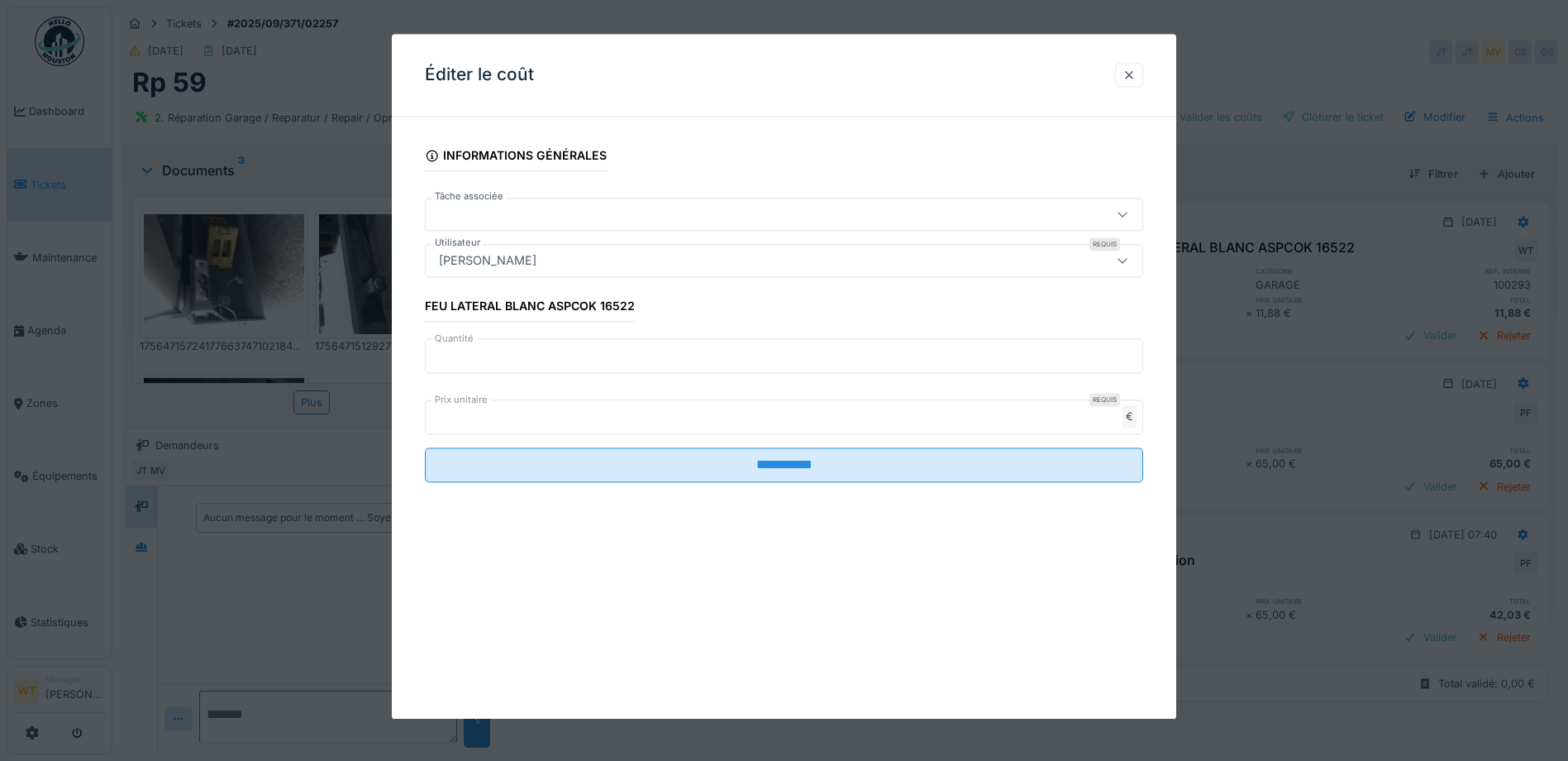
click at [611, 260] on div "Patrick Fridmansky" at bounding box center [742, 261] width 619 height 18
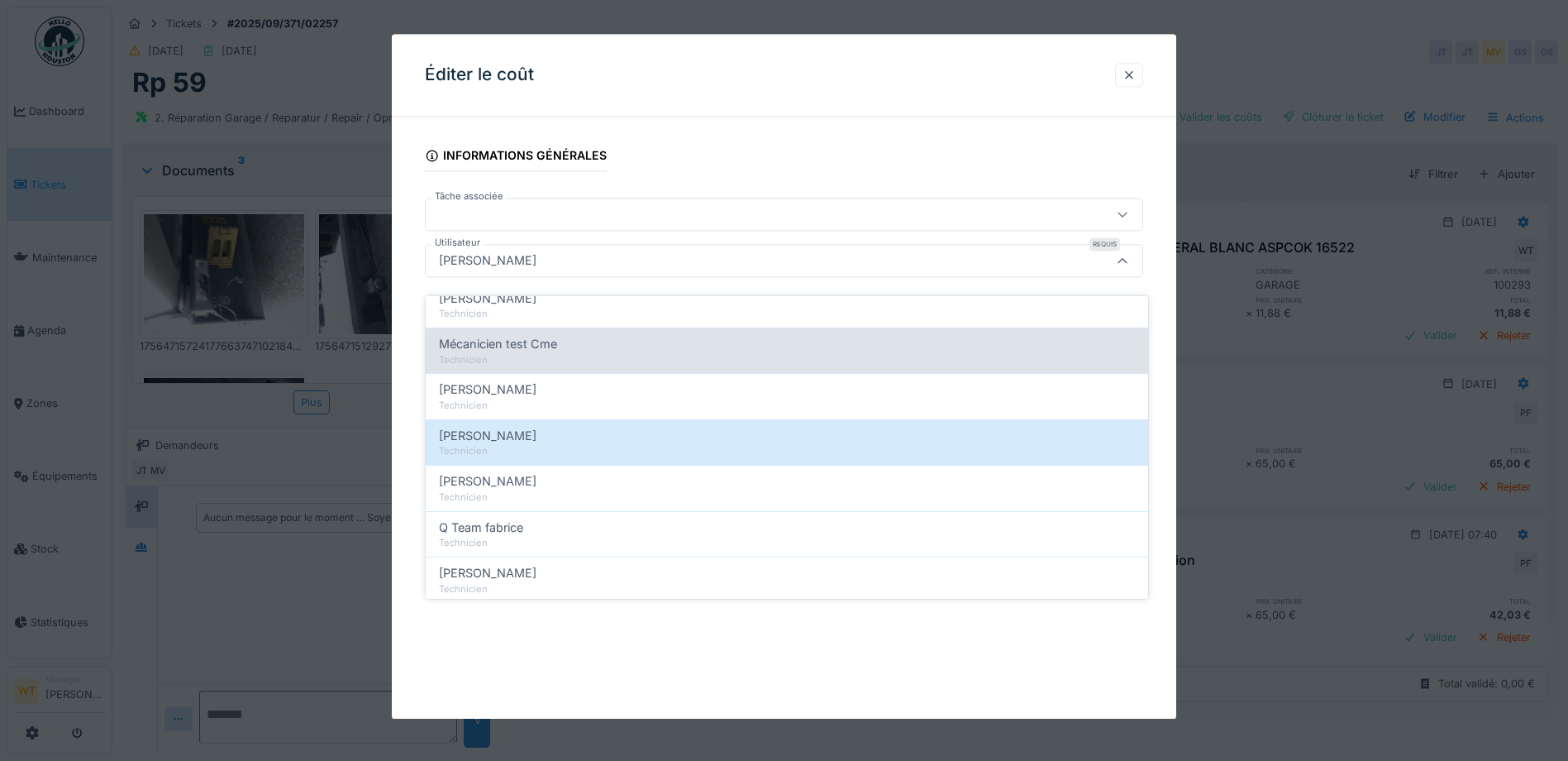
scroll to position [165, 0]
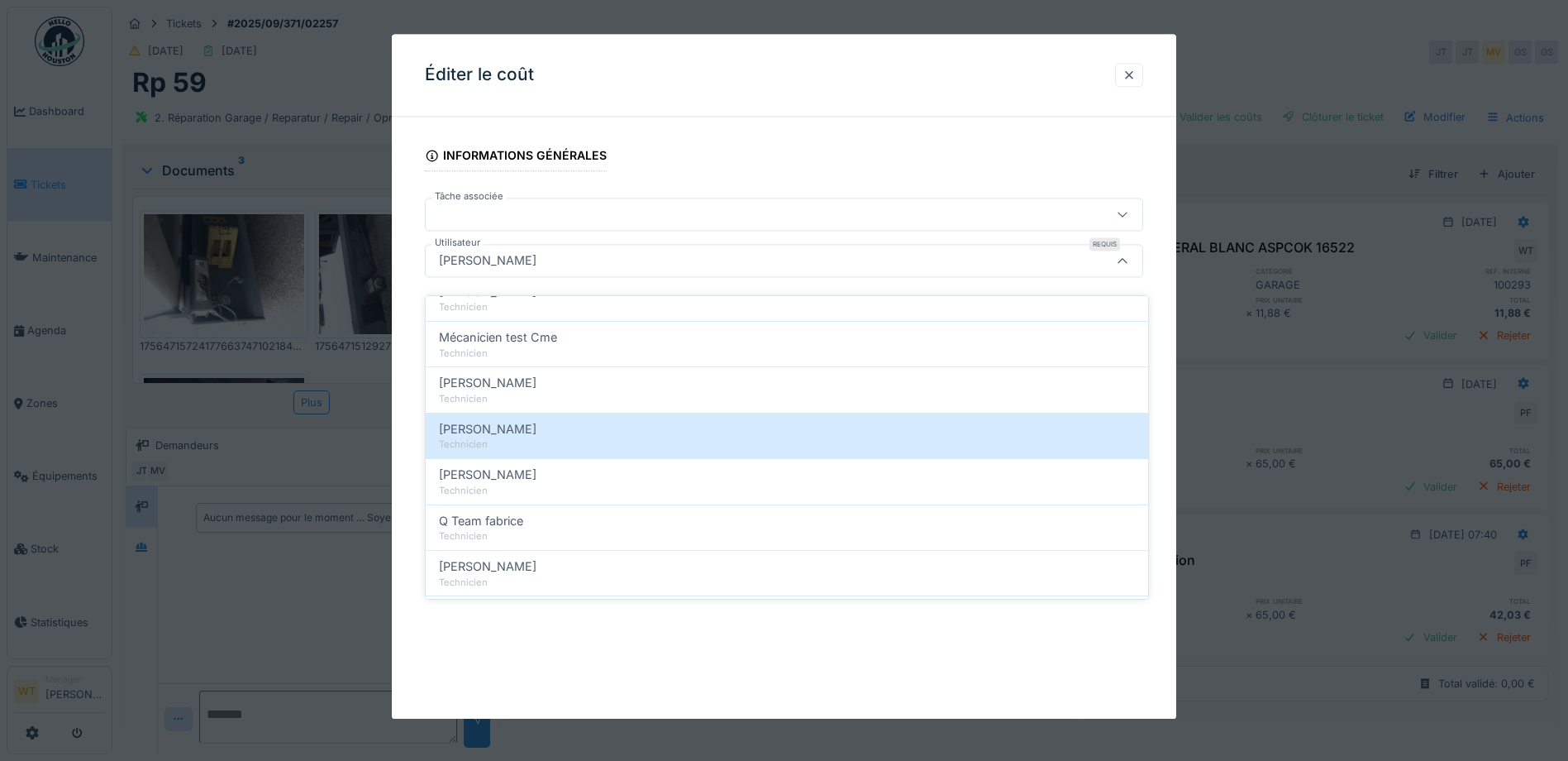
click at [837, 262] on div "Patrick Fridmansky" at bounding box center [742, 261] width 619 height 18
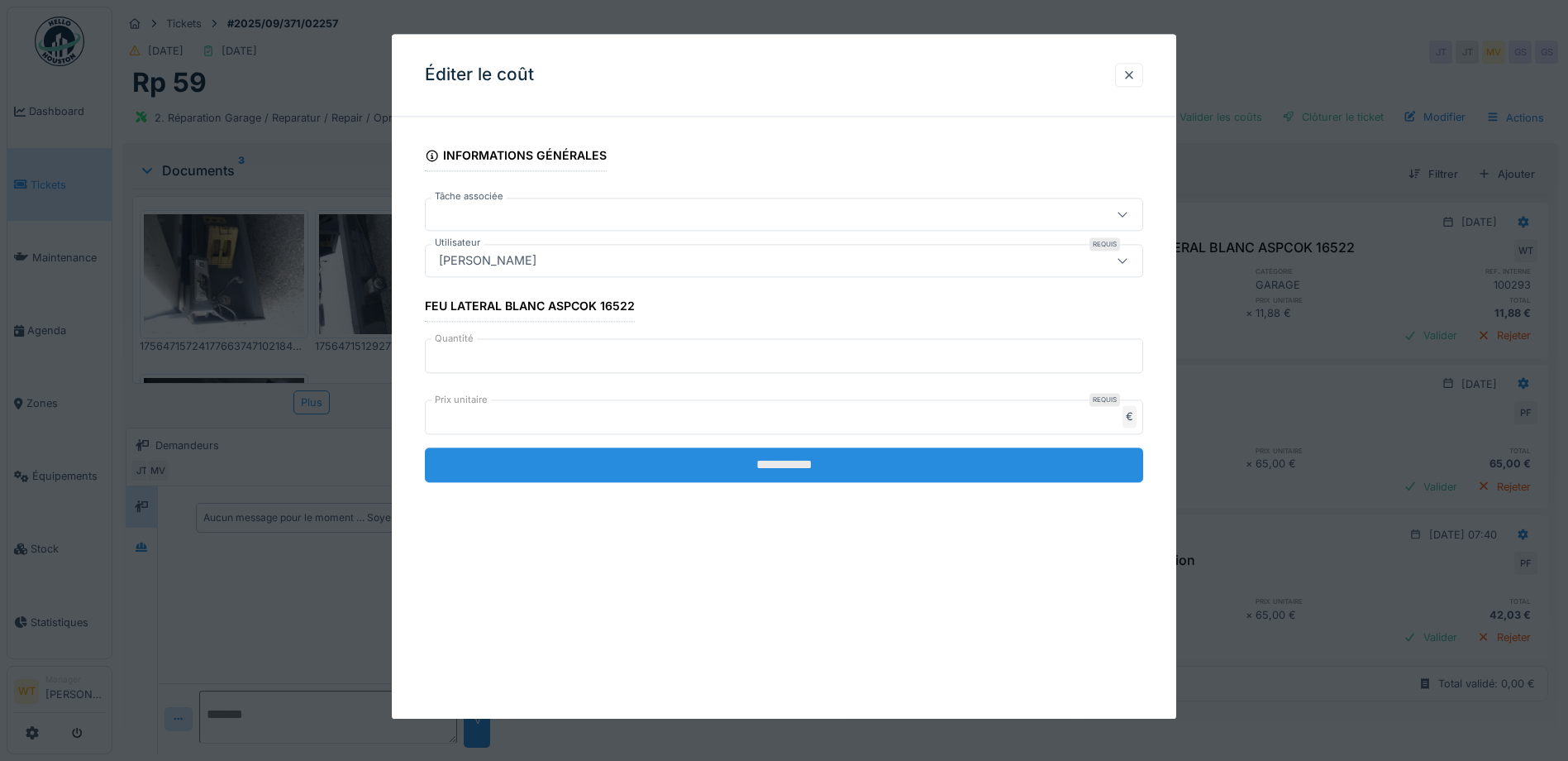
click at [812, 468] on input "**********" at bounding box center [784, 465] width 718 height 35
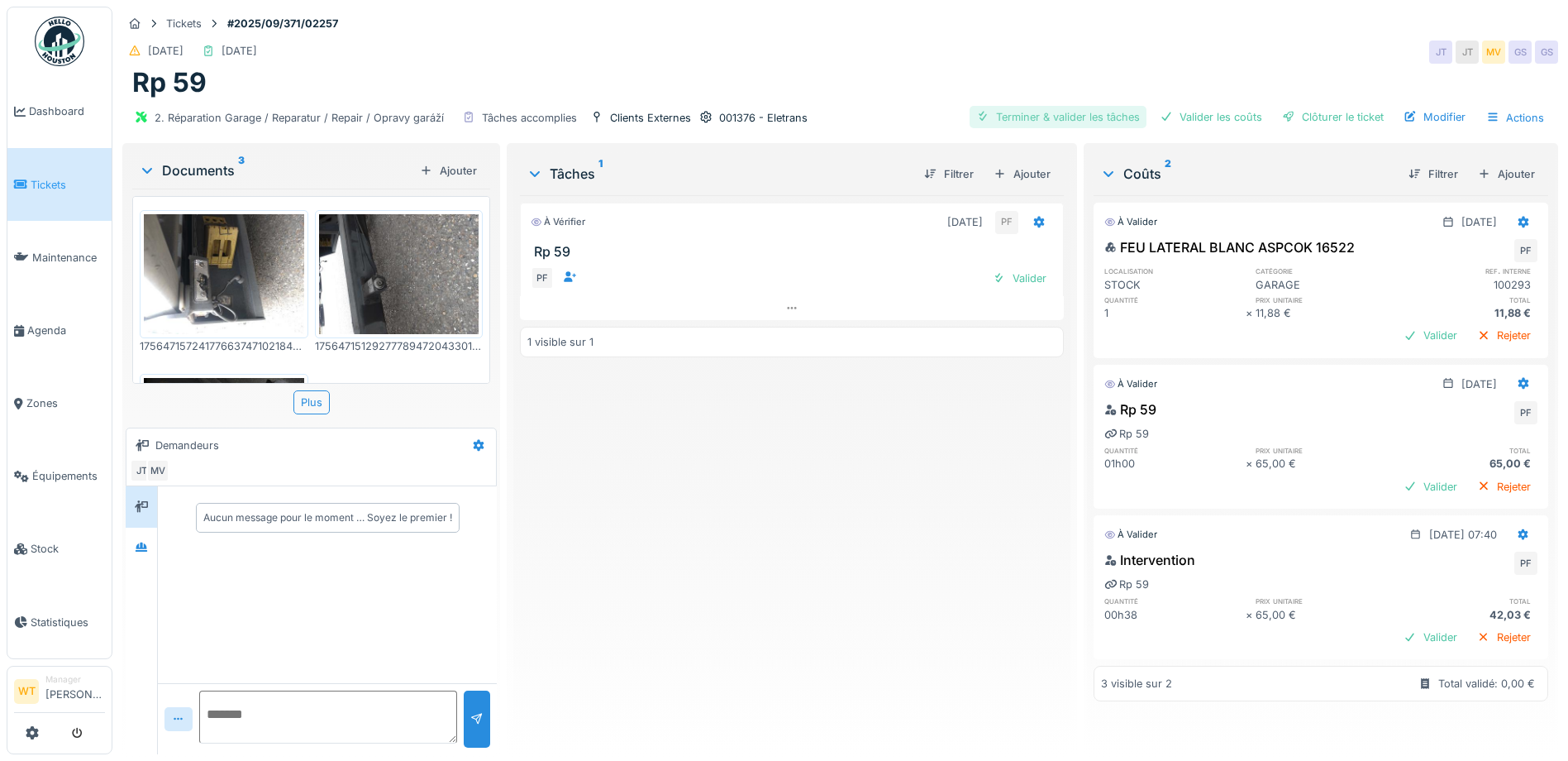
click at [1096, 107] on div "Terminer & valider les tâches" at bounding box center [1057, 117] width 177 height 22
click at [1190, 107] on div "Valider les coûts" at bounding box center [1212, 117] width 116 height 22
click at [1282, 109] on div at bounding box center [1289, 117] width 14 height 15
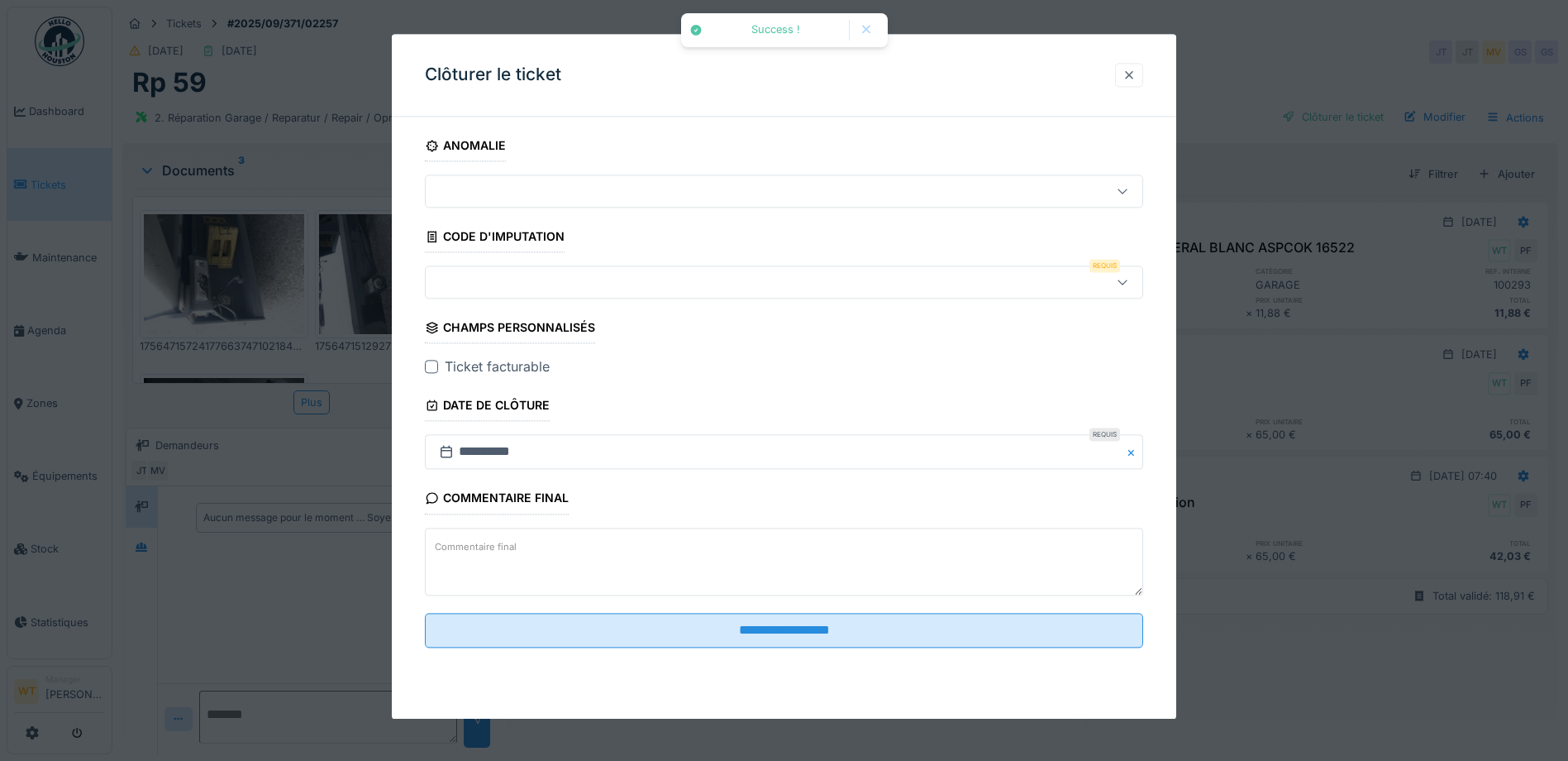
click at [1136, 76] on div at bounding box center [1130, 74] width 14 height 15
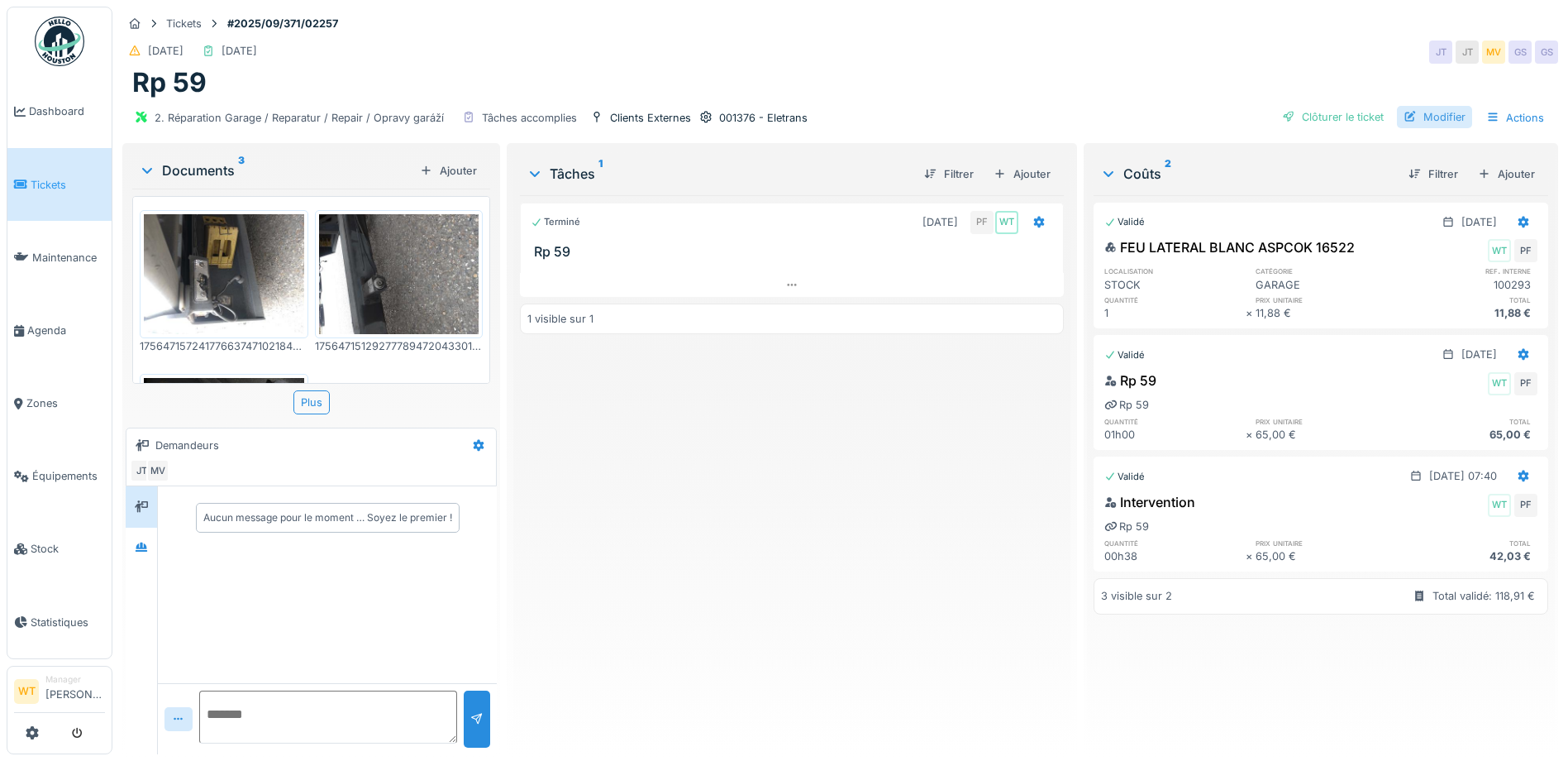
click at [1405, 109] on div at bounding box center [1411, 117] width 14 height 15
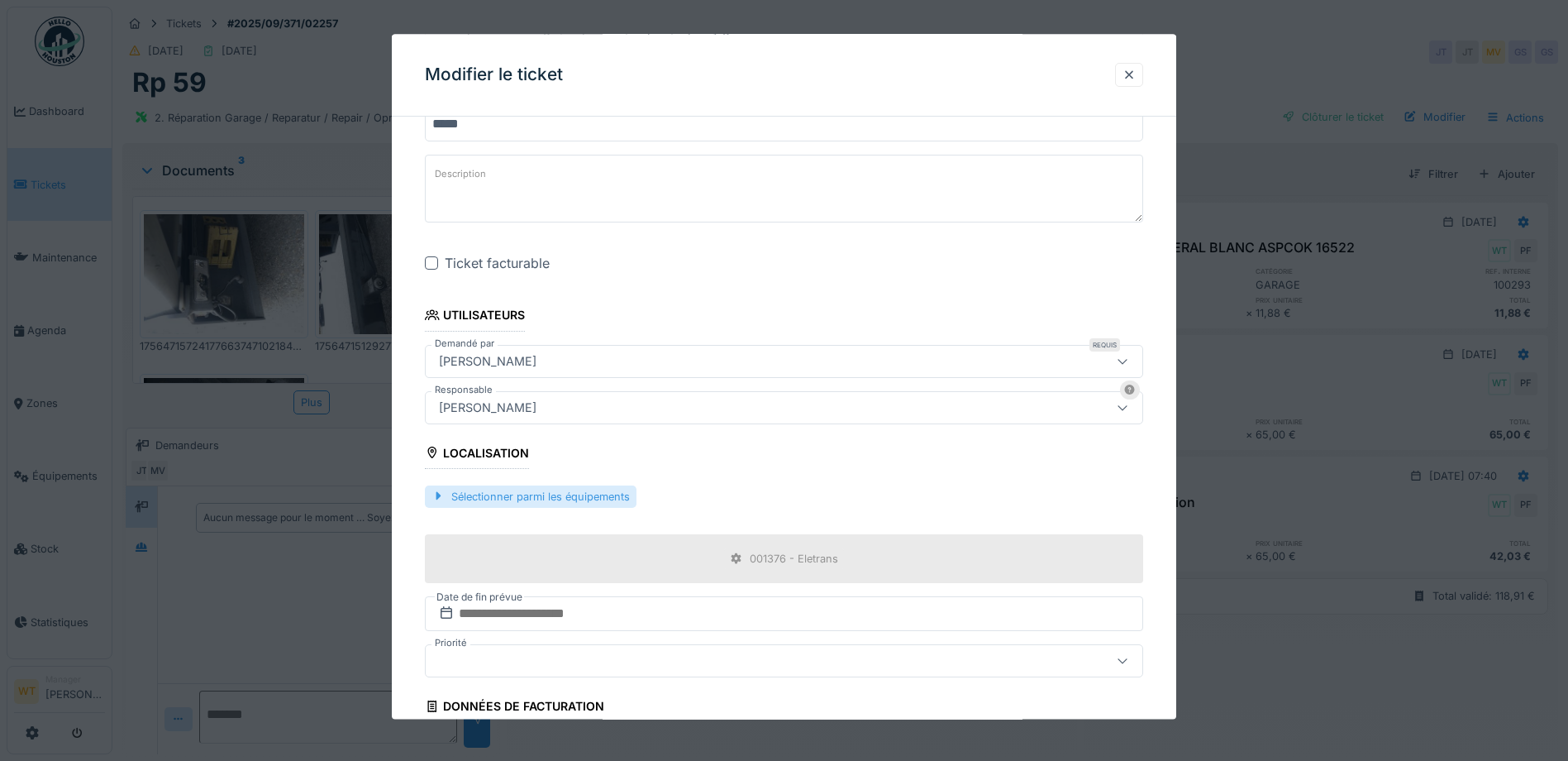
click at [608, 491] on div "Sélectionner parmi les équipements" at bounding box center [530, 496] width 211 height 22
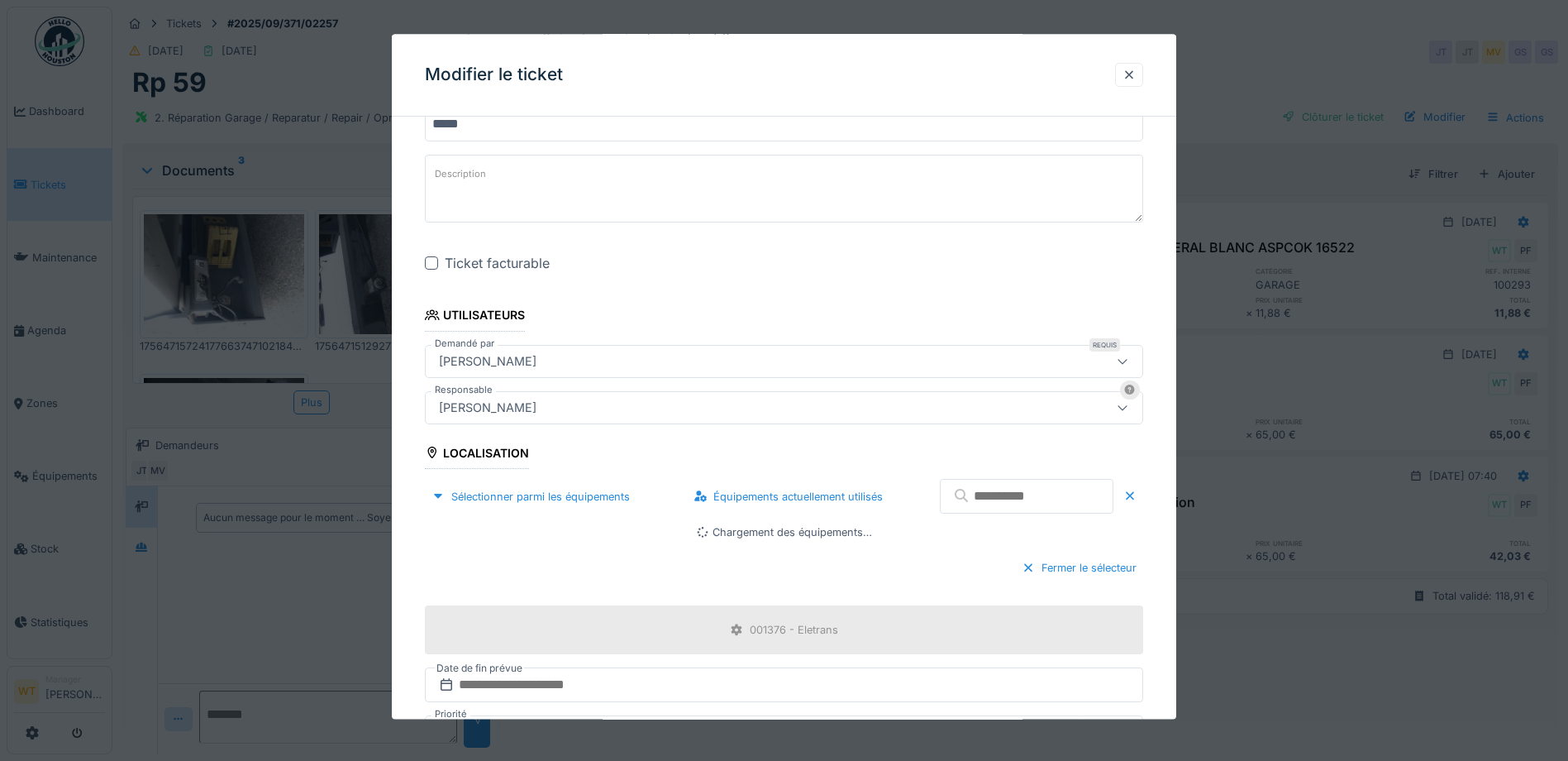
click at [981, 497] on input "text" at bounding box center [1027, 497] width 174 height 35
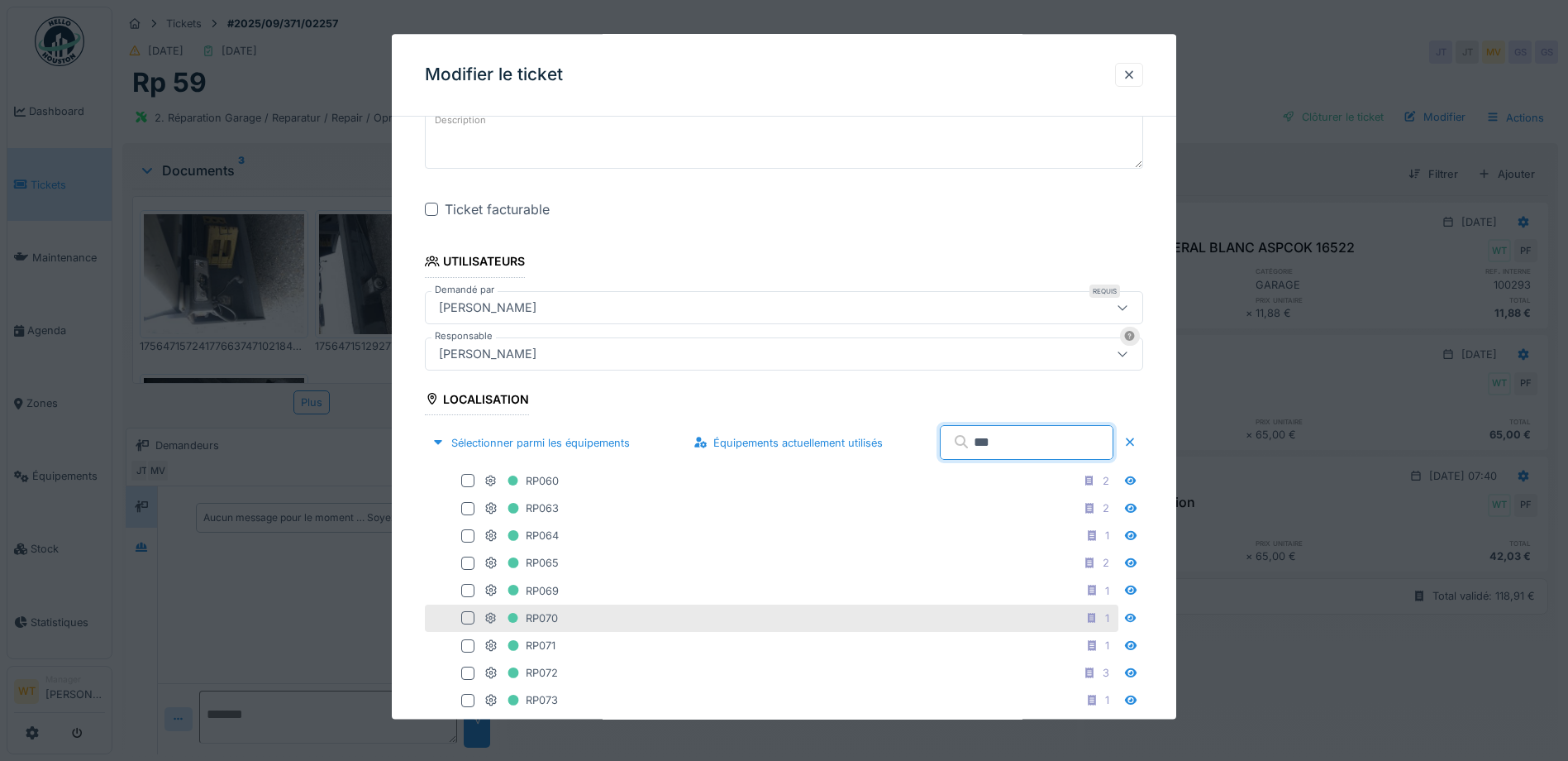
scroll to position [248, 0]
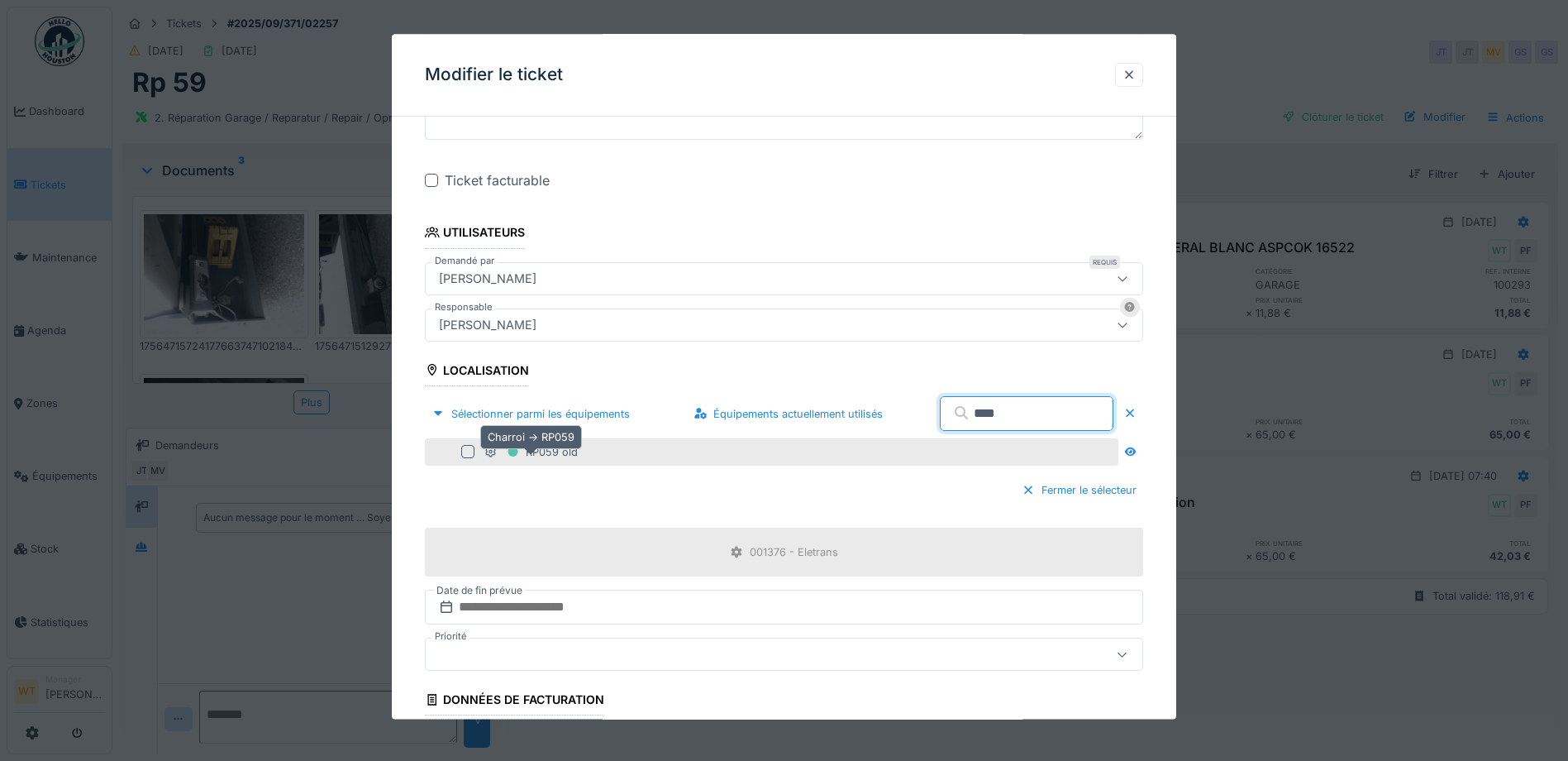
type input "****"
click at [564, 459] on div "RP059 old" at bounding box center [531, 451] width 94 height 20
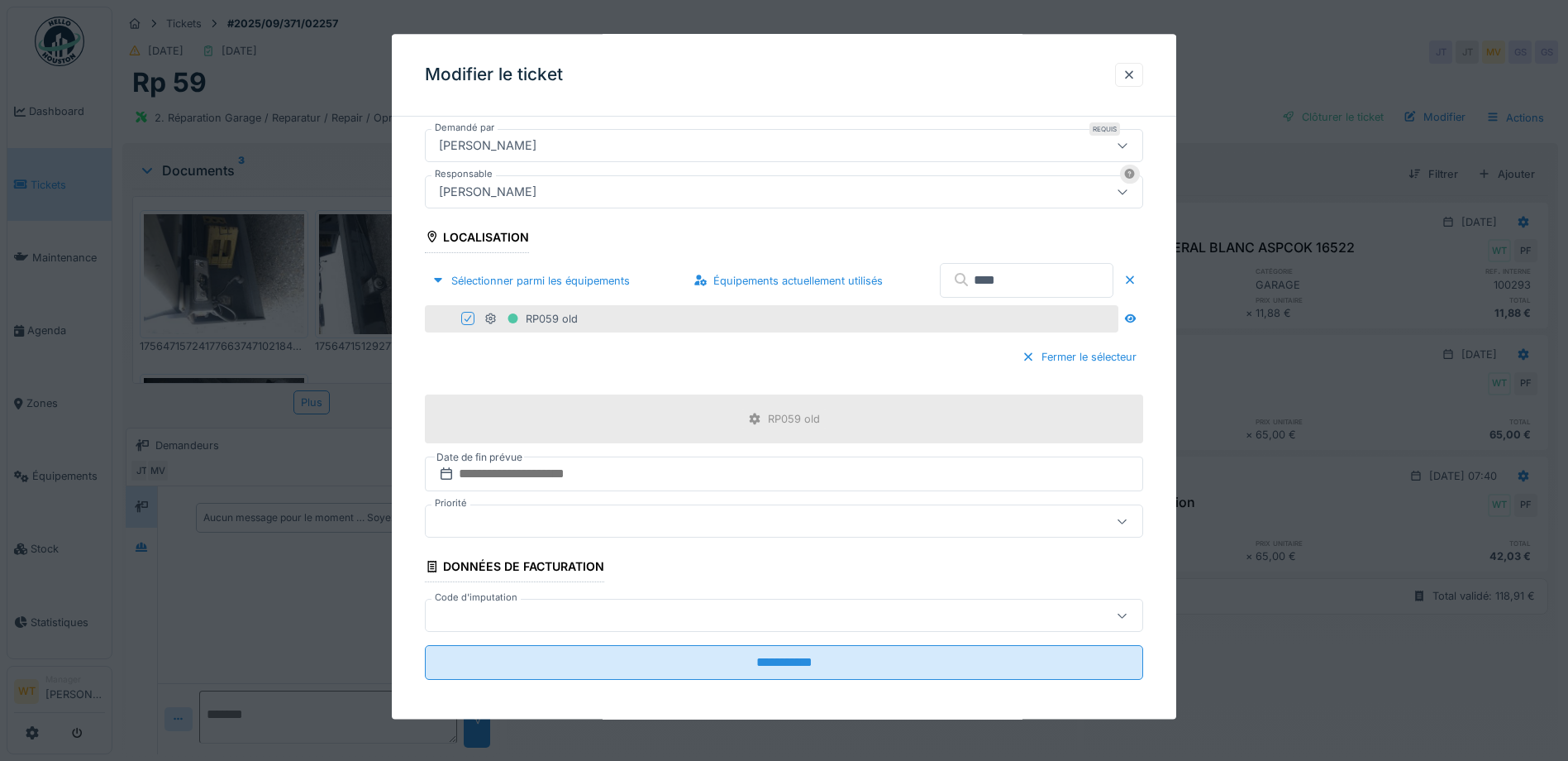
scroll to position [388, 0]
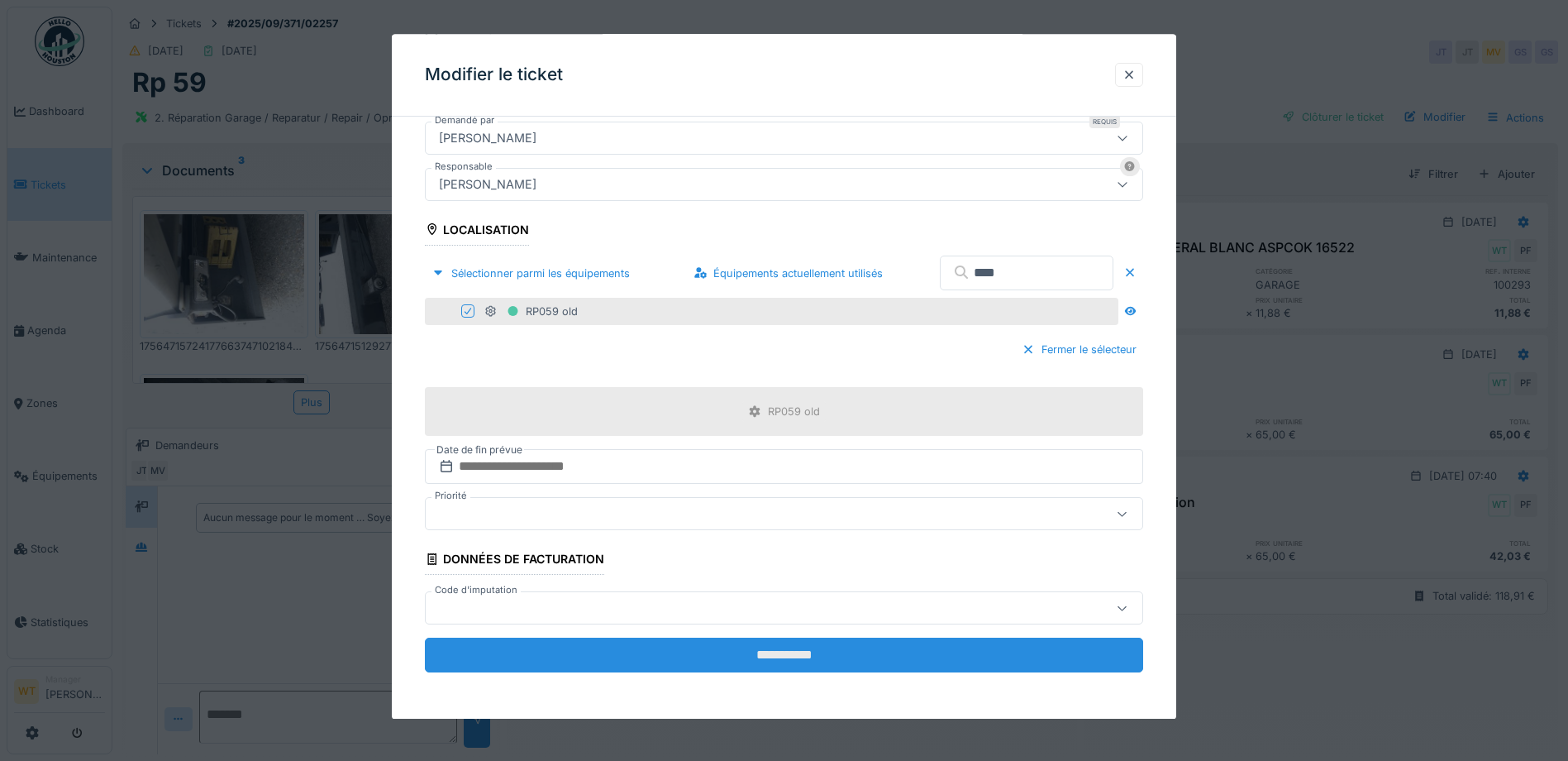
click at [683, 660] on input "**********" at bounding box center [784, 656] width 718 height 35
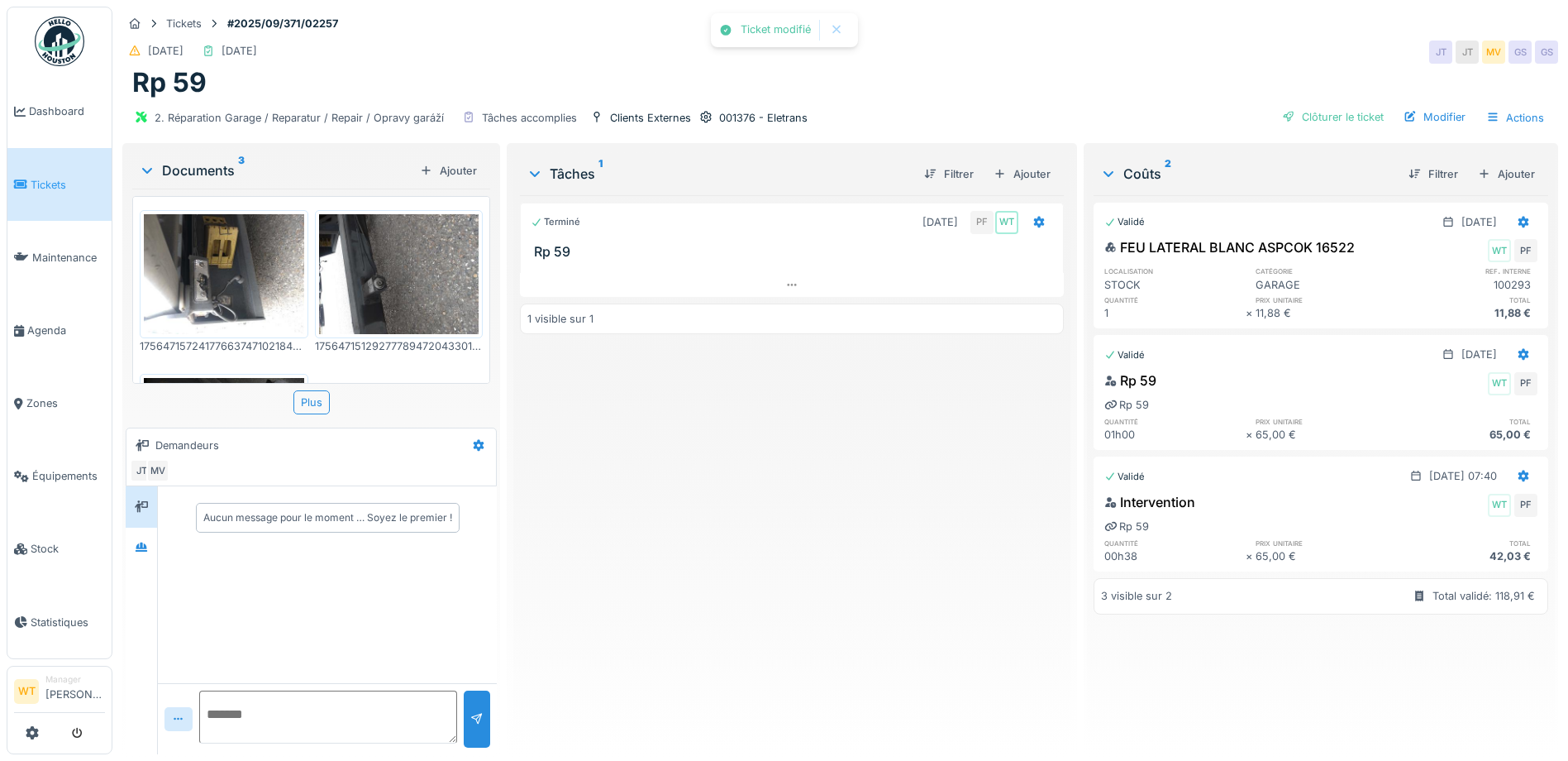
scroll to position [0, 0]
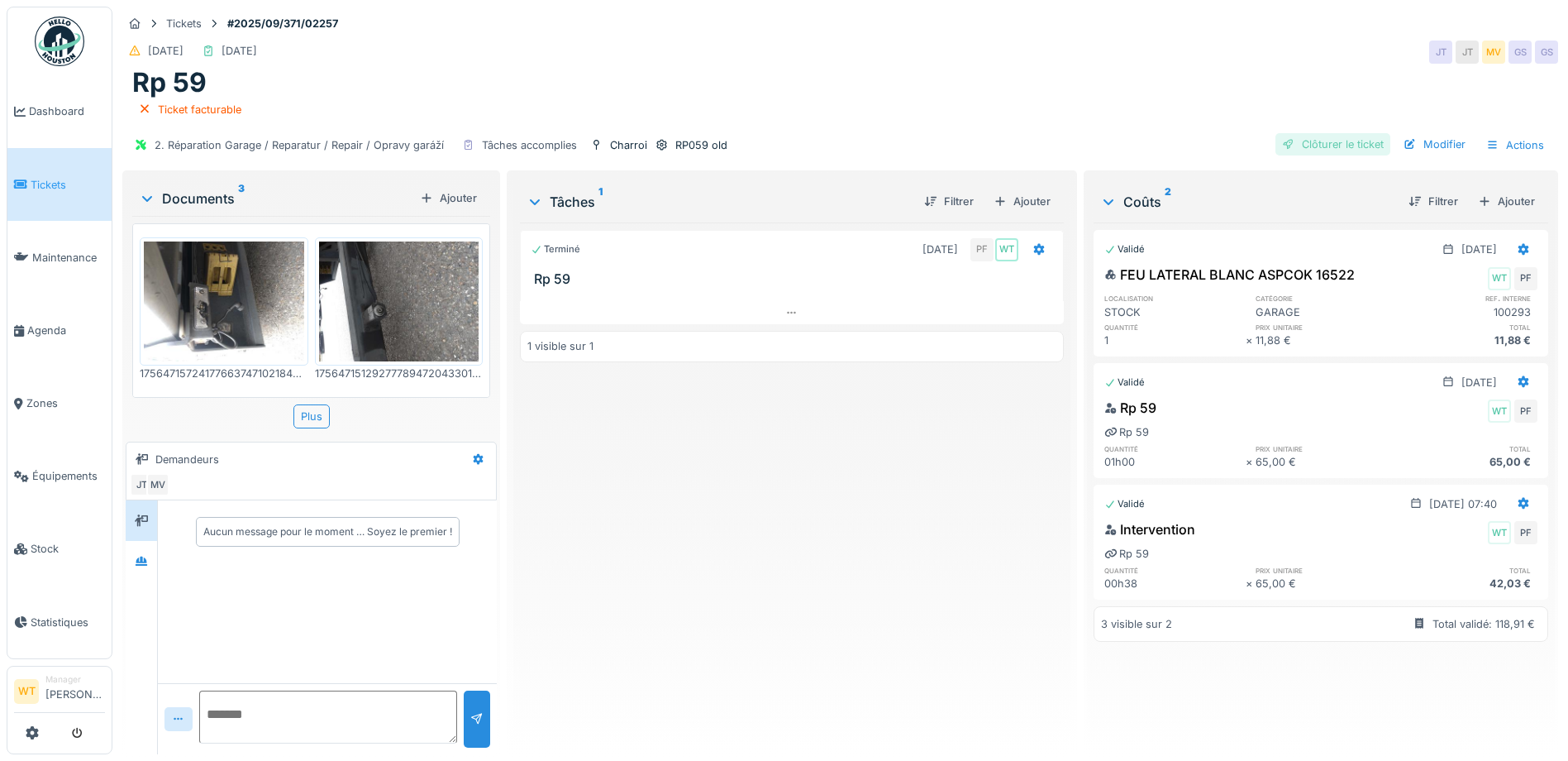
click at [1327, 139] on div "Clôturer le ticket" at bounding box center [1332, 144] width 115 height 22
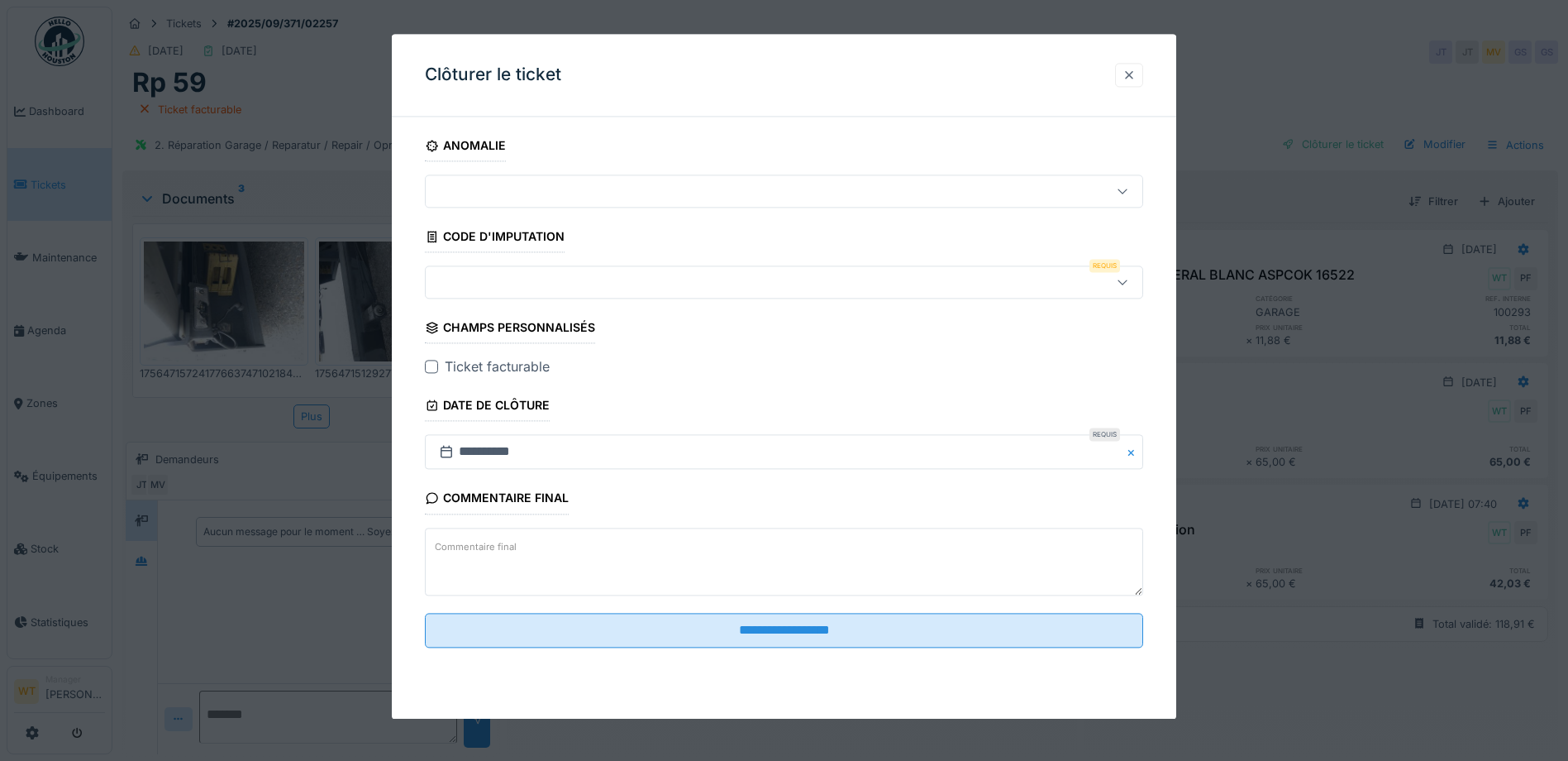
click at [1129, 70] on div at bounding box center [1130, 74] width 14 height 15
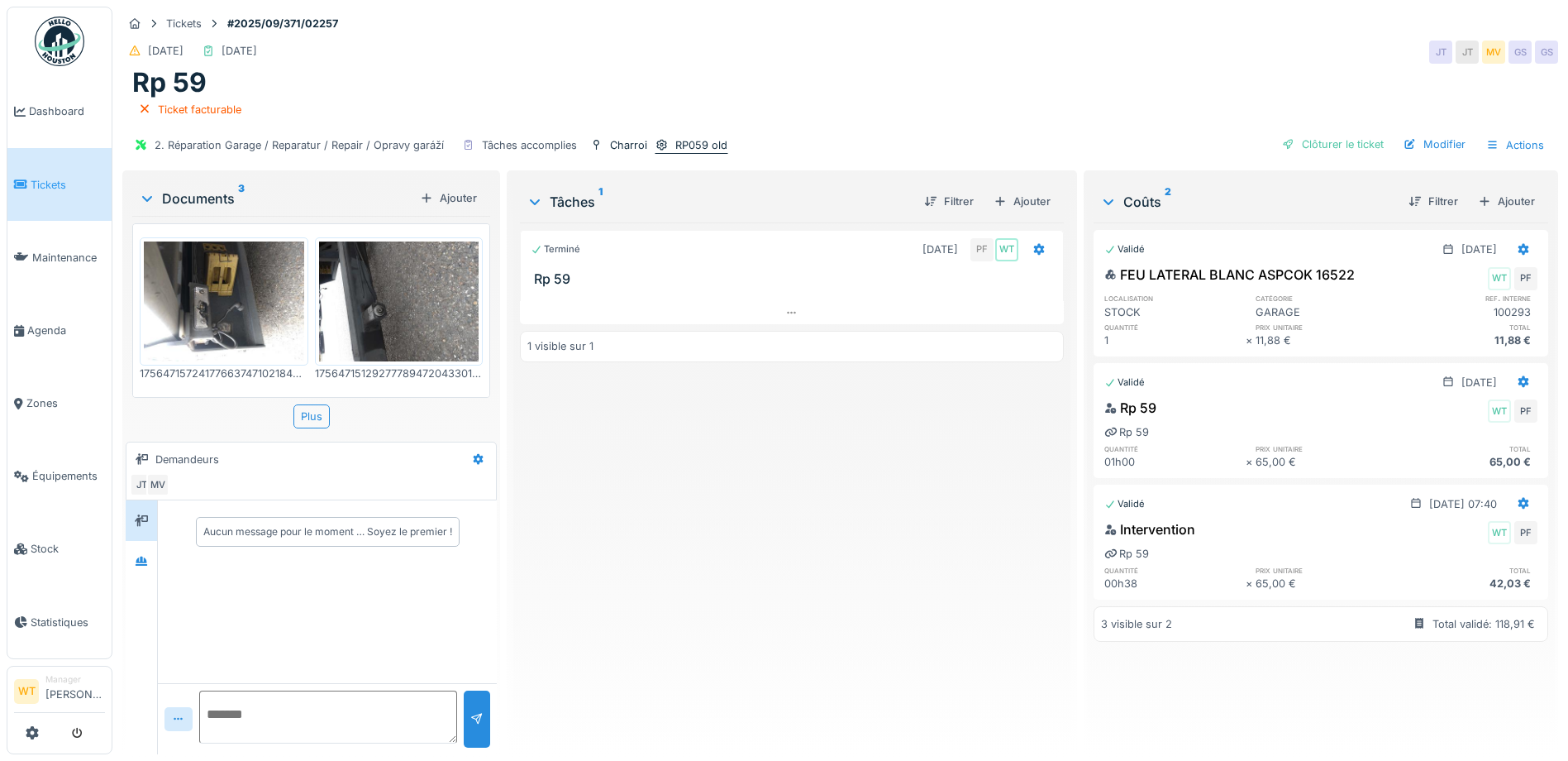
click at [680, 137] on div "RP059 old" at bounding box center [702, 145] width 52 height 15
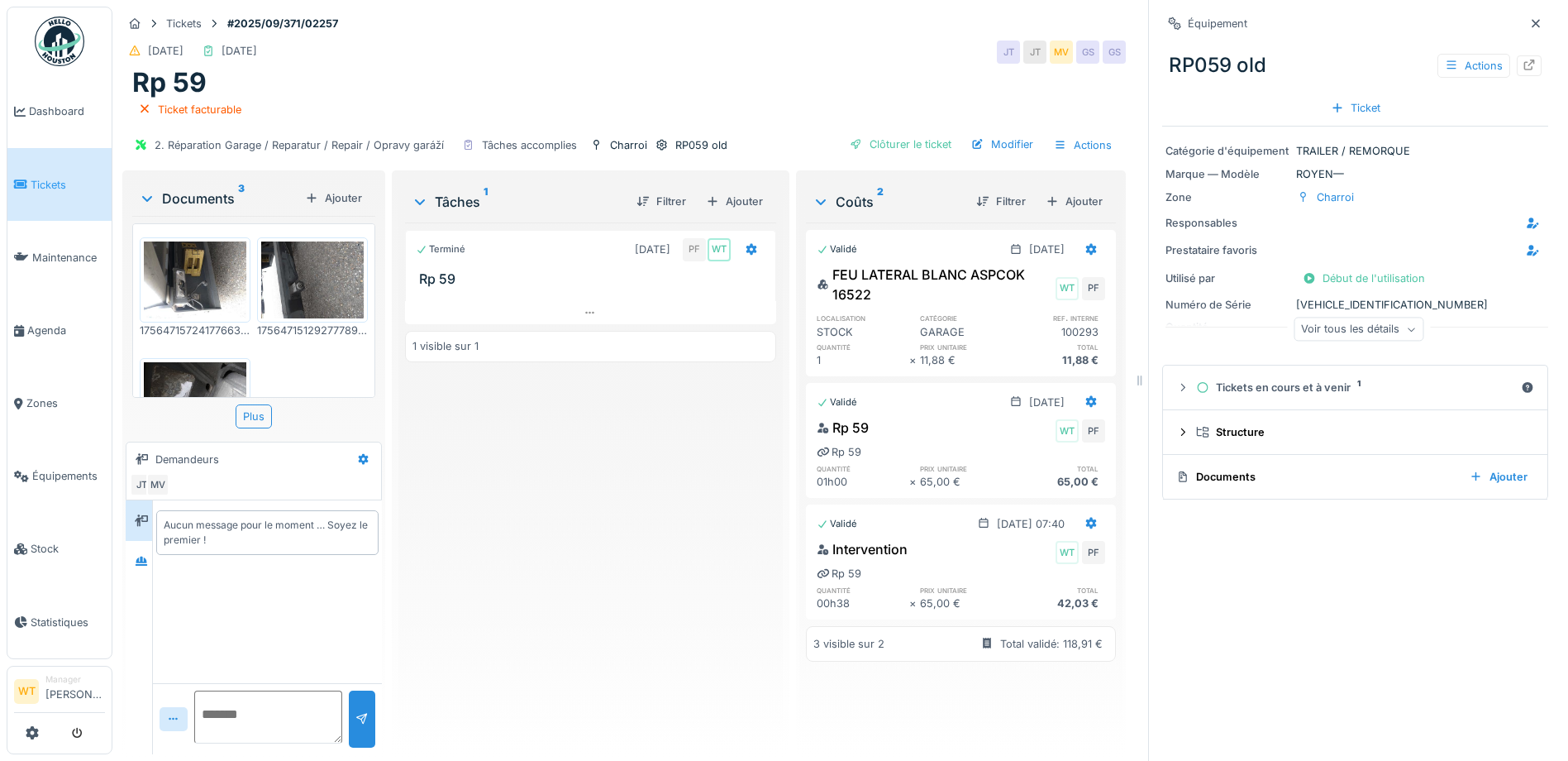
click at [1337, 320] on div "Voir tous les détails" at bounding box center [1358, 329] width 129 height 24
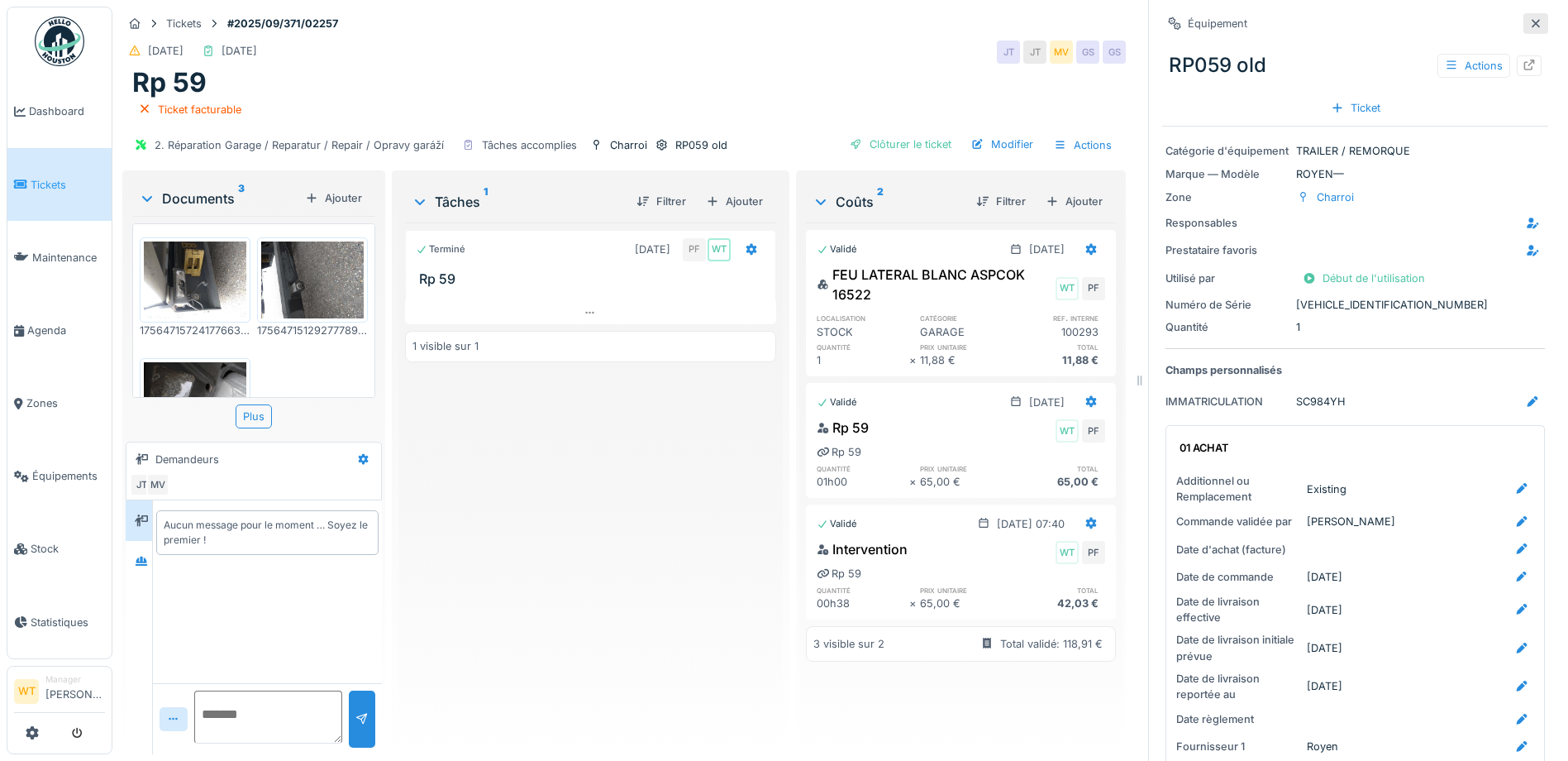
click at [1529, 18] on icon at bounding box center [1536, 23] width 14 height 11
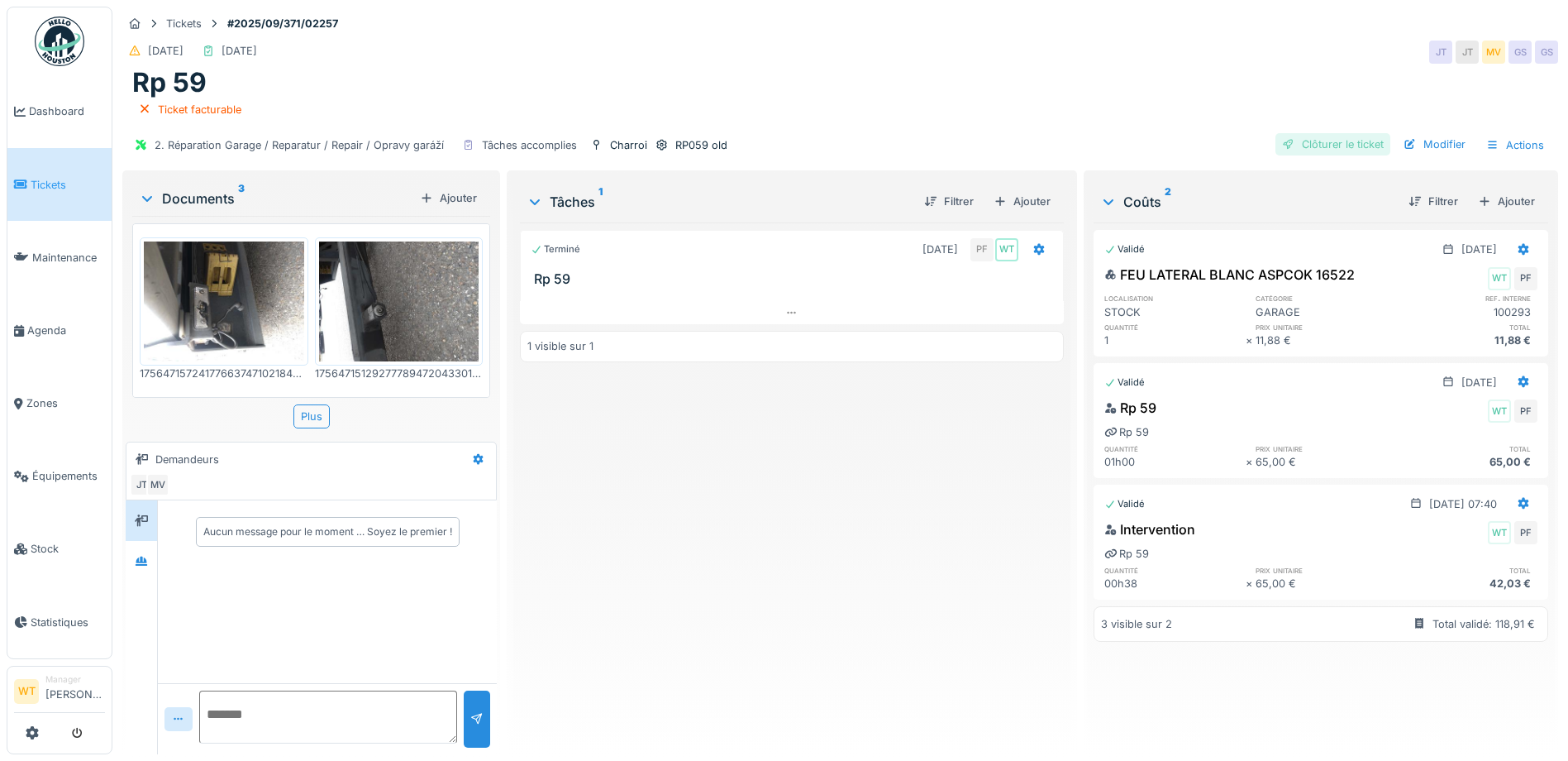
click at [1297, 133] on div "Clôturer le ticket" at bounding box center [1332, 144] width 115 height 22
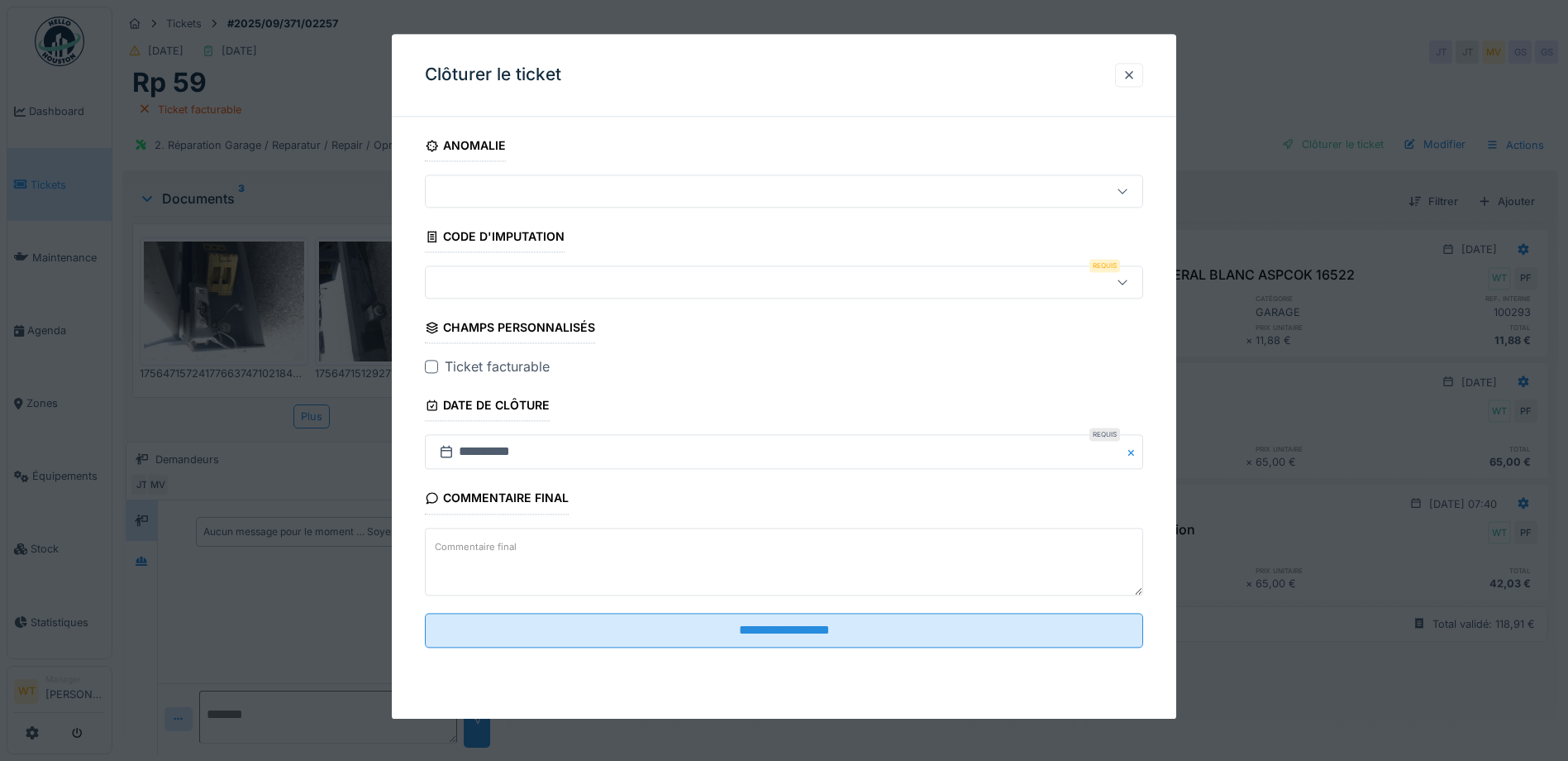
click at [514, 287] on div at bounding box center [742, 282] width 619 height 18
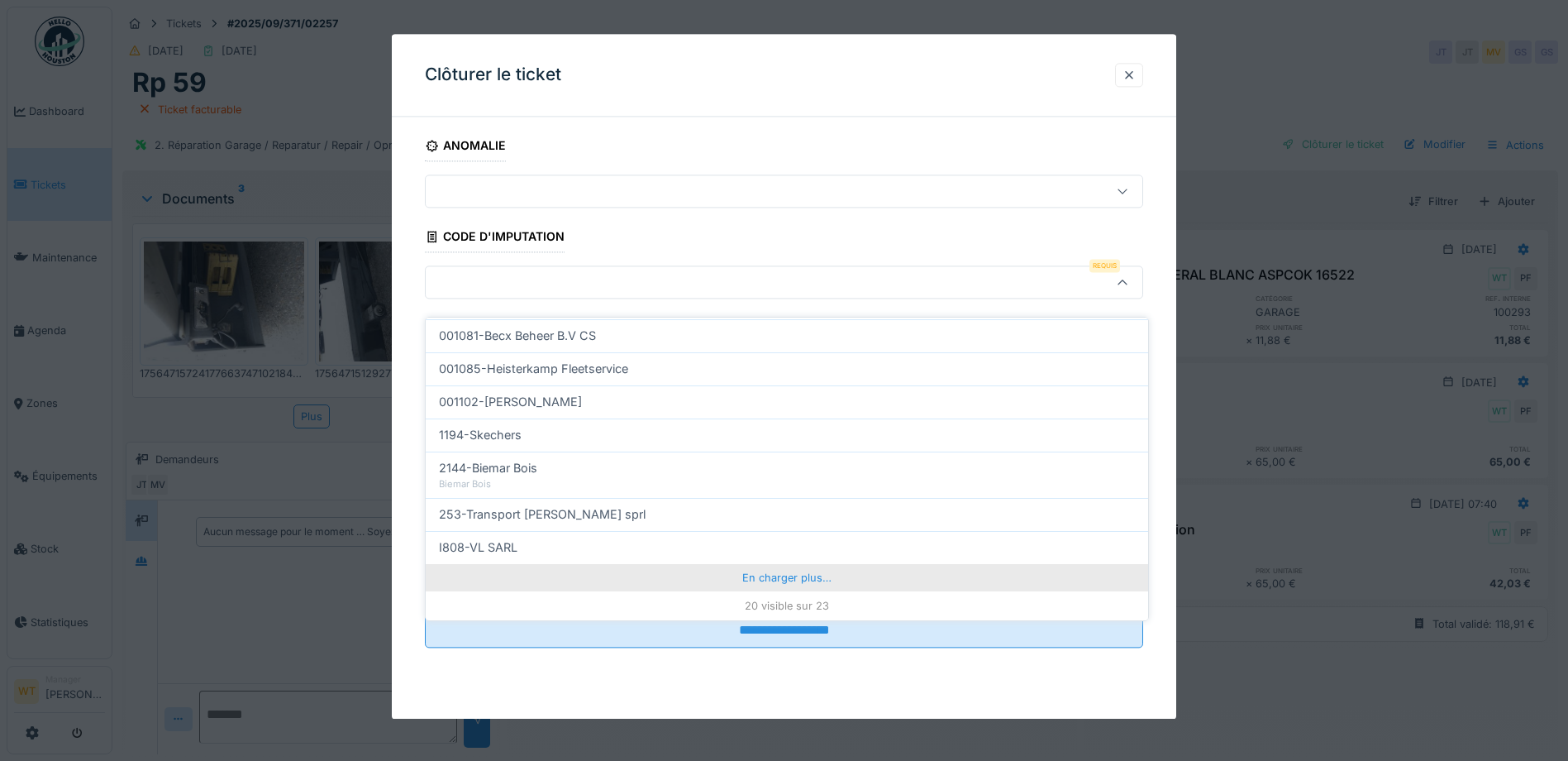
click at [675, 564] on div "En charger plus…" at bounding box center [787, 577] width 722 height 26
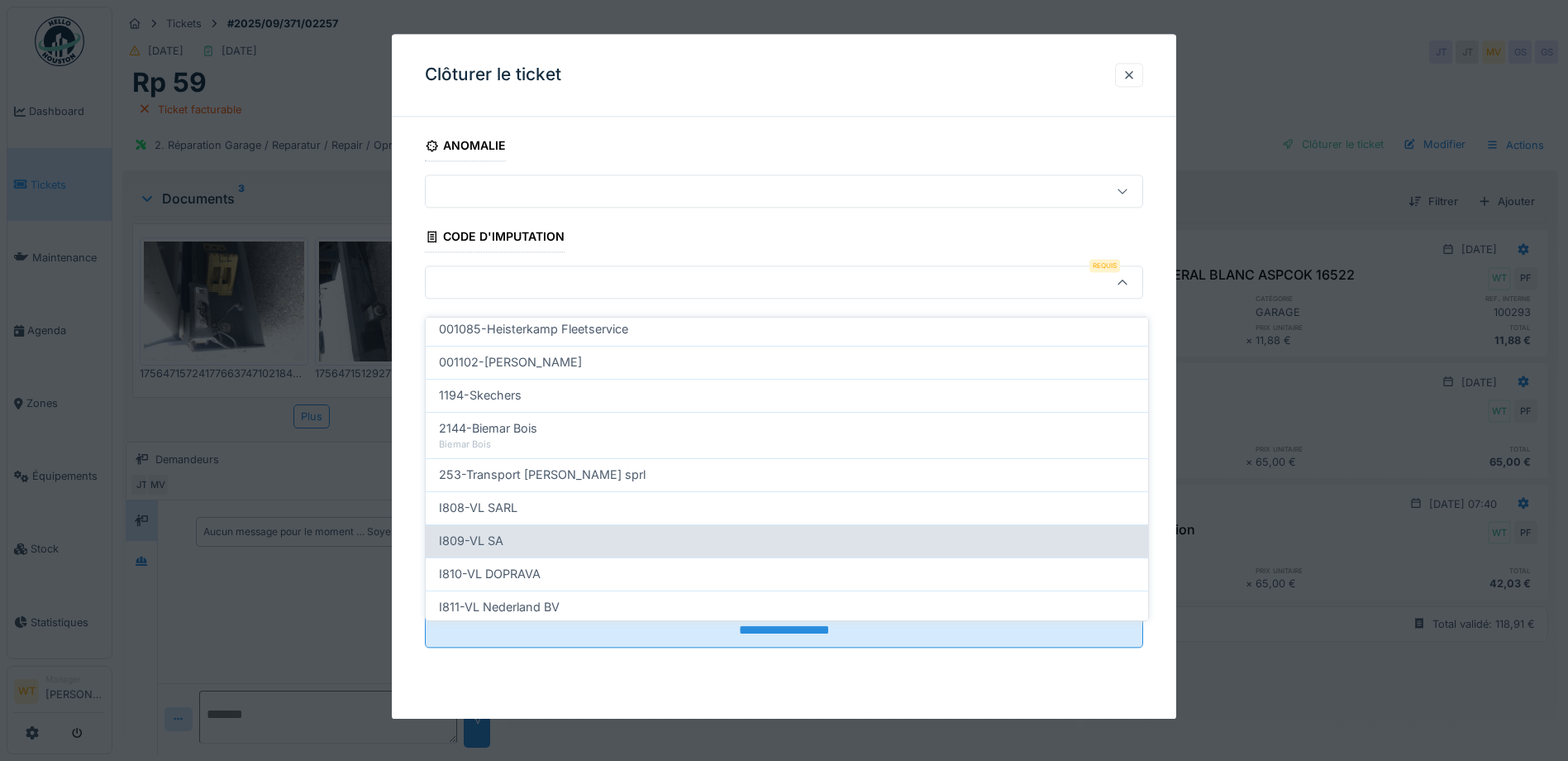
scroll to position [602, 0]
click at [565, 537] on div "I810-VL DOPRAVA" at bounding box center [787, 541] width 696 height 18
type input "***"
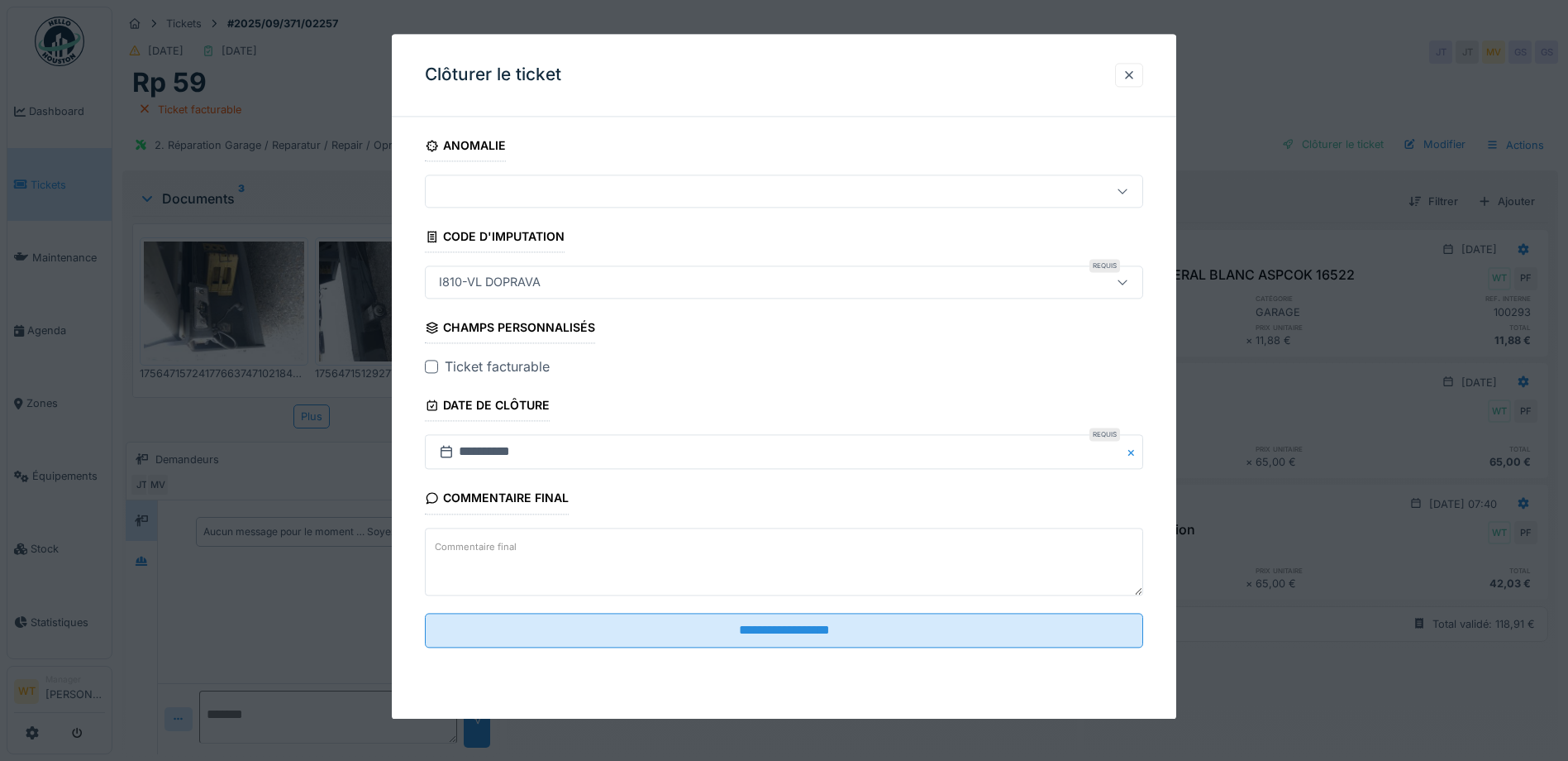
click at [430, 355] on fieldset "**********" at bounding box center [784, 395] width 718 height 531
click at [434, 372] on div at bounding box center [432, 367] width 14 height 14
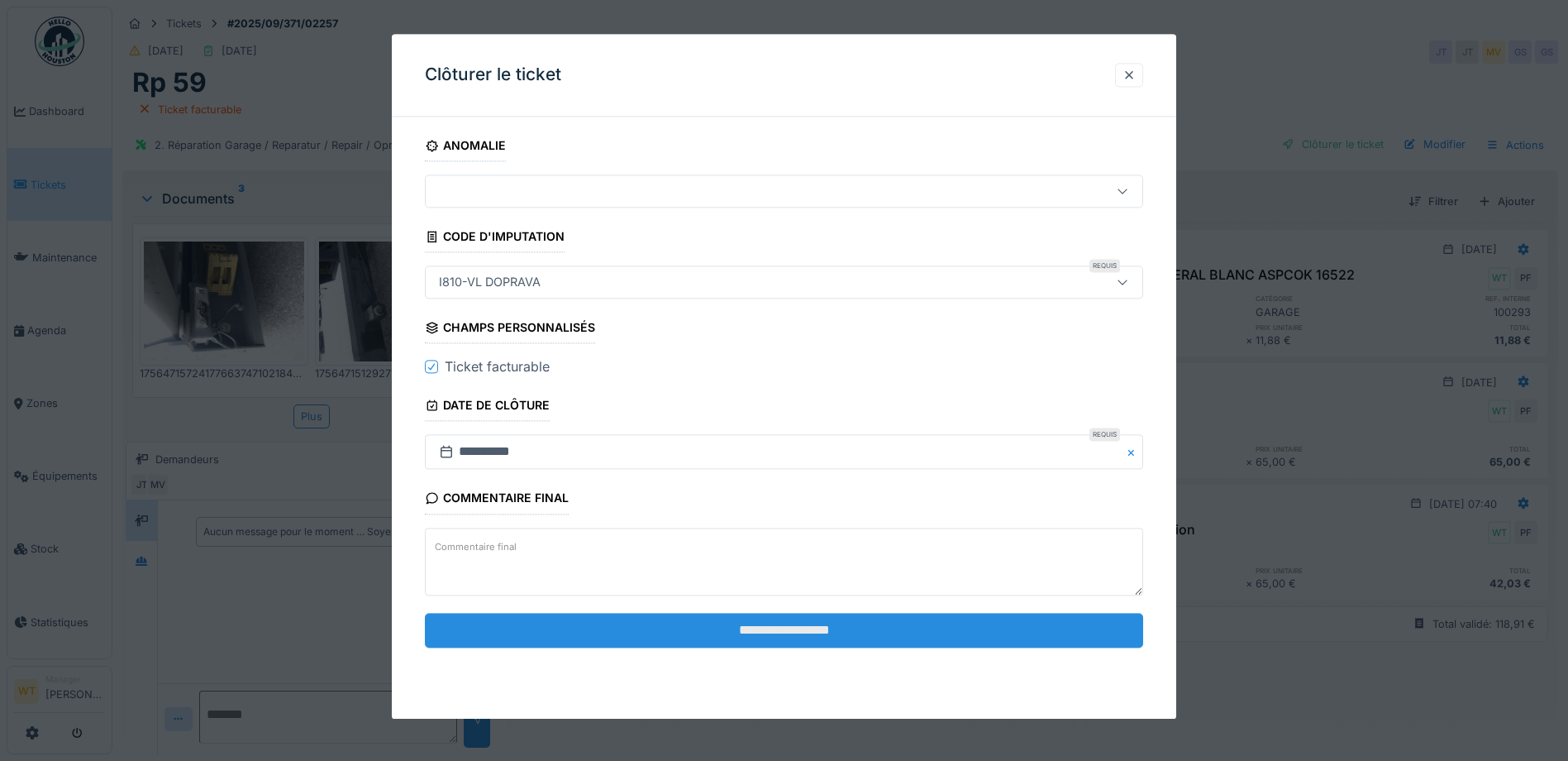
click at [656, 633] on input "**********" at bounding box center [784, 631] width 718 height 35
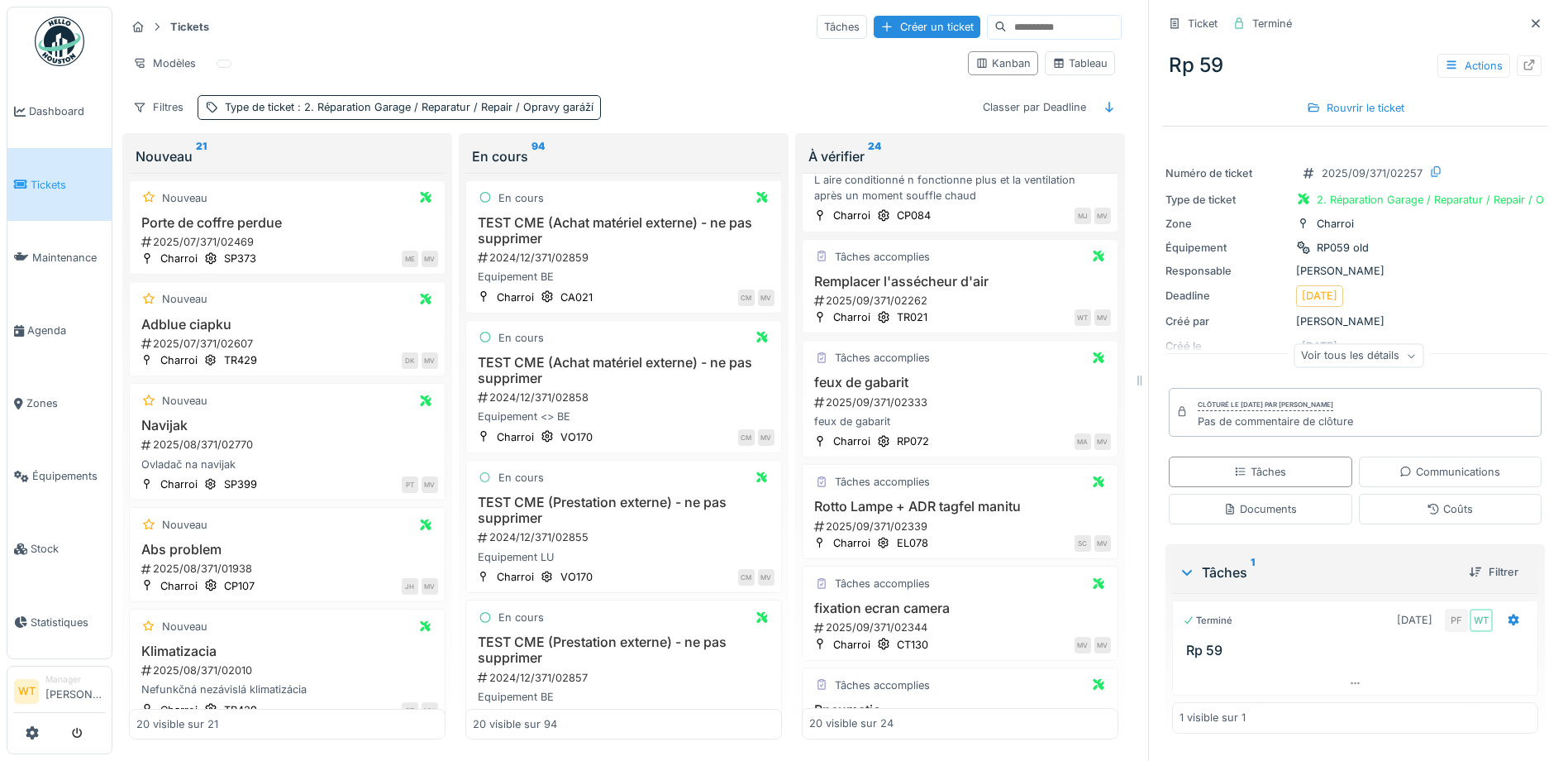
scroll to position [1323, 0]
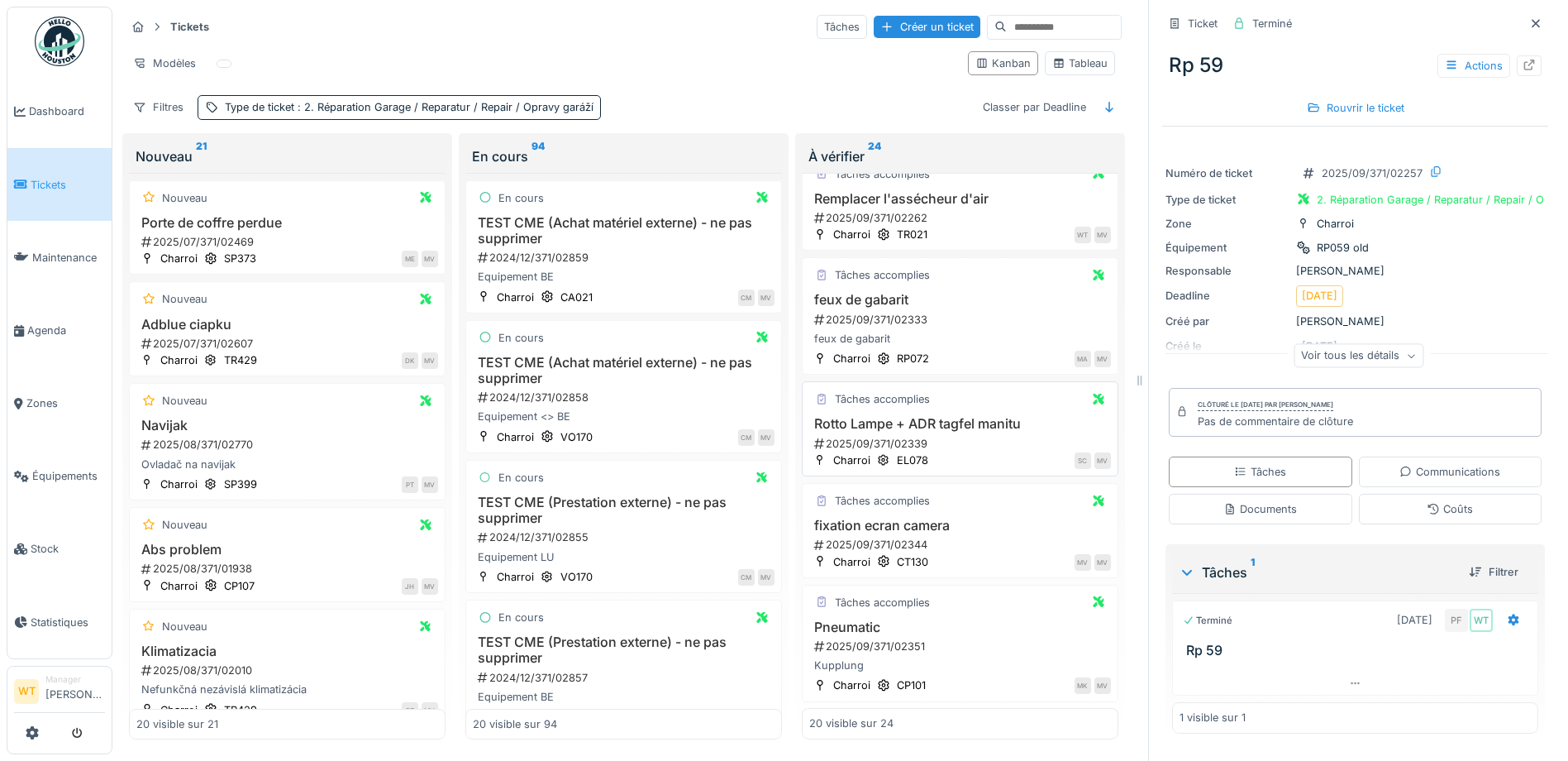
click at [913, 421] on h3 "Rotto Lampe + ADR tagfel manitu" at bounding box center [960, 424] width 302 height 15
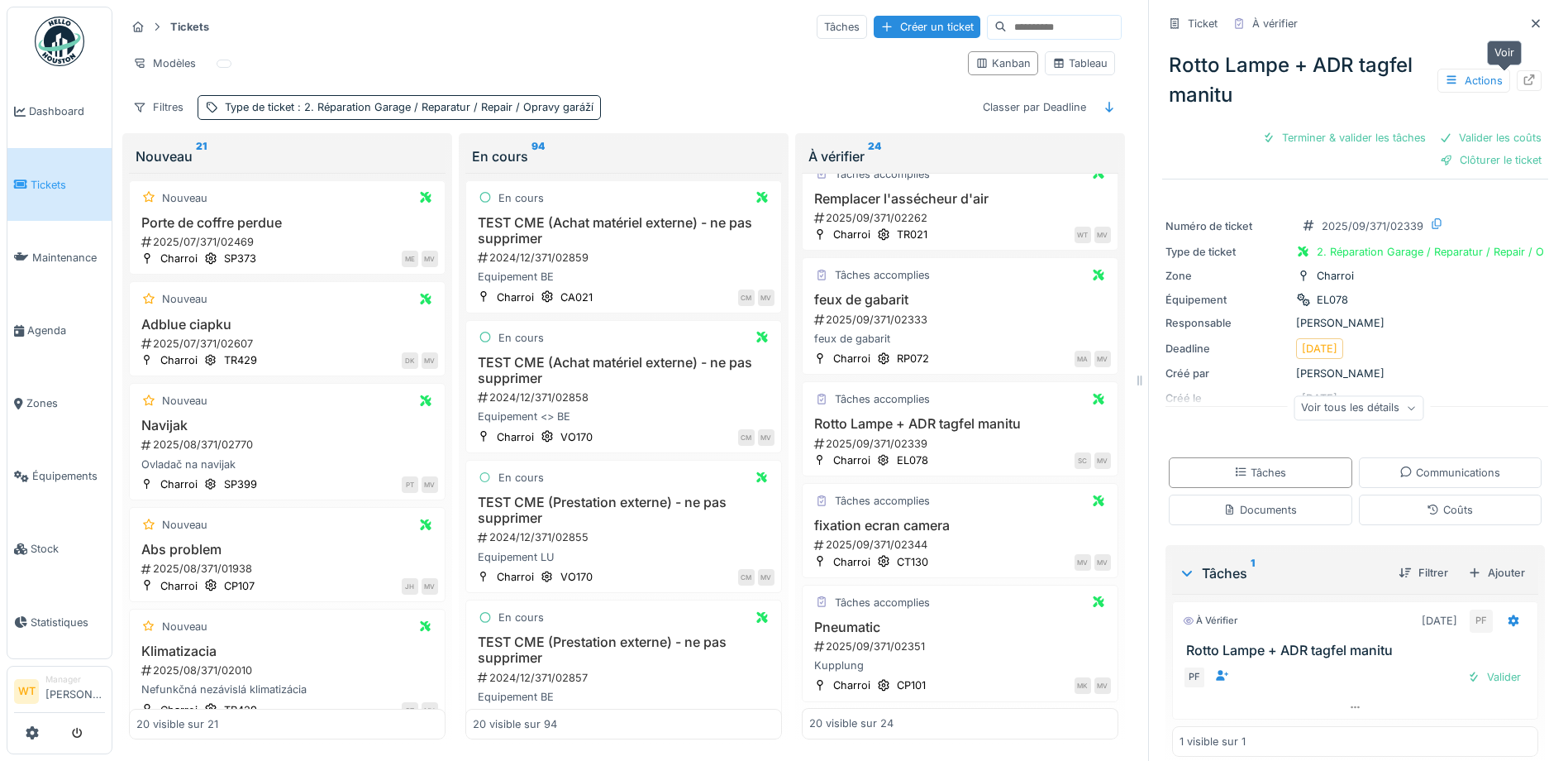
click at [1523, 75] on icon at bounding box center [1529, 79] width 14 height 11
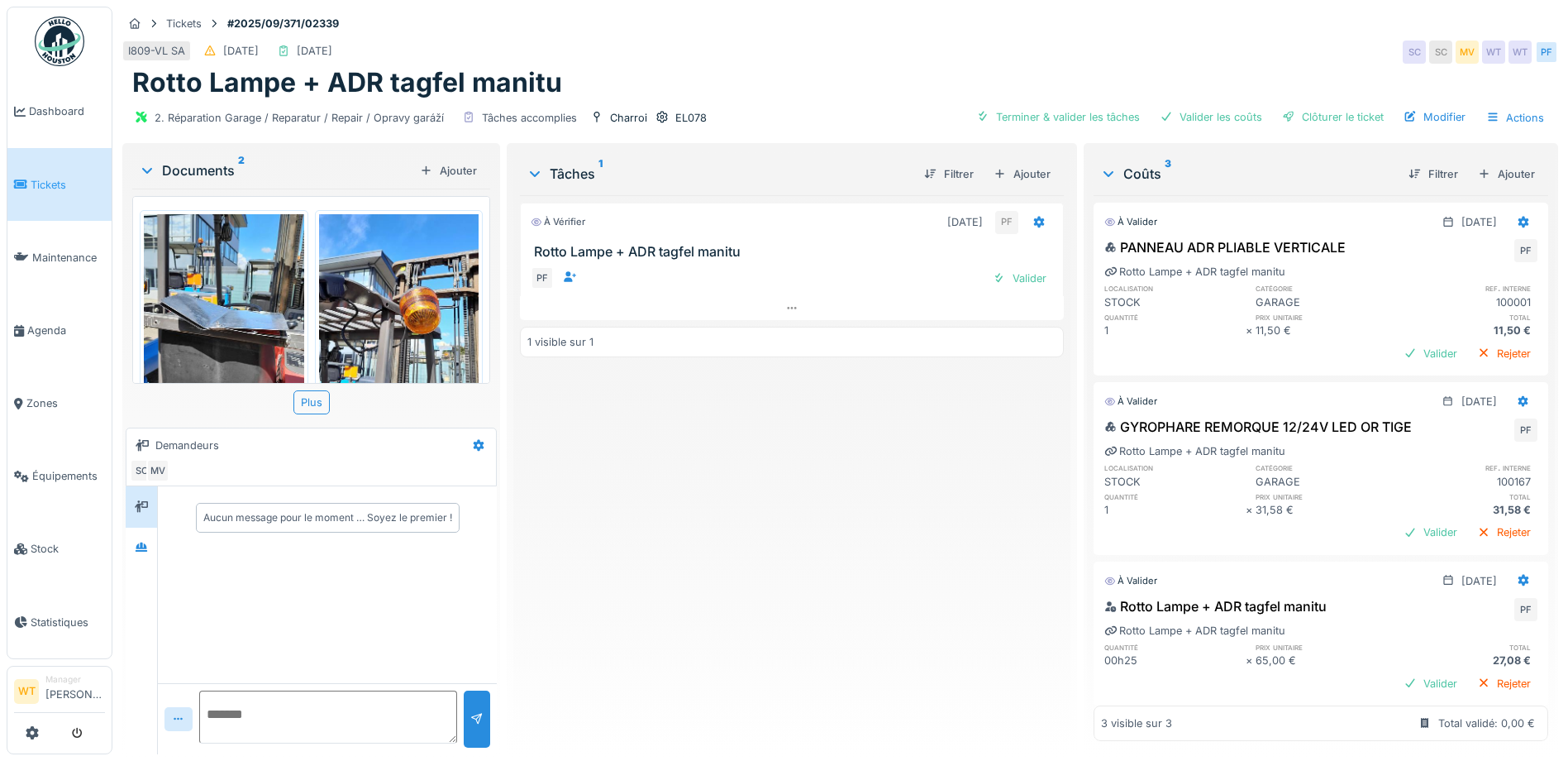
scroll to position [32, 0]
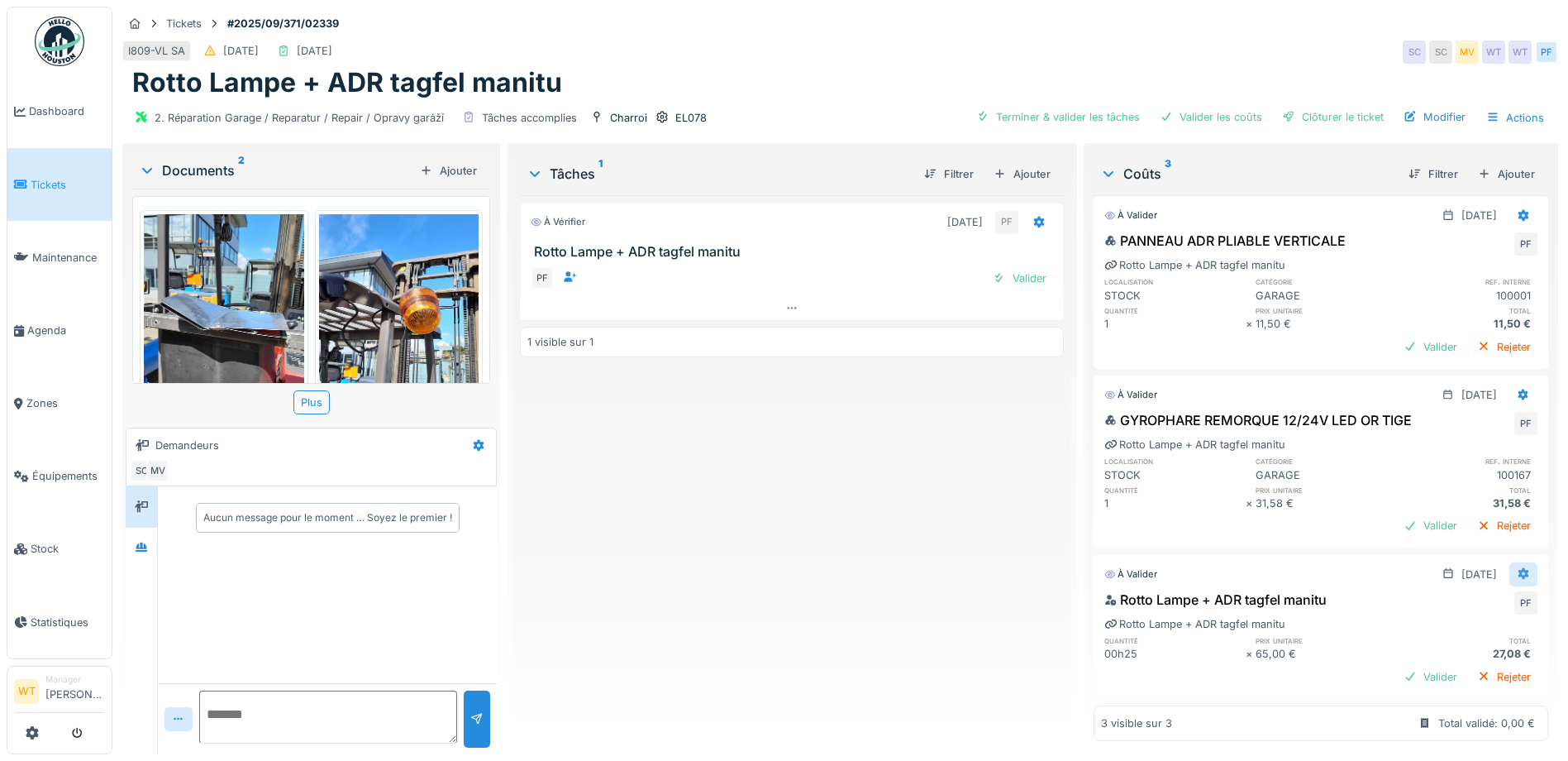
click at [1510, 562] on div at bounding box center [1524, 574] width 28 height 24
click at [1442, 586] on div "Modifier" at bounding box center [1442, 586] width 80 height 25
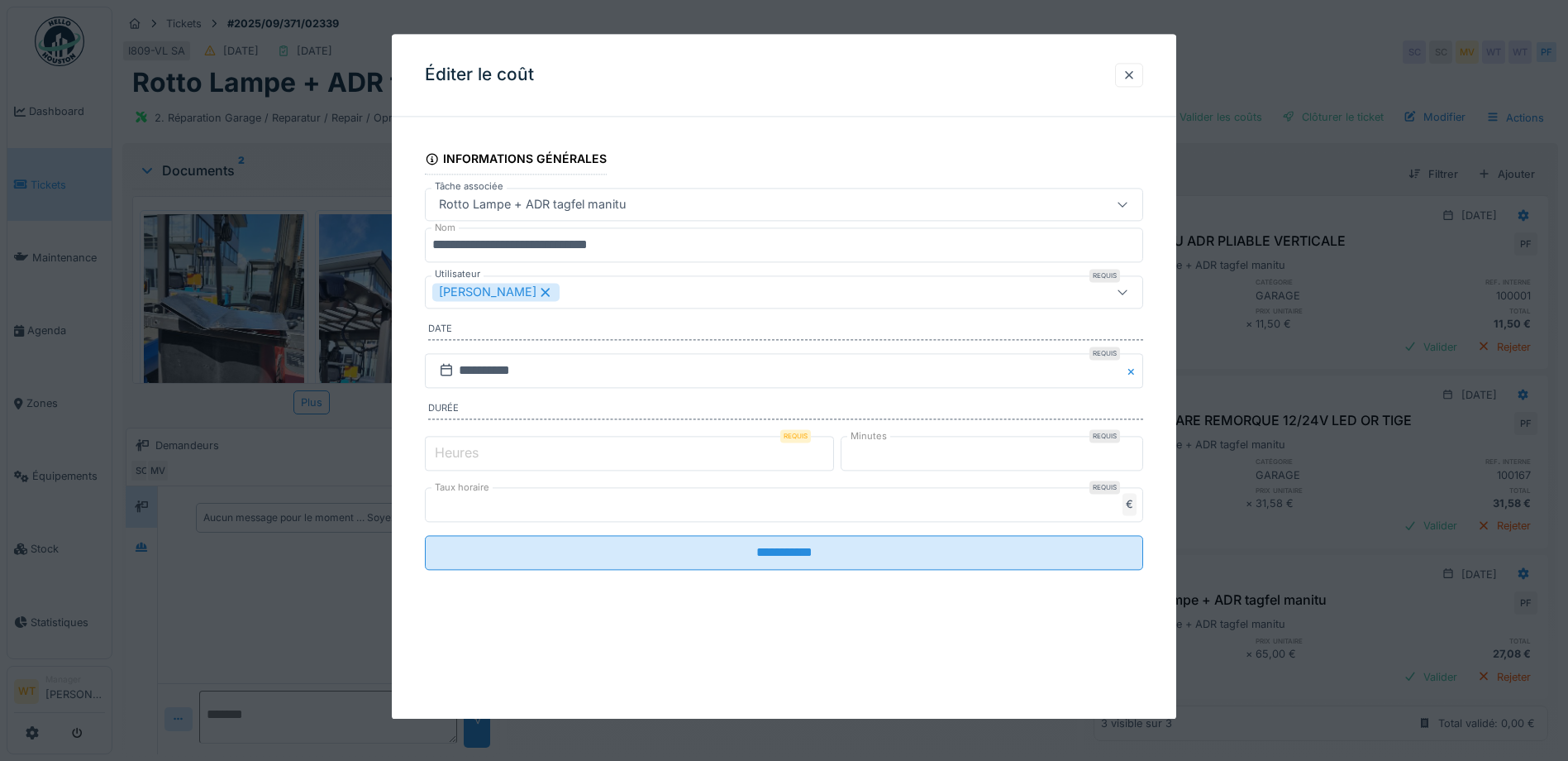
click at [693, 466] on input "*" at bounding box center [630, 453] width 409 height 35
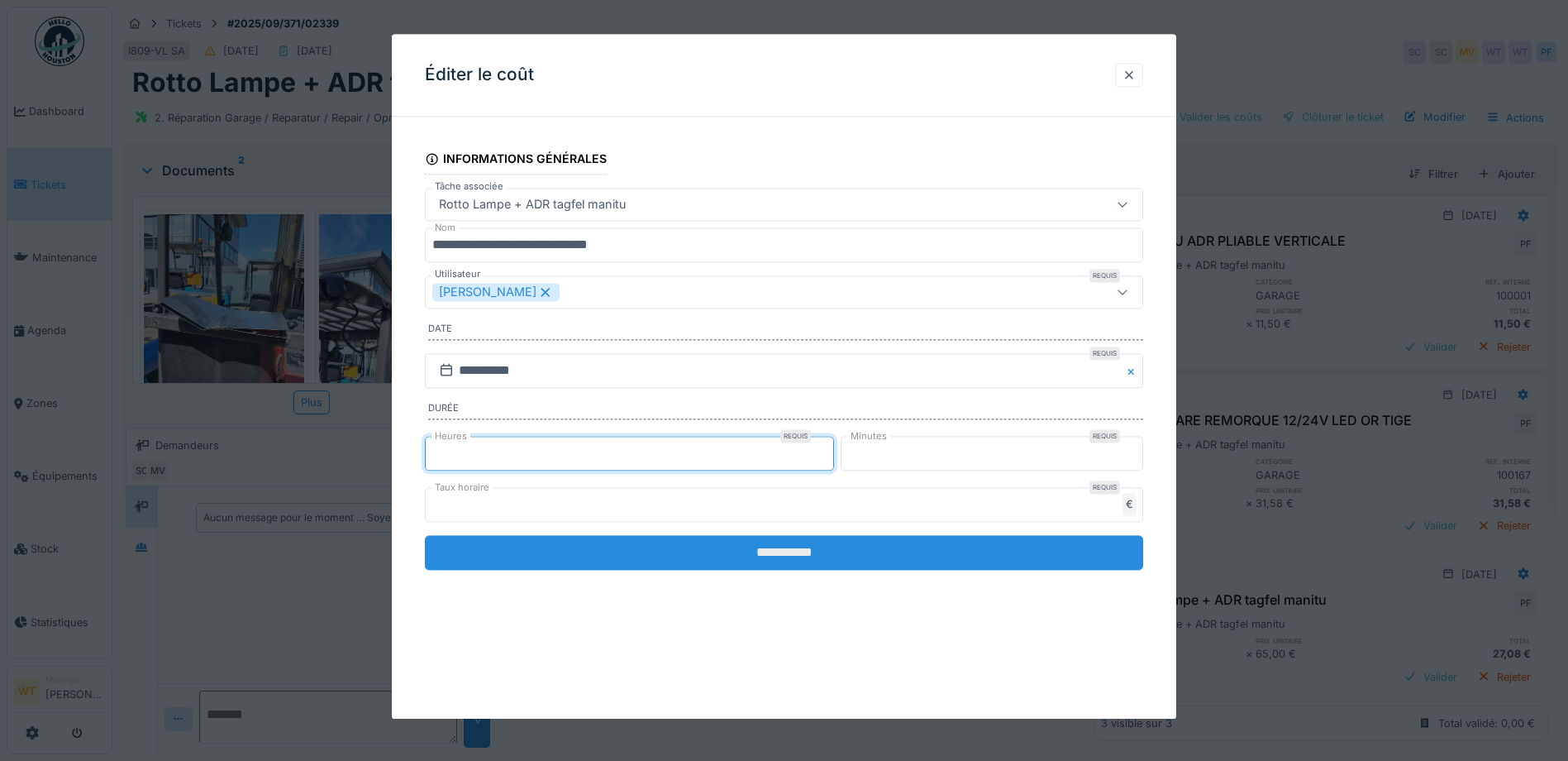
type input "*"
click at [716, 552] on input "**********" at bounding box center [784, 552] width 718 height 35
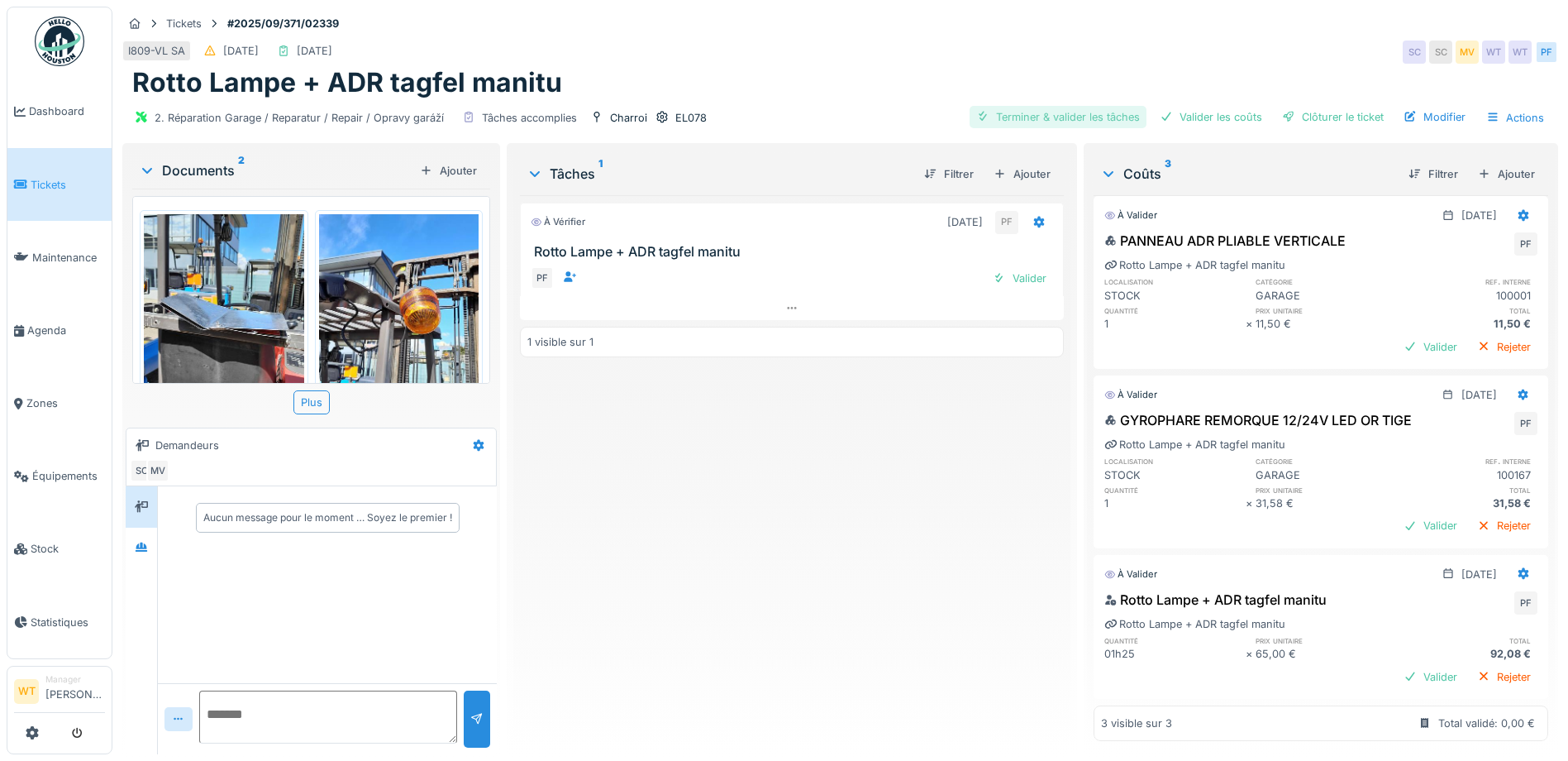
click at [1052, 111] on div "Terminer & valider les tâches" at bounding box center [1057, 117] width 177 height 22
click at [1170, 114] on div "Valider les coûts" at bounding box center [1212, 117] width 116 height 22
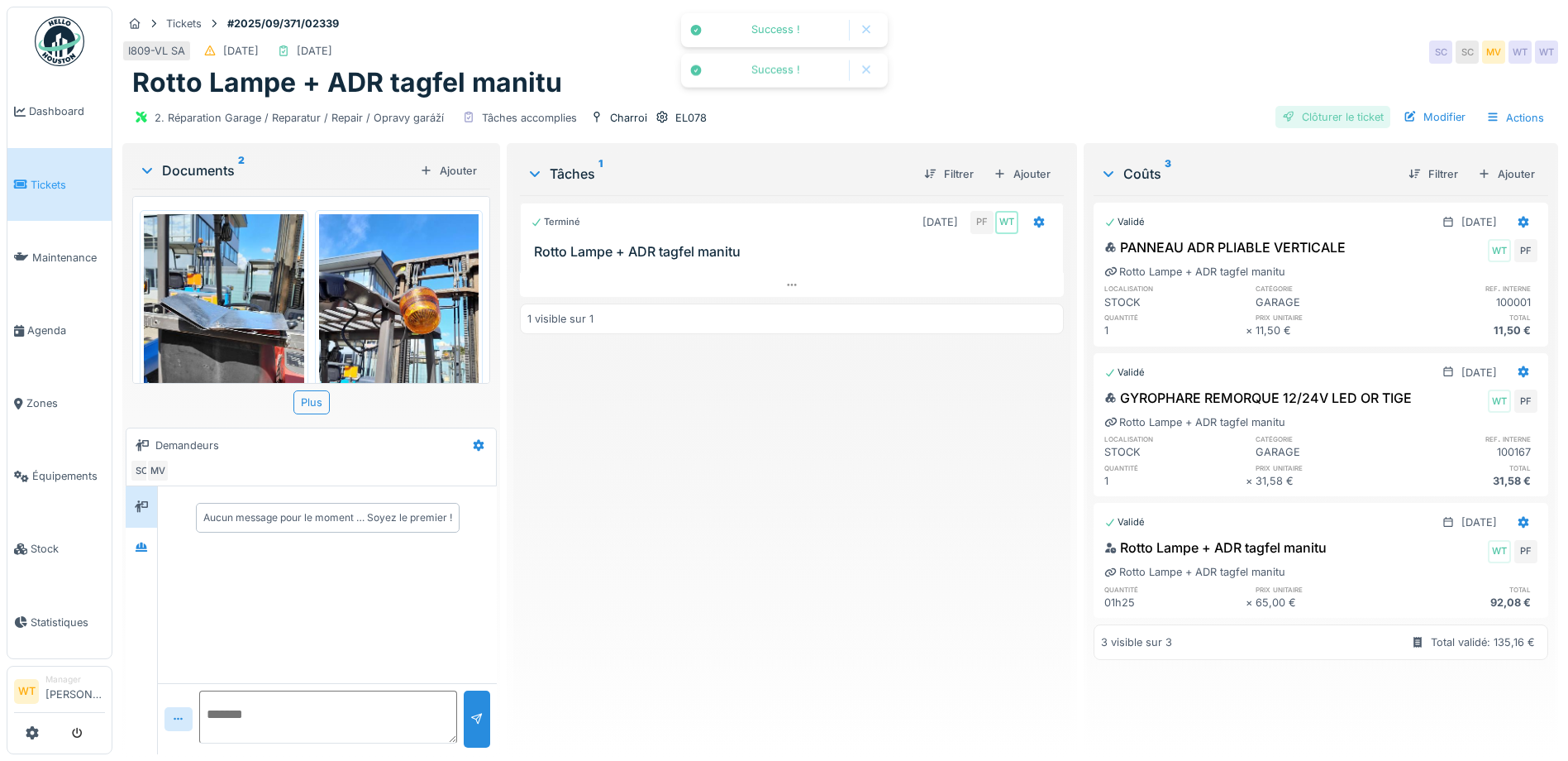
click at [1282, 124] on div at bounding box center [1289, 117] width 14 height 15
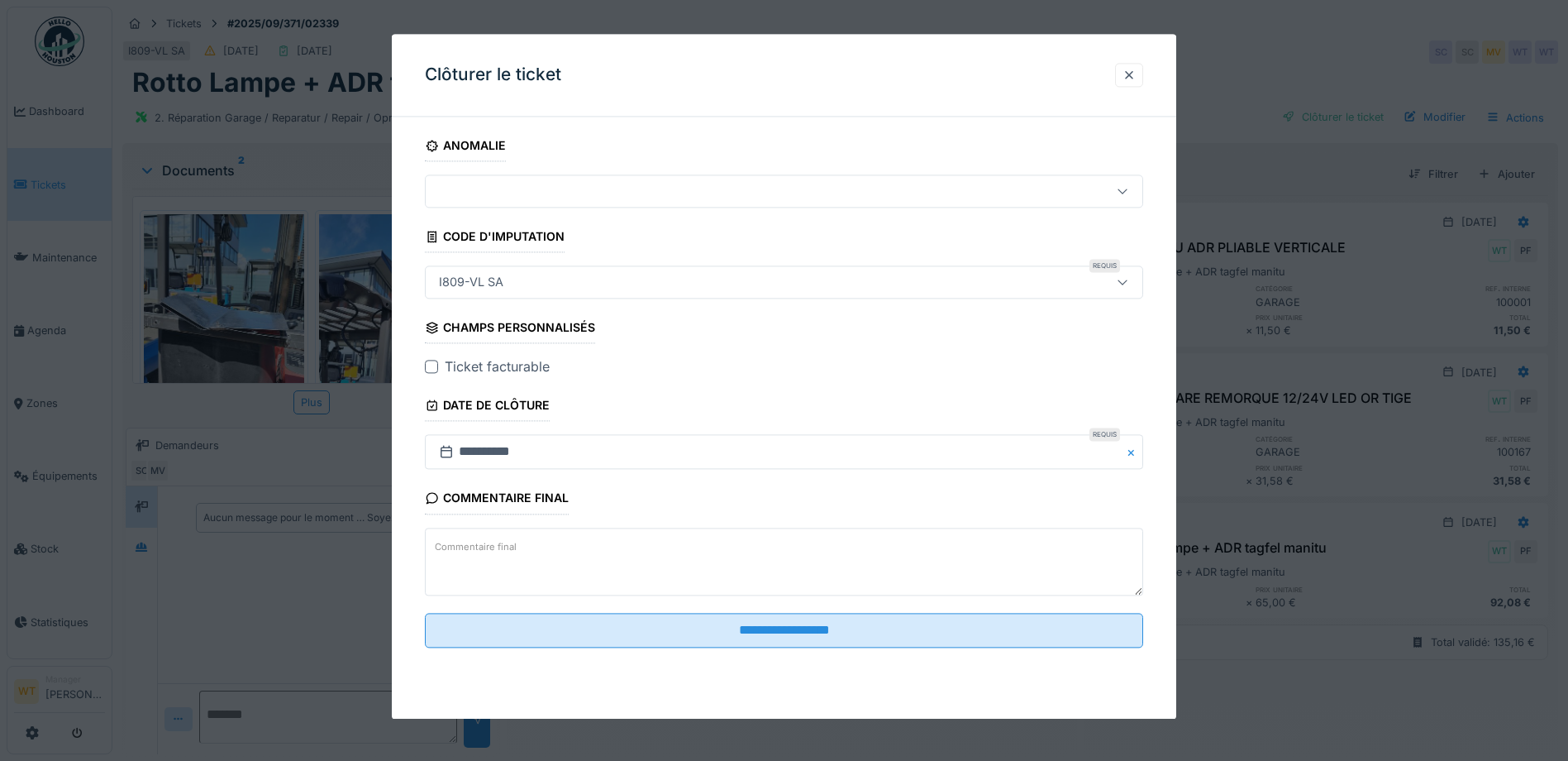
click at [434, 371] on div at bounding box center [432, 367] width 14 height 14
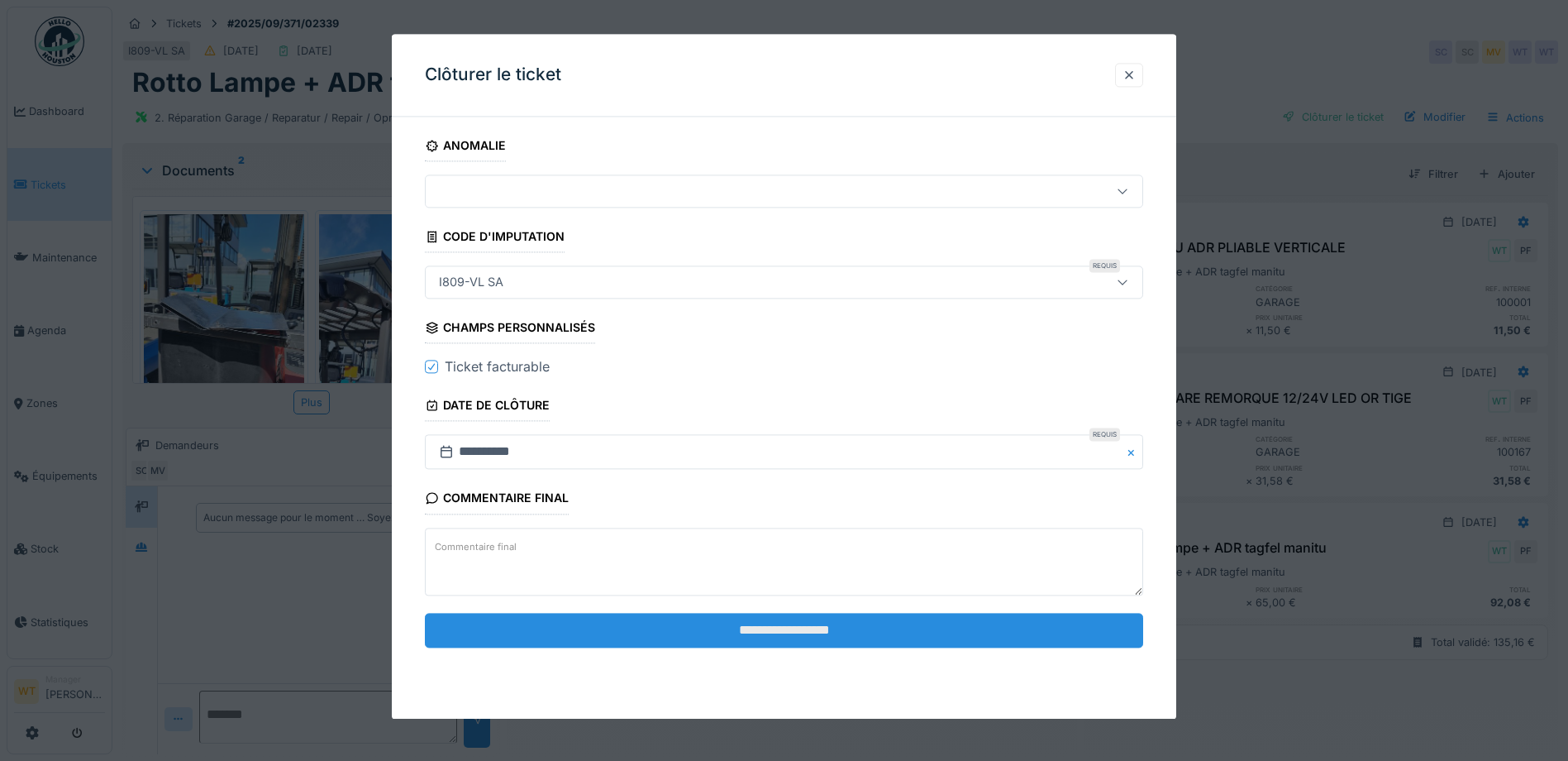
click at [689, 633] on input "**********" at bounding box center [784, 631] width 718 height 35
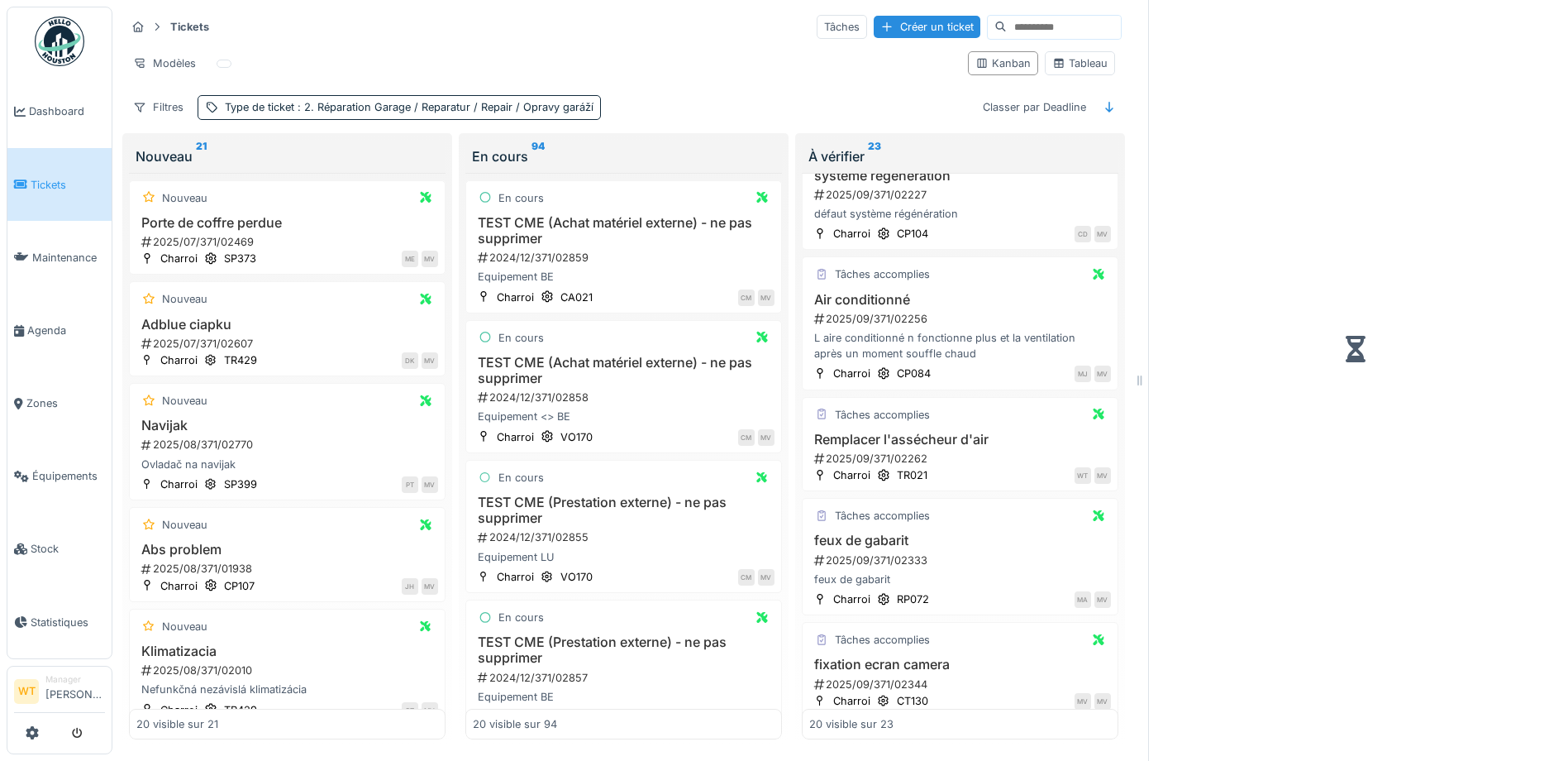
scroll to position [1158, 0]
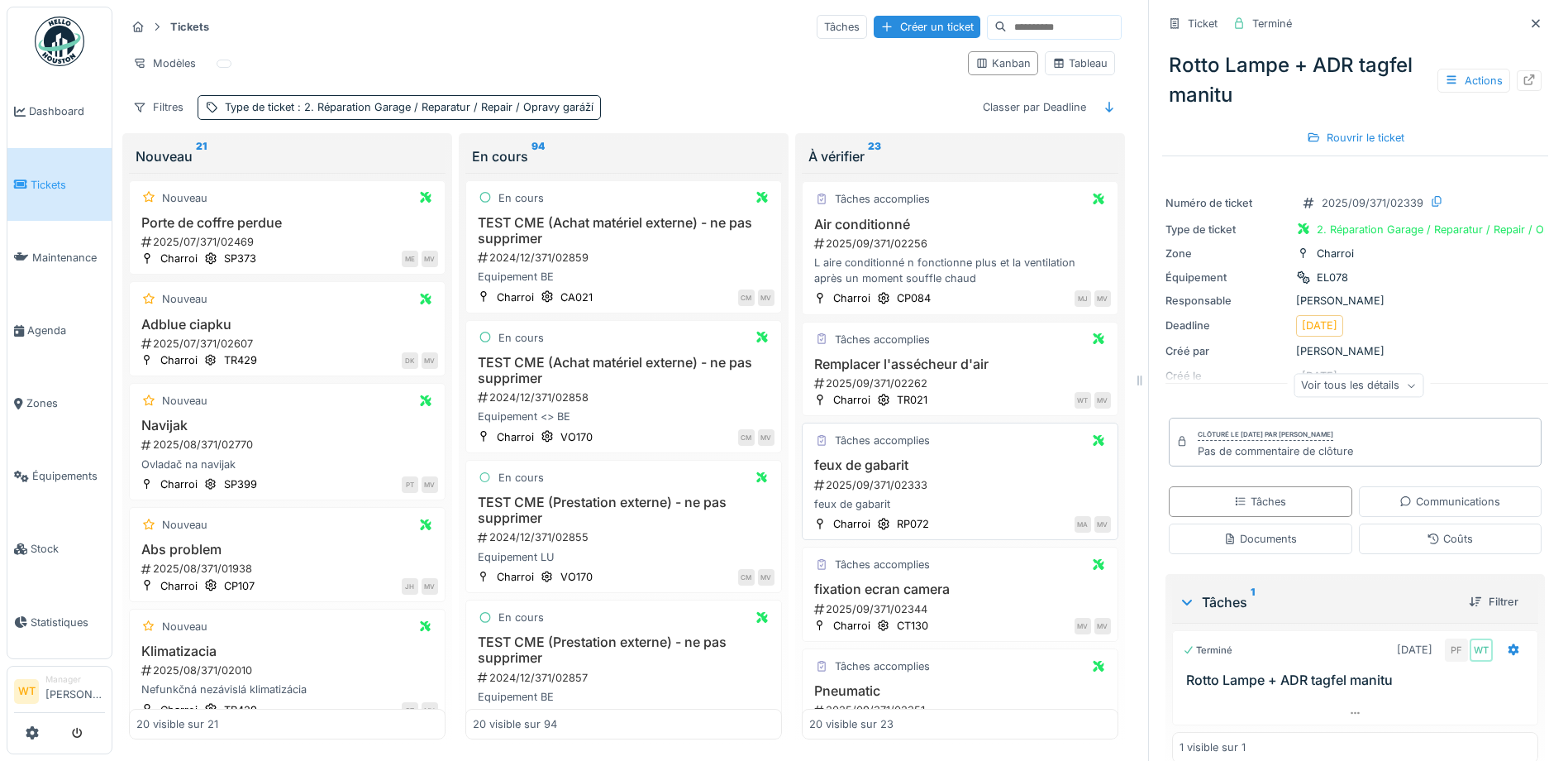
click at [902, 462] on h3 "feux de gabarit" at bounding box center [960, 465] width 302 height 15
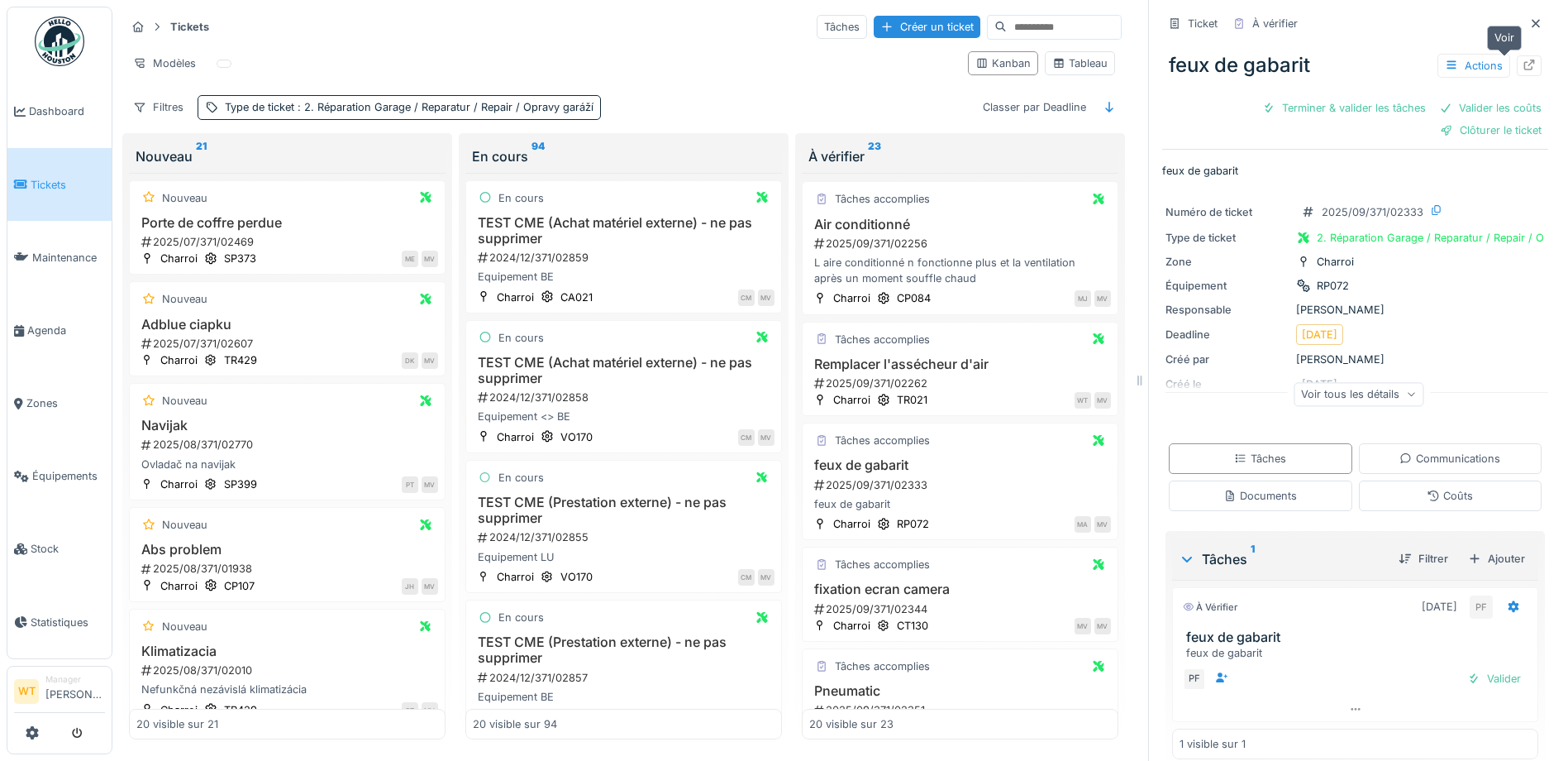
click at [1523, 67] on icon at bounding box center [1529, 65] width 14 height 11
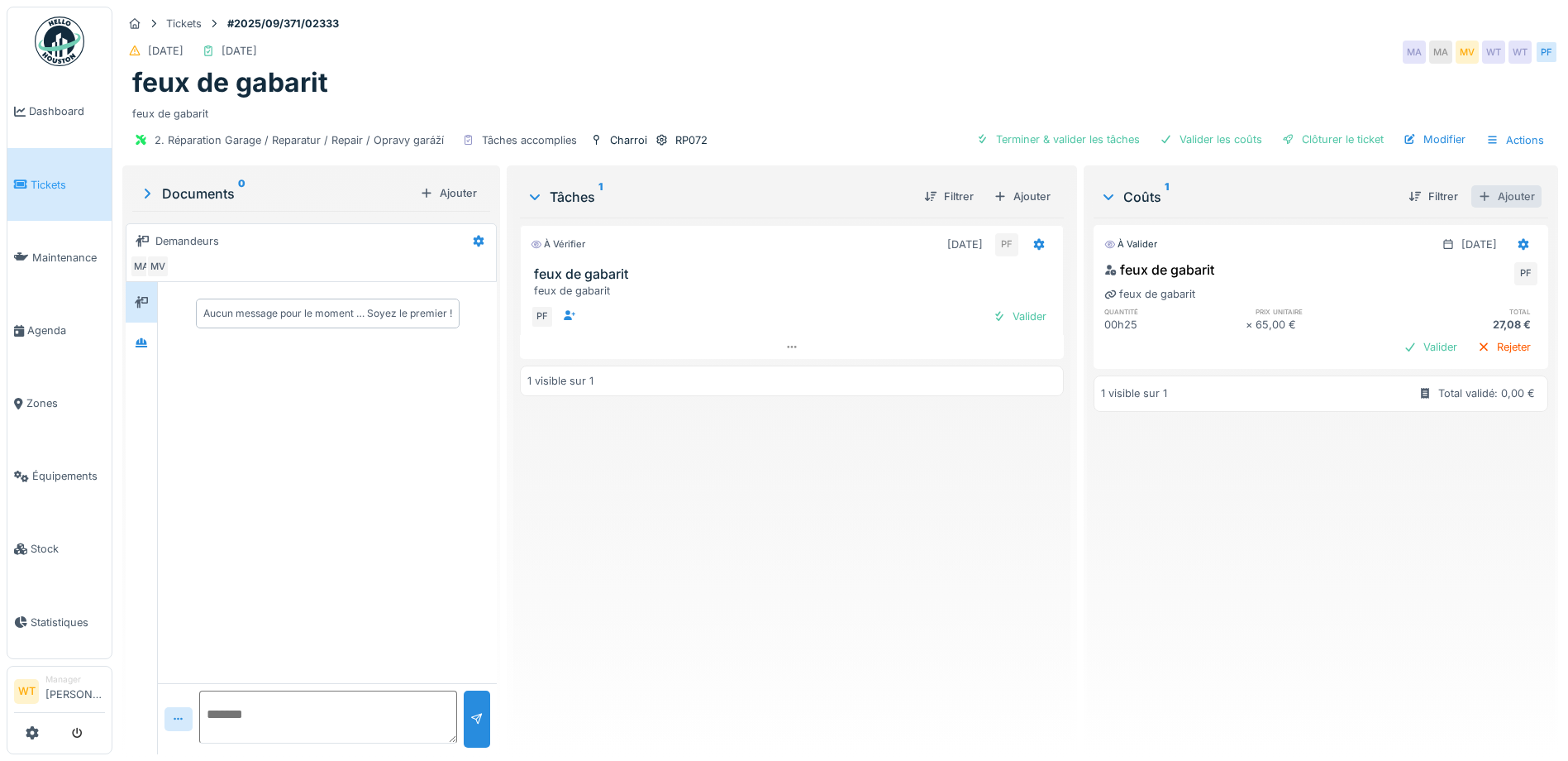
click at [1479, 199] on div "Ajouter" at bounding box center [1506, 196] width 70 height 22
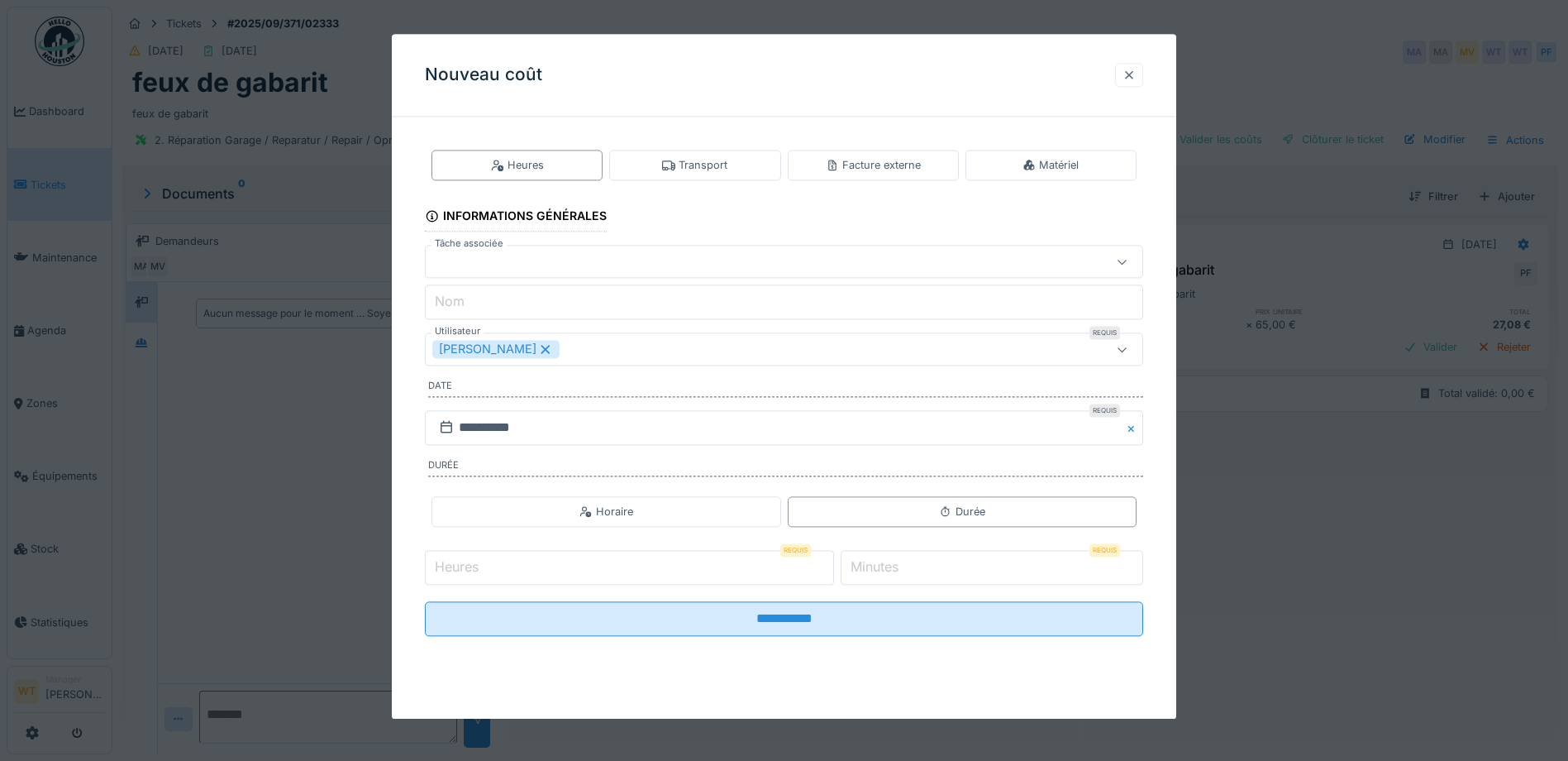
click at [1128, 70] on div at bounding box center [1129, 74] width 28 height 24
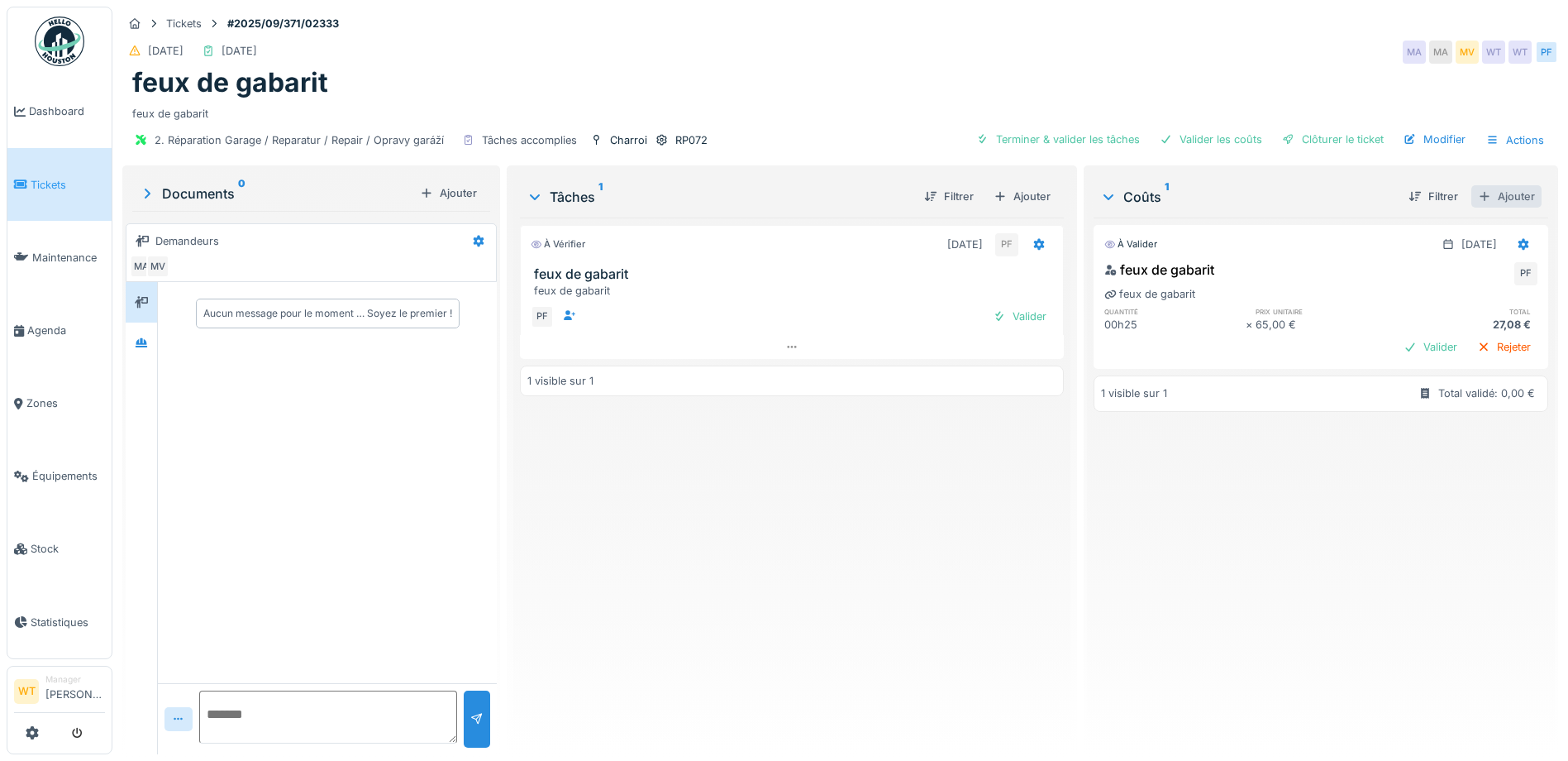
click at [1490, 192] on div "Ajouter" at bounding box center [1506, 196] width 70 height 22
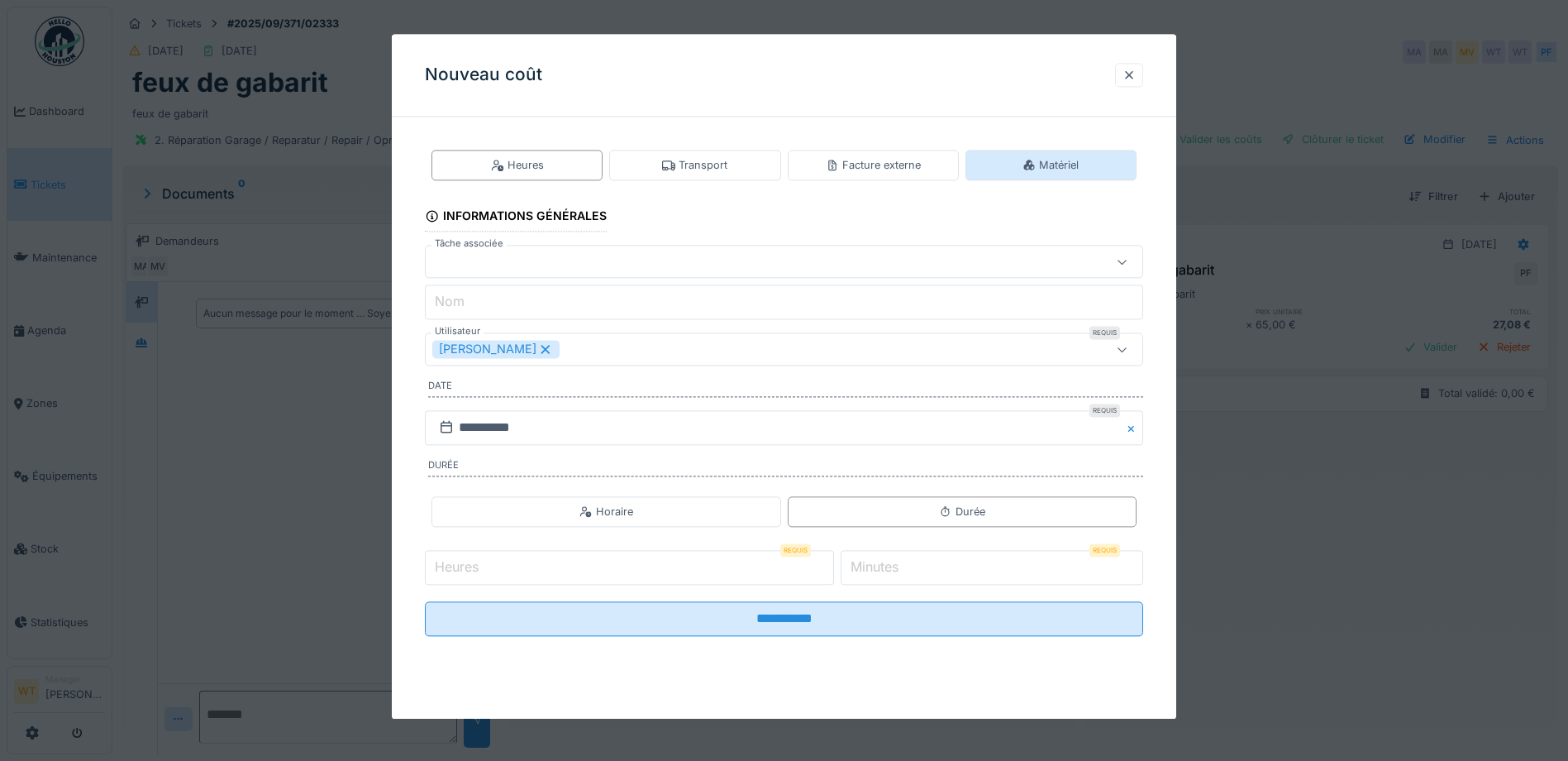
click at [1065, 164] on div "Matériel" at bounding box center [1050, 165] width 56 height 15
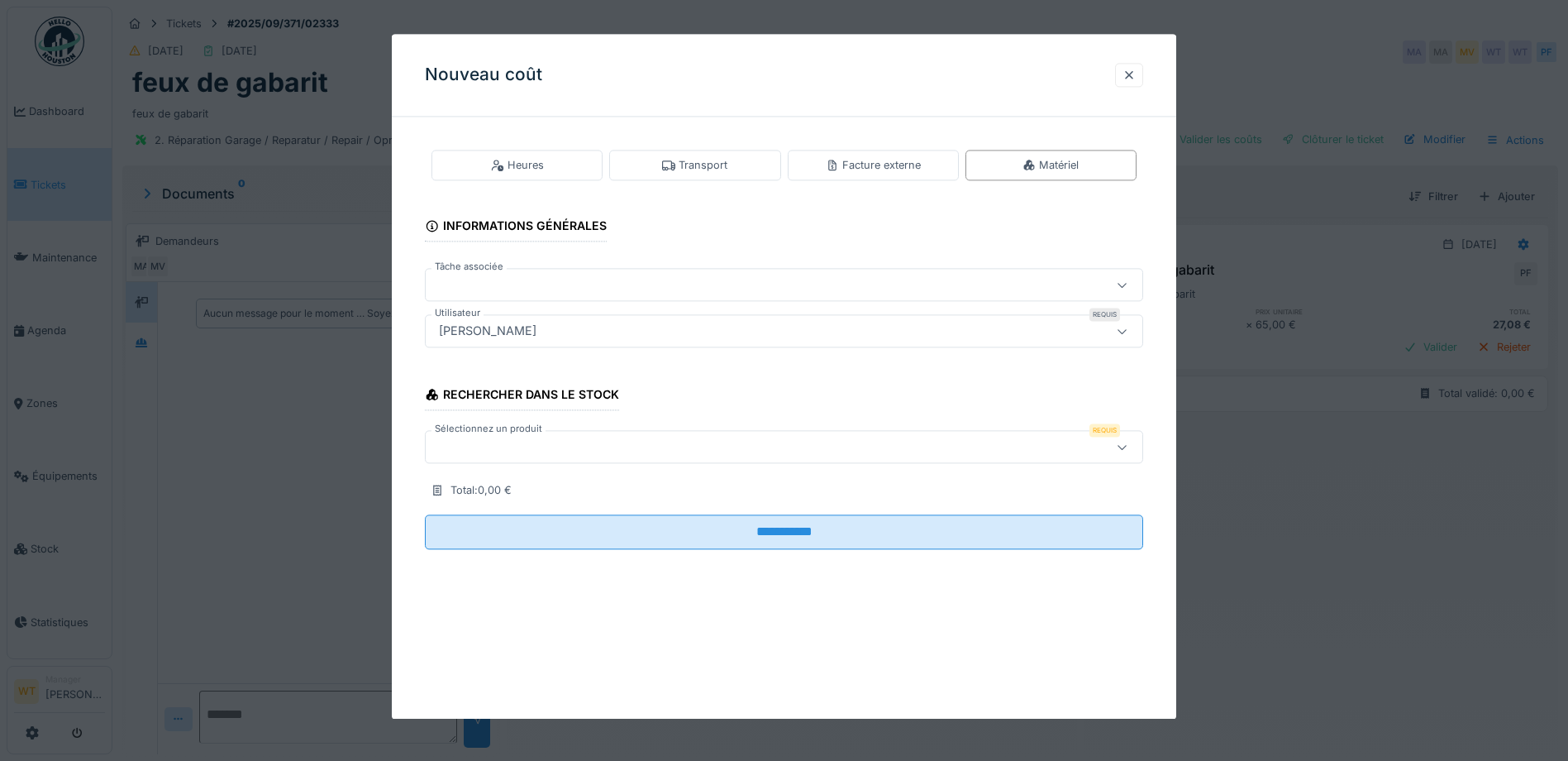
click at [609, 448] on div at bounding box center [742, 447] width 619 height 18
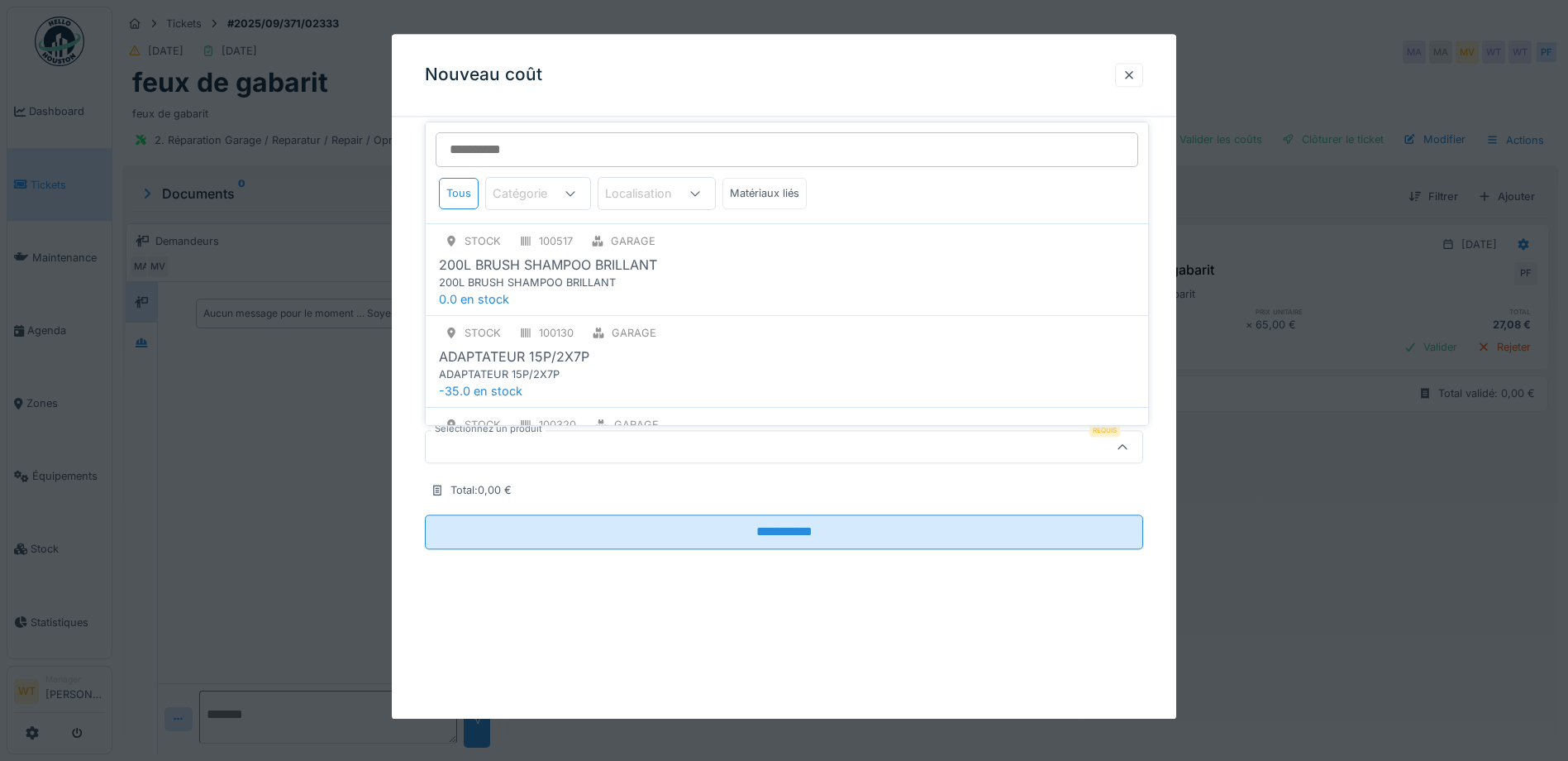
type input "*"
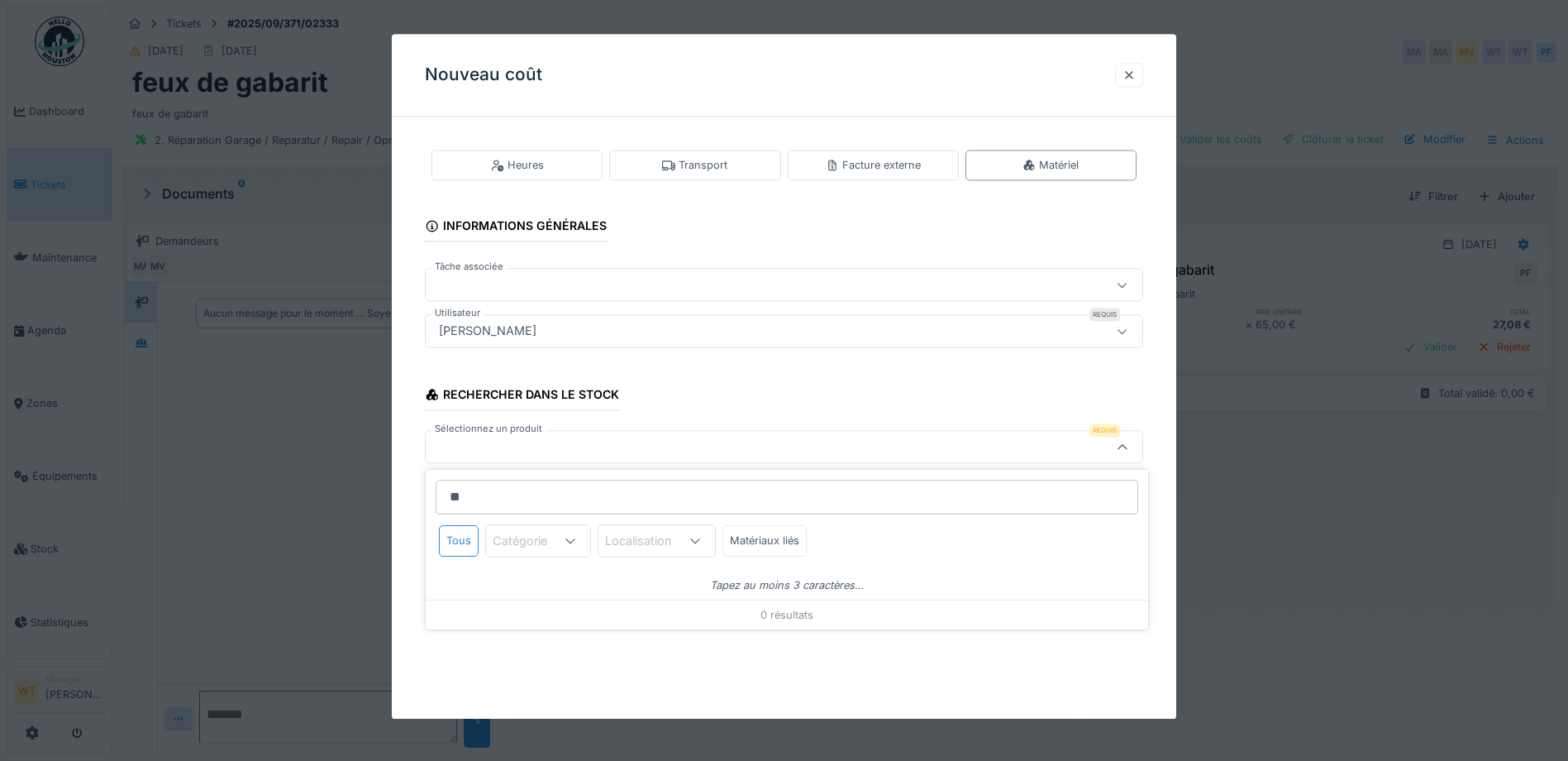
type input "*"
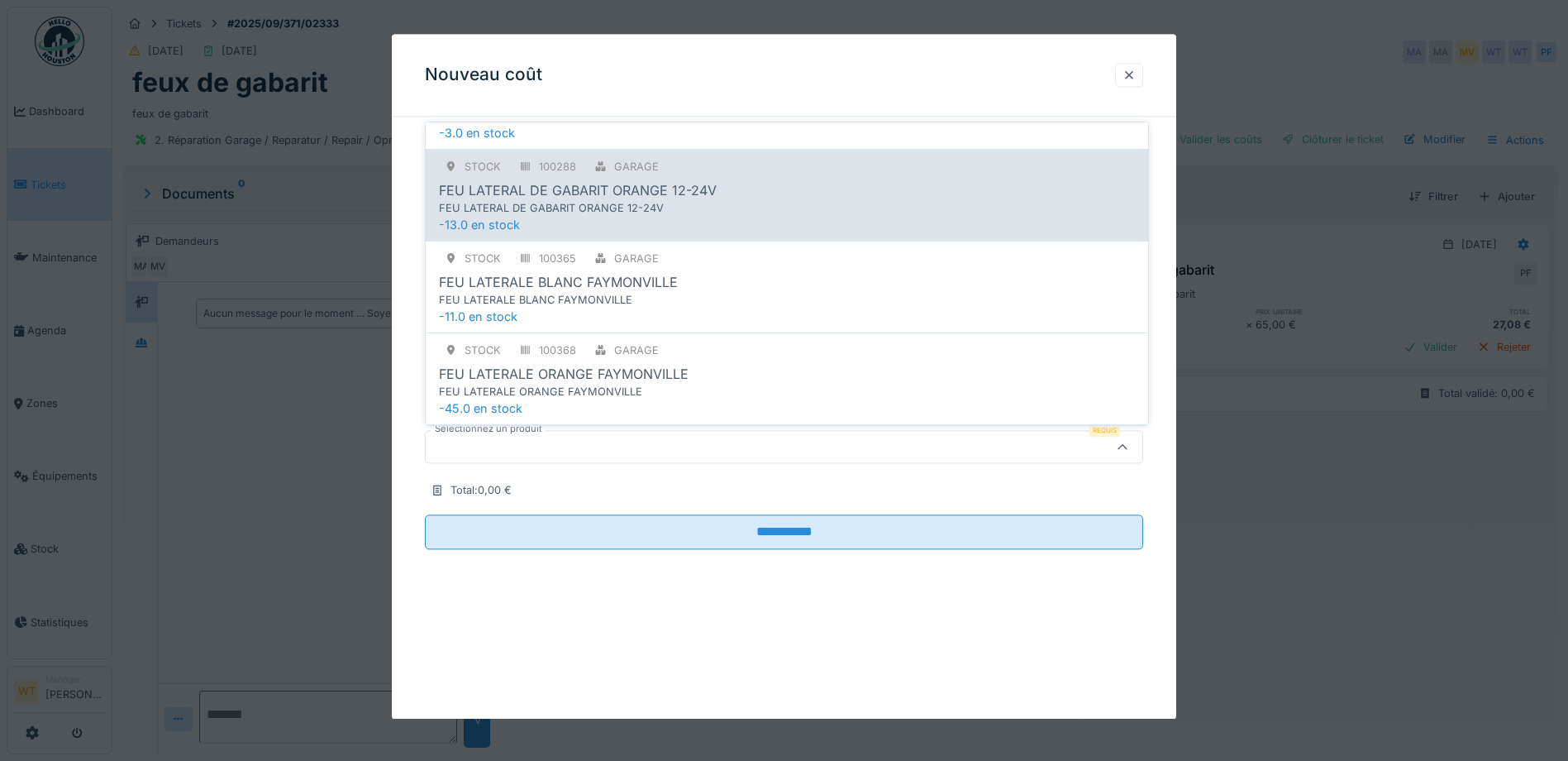
scroll to position [1075, 0]
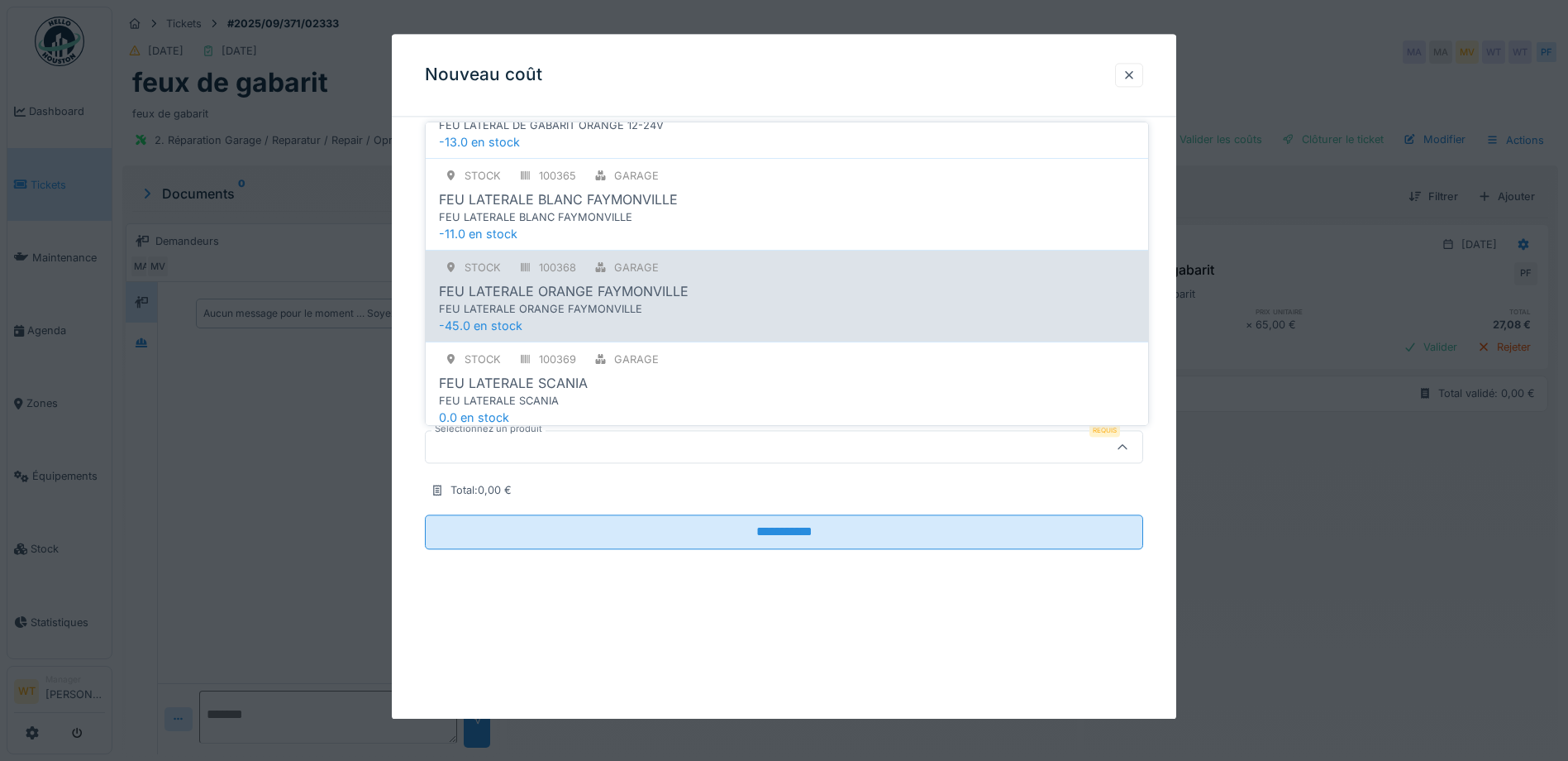
type input "******"
click at [641, 302] on div "FEU LATERALE ORANGE FAYMONVILLE" at bounding box center [753, 309] width 628 height 15
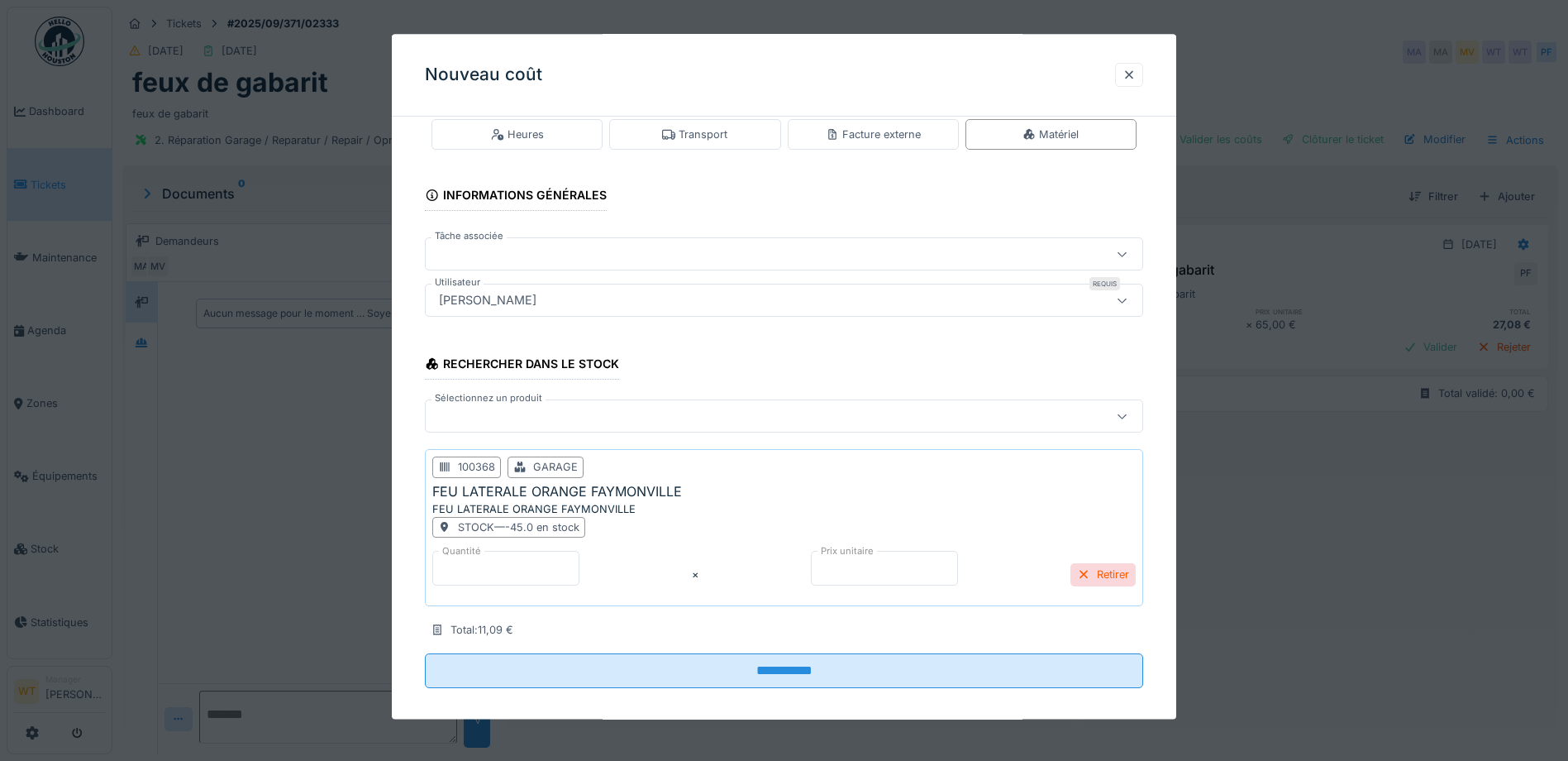
scroll to position [46, 0]
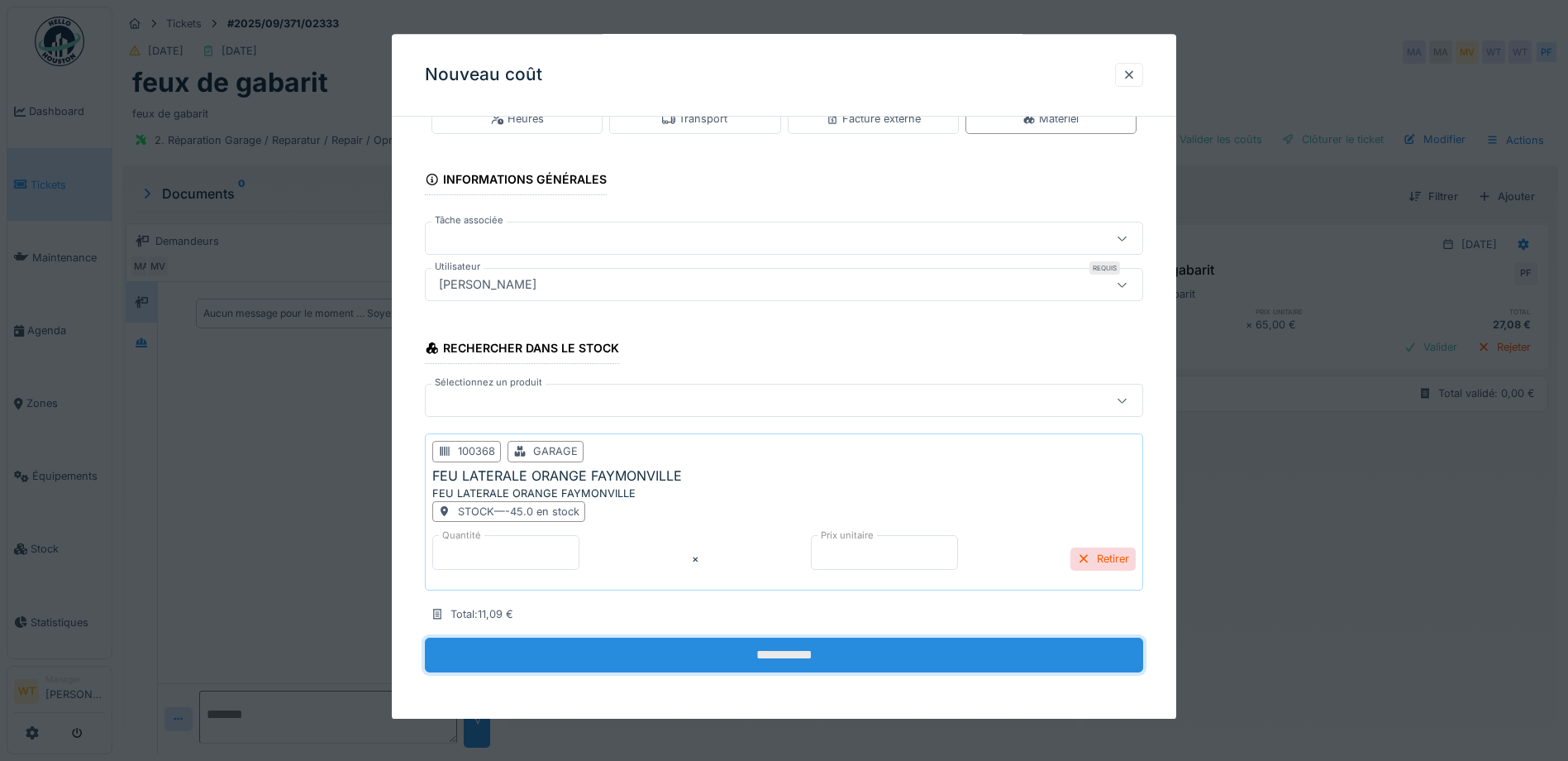
drag, startPoint x: 768, startPoint y: 654, endPoint x: 763, endPoint y: 664, distance: 11.2
click at [767, 654] on input "**********" at bounding box center [784, 656] width 718 height 35
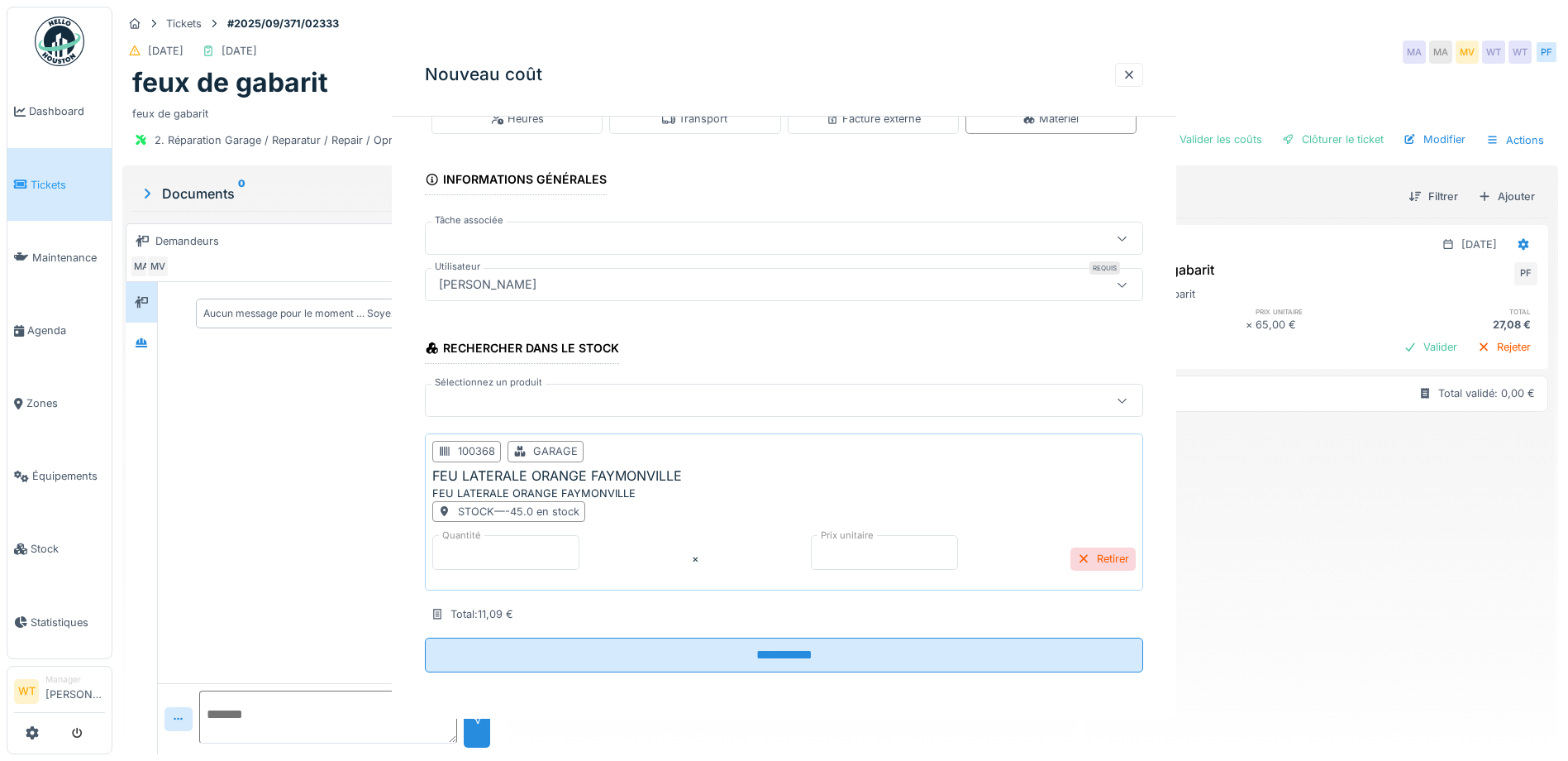
scroll to position [0, 0]
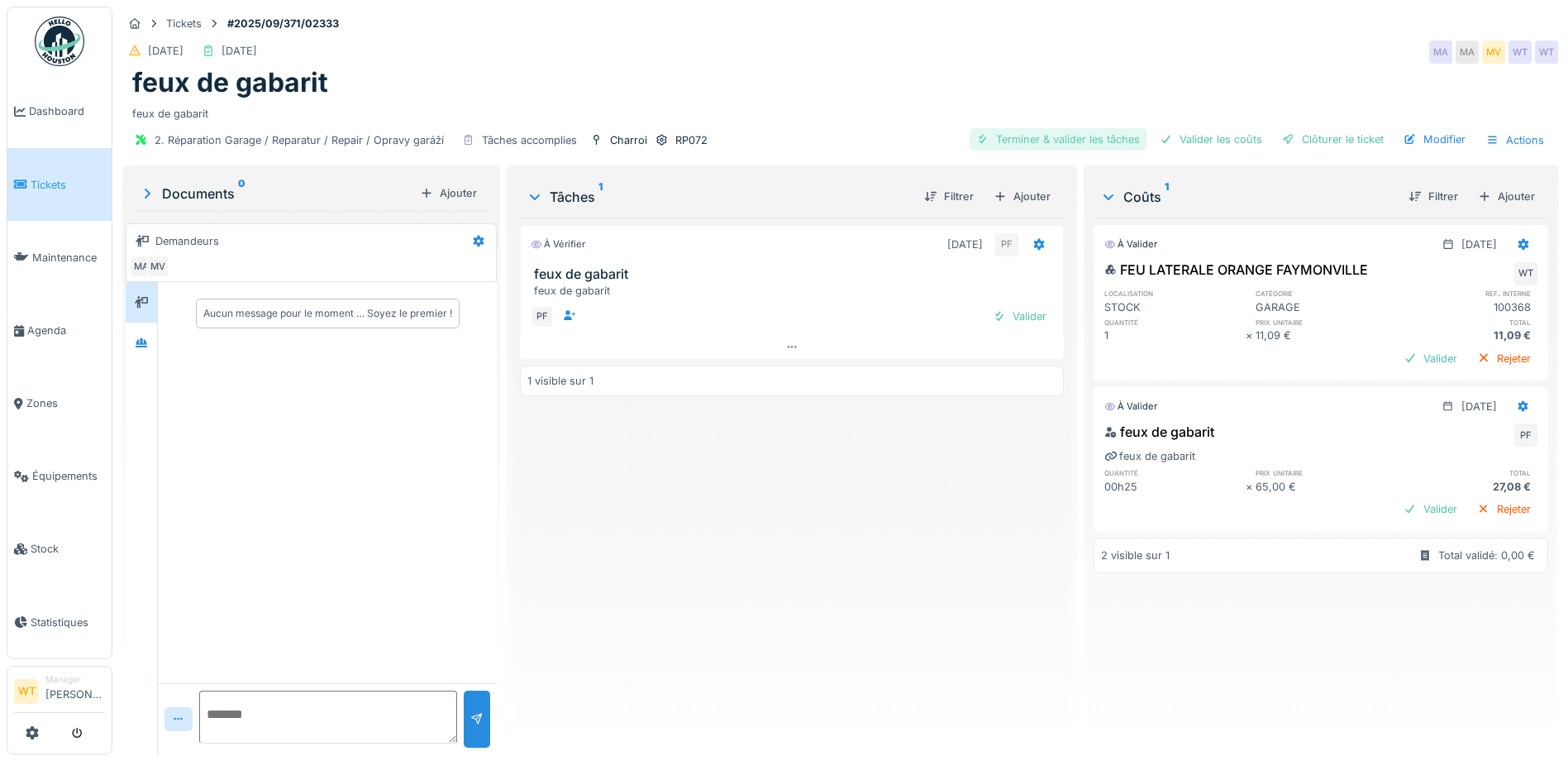
click at [1048, 129] on div "Terminer & valider les tâches" at bounding box center [1057, 139] width 177 height 22
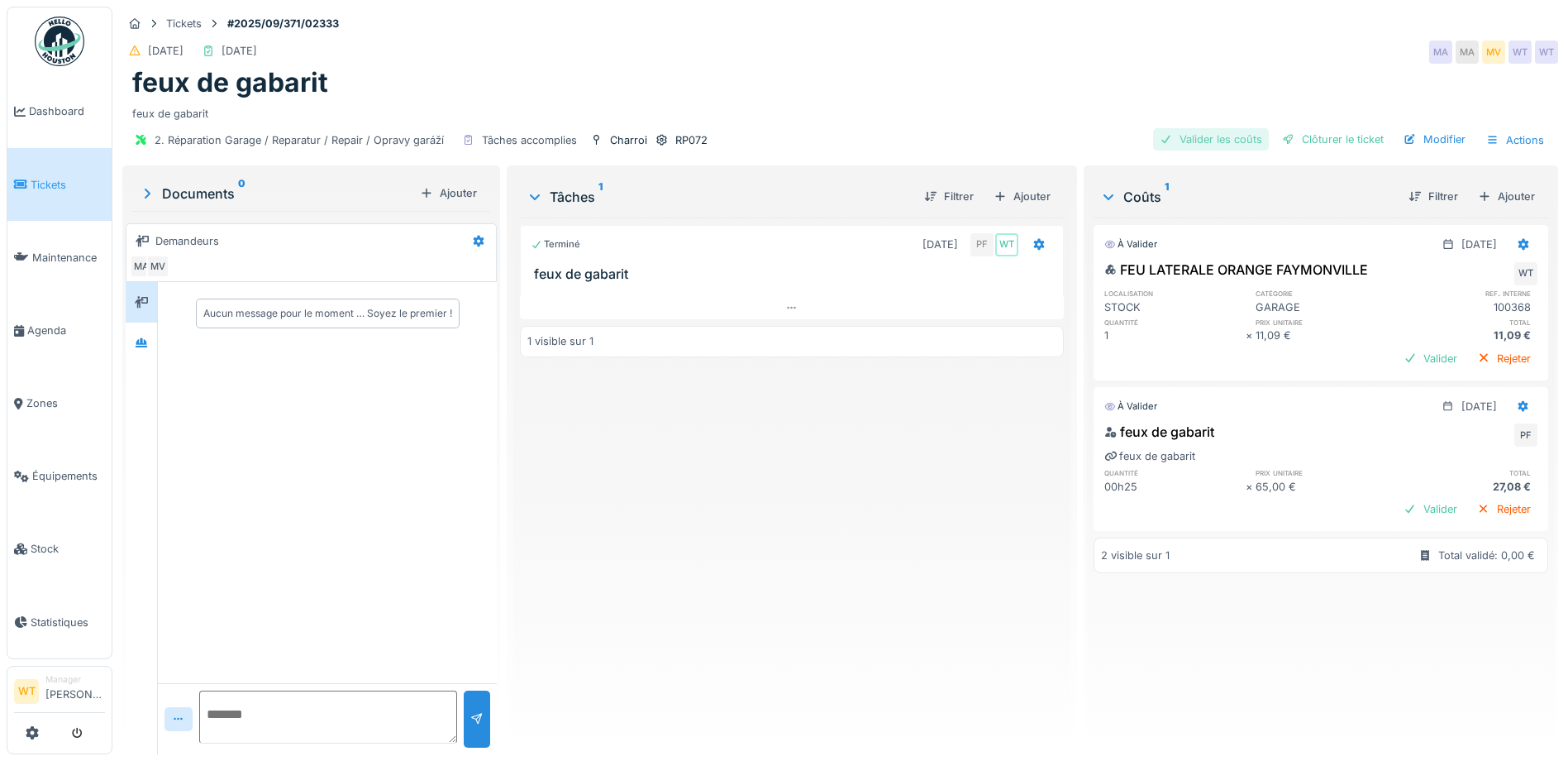
click at [1205, 147] on div "Valider les coûts" at bounding box center [1212, 139] width 116 height 22
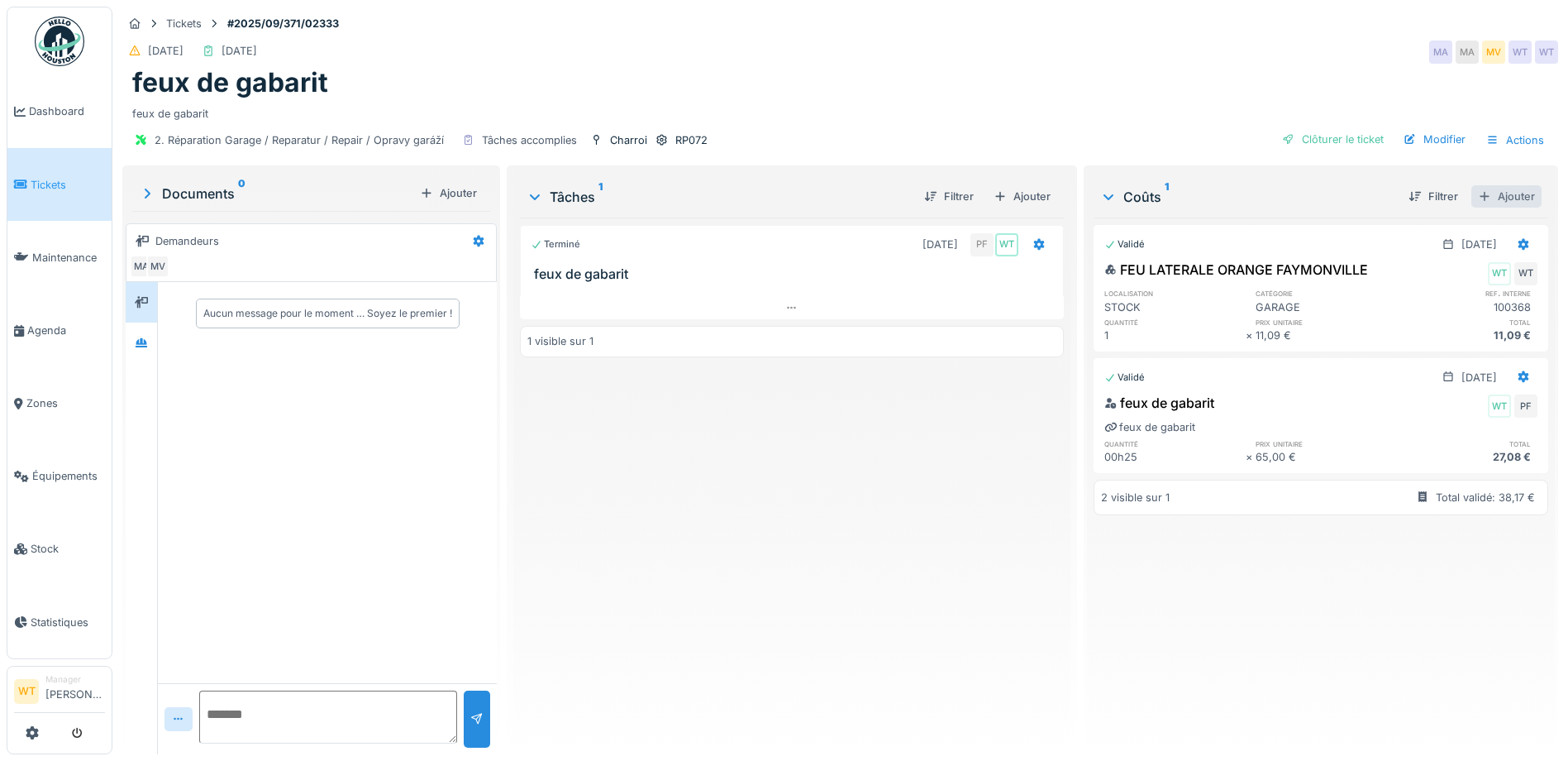
click at [1487, 203] on div "Ajouter" at bounding box center [1506, 196] width 70 height 22
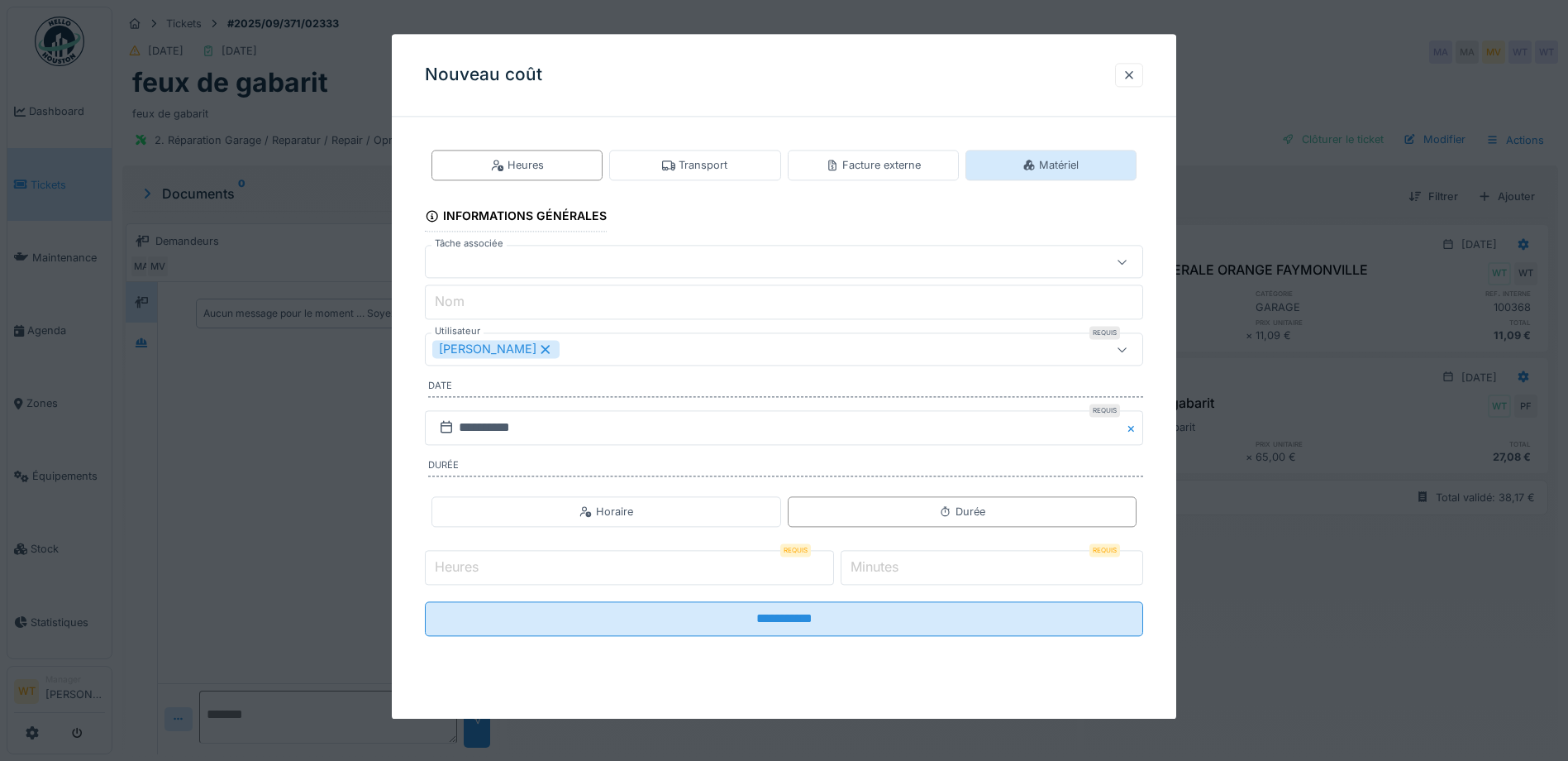
click at [1031, 164] on icon at bounding box center [1029, 164] width 14 height 11
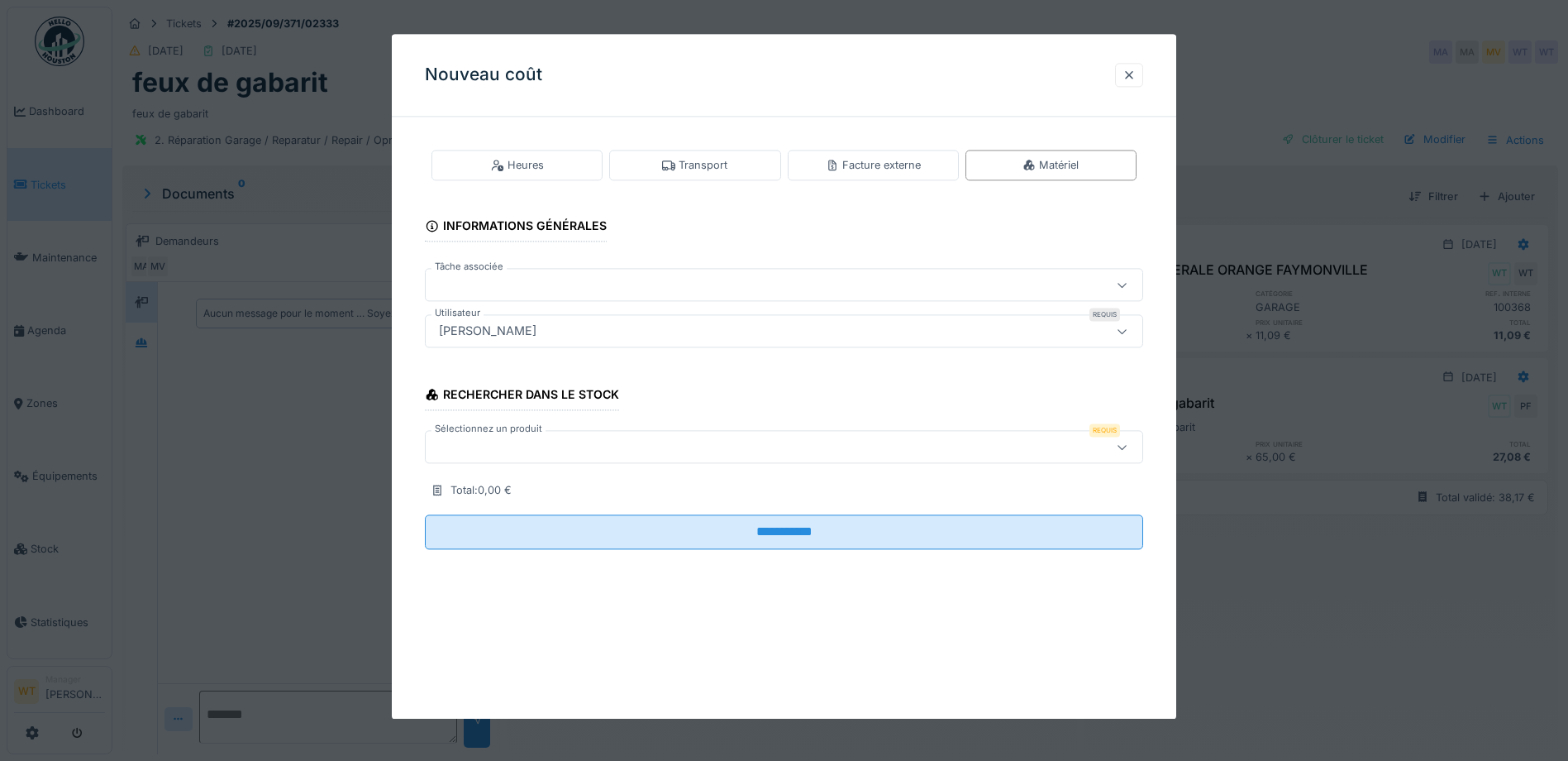
click at [607, 450] on div at bounding box center [742, 447] width 619 height 18
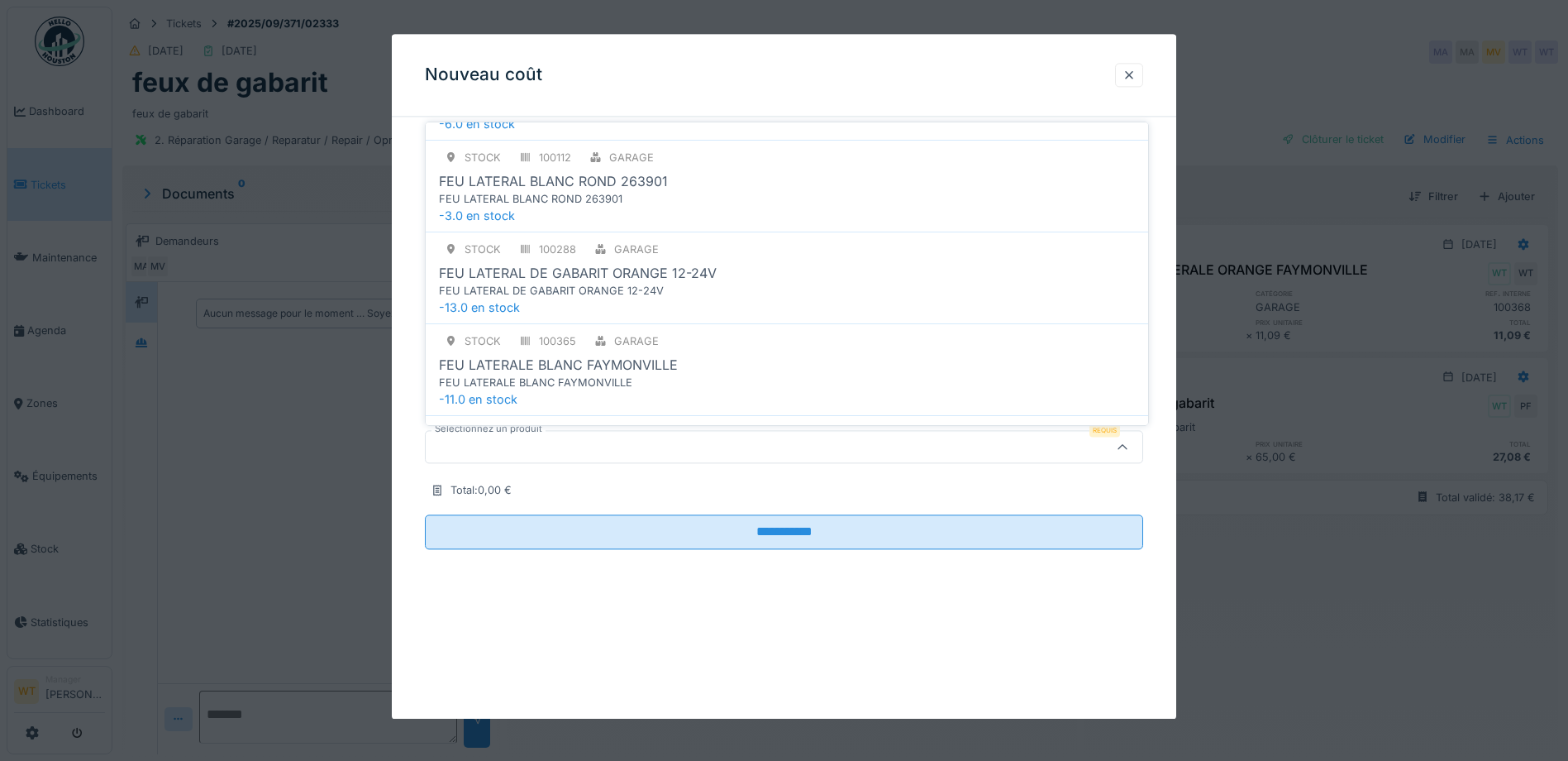
scroll to position [993, 0]
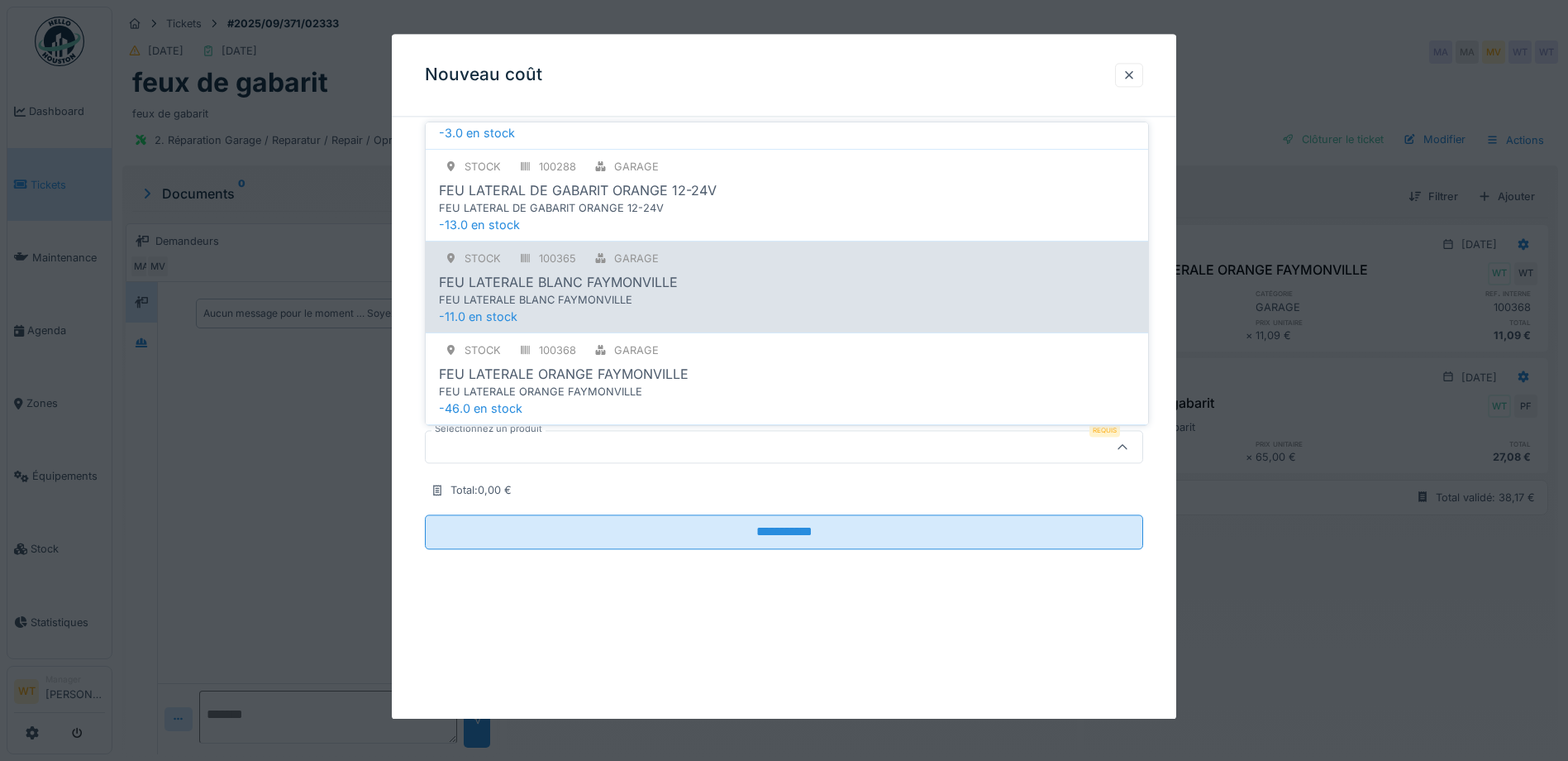
type input "*******"
click at [667, 296] on div "FEU LATERALE BLANC FAYMONVILLE" at bounding box center [753, 299] width 628 height 15
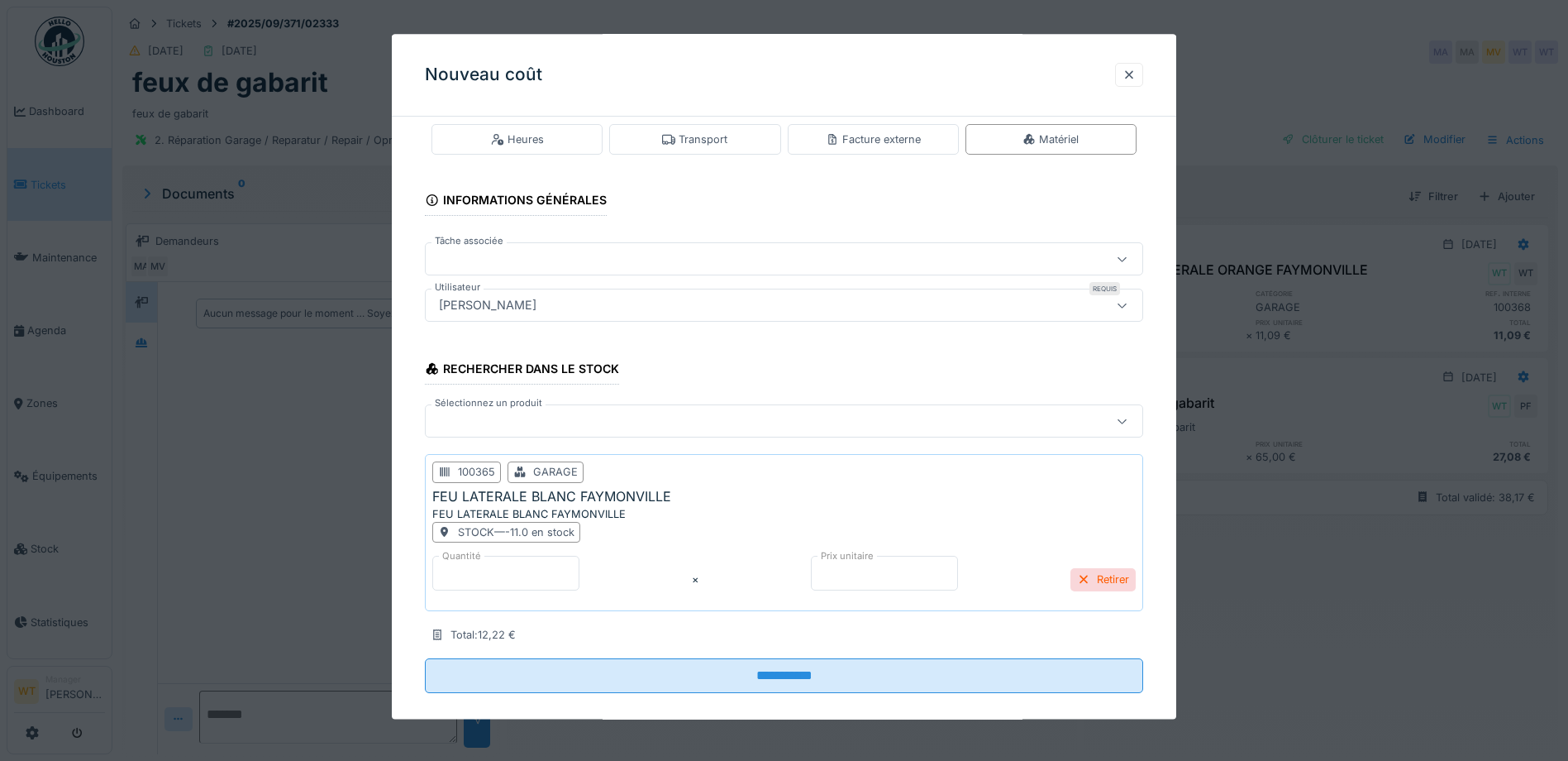
scroll to position [46, 0]
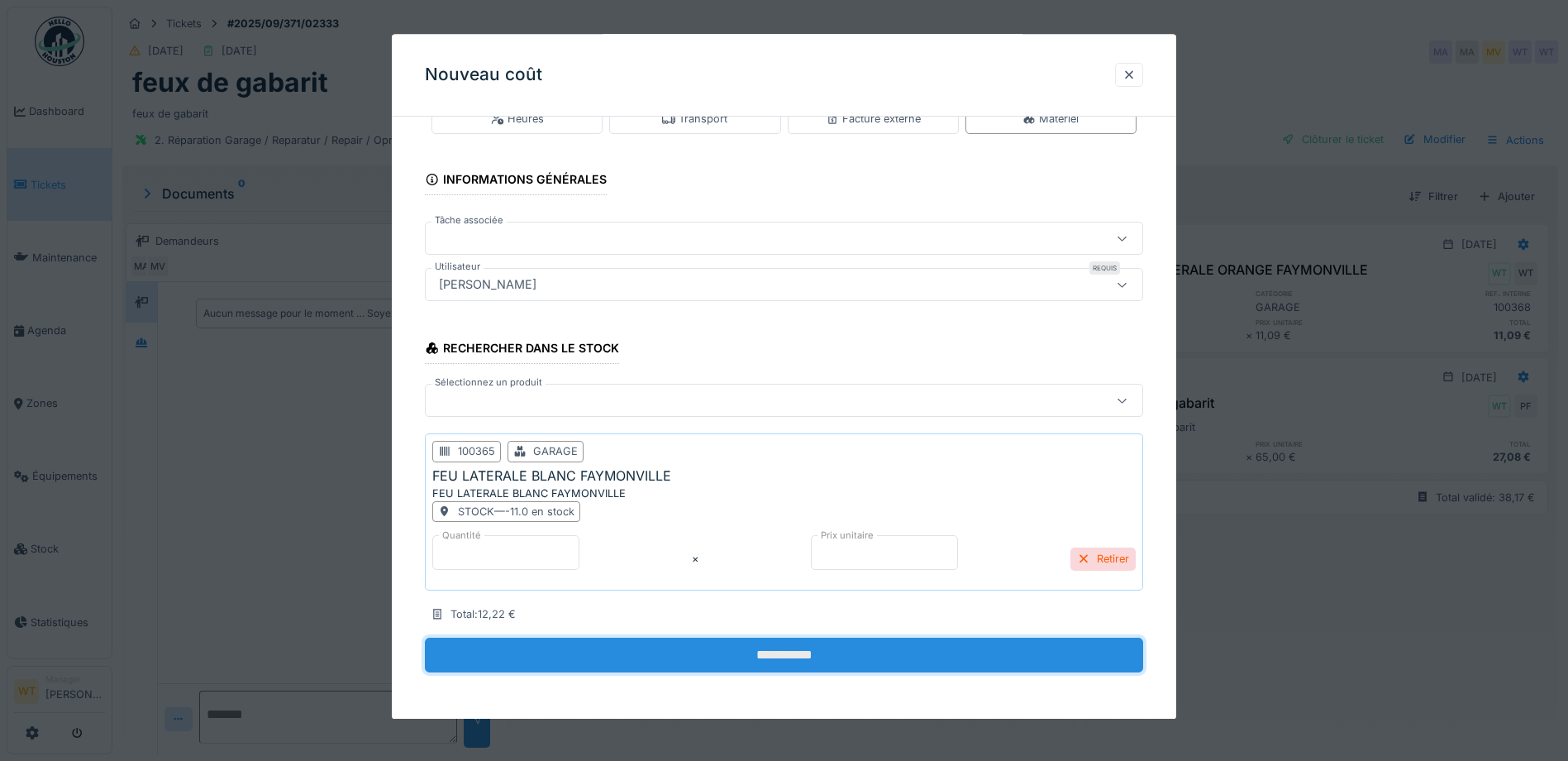
click at [668, 662] on input "**********" at bounding box center [784, 656] width 718 height 35
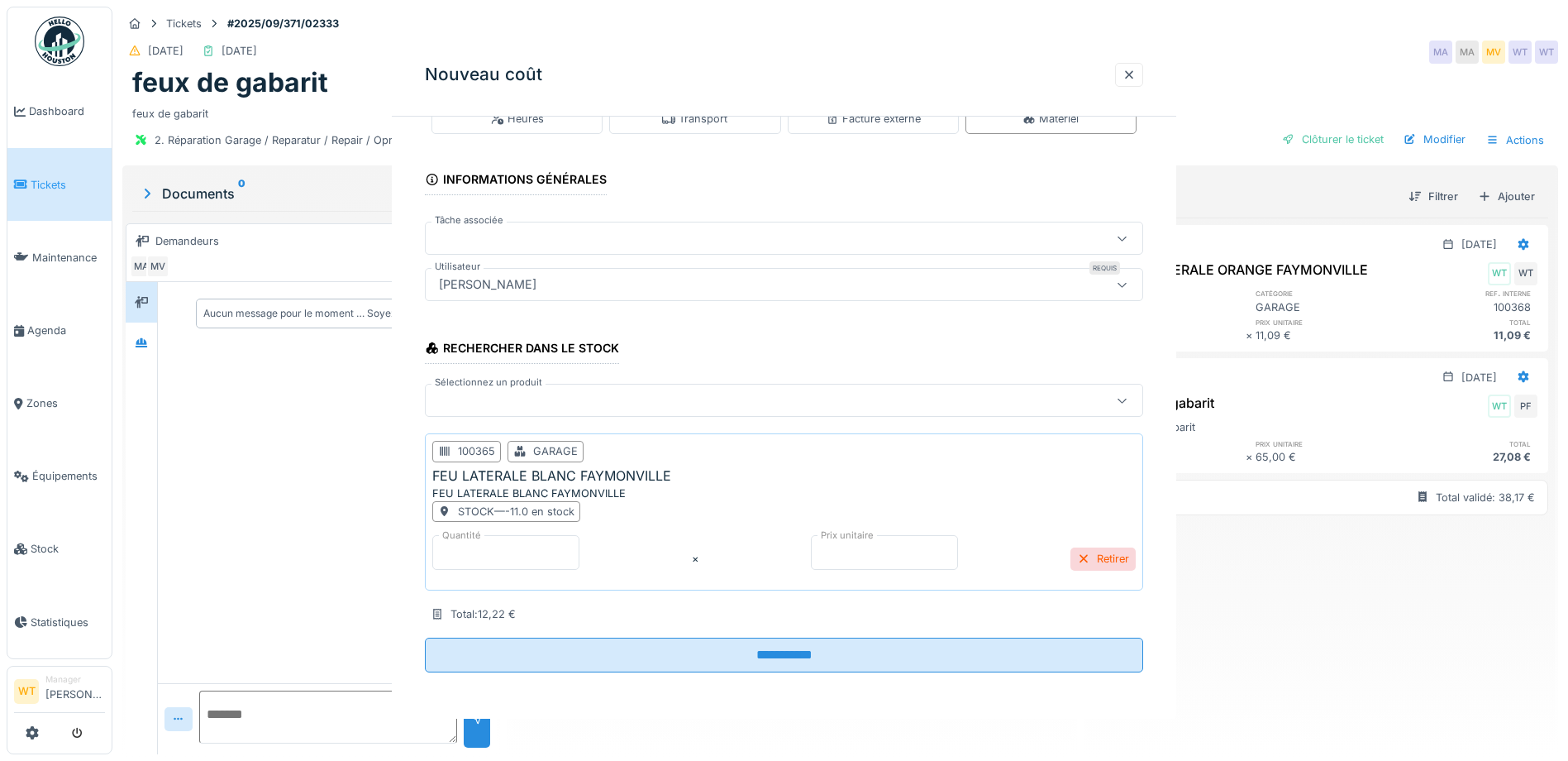
scroll to position [0, 0]
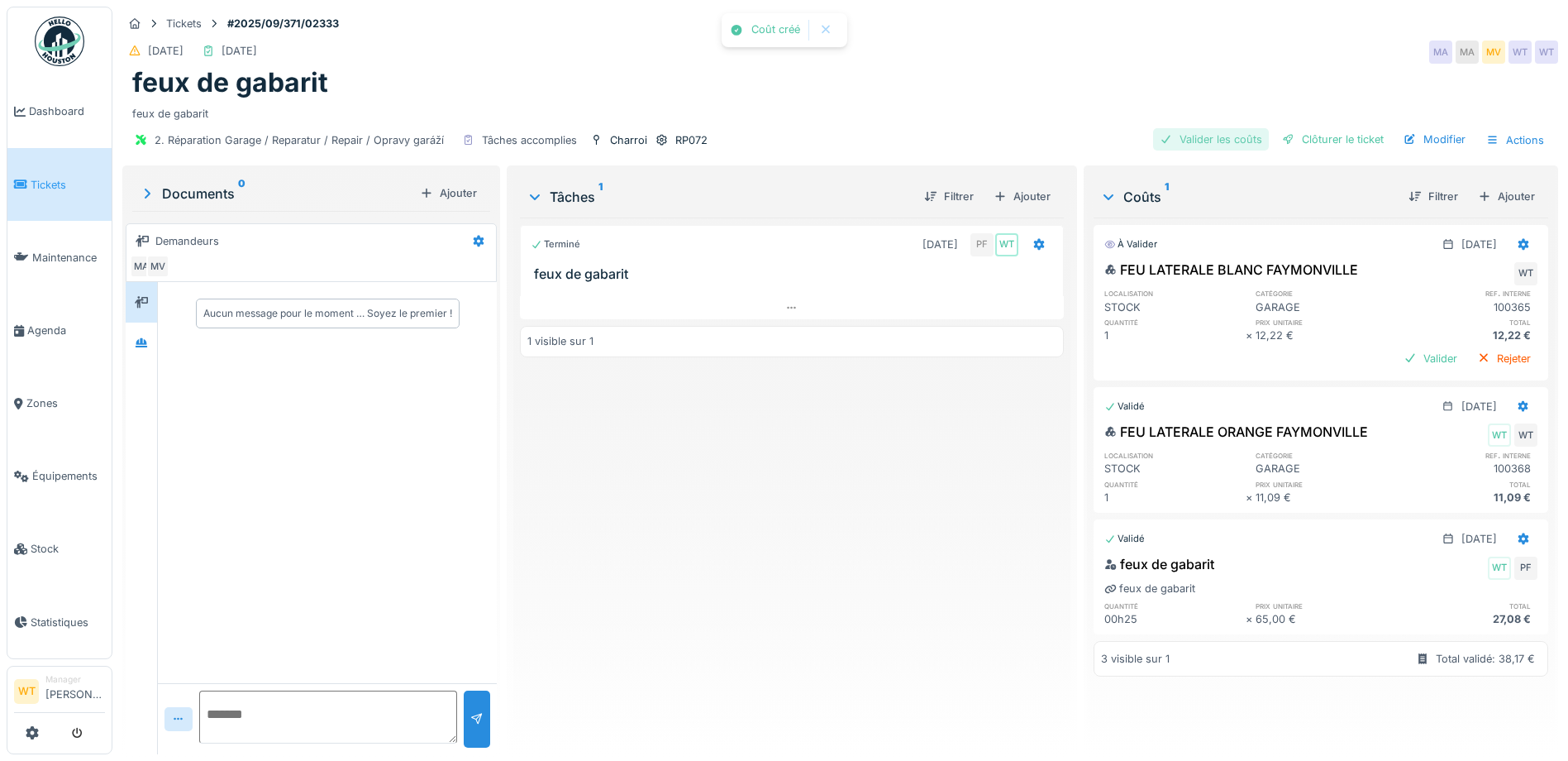
click at [1176, 135] on div "Valider les coûts" at bounding box center [1212, 139] width 116 height 22
click at [1292, 139] on div "Clôturer le ticket" at bounding box center [1332, 139] width 115 height 22
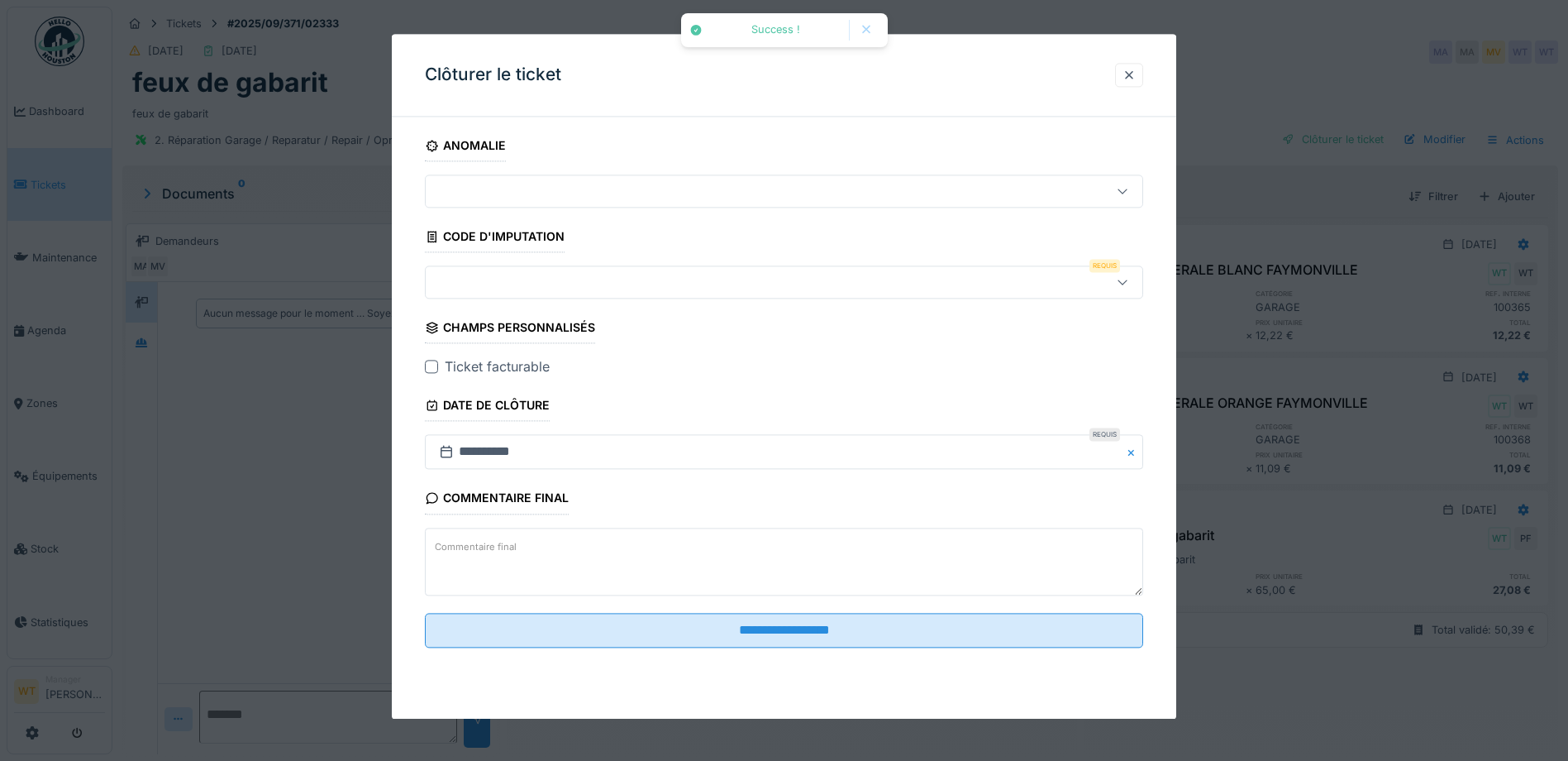
click at [594, 285] on div at bounding box center [742, 282] width 619 height 18
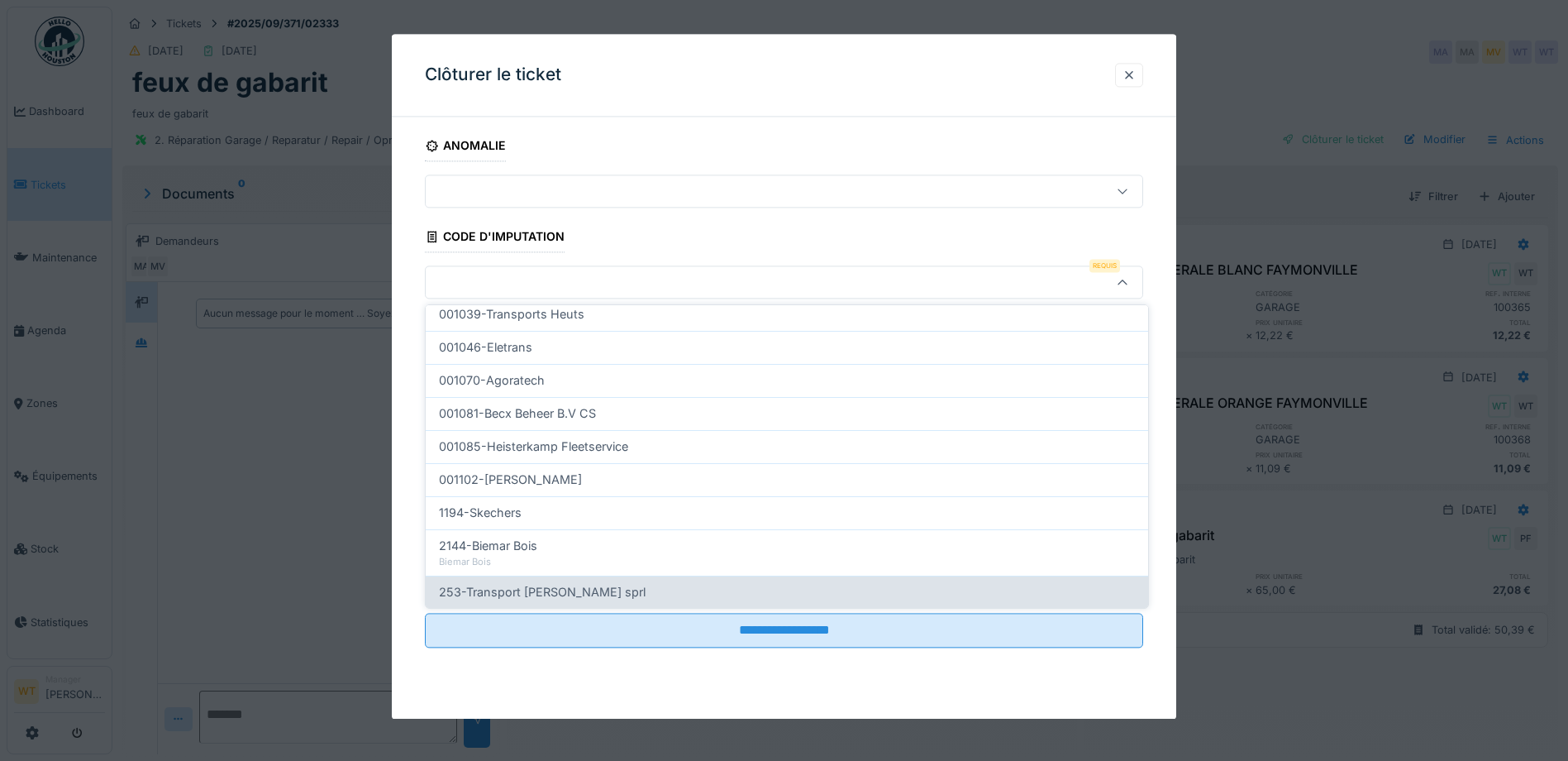
scroll to position [528, 0]
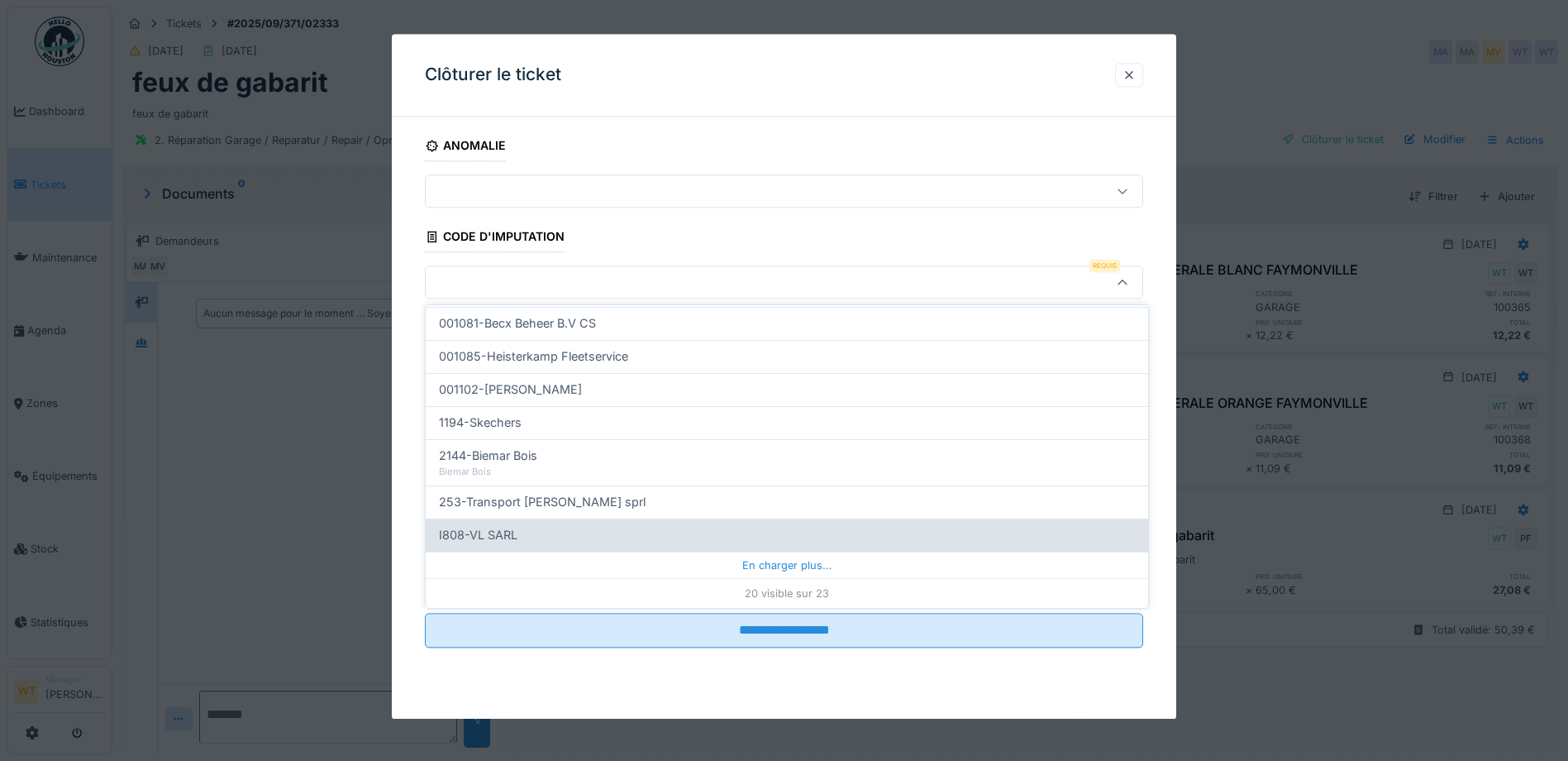
click at [561, 531] on div "I808-VL SARL" at bounding box center [787, 535] width 696 height 18
type input "***"
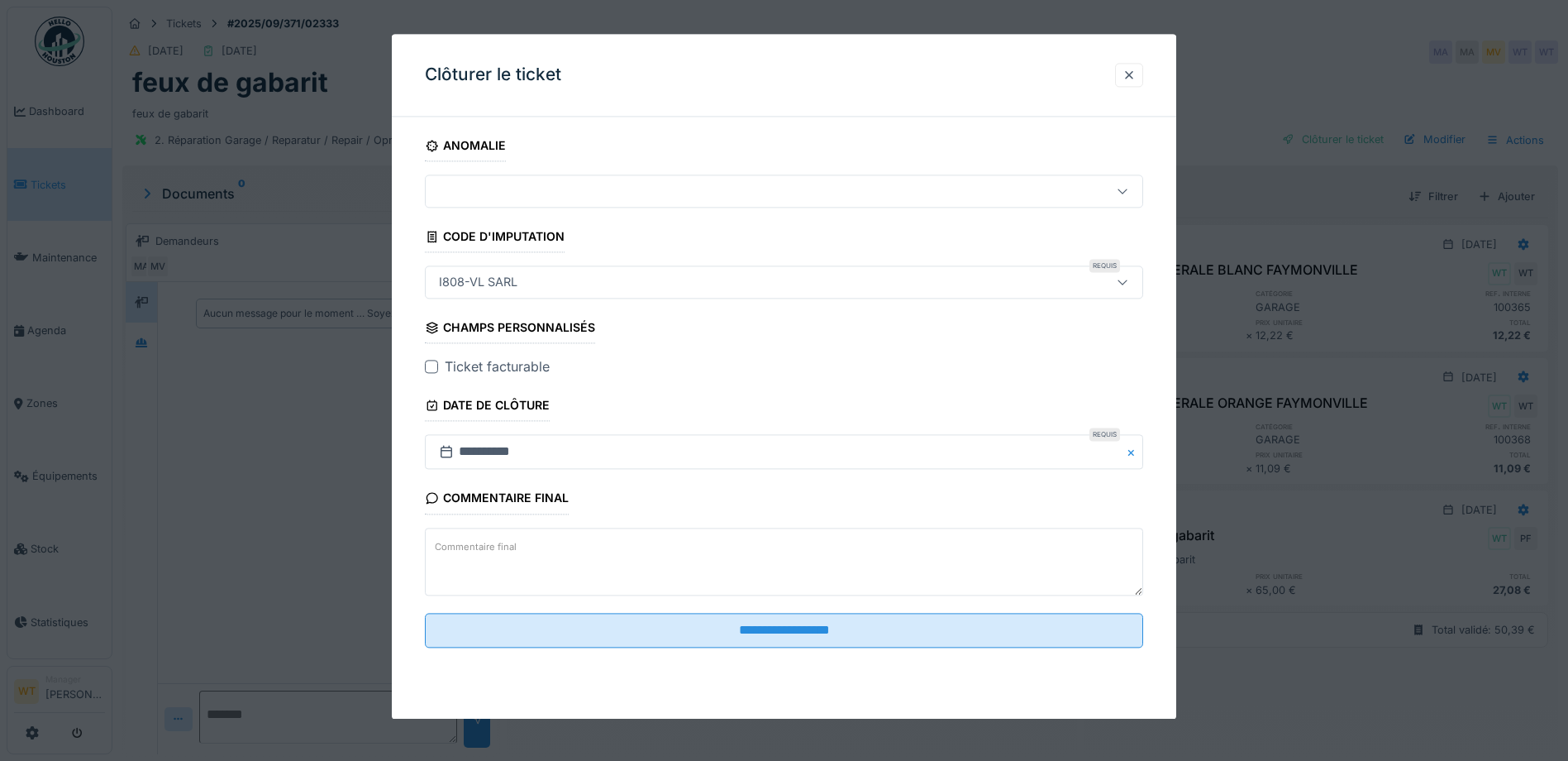
click at [427, 372] on div at bounding box center [432, 367] width 14 height 14
click at [1136, 70] on div at bounding box center [1130, 74] width 14 height 15
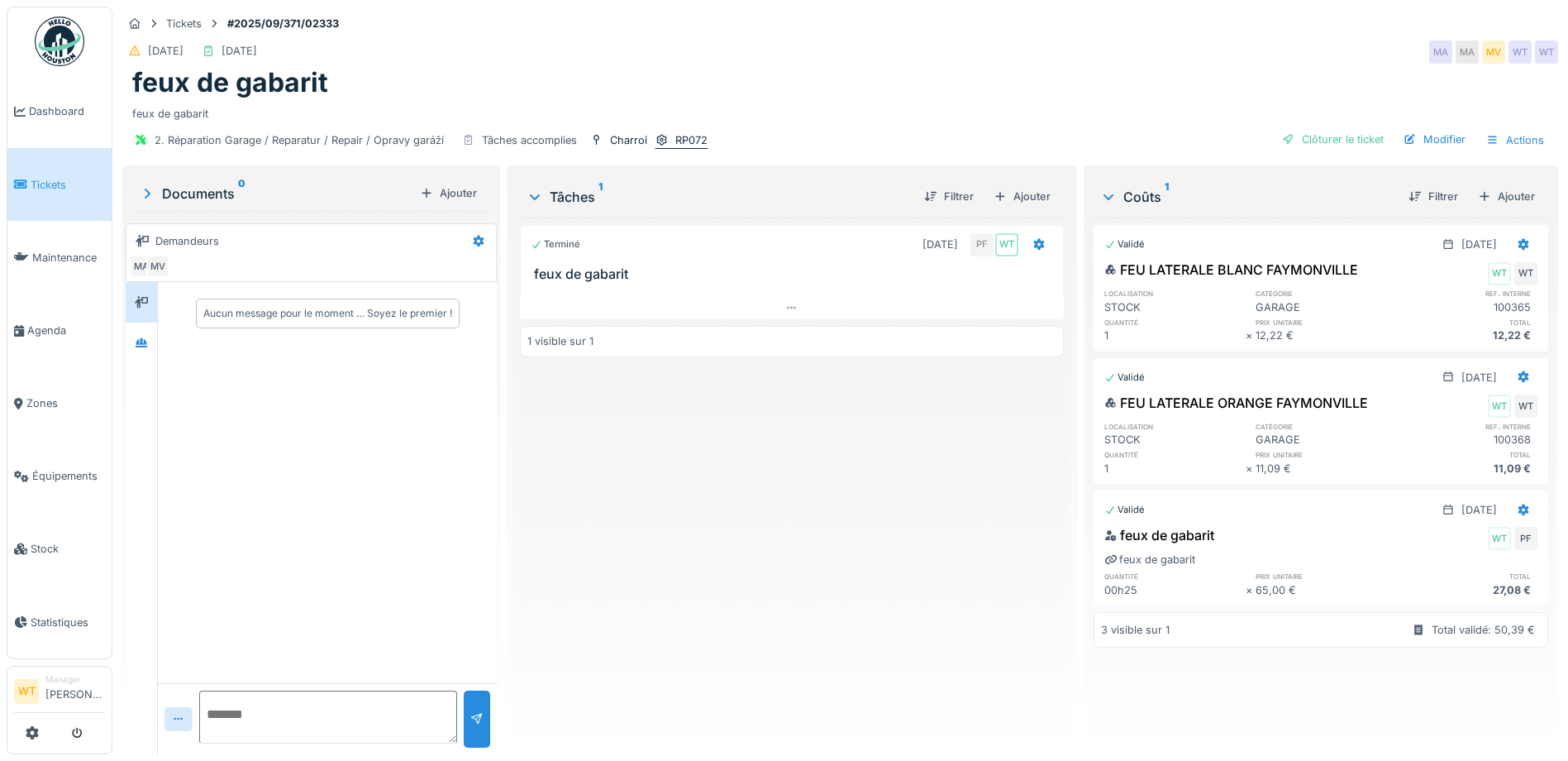
click at [664, 141] on icon at bounding box center [661, 140] width 11 height 12
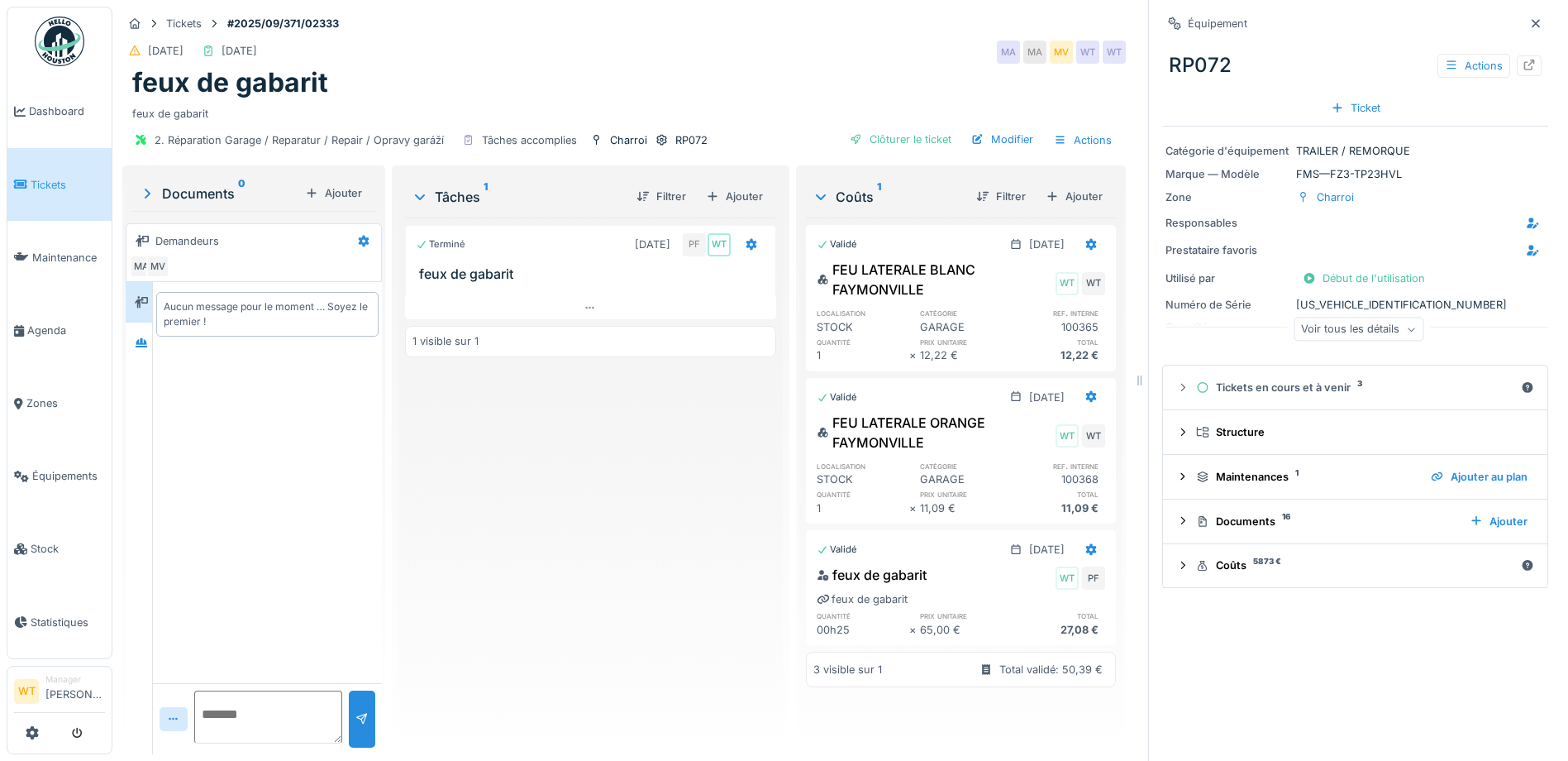
click at [1349, 337] on div "Voir tous les détails" at bounding box center [1358, 329] width 129 height 24
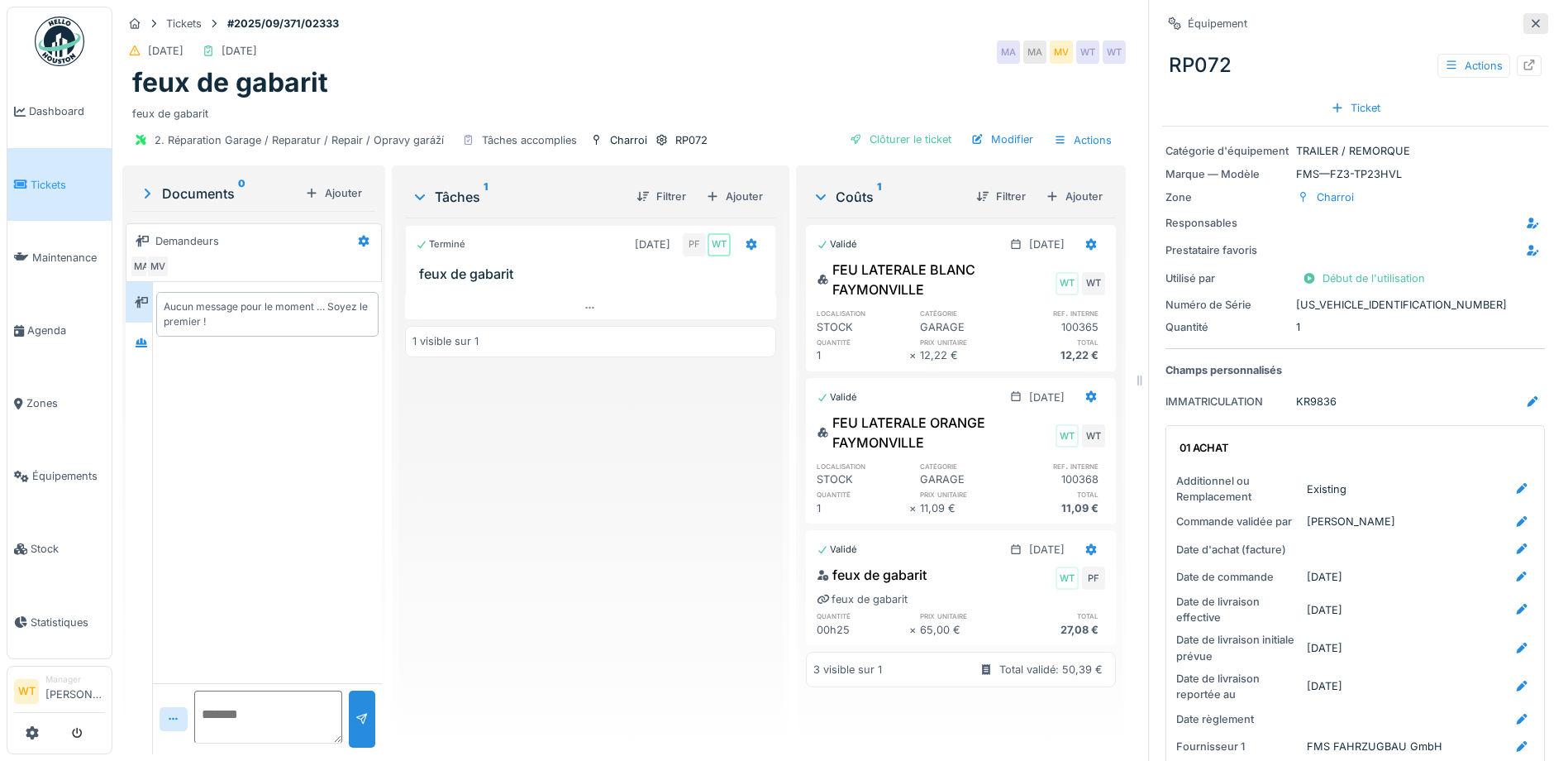
click at [1529, 20] on icon at bounding box center [1536, 23] width 14 height 11
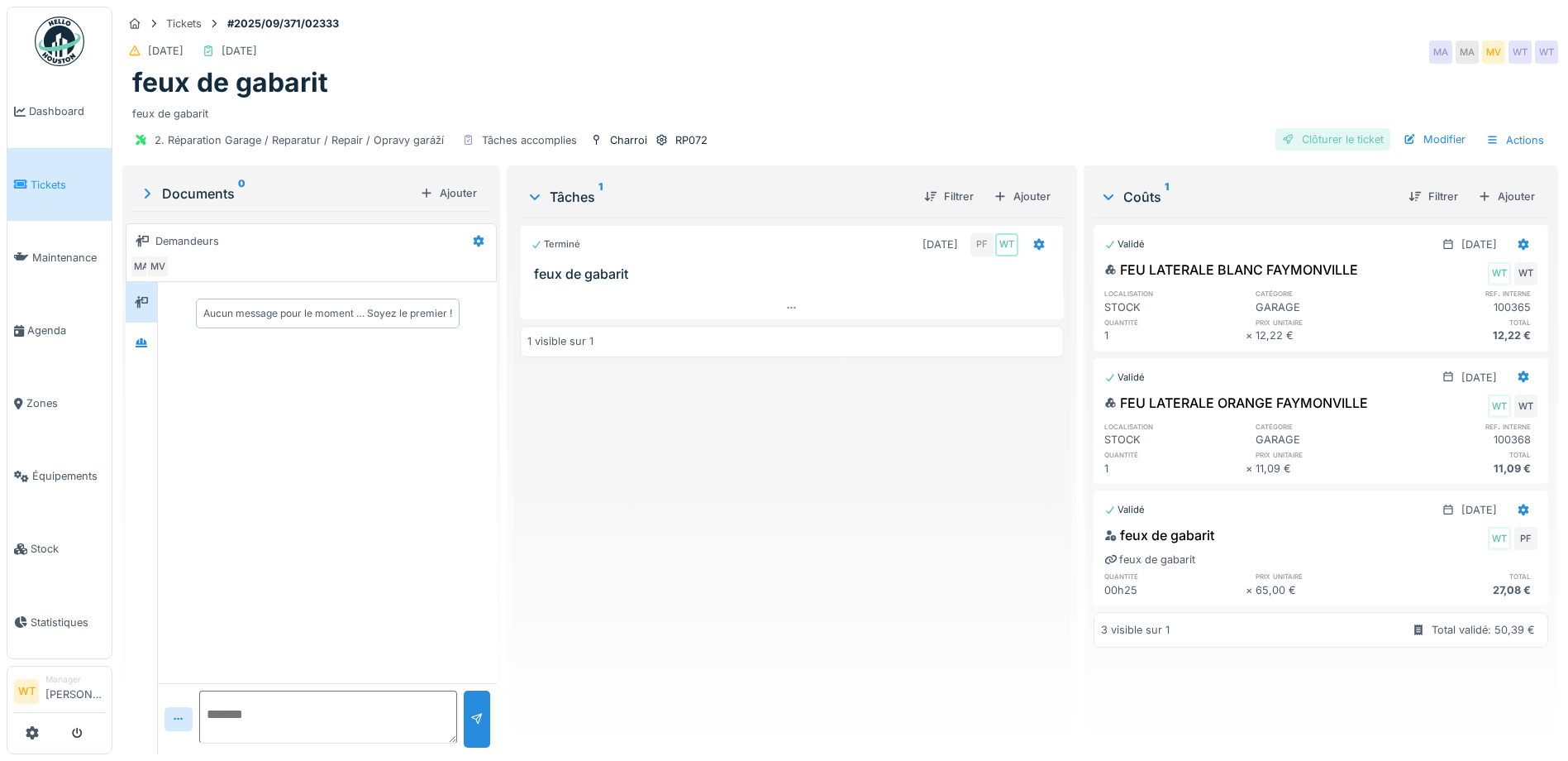
click at [1306, 137] on div "Clôturer le ticket" at bounding box center [1332, 139] width 115 height 22
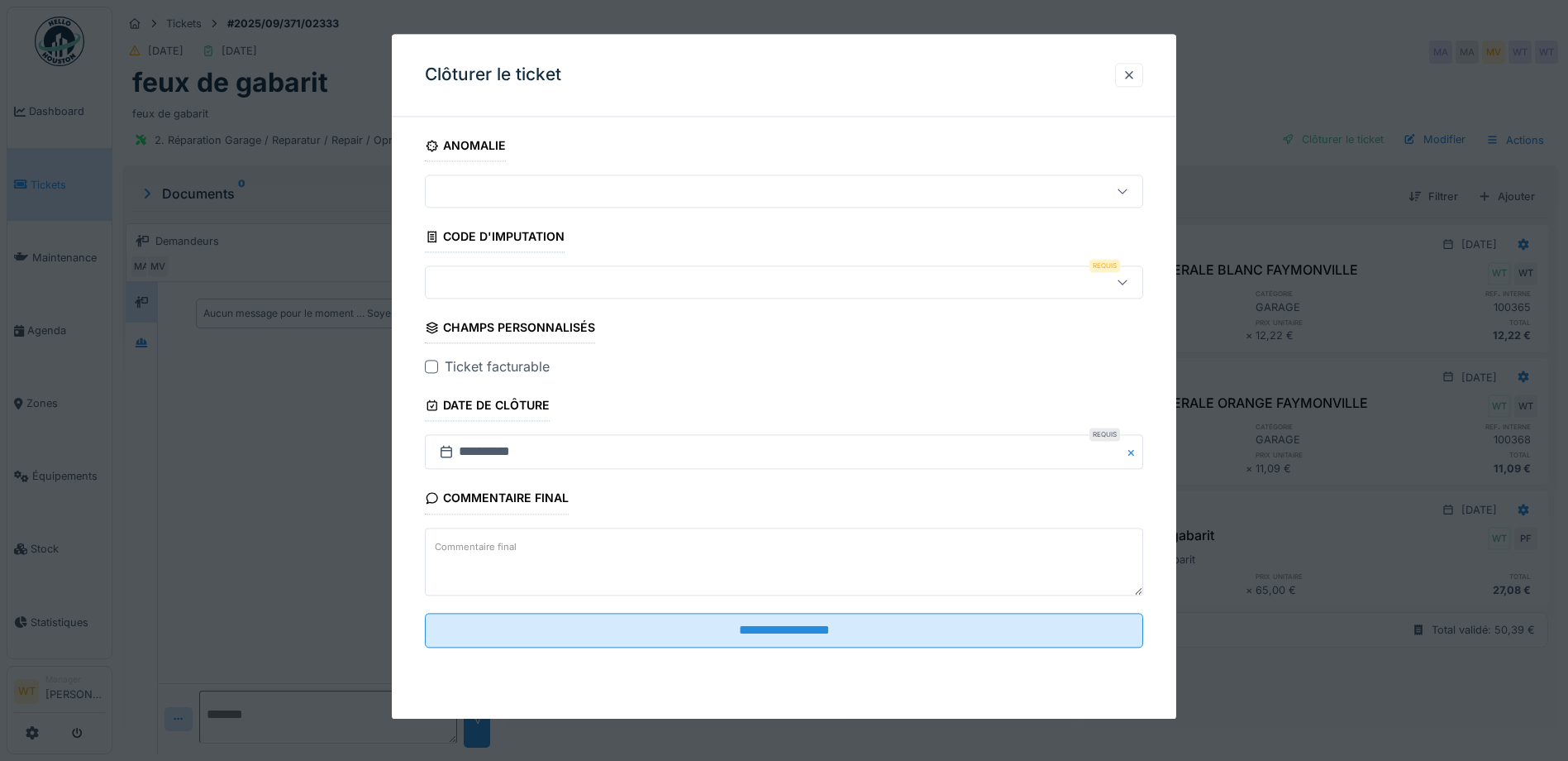
click at [551, 276] on div at bounding box center [742, 282] width 619 height 18
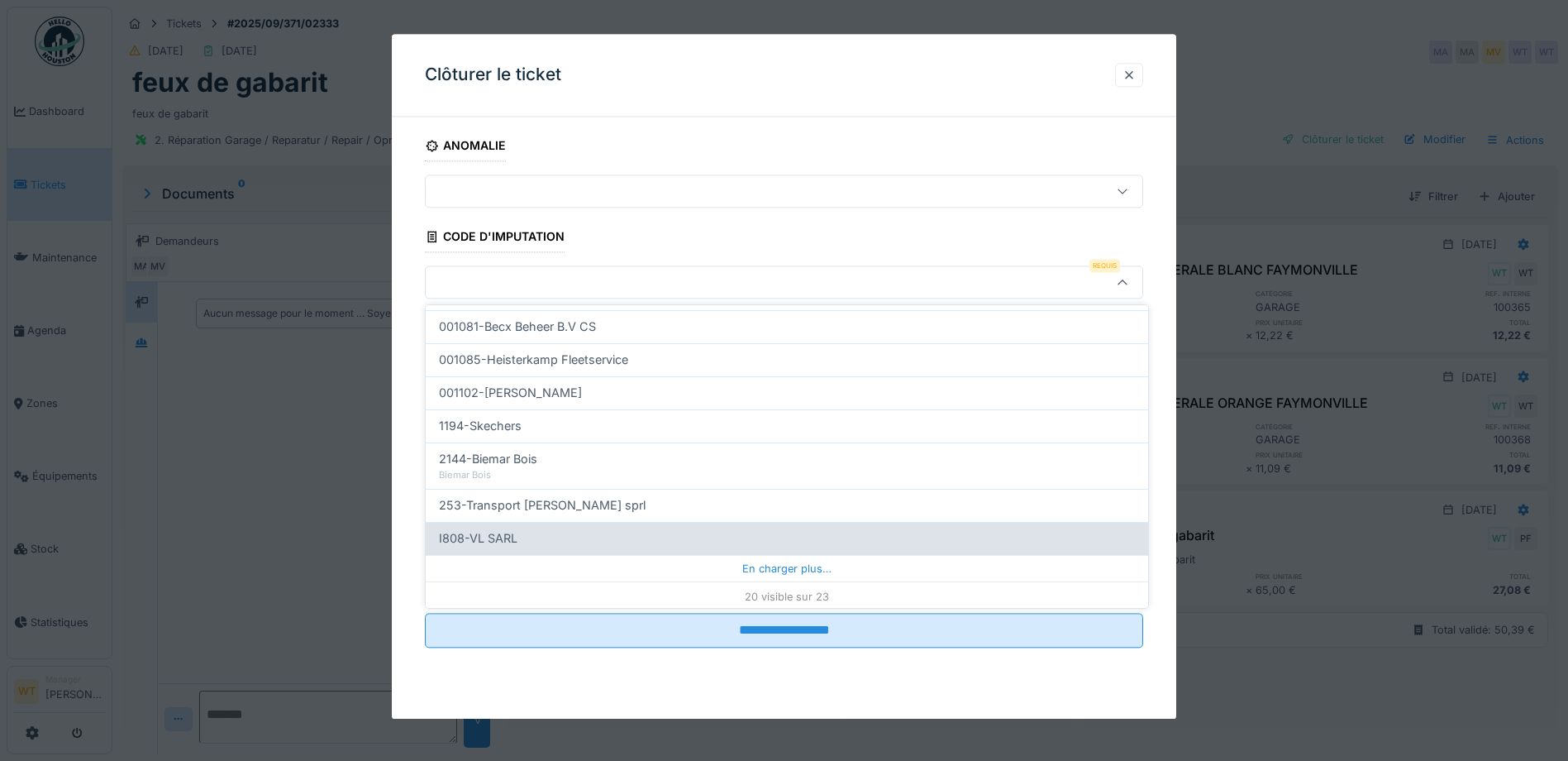
scroll to position [528, 0]
click at [567, 538] on div "I808-VL SARL" at bounding box center [787, 535] width 696 height 18
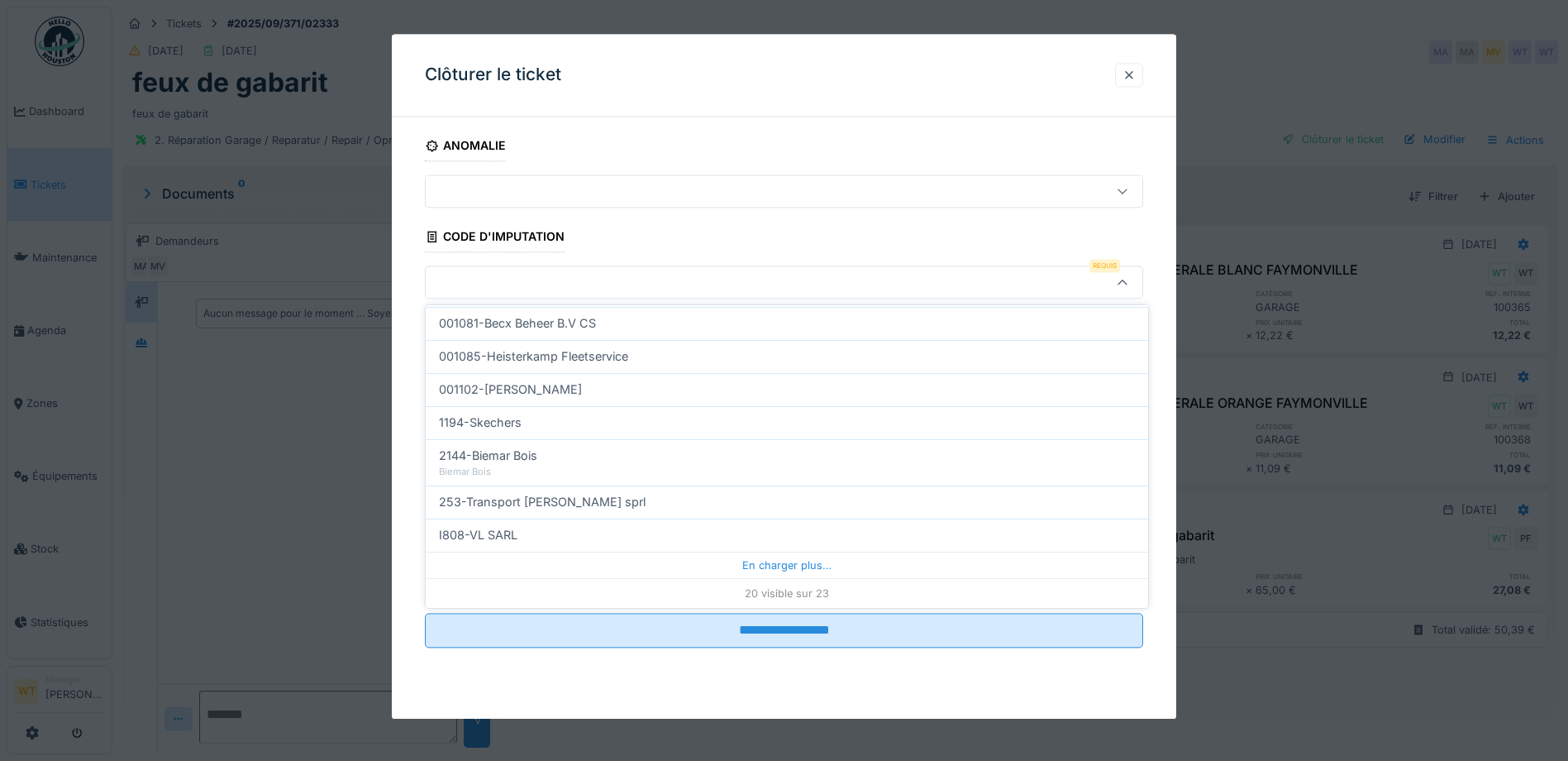
type input "***"
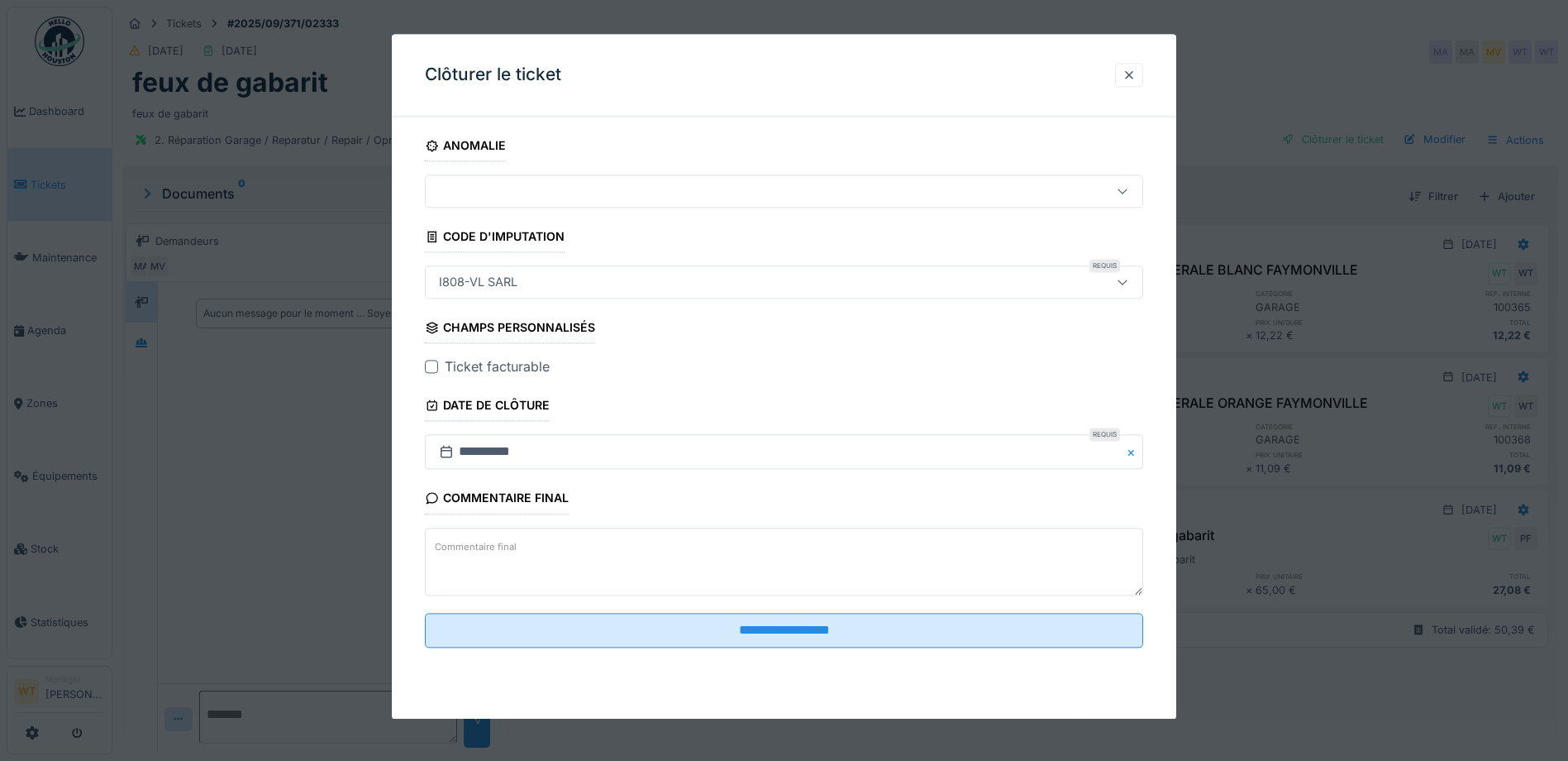
click at [427, 361] on div at bounding box center [432, 367] width 14 height 14
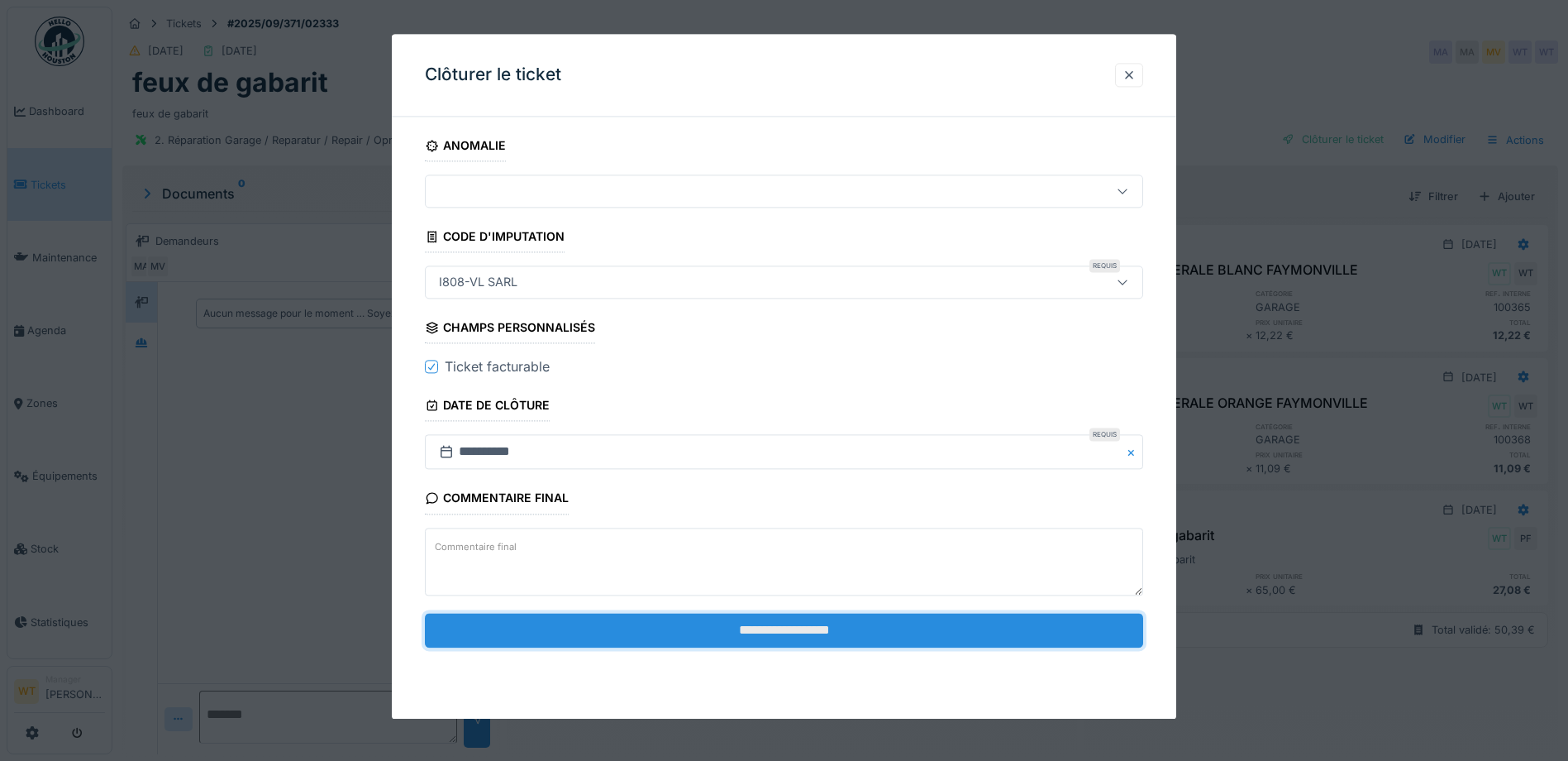
click at [721, 641] on input "**********" at bounding box center [784, 631] width 718 height 35
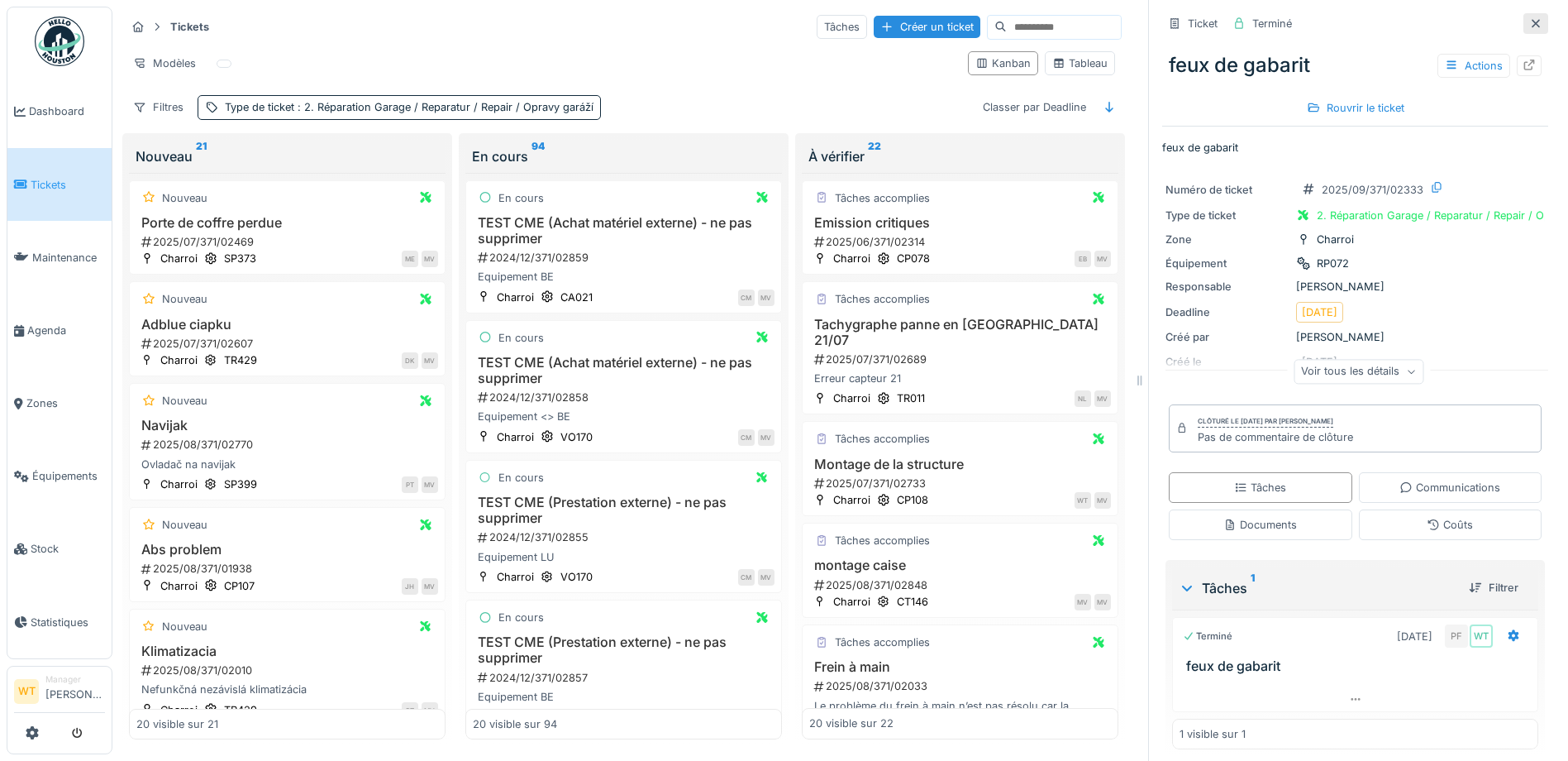
click at [1529, 23] on icon at bounding box center [1536, 23] width 14 height 11
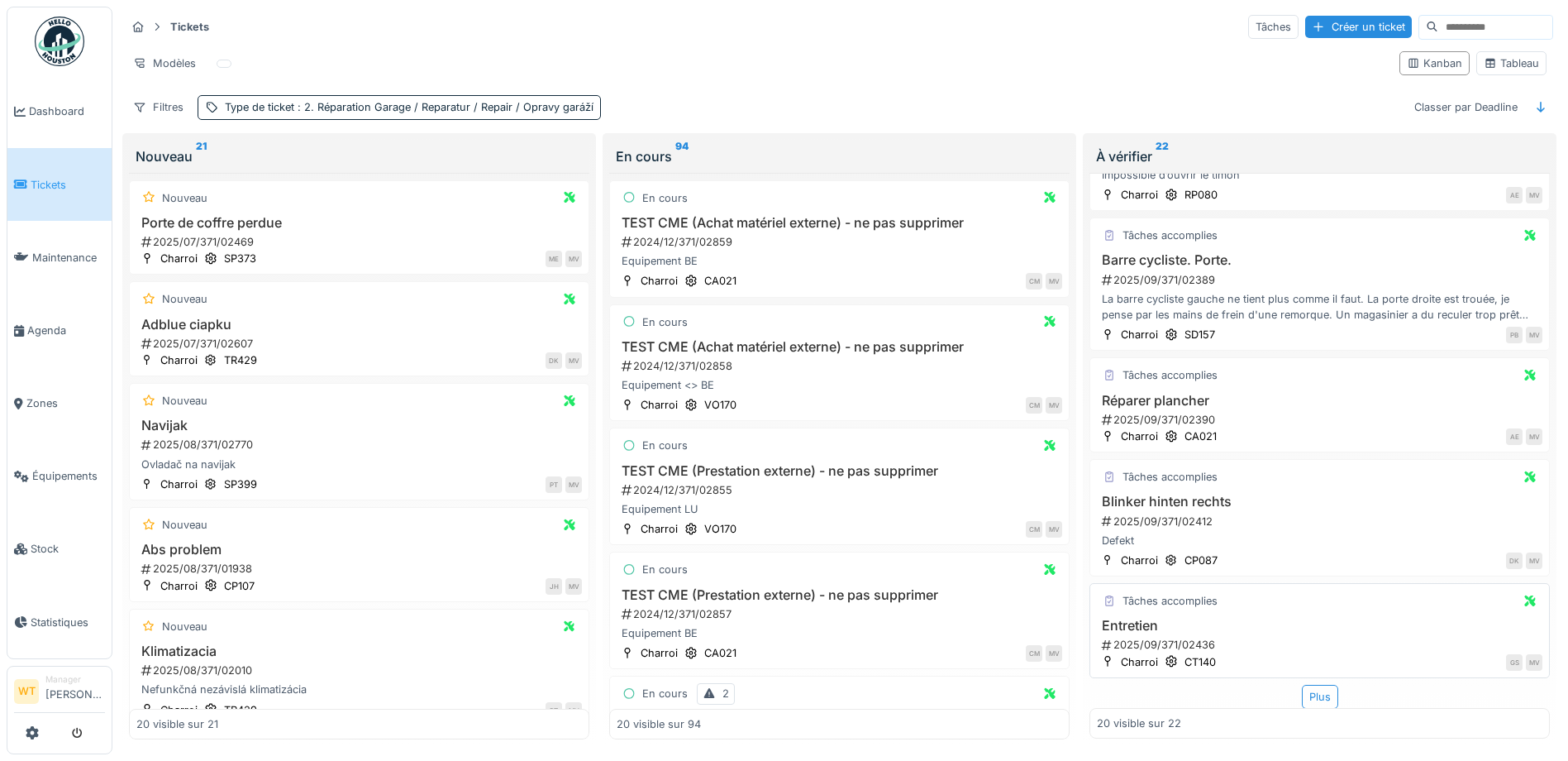
scroll to position [11, 0]
click at [1302, 685] on div "Plus" at bounding box center [1321, 696] width 37 height 24
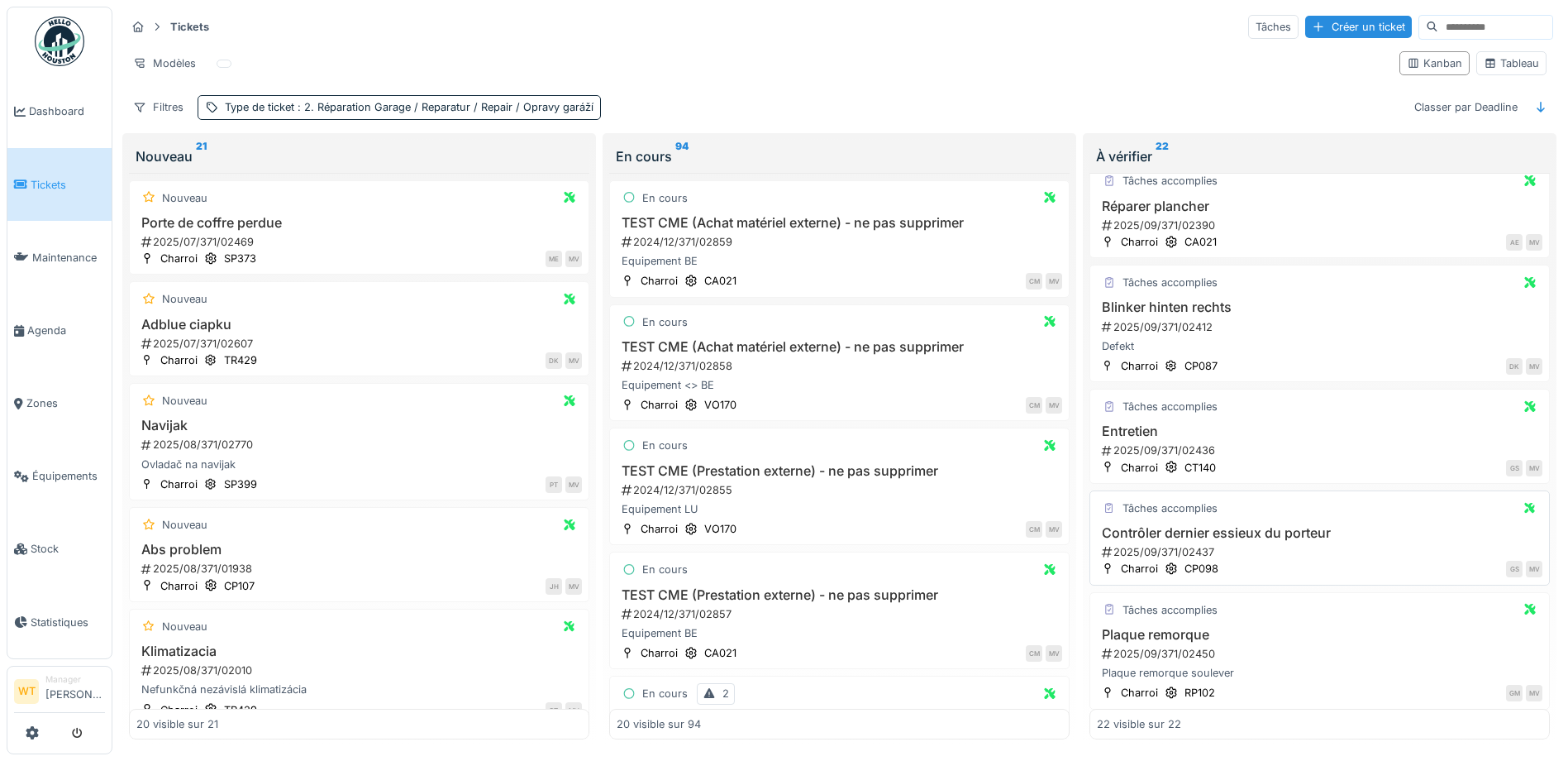
scroll to position [1984, 0]
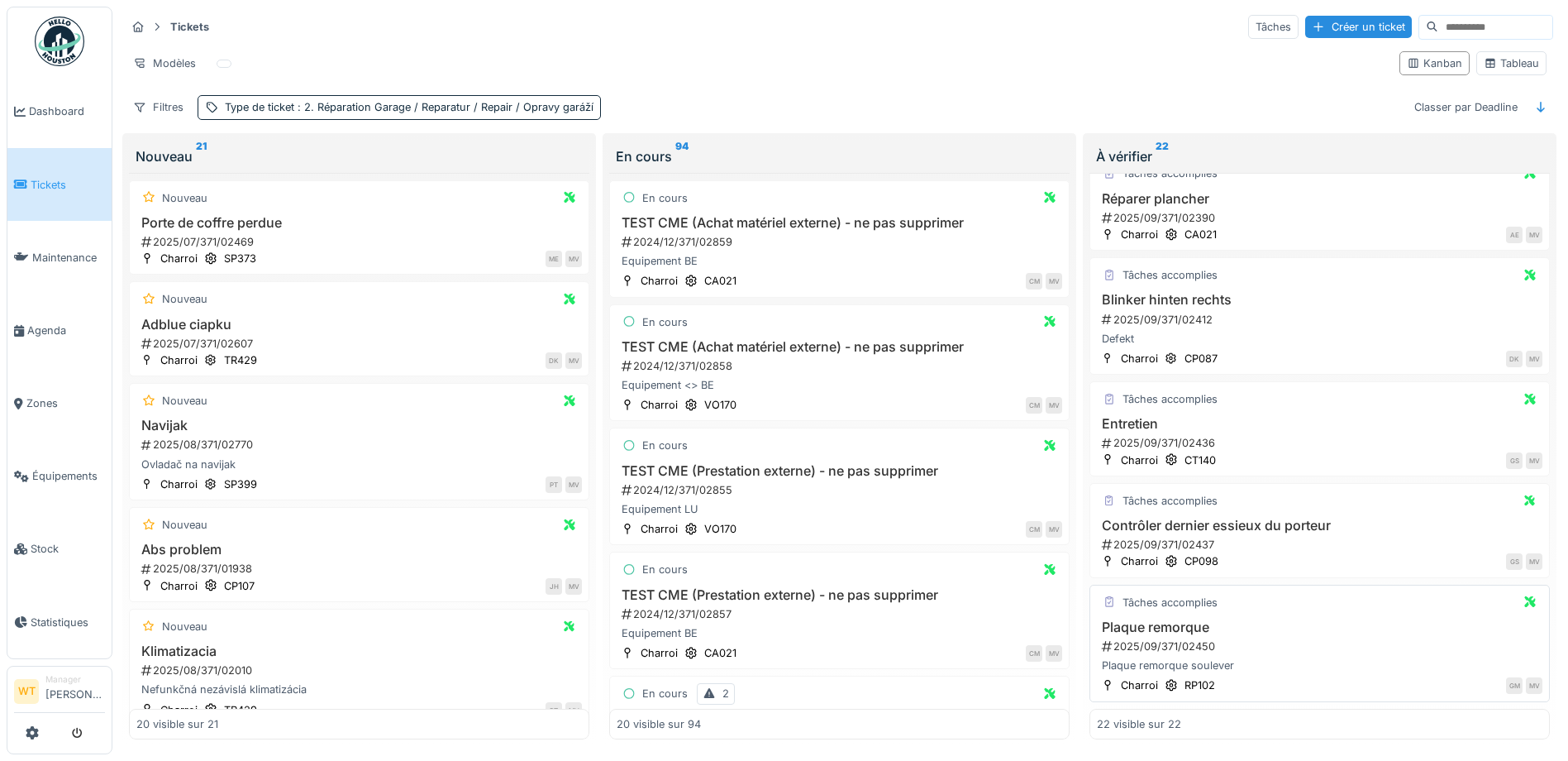
click at [1189, 619] on h3 "Plaque remorque" at bounding box center [1320, 627] width 446 height 15
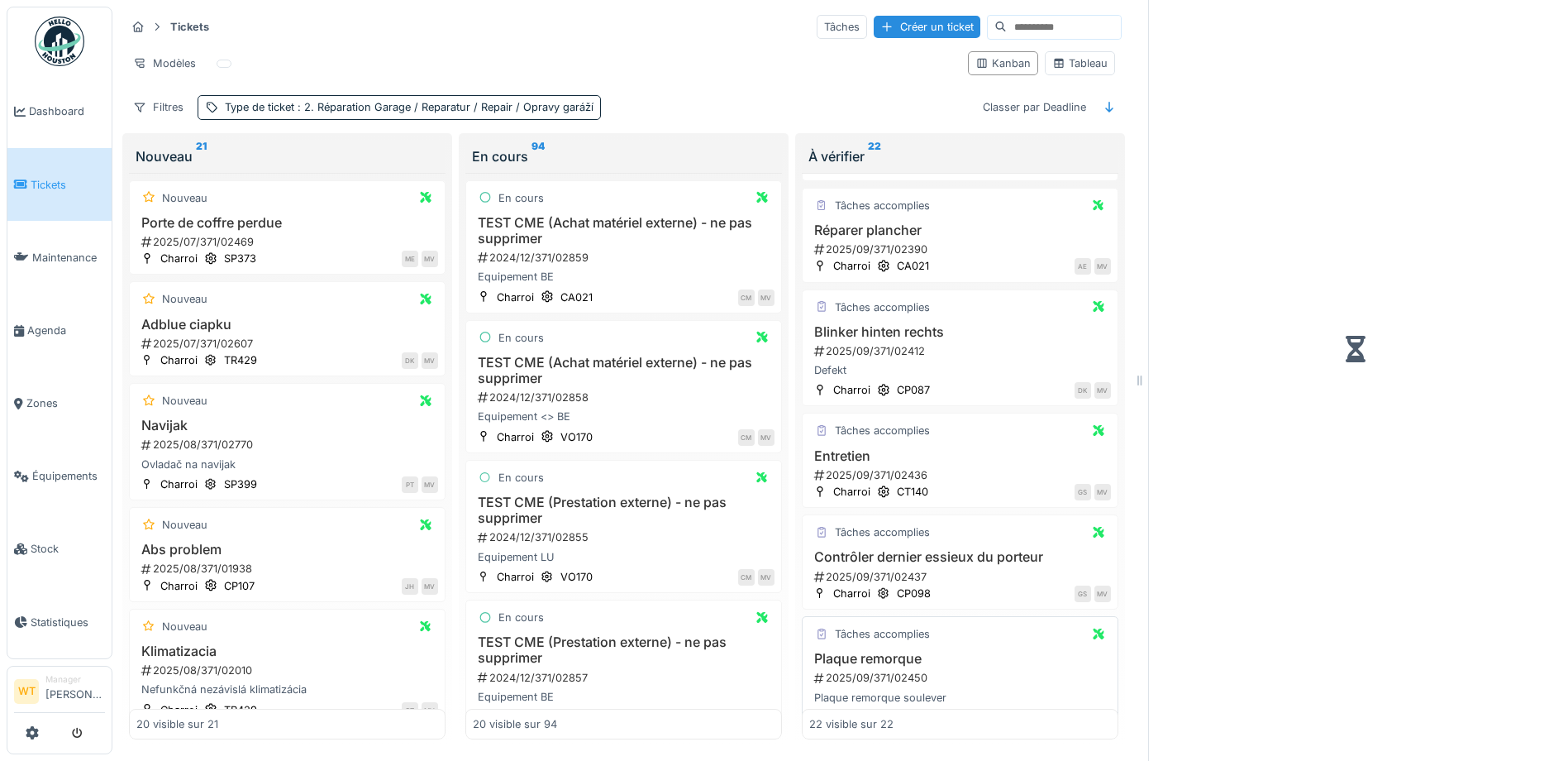
scroll to position [2015, 0]
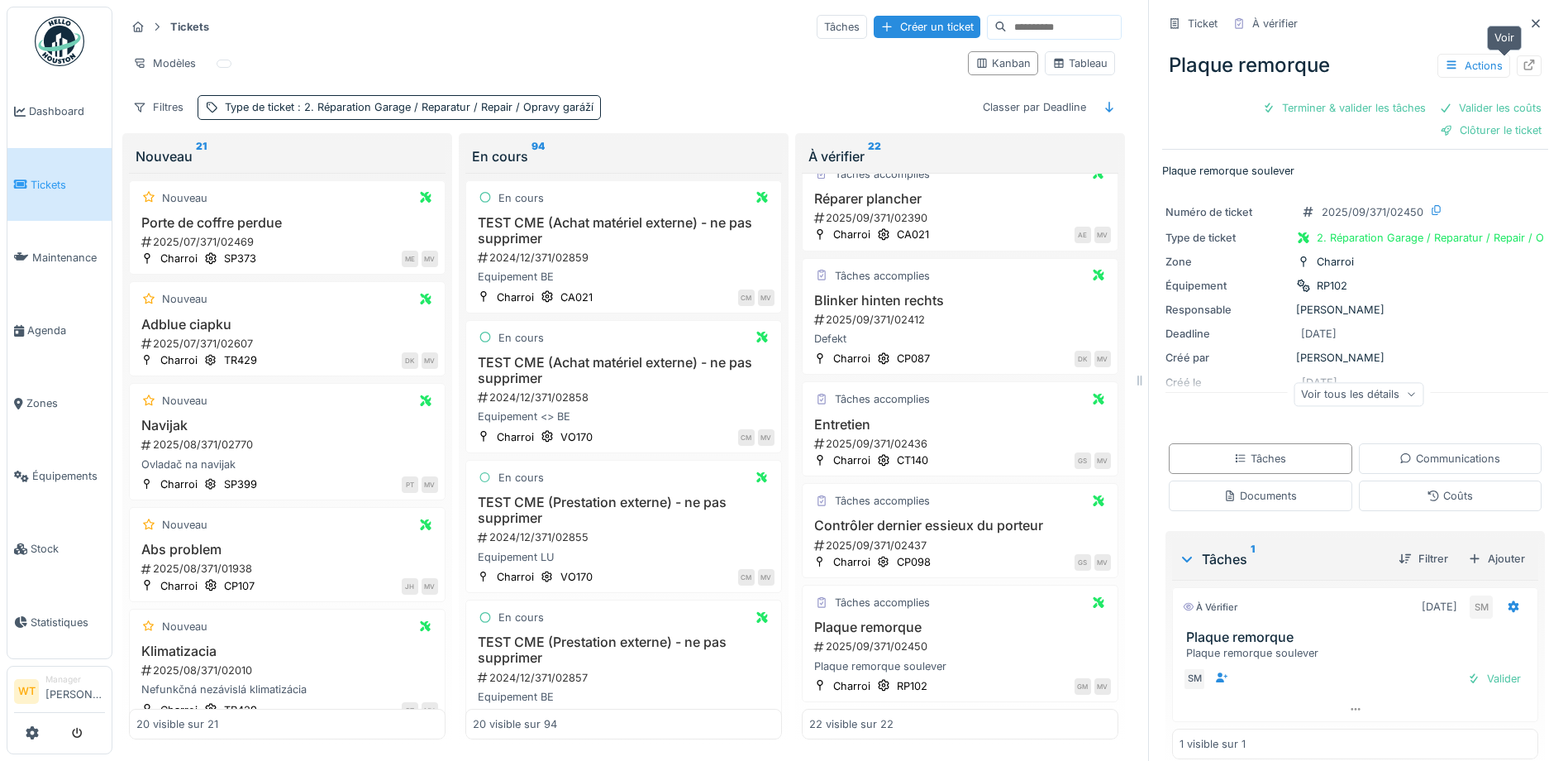
click at [1525, 60] on icon at bounding box center [1529, 65] width 11 height 11
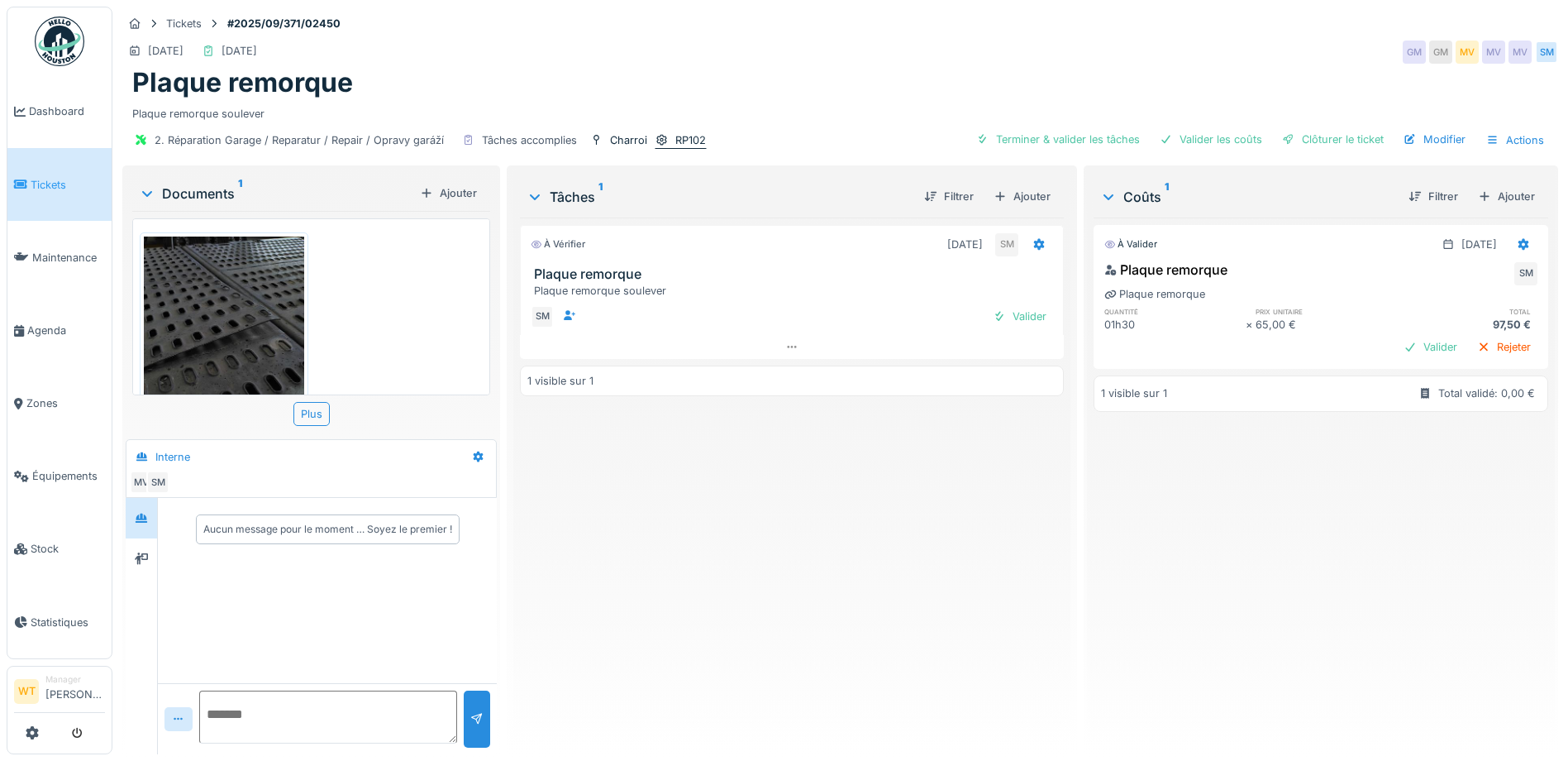
click at [658, 142] on icon at bounding box center [662, 140] width 14 height 11
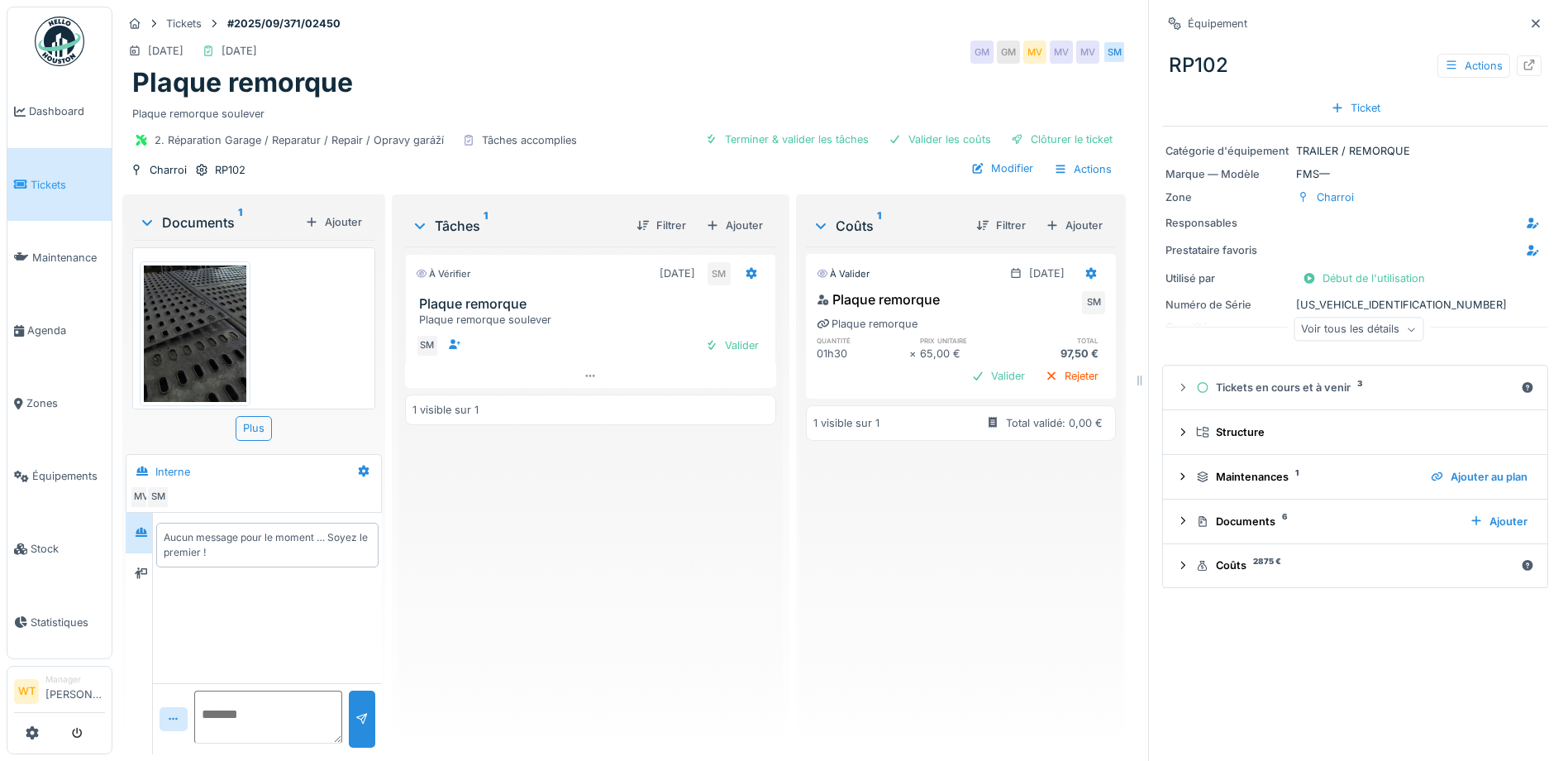
click at [1355, 335] on div "Voir tous les détails" at bounding box center [1358, 329] width 129 height 24
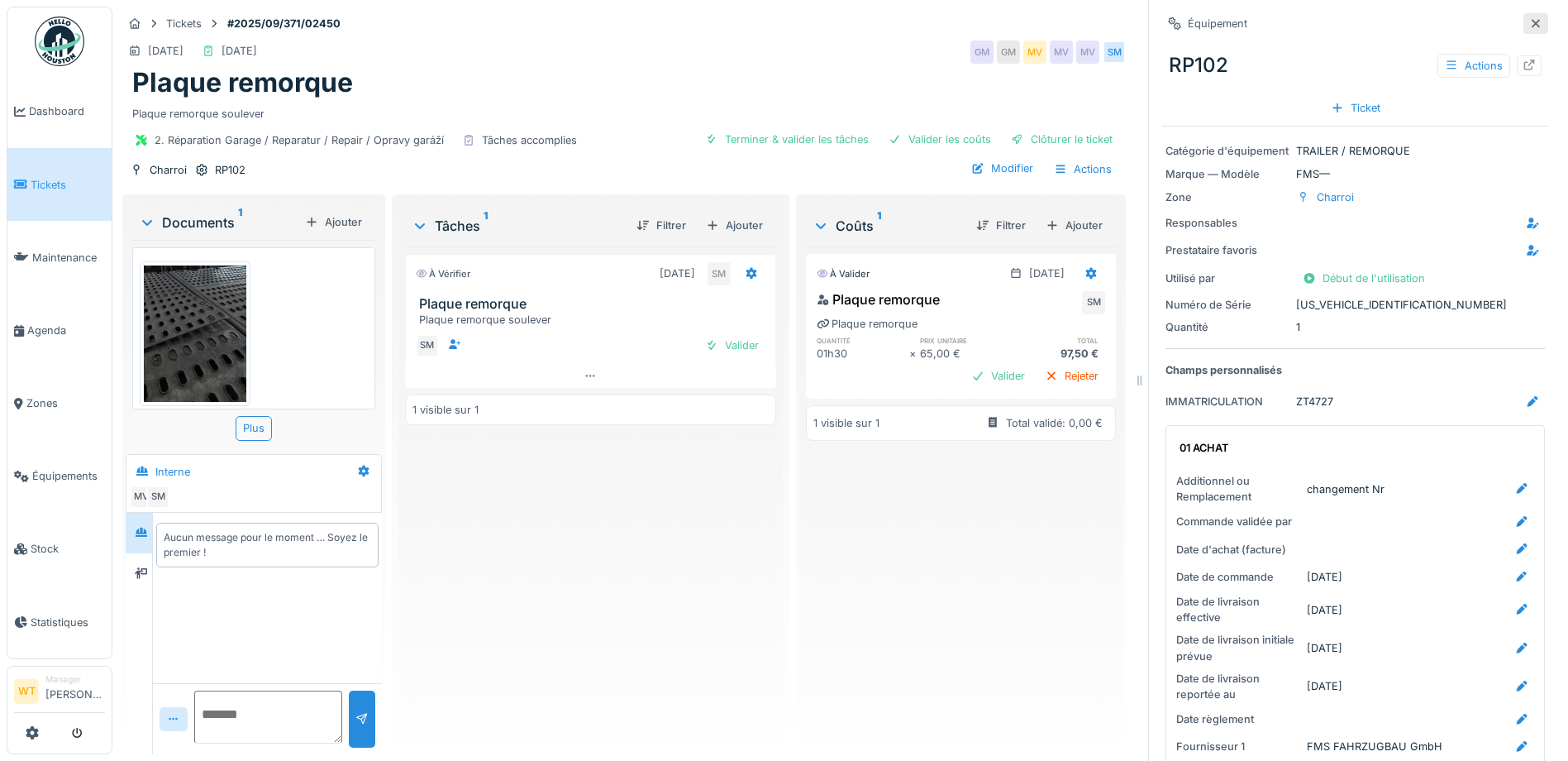
click at [1529, 23] on icon at bounding box center [1536, 23] width 14 height 11
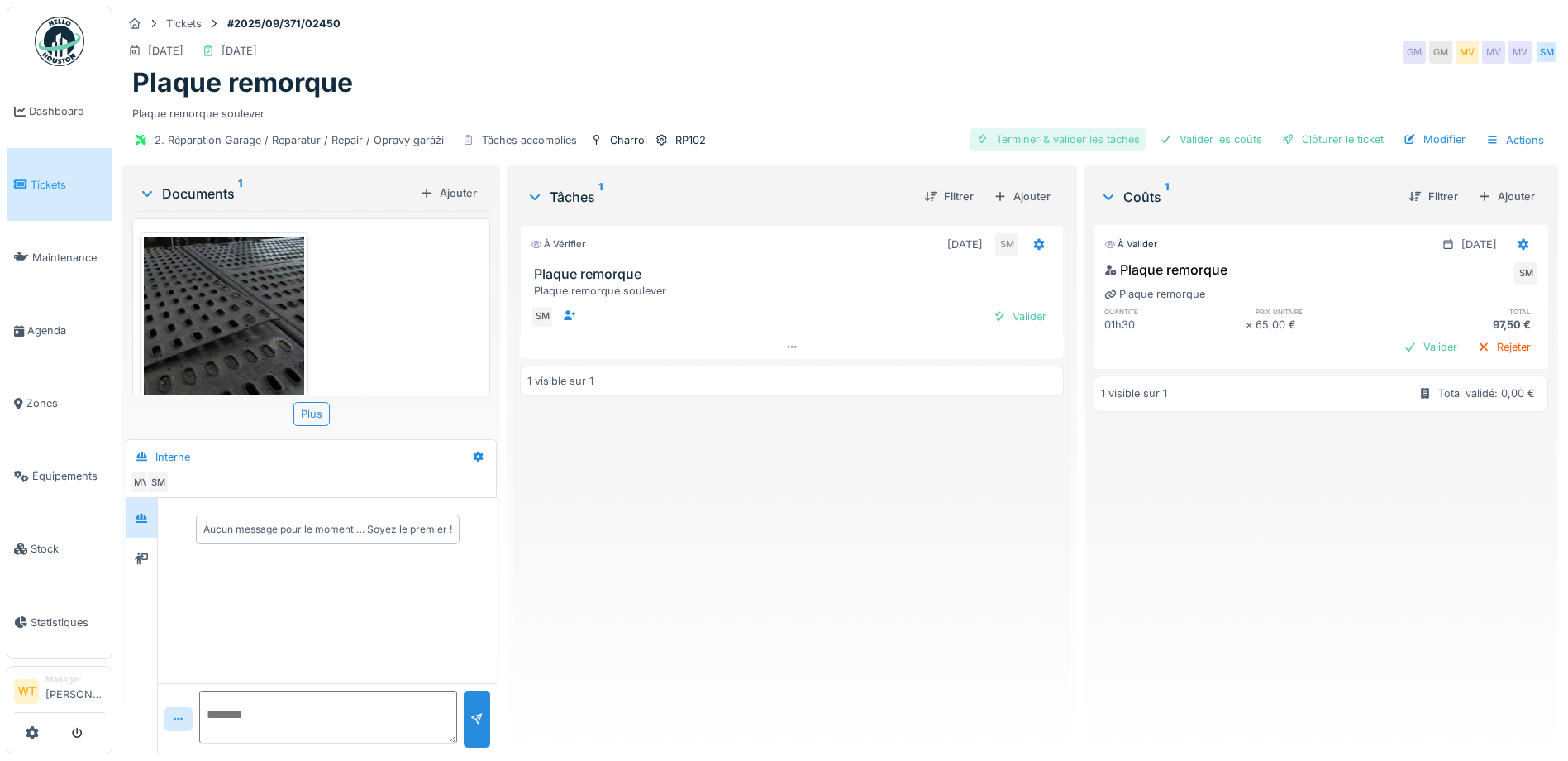
click at [1104, 136] on div "Terminer & valider les tâches" at bounding box center [1057, 139] width 177 height 22
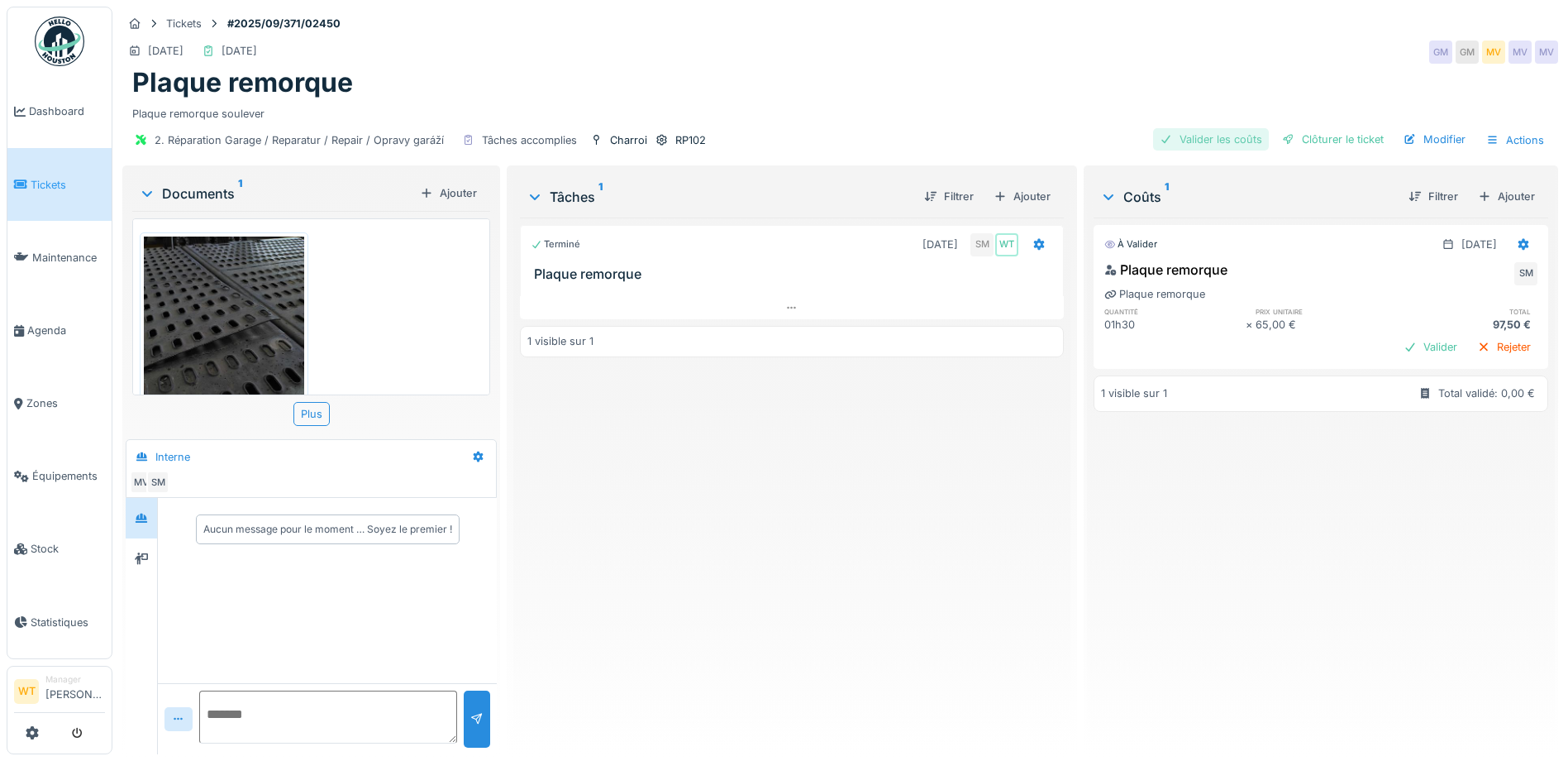
click at [1218, 143] on div "Valider les coûts" at bounding box center [1212, 139] width 116 height 22
click at [1293, 142] on div "Clôturer le ticket" at bounding box center [1332, 139] width 115 height 22
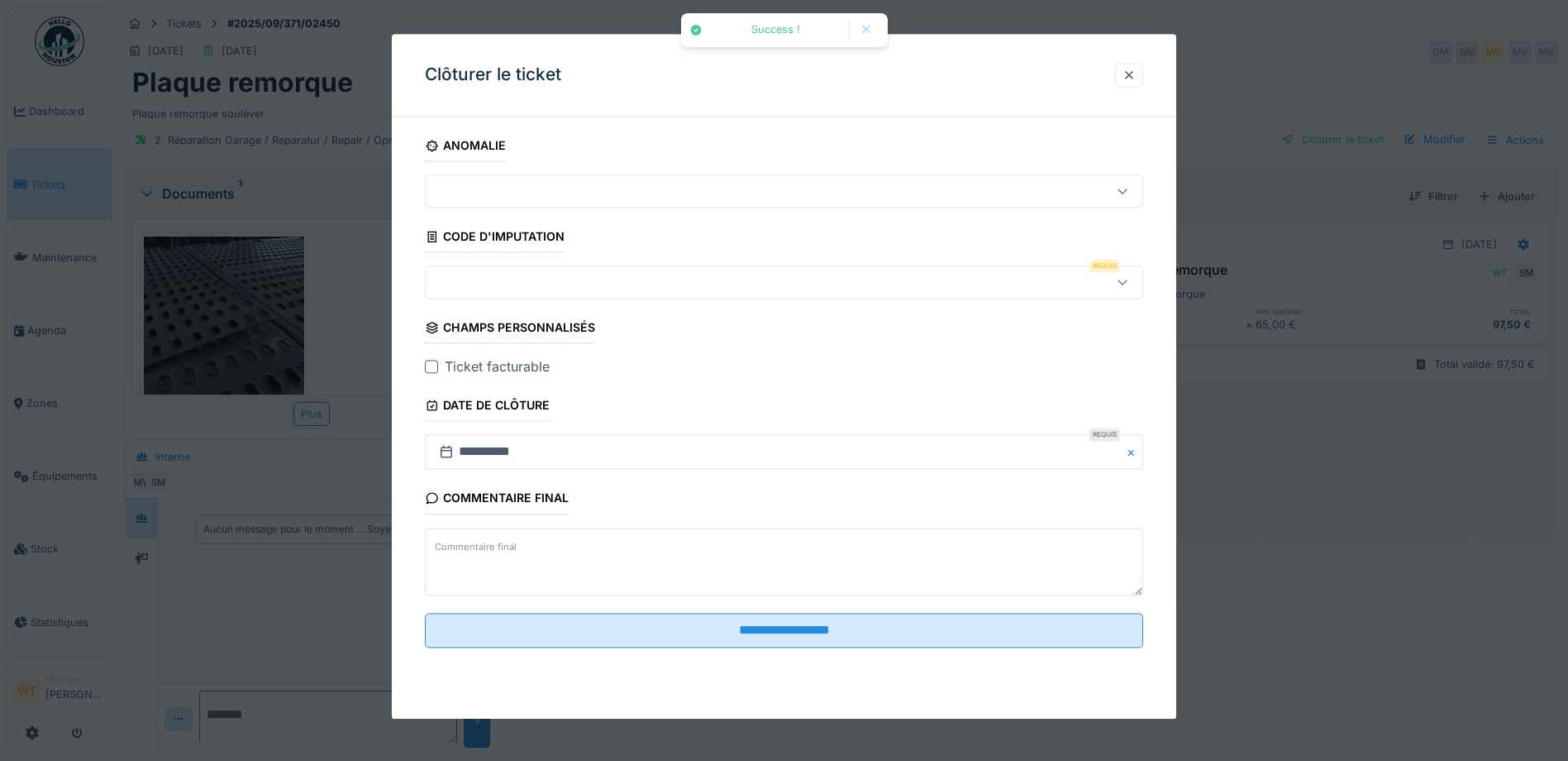
click at [555, 296] on div at bounding box center [784, 283] width 718 height 33
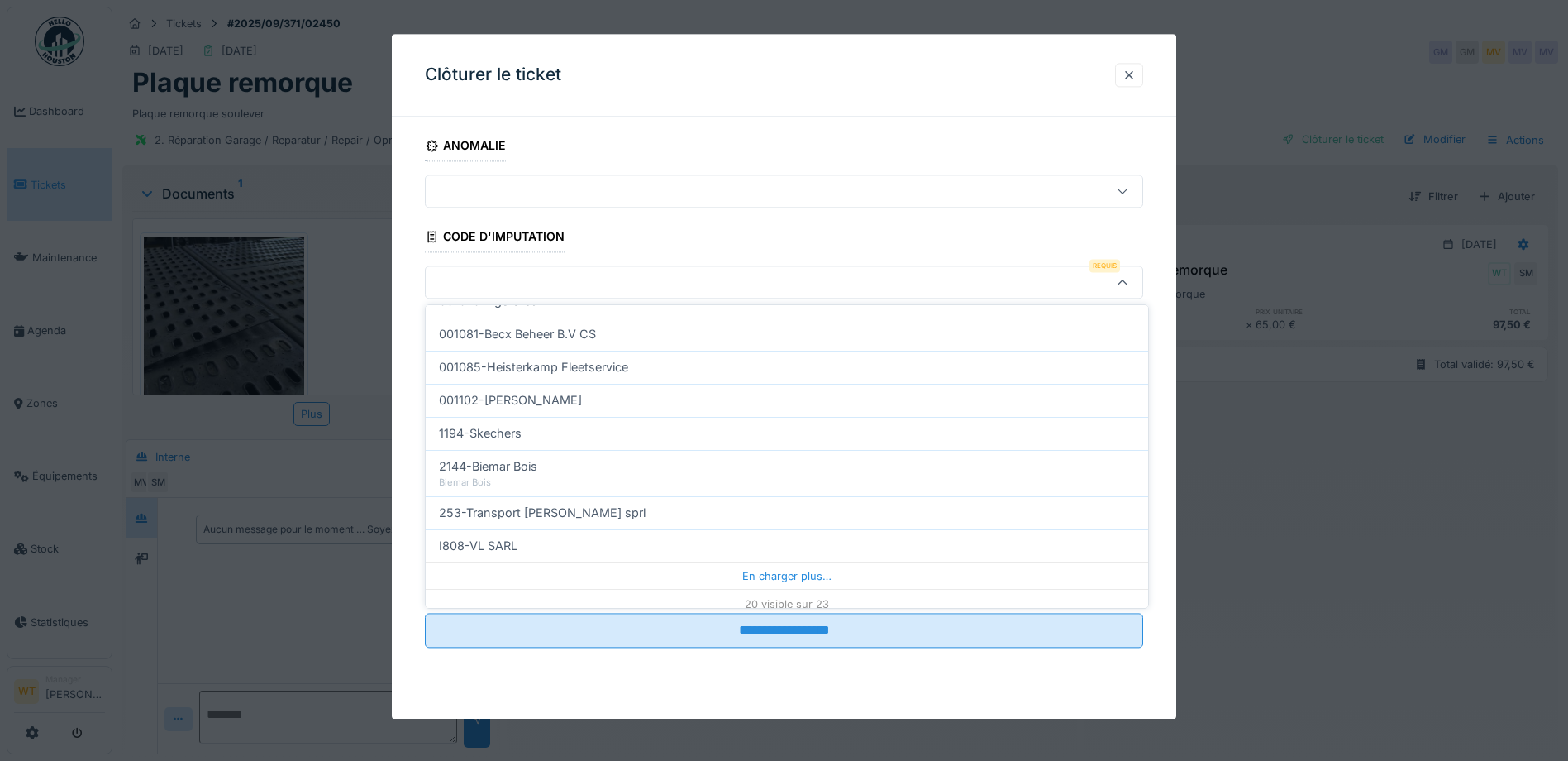
scroll to position [528, 0]
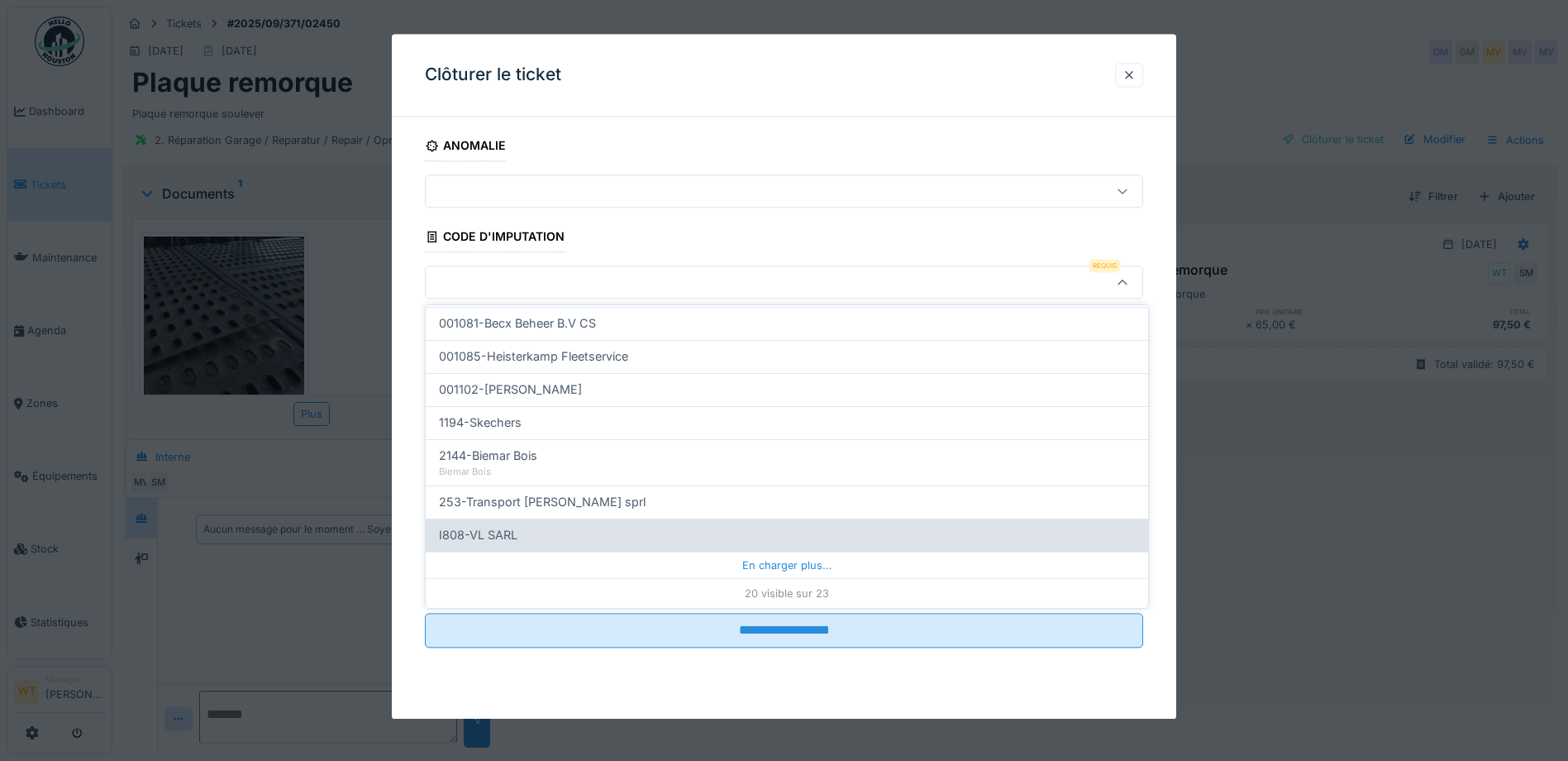
click at [644, 530] on div "I808-VL SARL" at bounding box center [787, 535] width 696 height 18
type input "***"
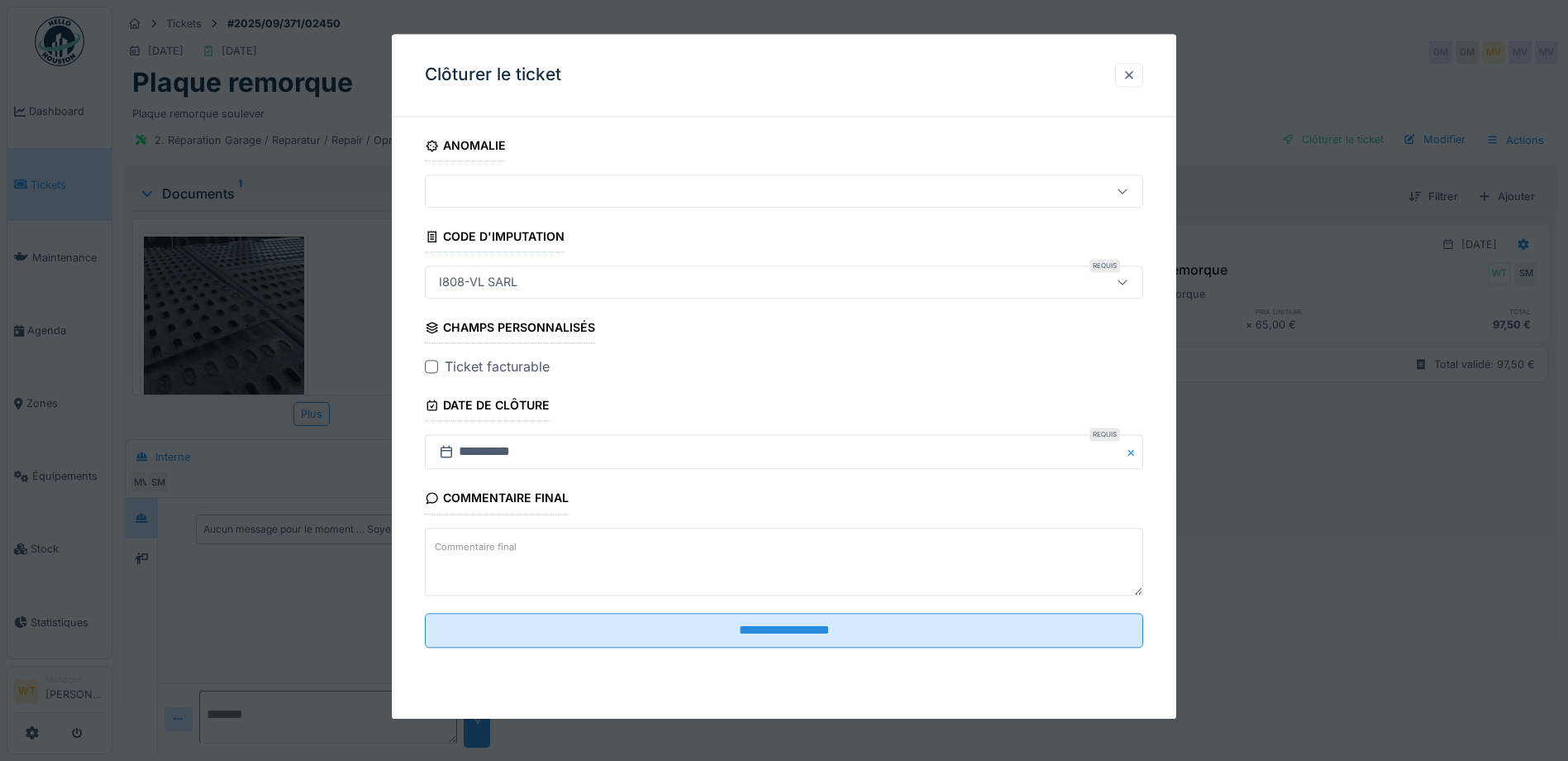
click at [434, 370] on div at bounding box center [432, 367] width 14 height 14
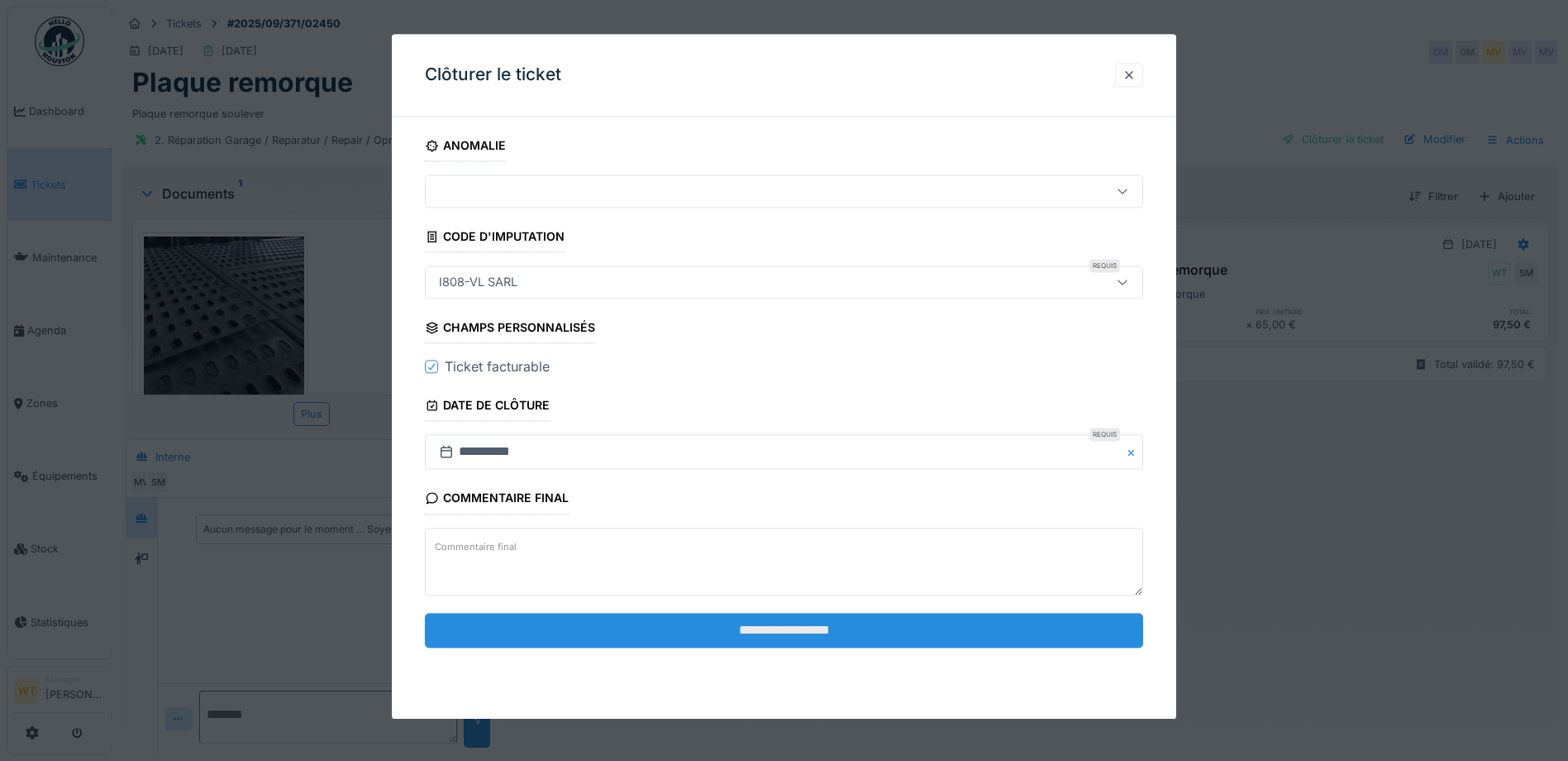
click at [637, 631] on input "**********" at bounding box center [784, 631] width 718 height 35
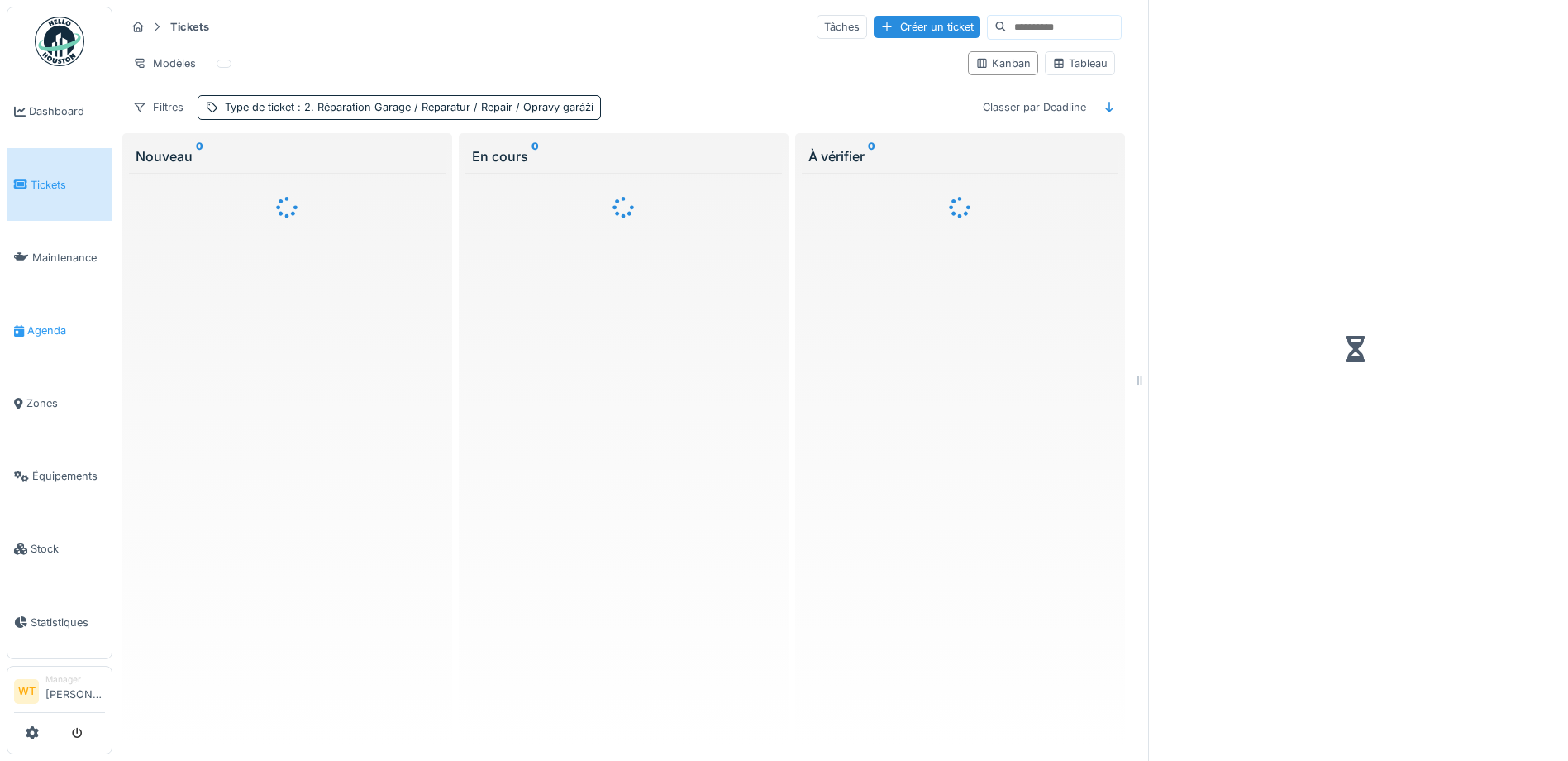
scroll to position [11, 0]
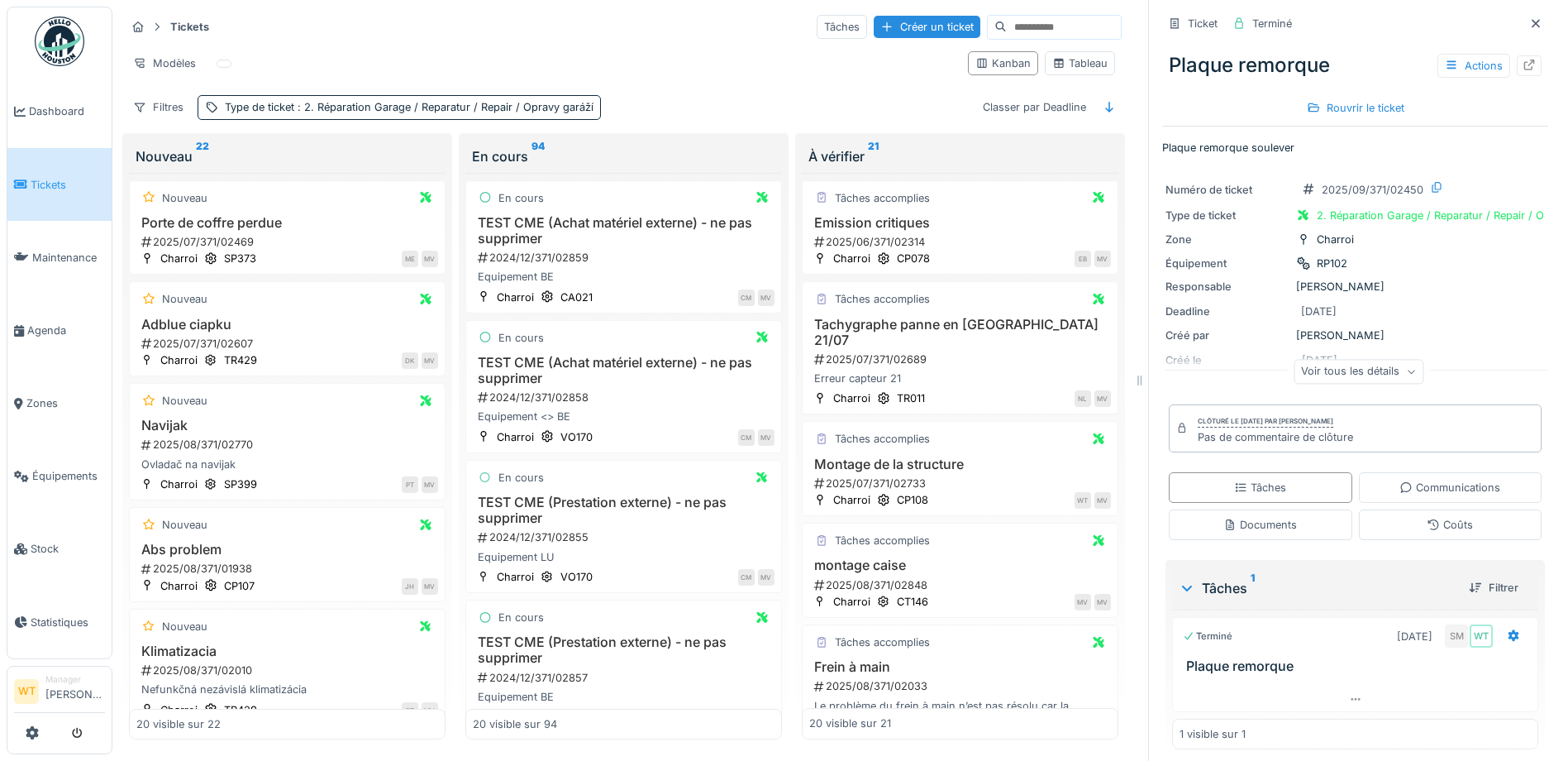
drag, startPoint x: 1510, startPoint y: 12, endPoint x: 1366, endPoint y: 99, distance: 168.2
click at [1532, 19] on icon at bounding box center [1536, 23] width 9 height 9
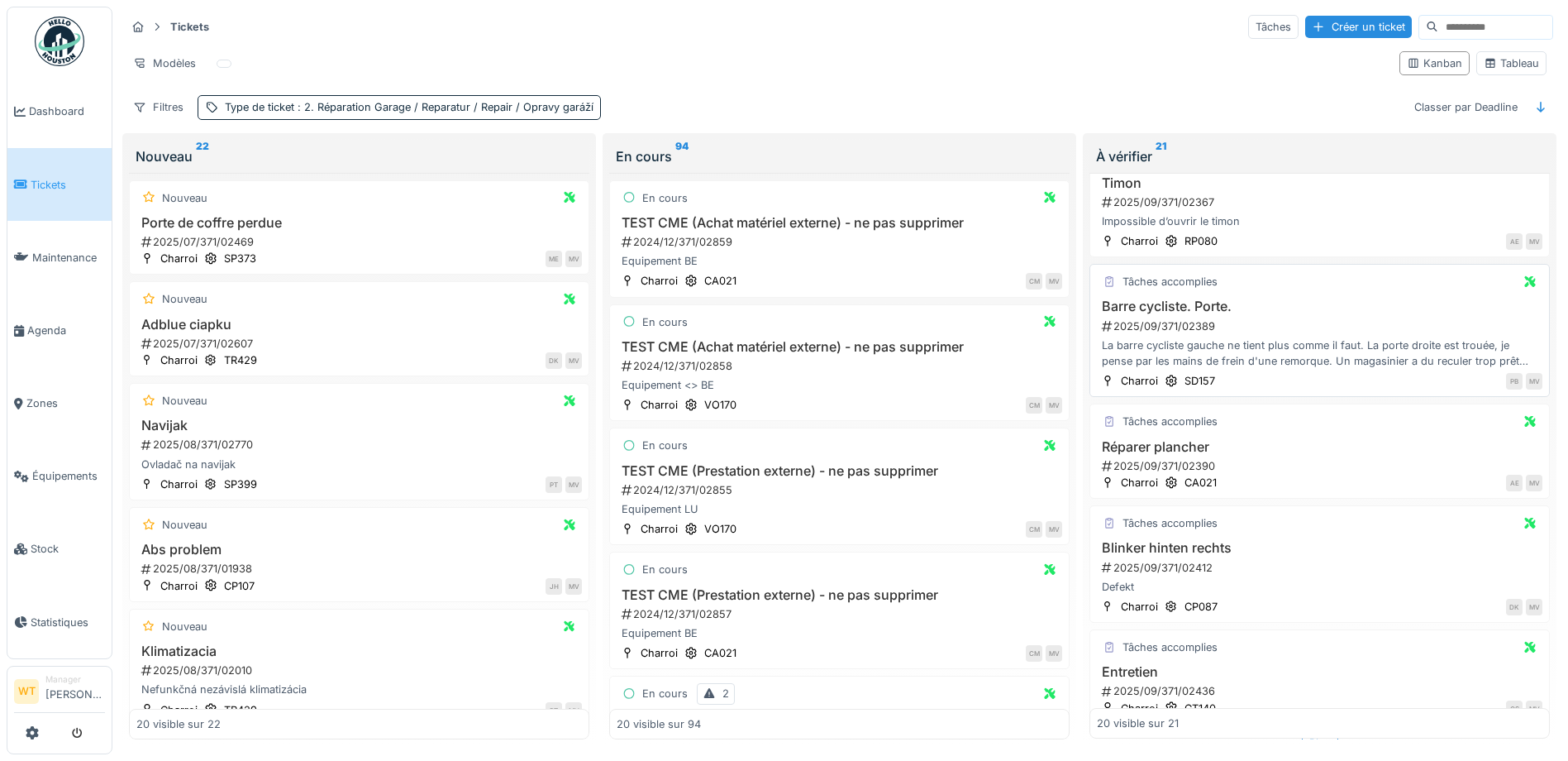
scroll to position [1782, 0]
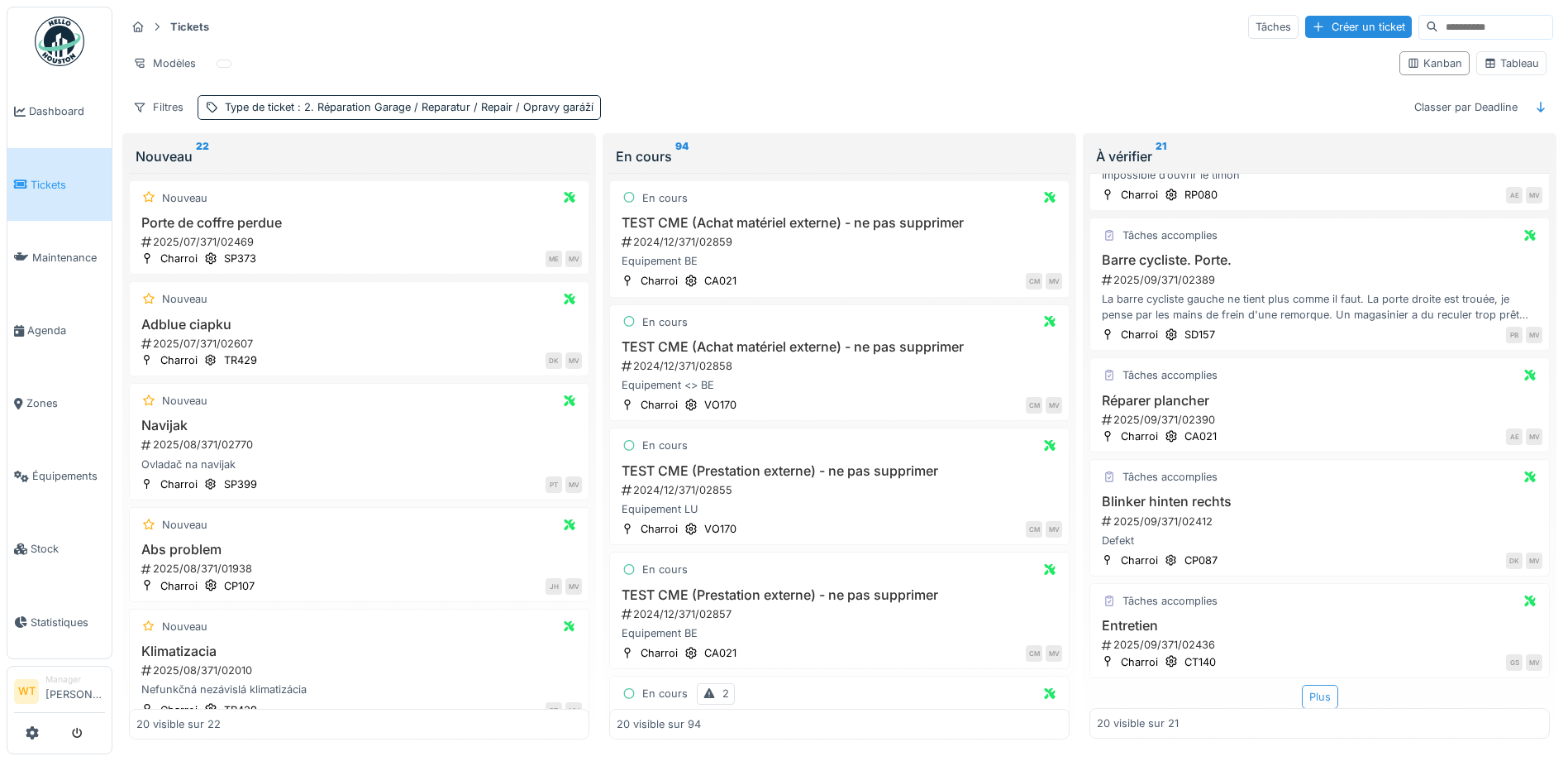
click at [1306, 689] on div "Plus" at bounding box center [1321, 696] width 37 height 24
click at [1180, 493] on h3 "Blinker hinten rechts" at bounding box center [1320, 500] width 446 height 15
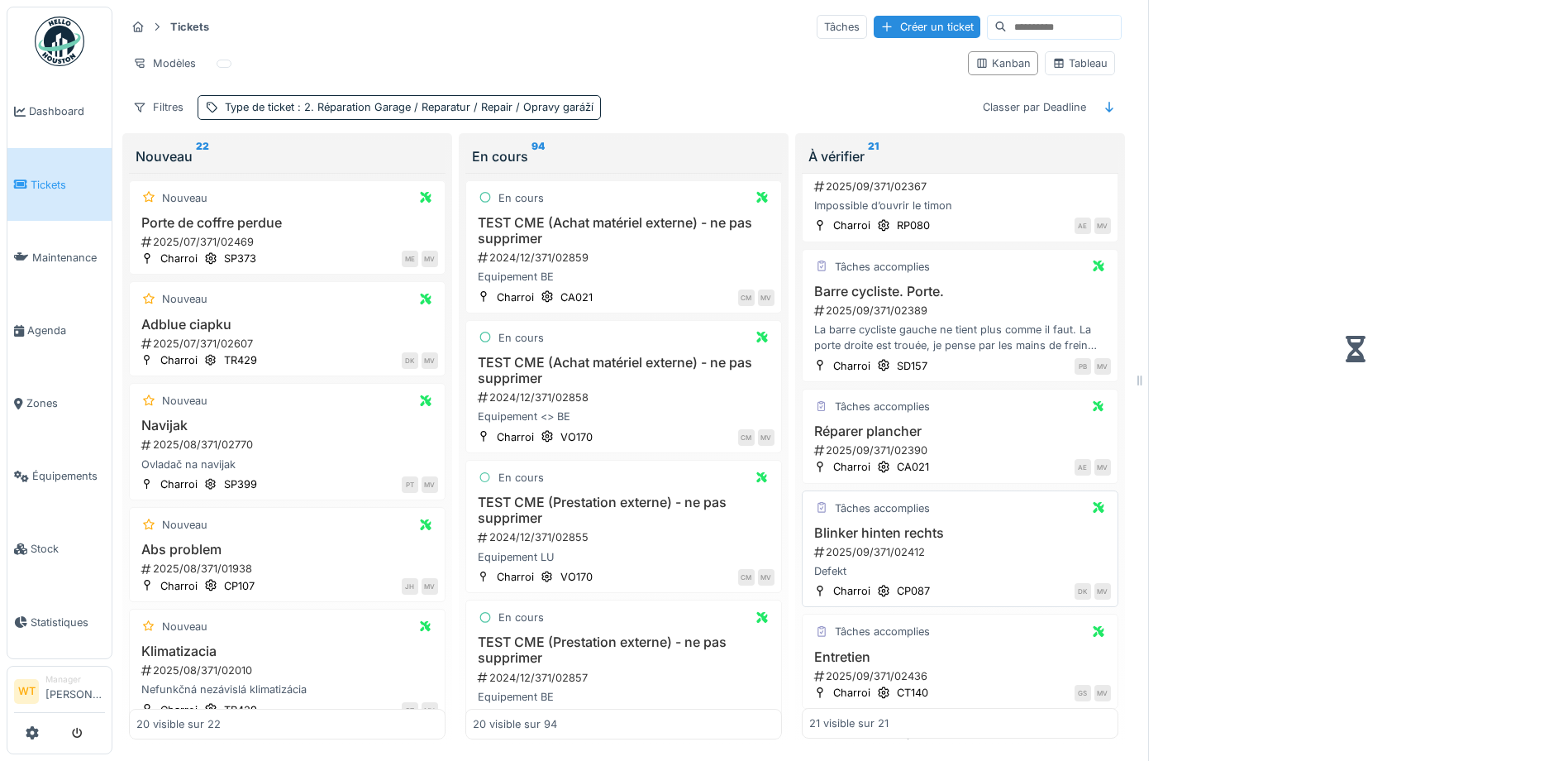
scroll to position [1816, 0]
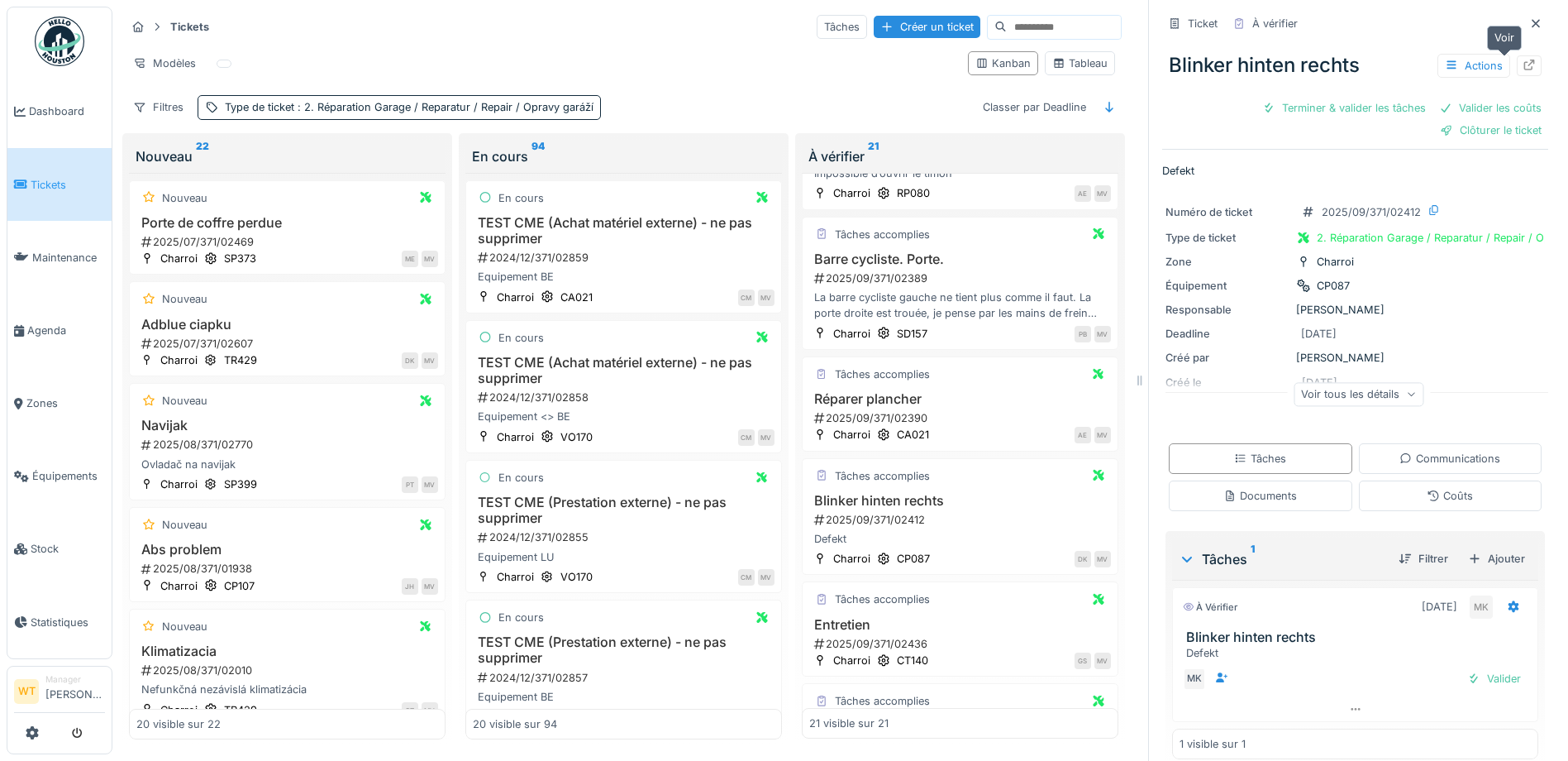
click at [1523, 60] on icon at bounding box center [1529, 65] width 14 height 11
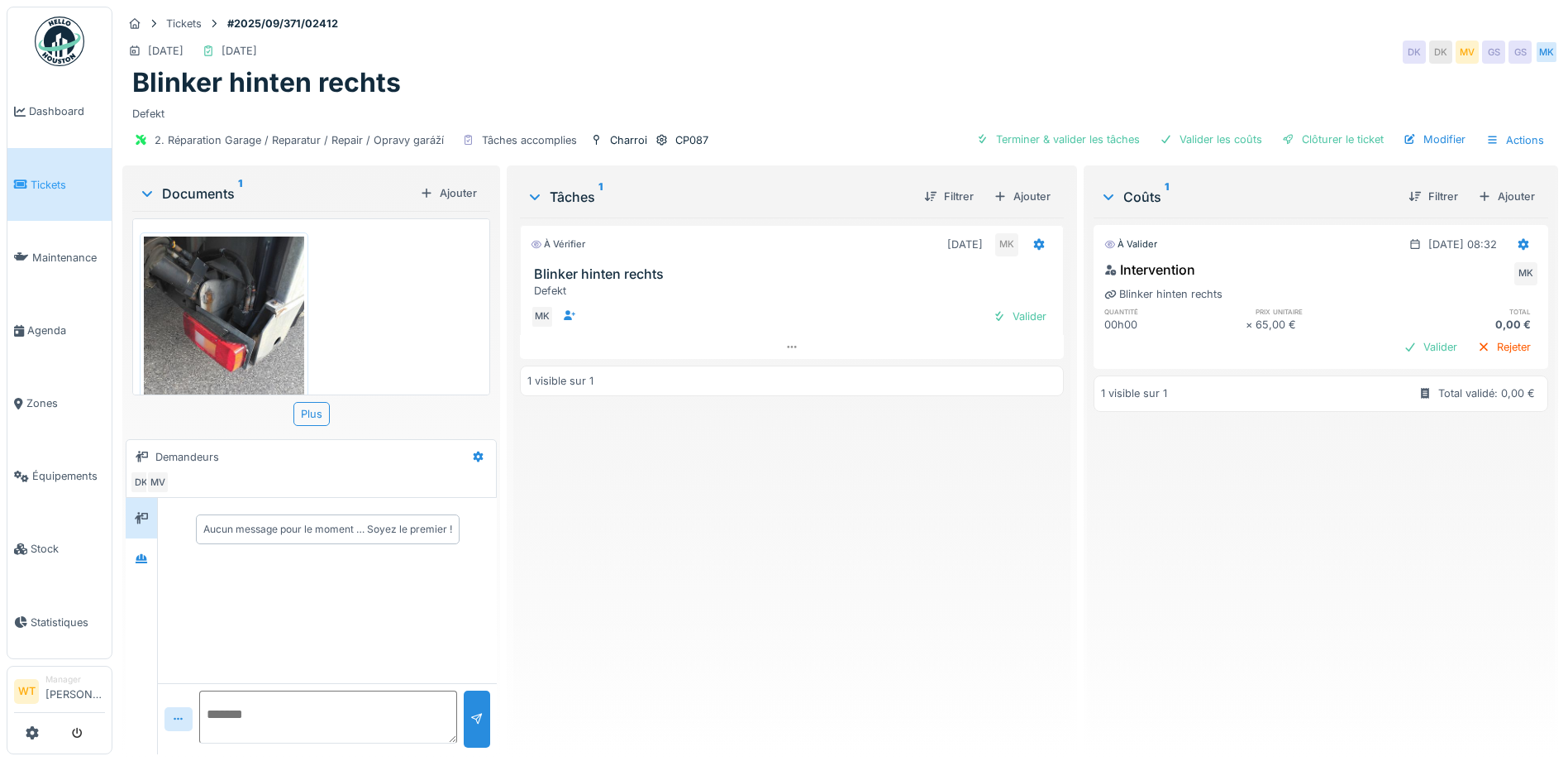
click at [263, 299] on img at bounding box center [224, 343] width 160 height 213
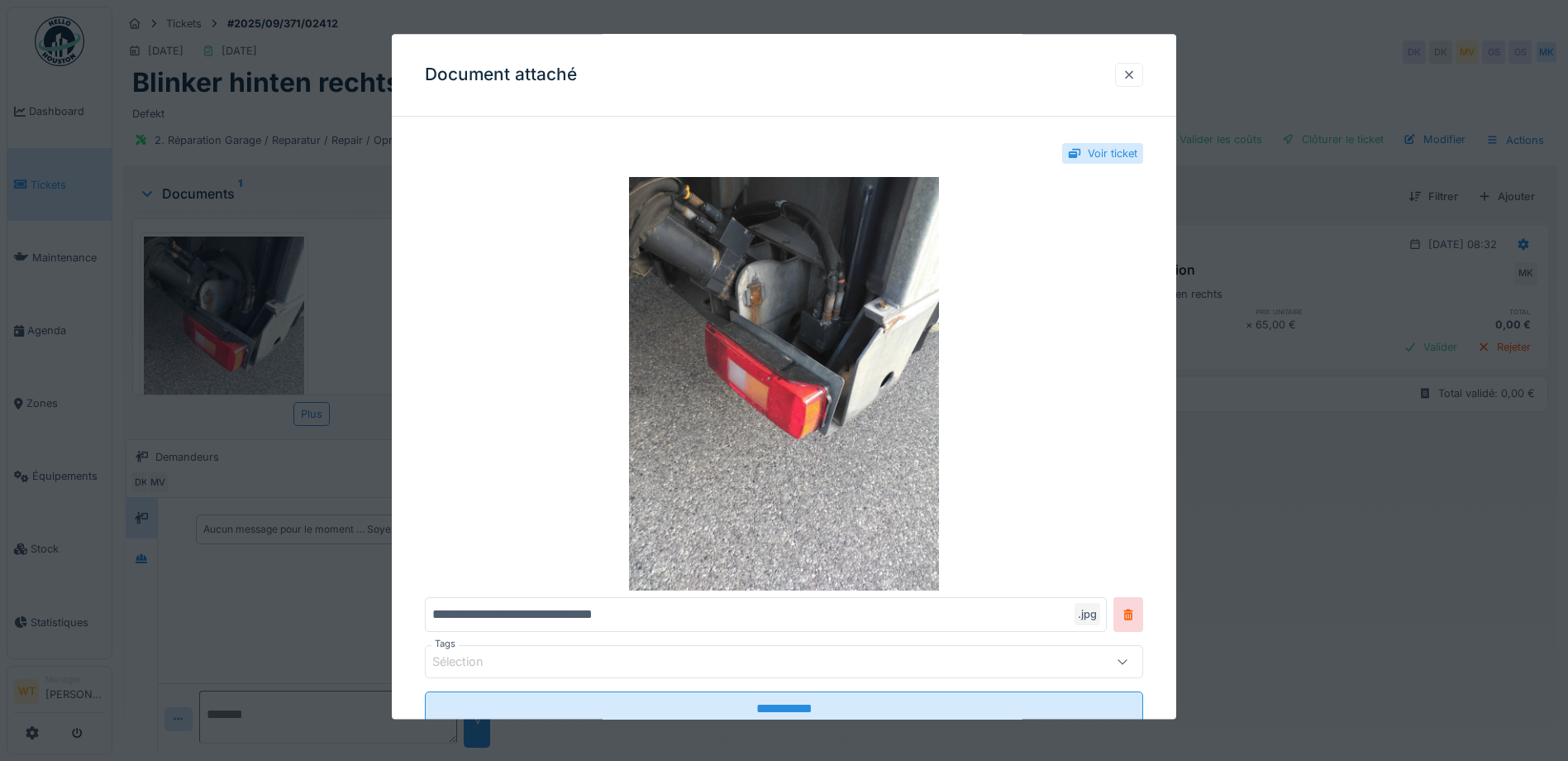
click at [1131, 78] on div at bounding box center [1130, 74] width 14 height 15
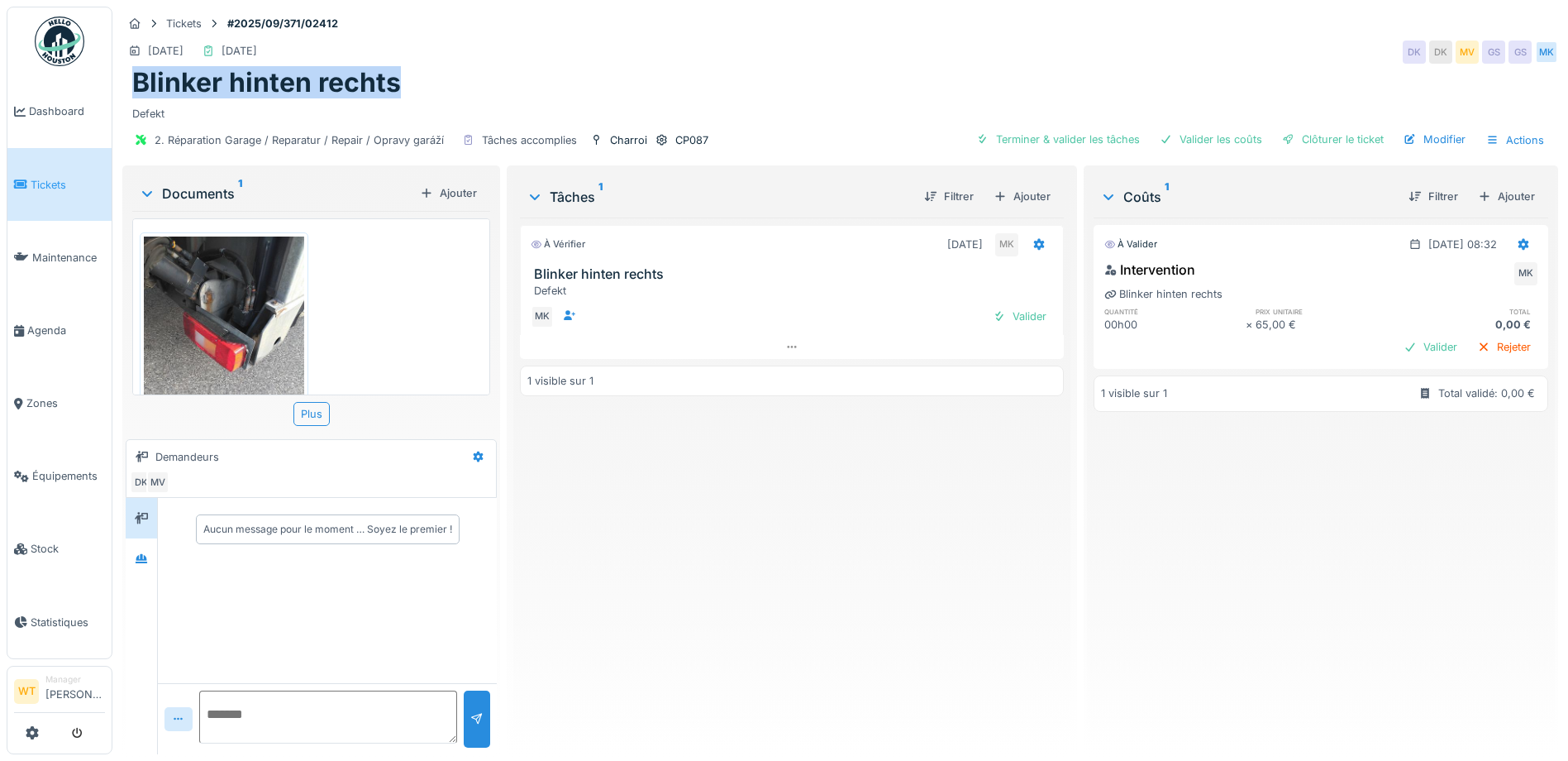
drag, startPoint x: 414, startPoint y: 85, endPoint x: 126, endPoint y: 89, distance: 288.0
click at [126, 89] on div "Blinker hinten rechts Defekt" at bounding box center [840, 94] width 1436 height 55
copy h1 "Blinker hinten rechts"
click at [896, 26] on div "Tickets #2025/09/371/02412" at bounding box center [840, 23] width 1436 height 20
click at [1510, 242] on div at bounding box center [1524, 244] width 28 height 24
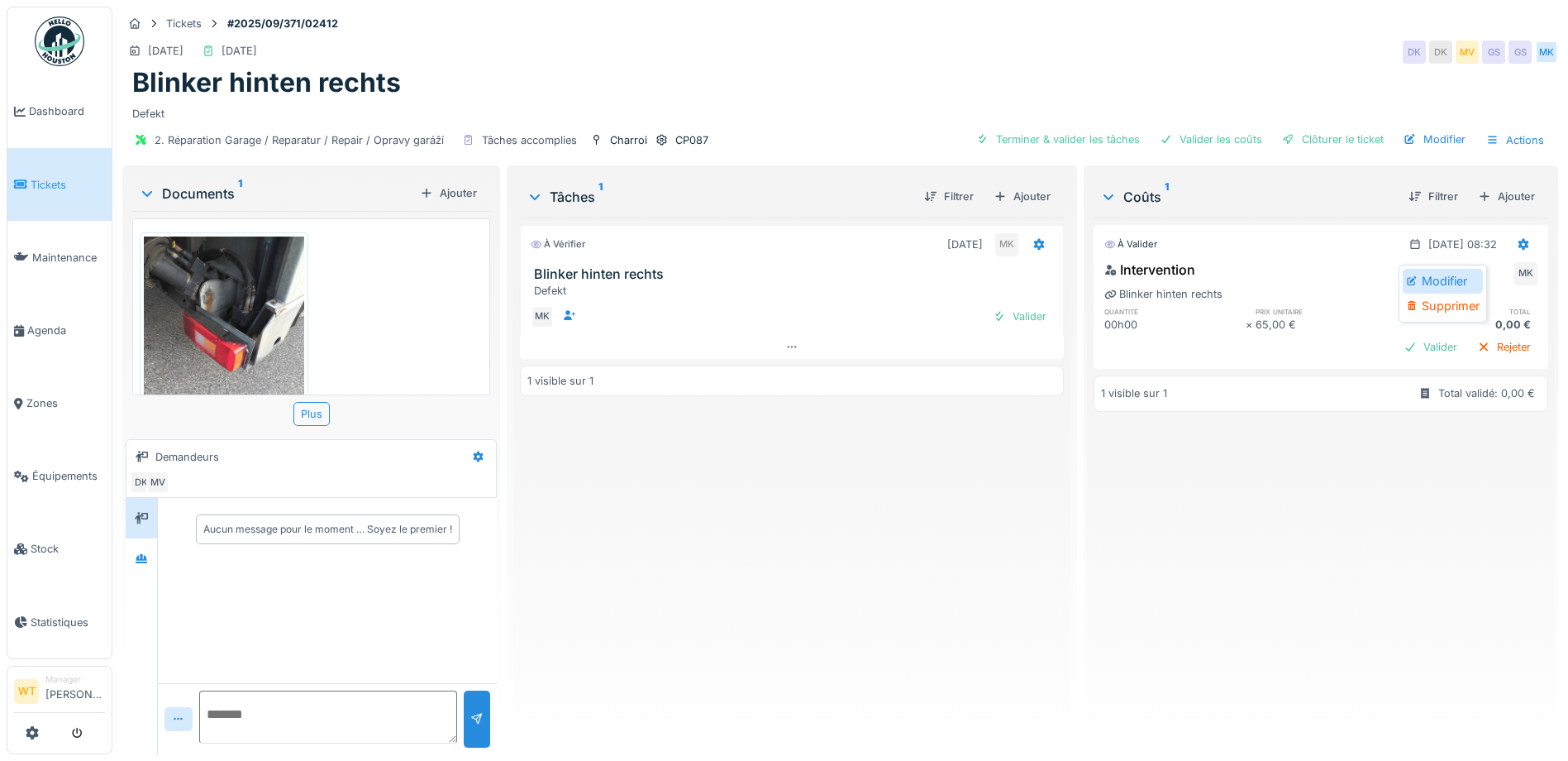
click at [1450, 282] on div "Modifier" at bounding box center [1442, 281] width 80 height 25
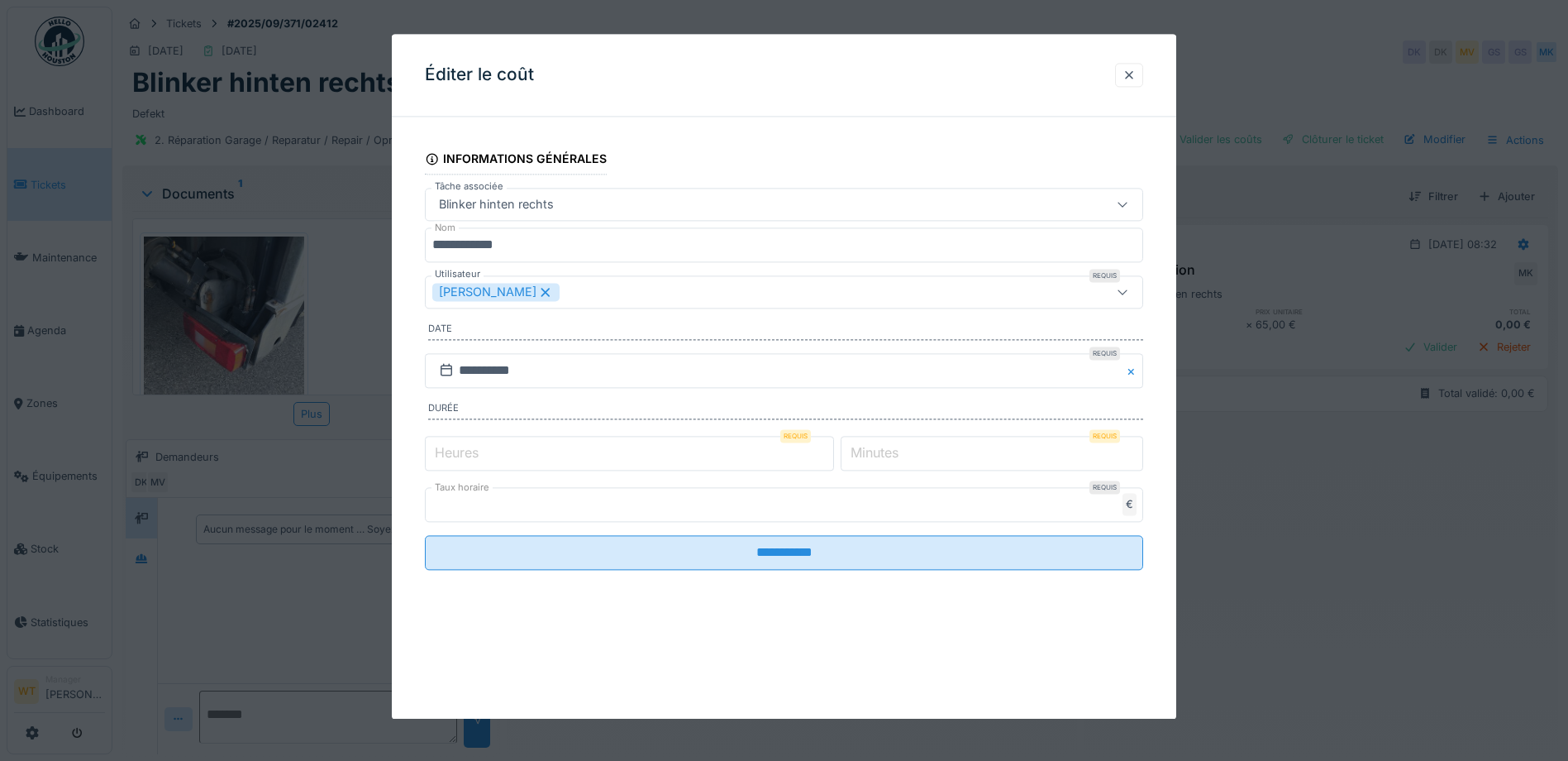
click at [515, 456] on input "*" at bounding box center [630, 453] width 409 height 35
click at [940, 461] on input "*" at bounding box center [992, 453] width 302 height 35
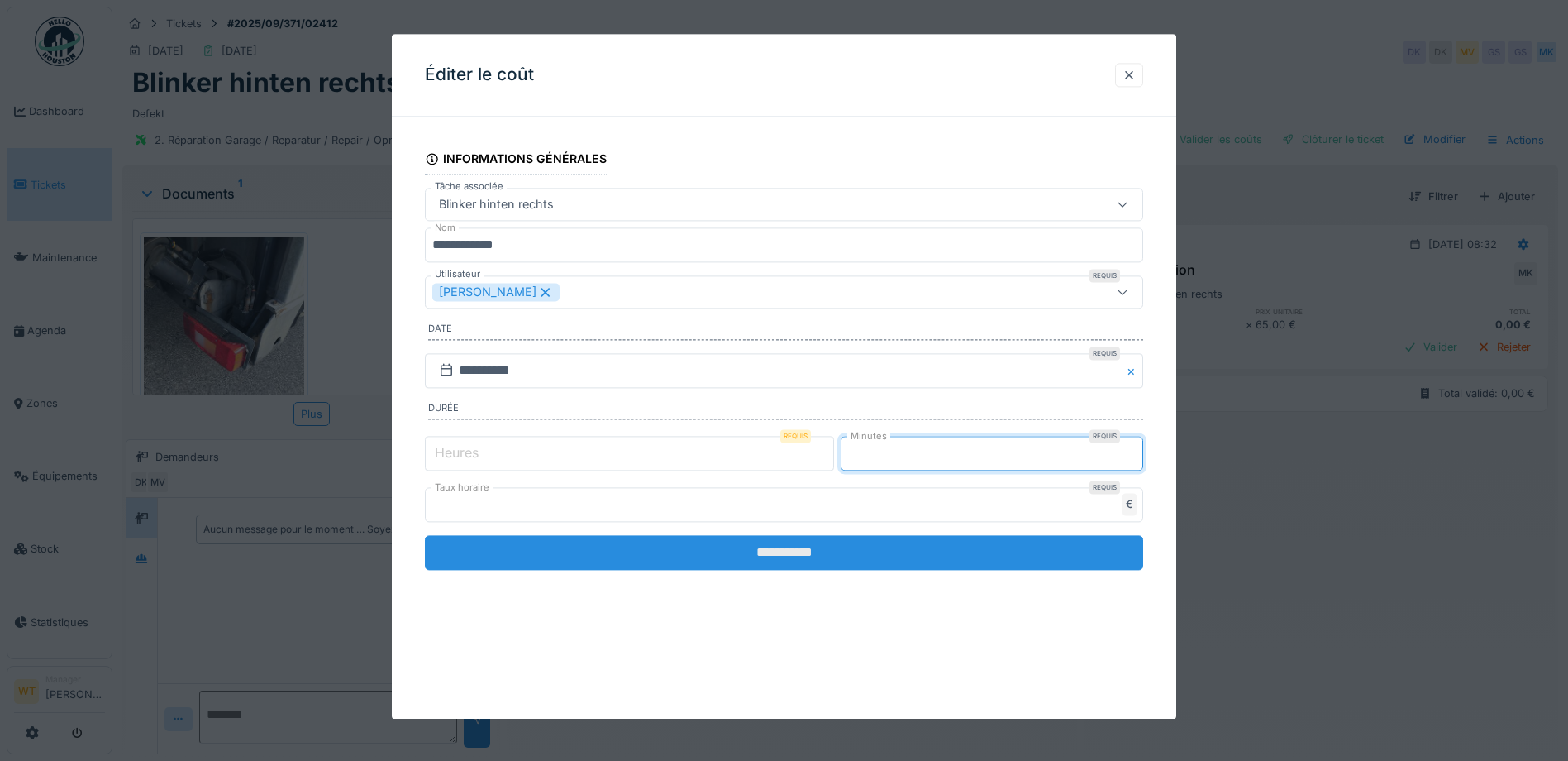
type input "**"
click at [929, 556] on input "**********" at bounding box center [784, 552] width 718 height 35
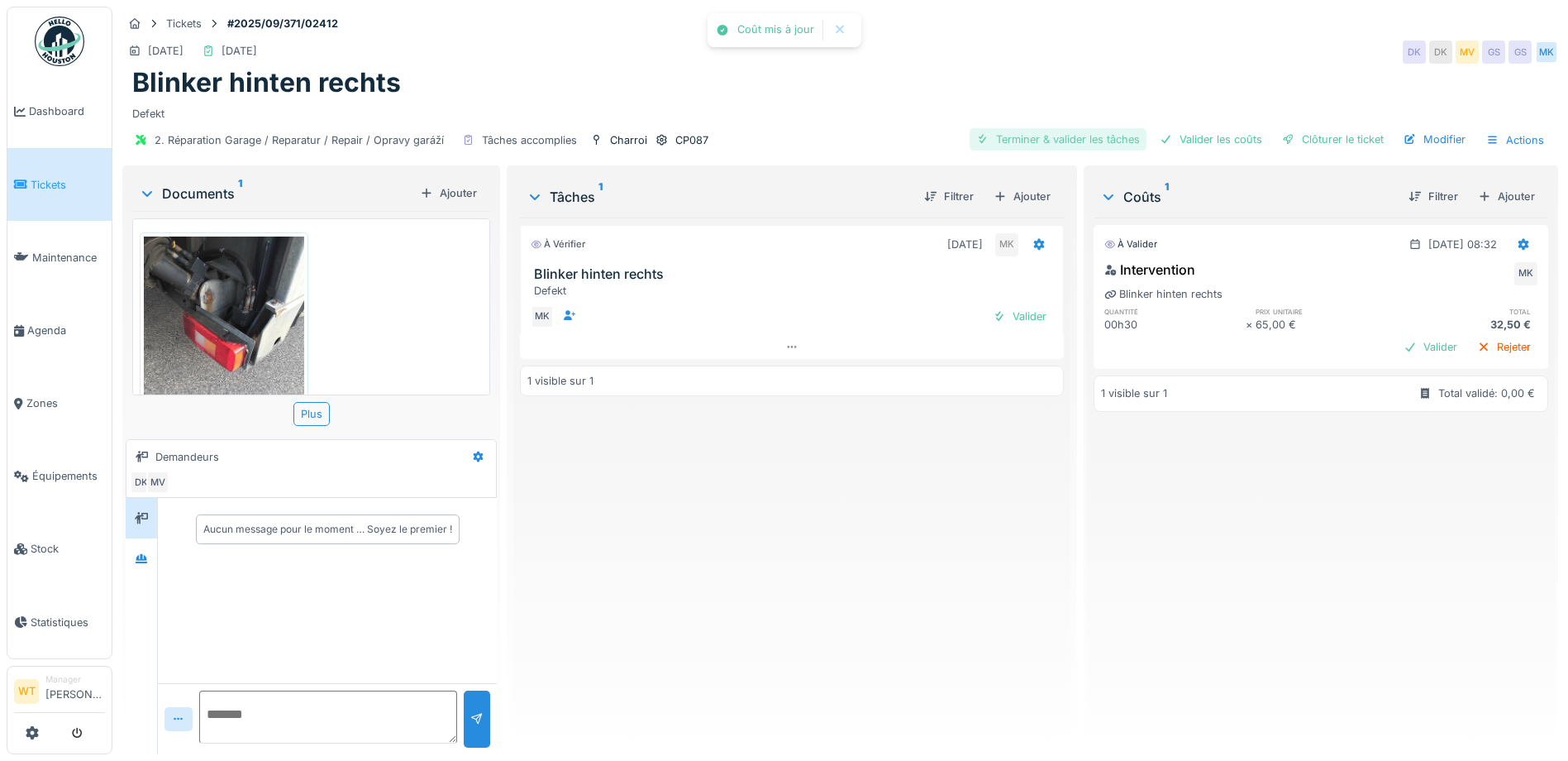
click at [1085, 128] on div "Terminer & valider les tâches" at bounding box center [1057, 139] width 177 height 22
click at [1180, 140] on div "Valider les coûts" at bounding box center [1212, 139] width 116 height 22
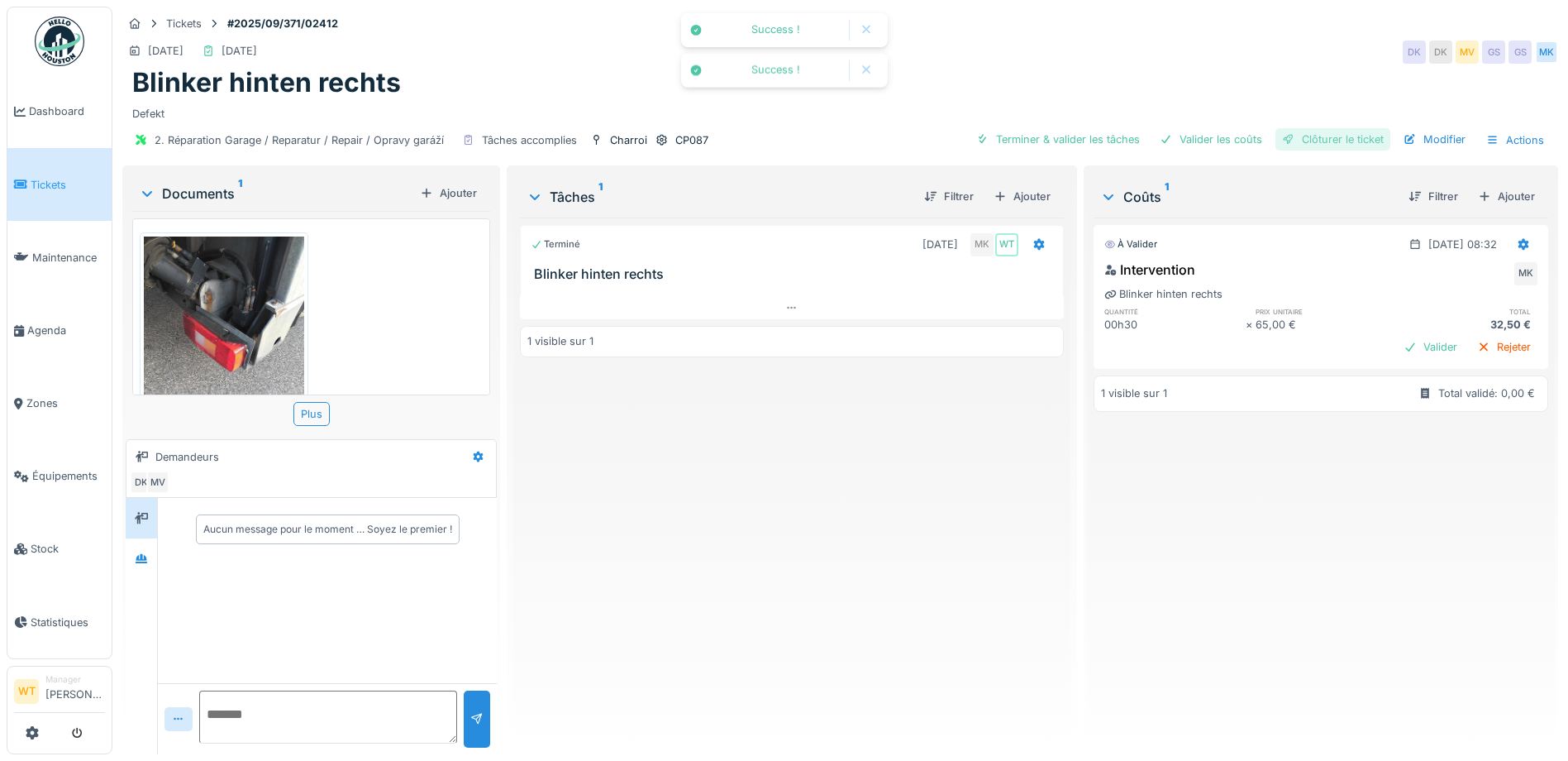
click at [1310, 146] on div "Clôturer le ticket" at bounding box center [1332, 139] width 115 height 22
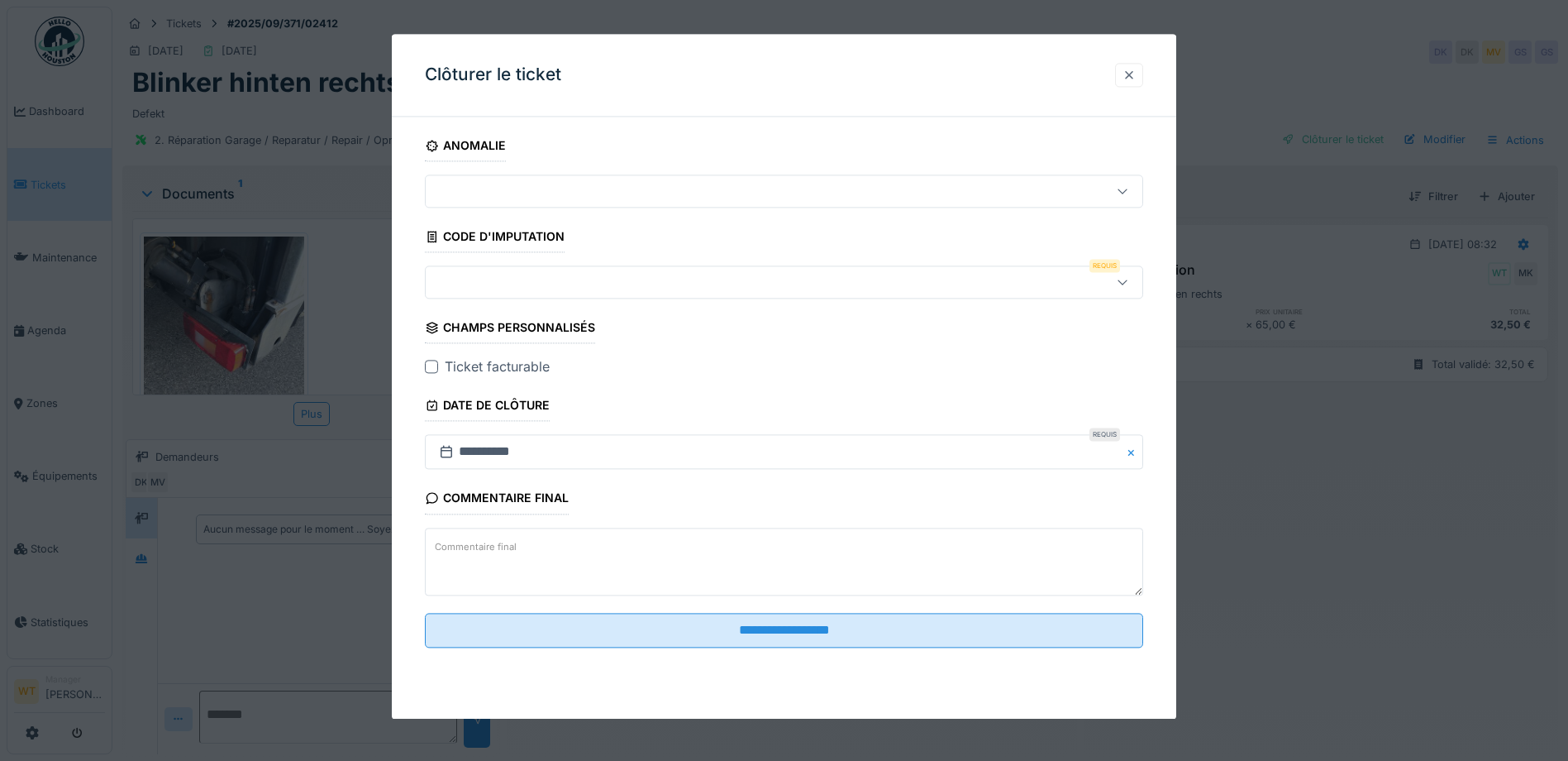
click at [1136, 67] on div at bounding box center [1130, 74] width 14 height 15
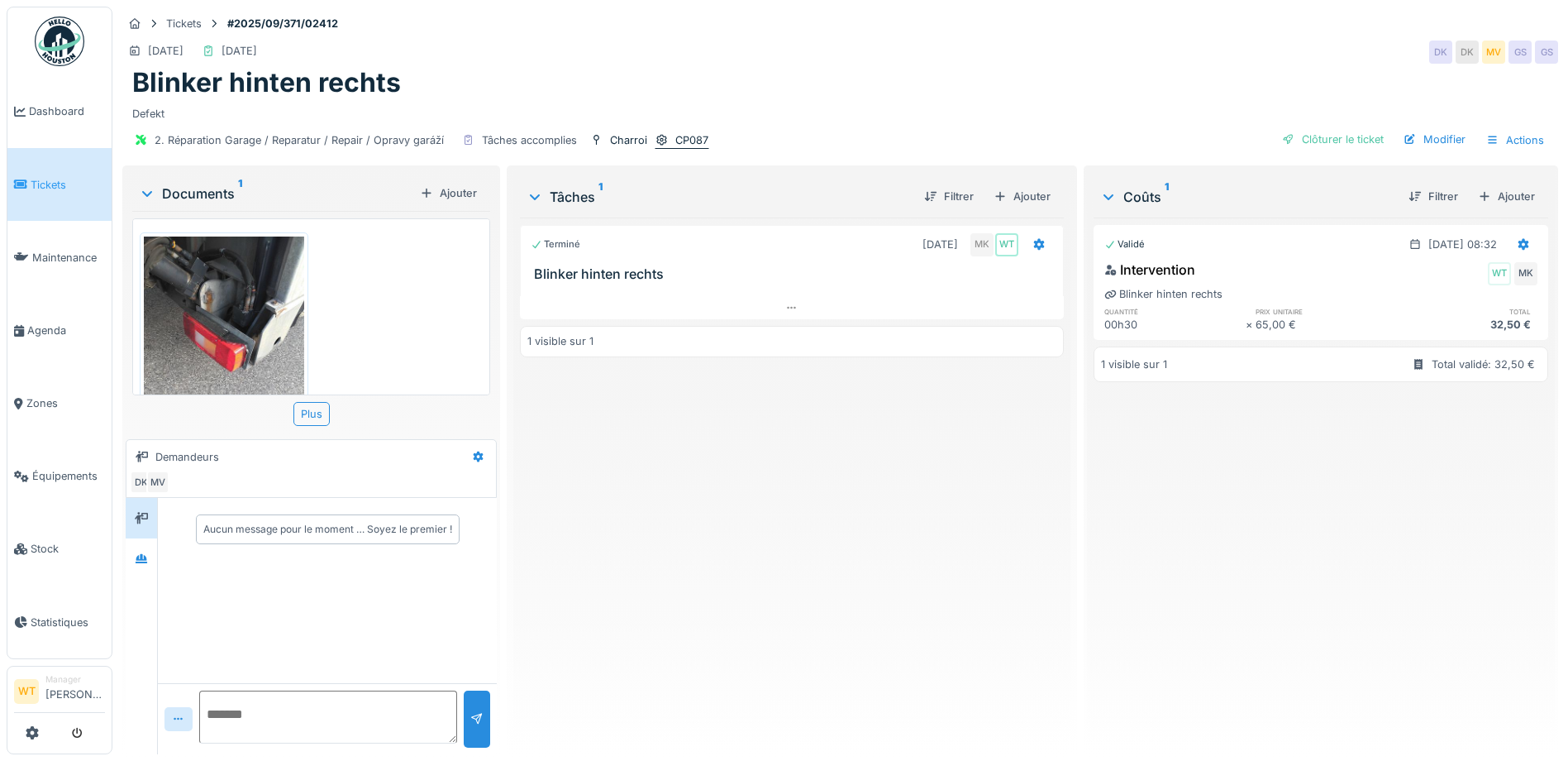
click at [688, 134] on div "CP087" at bounding box center [692, 140] width 33 height 15
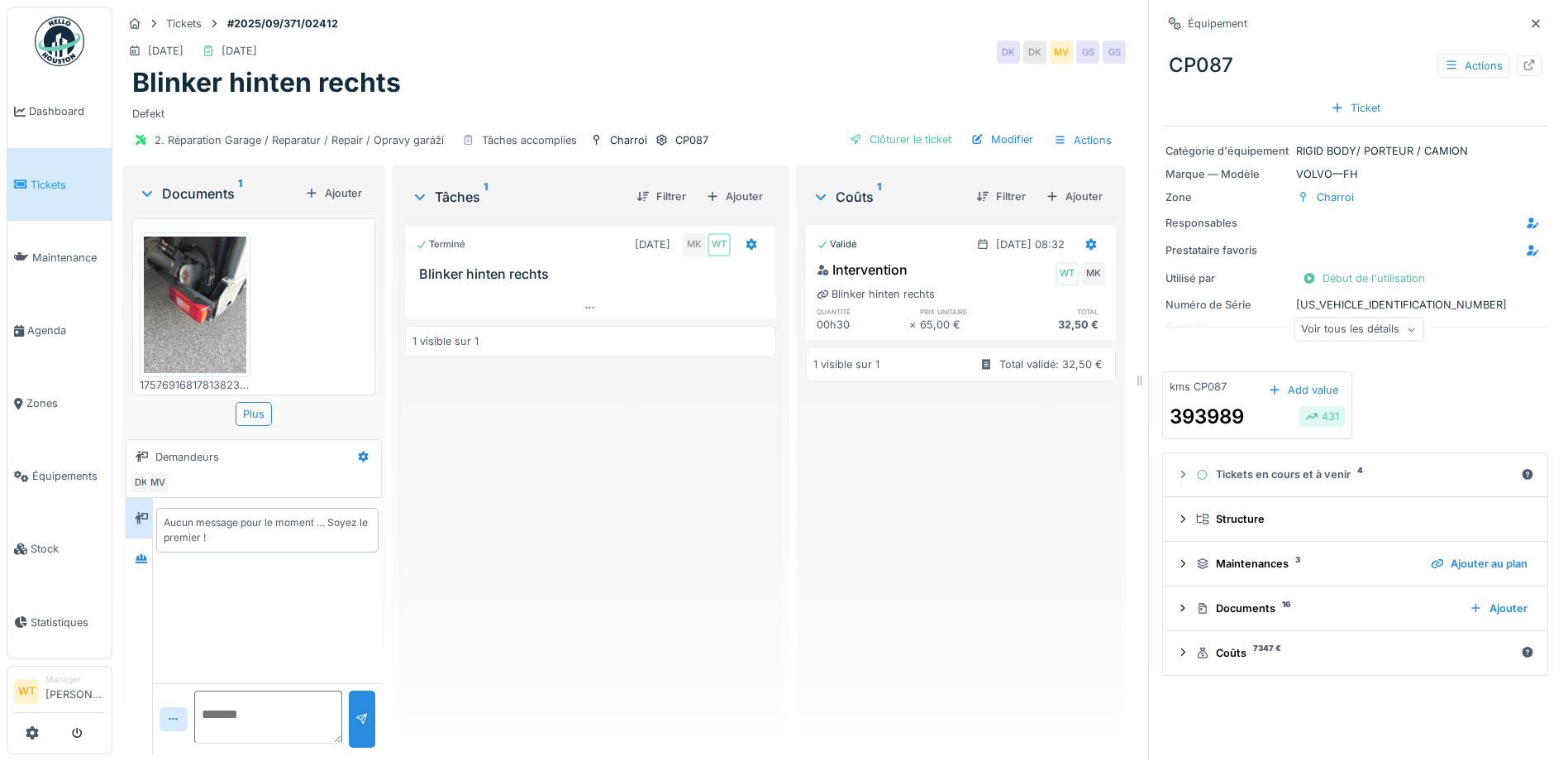
click at [1361, 334] on div "Voir tous les détails" at bounding box center [1358, 329] width 129 height 24
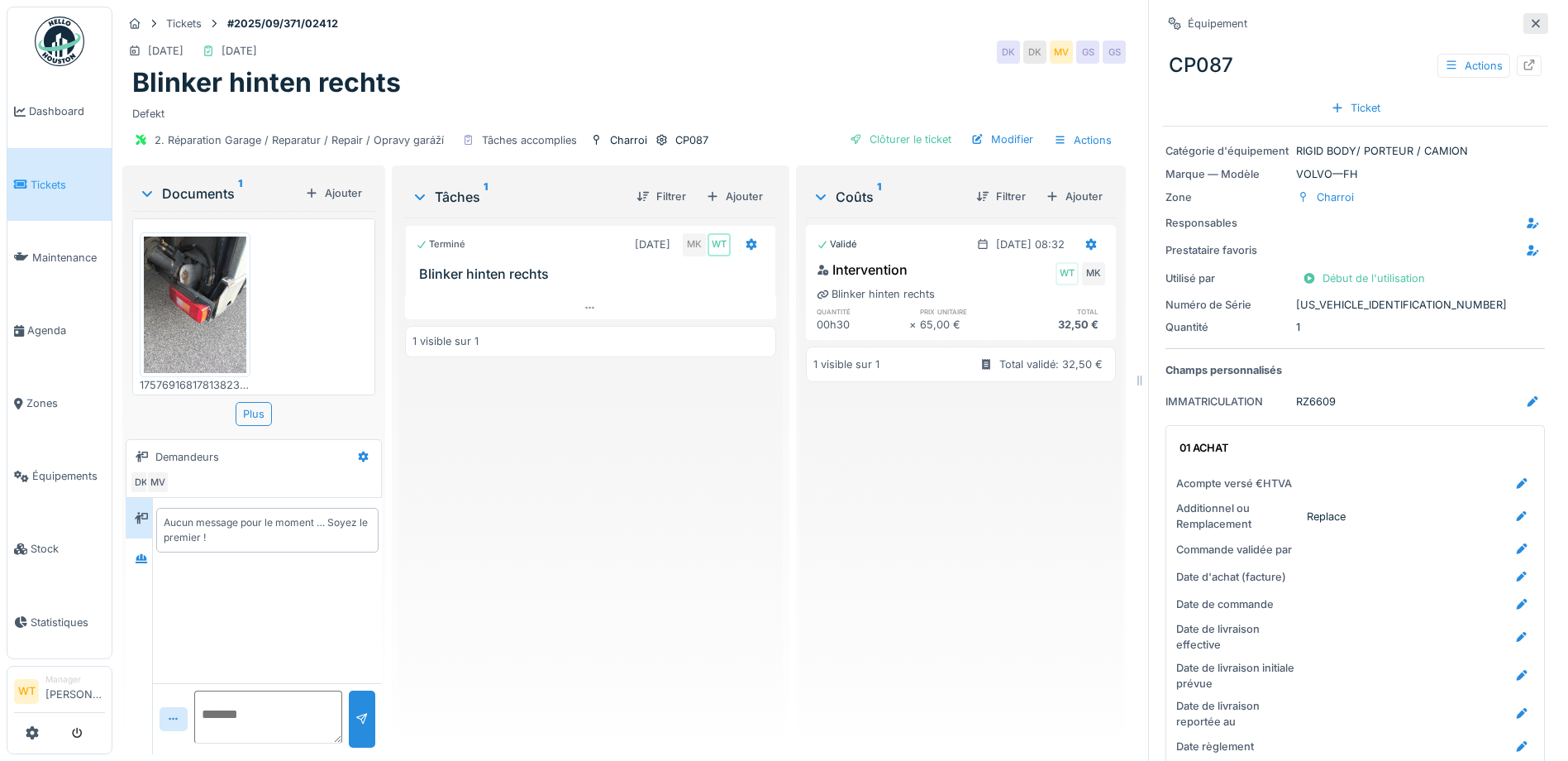
click at [1529, 18] on icon at bounding box center [1536, 23] width 14 height 11
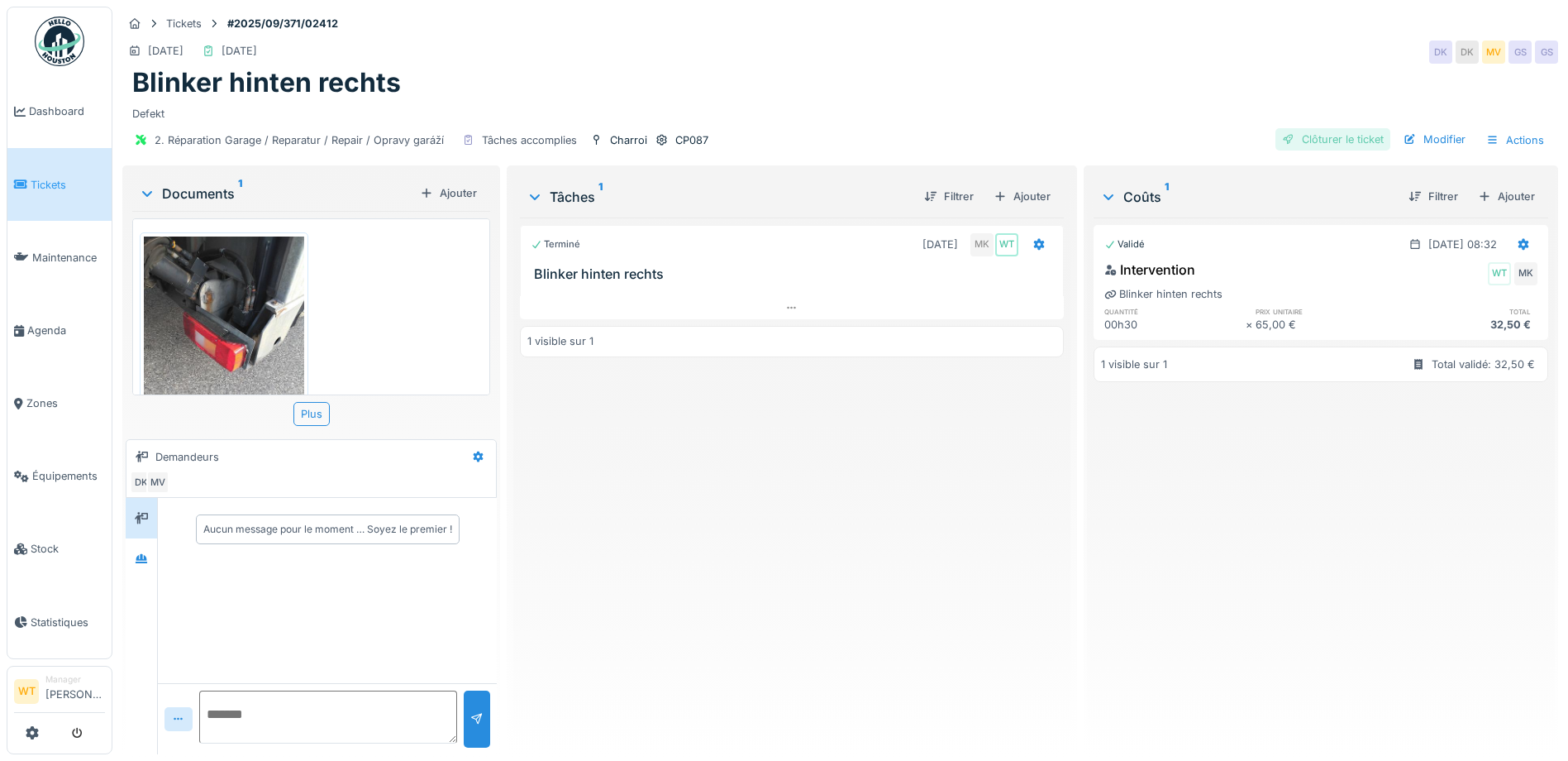
click at [1307, 134] on div "Clôturer le ticket" at bounding box center [1332, 139] width 115 height 22
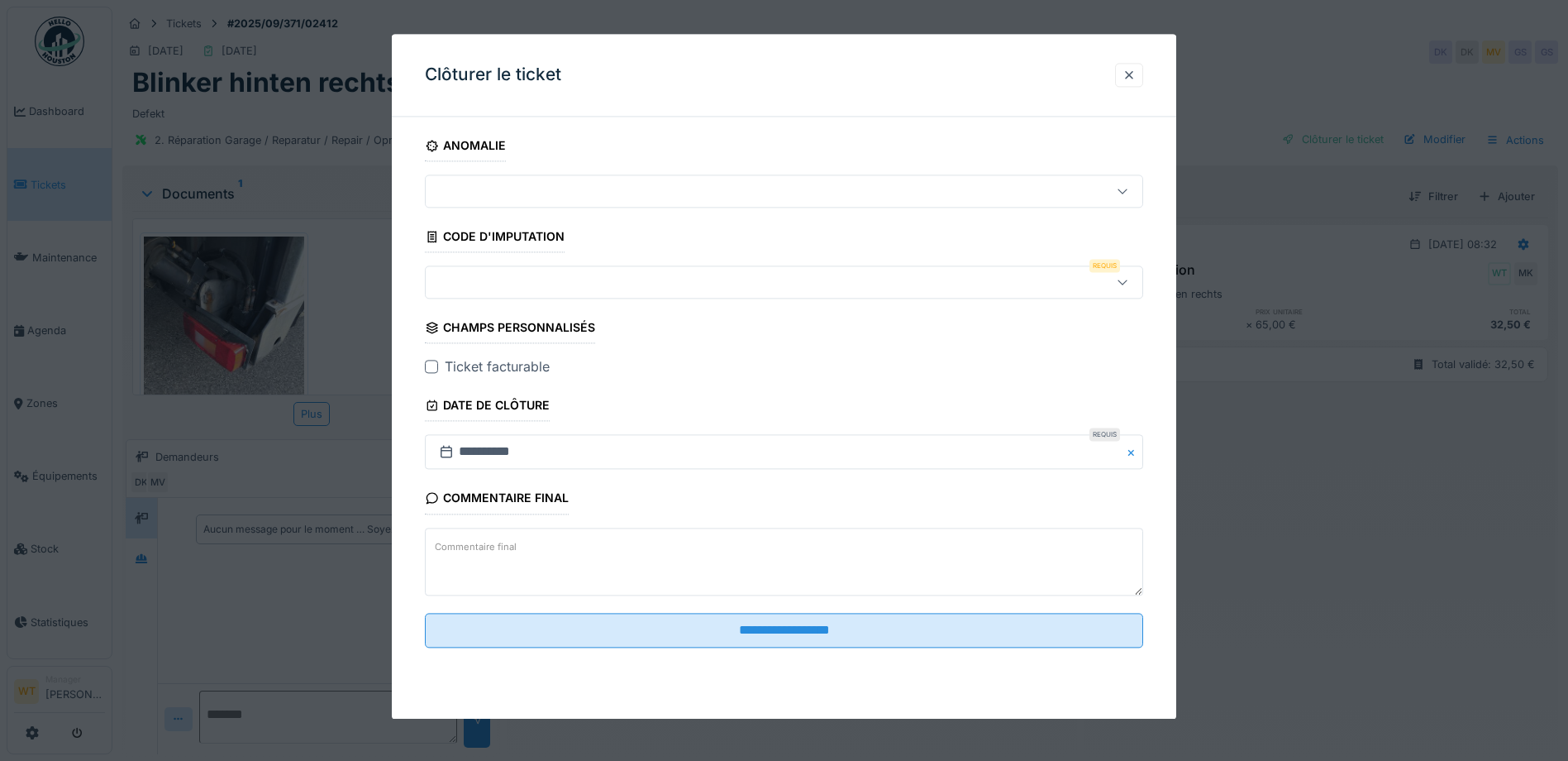
click at [602, 281] on div at bounding box center [742, 282] width 619 height 18
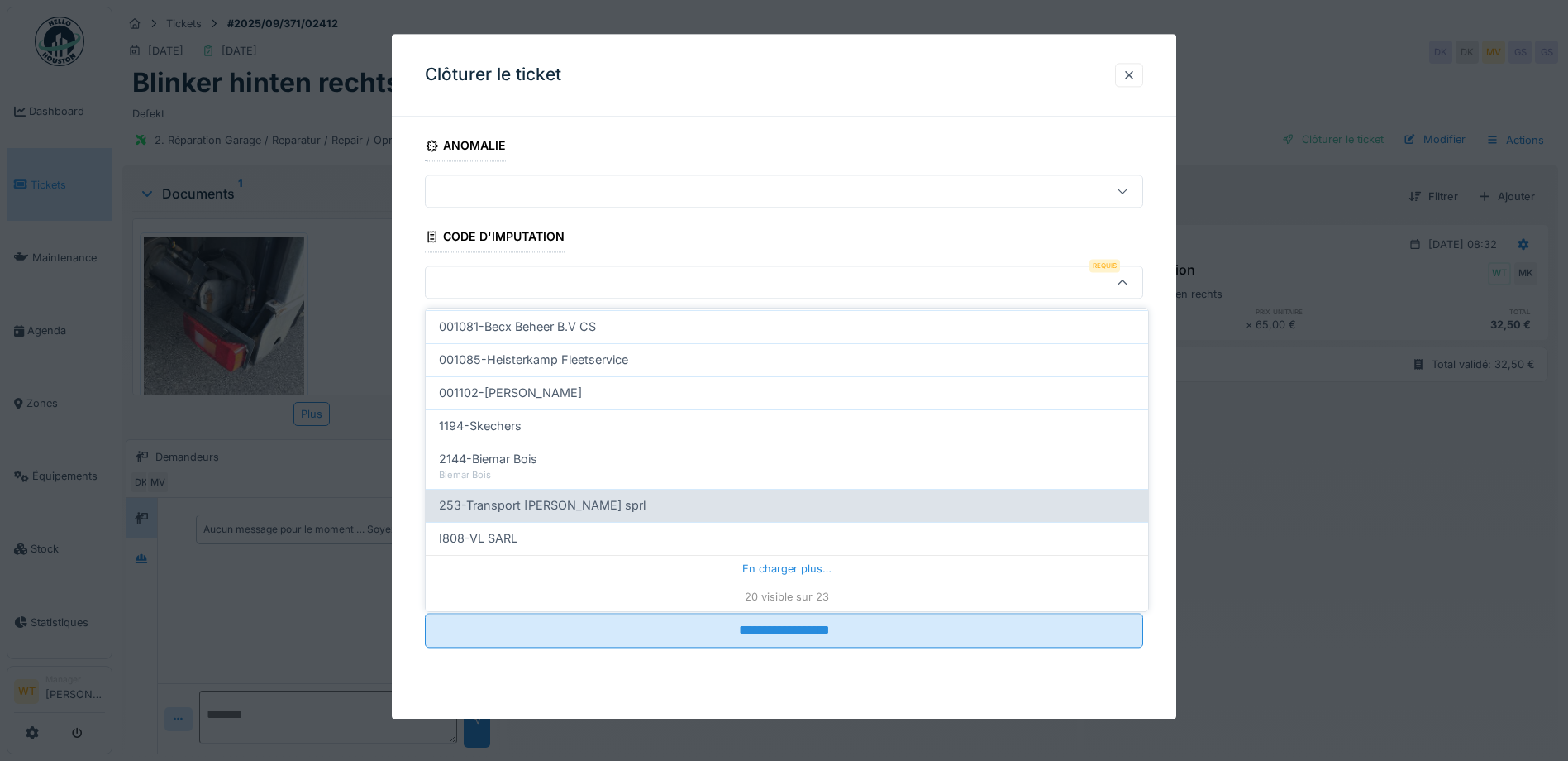
scroll to position [13, 0]
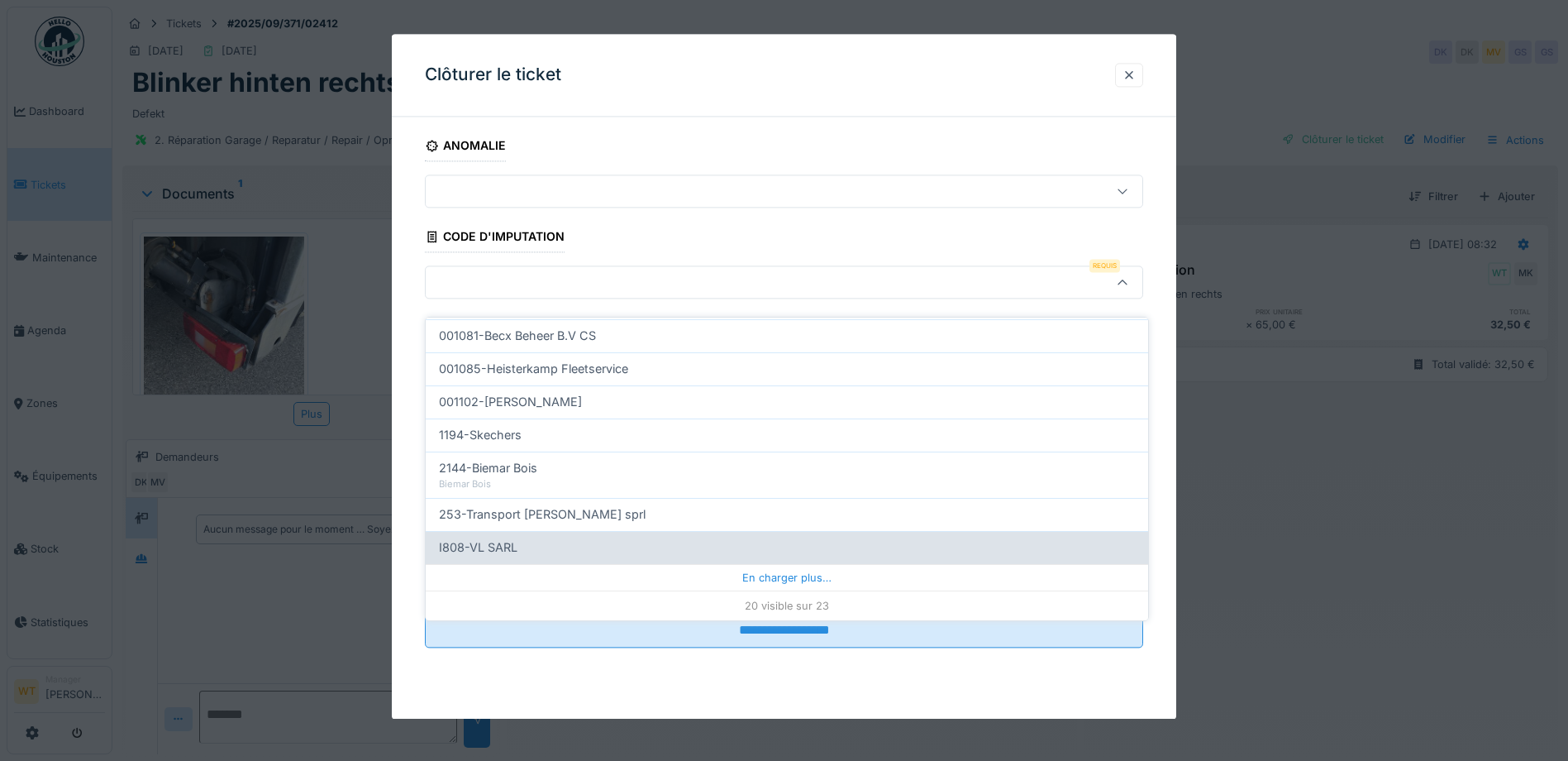
click at [555, 544] on div "I808-VL SARL" at bounding box center [787, 548] width 722 height 33
type input "***"
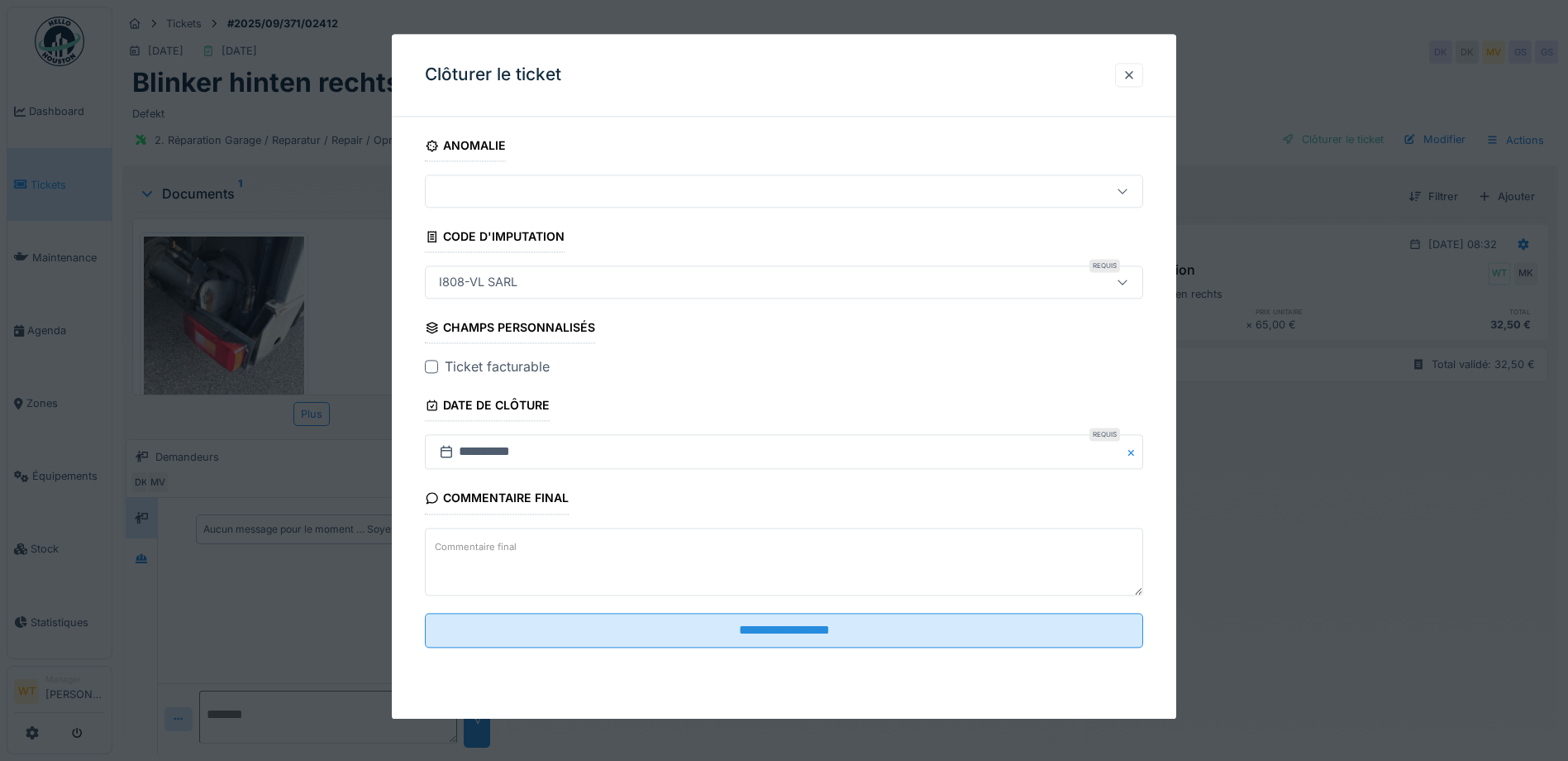
click at [429, 366] on div at bounding box center [432, 367] width 14 height 14
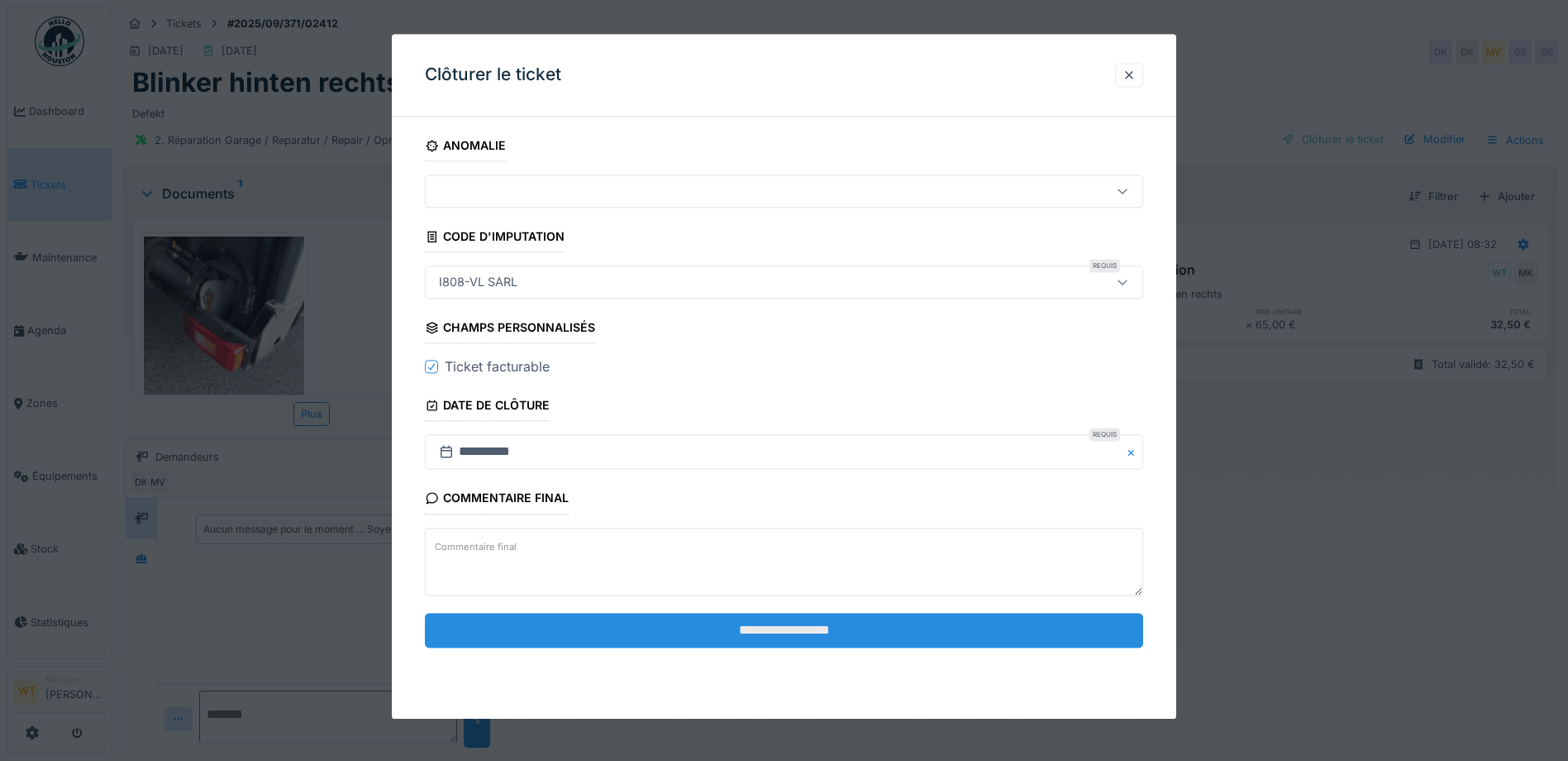
click at [764, 631] on input "**********" at bounding box center [784, 631] width 718 height 35
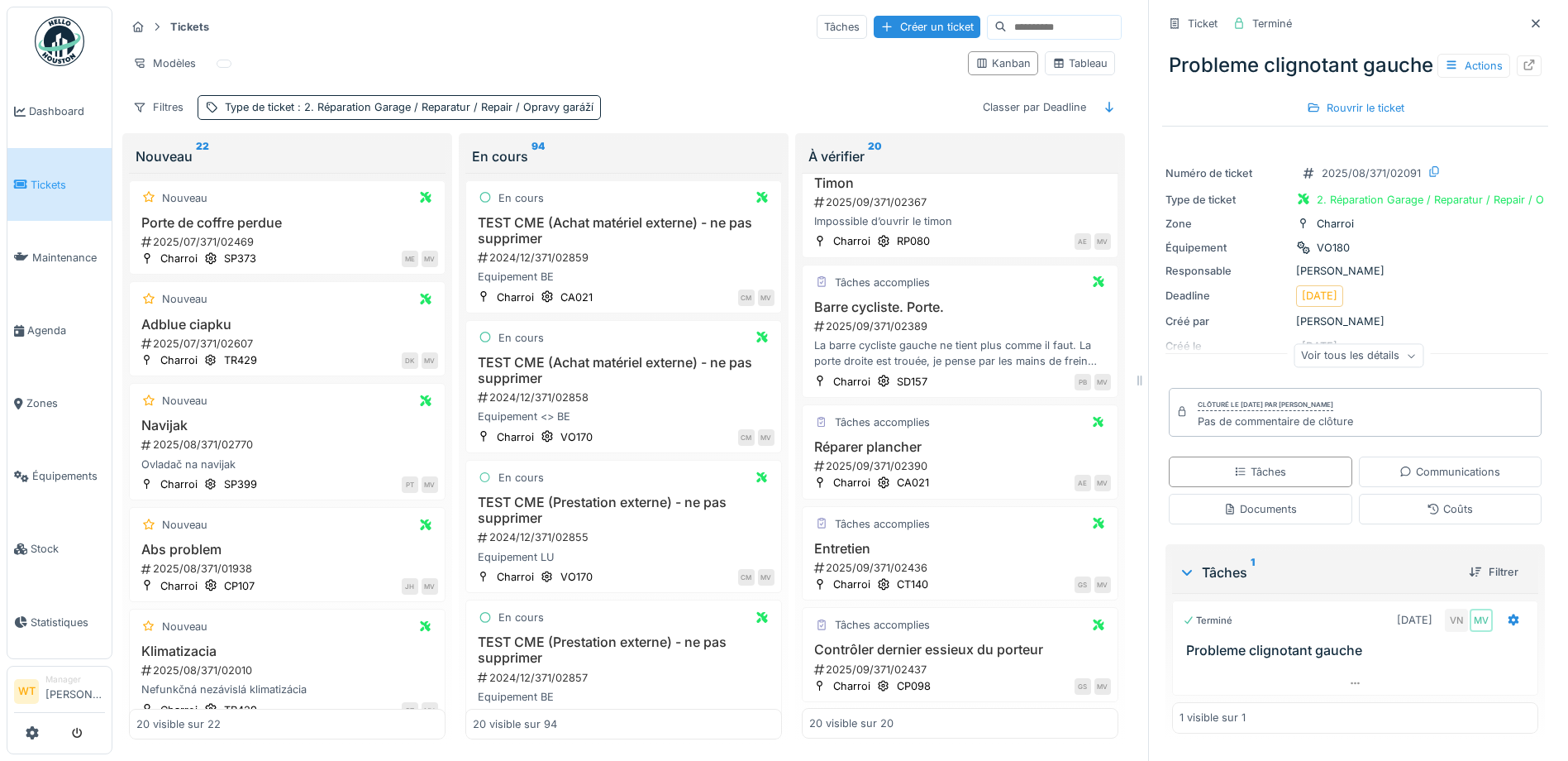
scroll to position [13, 0]
click at [916, 641] on h3 "Contrôler dernier essieux du porteur" at bounding box center [960, 649] width 302 height 15
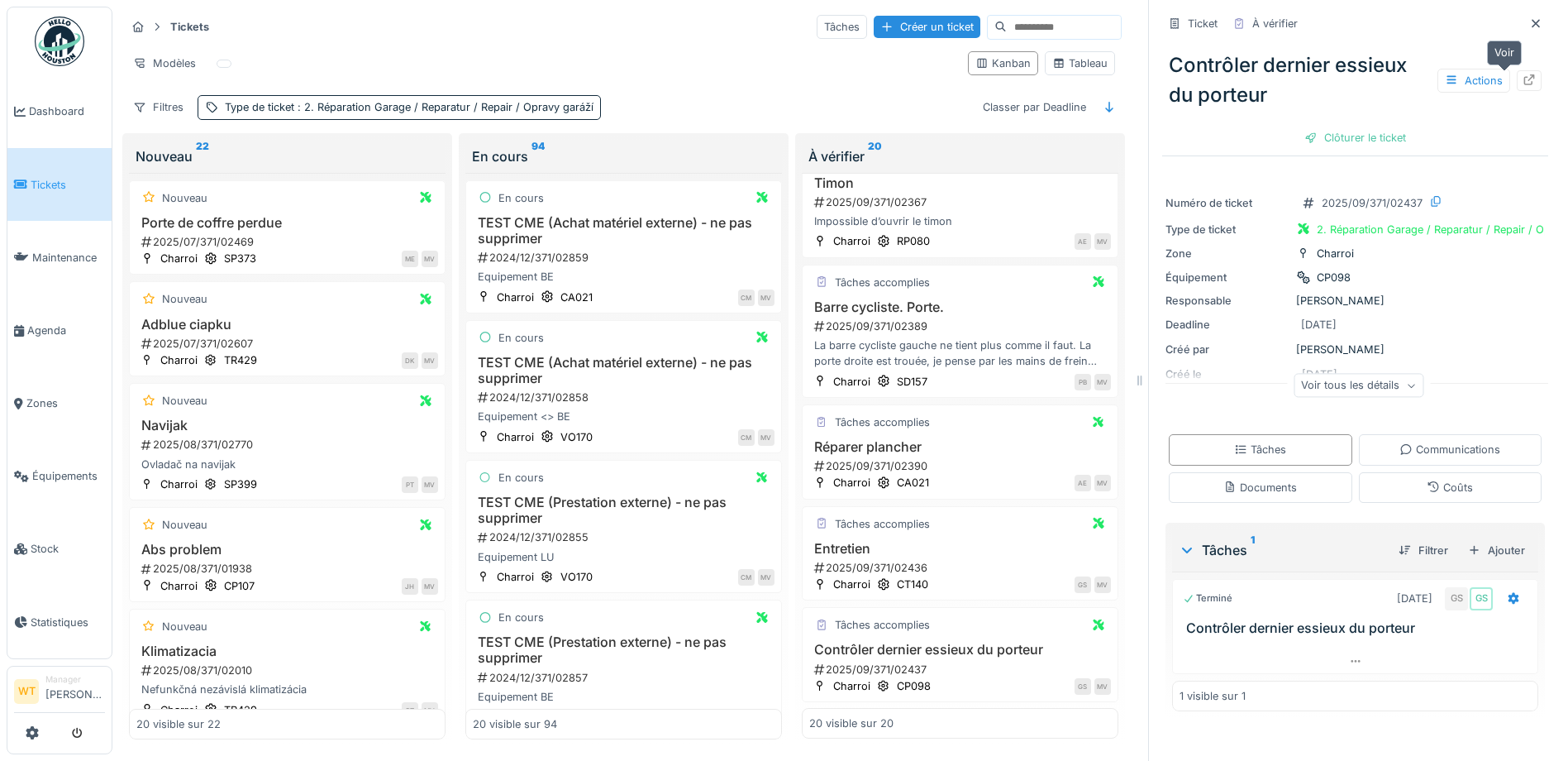
click at [1523, 74] on icon at bounding box center [1529, 79] width 14 height 11
click at [939, 281] on div "Tâches accomplies Barre cycliste. Porte. 2025/09/371/02389 La barre cycliste ga…" at bounding box center [961, 331] width 317 height 133
click at [873, 299] on h3 "Barre cycliste. Porte." at bounding box center [960, 307] width 302 height 15
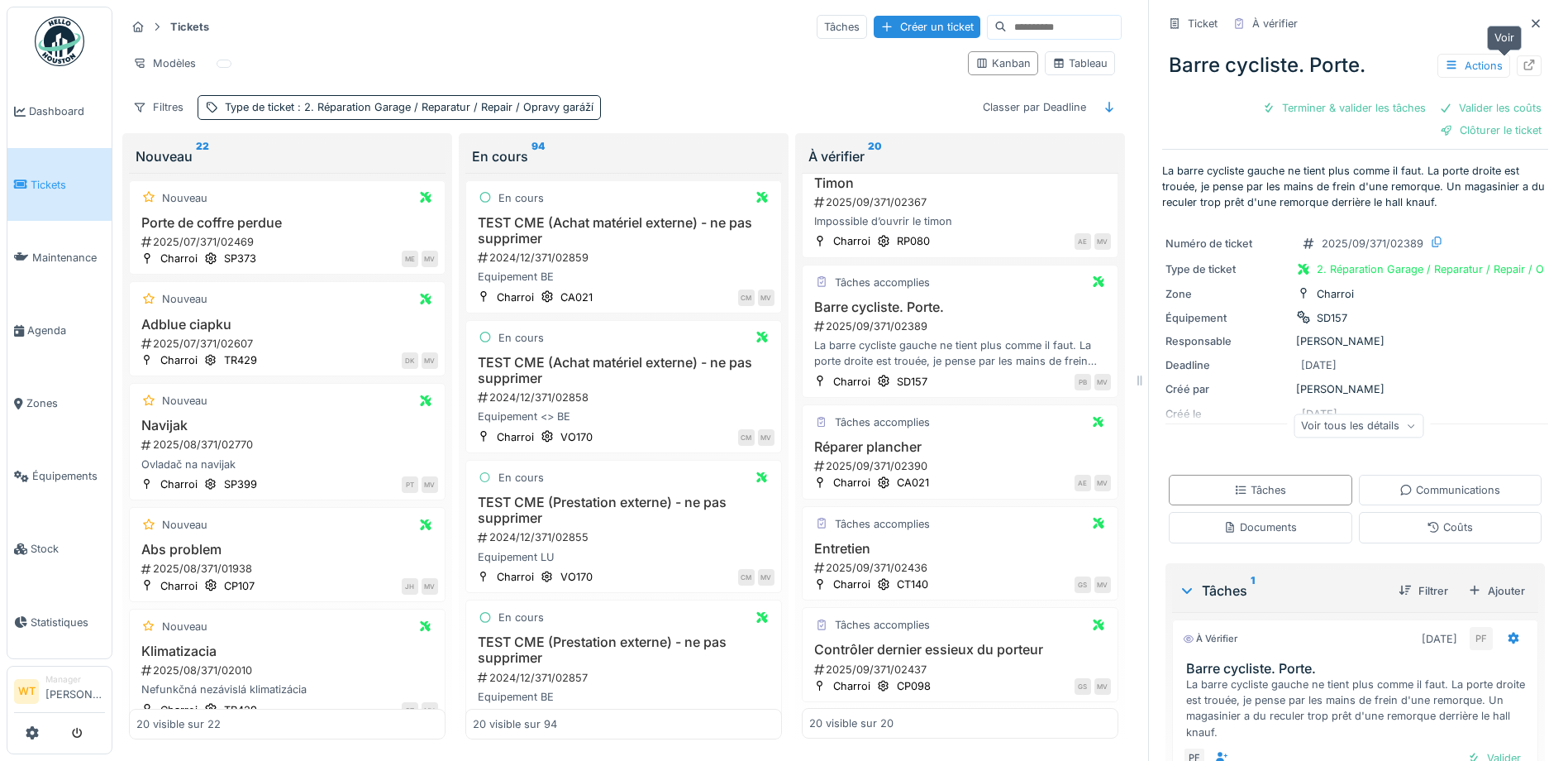
click at [1523, 60] on icon at bounding box center [1529, 65] width 14 height 11
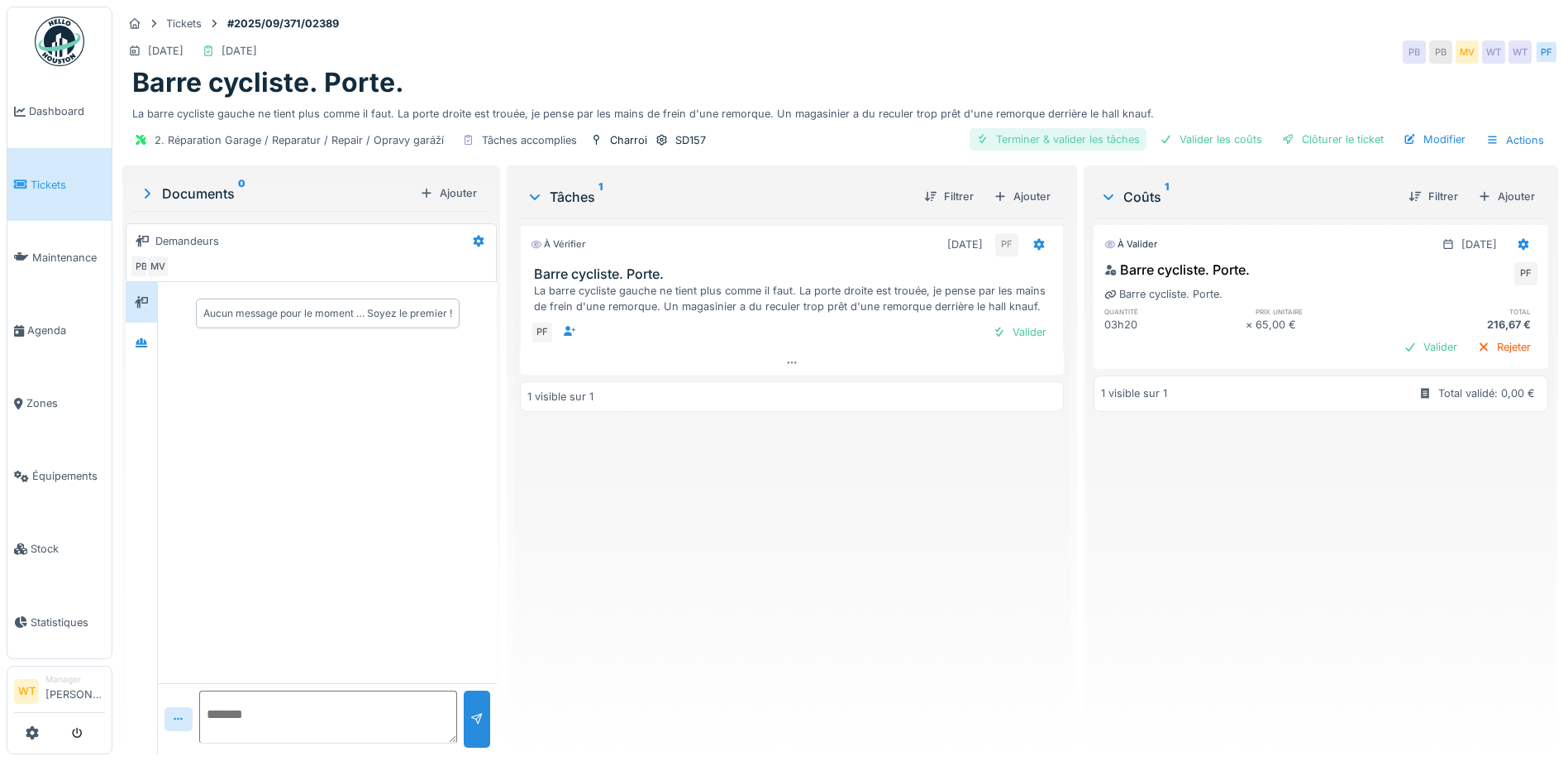
click at [1044, 136] on div "Terminer & valider les tâches" at bounding box center [1057, 139] width 177 height 22
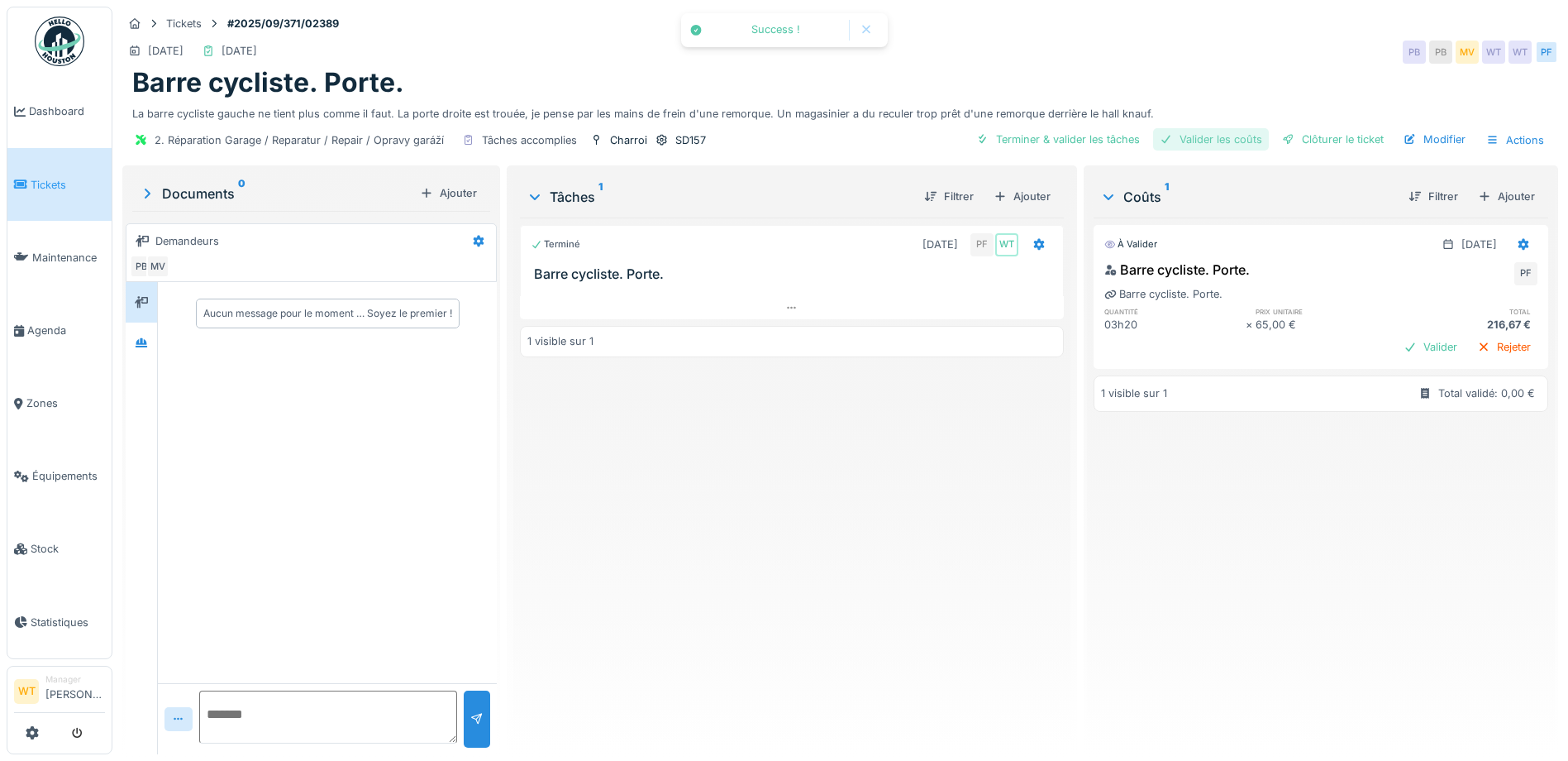
click at [1169, 141] on div "Valider les coûts" at bounding box center [1212, 139] width 116 height 22
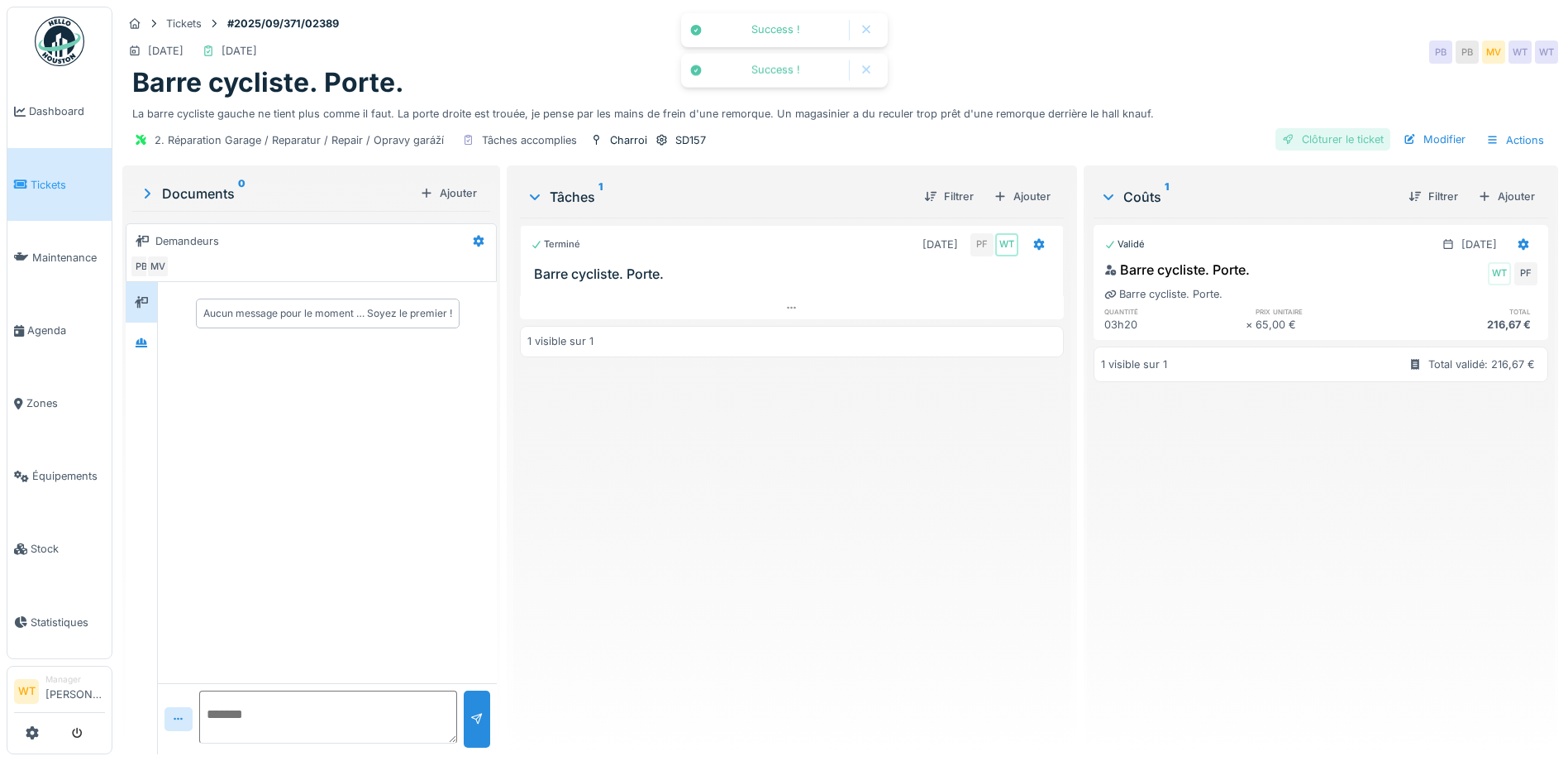
click at [1275, 140] on div "Clôturer le ticket" at bounding box center [1332, 139] width 115 height 22
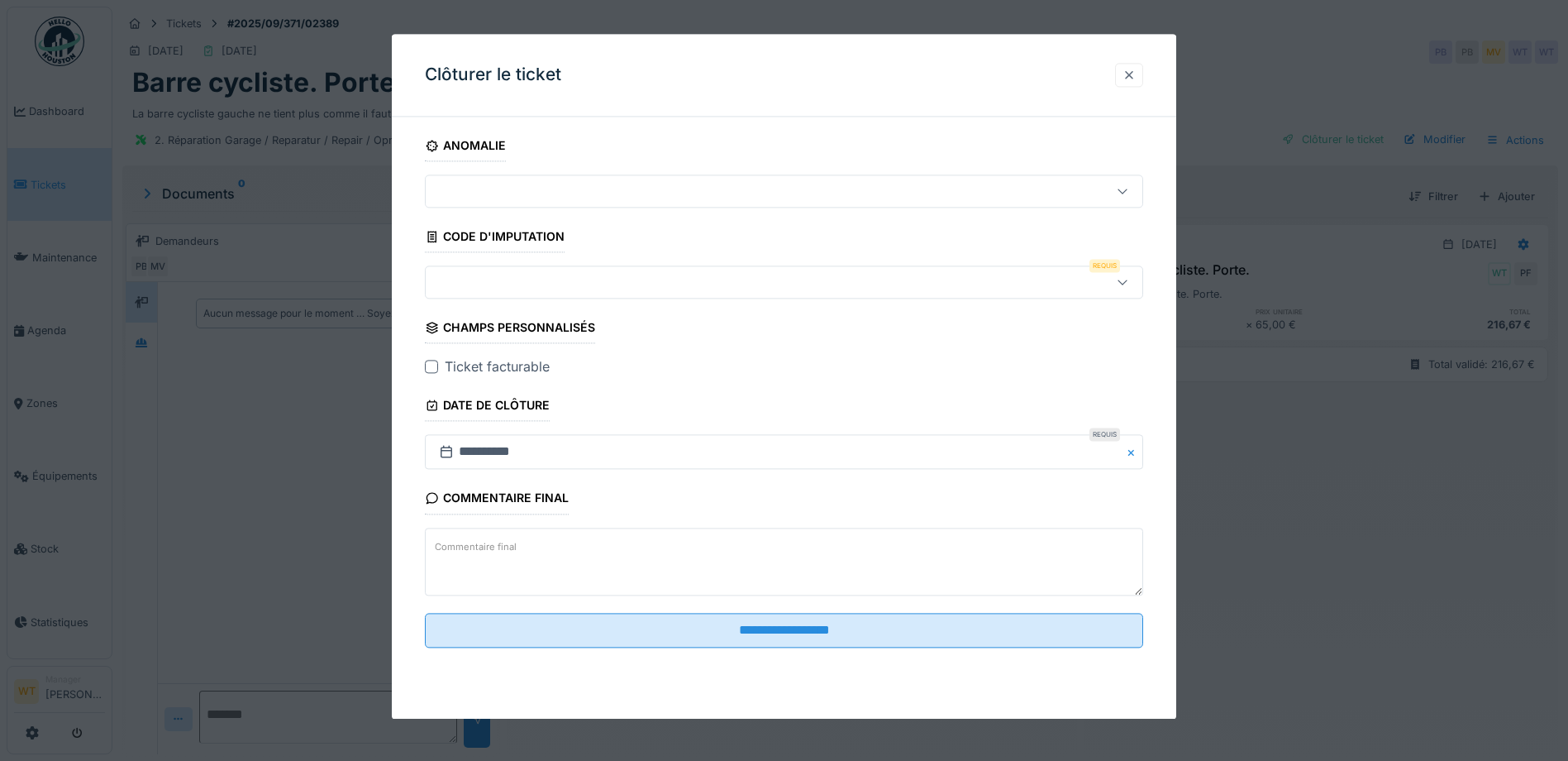
click at [1128, 80] on div at bounding box center [1129, 74] width 28 height 24
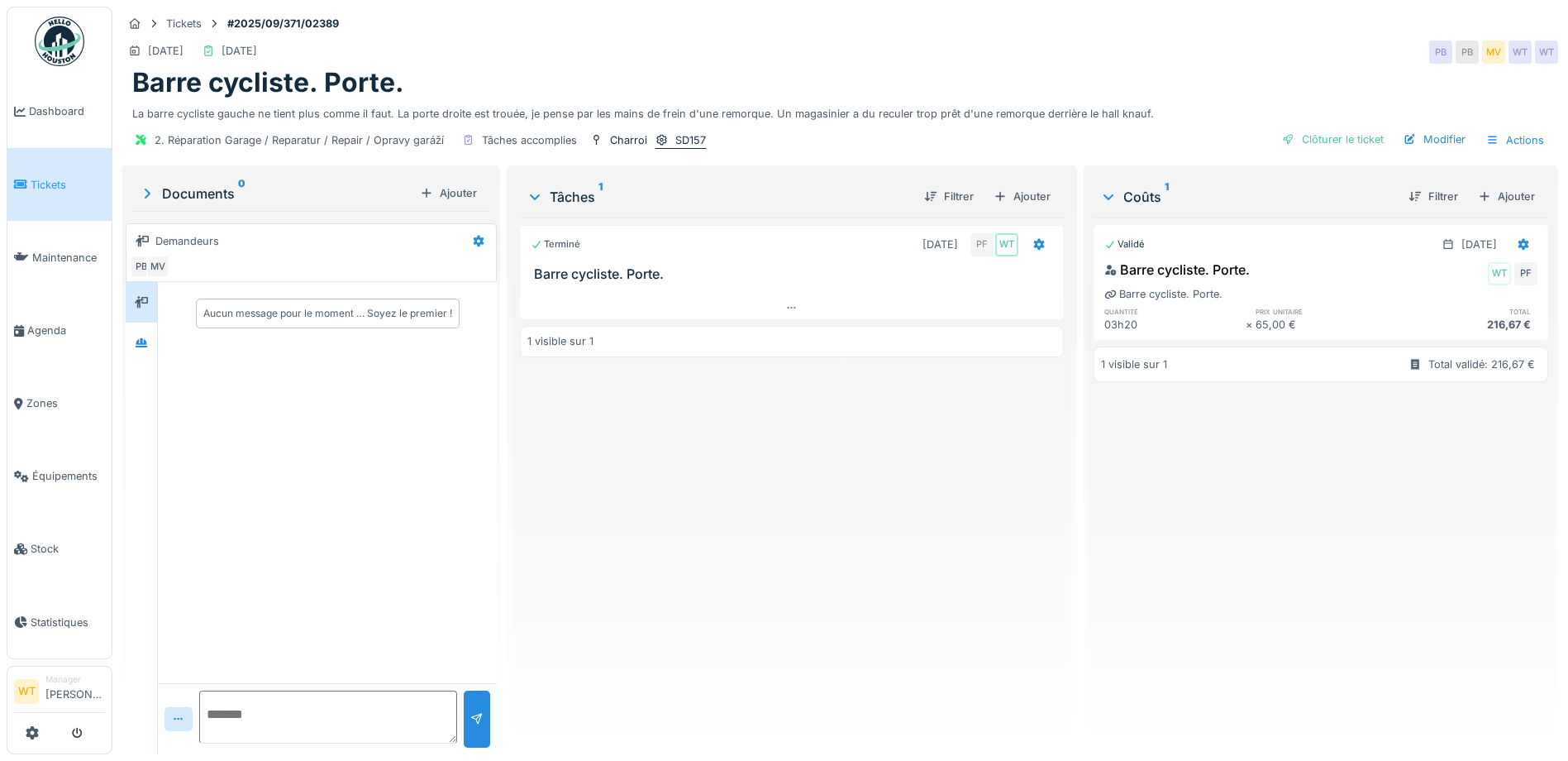
click at [670, 139] on div "SD157" at bounding box center [681, 140] width 52 height 17
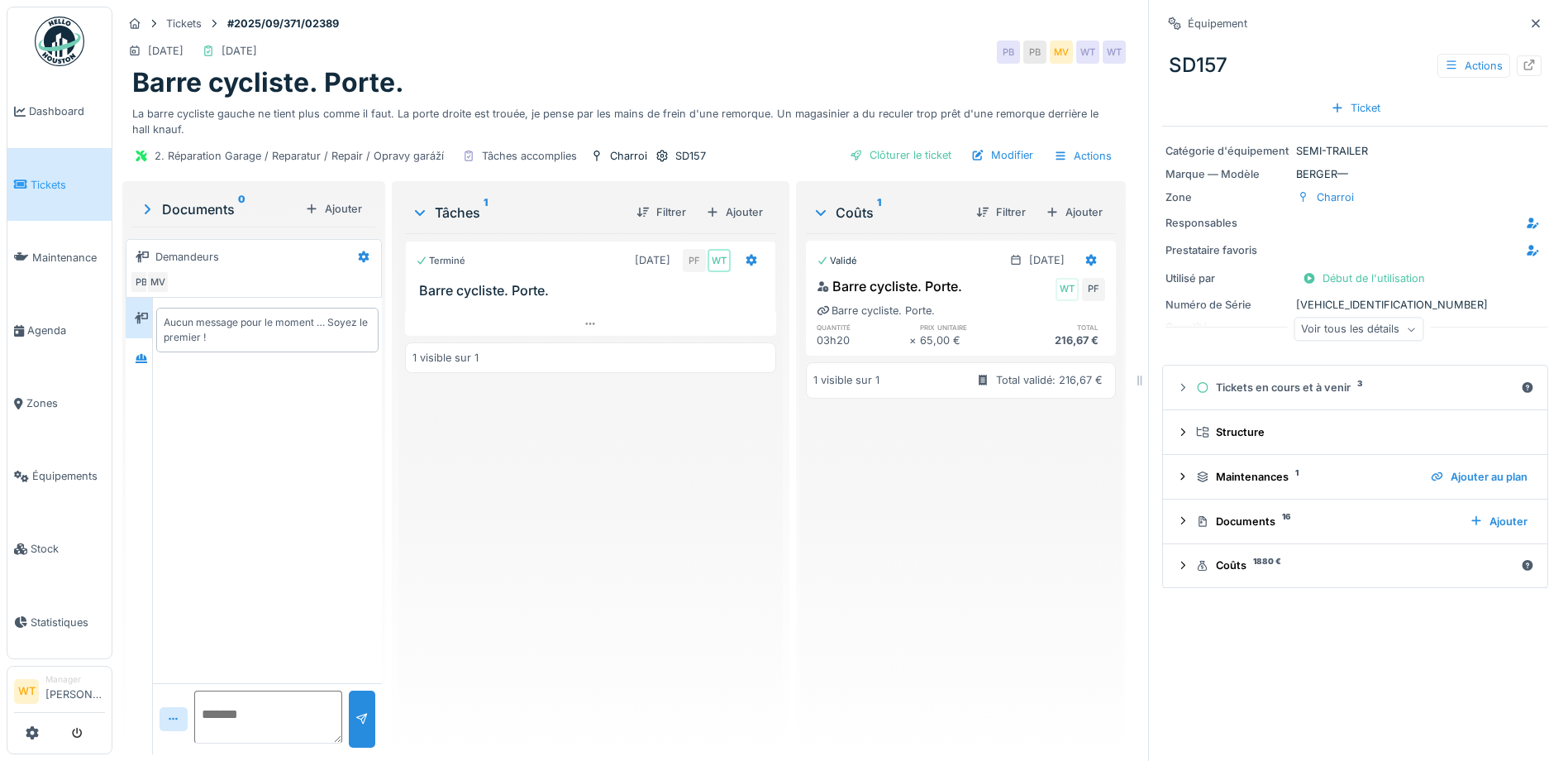
click at [1316, 324] on div "Voir tous les détails" at bounding box center [1358, 329] width 129 height 24
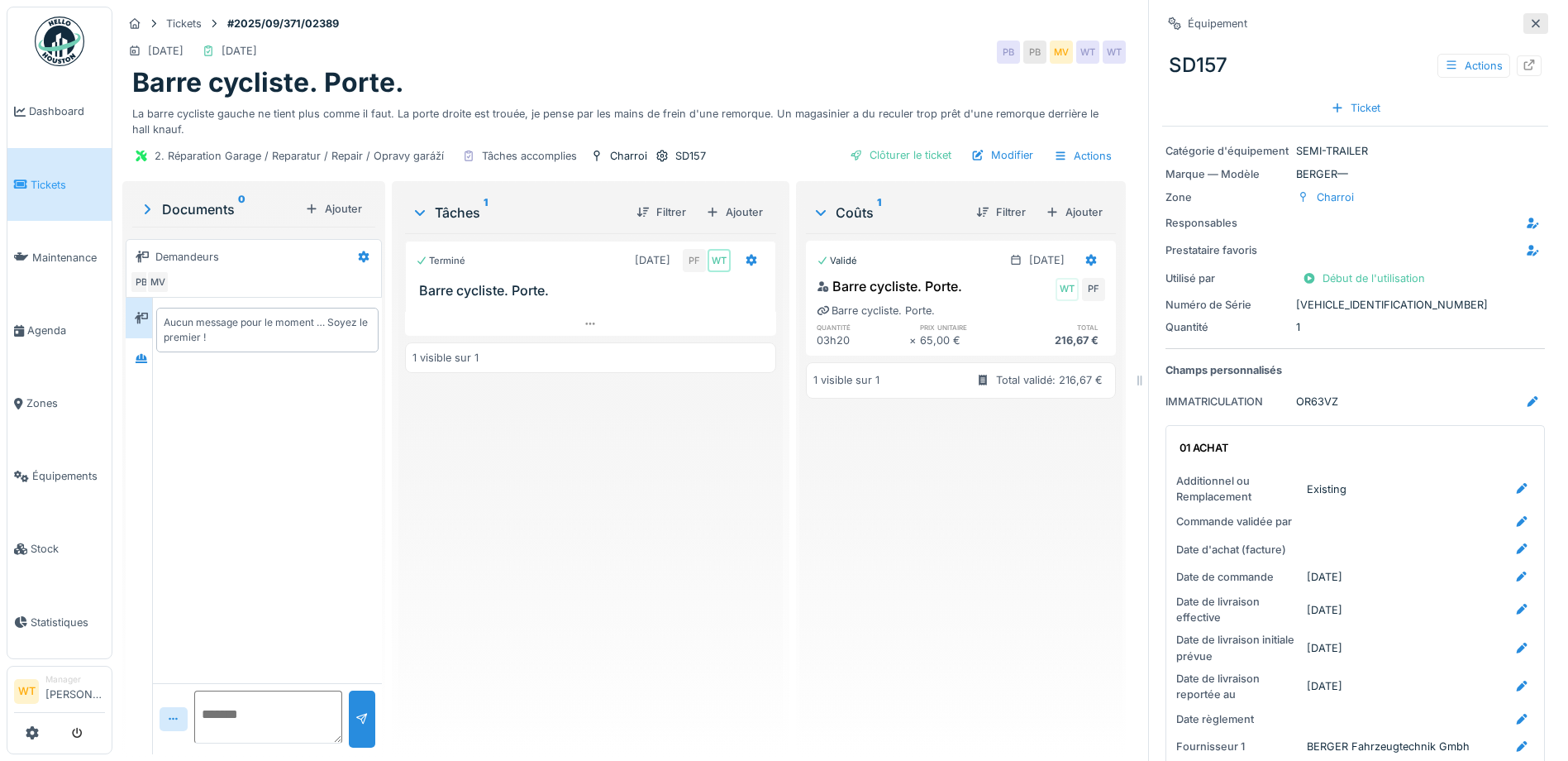
click at [1529, 23] on icon at bounding box center [1536, 23] width 14 height 11
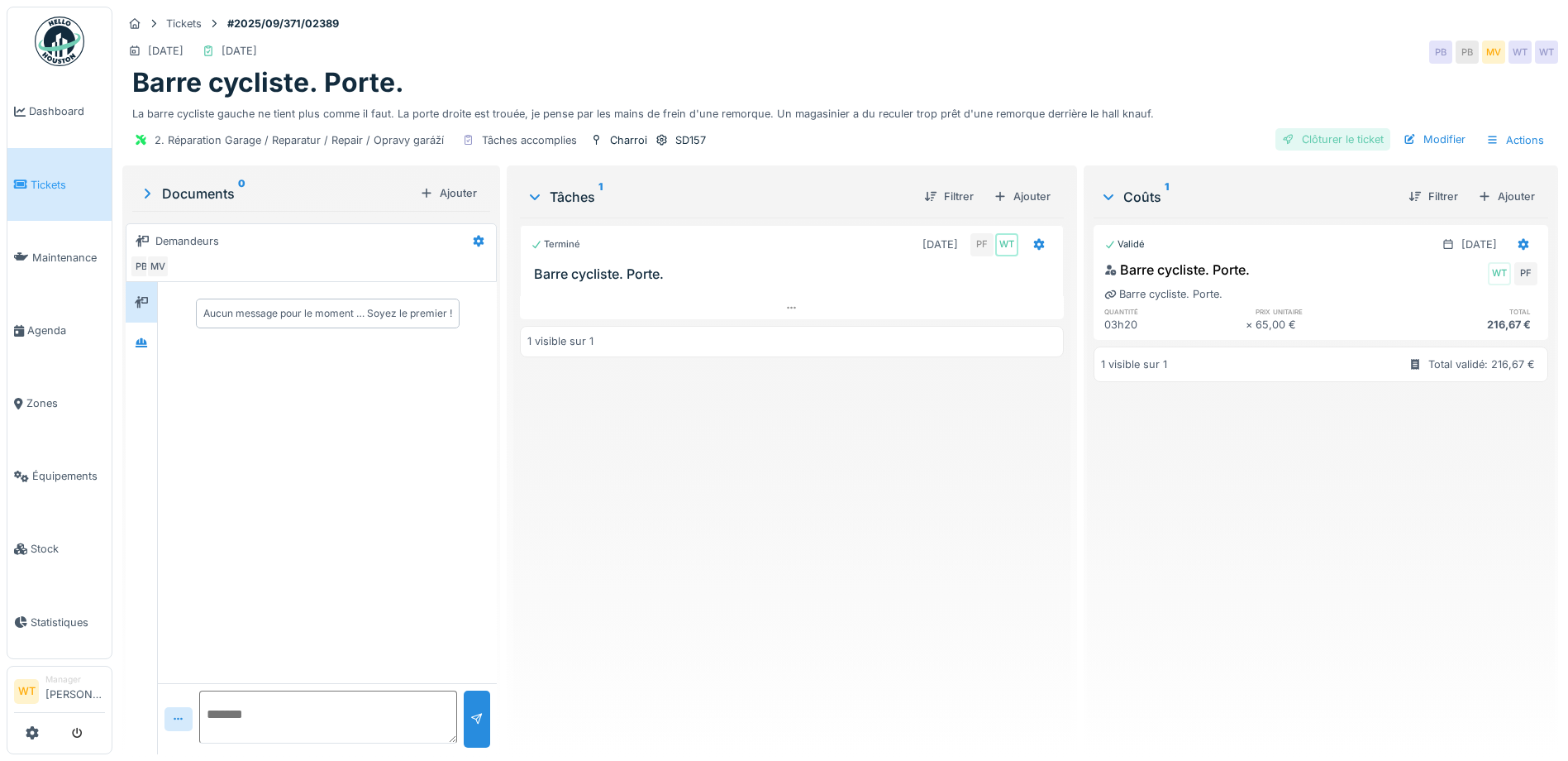
click at [1338, 135] on div "Clôturer le ticket" at bounding box center [1332, 139] width 115 height 22
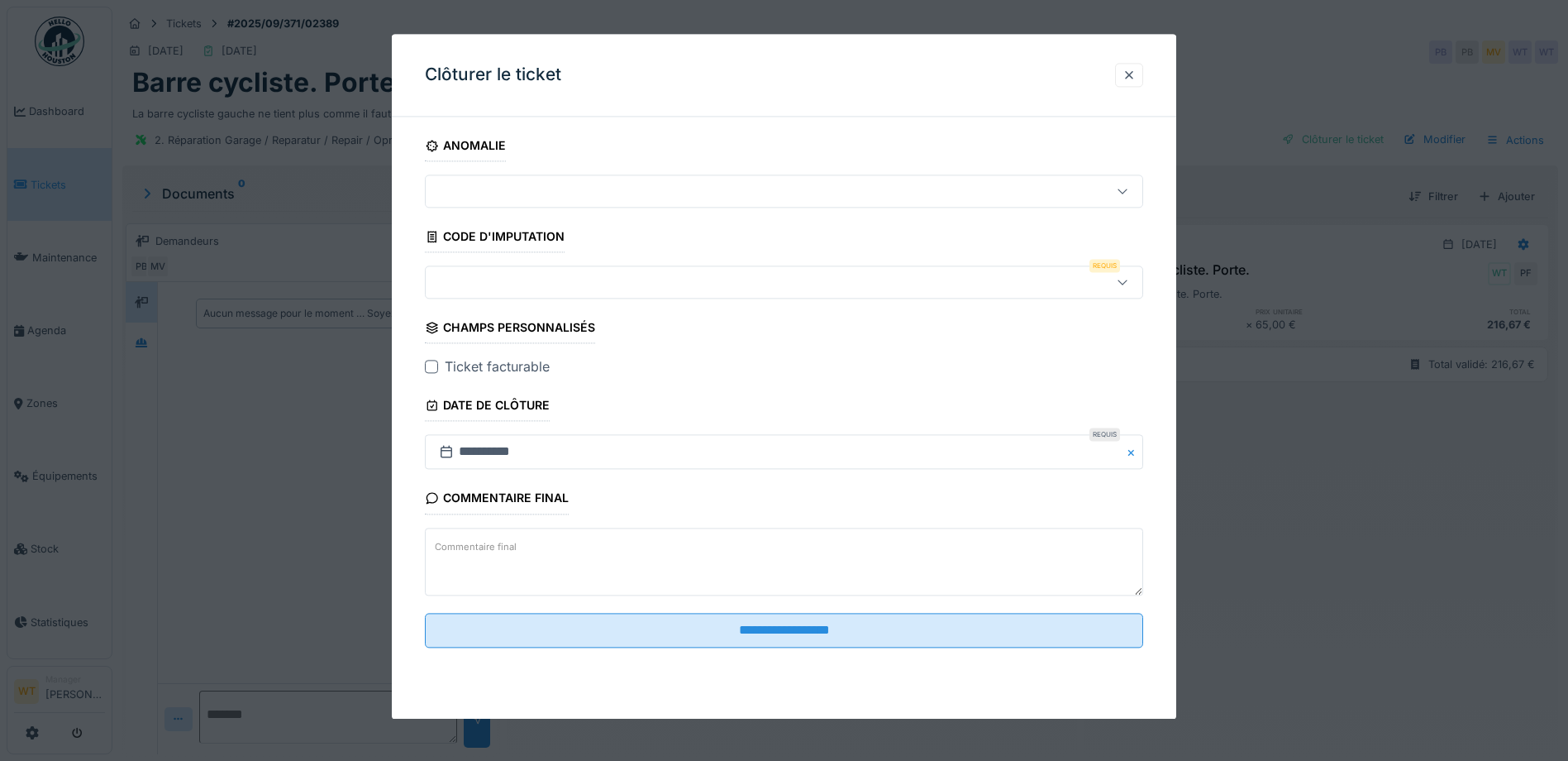
click at [483, 290] on div at bounding box center [742, 282] width 619 height 18
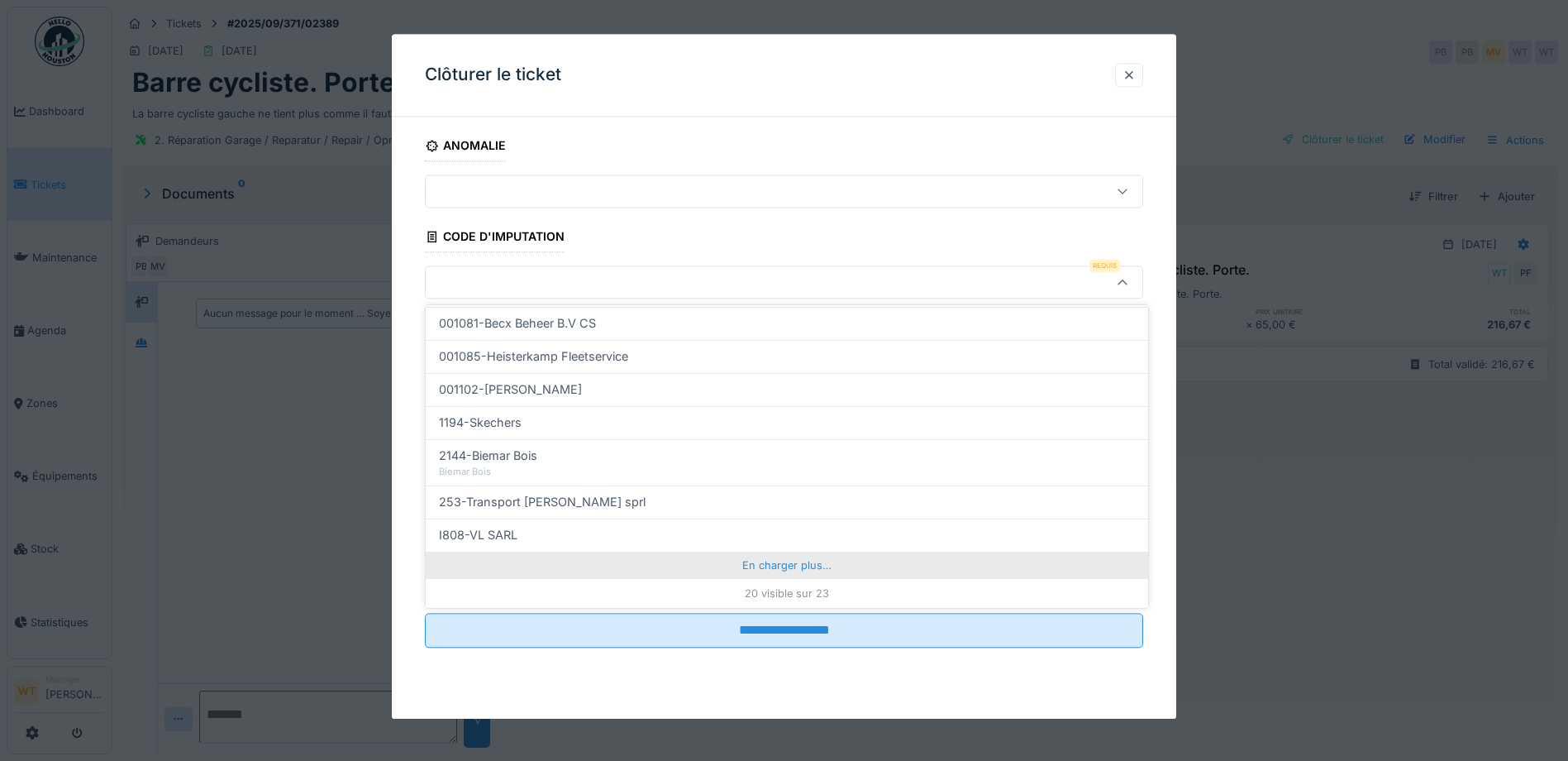
click at [647, 578] on div "En charger plus…" at bounding box center [787, 564] width 722 height 26
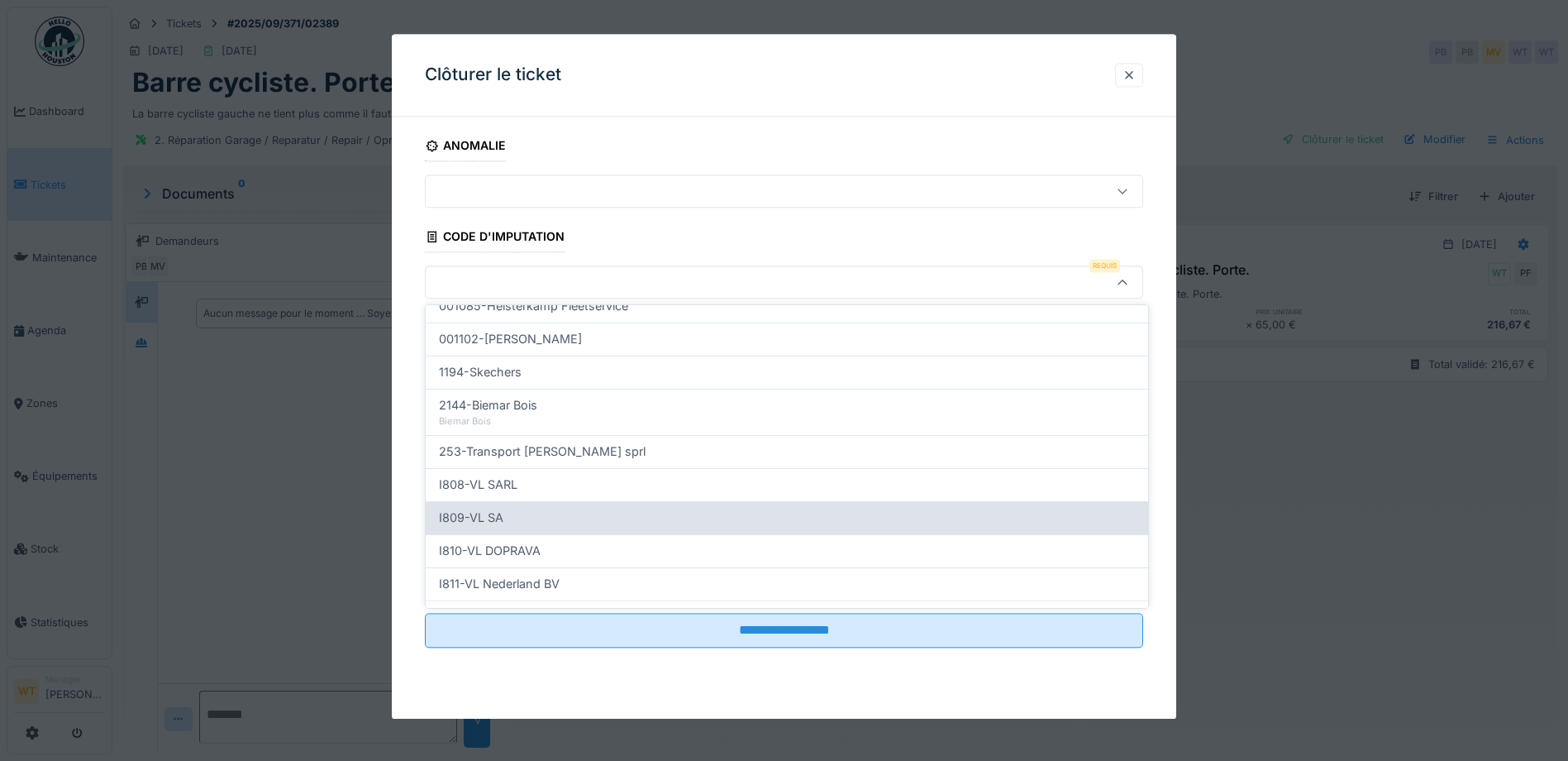
scroll to position [602, 0]
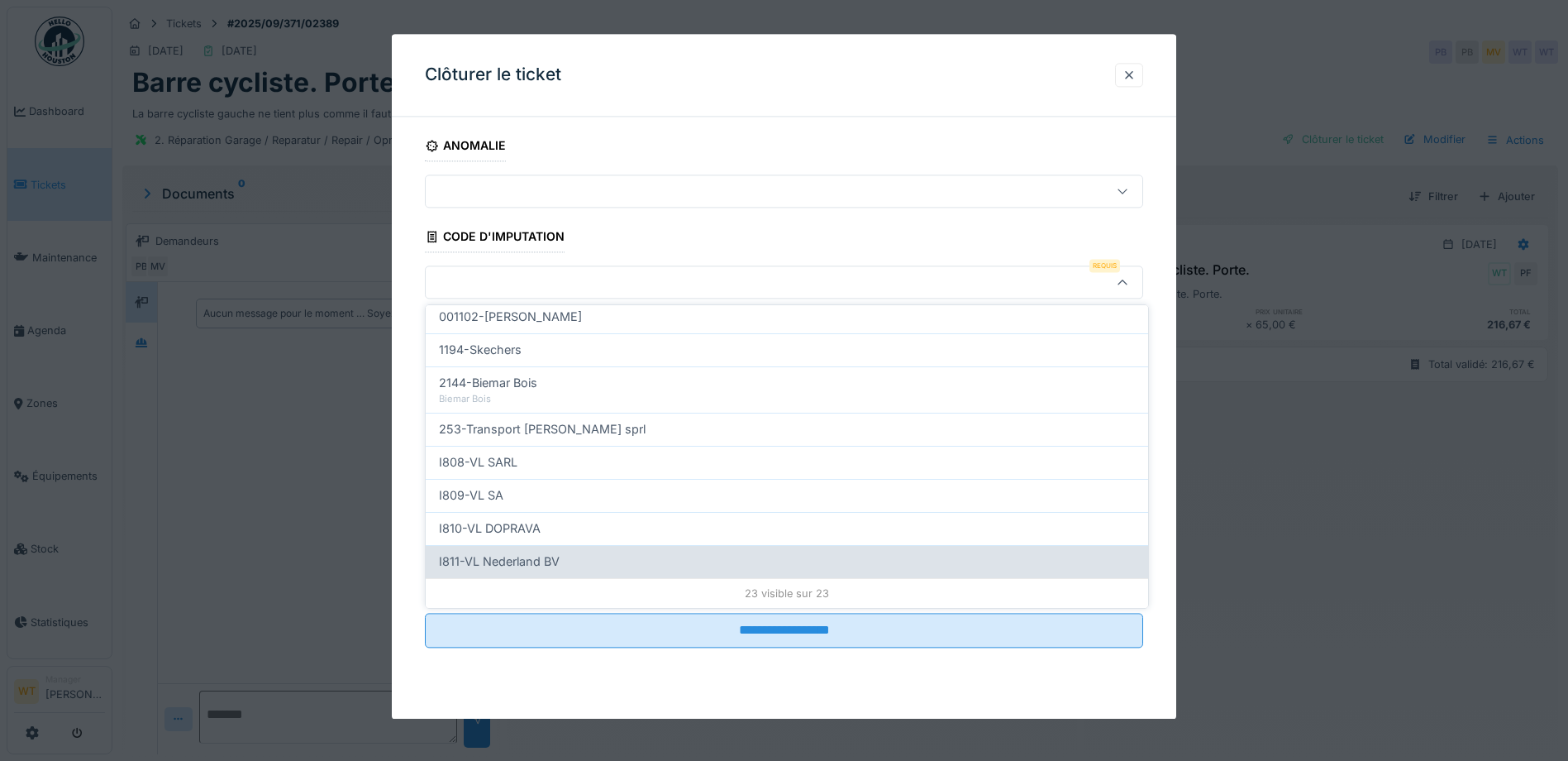
click at [547, 551] on div "I811-VL Nederland BV" at bounding box center [787, 561] width 722 height 33
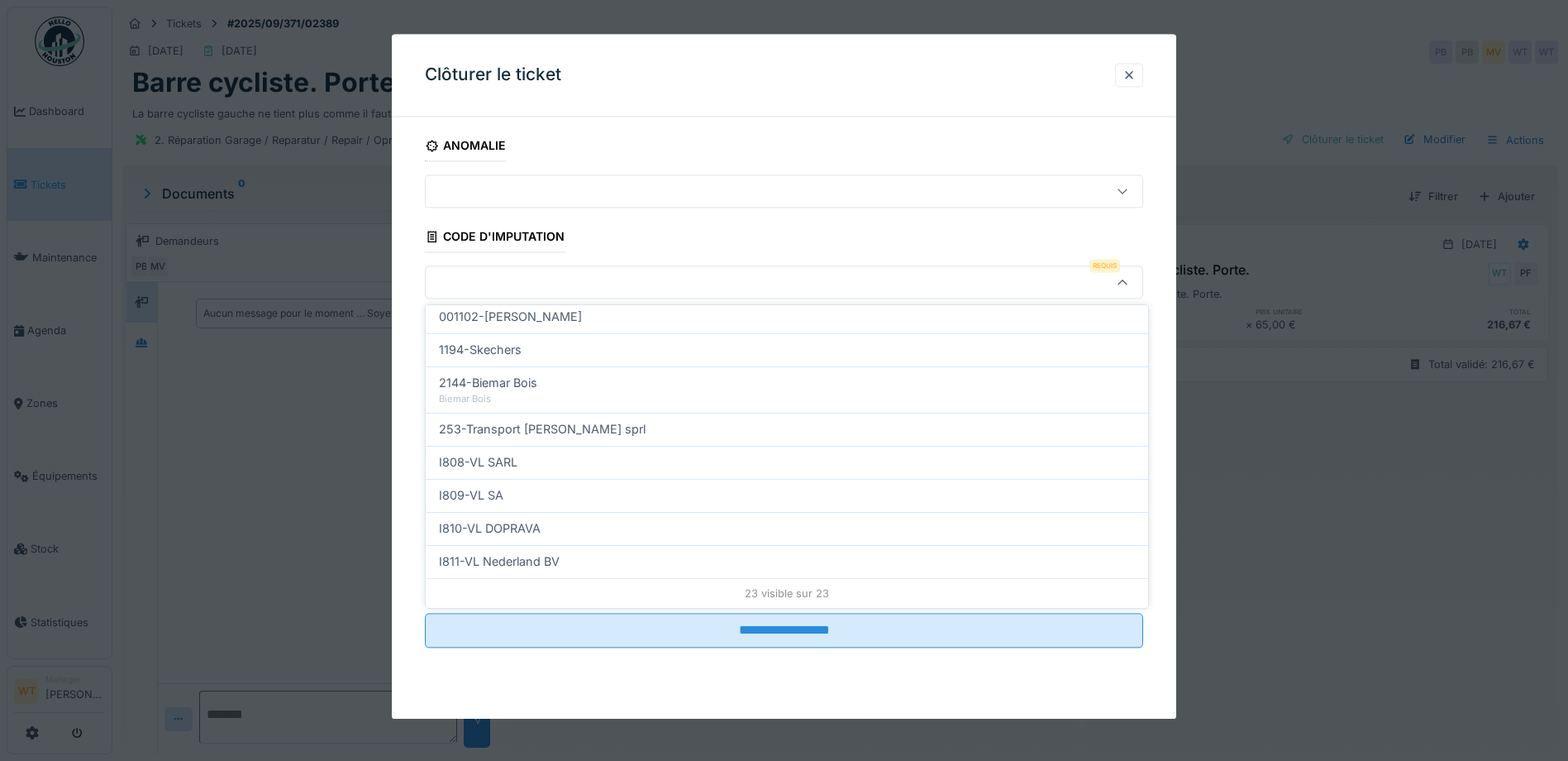
type input "***"
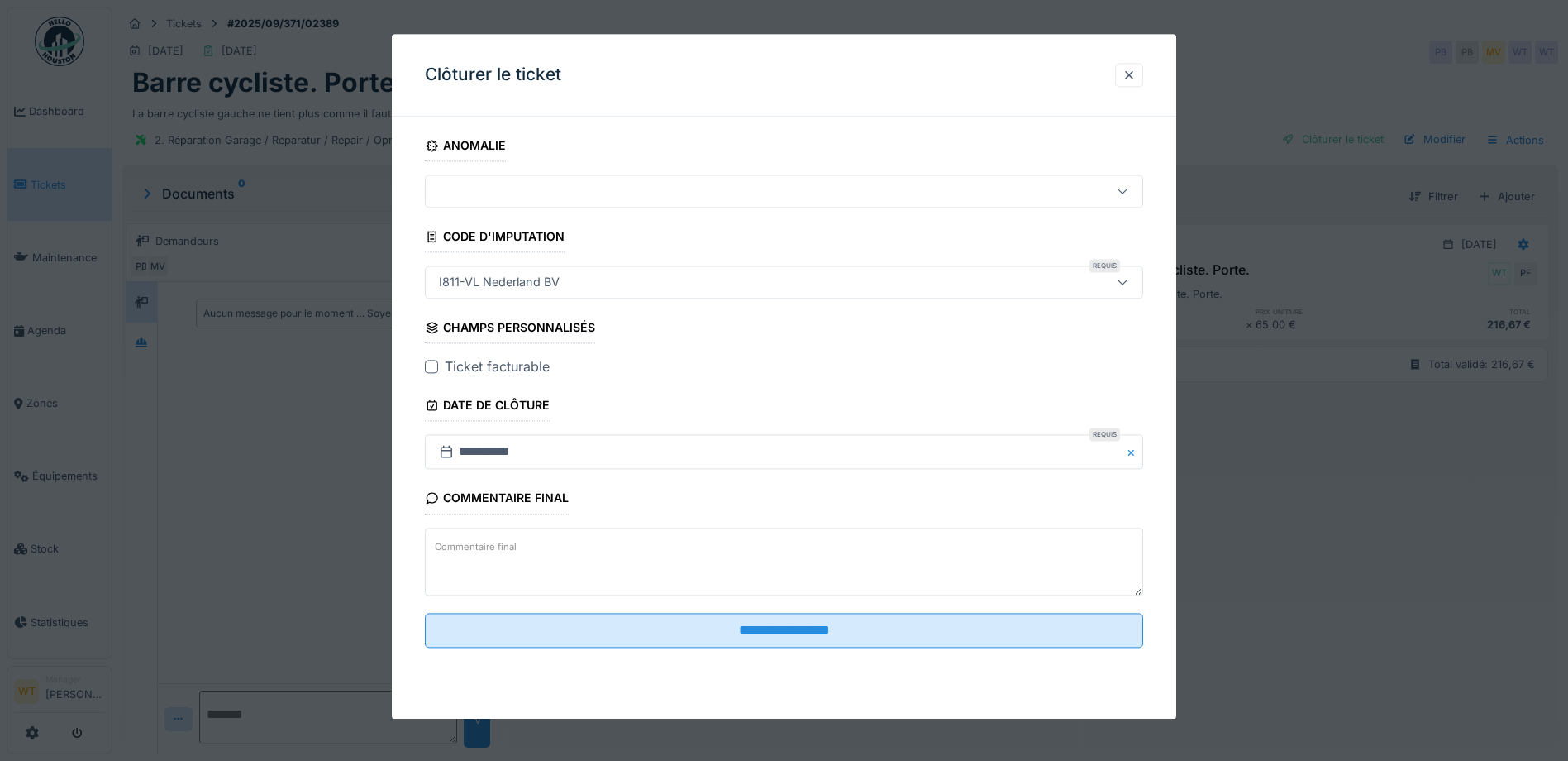
click at [427, 361] on div at bounding box center [432, 367] width 14 height 14
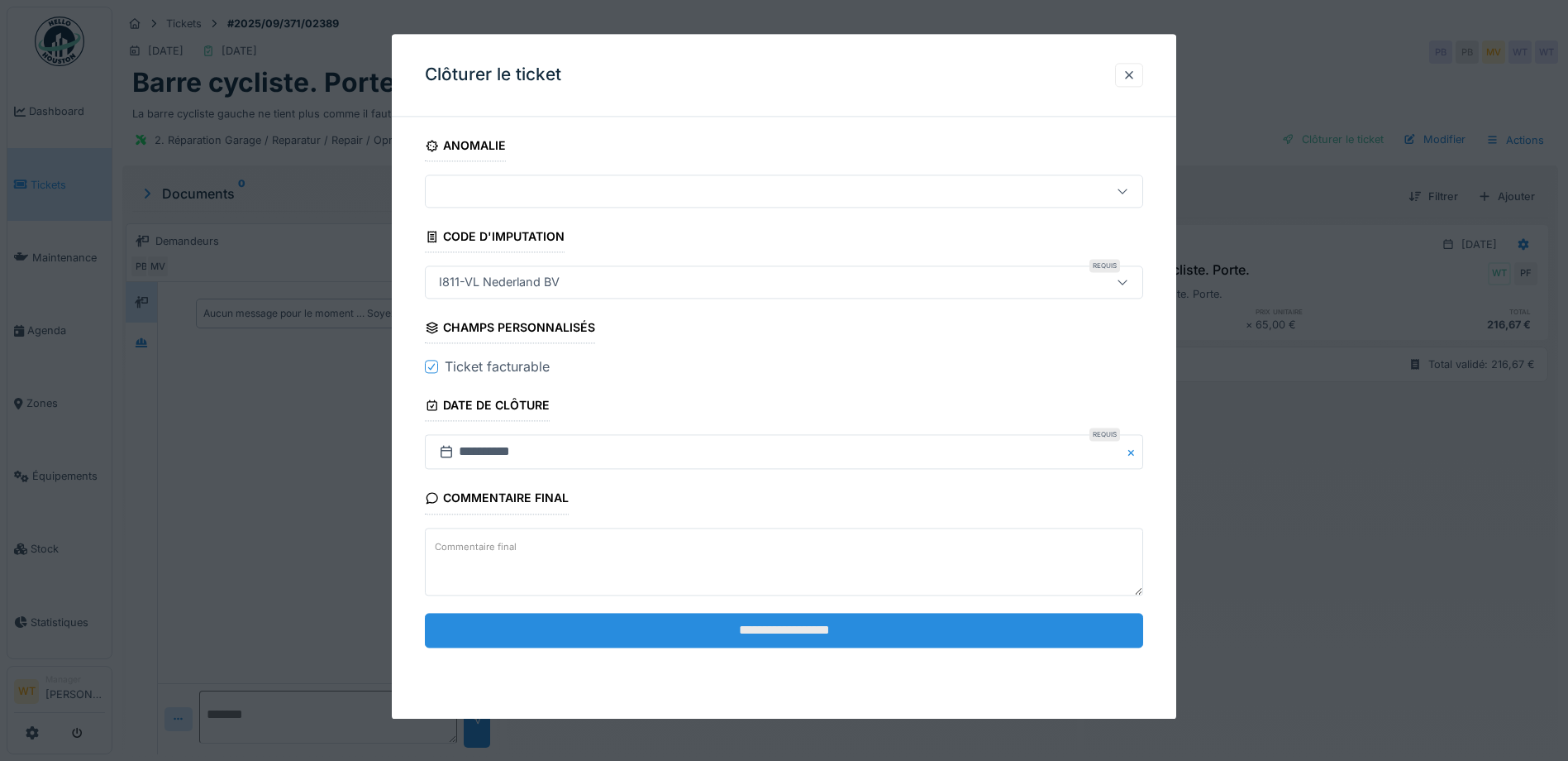
click at [590, 623] on input "**********" at bounding box center [784, 631] width 718 height 35
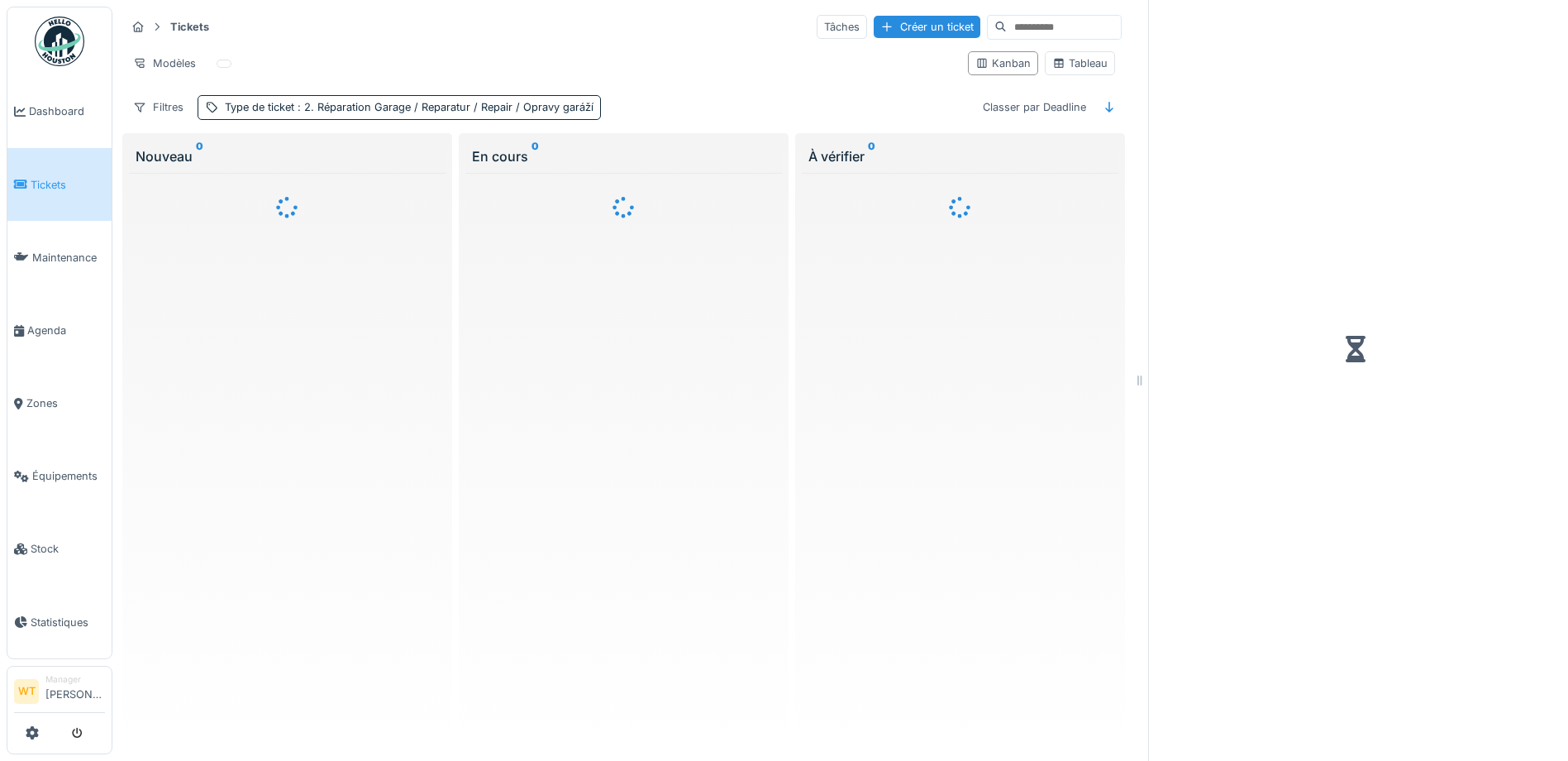
scroll to position [11, 0]
